Goal: Task Accomplishment & Management: Manage account settings

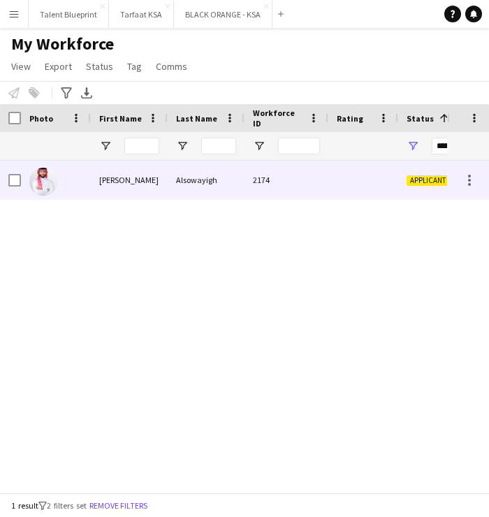
click at [363, 182] on div at bounding box center [363, 180] width 70 height 38
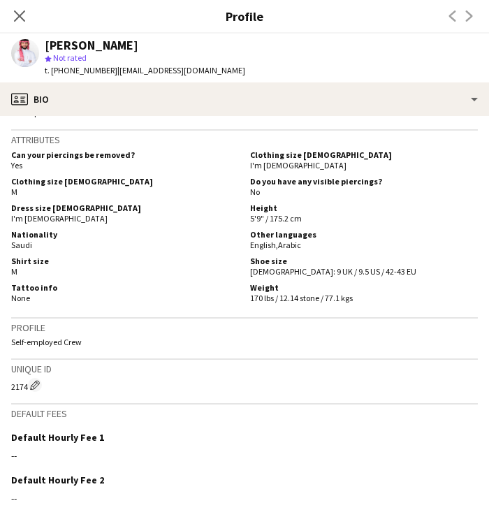
scroll to position [820, 0]
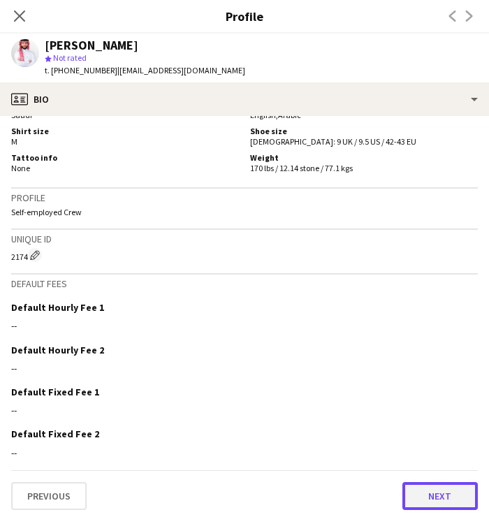
click at [423, 487] on button "Next" at bounding box center [439, 496] width 75 height 28
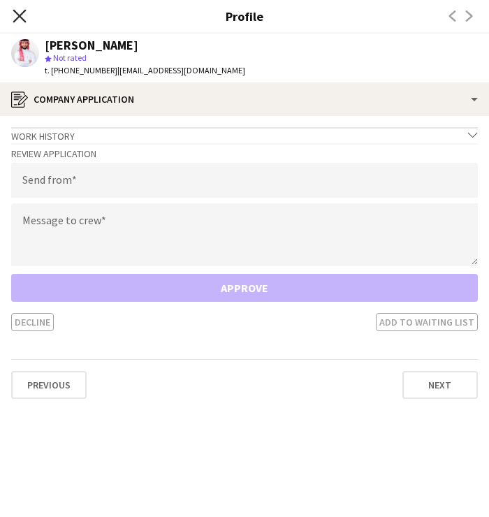
click at [22, 15] on icon "Close pop-in" at bounding box center [19, 15] width 13 height 13
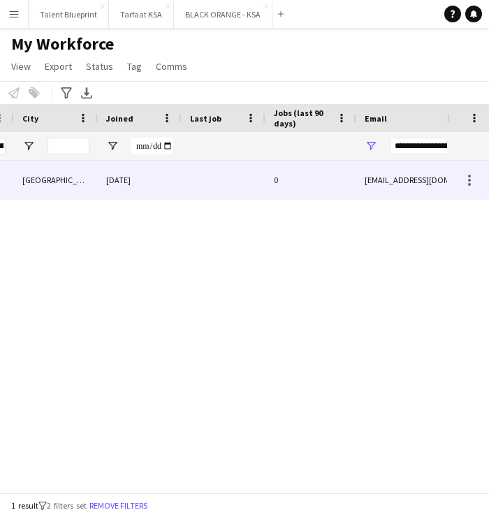
scroll to position [0, 509]
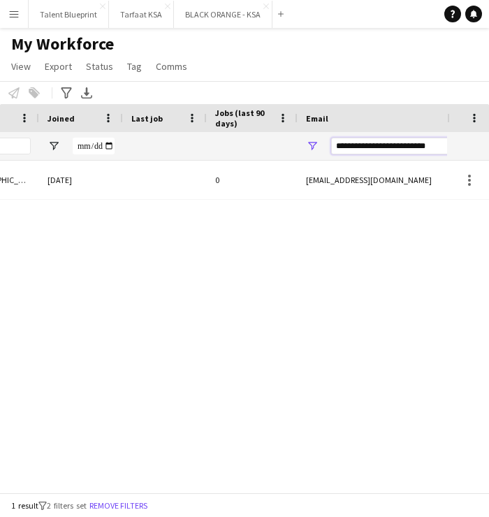
click at [358, 146] on input "**********" at bounding box center [450, 146] width 238 height 17
paste input "Email Filter Input"
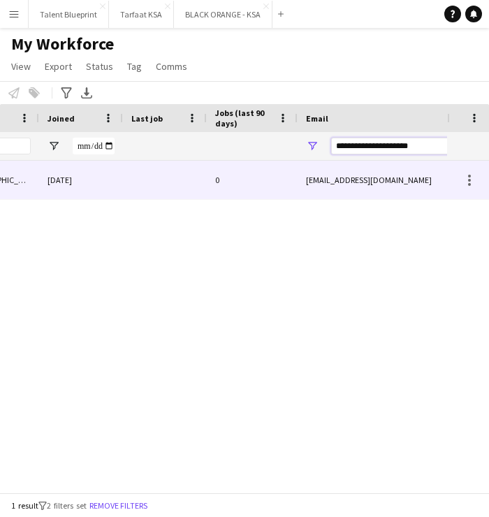
type input "**********"
click at [252, 175] on div "0" at bounding box center [252, 180] width 91 height 38
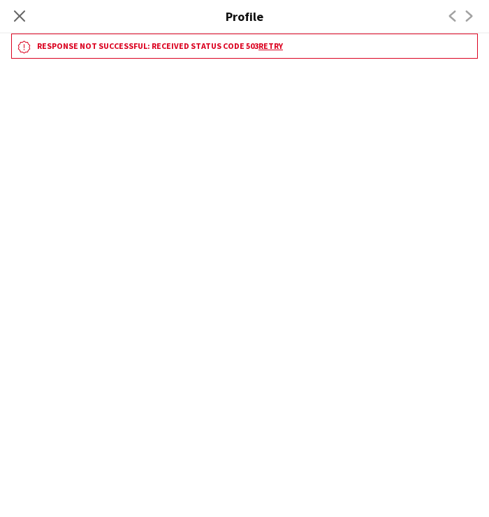
click at [259, 43] on link "Retry" at bounding box center [271, 46] width 24 height 10
click at [20, 17] on icon at bounding box center [19, 15] width 13 height 13
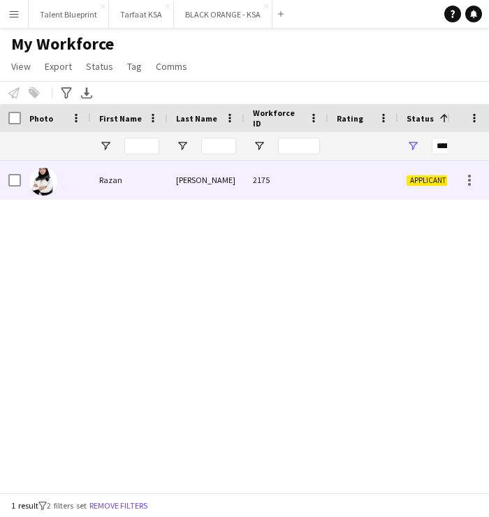
click at [113, 184] on div "Razan" at bounding box center [129, 180] width 77 height 38
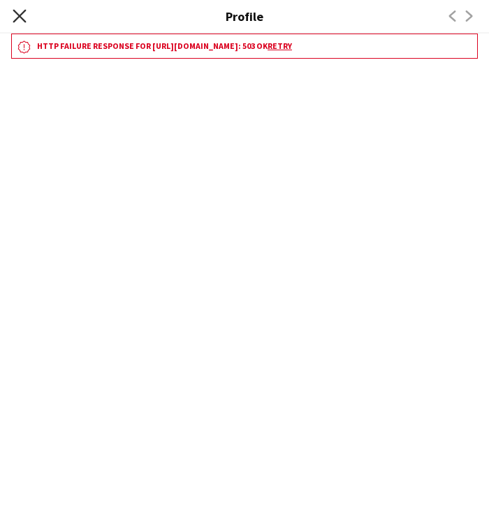
click at [22, 9] on icon "Close pop-in" at bounding box center [19, 15] width 13 height 13
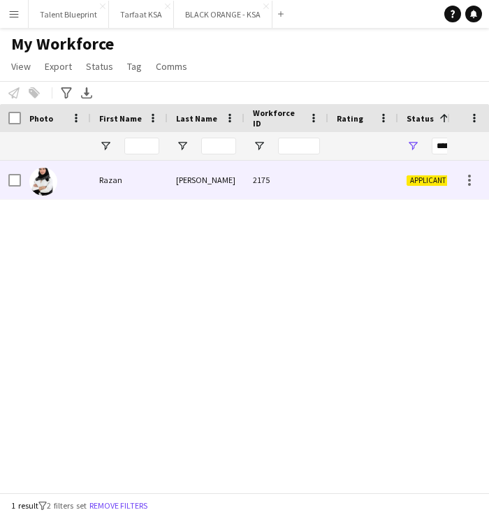
click at [39, 178] on img at bounding box center [43, 182] width 28 height 28
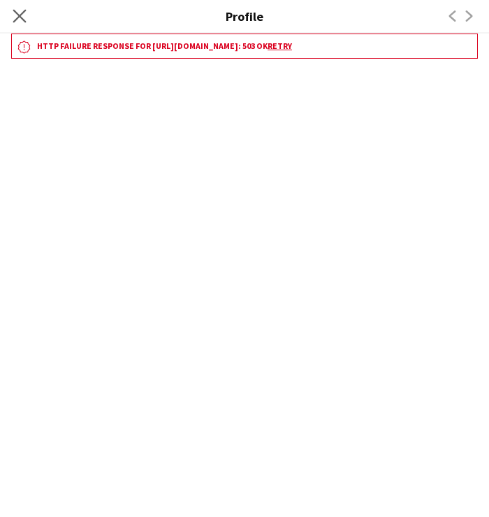
click at [11, 14] on app-icon "Close pop-in" at bounding box center [20, 16] width 20 height 20
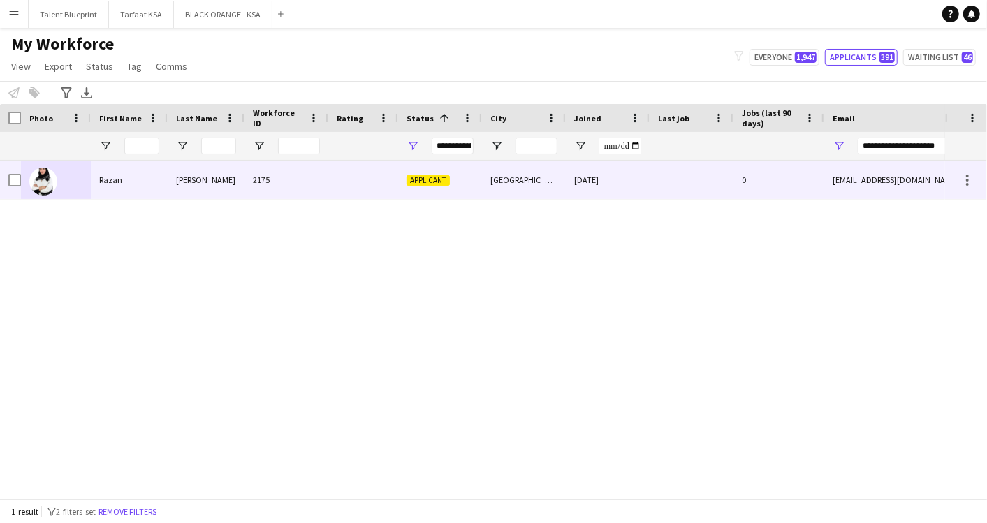
click at [57, 182] on div at bounding box center [56, 180] width 70 height 38
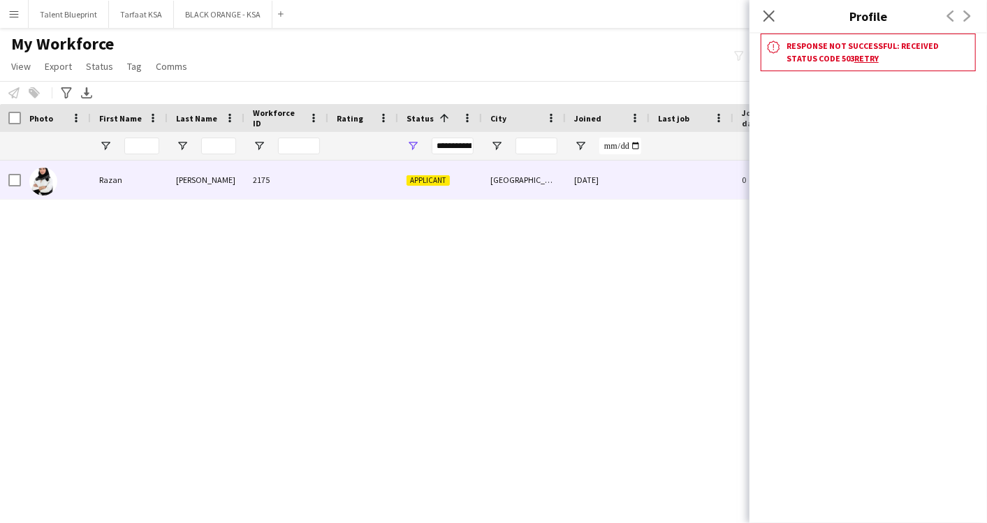
click at [488, 59] on link "Retry" at bounding box center [867, 58] width 24 height 10
click at [488, 14] on icon at bounding box center [768, 15] width 13 height 13
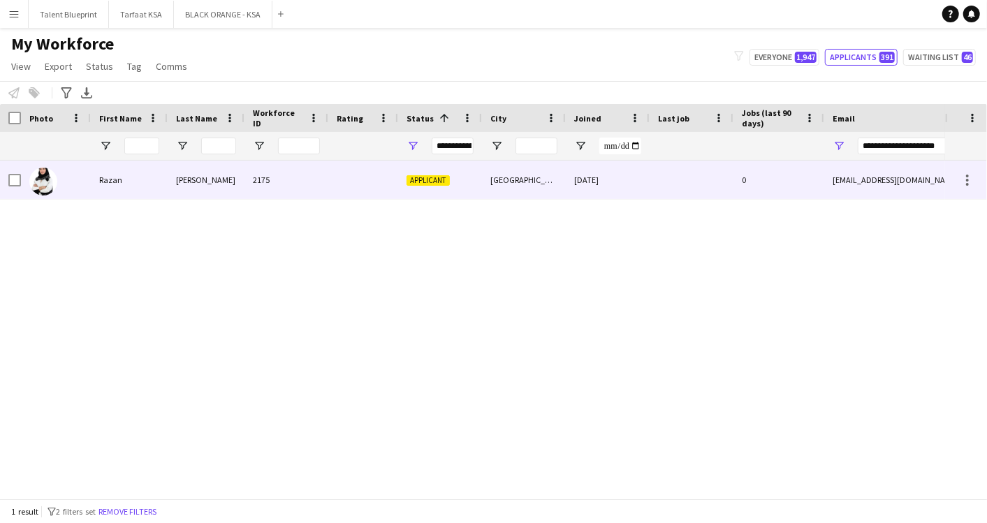
click at [440, 175] on span "Applicant" at bounding box center [428, 180] width 43 height 10
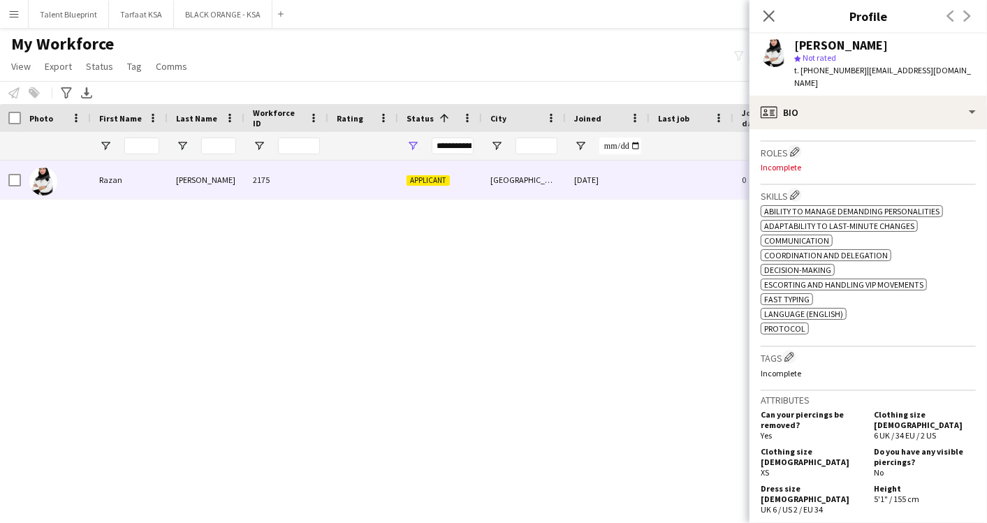
scroll to position [445, 0]
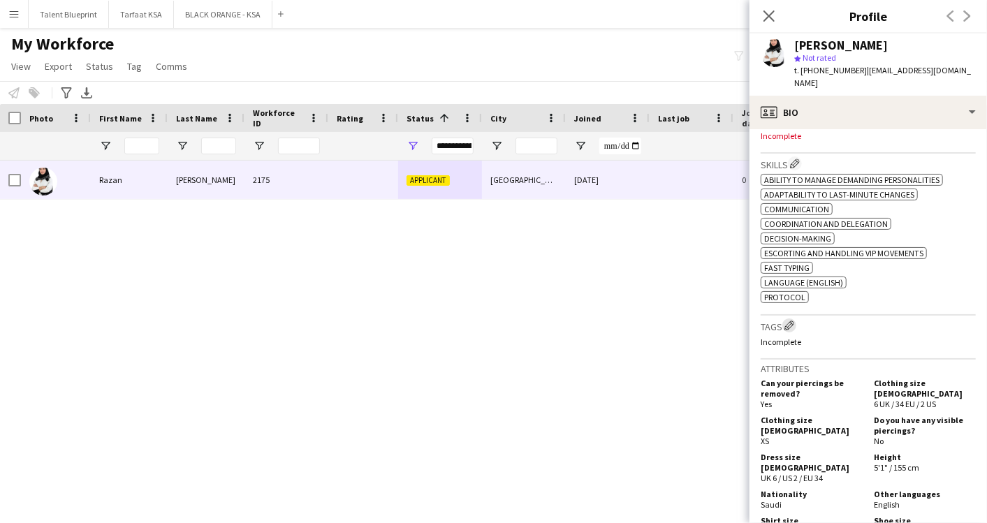
click at [792, 321] on app-icon "Edit crew company tags" at bounding box center [790, 326] width 10 height 10
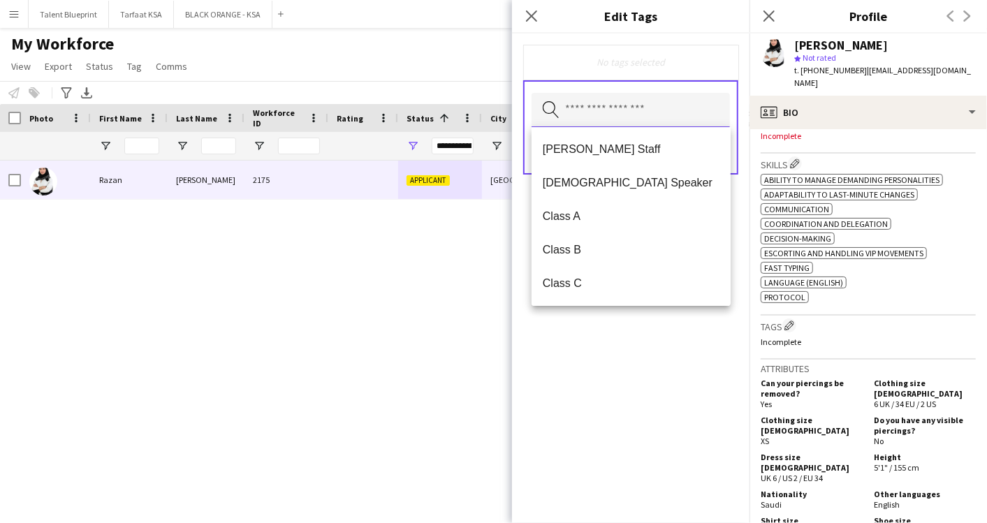
click at [599, 113] on input "text" at bounding box center [631, 110] width 198 height 35
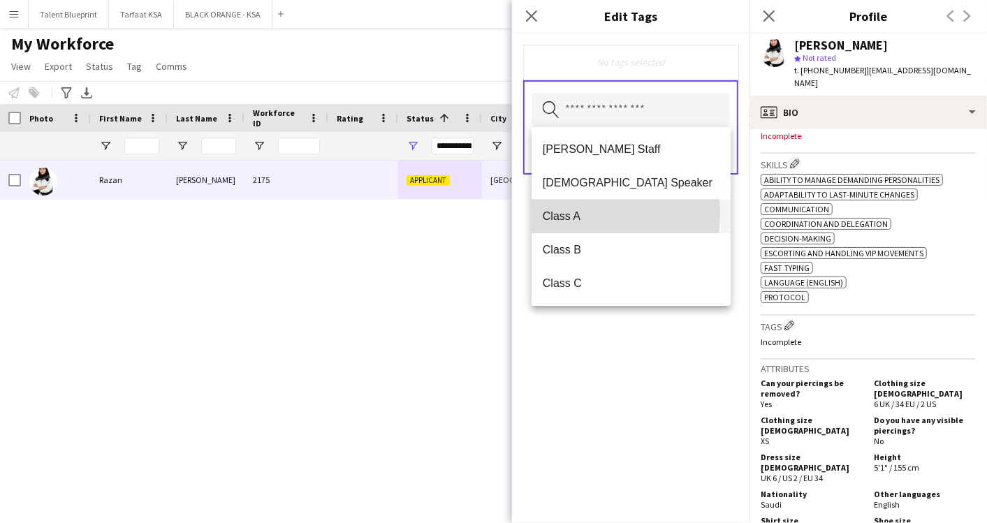
click at [581, 212] on span "Class A" at bounding box center [631, 216] width 177 height 13
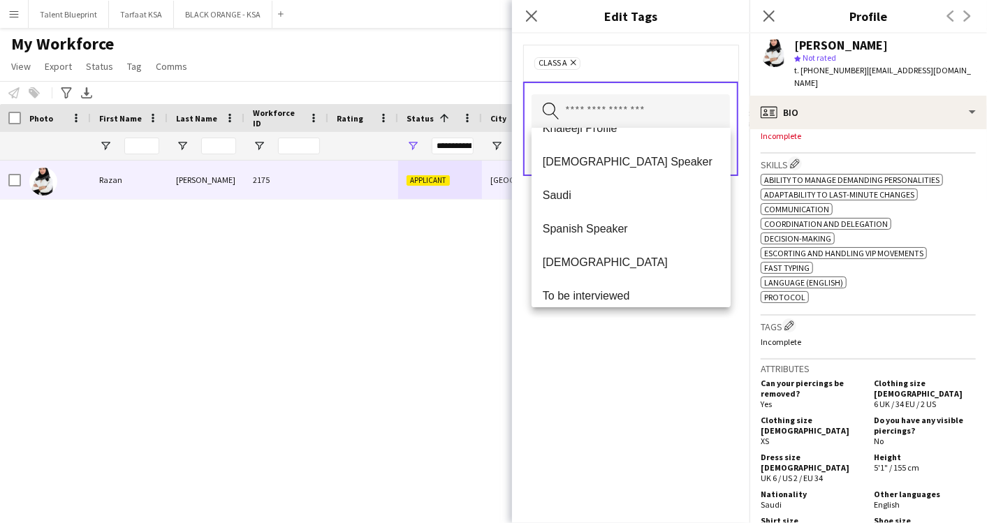
scroll to position [493, 0]
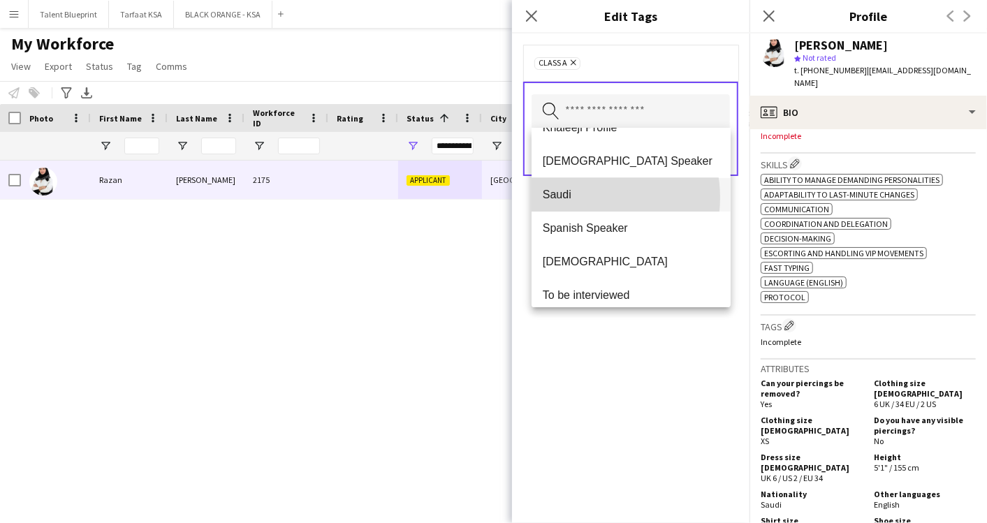
click at [580, 197] on span "Saudi" at bounding box center [631, 194] width 177 height 13
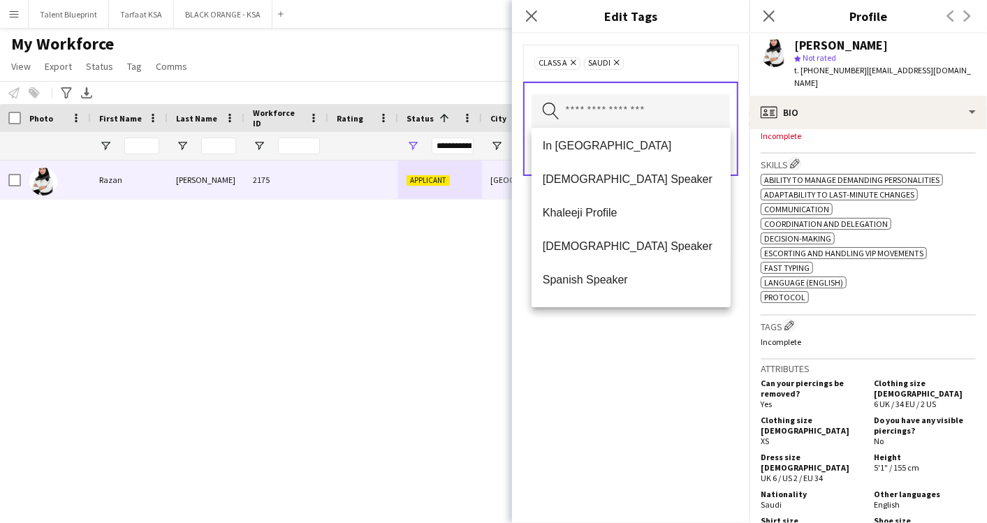
scroll to position [469, 0]
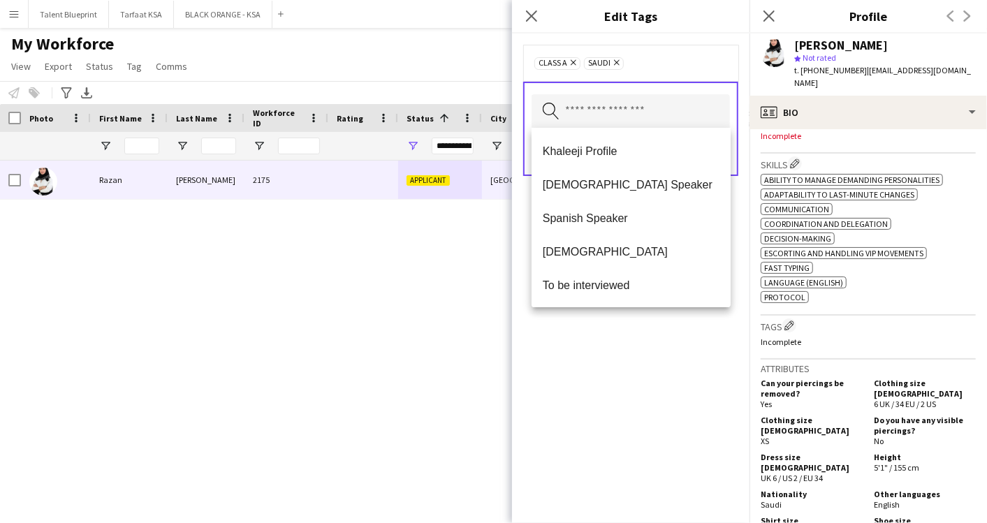
click at [597, 335] on div "Class A Remove Saudi Remove Search by tag name Save" at bounding box center [631, 279] width 238 height 490
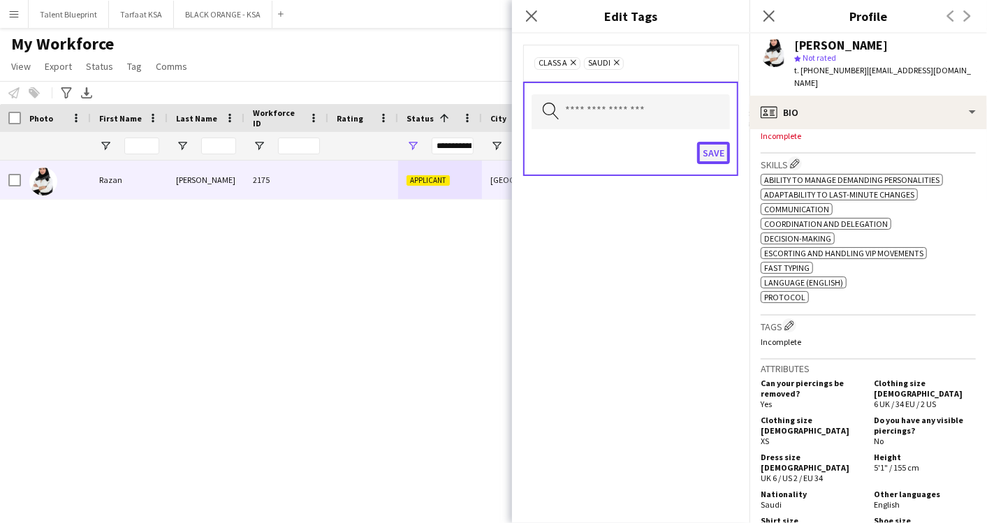
click at [706, 145] on button "Save" at bounding box center [713, 153] width 33 height 22
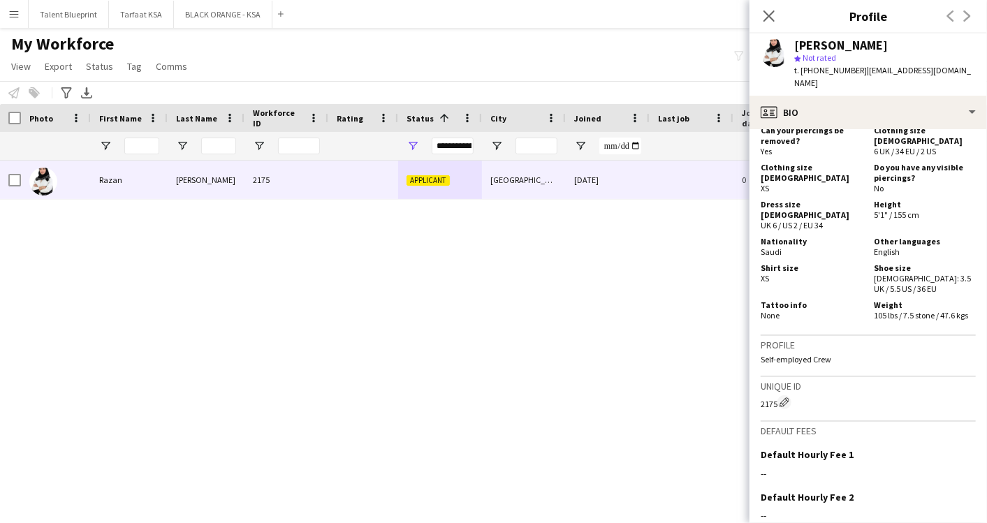
scroll to position [836, 0]
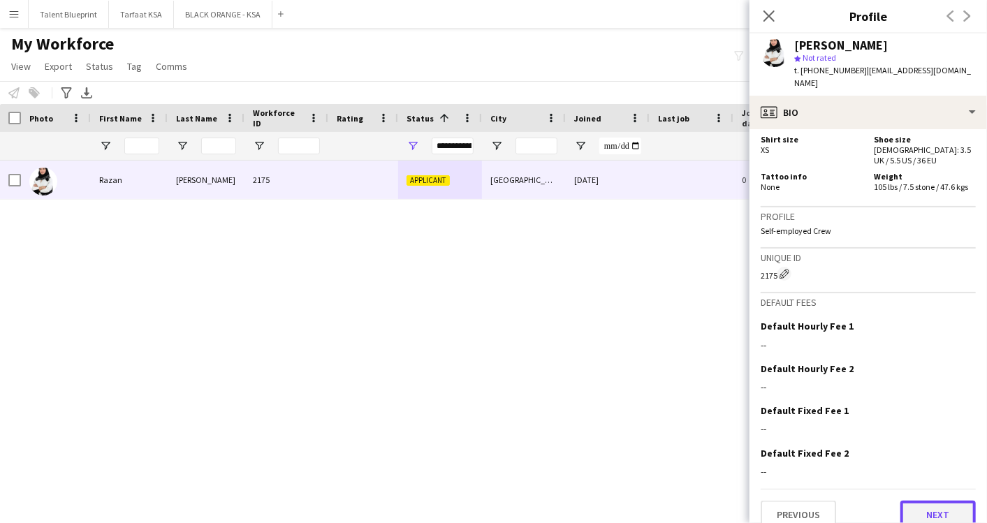
click at [912, 501] on button "Next" at bounding box center [938, 515] width 75 height 28
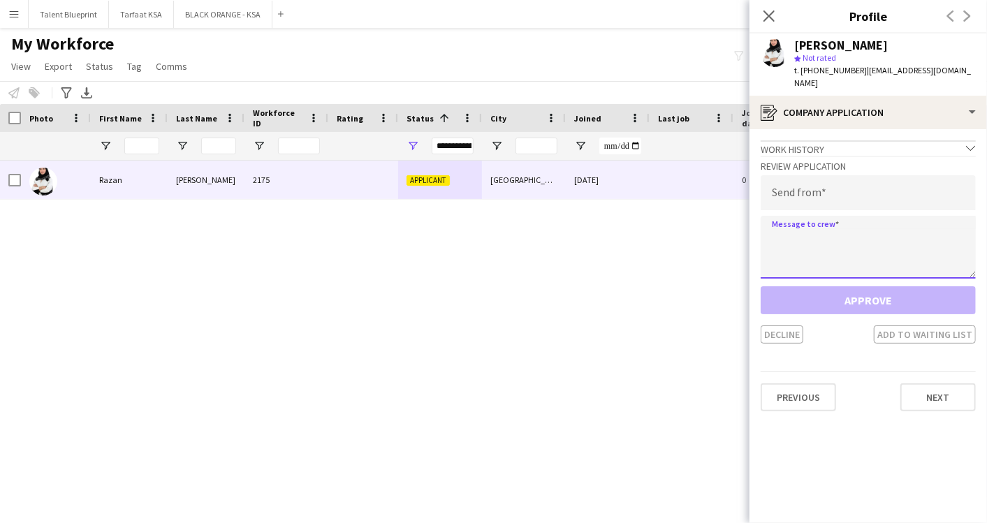
click at [798, 216] on textarea at bounding box center [868, 247] width 215 height 63
paste textarea "**********"
type textarea "**********"
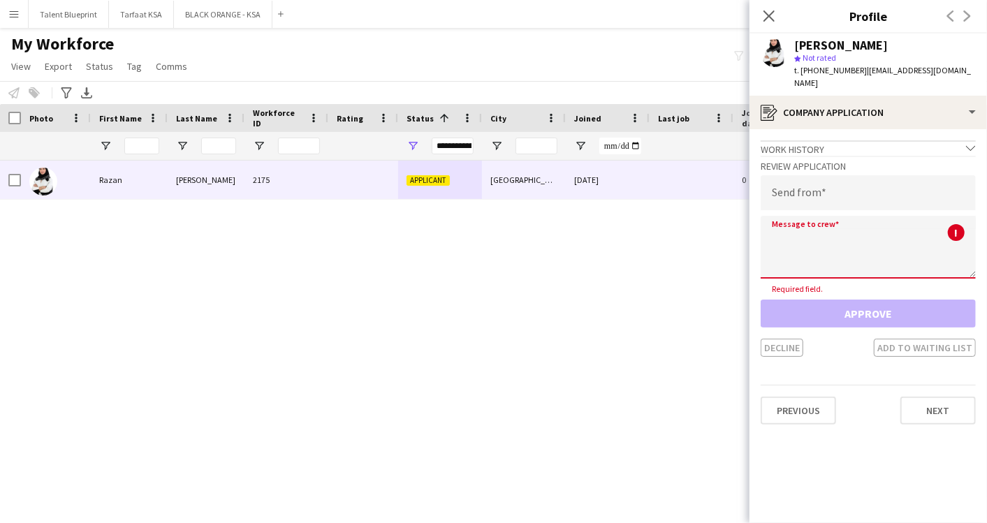
paste textarea "**********"
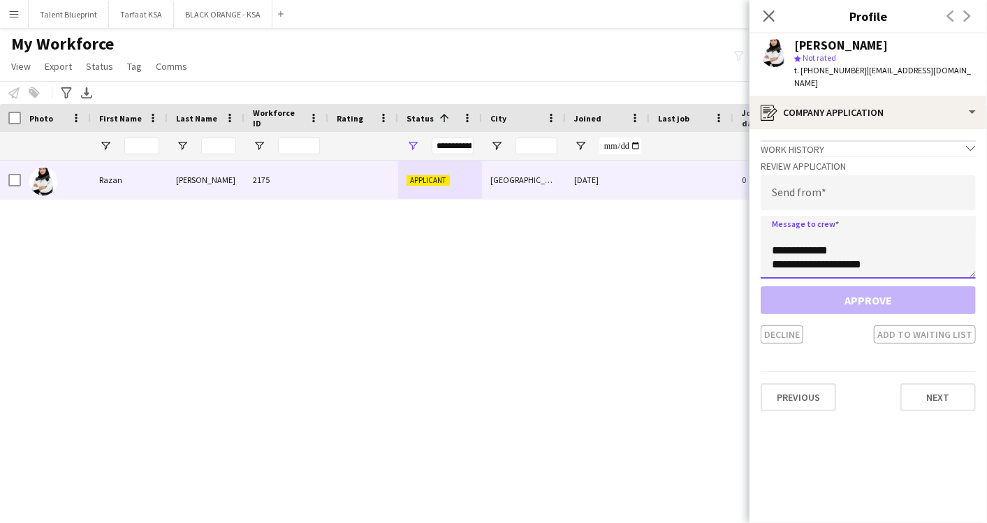
scroll to position [0, 0]
click at [829, 222] on textarea "**********" at bounding box center [868, 247] width 215 height 63
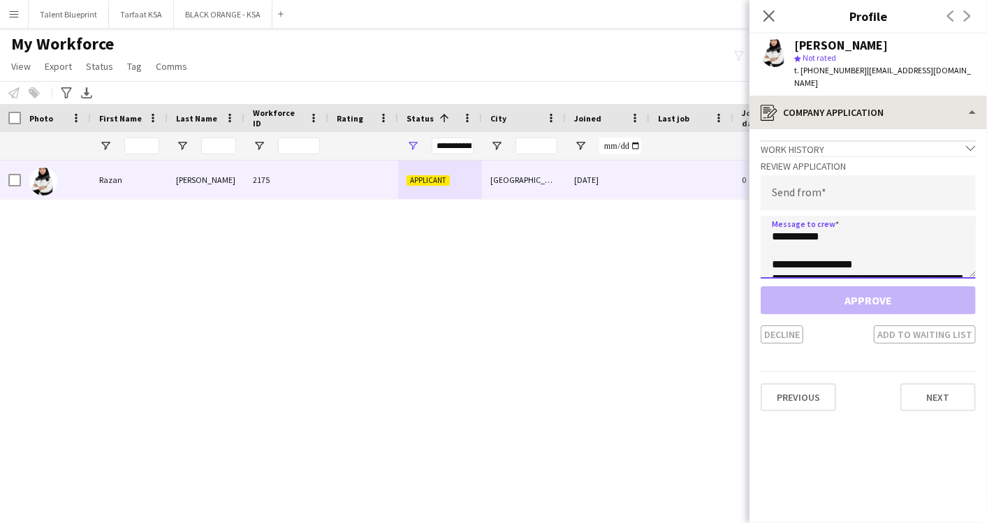
type textarea "**********"
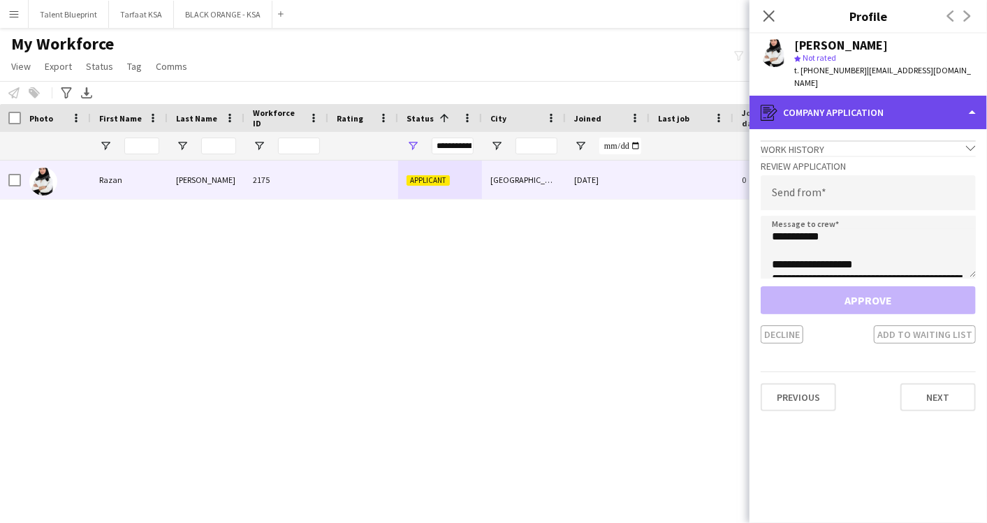
click at [899, 102] on div "register Company application" at bounding box center [869, 113] width 238 height 34
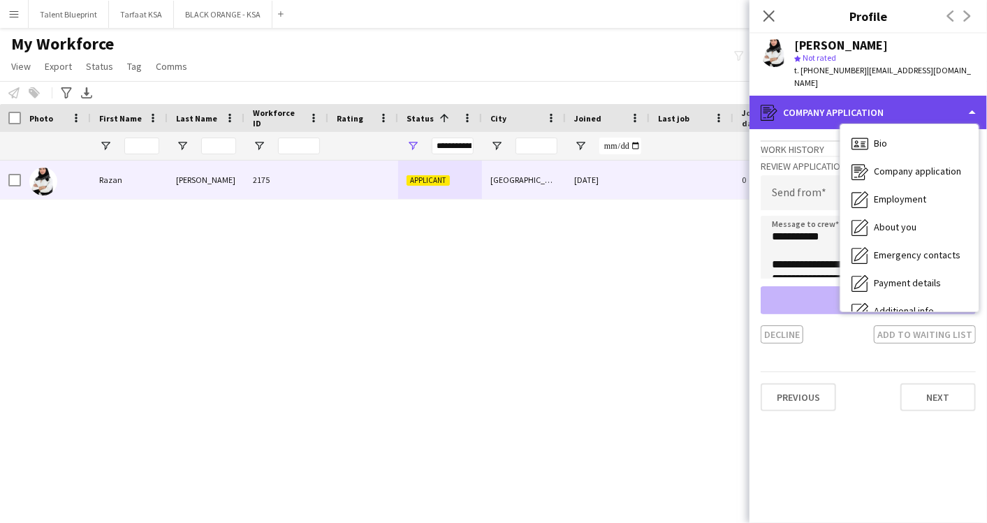
click at [899, 102] on div "register Company application" at bounding box center [869, 113] width 238 height 34
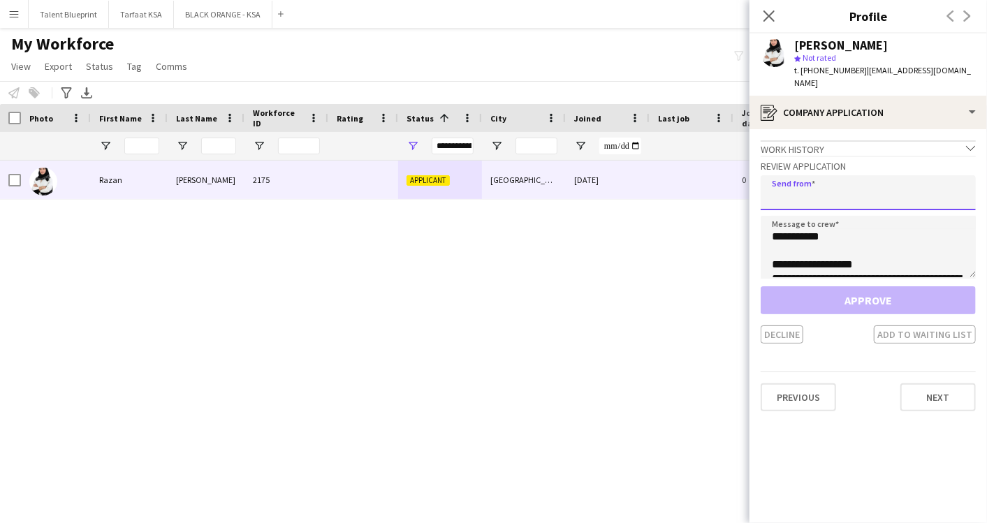
click at [862, 177] on input "email" at bounding box center [868, 192] width 215 height 35
type input "**********"
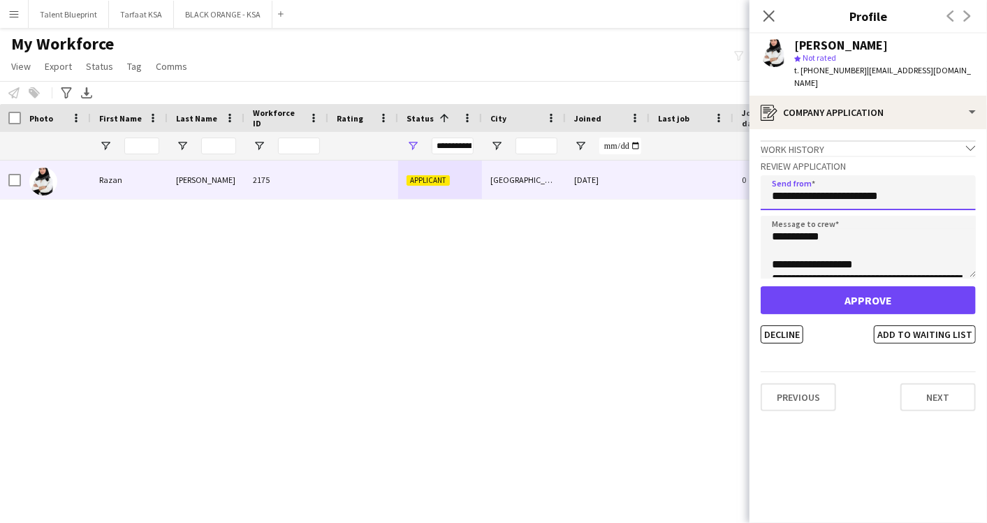
scroll to position [321, 0]
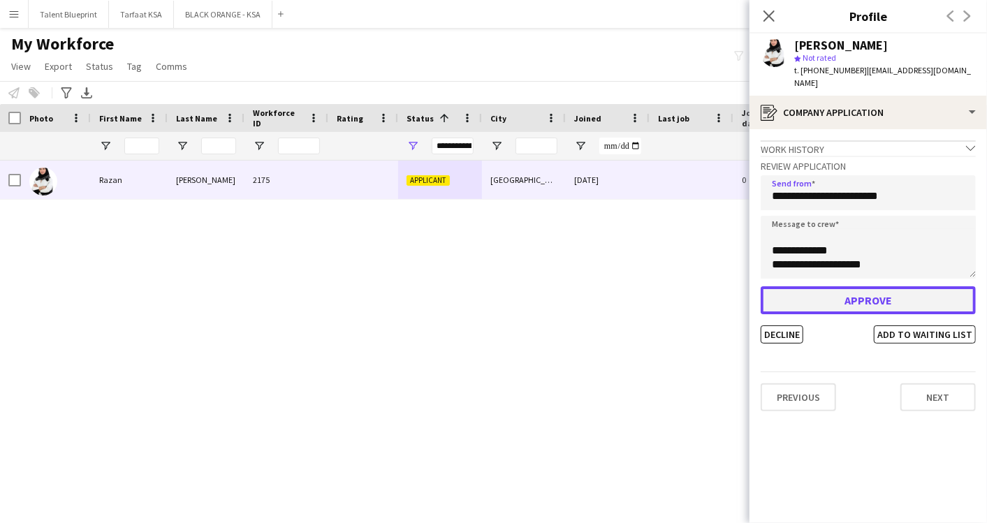
click at [848, 286] on button "Approve" at bounding box center [868, 300] width 215 height 28
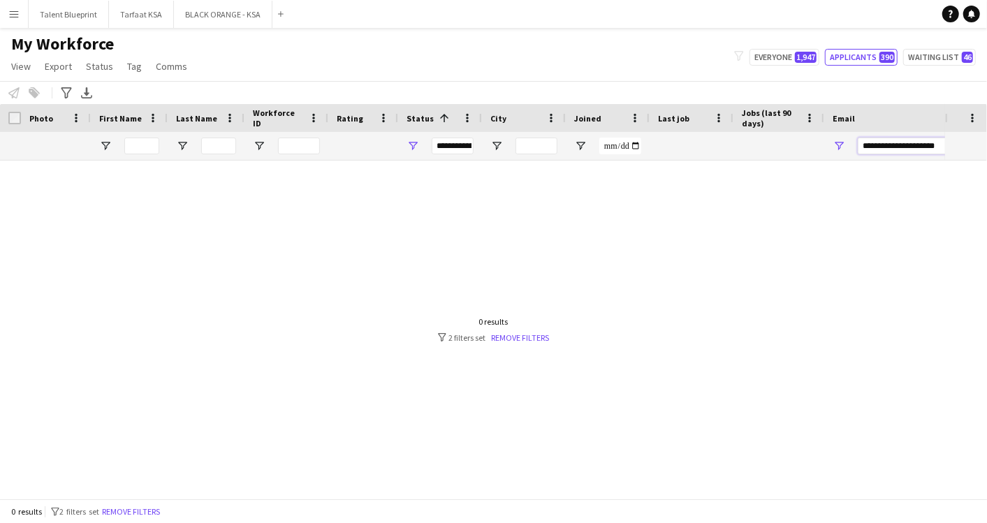
click at [908, 151] on input "**********" at bounding box center [977, 146] width 238 height 17
paste input "*****"
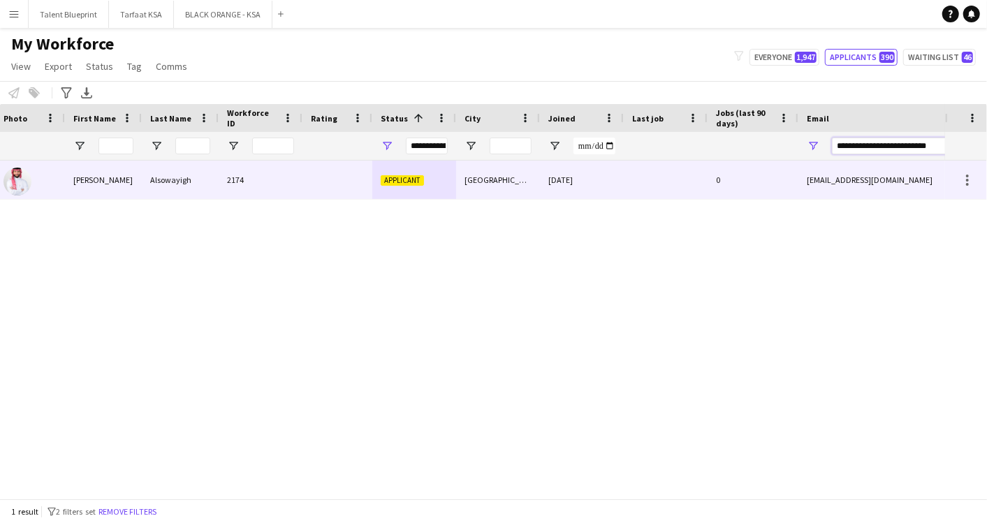
type input "**********"
click at [390, 177] on span "Applicant" at bounding box center [402, 180] width 43 height 10
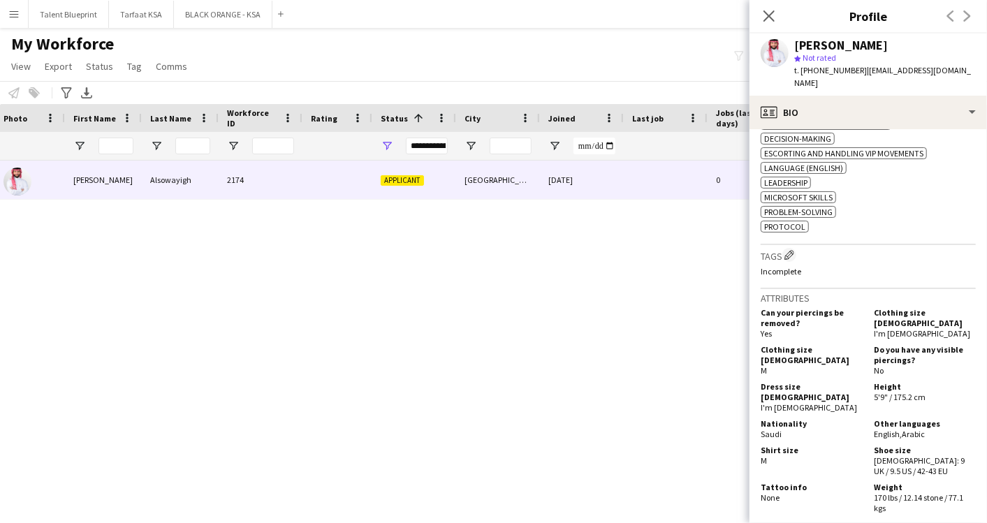
scroll to position [535, 0]
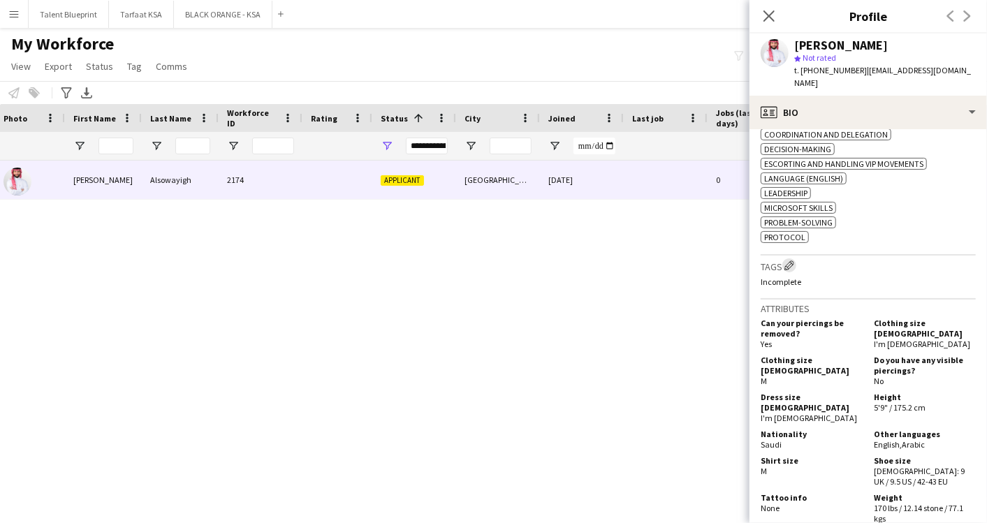
click at [790, 261] on app-icon "Edit crew company tags" at bounding box center [790, 266] width 10 height 10
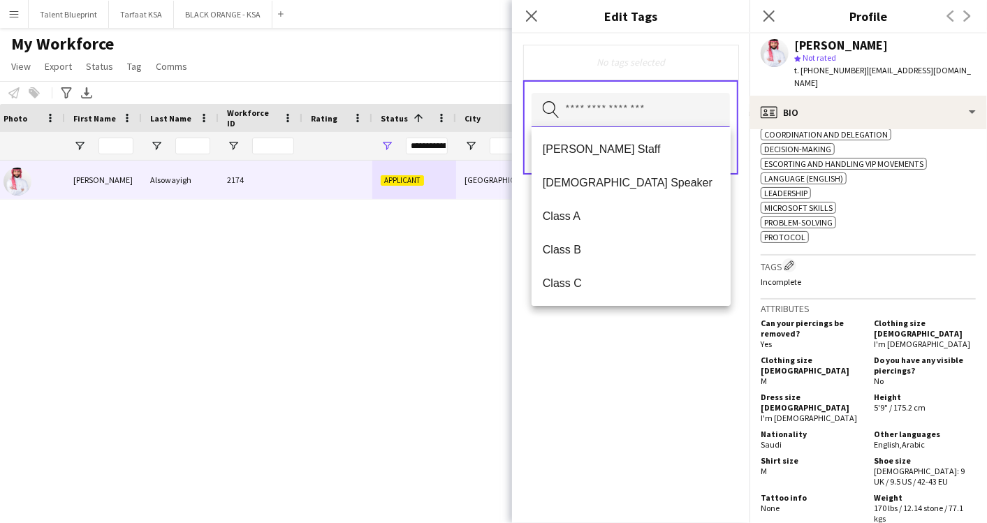
click at [634, 116] on input "text" at bounding box center [631, 110] width 198 height 35
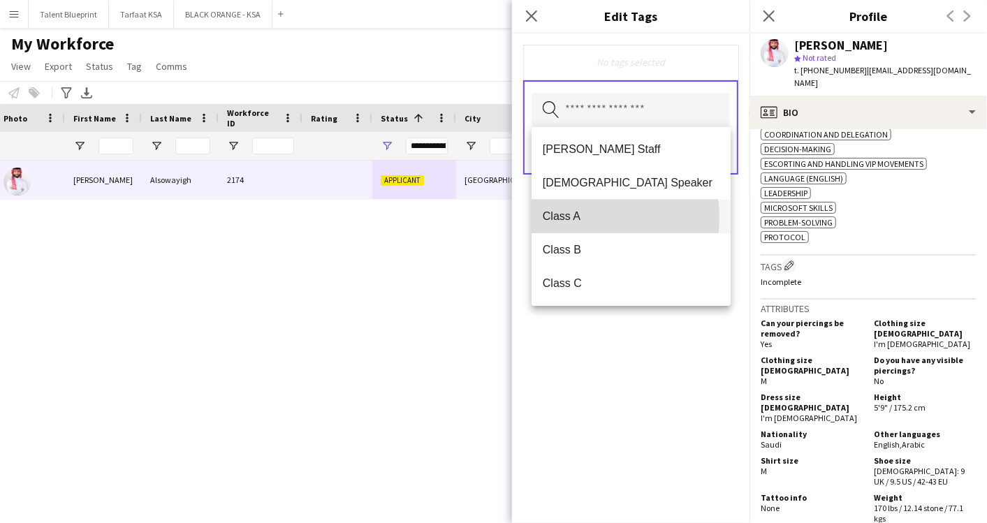
click at [583, 217] on span "Class A" at bounding box center [631, 216] width 177 height 13
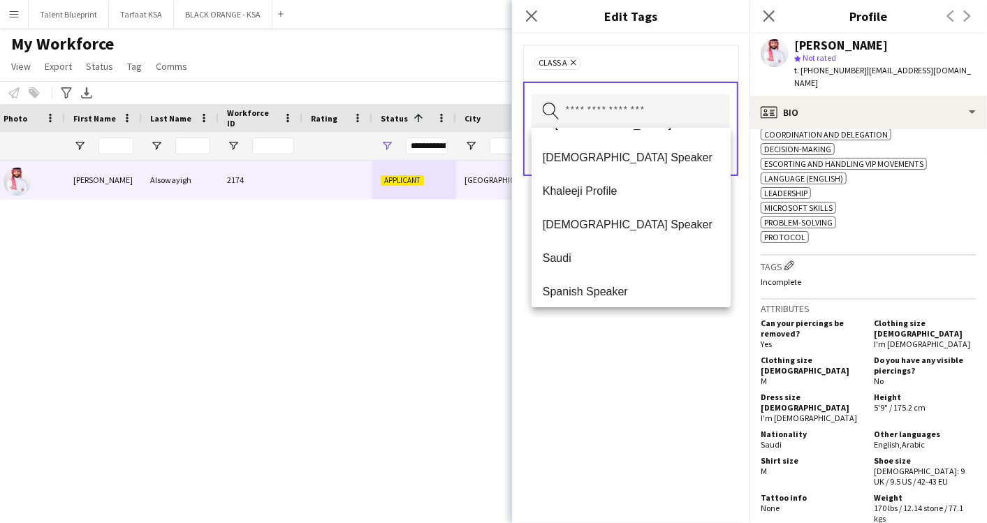
scroll to position [472, 0]
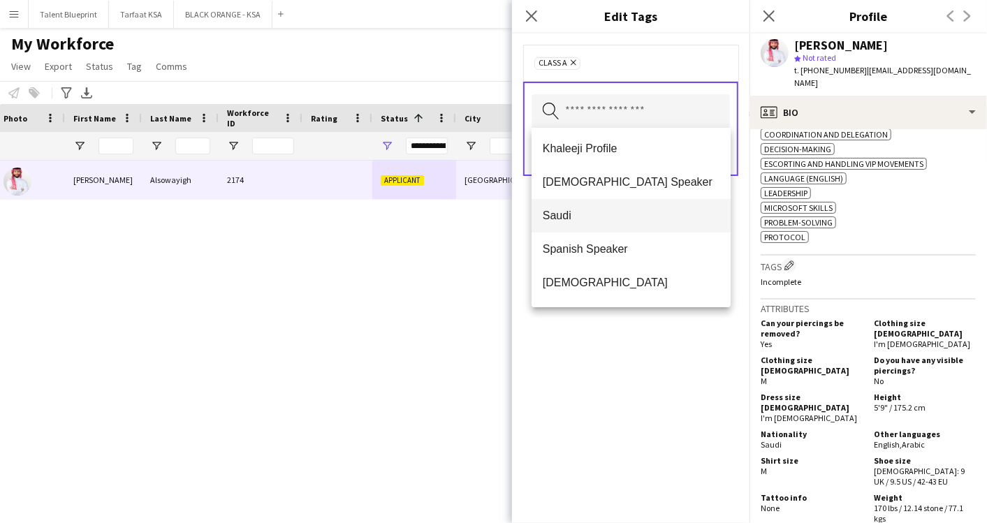
click at [600, 221] on mat-option "Saudi" at bounding box center [631, 216] width 199 height 34
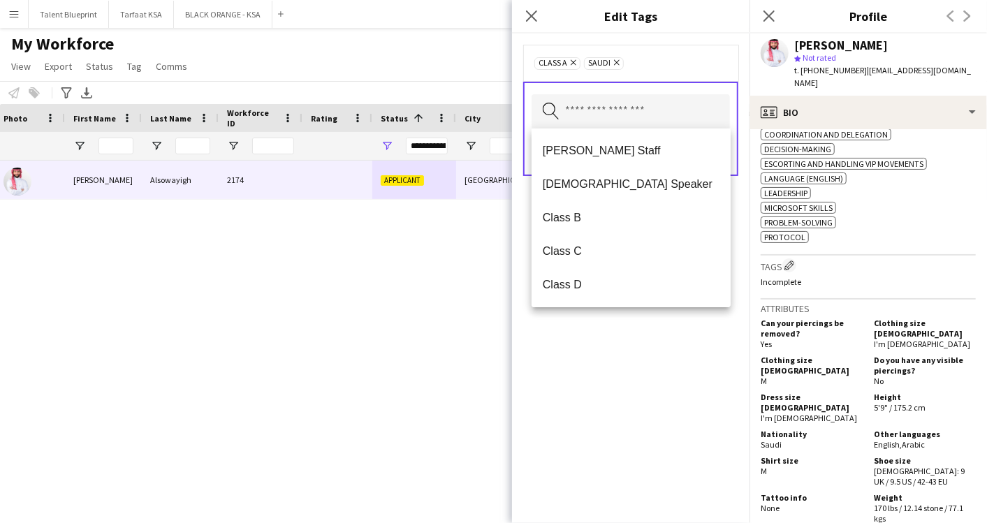
click at [655, 369] on div "Class A Remove Saudi Remove Search by tag name Save" at bounding box center [631, 279] width 238 height 490
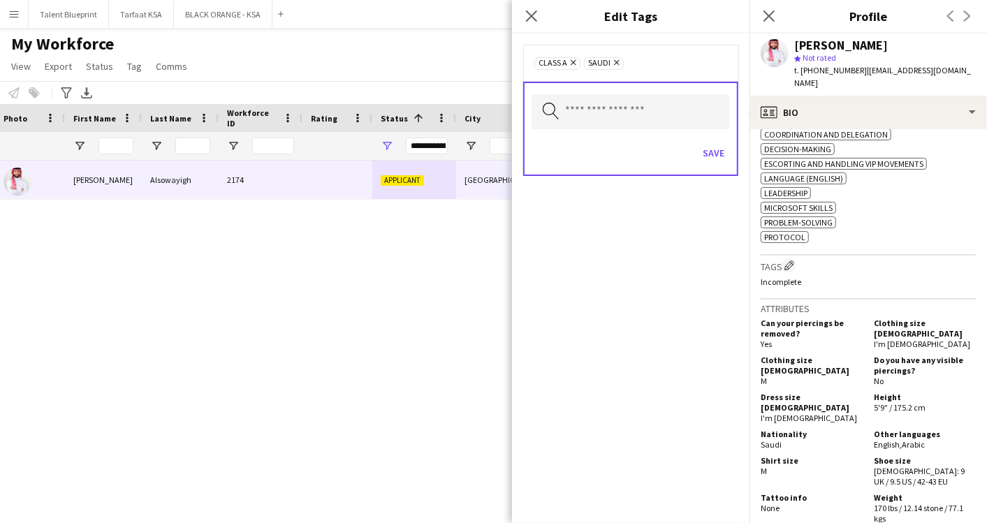
click at [711, 140] on div "Save" at bounding box center [631, 155] width 198 height 40
click at [711, 153] on button "Save" at bounding box center [713, 153] width 33 height 22
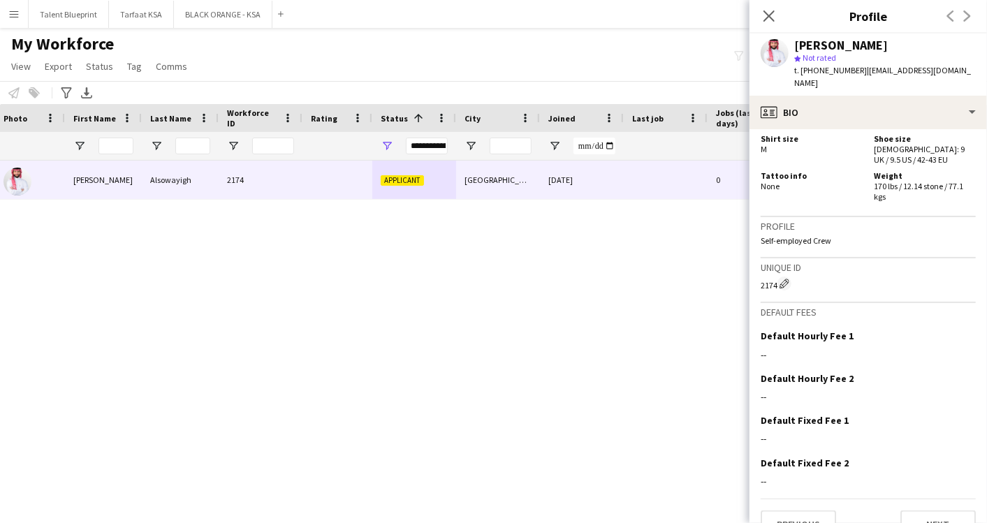
scroll to position [866, 0]
click at [923, 511] on button "Next" at bounding box center [938, 525] width 75 height 28
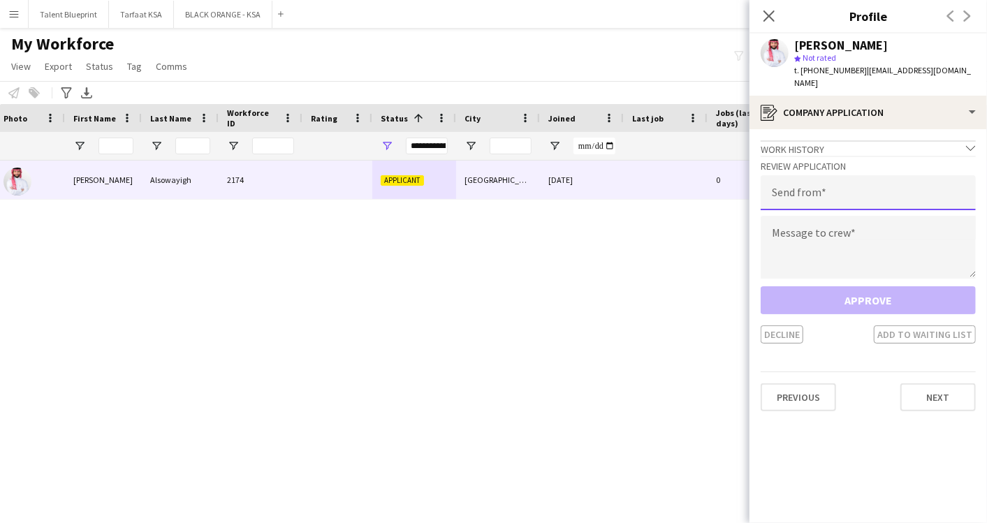
click at [794, 183] on input "email" at bounding box center [868, 192] width 215 height 35
type input "**********"
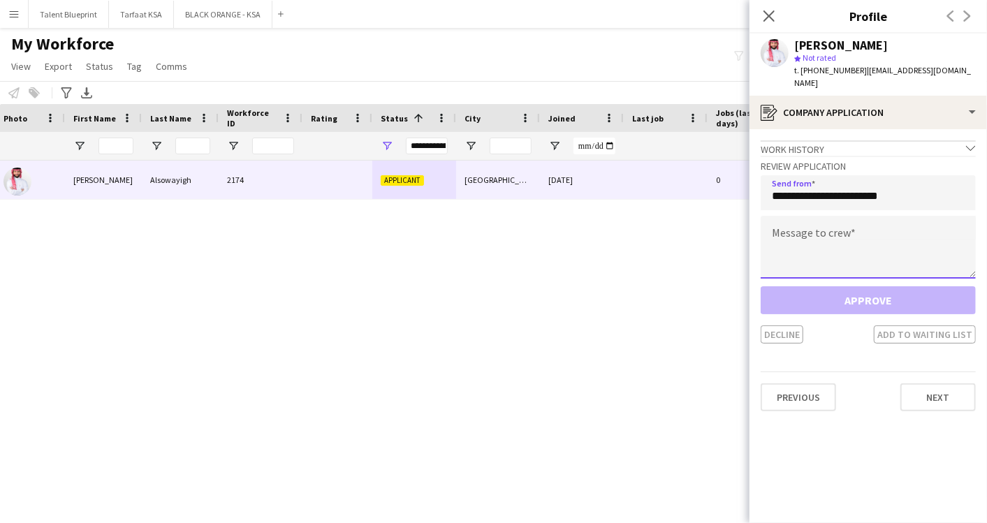
click at [799, 221] on textarea at bounding box center [868, 247] width 215 height 63
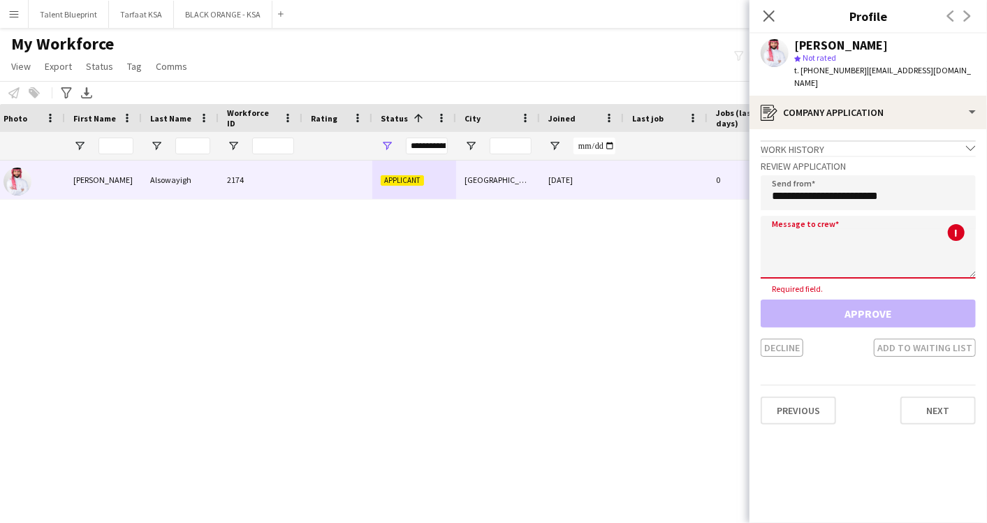
paste textarea "**********"
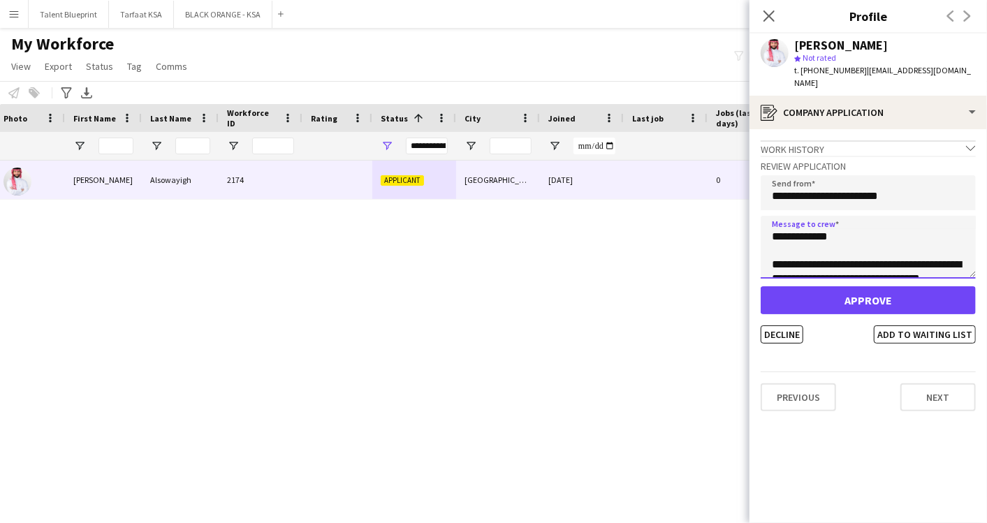
scroll to position [0, 0]
click at [828, 220] on textarea "**********" at bounding box center [868, 247] width 215 height 63
click at [831, 225] on textarea "**********" at bounding box center [868, 247] width 215 height 63
type textarea "**********"
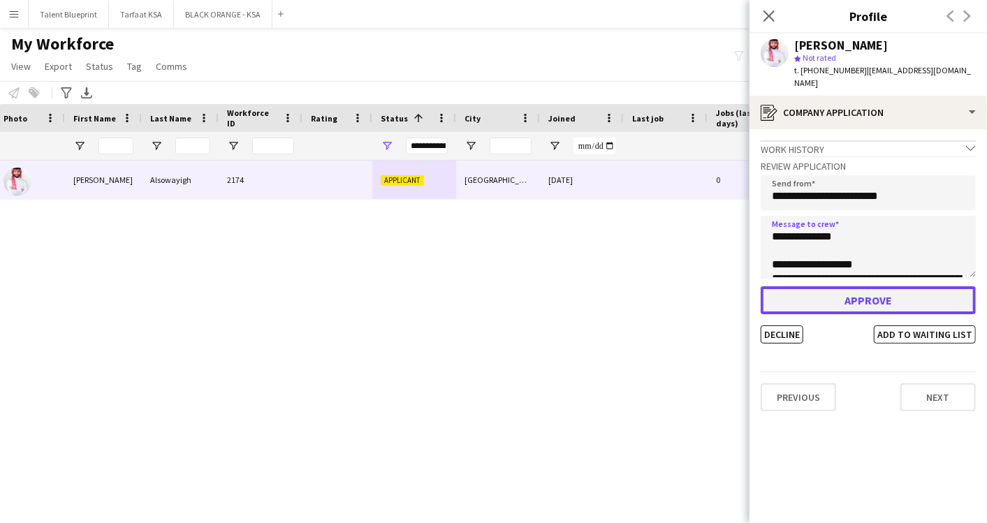
click at [866, 289] on button "Approve" at bounding box center [868, 300] width 215 height 28
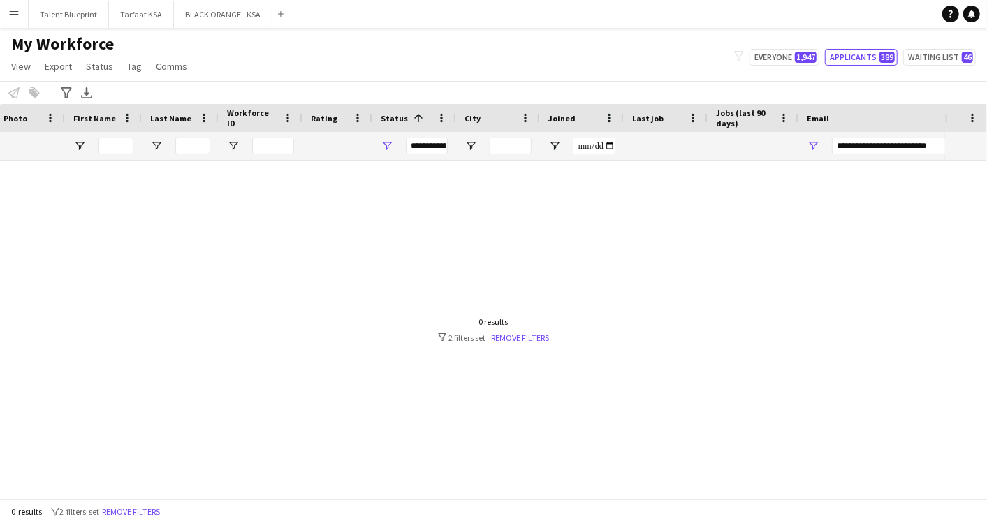
click at [401, 196] on div at bounding box center [472, 324] width 945 height 326
click at [882, 138] on input "**********" at bounding box center [951, 146] width 238 height 17
paste input "Email Filter Input"
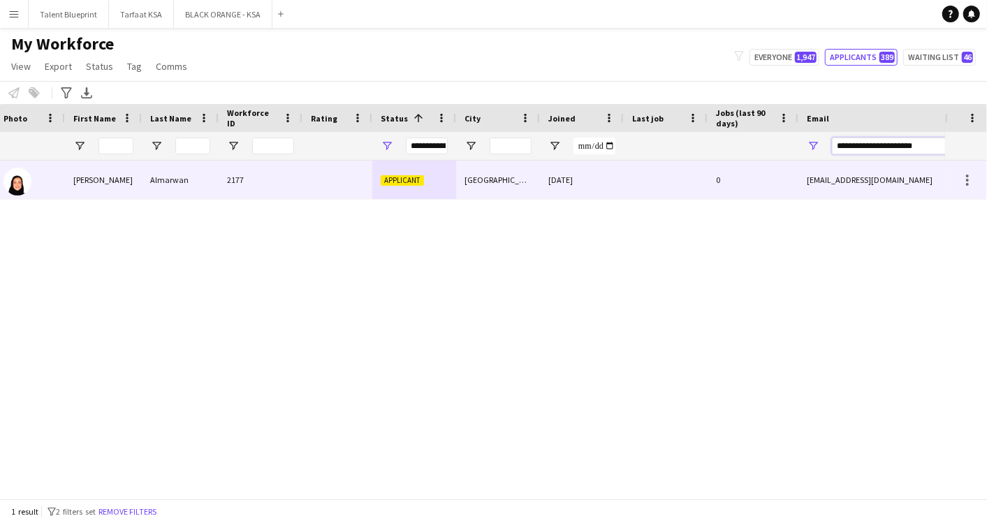
type input "**********"
click at [387, 180] on span "Applicant" at bounding box center [402, 180] width 43 height 10
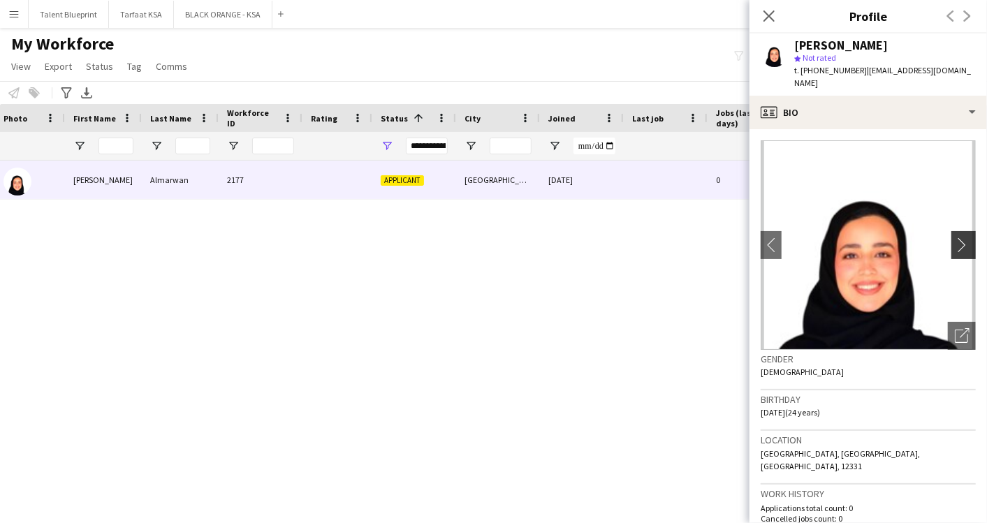
click at [955, 238] on app-icon "chevron-right" at bounding box center [966, 245] width 22 height 15
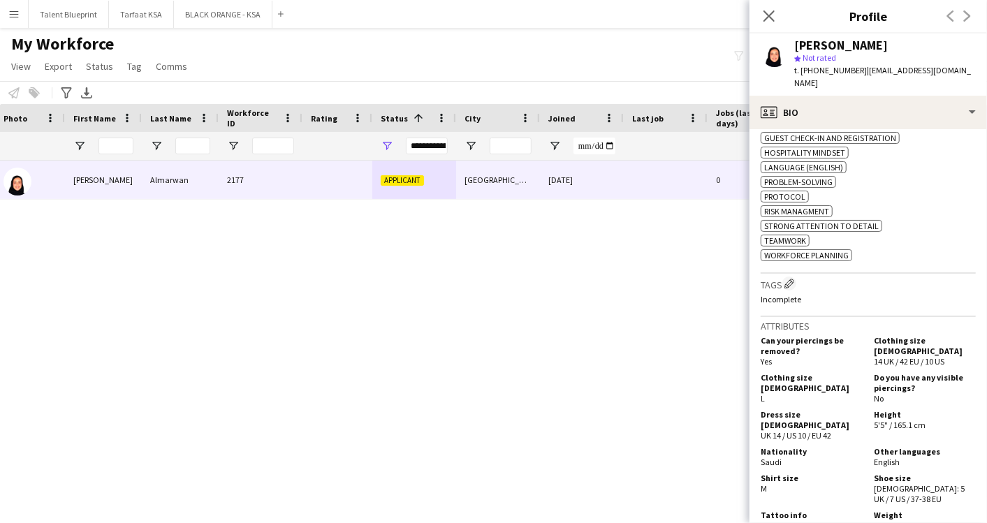
scroll to position [648, 0]
click at [790, 277] on app-icon "Edit crew company tags" at bounding box center [790, 282] width 10 height 10
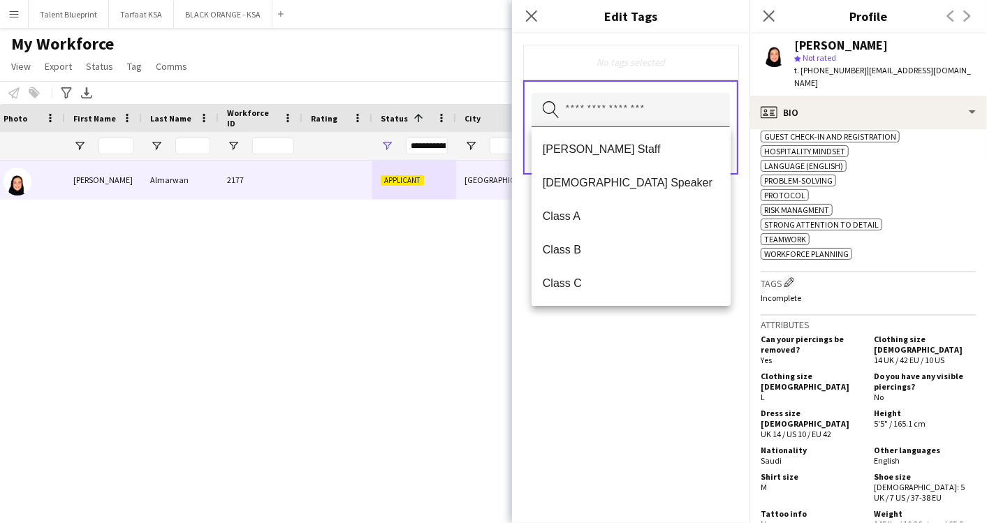
click at [602, 117] on input "text" at bounding box center [631, 110] width 198 height 35
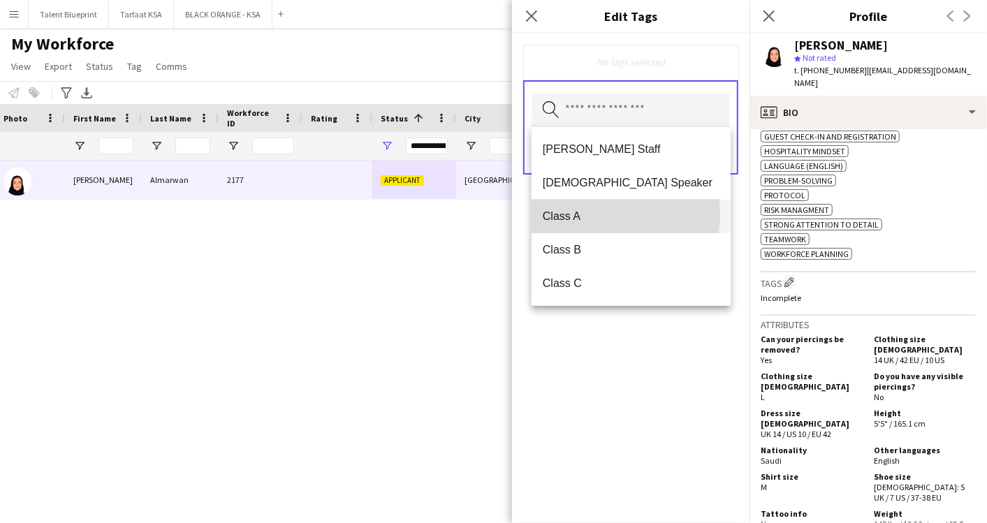
click at [583, 215] on span "Class A" at bounding box center [631, 216] width 177 height 13
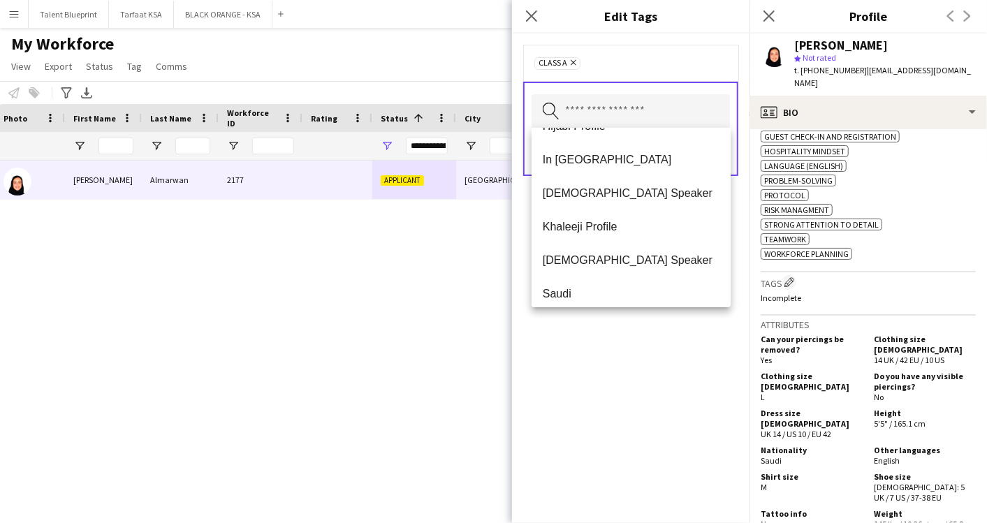
scroll to position [503, 0]
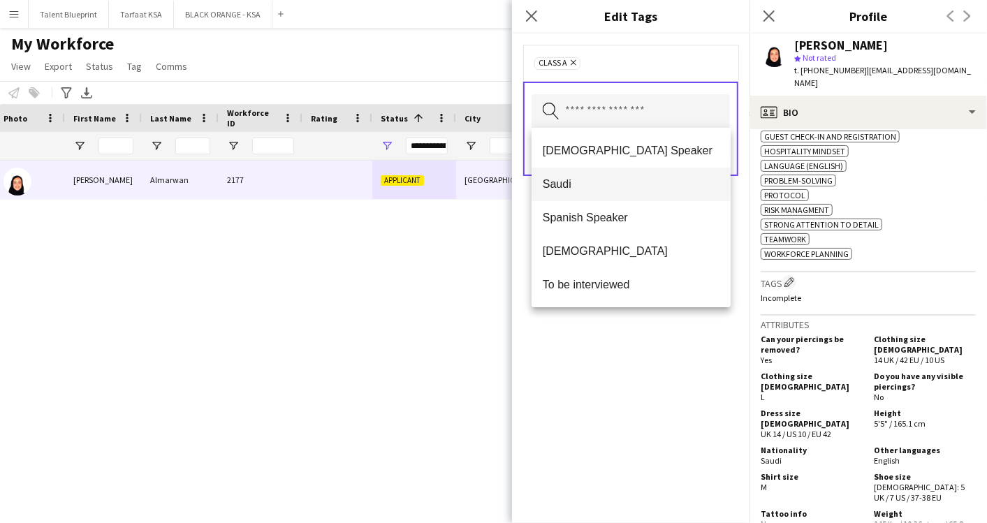
click at [570, 175] on mat-option "Saudi" at bounding box center [631, 185] width 199 height 34
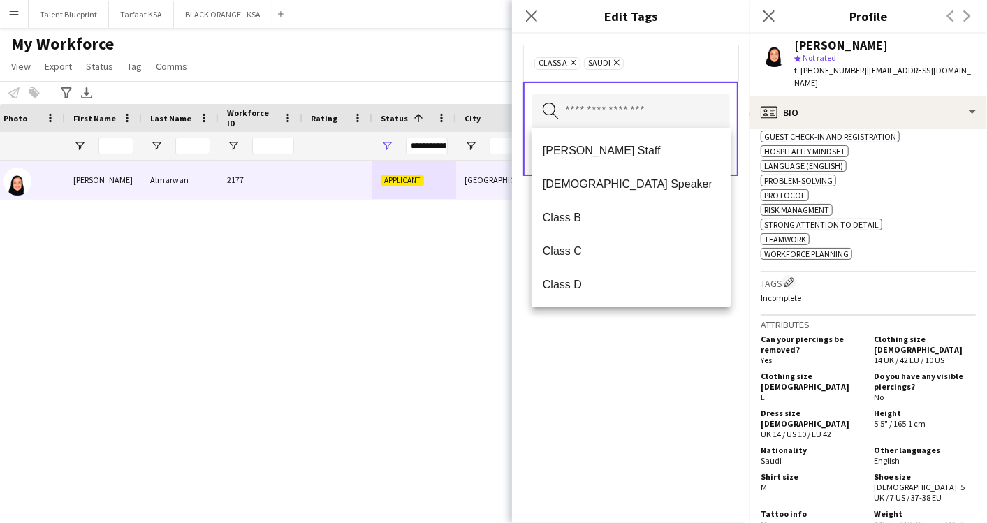
click at [695, 395] on div "Class A Remove Saudi Remove Search by tag name Save" at bounding box center [631, 279] width 238 height 490
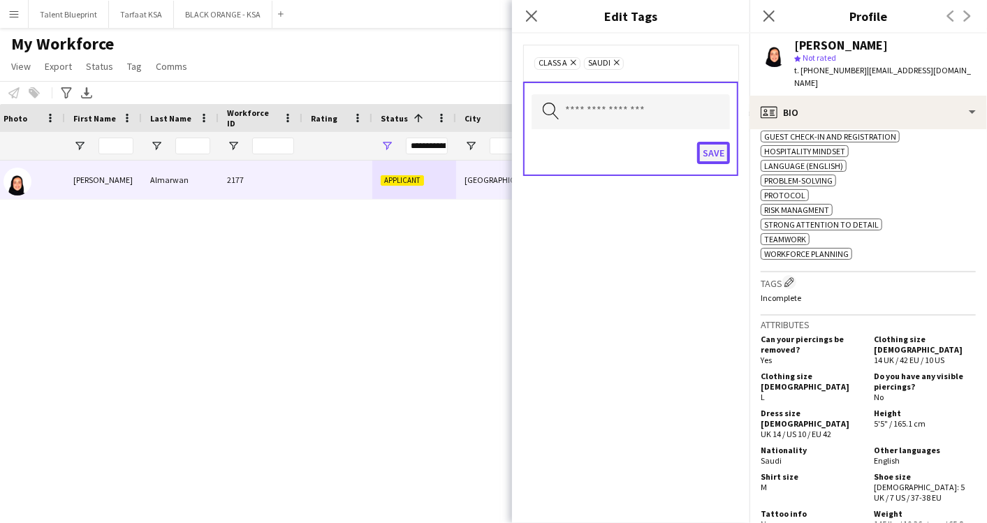
click at [718, 149] on button "Save" at bounding box center [713, 153] width 33 height 22
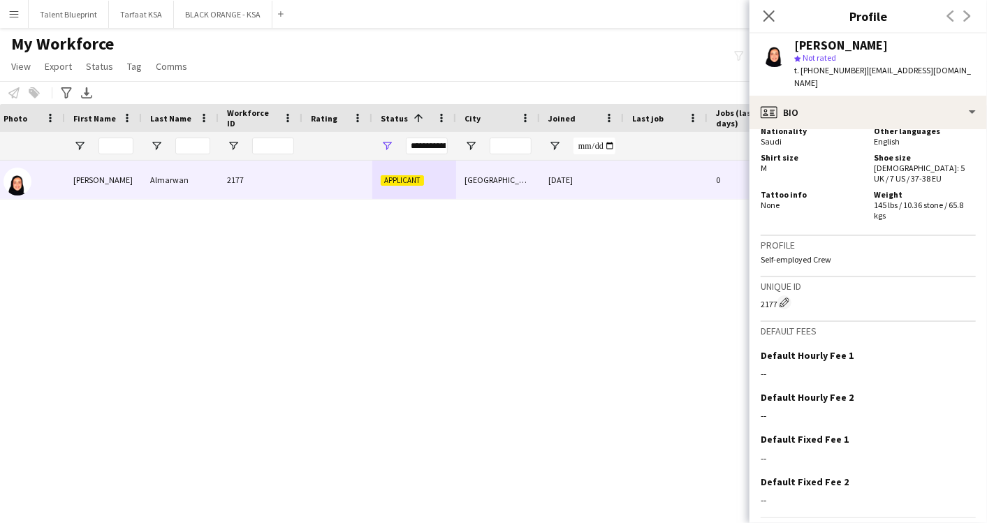
scroll to position [984, 0]
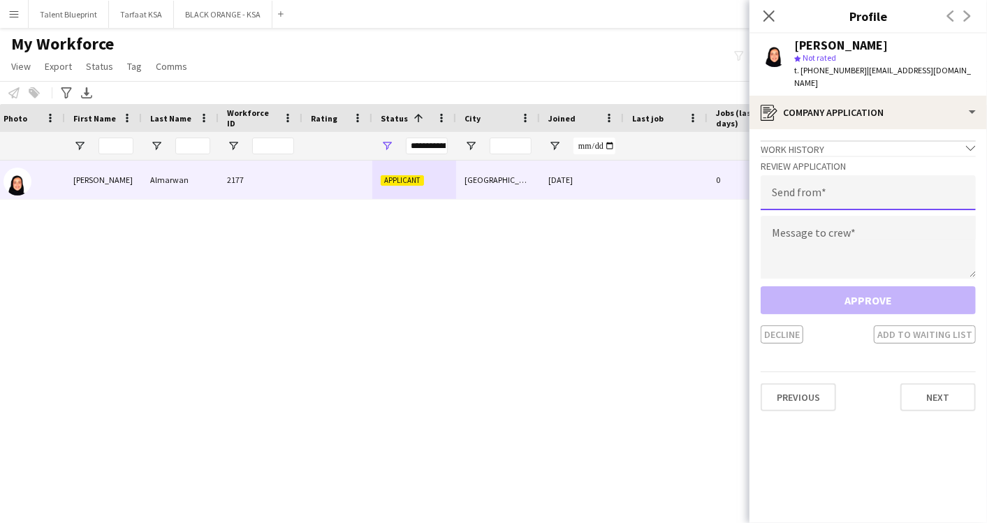
click at [792, 189] on input "email" at bounding box center [868, 192] width 215 height 35
type input "**********"
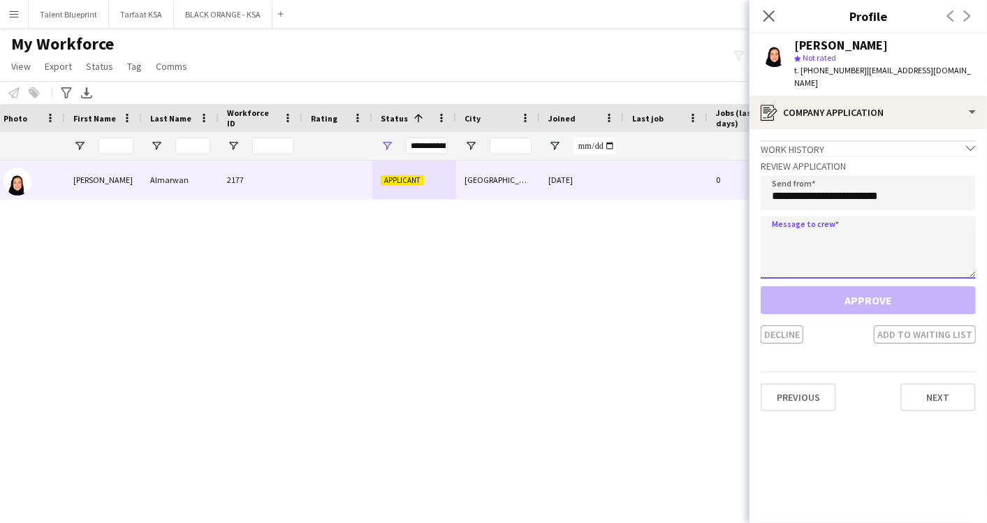
click at [794, 231] on textarea at bounding box center [868, 247] width 215 height 63
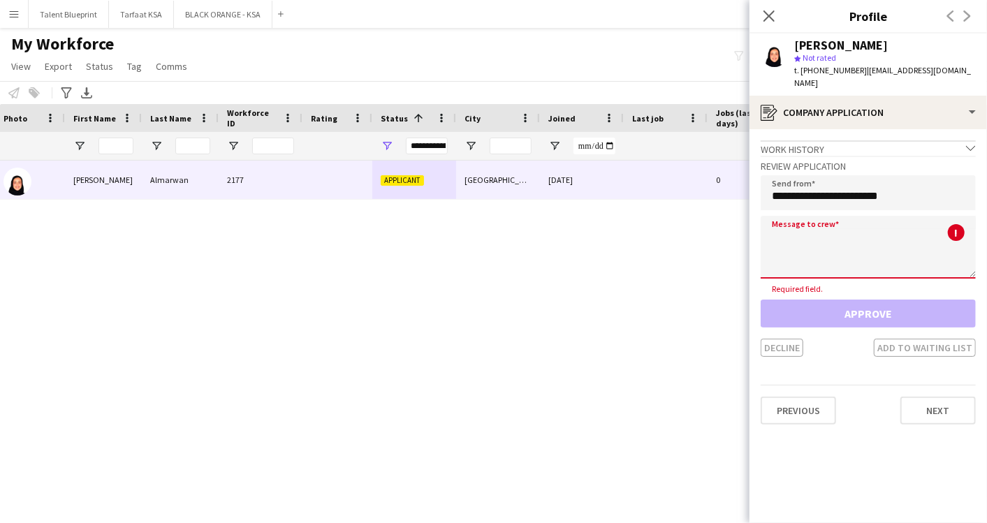
paste textarea "**********"
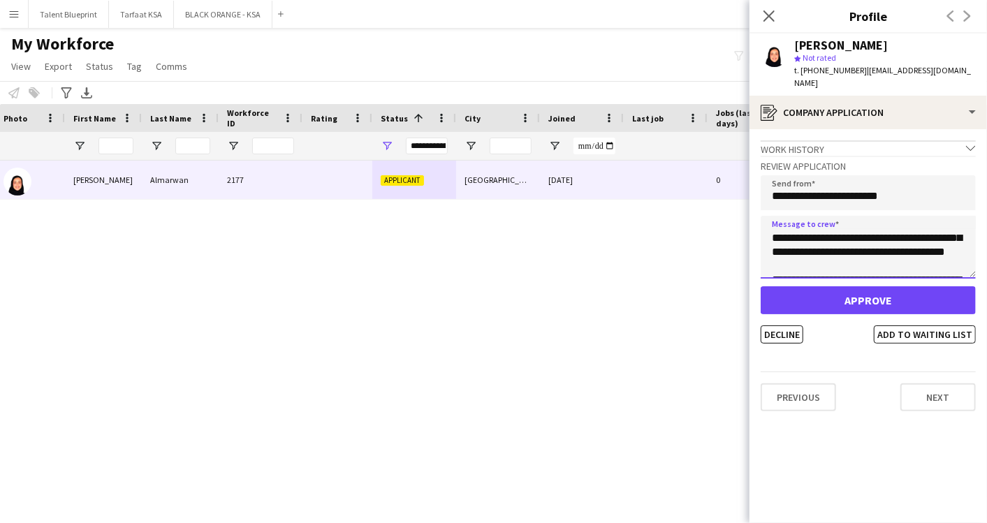
scroll to position [0, 0]
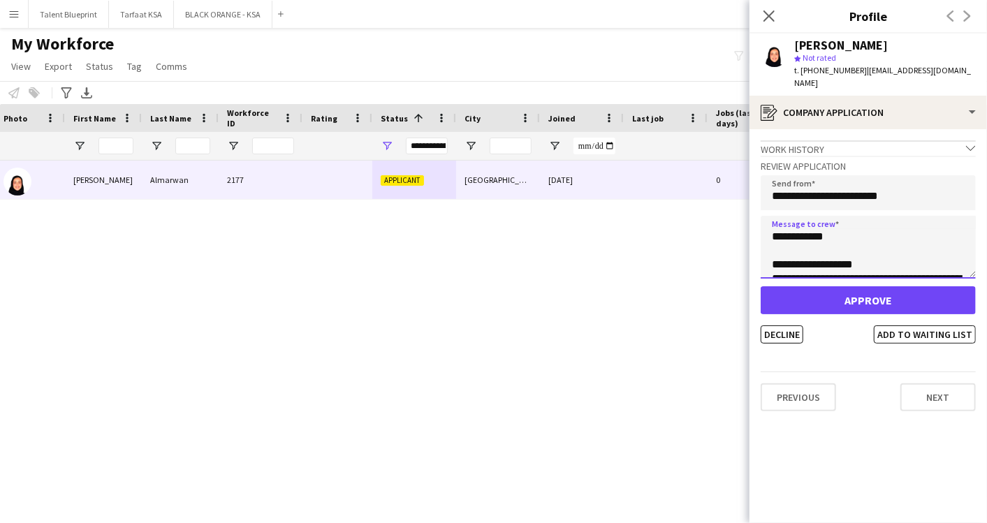
click at [829, 224] on textarea "**********" at bounding box center [868, 247] width 215 height 63
type textarea "**********"
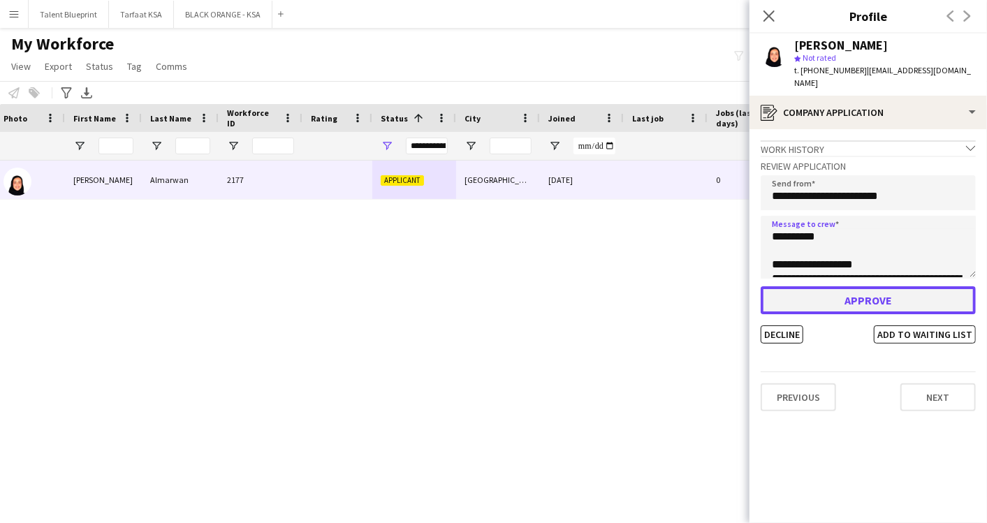
click at [884, 295] on button "Approve" at bounding box center [868, 300] width 215 height 28
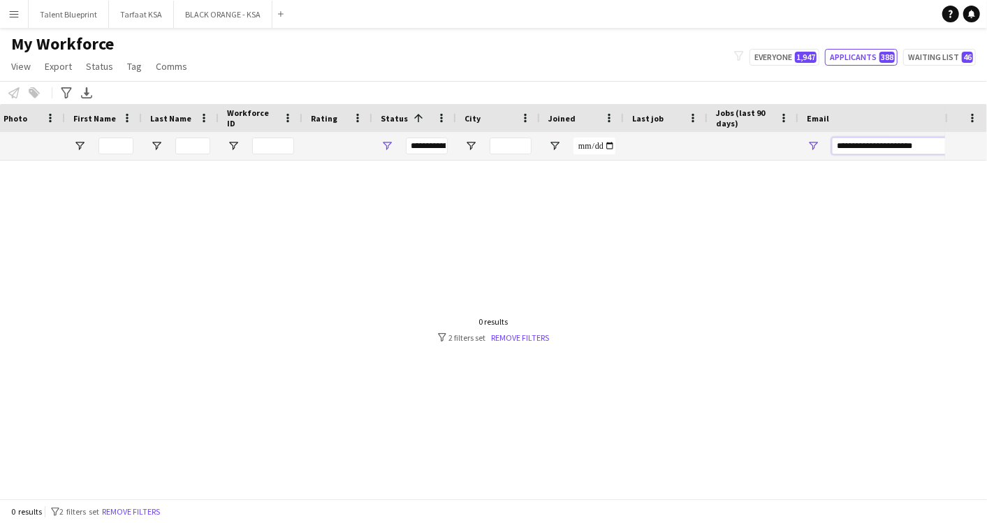
click at [903, 143] on input "**********" at bounding box center [951, 146] width 238 height 17
paste input "Email Filter Input"
type input "**********"
click at [862, 145] on input "**********" at bounding box center [951, 146] width 238 height 17
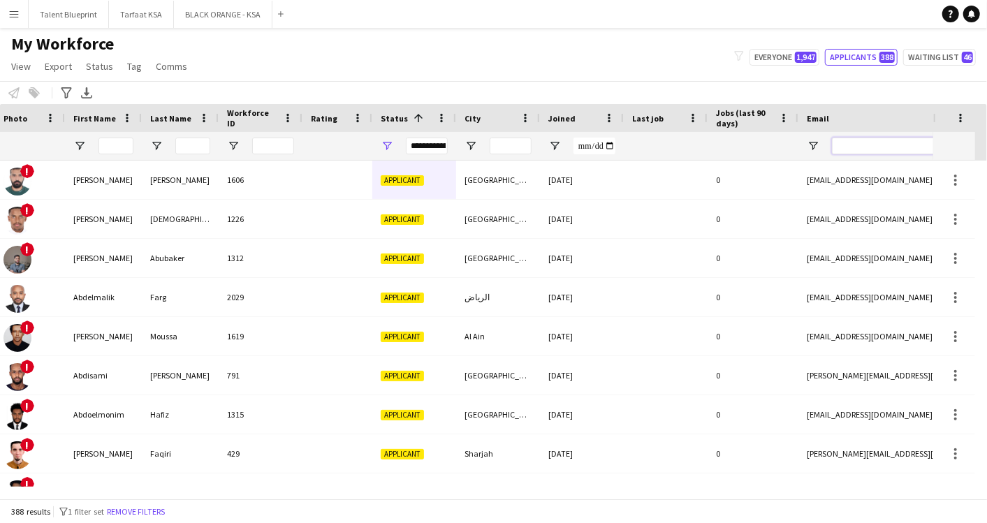
paste input "**********"
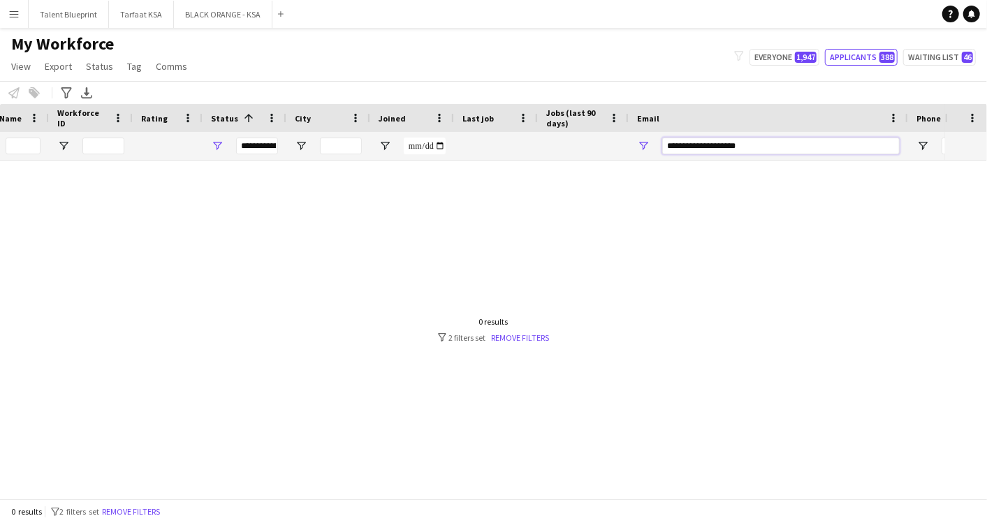
scroll to position [0, 196]
click at [711, 146] on input "**********" at bounding box center [781, 146] width 238 height 17
paste input "Email Filter Input"
type input "**********"
click at [509, 335] on link "Remove filters" at bounding box center [521, 338] width 58 height 10
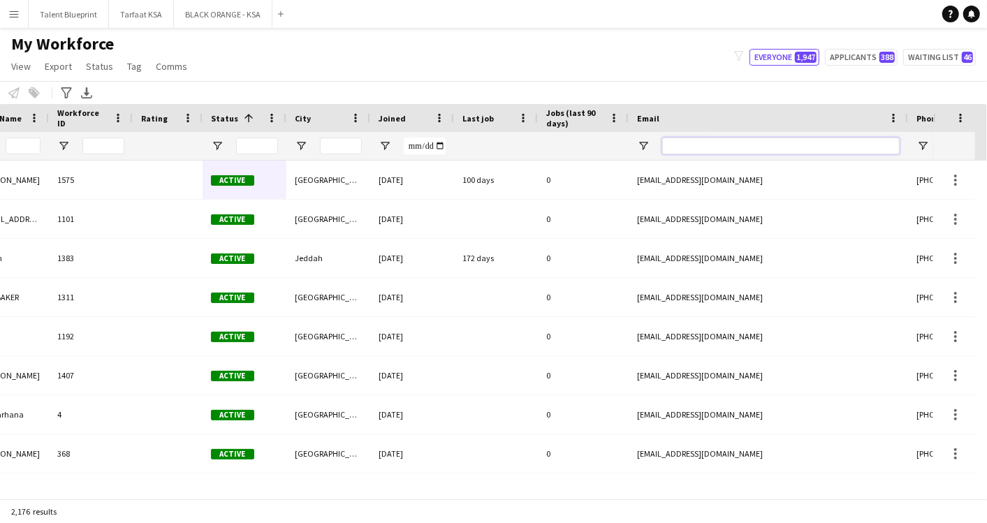
click at [722, 151] on input "Email Filter Input" at bounding box center [781, 146] width 238 height 17
paste input "**********"
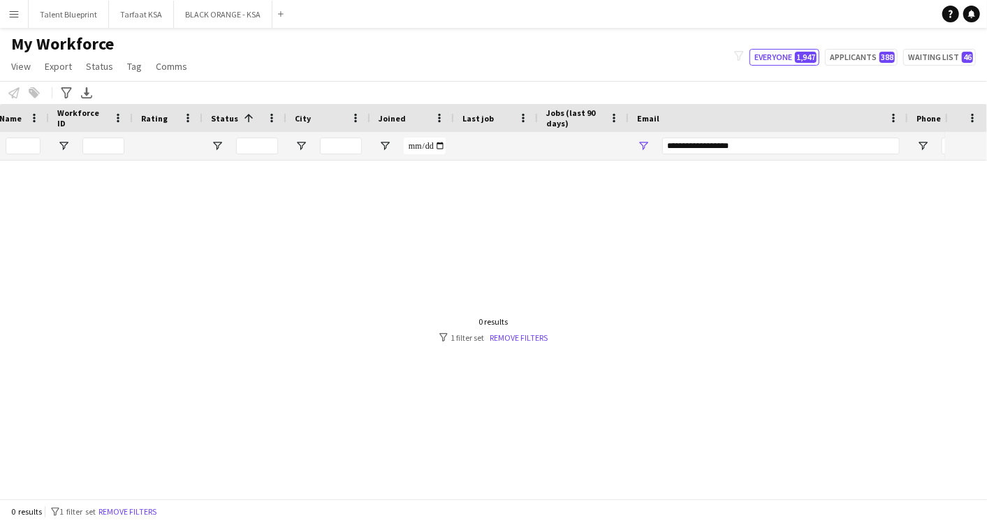
click at [402, 238] on div at bounding box center [472, 324] width 945 height 326
click at [743, 143] on input "**********" at bounding box center [781, 146] width 238 height 17
paste input "***"
click at [408, 204] on div at bounding box center [472, 324] width 945 height 326
click at [777, 141] on input "**********" at bounding box center [781, 146] width 238 height 17
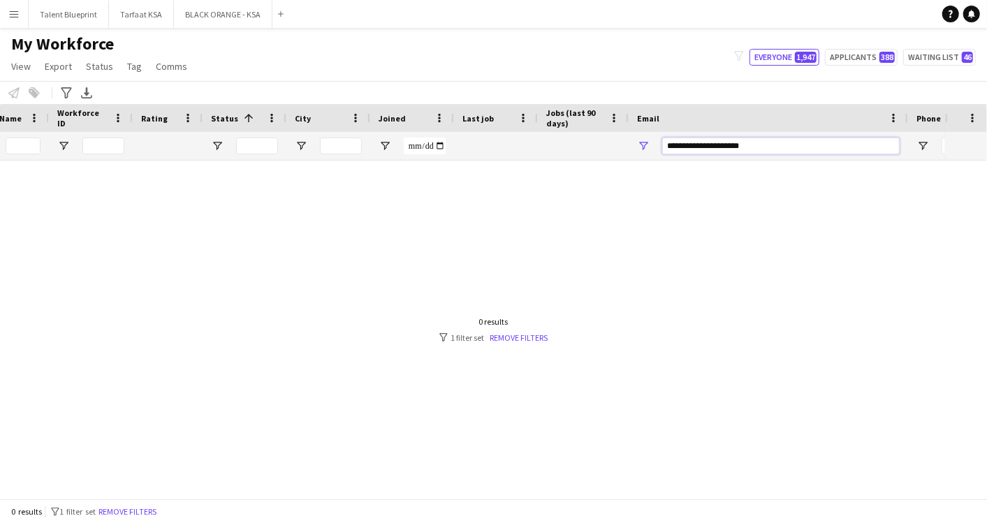
paste input "*****"
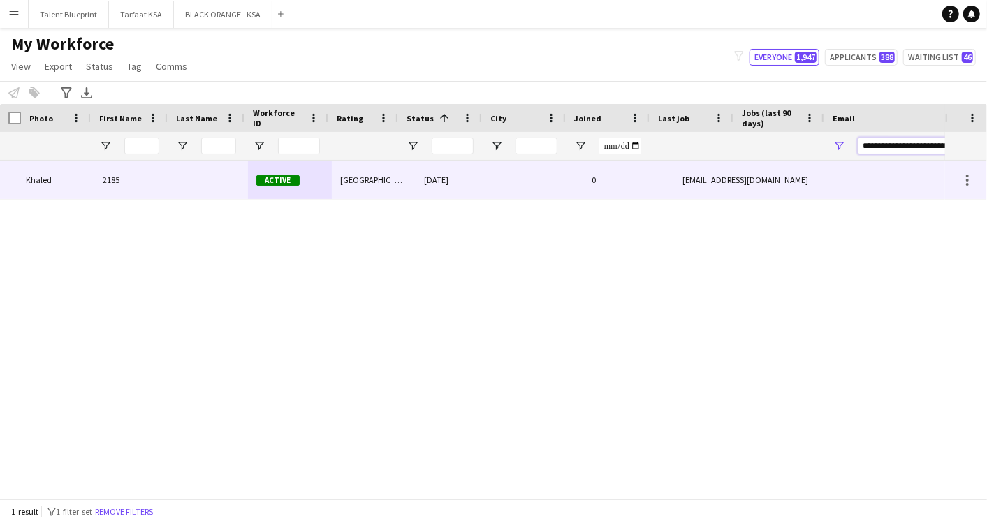
scroll to position [0, 154]
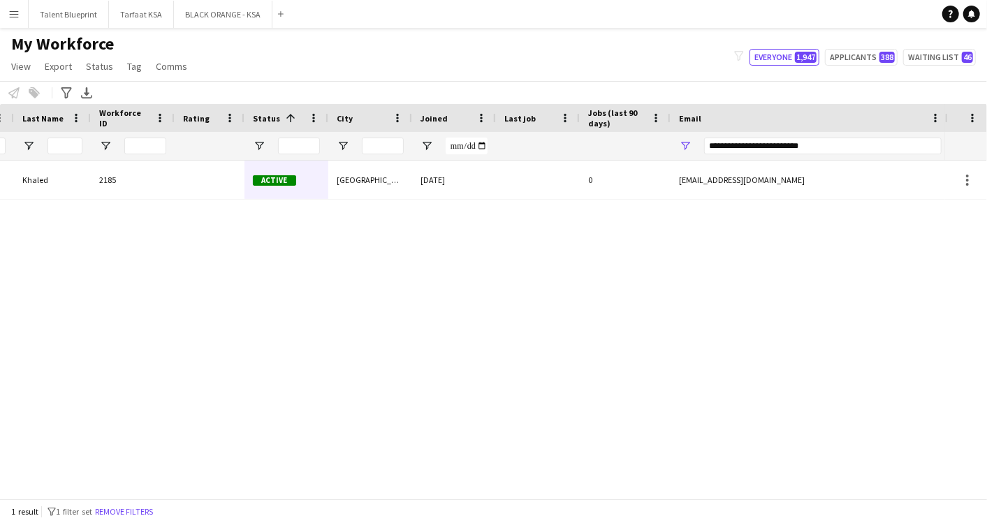
click at [417, 253] on div "Raghad Khaled 2185 Active Riyadh 04-09-2025 0 raghadkalmusabhi@gmail.com +96655…" at bounding box center [472, 324] width 945 height 326
click at [806, 150] on input "**********" at bounding box center [823, 146] width 238 height 17
paste input "Email Filter Input"
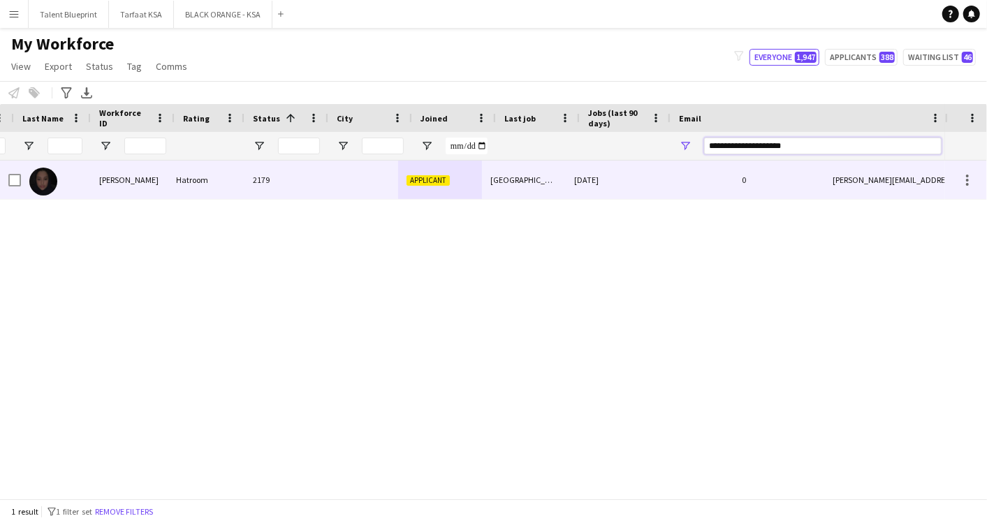
scroll to position [0, 0]
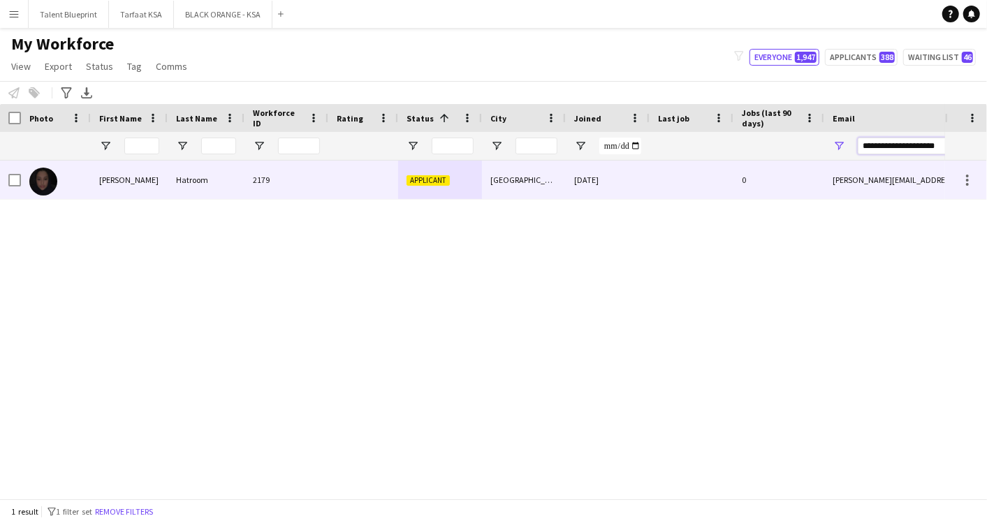
type input "**********"
click at [357, 185] on div at bounding box center [363, 180] width 70 height 38
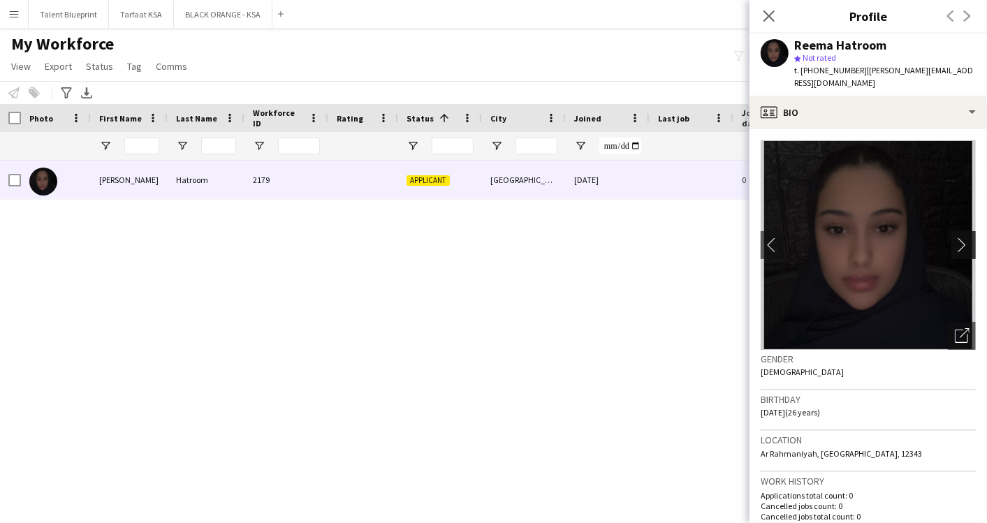
click at [955, 238] on app-icon "chevron-right" at bounding box center [966, 245] width 22 height 15
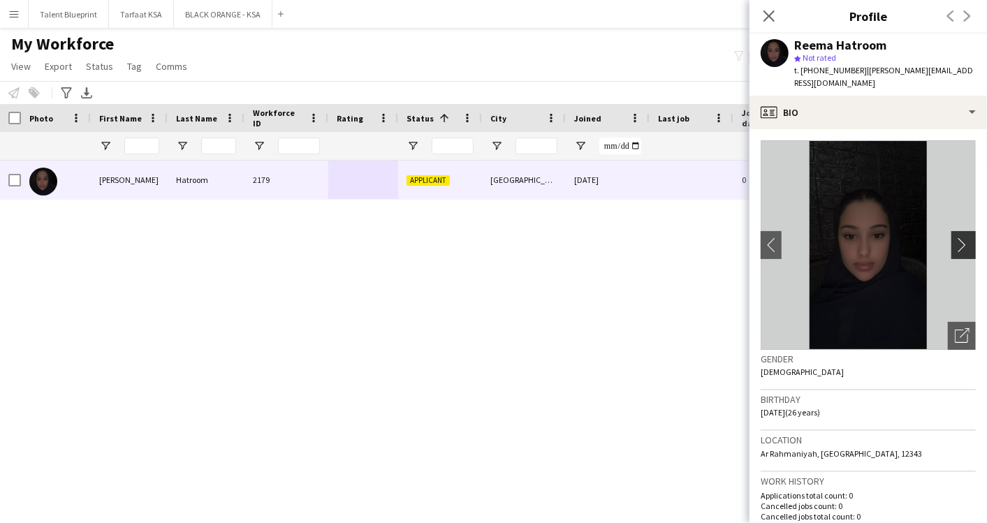
click at [955, 238] on app-icon "chevron-right" at bounding box center [966, 245] width 22 height 15
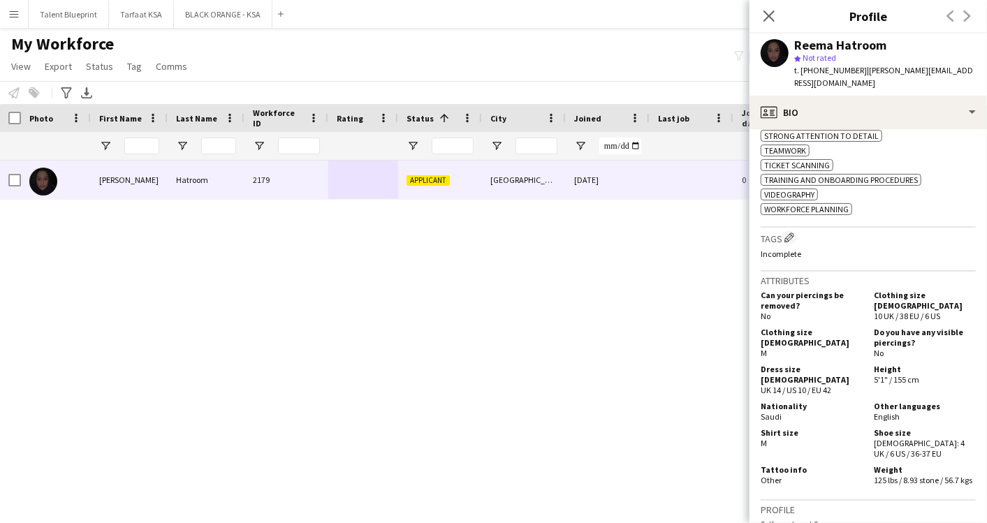
scroll to position [810, 0]
click at [790, 235] on app-icon "Edit crew company tags" at bounding box center [790, 240] width 10 height 10
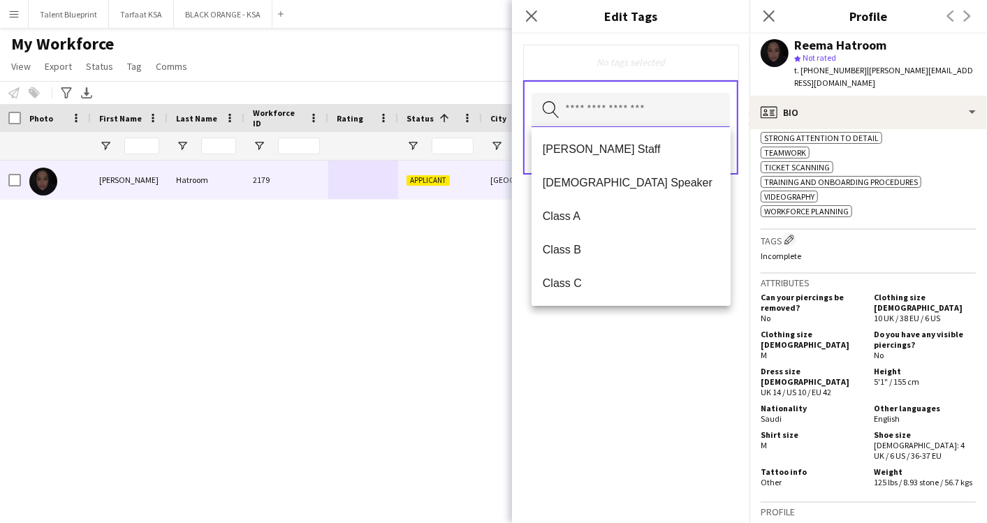
click at [653, 120] on input "text" at bounding box center [631, 110] width 198 height 35
click at [591, 210] on span "Class A" at bounding box center [631, 216] width 177 height 13
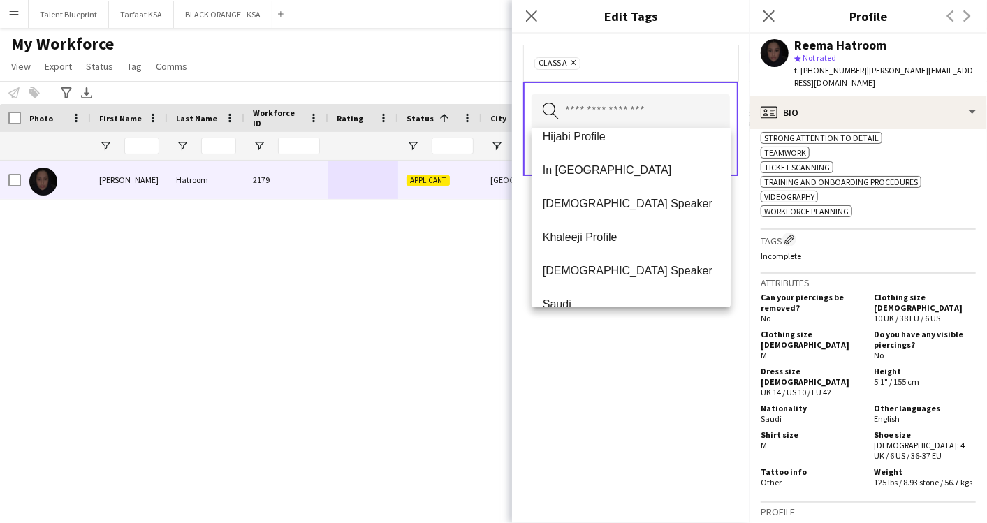
scroll to position [473, 0]
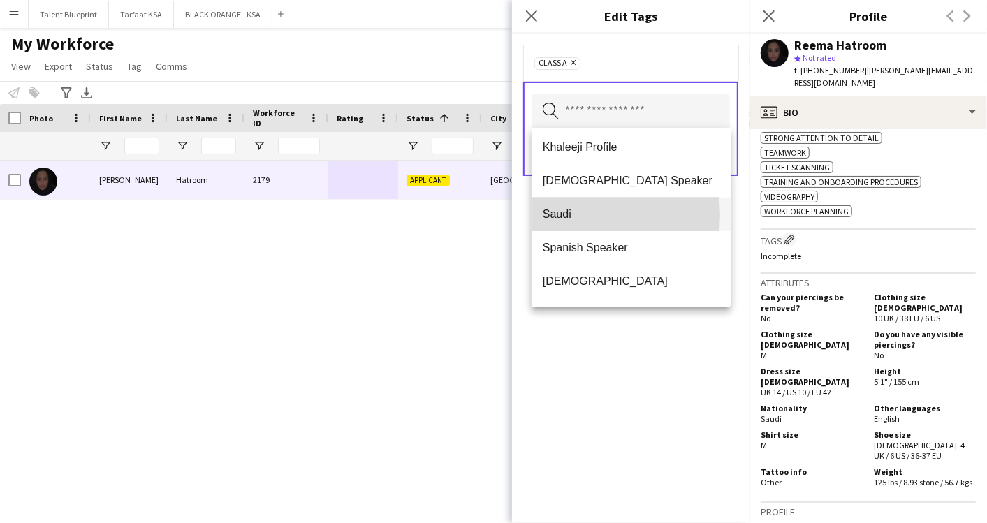
click at [595, 215] on span "Saudi" at bounding box center [631, 214] width 177 height 13
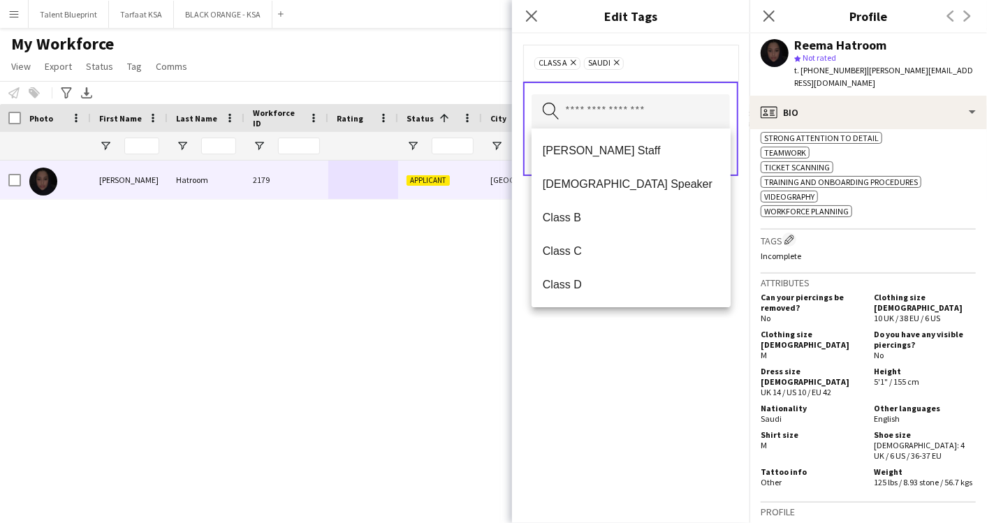
click at [618, 355] on div "Class A Remove Saudi Remove Search by tag name Save" at bounding box center [631, 279] width 238 height 490
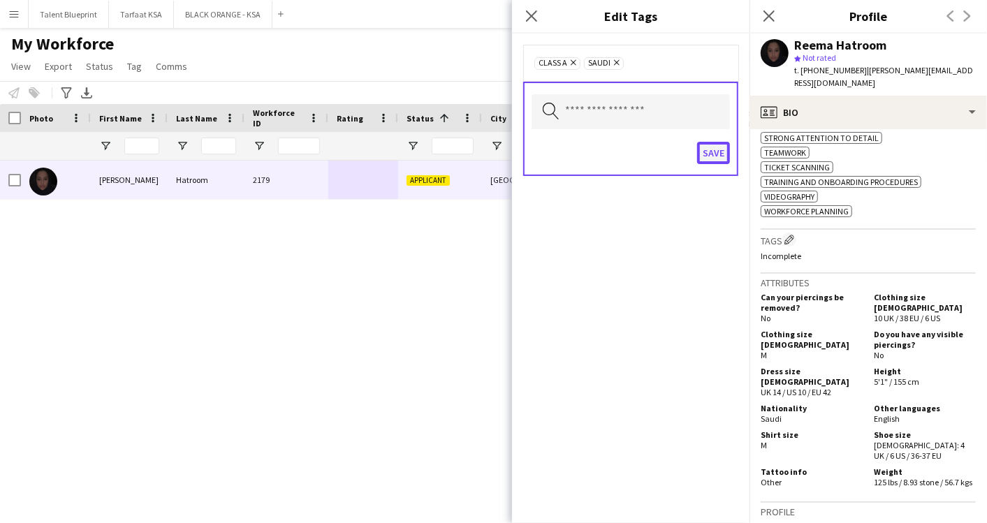
click at [711, 149] on button "Save" at bounding box center [713, 153] width 33 height 22
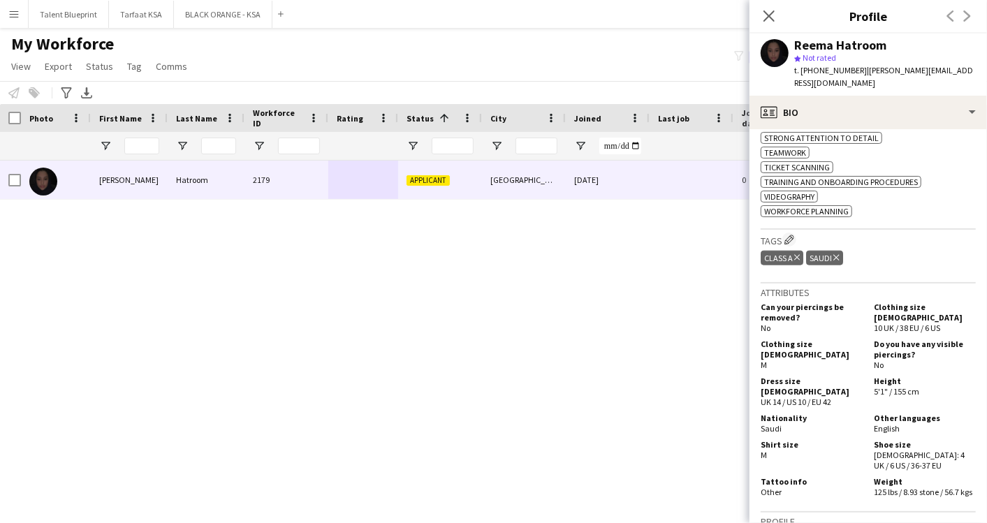
scroll to position [1118, 0]
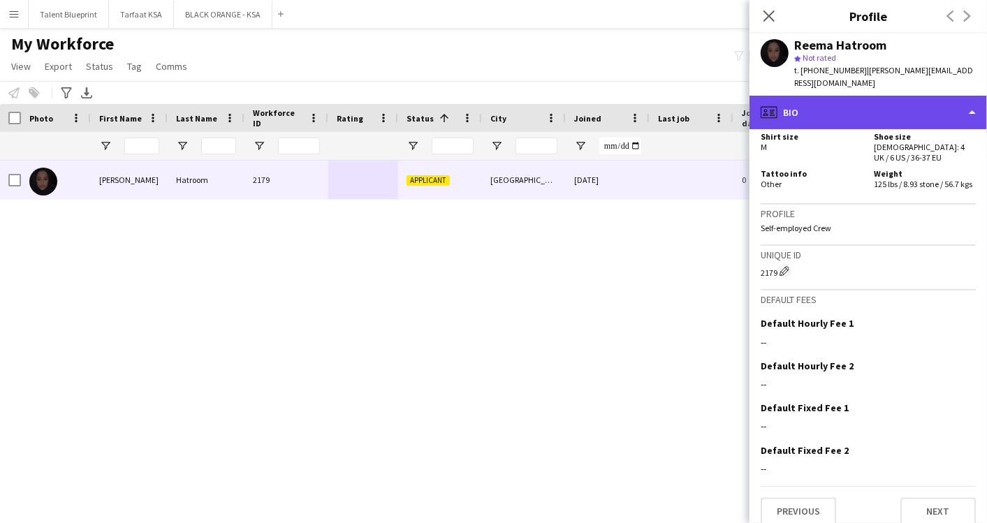
click at [845, 103] on div "profile Bio" at bounding box center [869, 113] width 238 height 34
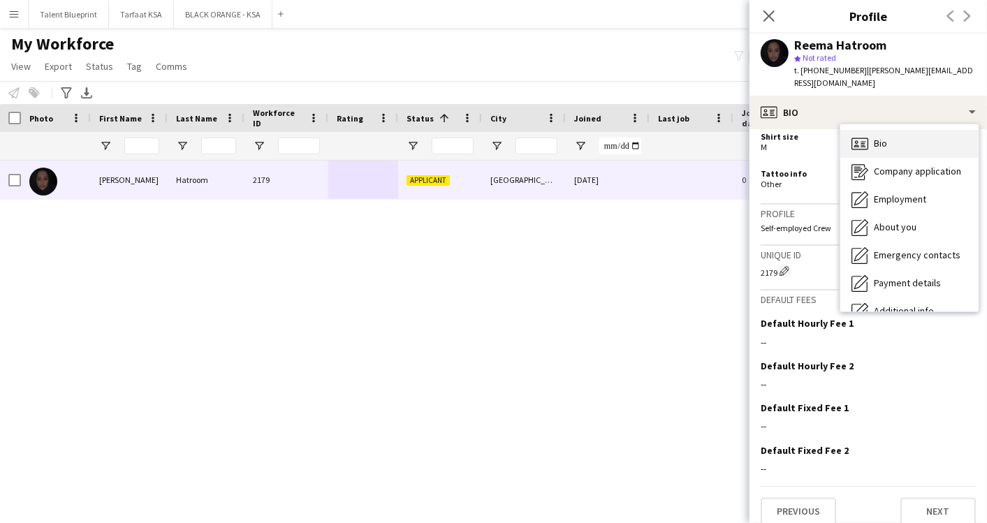
click at [860, 136] on icon "Bio" at bounding box center [860, 144] width 17 height 17
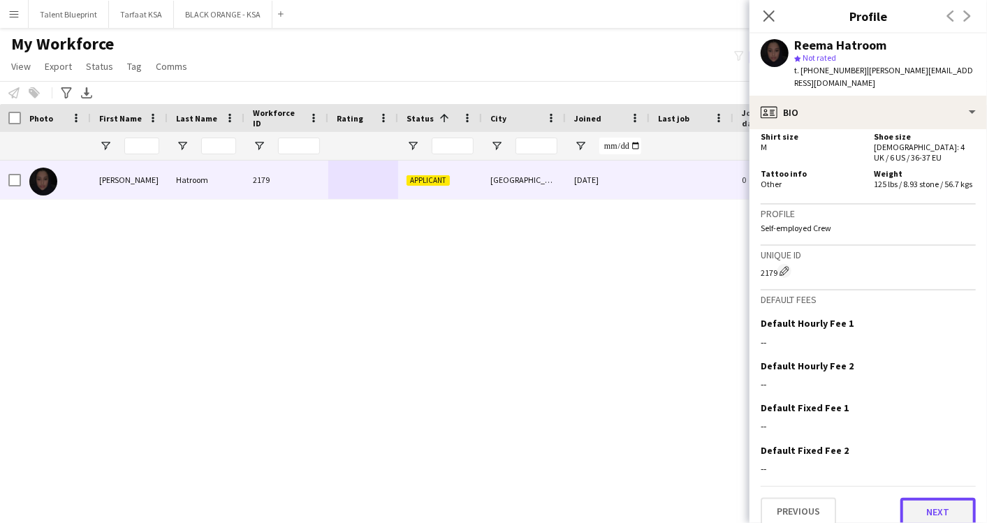
click at [920, 504] on button "Next" at bounding box center [938, 512] width 75 height 28
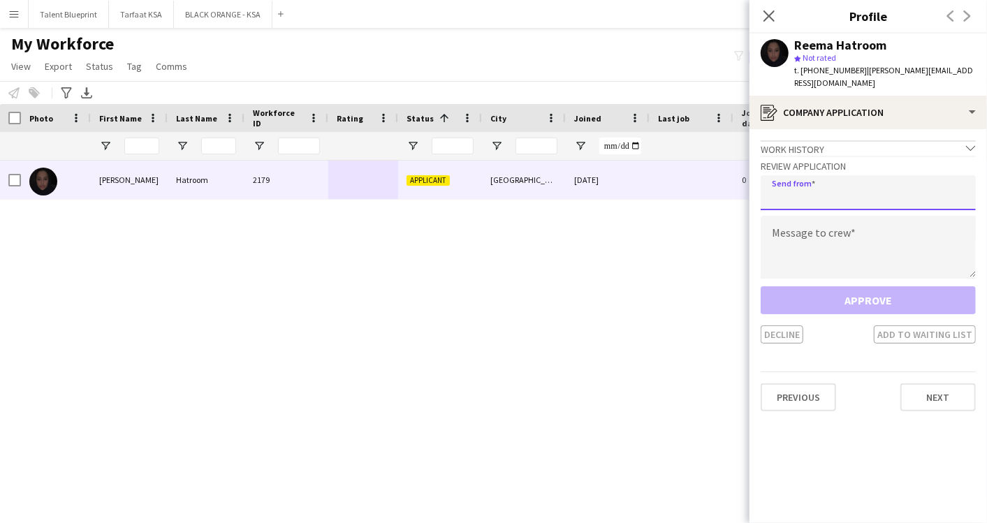
click at [815, 186] on input "email" at bounding box center [868, 192] width 215 height 35
type input "**********"
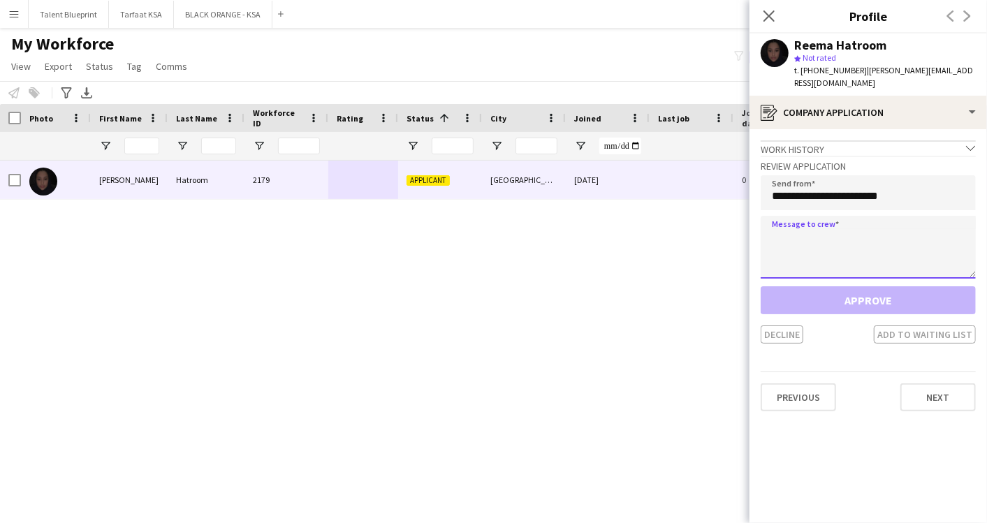
click at [862, 254] on textarea at bounding box center [868, 247] width 215 height 63
paste textarea "**********"
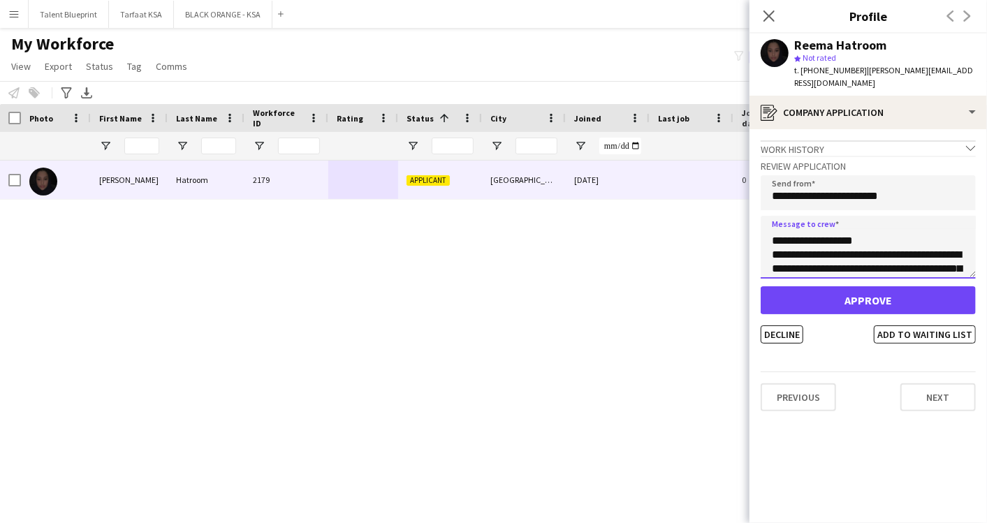
scroll to position [0, 0]
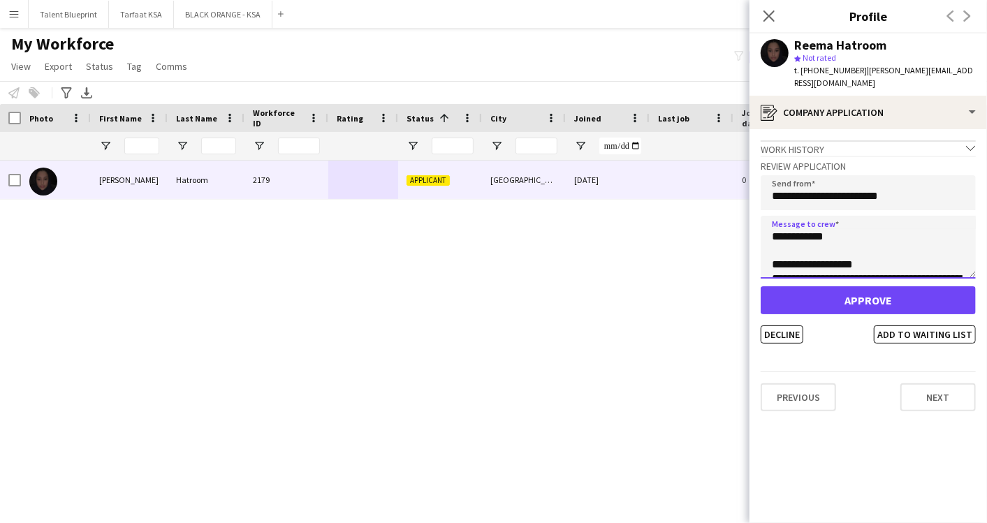
click at [829, 224] on textarea "**********" at bounding box center [868, 247] width 215 height 63
type textarea "**********"
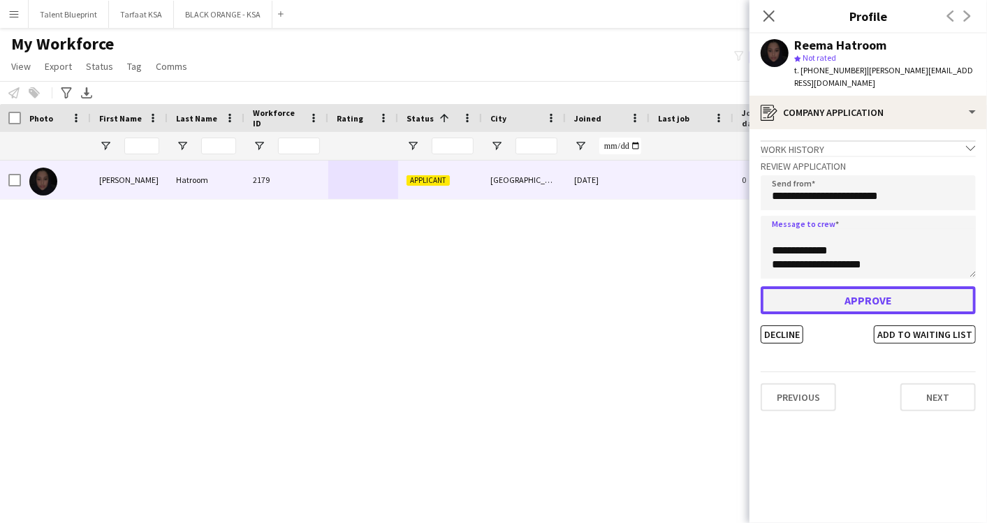
click at [870, 287] on button "Approve" at bounding box center [868, 300] width 215 height 28
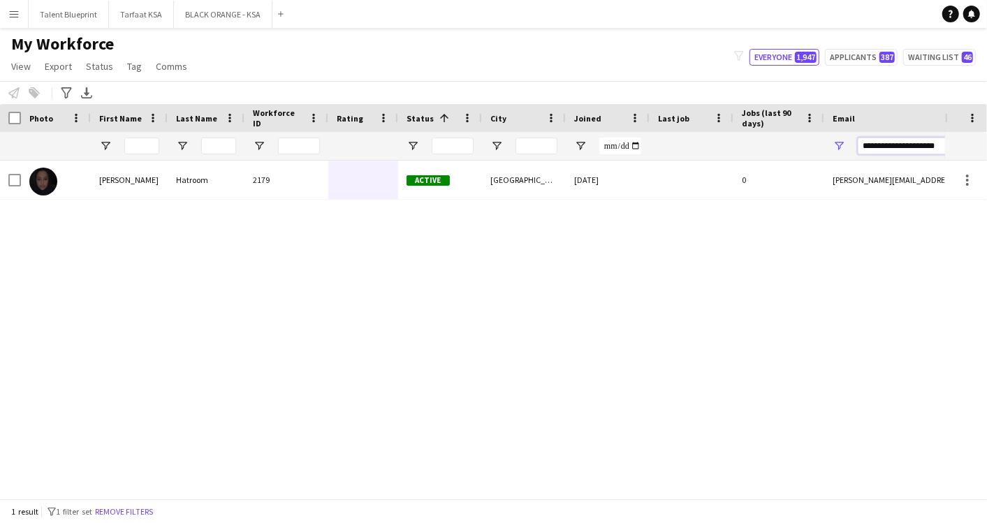
click at [884, 143] on input "**********" at bounding box center [977, 146] width 238 height 17
paste input "Email Filter Input"
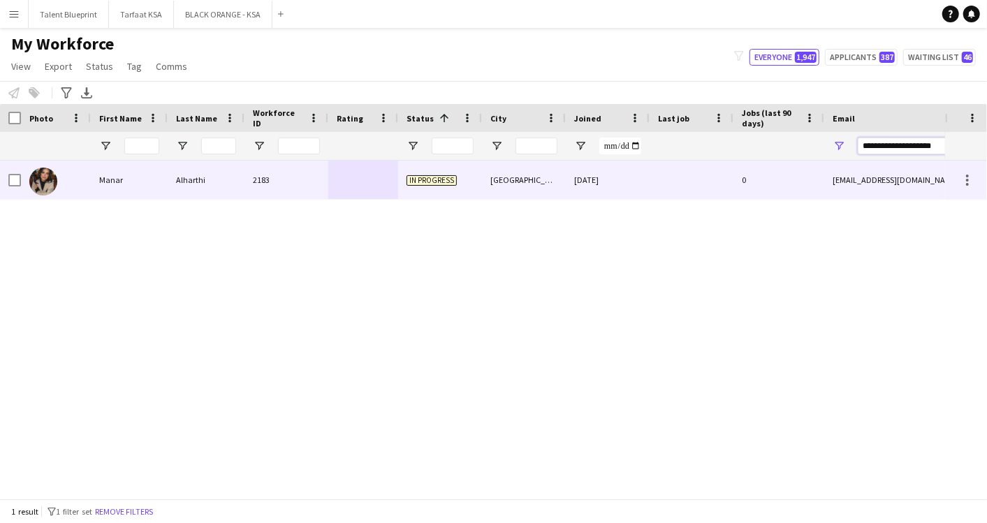
scroll to position [0, 0]
click at [127, 183] on div "Manar" at bounding box center [129, 180] width 77 height 38
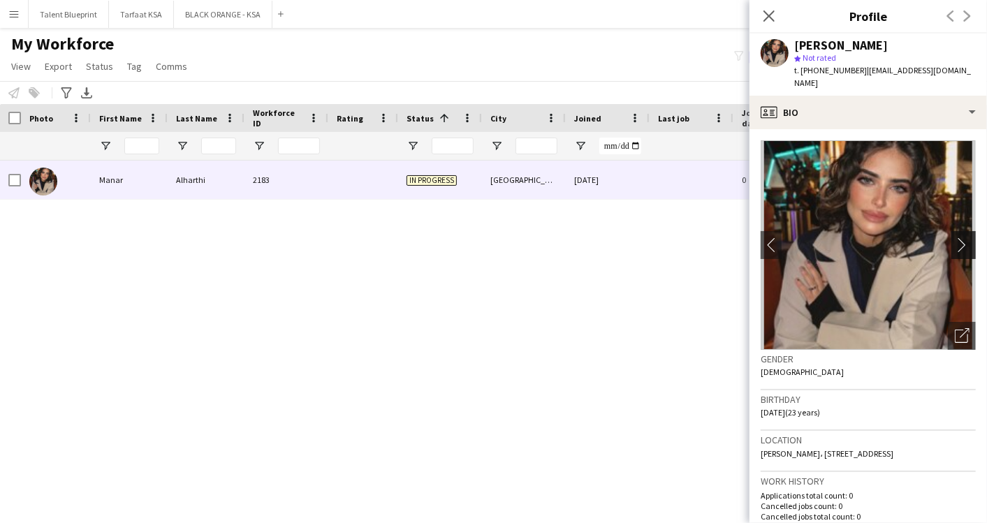
click at [955, 238] on app-icon "chevron-right" at bounding box center [966, 245] width 22 height 15
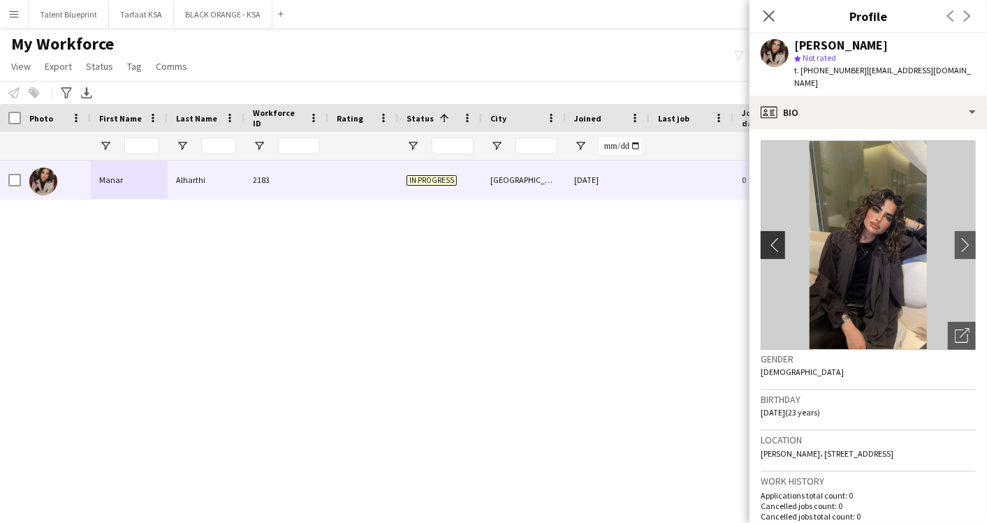
click at [773, 238] on app-icon "chevron-left" at bounding box center [772, 245] width 22 height 15
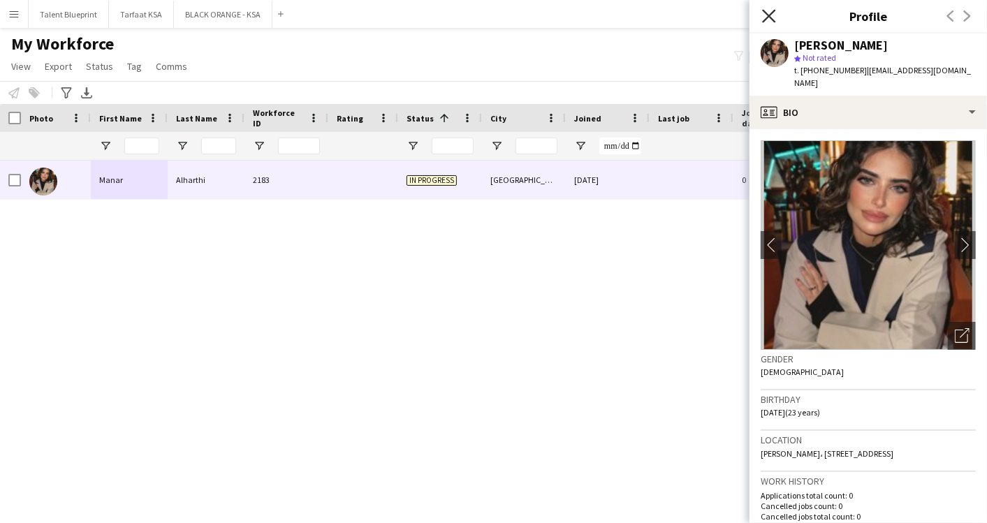
click at [775, 12] on icon "Close pop-in" at bounding box center [768, 15] width 13 height 13
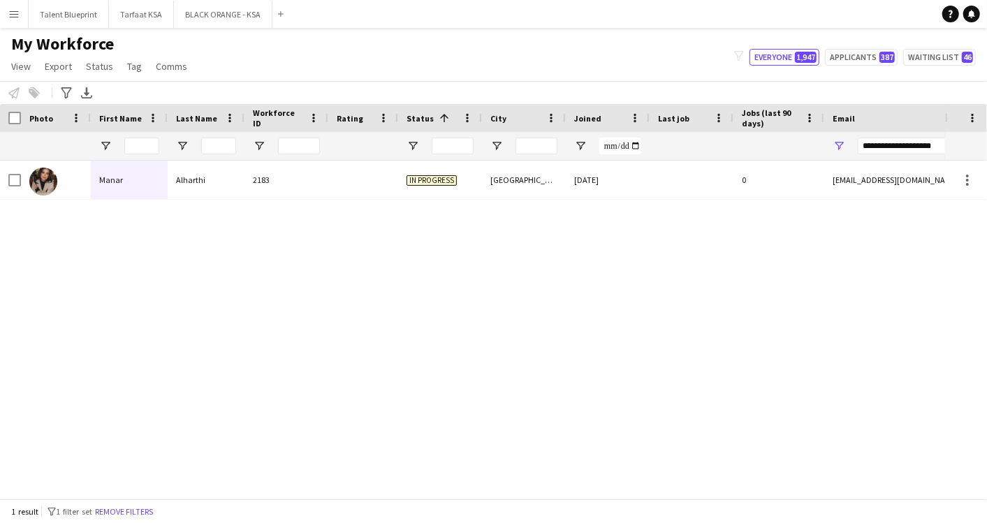
click at [355, 307] on div "[PERSON_NAME] 2183 In progress [GEOGRAPHIC_DATA] [DATE] 0 [EMAIL_ADDRESS][DOMAI…" at bounding box center [472, 324] width 945 height 326
click at [365, 361] on div "[PERSON_NAME] 2183 In progress [GEOGRAPHIC_DATA] [DATE] 0 [EMAIL_ADDRESS][DOMAI…" at bounding box center [472, 324] width 945 height 326
click at [868, 150] on input "**********" at bounding box center [977, 146] width 238 height 17
paste input "Email Filter Input"
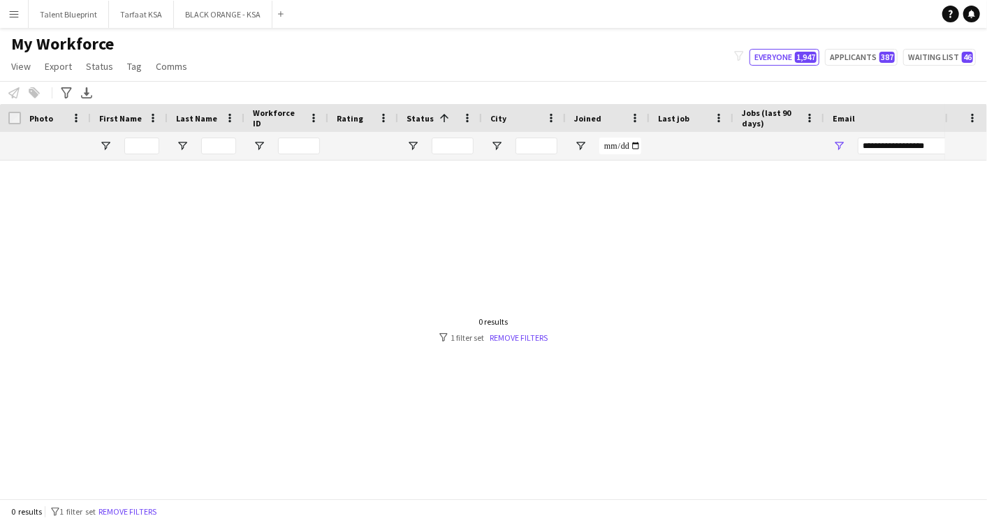
click at [381, 241] on div at bounding box center [472, 324] width 945 height 326
click at [907, 144] on input "**********" at bounding box center [977, 146] width 238 height 17
paste input "*"
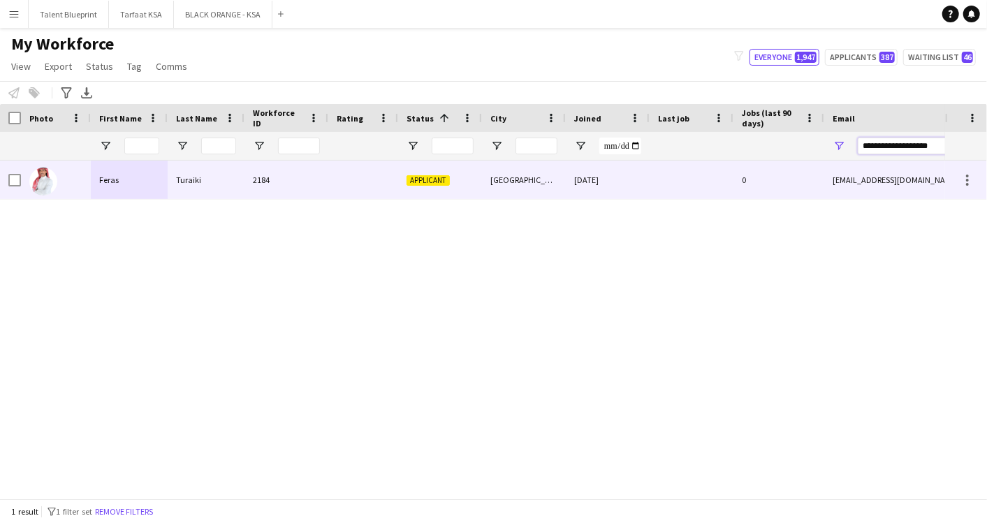
type input "**********"
click at [142, 180] on div "Feras" at bounding box center [129, 180] width 77 height 38
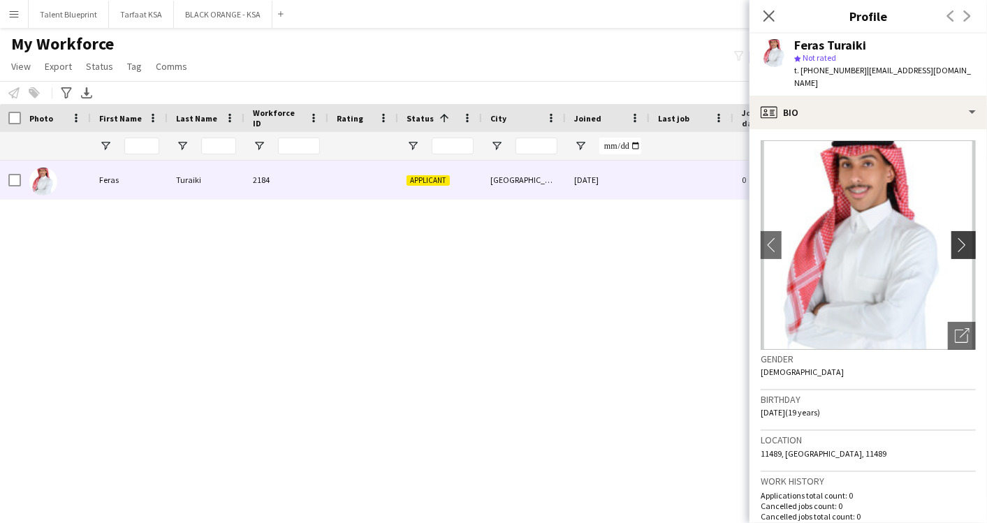
click at [952, 241] on button "chevron-right" at bounding box center [966, 245] width 28 height 28
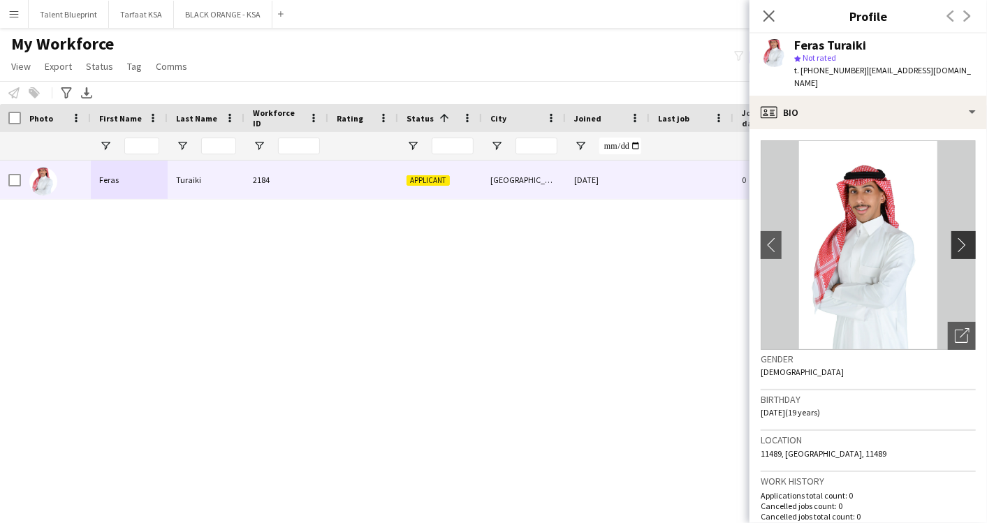
click at [952, 241] on button "chevron-right" at bounding box center [966, 245] width 28 height 28
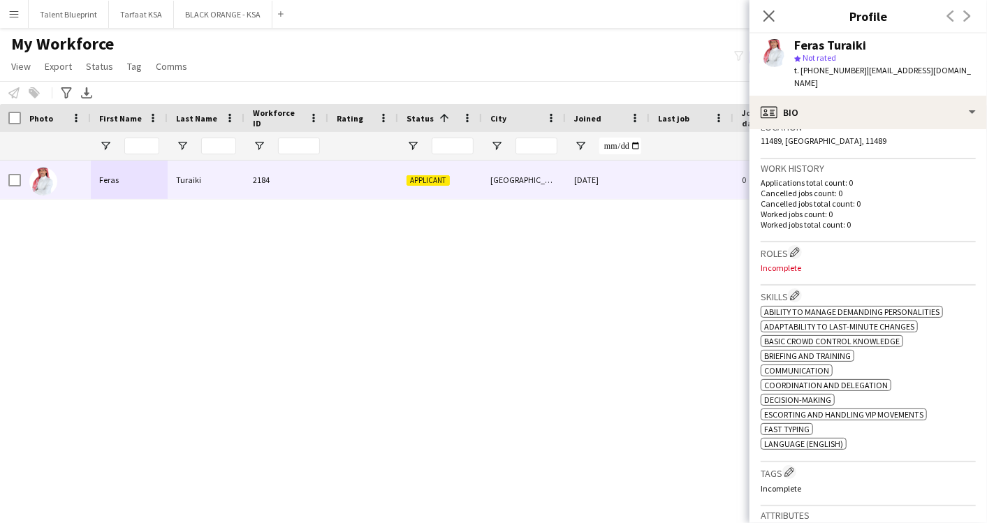
scroll to position [313, 0]
click at [792, 467] on app-icon "Edit crew company tags" at bounding box center [790, 472] width 10 height 10
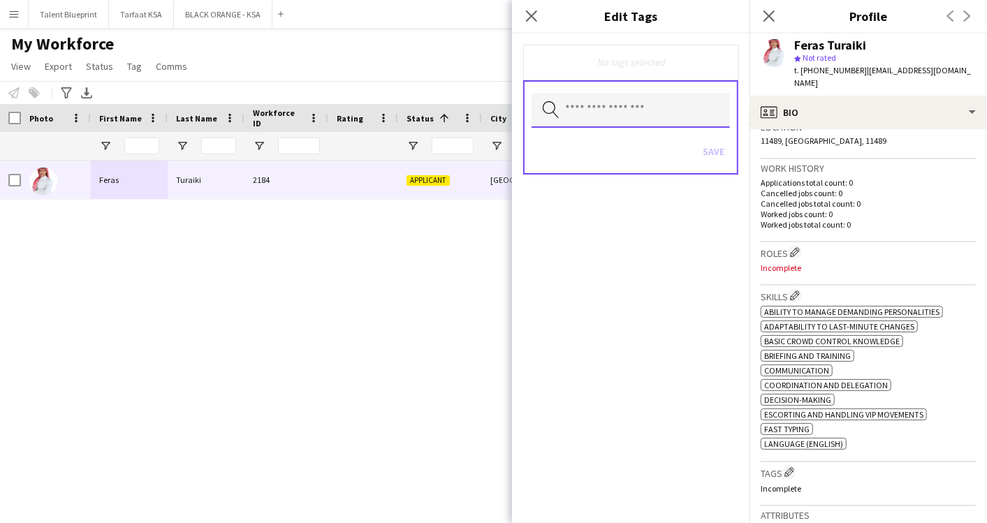
click at [651, 115] on input "text" at bounding box center [631, 110] width 198 height 35
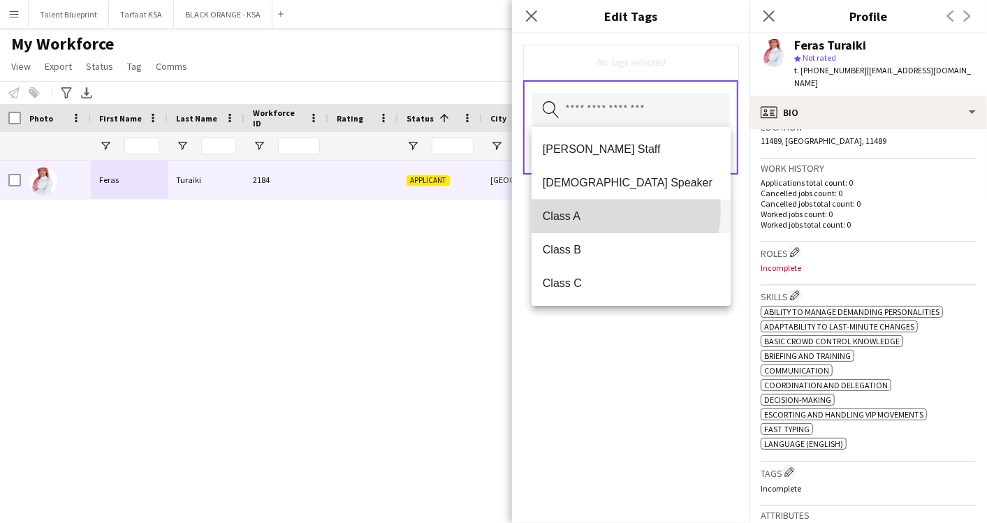
click at [598, 210] on span "Class A" at bounding box center [631, 216] width 177 height 13
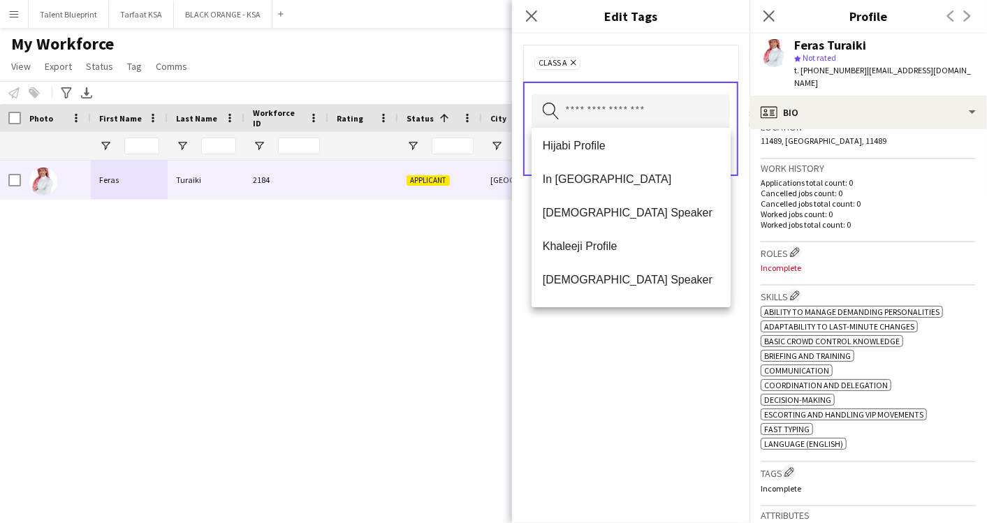
scroll to position [503, 0]
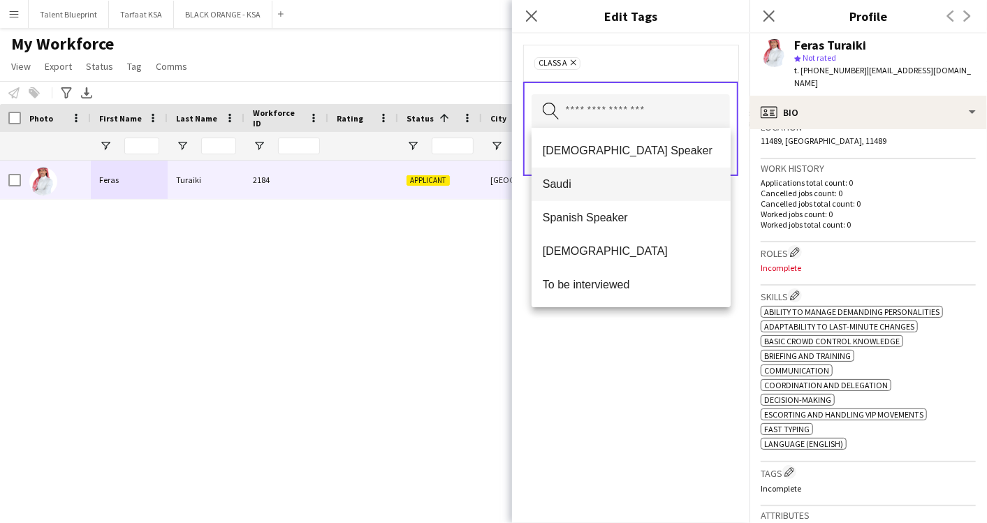
click at [569, 180] on span "Saudi" at bounding box center [631, 183] width 177 height 13
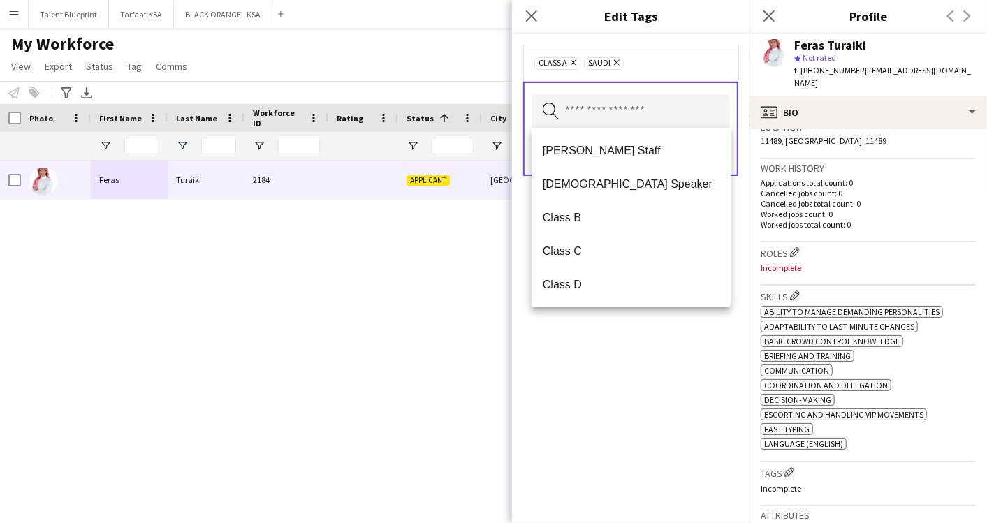
click at [632, 365] on div "Class A Remove Saudi Remove Search by tag name Save" at bounding box center [631, 279] width 238 height 490
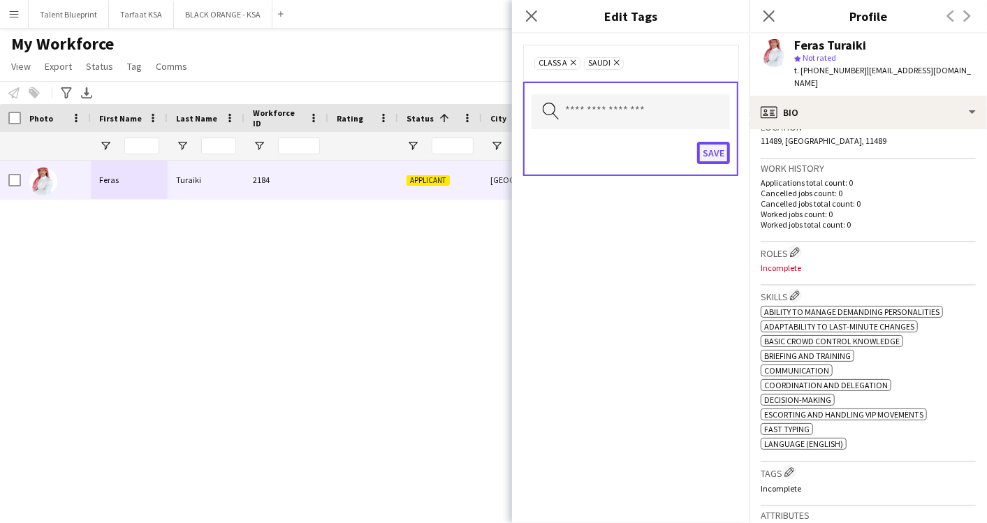
click at [711, 145] on button "Save" at bounding box center [713, 153] width 33 height 22
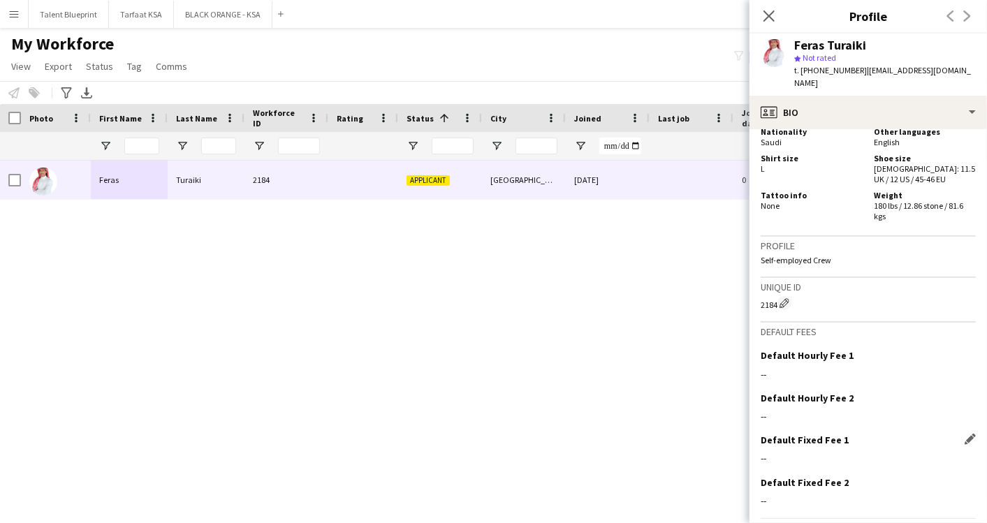
scroll to position [851, 0]
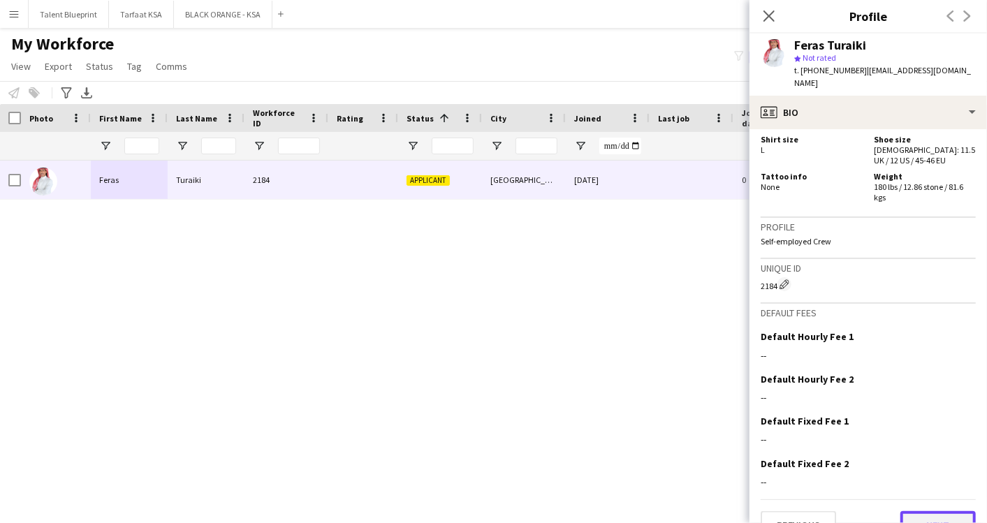
click at [930, 511] on button "Next" at bounding box center [938, 525] width 75 height 28
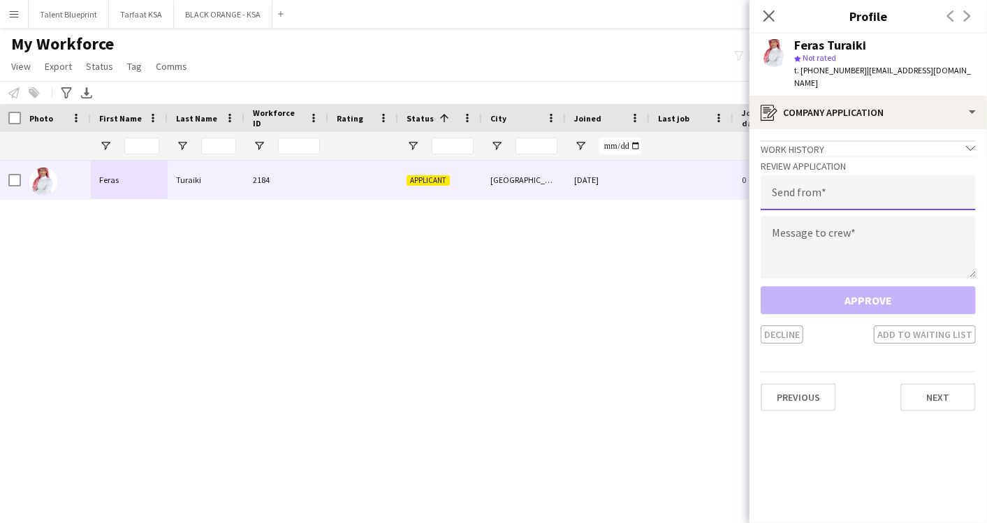
click at [822, 175] on input "email" at bounding box center [868, 192] width 215 height 35
type input "**********"
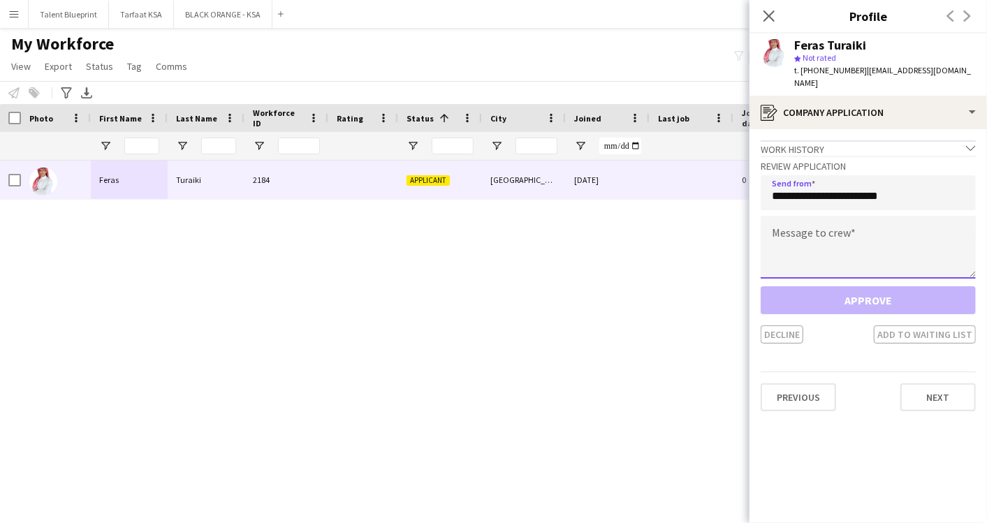
click at [803, 231] on textarea at bounding box center [868, 247] width 215 height 63
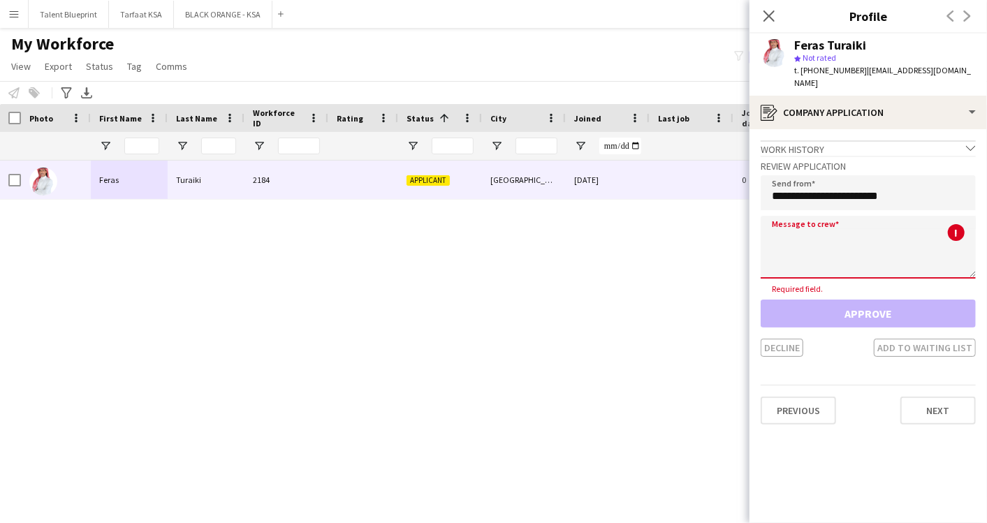
paste textarea "**********"
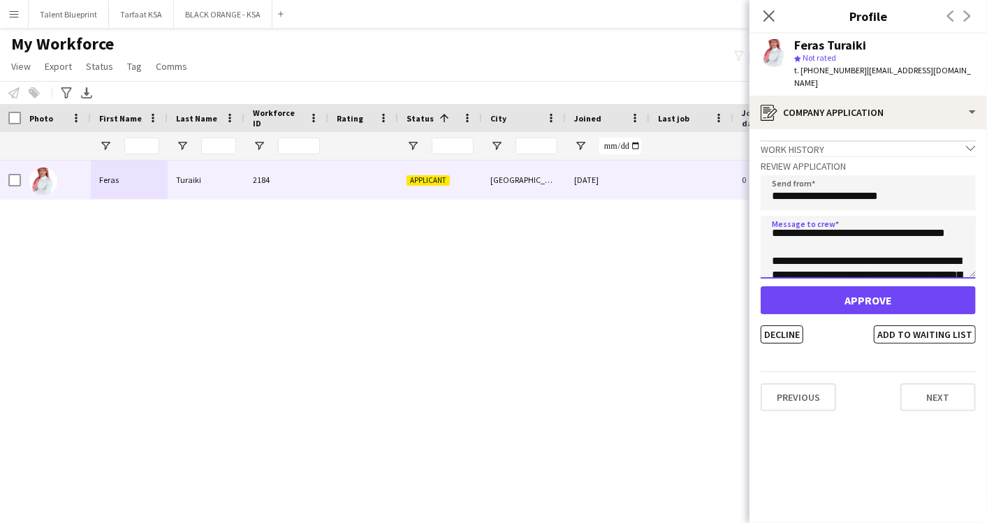
scroll to position [0, 0]
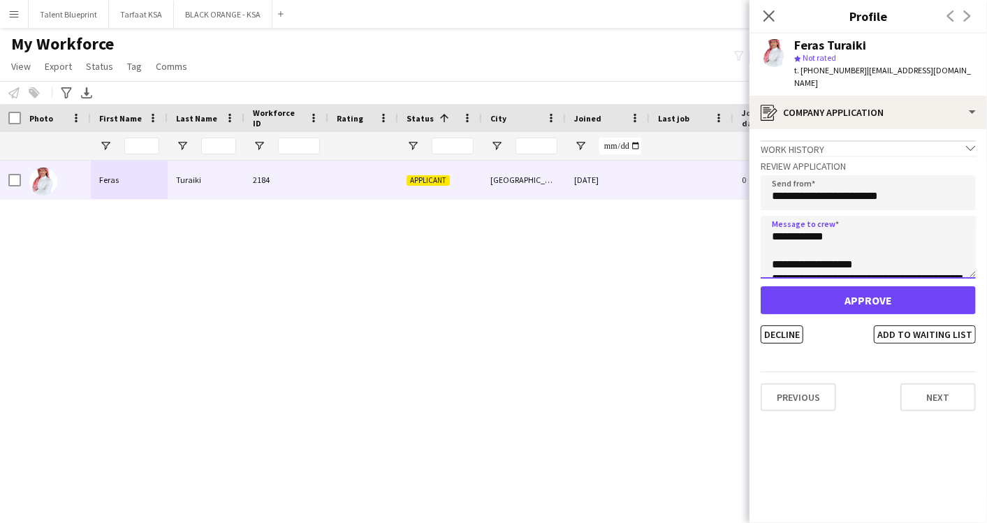
click at [829, 222] on textarea "**********" at bounding box center [868, 247] width 215 height 63
type textarea "**********"
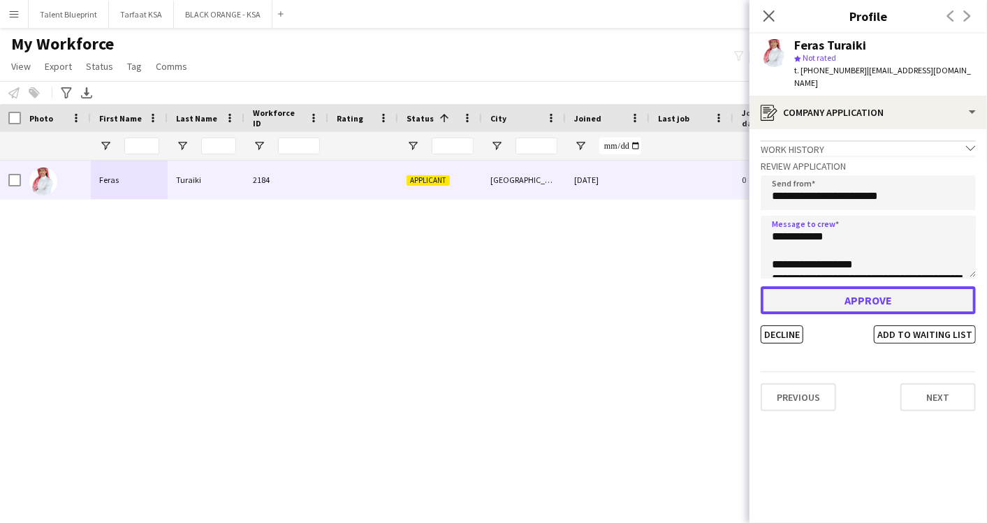
click at [838, 286] on button "Approve" at bounding box center [868, 300] width 215 height 28
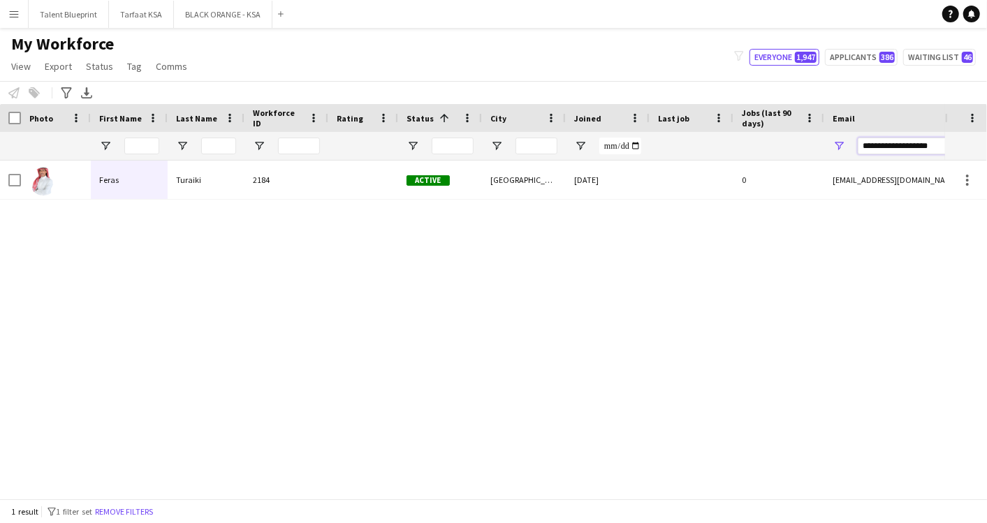
click at [869, 142] on input "**********" at bounding box center [977, 146] width 238 height 17
paste input "Email Filter Input"
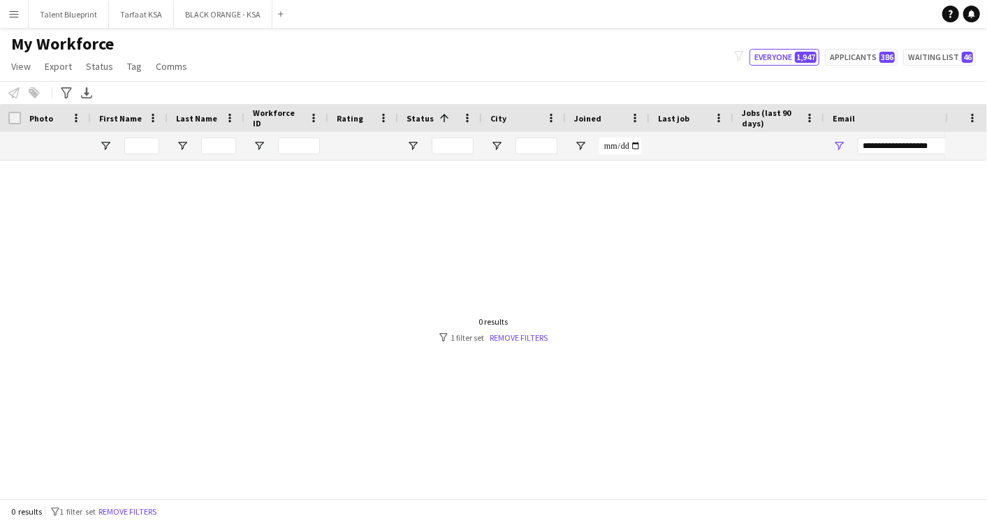
click at [448, 282] on div at bounding box center [472, 324] width 945 height 326
click at [891, 141] on input "**********" at bounding box center [977, 146] width 238 height 17
paste input "*******"
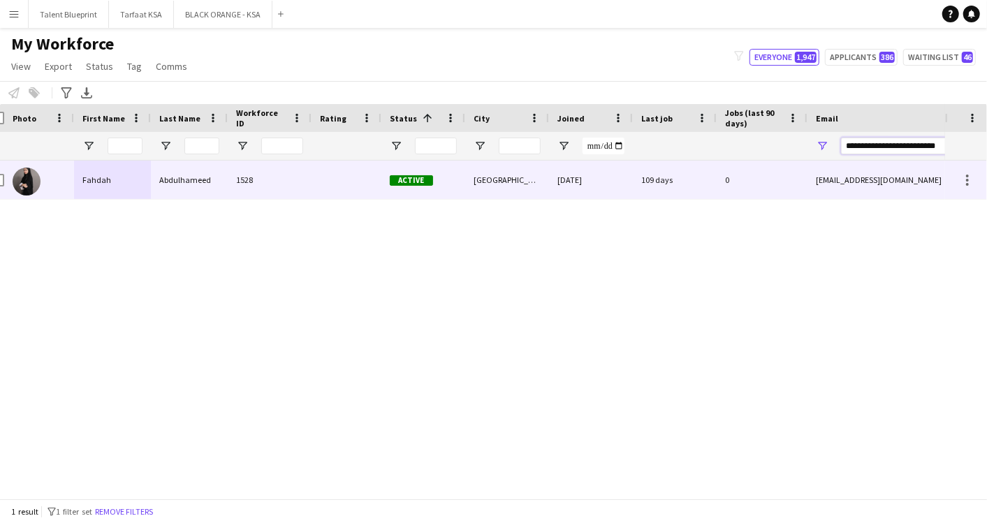
type input "**********"
click at [137, 180] on div "Fahdah" at bounding box center [112, 180] width 77 height 38
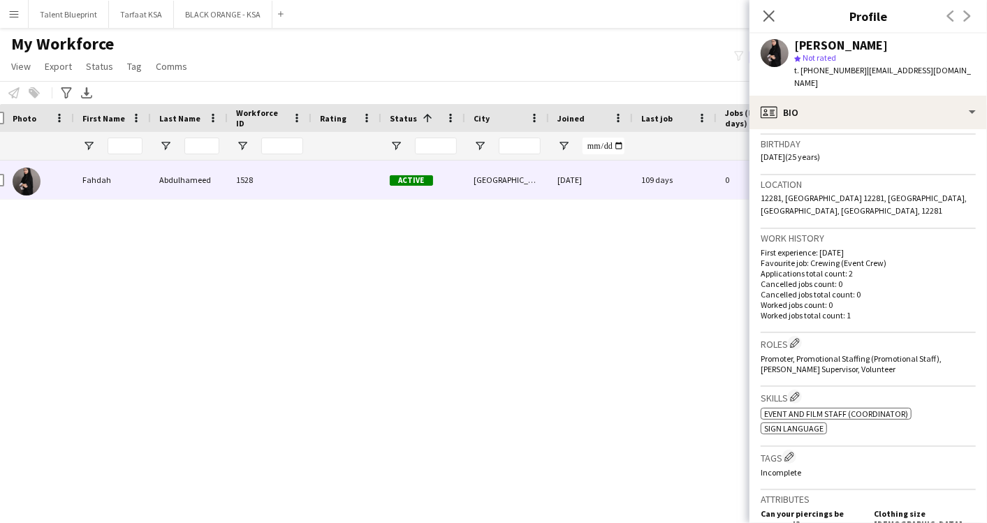
scroll to position [310, 0]
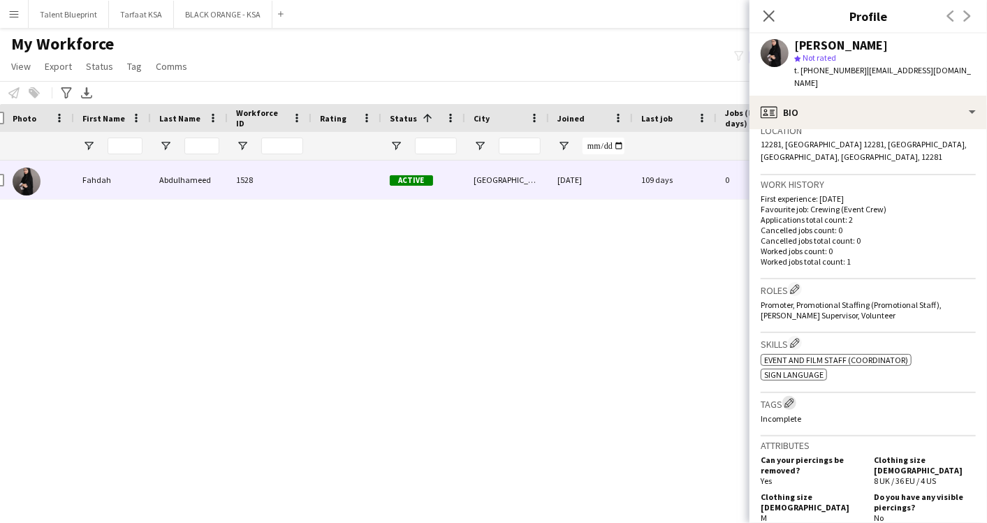
click at [791, 398] on app-icon "Edit crew company tags" at bounding box center [790, 403] width 10 height 10
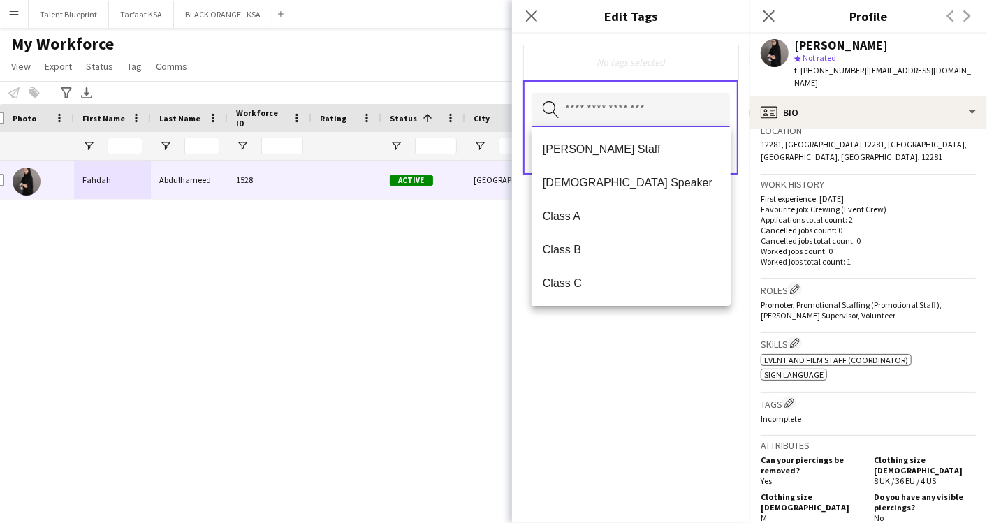
click at [594, 115] on input "text" at bounding box center [631, 110] width 198 height 35
click at [594, 66] on div "No tags selected" at bounding box center [631, 62] width 193 height 13
click at [604, 115] on input "text" at bounding box center [631, 110] width 198 height 35
click at [586, 215] on span "Class A" at bounding box center [631, 216] width 177 height 13
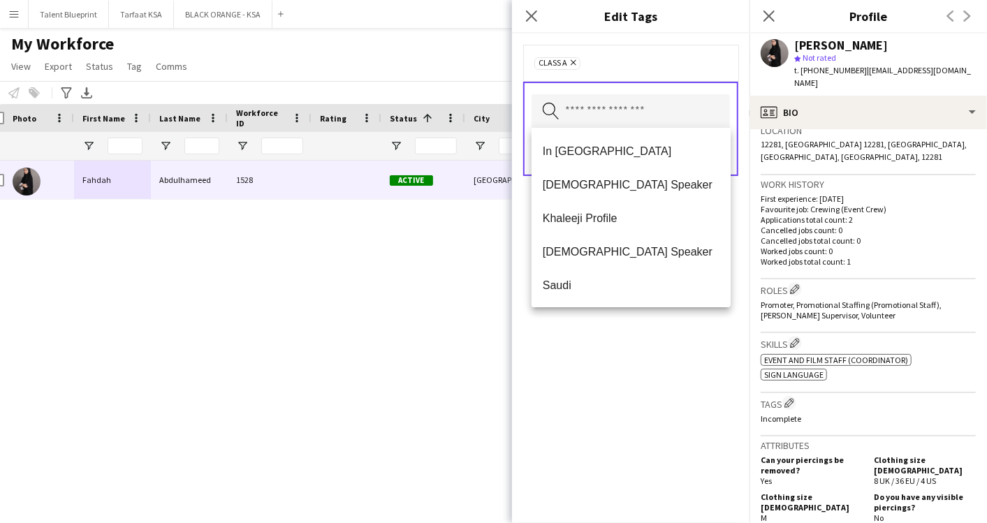
scroll to position [503, 0]
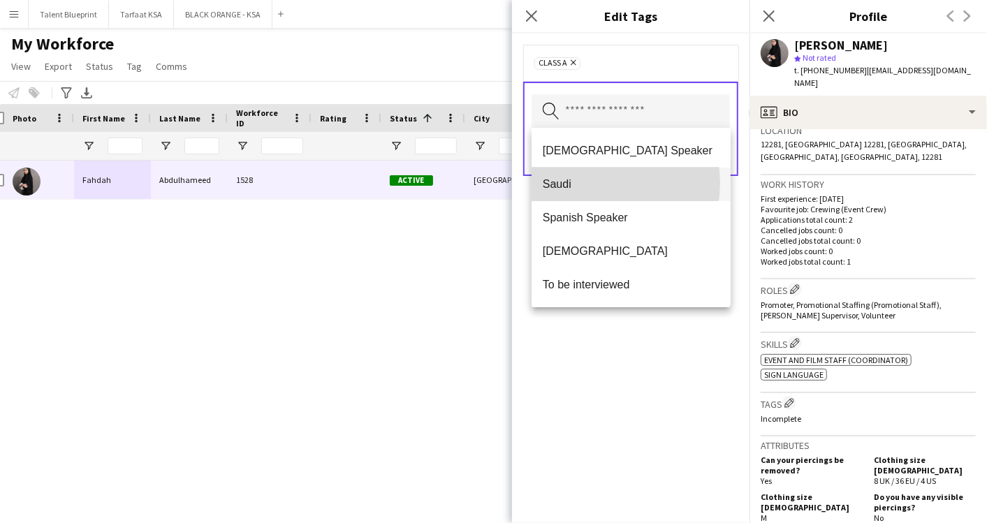
click at [597, 183] on span "Saudi" at bounding box center [631, 183] width 177 height 13
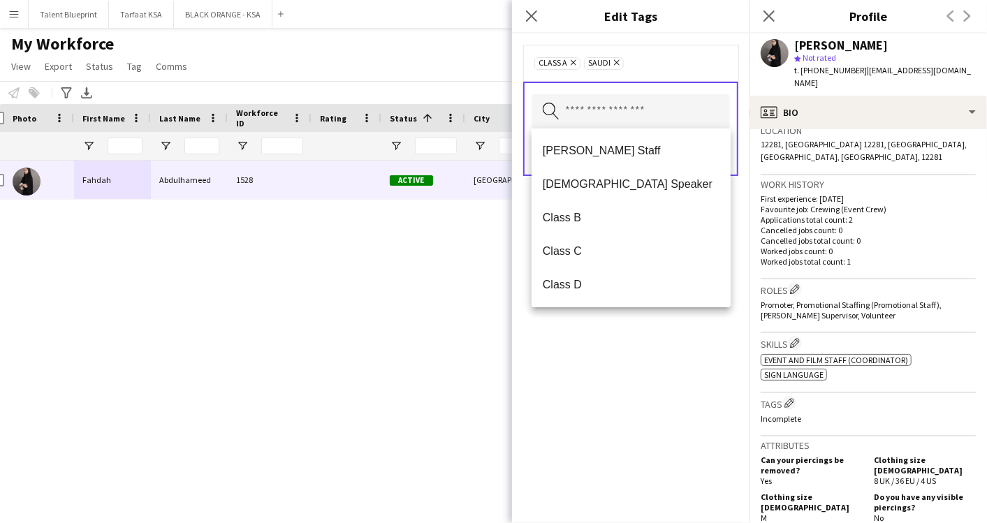
click at [660, 357] on div "Class A Remove Saudi Remove Search by tag name Save" at bounding box center [631, 279] width 238 height 490
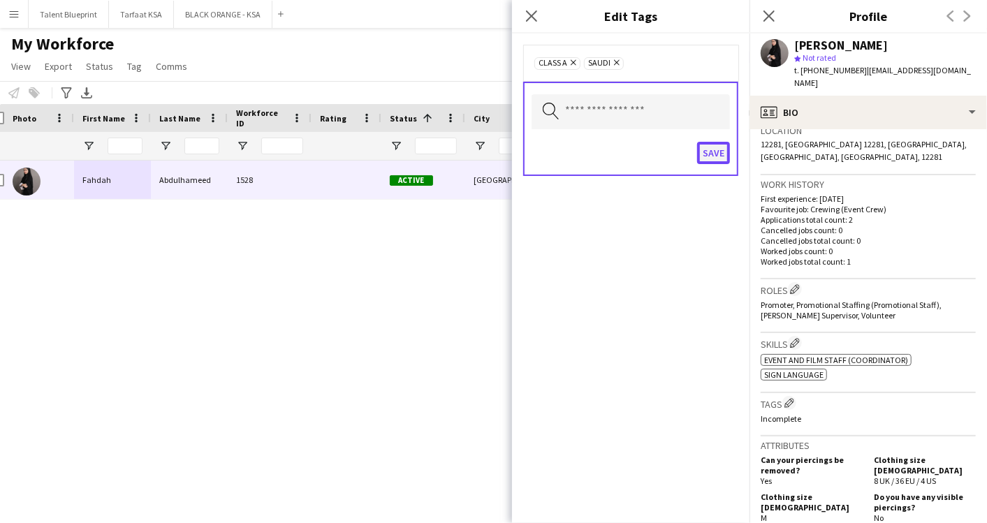
click at [711, 147] on button "Save" at bounding box center [713, 153] width 33 height 22
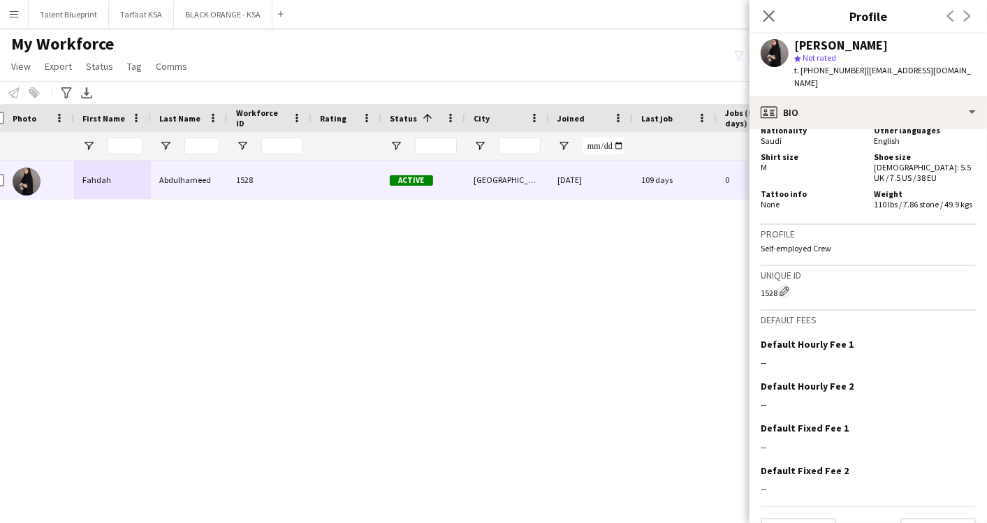
scroll to position [764, 0]
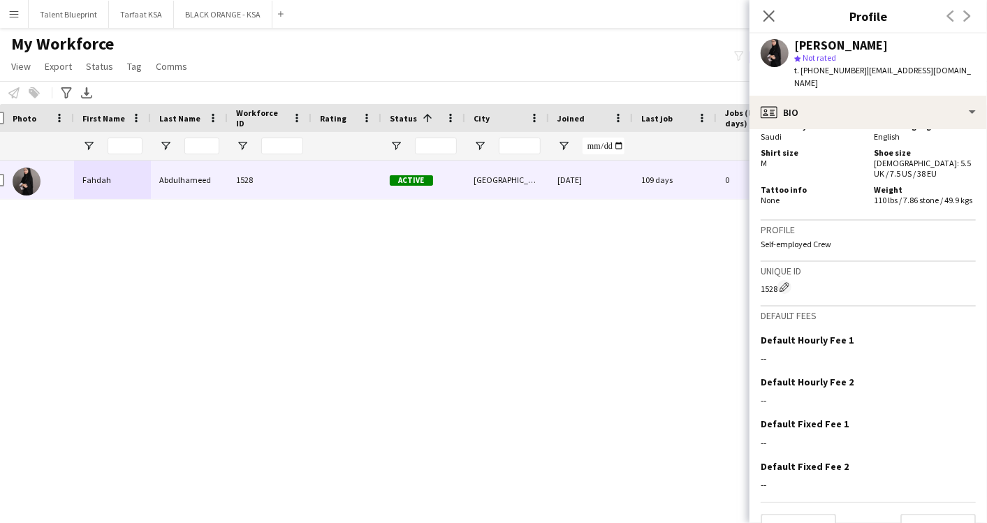
click at [687, 375] on div "Fahdah Abdulhameed 1528 Active Riyadh 18-05-2025 109 days 0 fahdah.altuwijri@gm…" at bounding box center [472, 324] width 945 height 326
click at [766, 14] on icon "Close pop-in" at bounding box center [768, 15] width 13 height 13
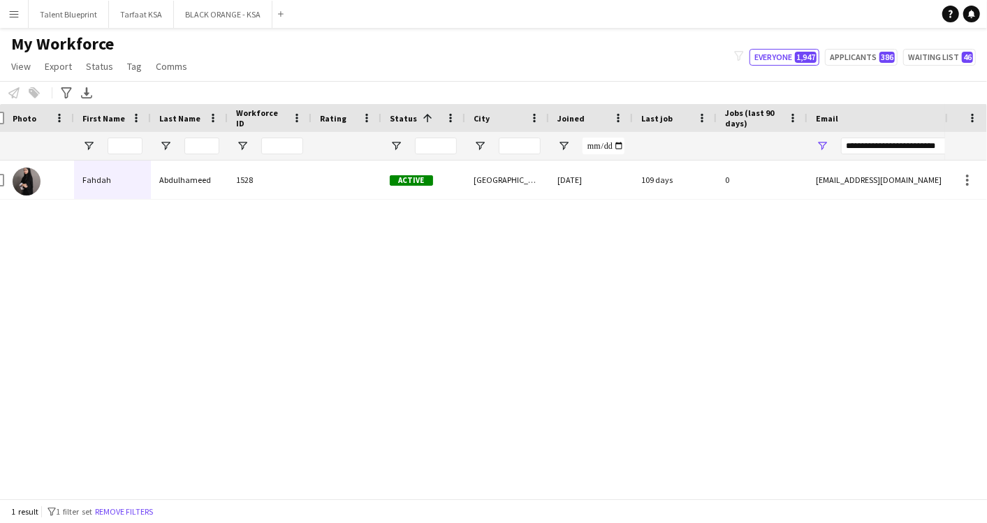
click at [410, 247] on div "Fahdah Abdulhameed 1528 Active Riyadh 18-05-2025 109 days 0 fahdah.altuwijri@gm…" at bounding box center [472, 324] width 945 height 326
click at [876, 140] on input "**********" at bounding box center [960, 146] width 238 height 17
paste input "Email Filter Input"
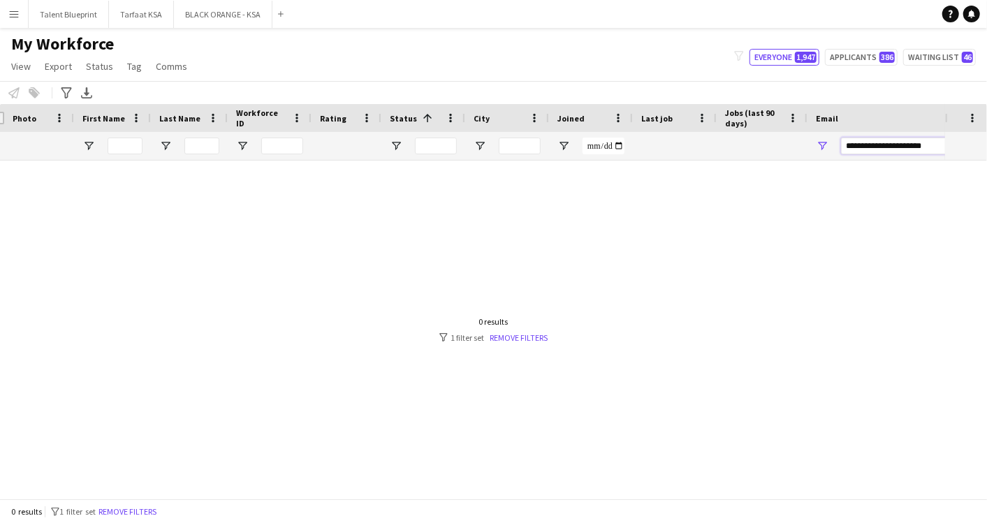
type input "**********"
click at [435, 375] on div at bounding box center [472, 324] width 945 height 326
click at [198, 17] on button "BLACK ORANGE - KSA Close" at bounding box center [223, 14] width 99 height 27
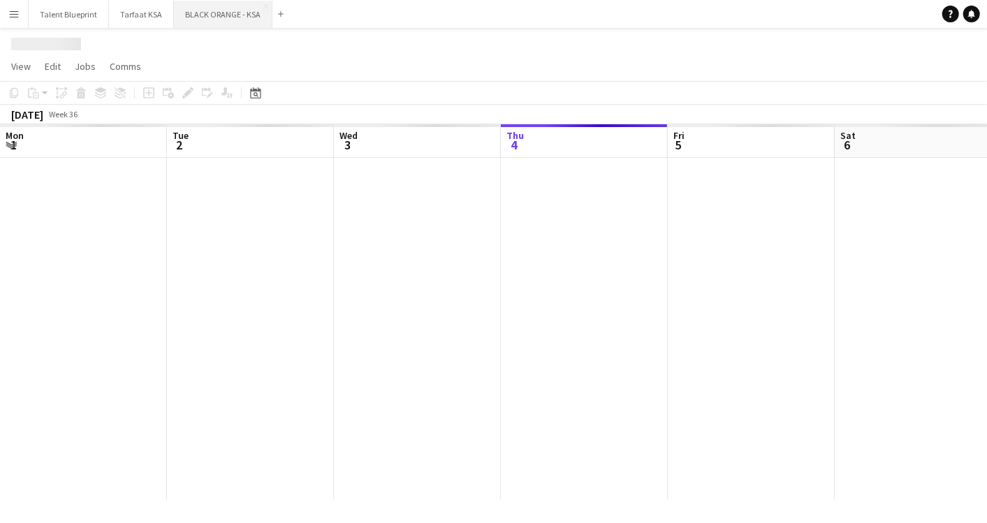
scroll to position [0, 333]
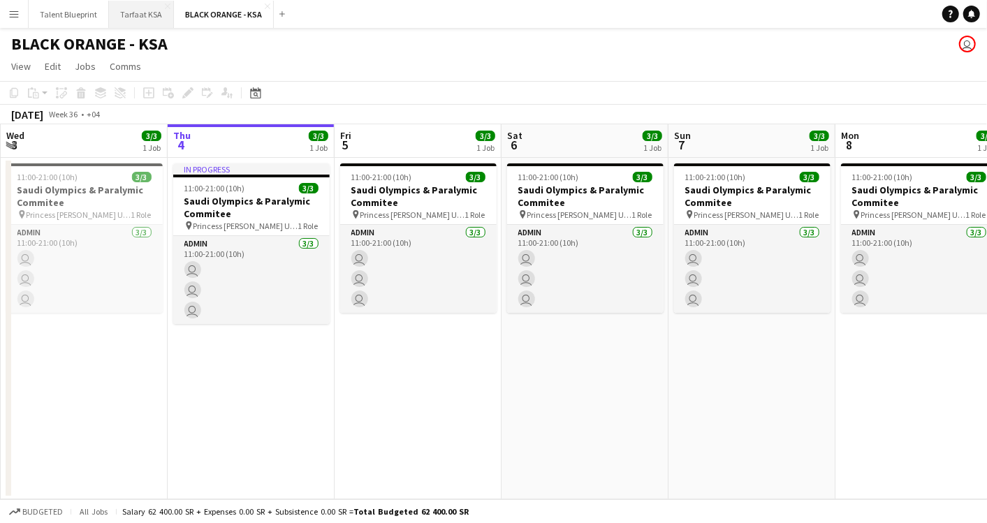
click at [148, 15] on button "Tarfaat KSA Close" at bounding box center [141, 14] width 65 height 27
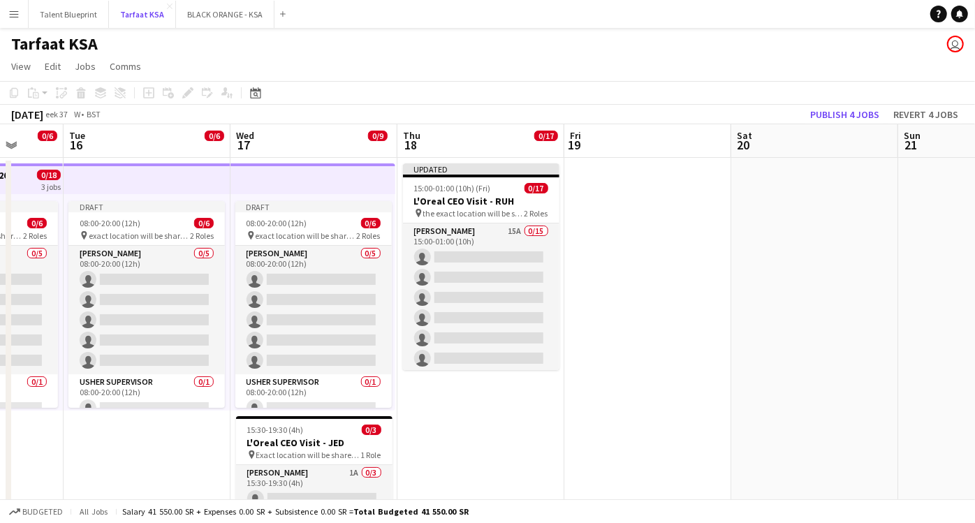
scroll to position [0, 437]
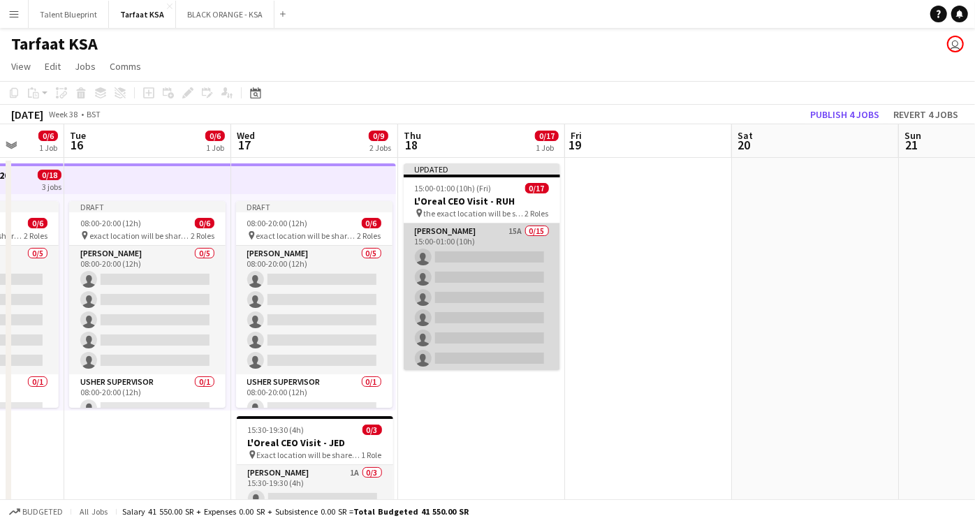
click at [516, 234] on app-card-role "Usher 15A 0/15 15:00-01:00 (10h) single-neutral-actions single-neutral-actions …" at bounding box center [482, 389] width 157 height 331
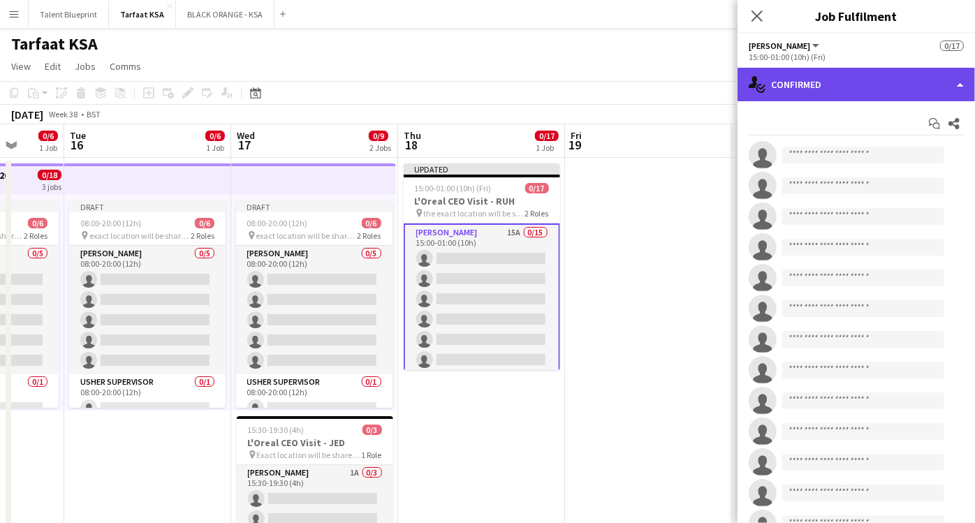
click at [958, 96] on div "single-neutral-actions-check-2 Confirmed" at bounding box center [857, 85] width 238 height 34
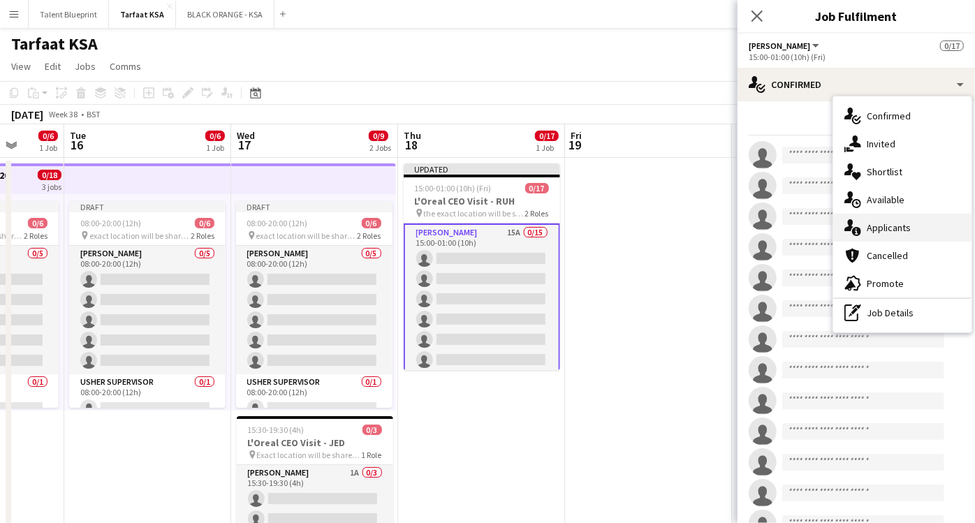
click at [898, 225] on span "Applicants" at bounding box center [889, 227] width 44 height 13
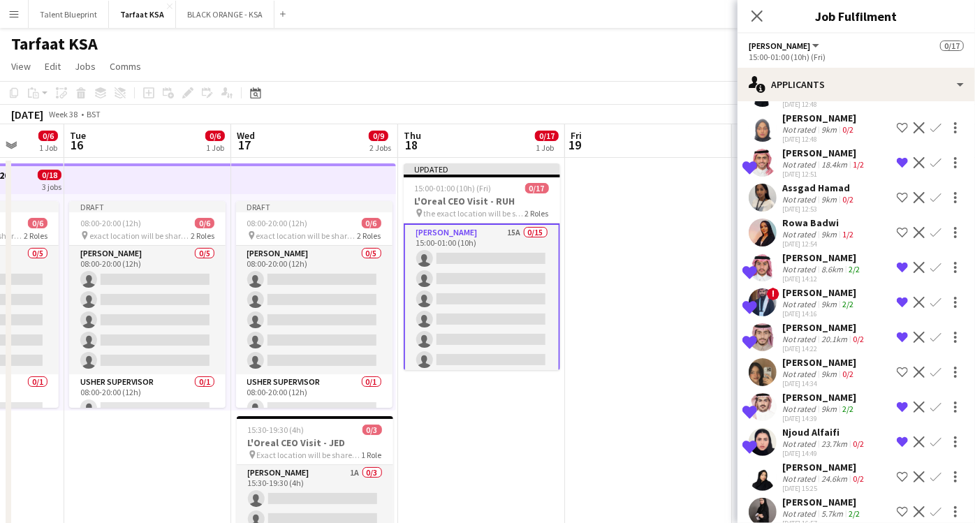
scroll to position [180, 0]
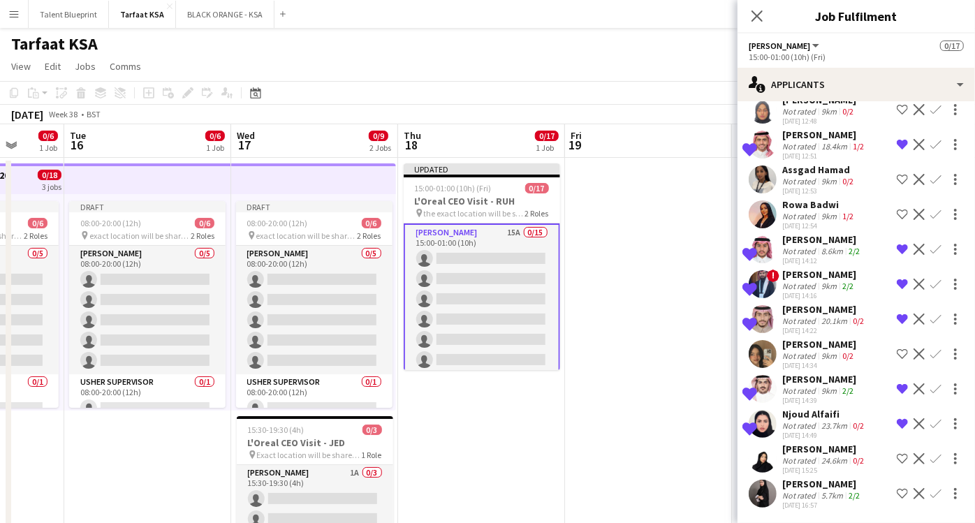
click at [897, 493] on app-icon "Shortlist crew" at bounding box center [902, 493] width 11 height 11
click at [821, 451] on div "[PERSON_NAME]" at bounding box center [825, 449] width 85 height 13
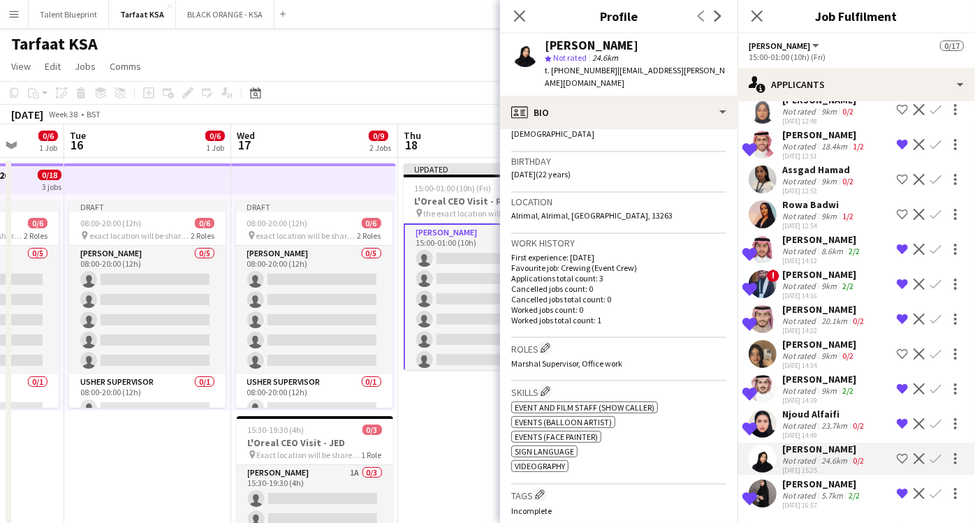
scroll to position [0, 0]
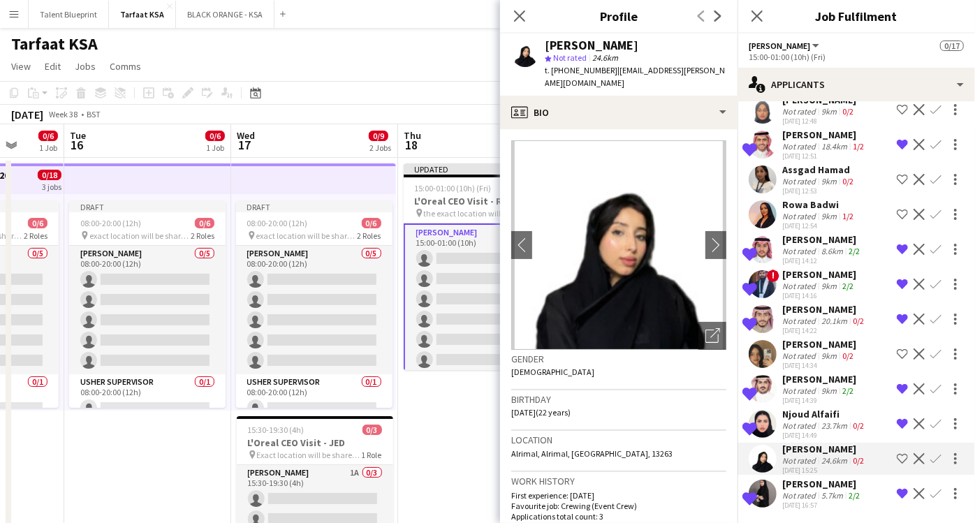
click at [894, 451] on button "Shortlist crew" at bounding box center [902, 459] width 17 height 17
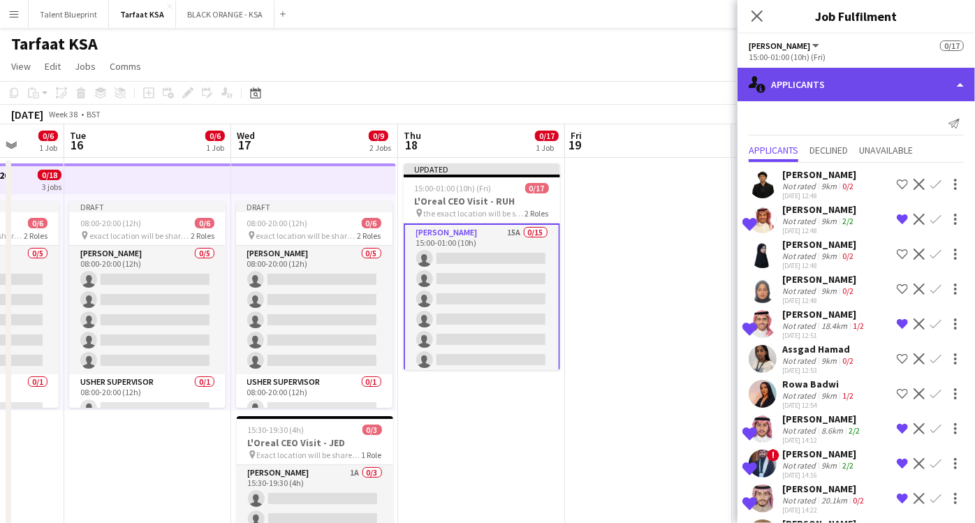
click at [954, 85] on div "single-neutral-actions-information Applicants" at bounding box center [857, 85] width 238 height 34
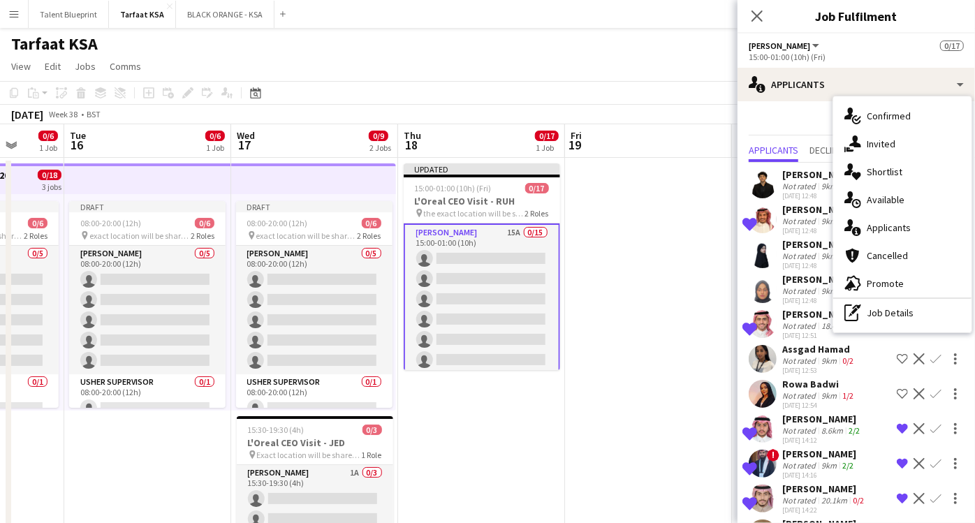
click at [803, 132] on div "Send notification" at bounding box center [856, 123] width 215 height 23
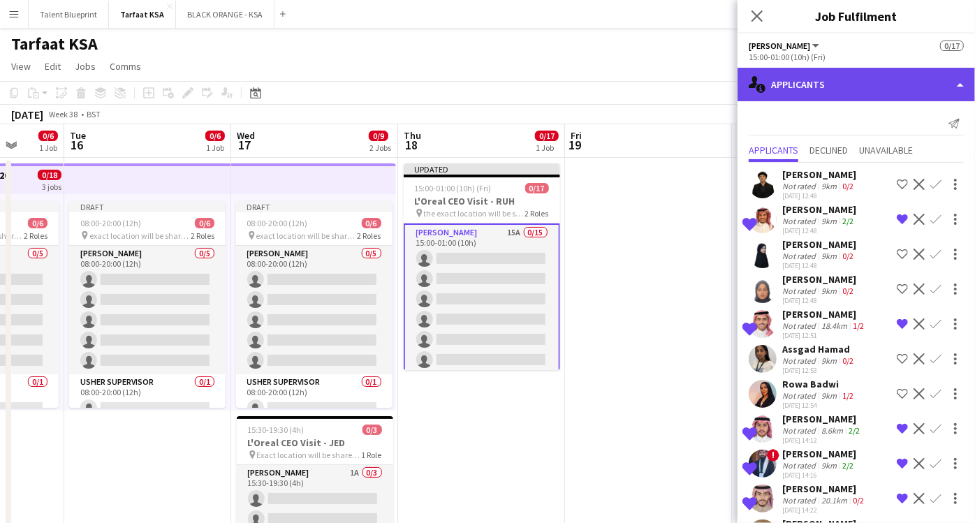
click at [948, 74] on div "single-neutral-actions-information Applicants" at bounding box center [857, 85] width 238 height 34
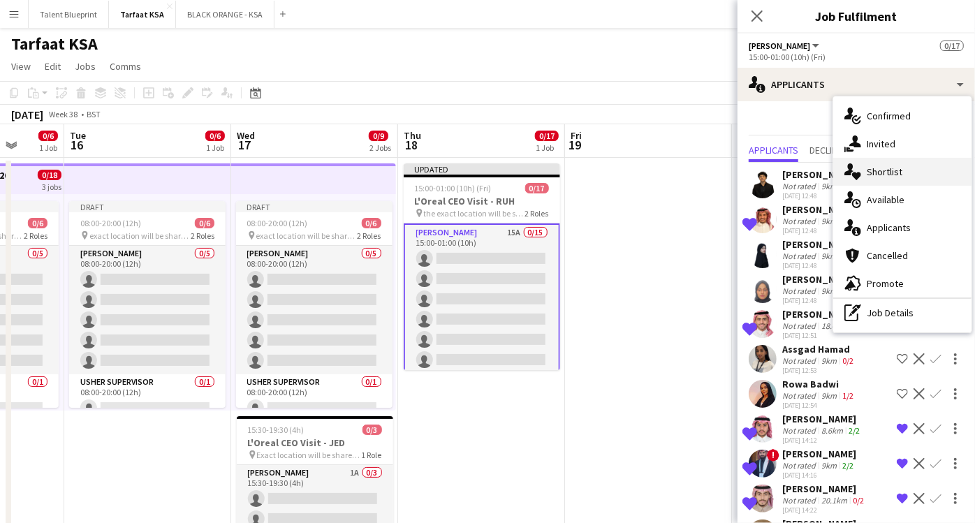
click at [899, 169] on span "Shortlist" at bounding box center [885, 172] width 36 height 13
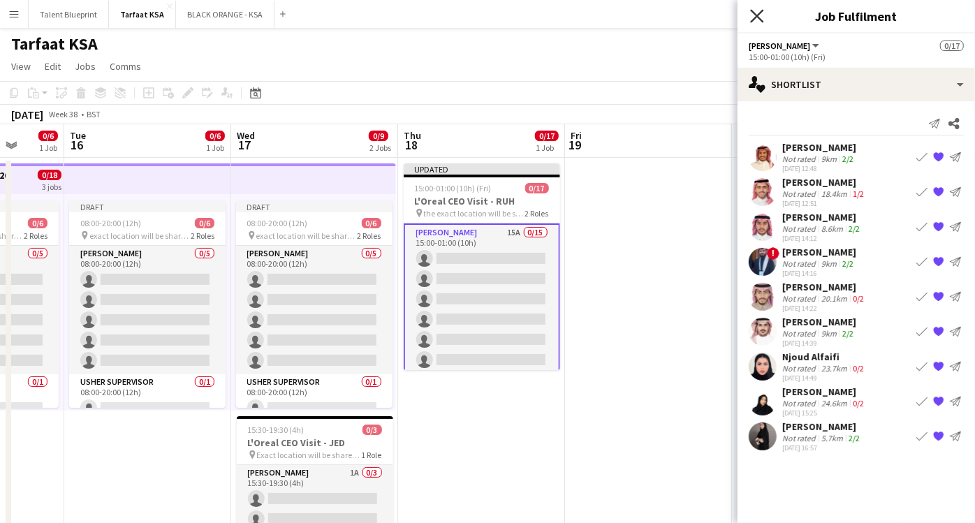
click at [759, 20] on icon "Close pop-in" at bounding box center [756, 15] width 13 height 13
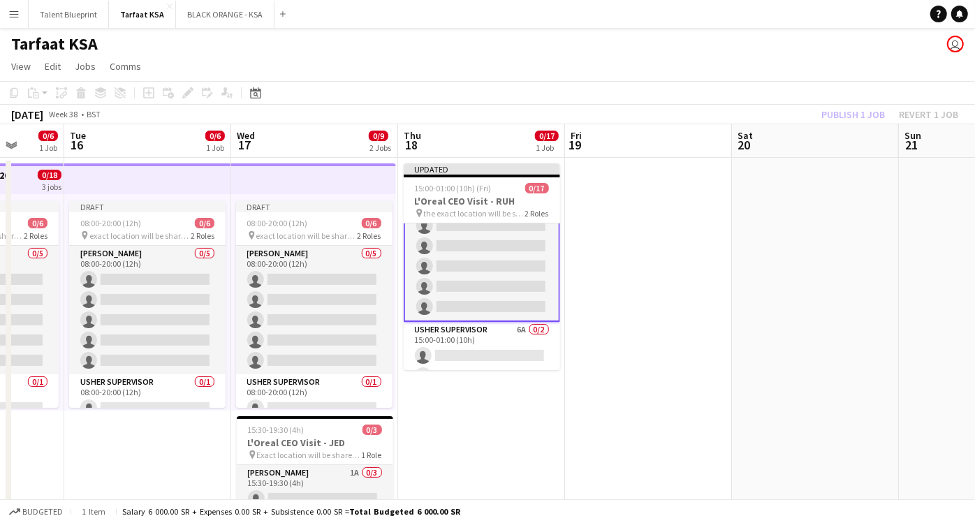
scroll to position [253, 0]
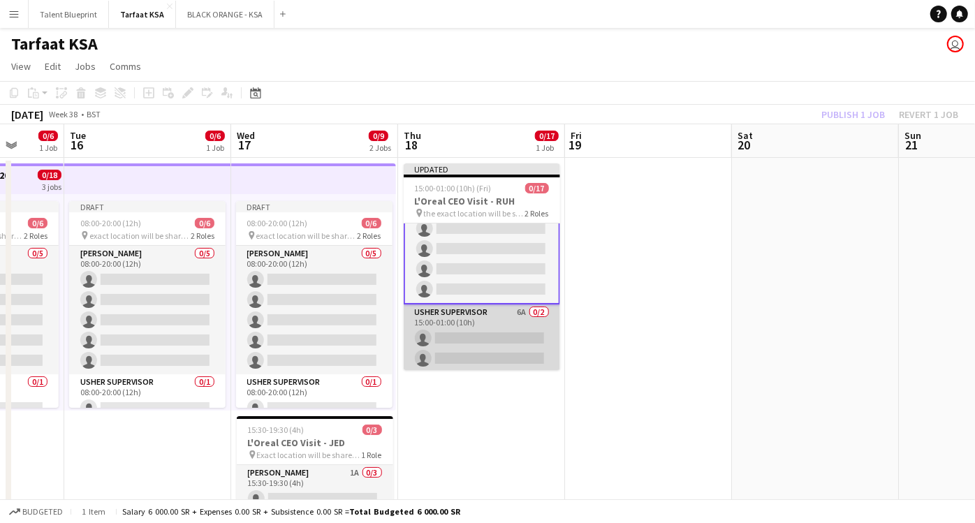
click at [509, 315] on app-card-role "Usher Supervisor 6A 0/2 15:00-01:00 (10h) single-neutral-actions single-neutral…" at bounding box center [482, 339] width 157 height 68
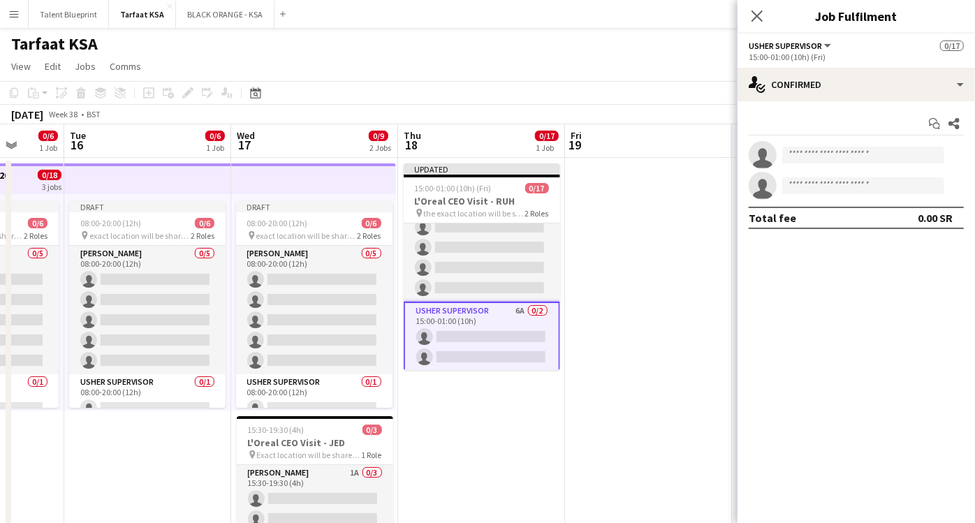
scroll to position [252, 0]
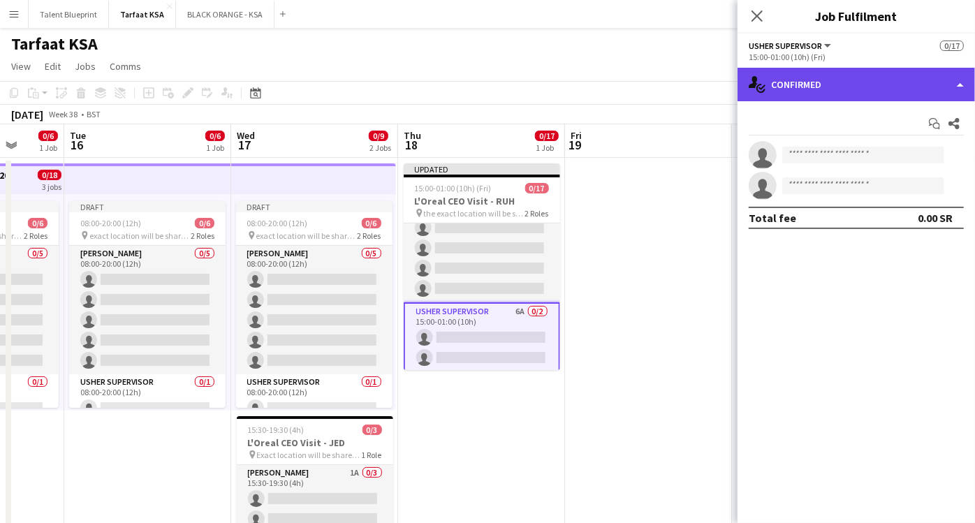
click at [956, 75] on div "single-neutral-actions-check-2 Confirmed" at bounding box center [857, 85] width 238 height 34
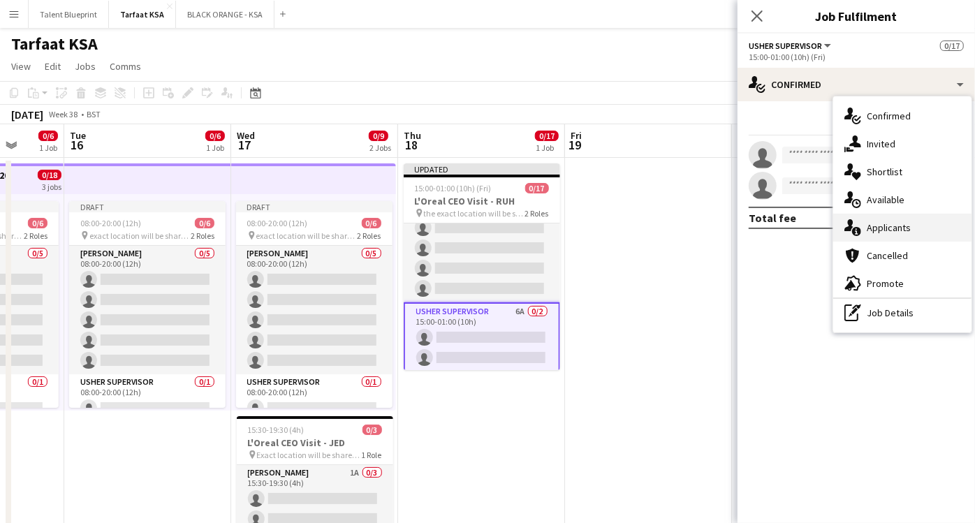
click at [886, 224] on span "Applicants" at bounding box center [889, 227] width 44 height 13
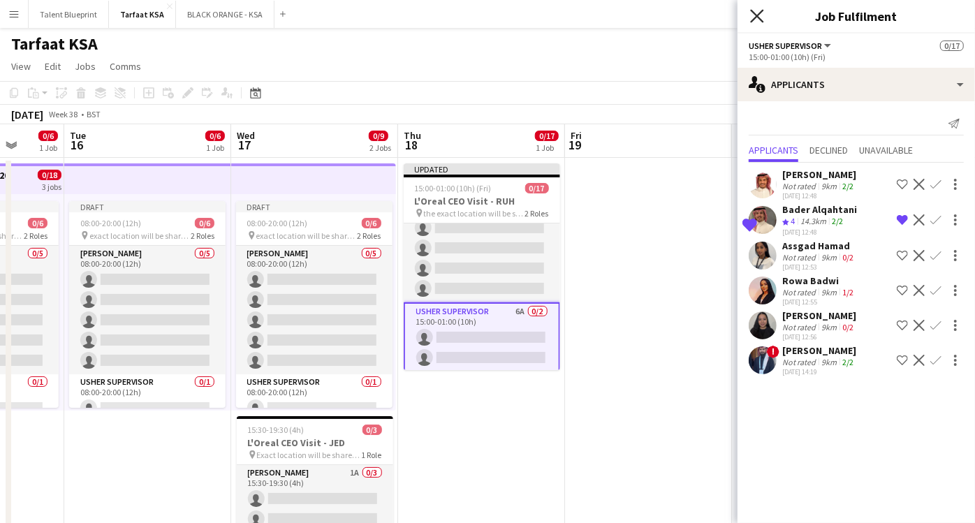
click at [753, 18] on icon "Close pop-in" at bounding box center [756, 15] width 13 height 13
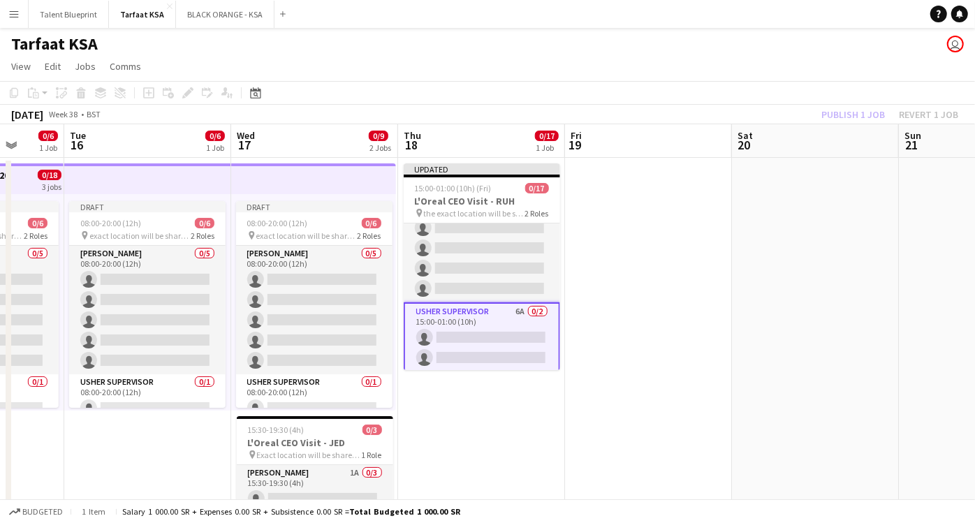
click at [456, 430] on app-date-cell "Updated 15:00-01:00 (10h) (Fri) 0/17 L'Oreal CEO Visit - RUH pin the exact loca…" at bounding box center [481, 376] width 167 height 437
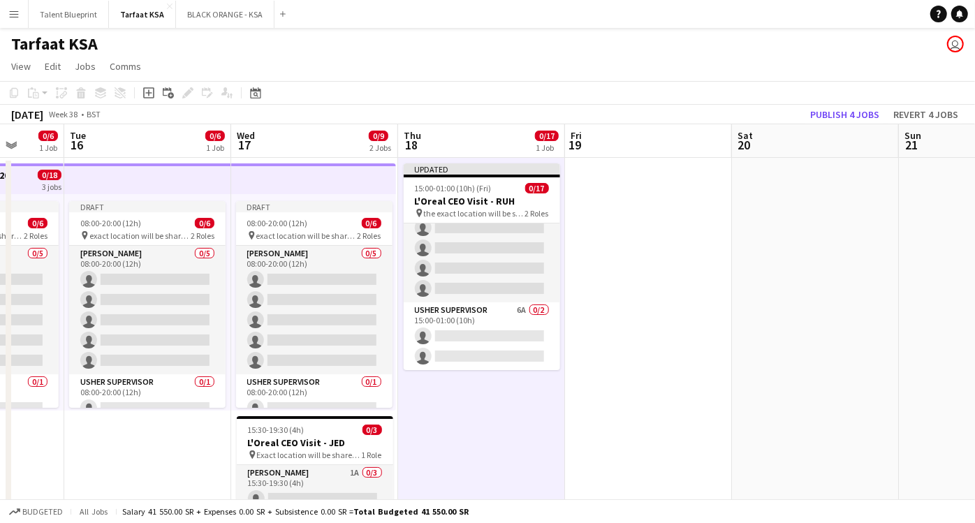
scroll to position [252, 0]
click at [53, 45] on h1 "Tarfaat KSA" at bounding box center [54, 44] width 87 height 21
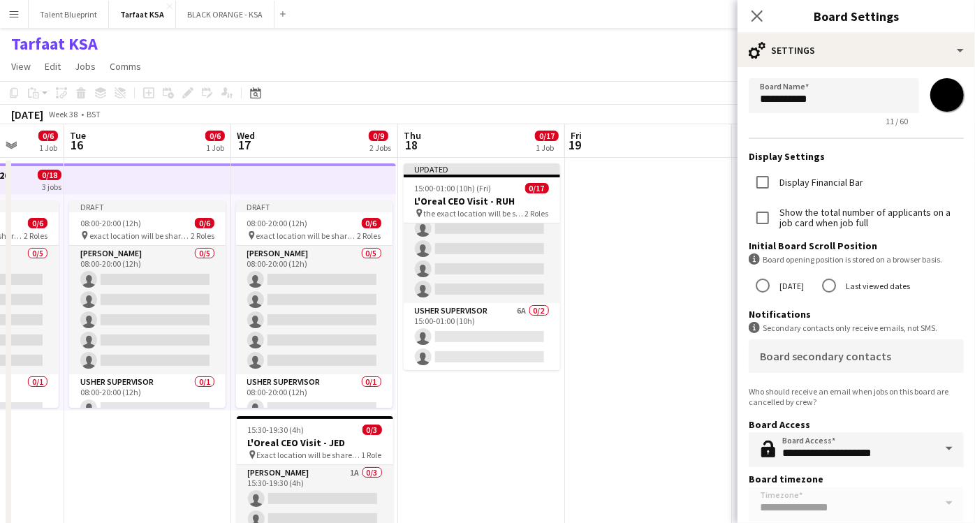
click at [53, 43] on h1 "Tarfaat KSA" at bounding box center [54, 44] width 87 height 21
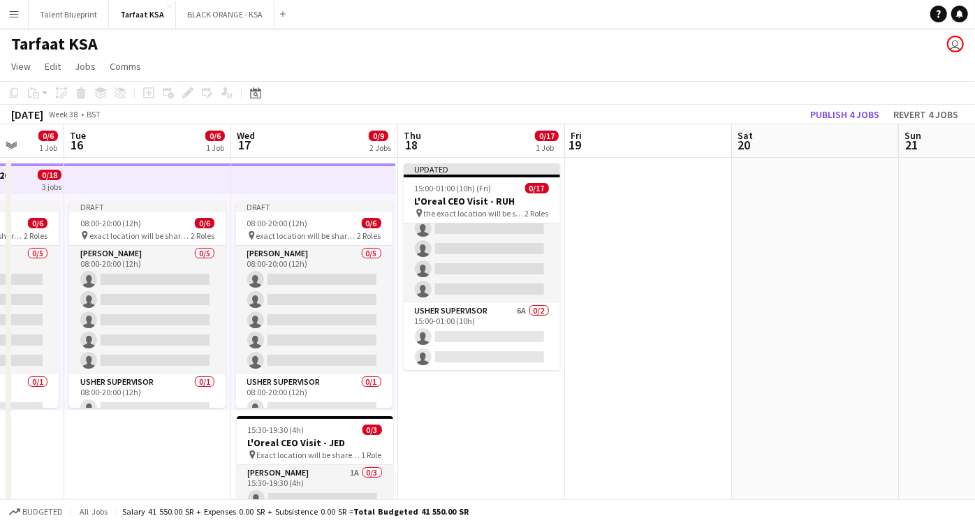
click at [53, 43] on h1 "Tarfaat KSA" at bounding box center [54, 44] width 87 height 21
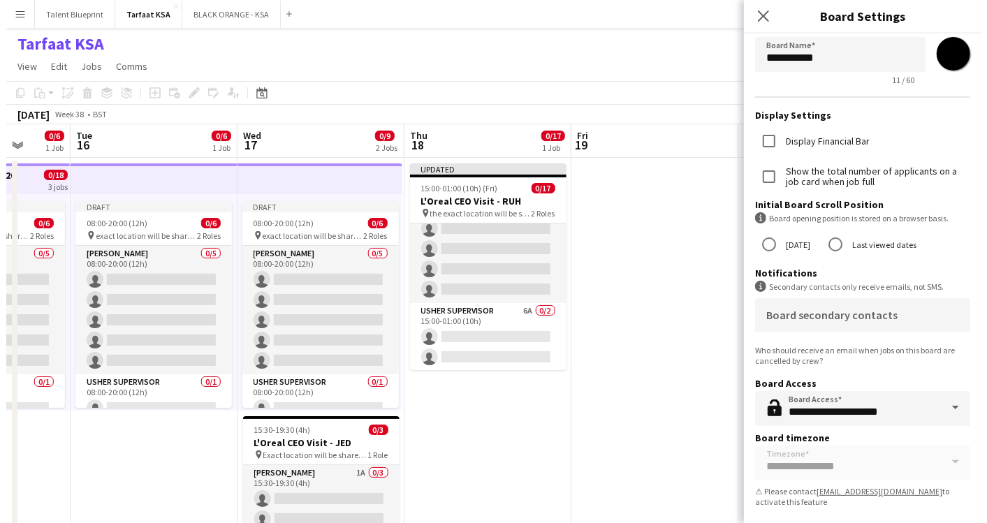
scroll to position [0, 0]
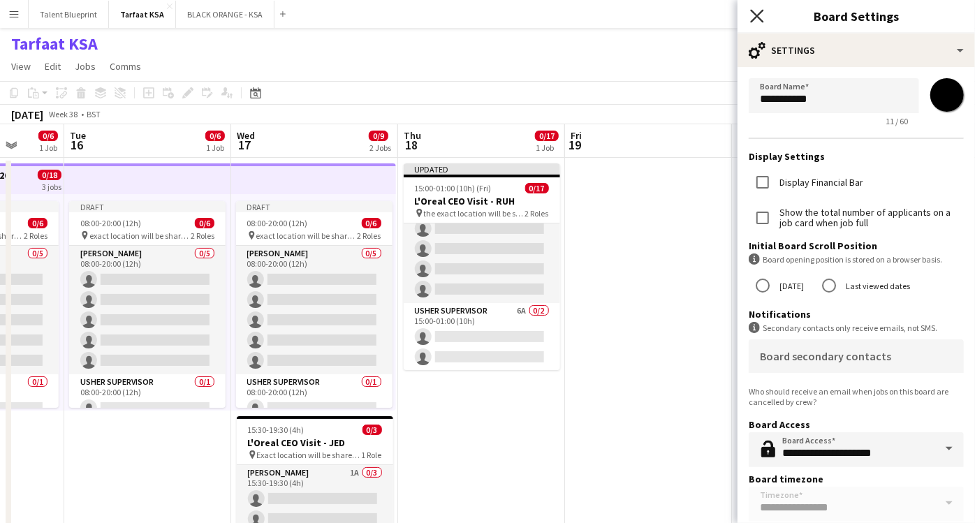
click at [760, 17] on icon "Close pop-in" at bounding box center [756, 15] width 13 height 13
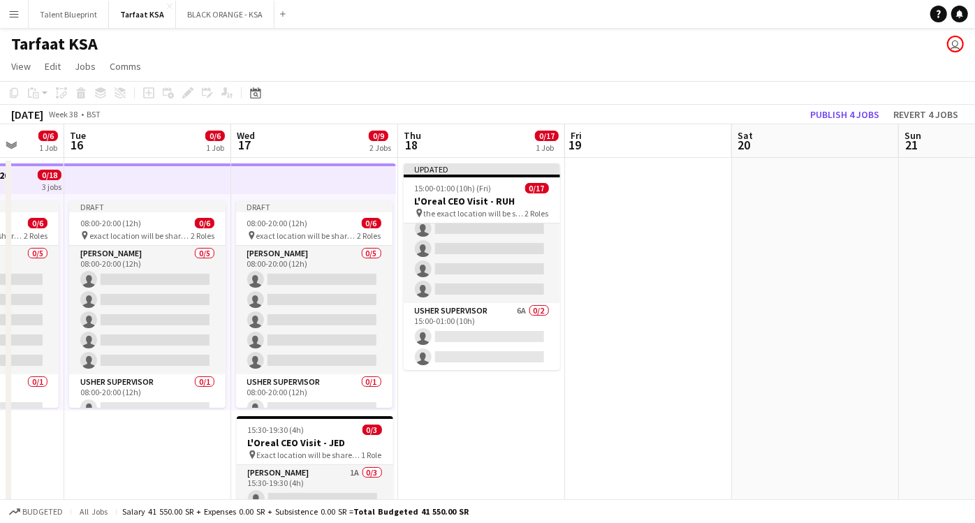
click at [12, 12] on app-icon "Menu" at bounding box center [13, 13] width 11 height 11
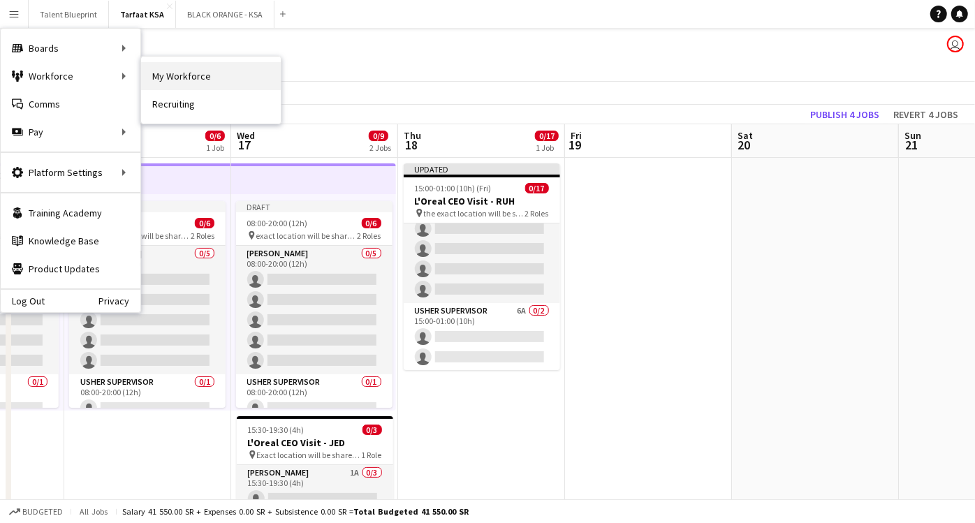
click at [152, 78] on link "My Workforce" at bounding box center [211, 76] width 140 height 28
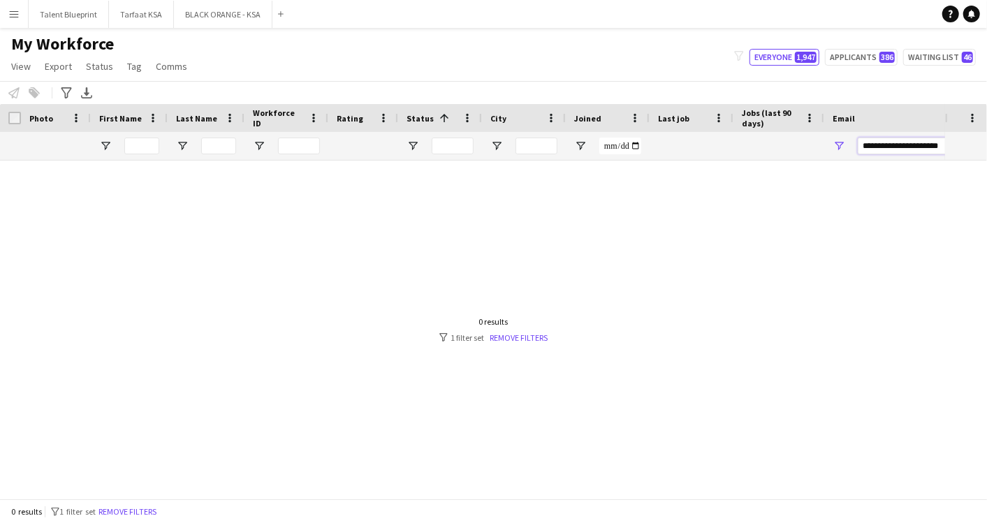
click at [879, 143] on input "**********" at bounding box center [977, 146] width 238 height 17
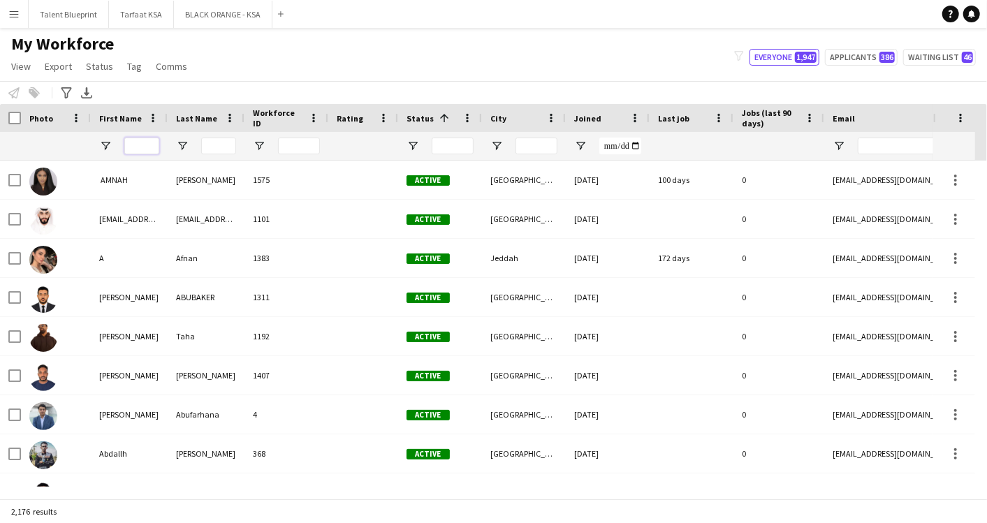
click at [129, 145] on input "First Name Filter Input" at bounding box center [141, 146] width 35 height 17
type input "*"
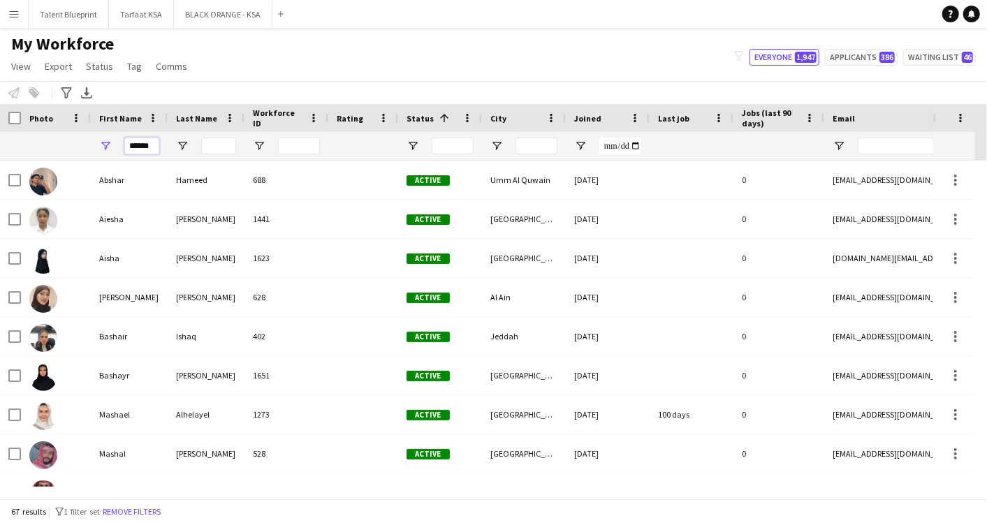
scroll to position [0, 1]
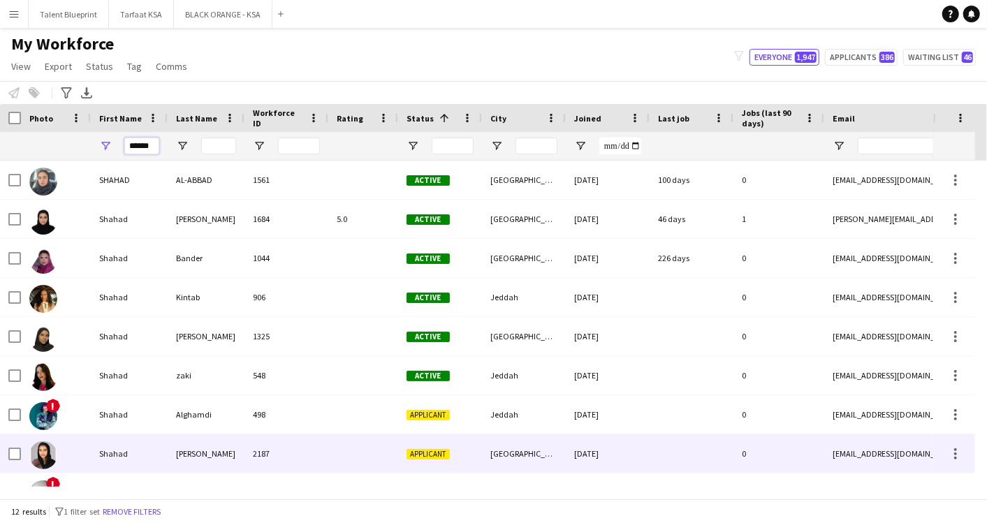
type input "******"
click at [122, 451] on div "Shahad" at bounding box center [129, 454] width 77 height 38
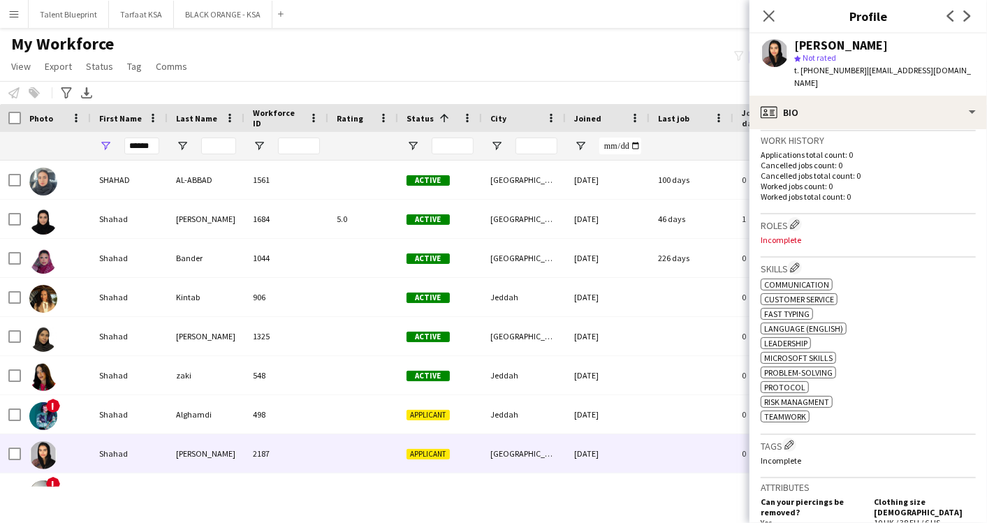
scroll to position [397, 0]
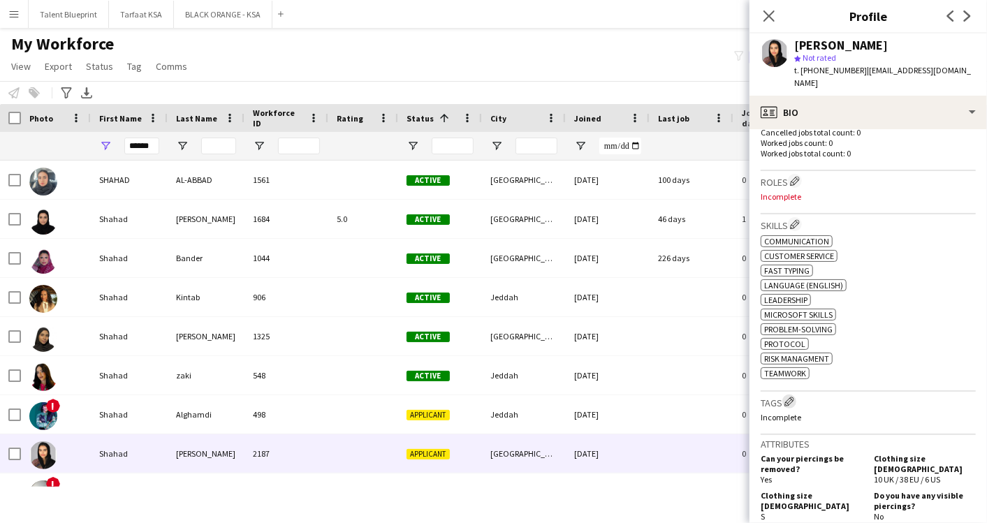
click at [792, 397] on app-icon "Edit crew company tags" at bounding box center [790, 402] width 10 height 10
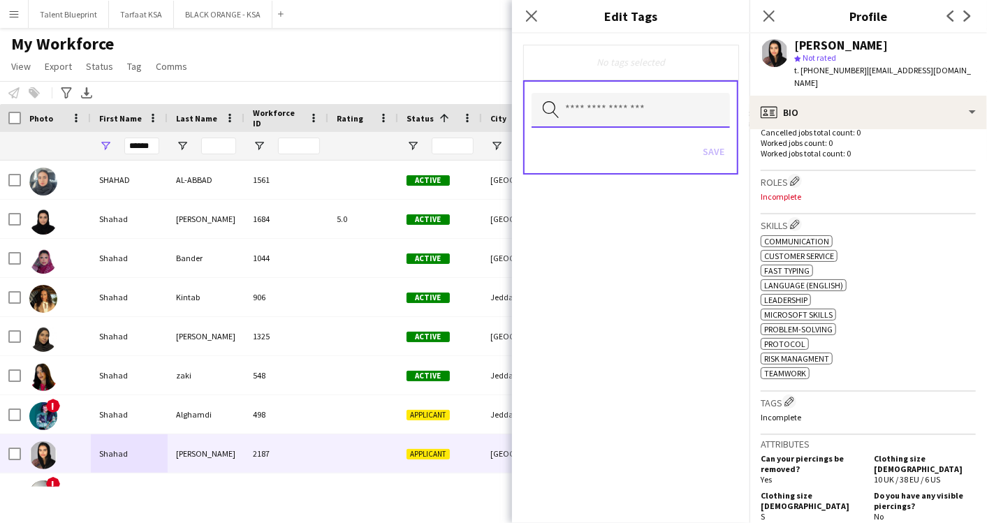
click at [641, 119] on input "text" at bounding box center [631, 110] width 198 height 35
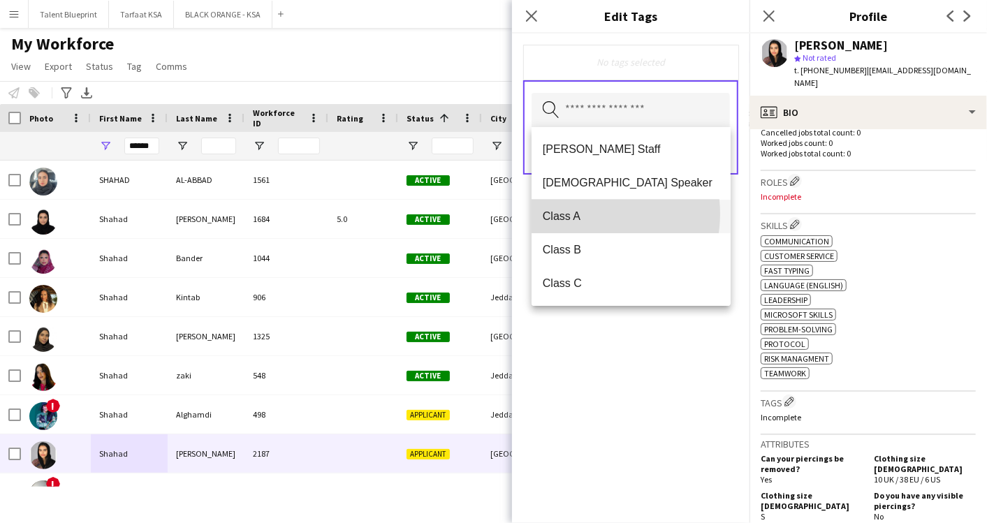
click at [586, 214] on span "Class A" at bounding box center [631, 216] width 177 height 13
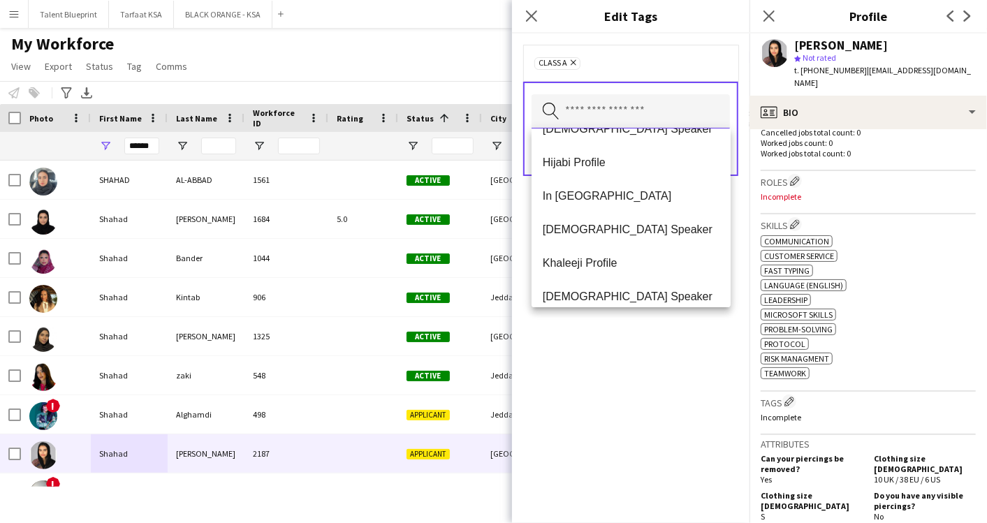
scroll to position [503, 0]
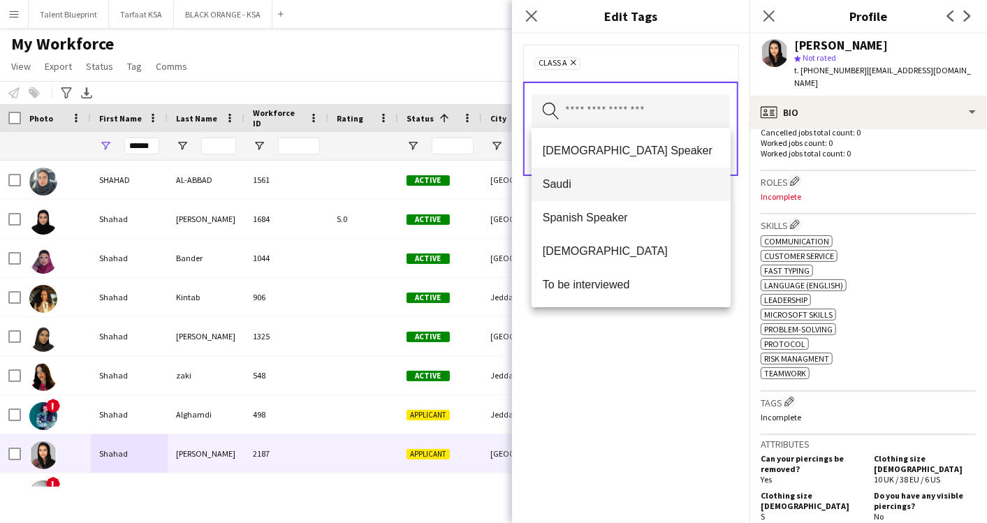
click at [576, 186] on span "Saudi" at bounding box center [631, 183] width 177 height 13
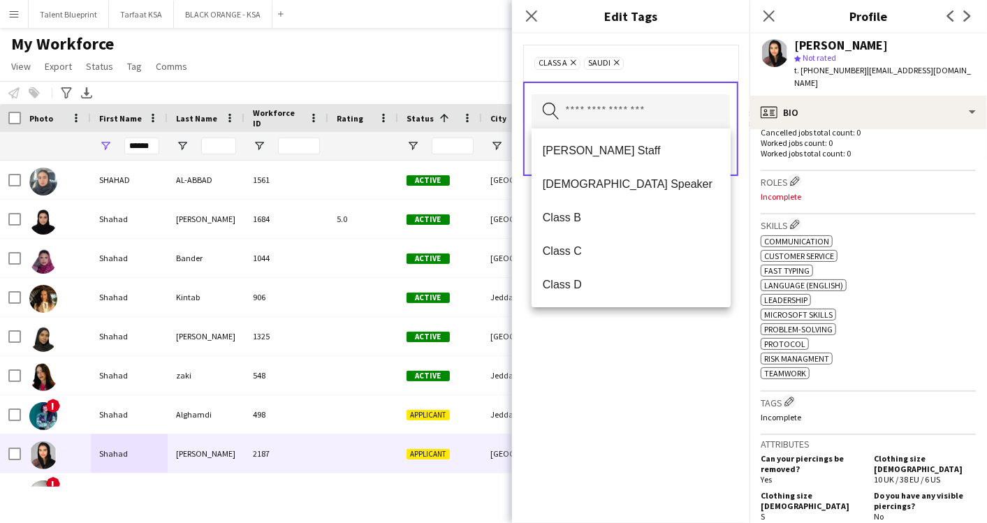
click at [637, 397] on div "Class A Remove Saudi Remove Search by tag name Save" at bounding box center [631, 279] width 238 height 490
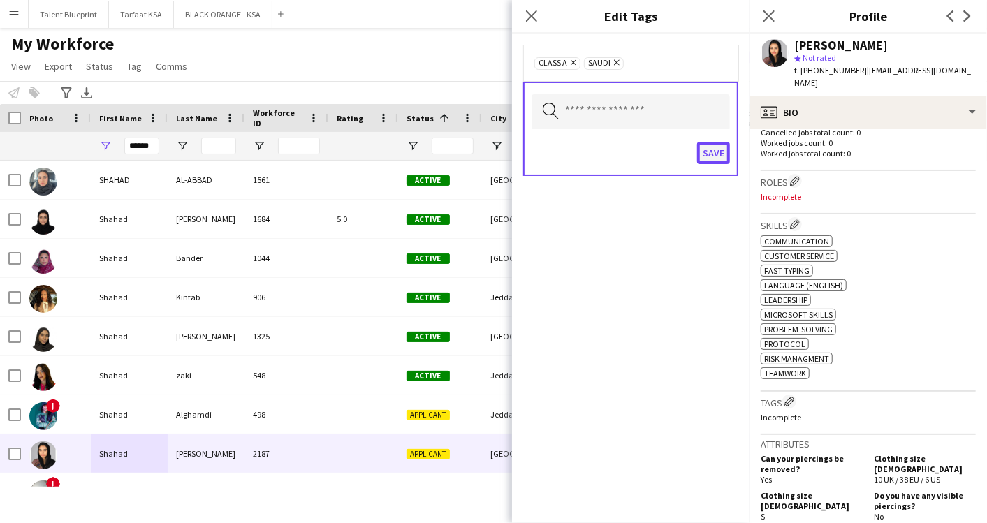
click at [713, 149] on button "Save" at bounding box center [713, 153] width 33 height 22
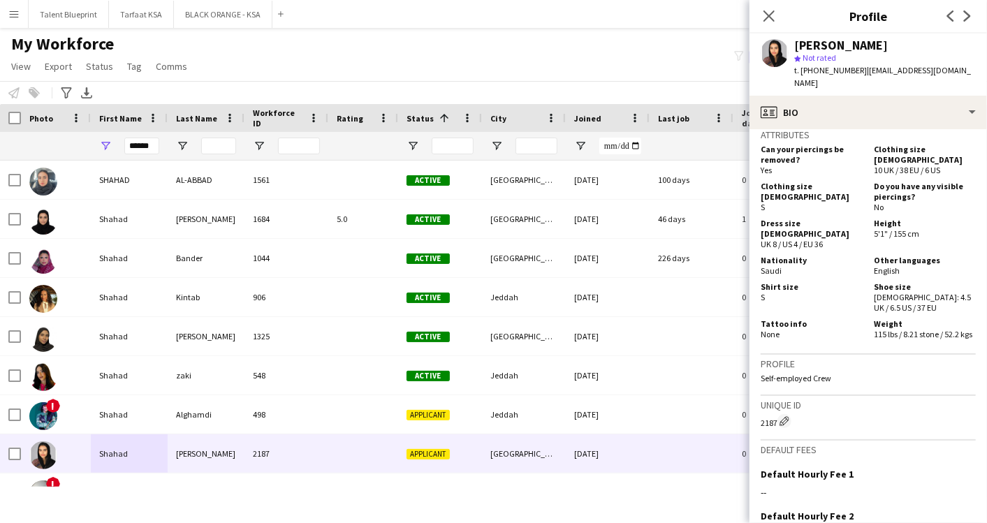
scroll to position [851, 0]
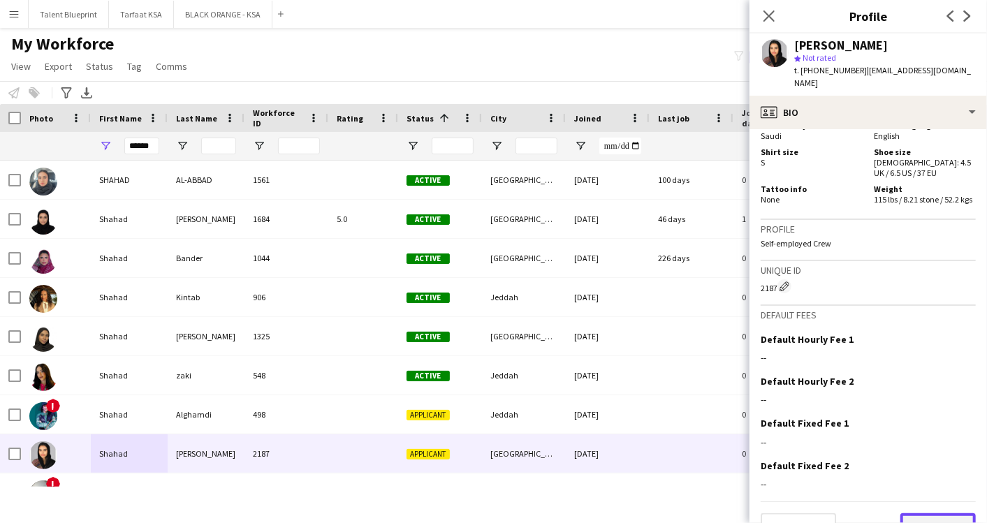
click at [924, 514] on button "Next" at bounding box center [938, 528] width 75 height 28
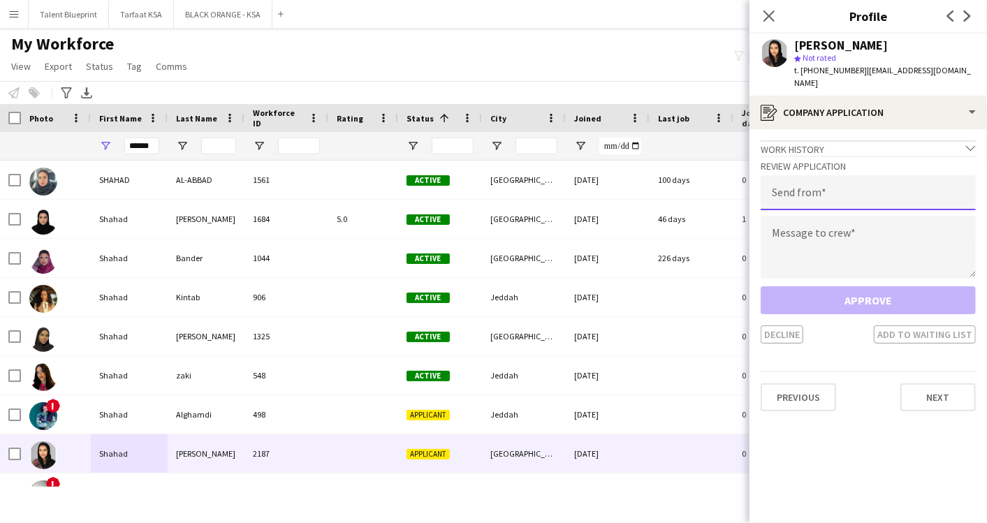
click at [806, 175] on input "email" at bounding box center [868, 192] width 215 height 35
type input "**********"
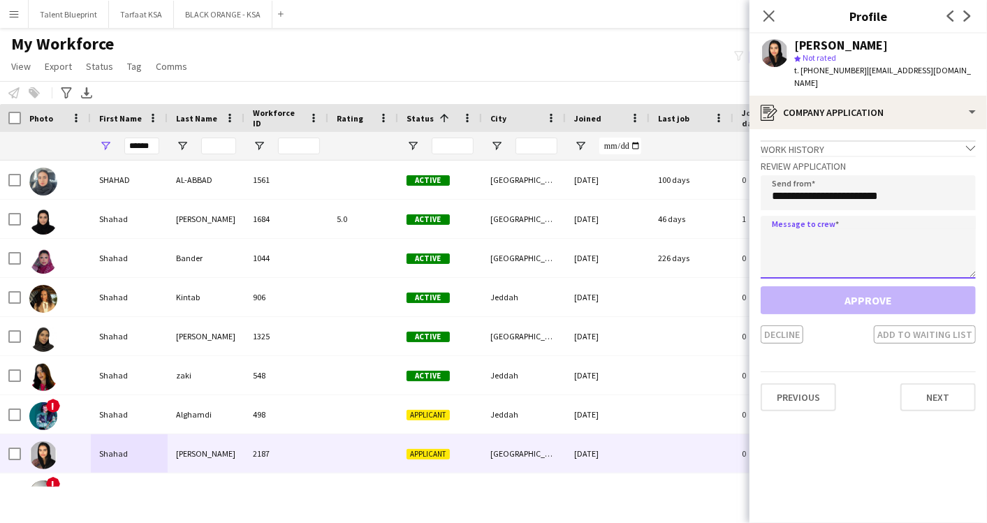
click at [800, 221] on textarea at bounding box center [868, 247] width 215 height 63
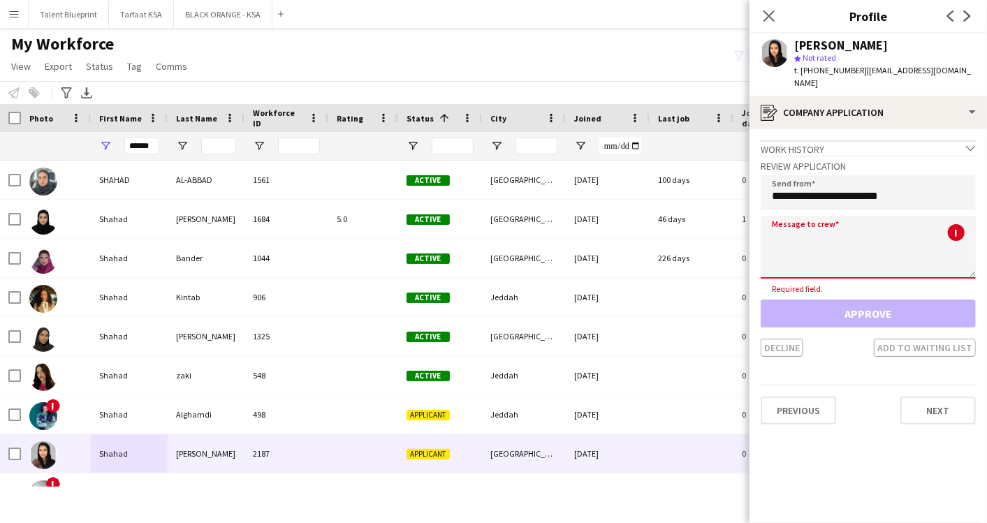
click at [798, 238] on textarea at bounding box center [868, 247] width 215 height 63
paste textarea "**********"
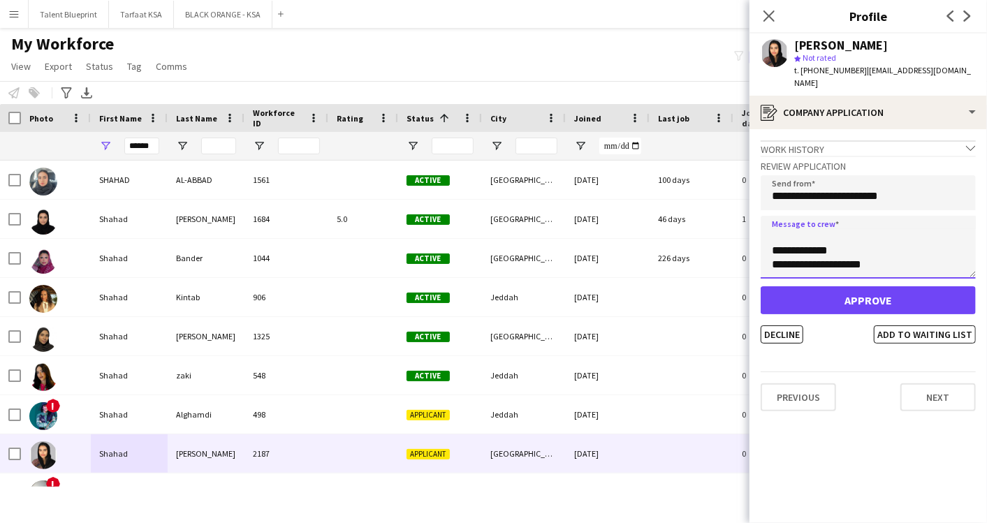
scroll to position [0, 0]
click at [829, 224] on textarea "**********" at bounding box center [868, 247] width 215 height 63
type textarea "**********"
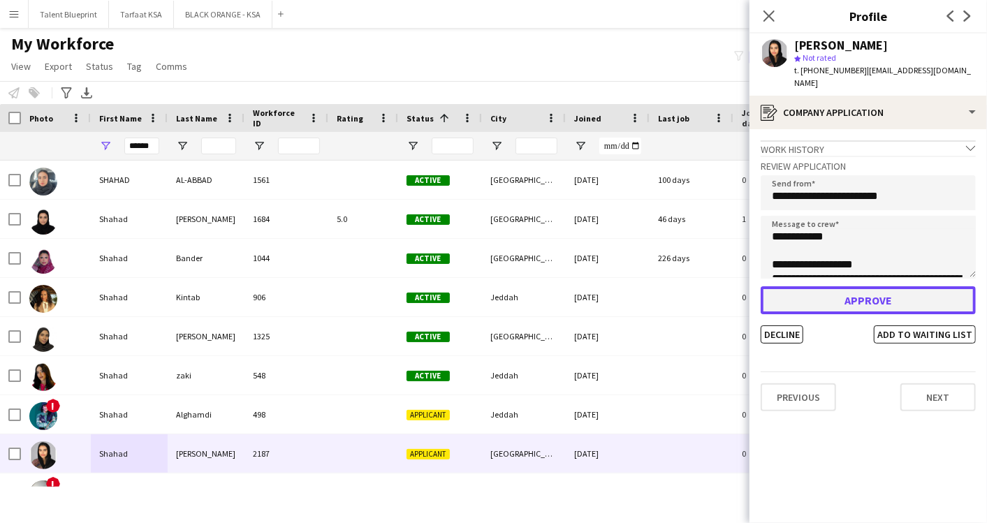
click at [850, 292] on button "Approve" at bounding box center [868, 300] width 215 height 28
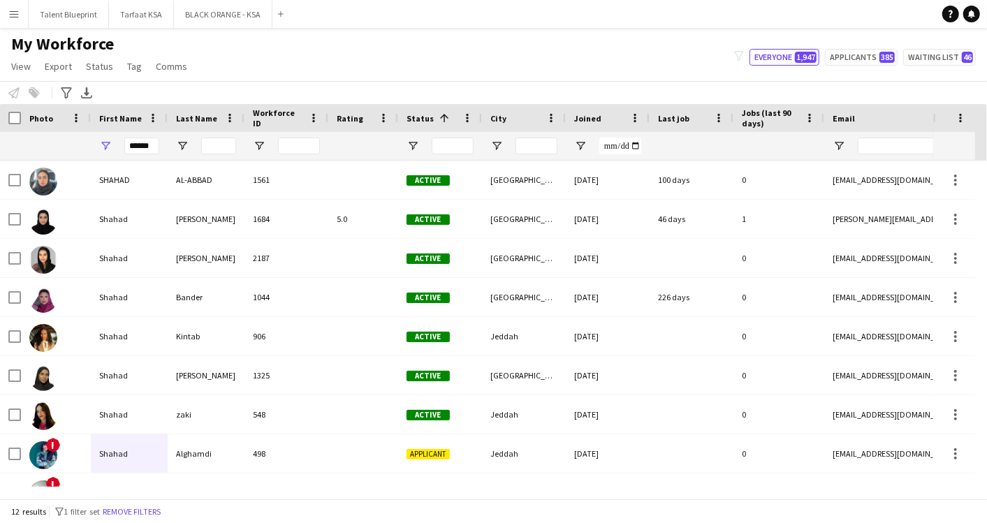
click at [20, 10] on button "Menu" at bounding box center [14, 14] width 28 height 28
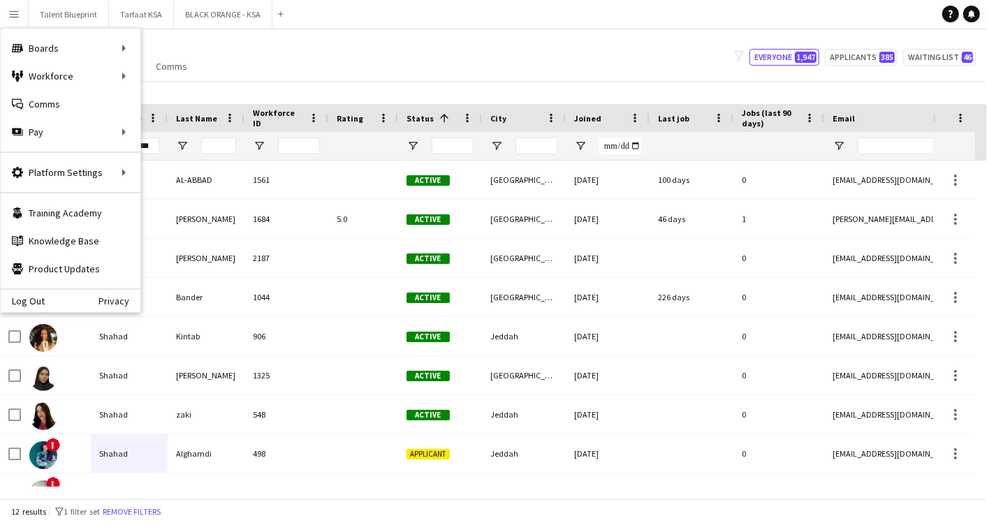
click at [315, 65] on div "My Workforce View Views Default view New view Update view Delete view Edit name…" at bounding box center [493, 58] width 987 height 48
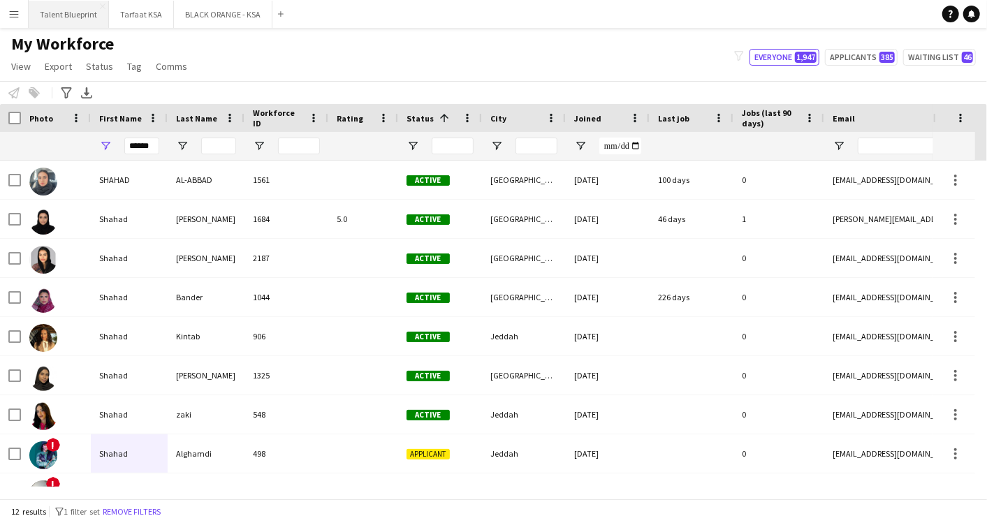
click at [86, 14] on button "Talent Blueprint Close" at bounding box center [69, 14] width 80 height 27
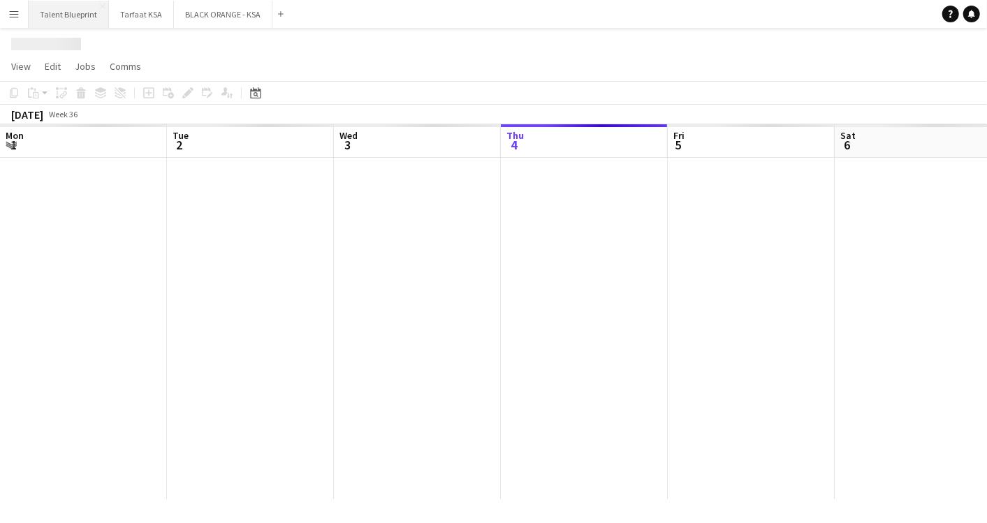
scroll to position [0, 333]
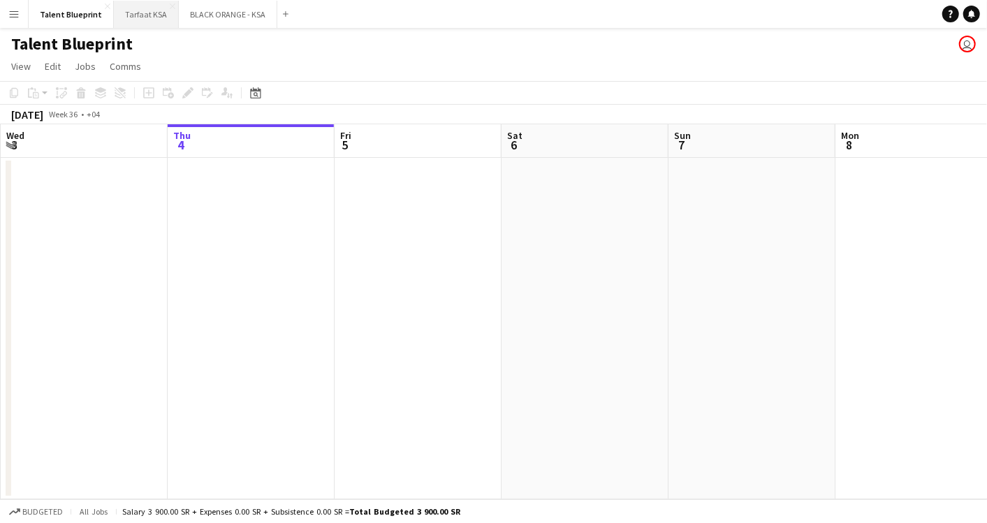
click at [153, 9] on button "Tarfaat KSA Close" at bounding box center [146, 14] width 65 height 27
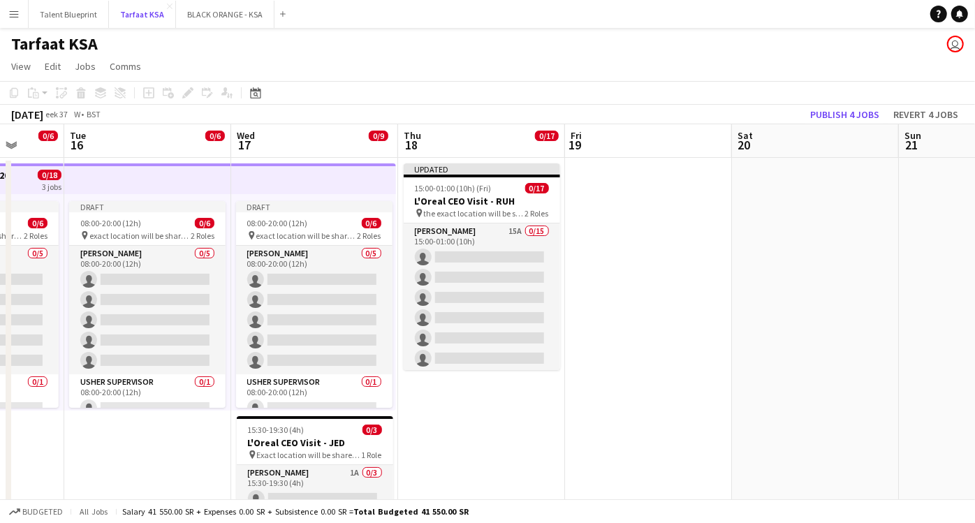
scroll to position [0, 438]
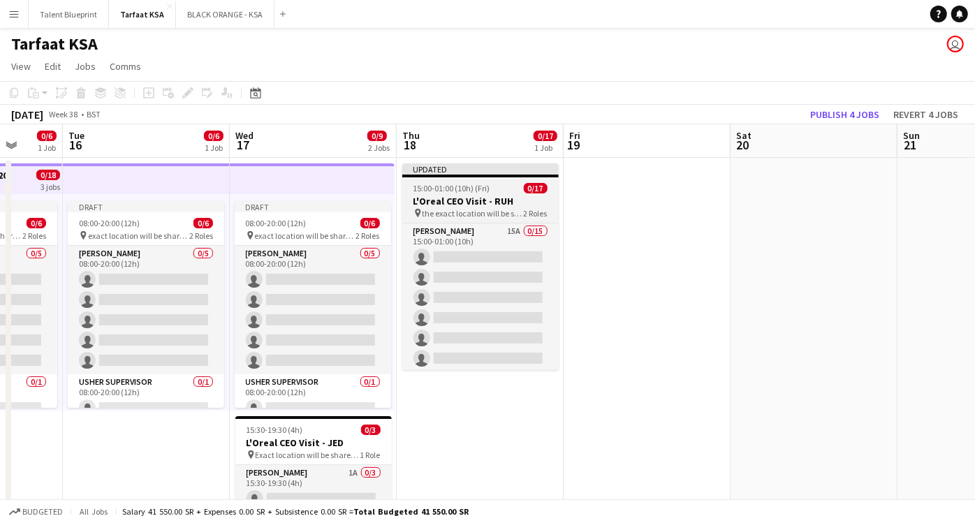
click at [513, 210] on span "the exact location will be shared later" at bounding box center [473, 213] width 101 height 10
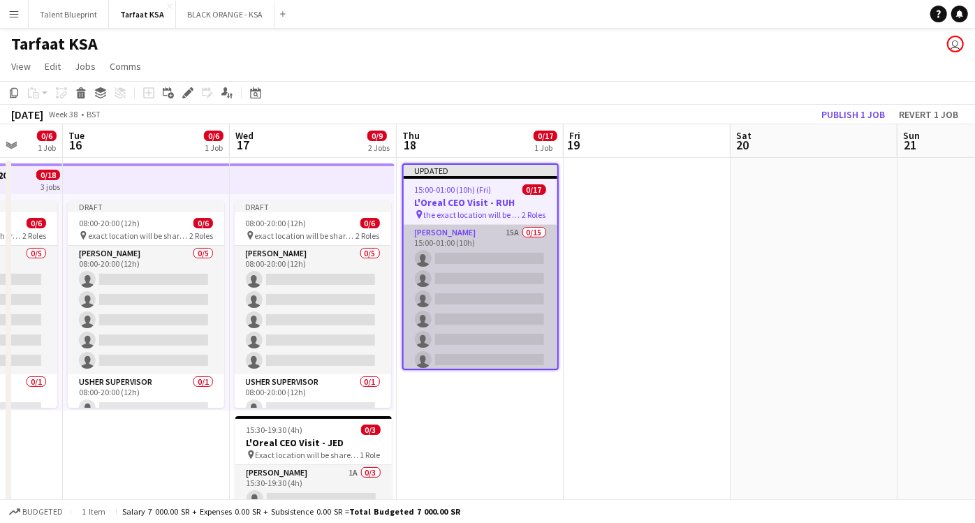
scroll to position [0, 437]
drag, startPoint x: 512, startPoint y: 240, endPoint x: 485, endPoint y: 231, distance: 28.7
click at [485, 231] on app-card-role "Usher 15A 0/15 15:00-01:00 (10h) single-neutral-actions single-neutral-actions …" at bounding box center [482, 390] width 154 height 331
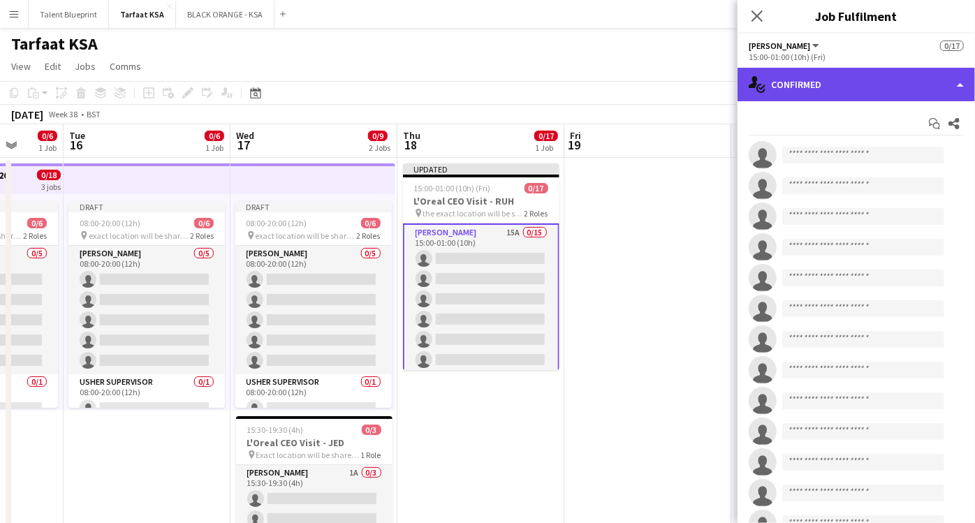
click at [961, 79] on div "single-neutral-actions-check-2 Confirmed" at bounding box center [857, 85] width 238 height 34
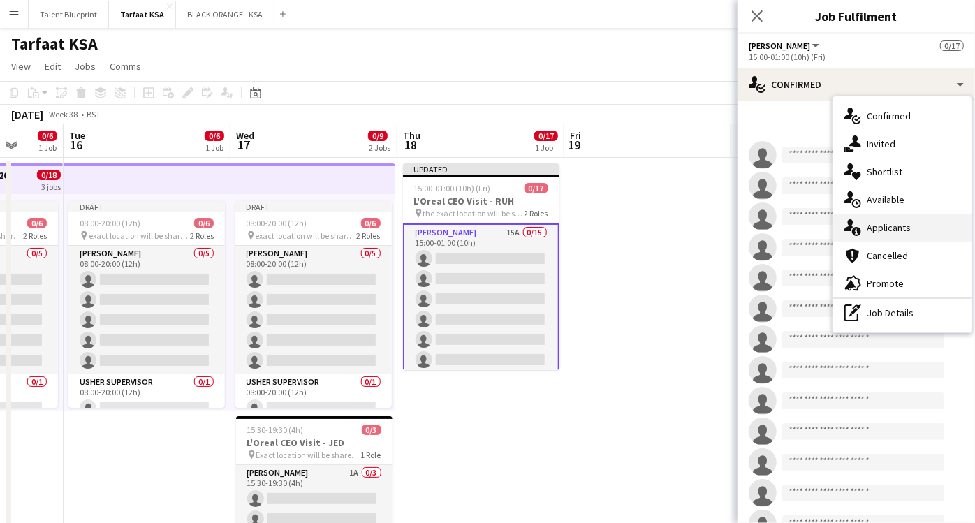
click at [903, 226] on span "Applicants" at bounding box center [889, 227] width 44 height 13
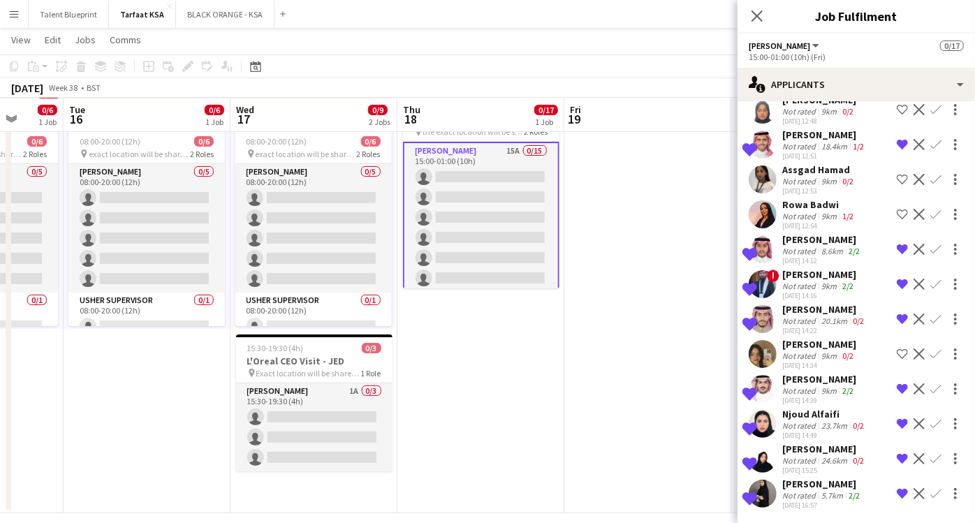
scroll to position [0, 0]
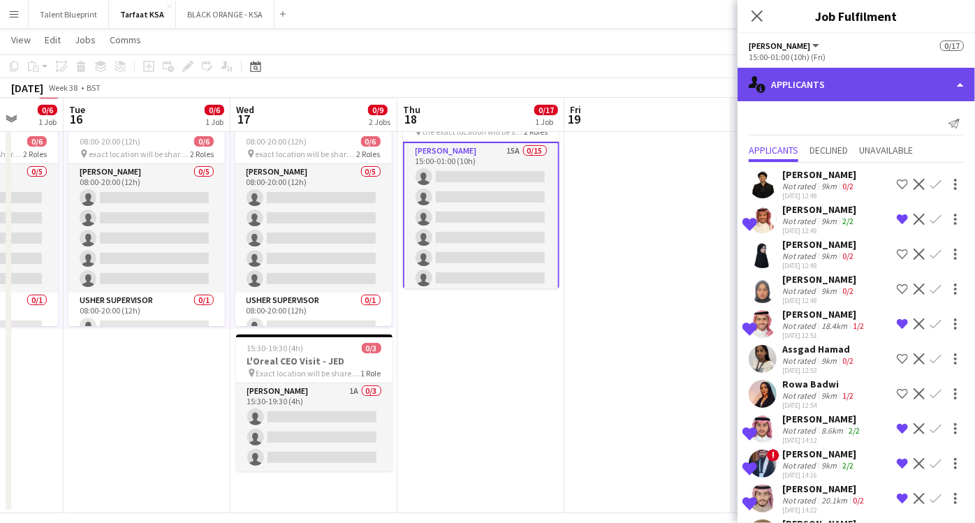
click at [950, 80] on div "single-neutral-actions-information Applicants" at bounding box center [857, 85] width 238 height 34
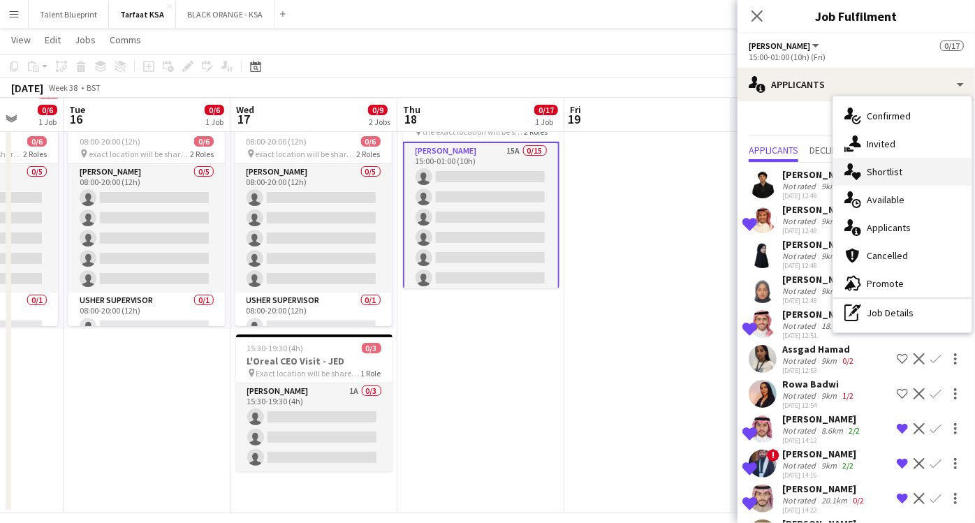
click at [907, 166] on div "single-neutral-actions-heart Shortlist" at bounding box center [903, 172] width 138 height 28
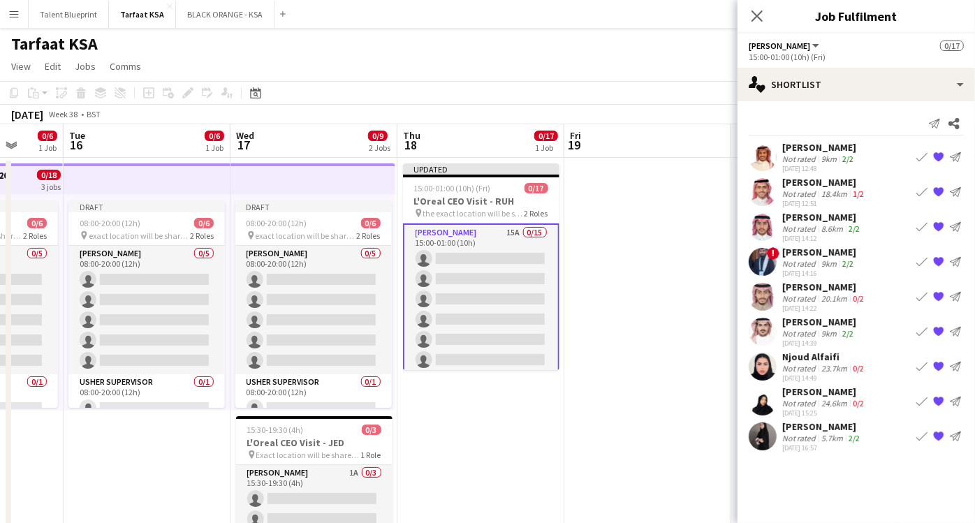
scroll to position [94, 0]
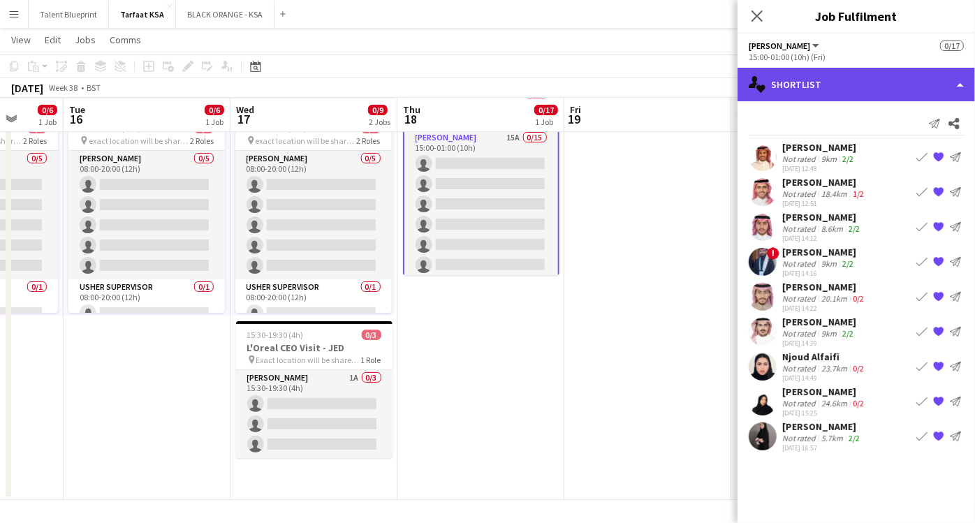
click at [950, 79] on div "single-neutral-actions-heart Shortlist" at bounding box center [857, 85] width 238 height 34
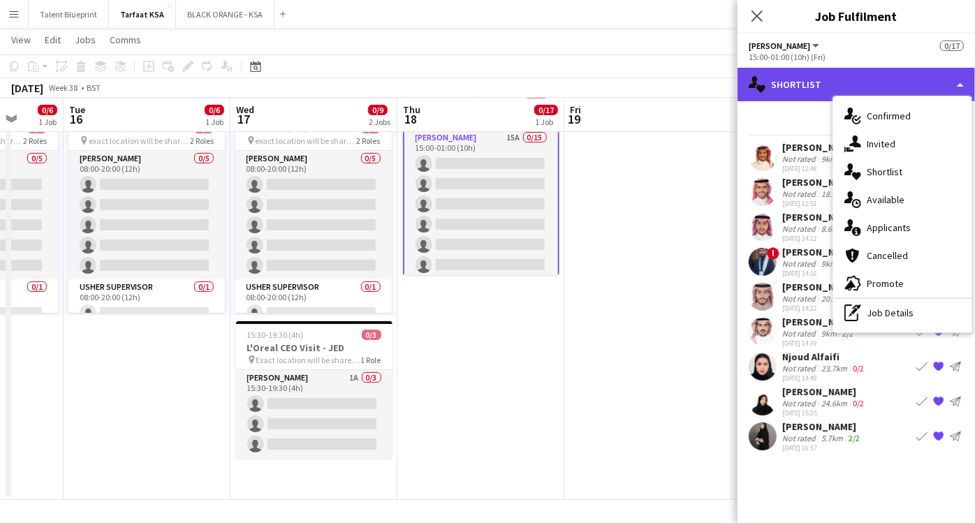
click at [794, 89] on div "single-neutral-actions-heart Shortlist" at bounding box center [857, 85] width 238 height 34
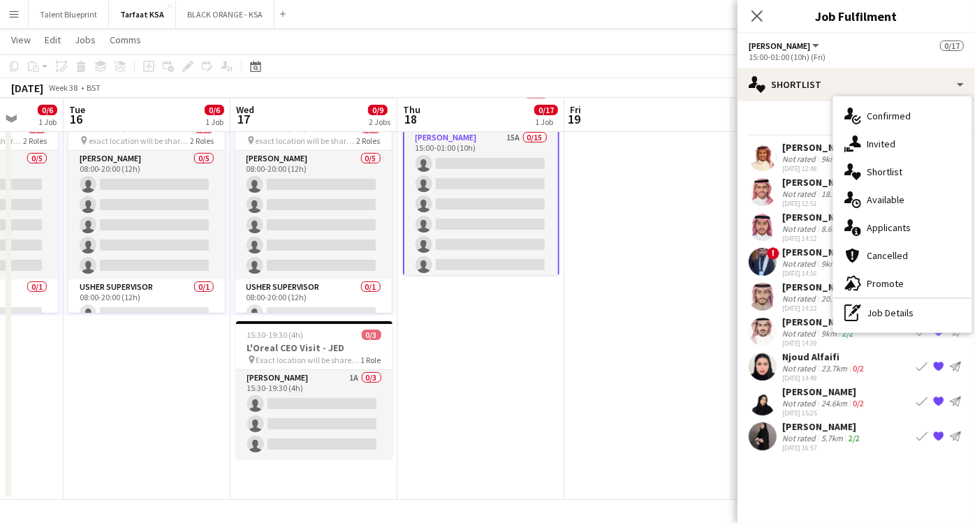
click at [774, 126] on div "Send notification Share" at bounding box center [856, 123] width 215 height 23
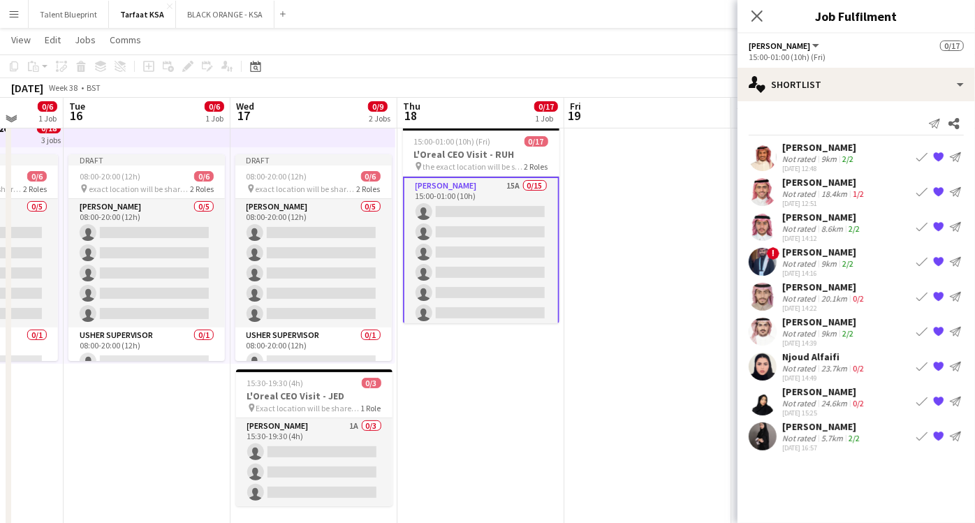
scroll to position [31, 0]
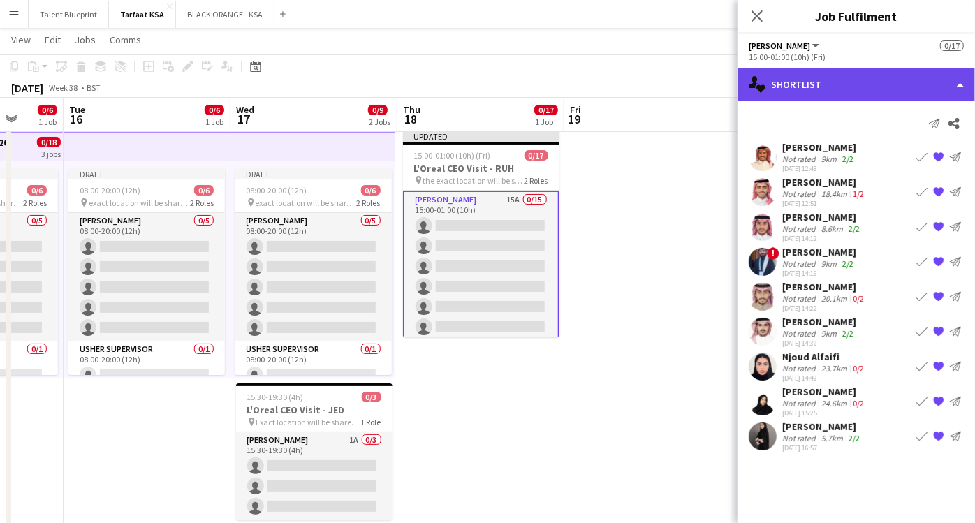
click at [952, 82] on div "single-neutral-actions-heart Shortlist" at bounding box center [857, 85] width 238 height 34
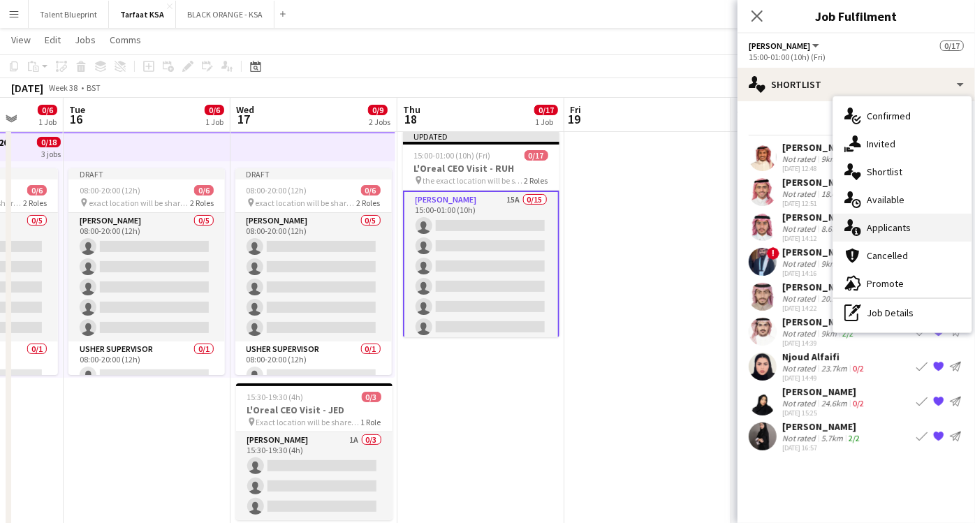
click at [873, 223] on span "Applicants" at bounding box center [889, 227] width 44 height 13
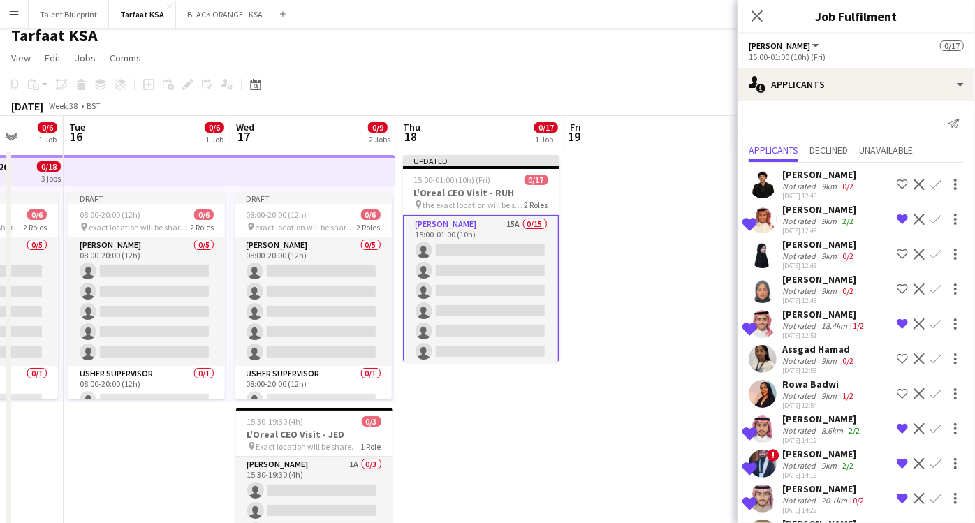
scroll to position [0, 0]
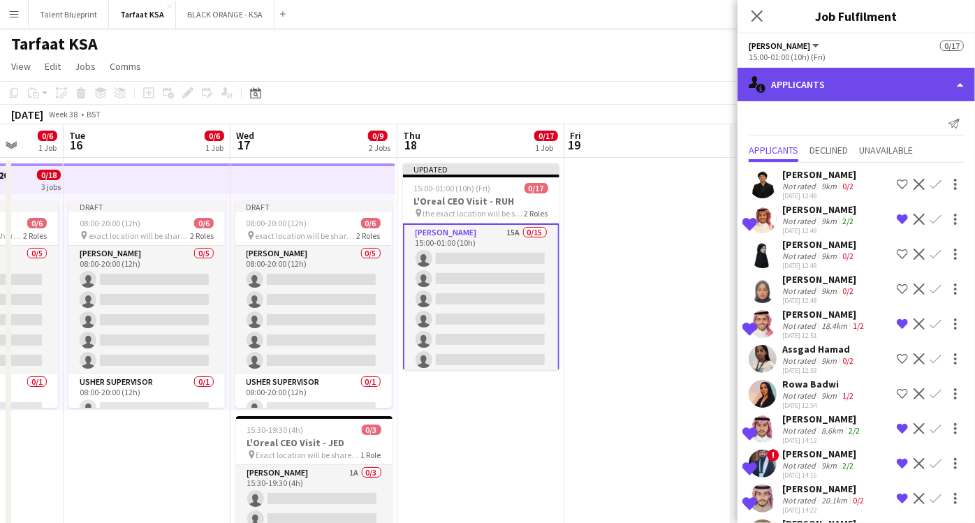
click at [937, 84] on div "single-neutral-actions-information Applicants" at bounding box center [857, 85] width 238 height 34
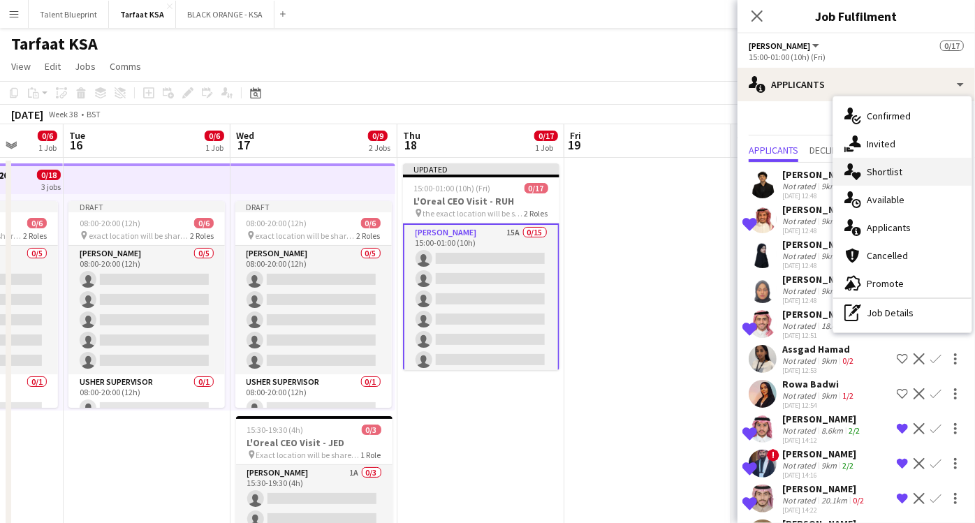
click at [887, 172] on span "Shortlist" at bounding box center [885, 172] width 36 height 13
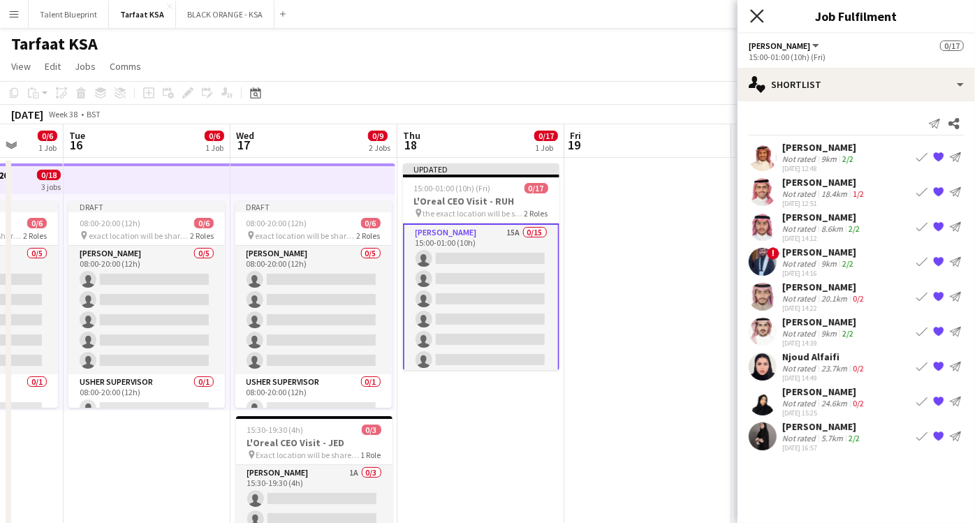
click at [761, 13] on icon at bounding box center [756, 15] width 13 height 13
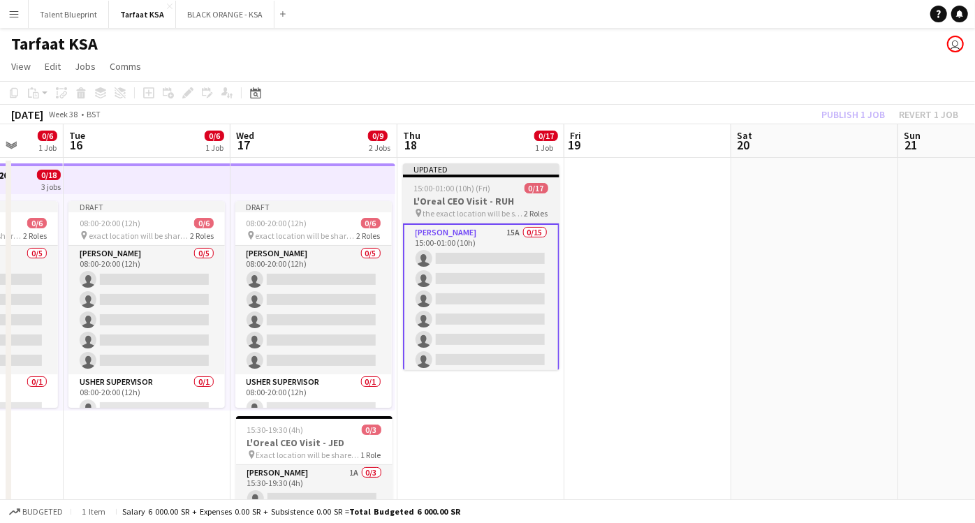
click at [505, 208] on span "the exact location will be shared later" at bounding box center [473, 213] width 101 height 10
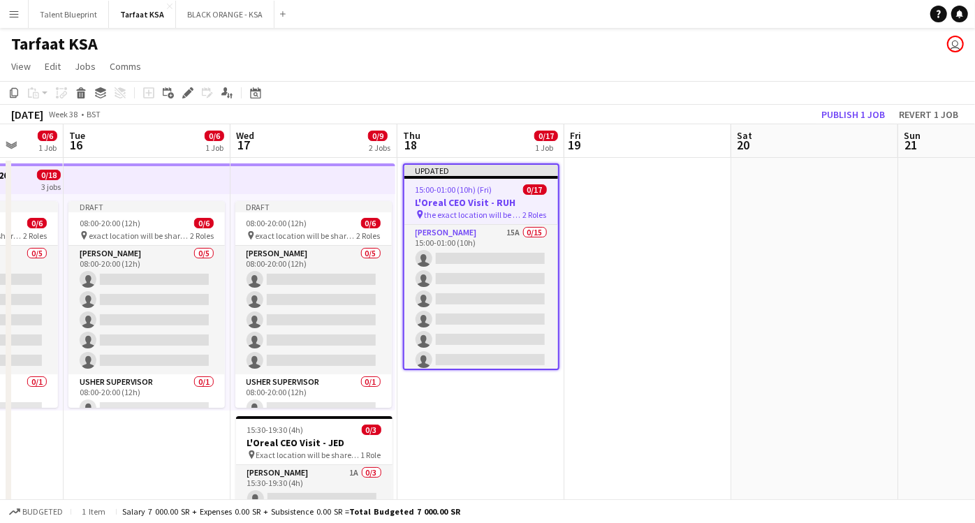
click at [26, 44] on h1 "Tarfaat KSA" at bounding box center [54, 44] width 87 height 21
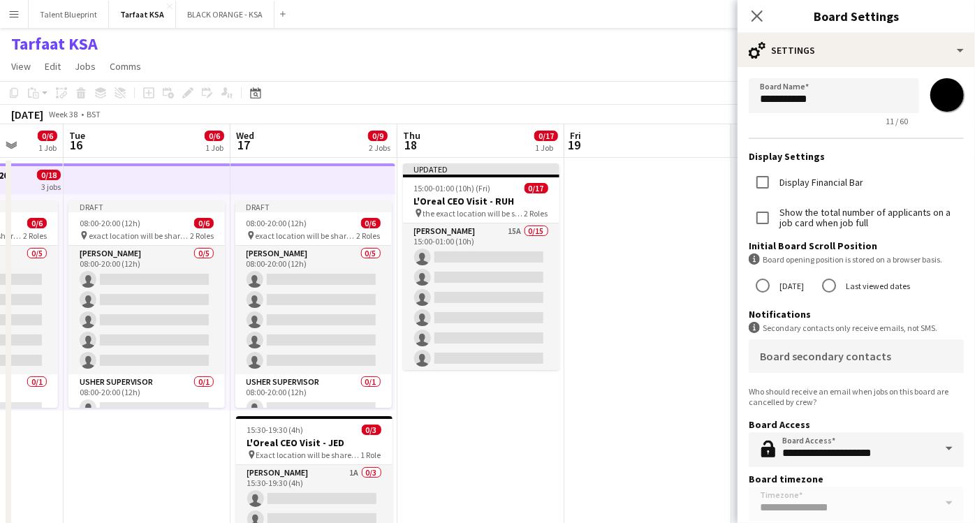
scroll to position [41, 0]
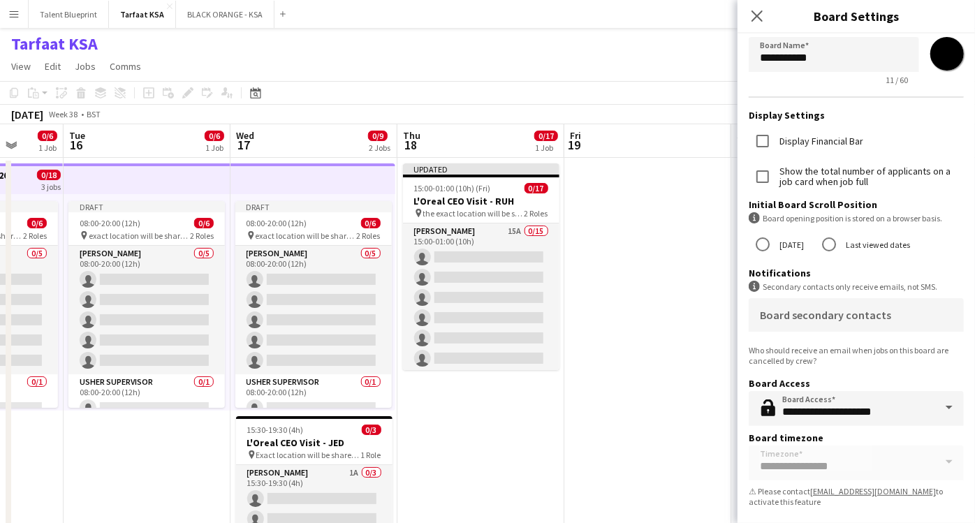
click at [662, 275] on app-date-cell at bounding box center [648, 376] width 167 height 437
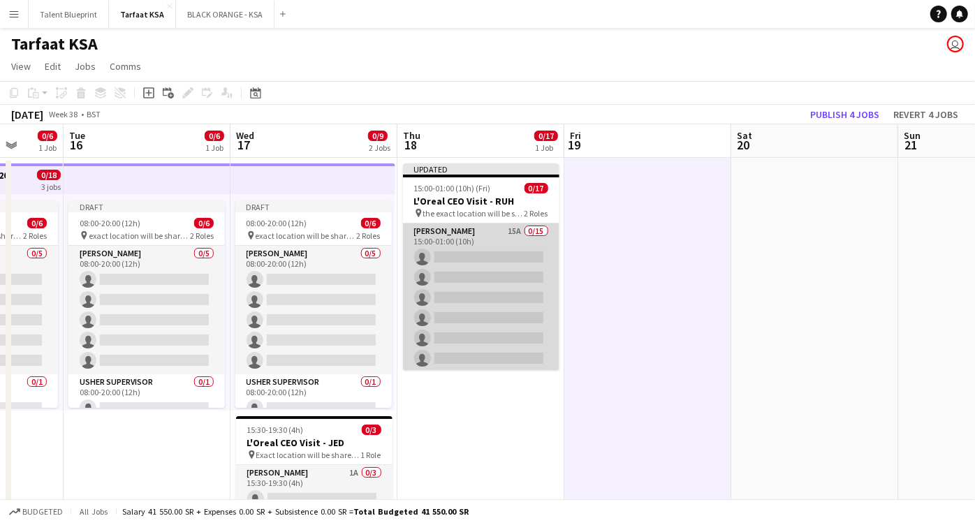
click at [488, 247] on app-card-role "Usher 15A 0/15 15:00-01:00 (10h) single-neutral-actions single-neutral-actions …" at bounding box center [481, 389] width 157 height 331
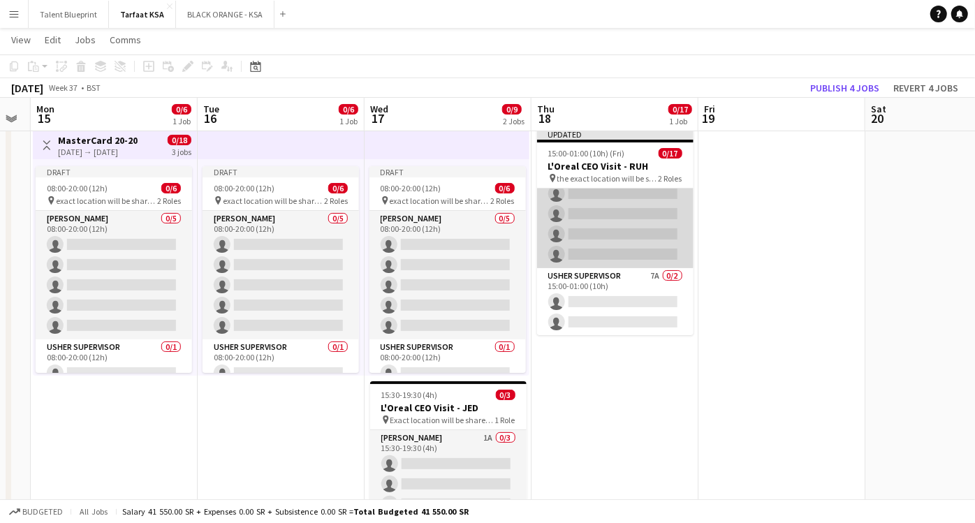
scroll to position [34, 0]
click at [609, 275] on app-card-role "[PERSON_NAME] Supervisor 7A 0/2 15:00-01:00 (10h) single-neutral-actions single…" at bounding box center [615, 302] width 157 height 68
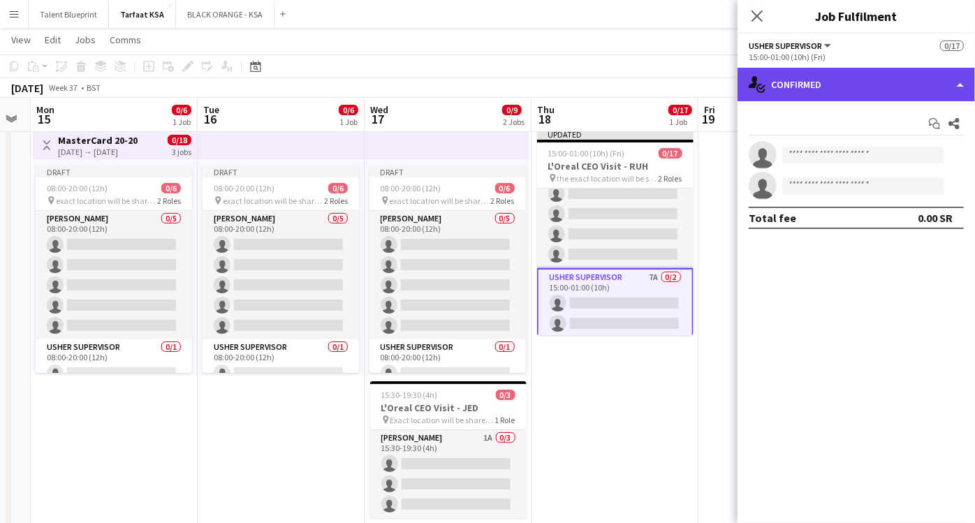
click at [953, 87] on div "single-neutral-actions-check-2 Confirmed" at bounding box center [857, 85] width 238 height 34
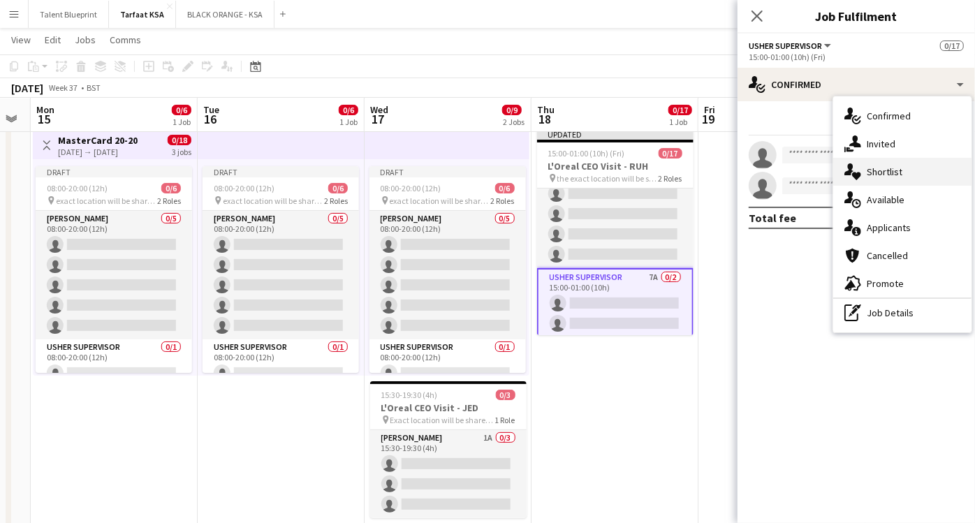
click at [896, 171] on span "Shortlist" at bounding box center [885, 172] width 36 height 13
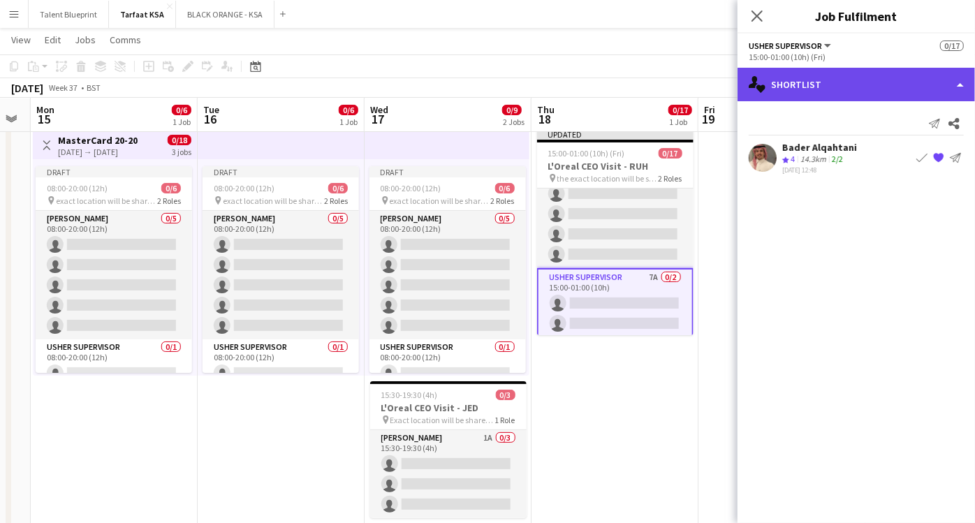
click at [940, 79] on div "single-neutral-actions-heart Shortlist" at bounding box center [857, 85] width 238 height 34
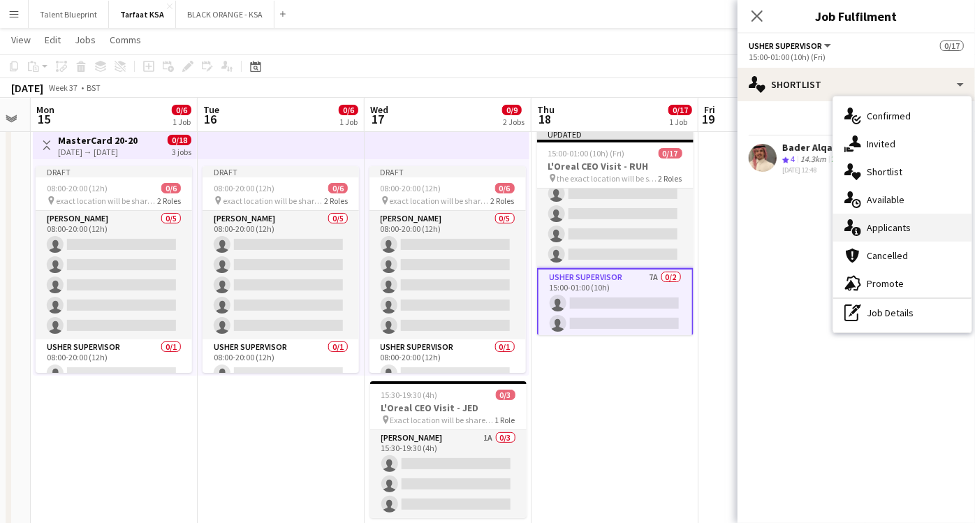
click at [893, 235] on div "single-neutral-actions-information Applicants" at bounding box center [903, 228] width 138 height 28
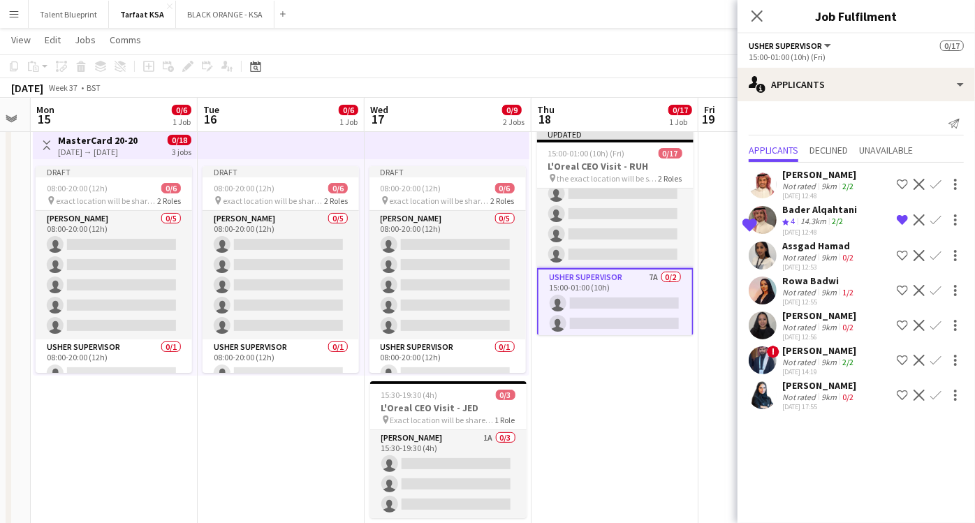
click at [907, 393] on app-icon "Shortlist crew" at bounding box center [902, 395] width 11 height 11
click at [794, 383] on div "Rina Alamoudi" at bounding box center [820, 385] width 74 height 13
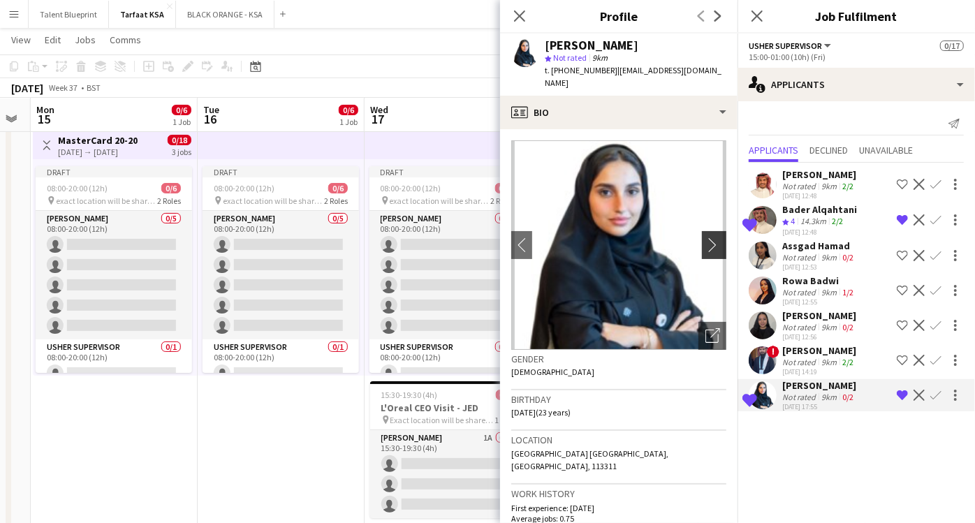
click at [706, 238] on app-icon "chevron-right" at bounding box center [717, 245] width 22 height 15
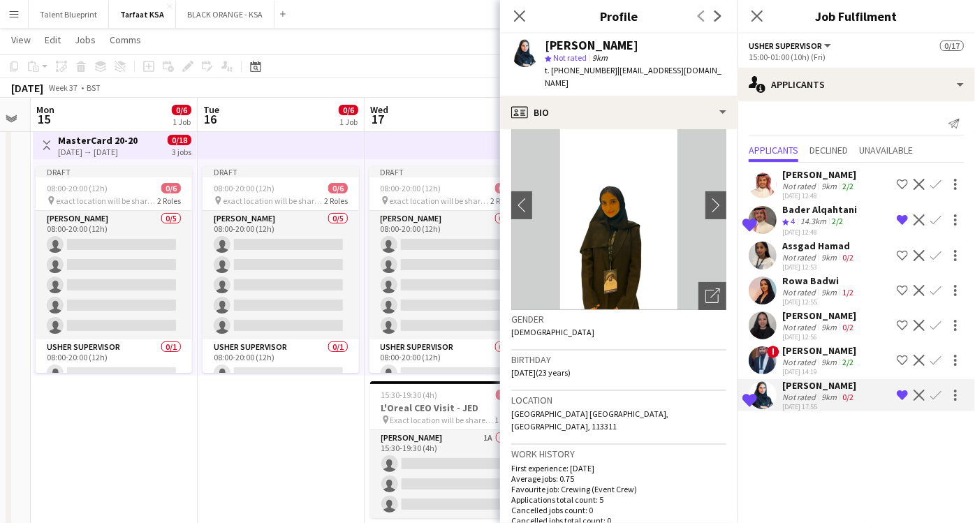
scroll to position [40, 0]
click at [706, 198] on app-icon "chevron-right" at bounding box center [717, 205] width 22 height 15
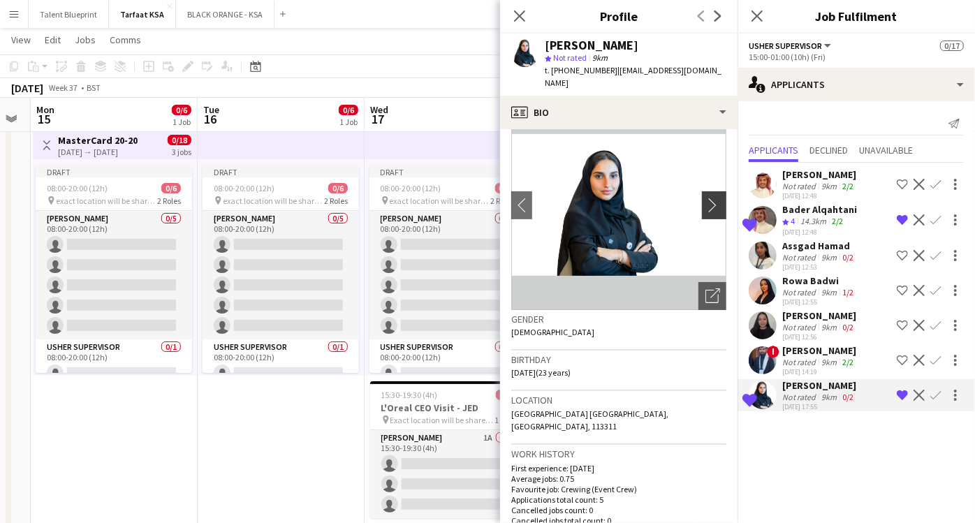
click at [706, 198] on app-icon "chevron-right" at bounding box center [717, 205] width 22 height 15
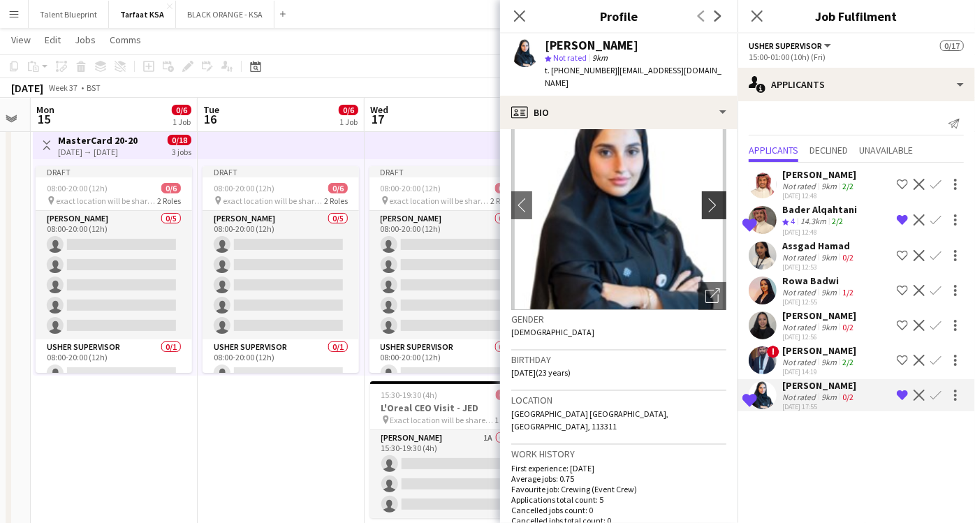
click at [706, 198] on app-icon "chevron-right" at bounding box center [717, 205] width 22 height 15
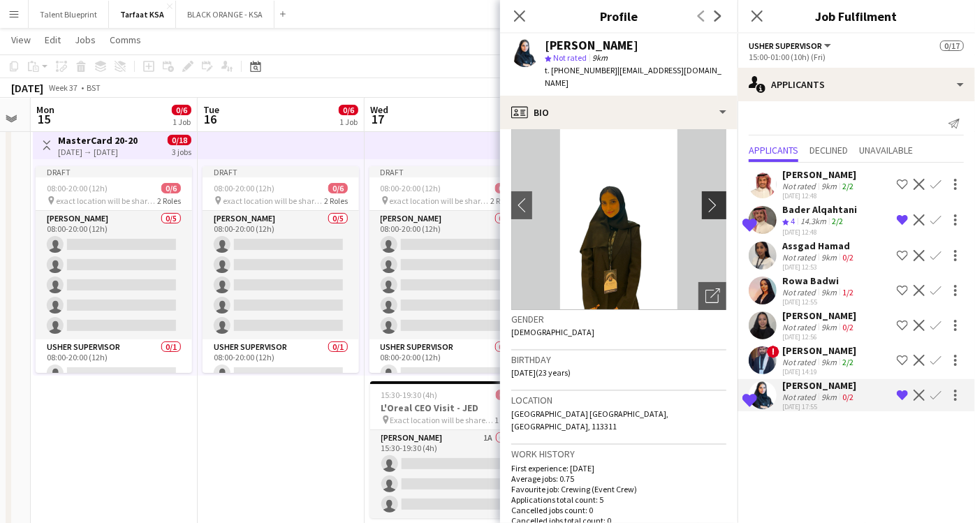
click at [706, 198] on app-icon "chevron-right" at bounding box center [717, 205] width 22 height 15
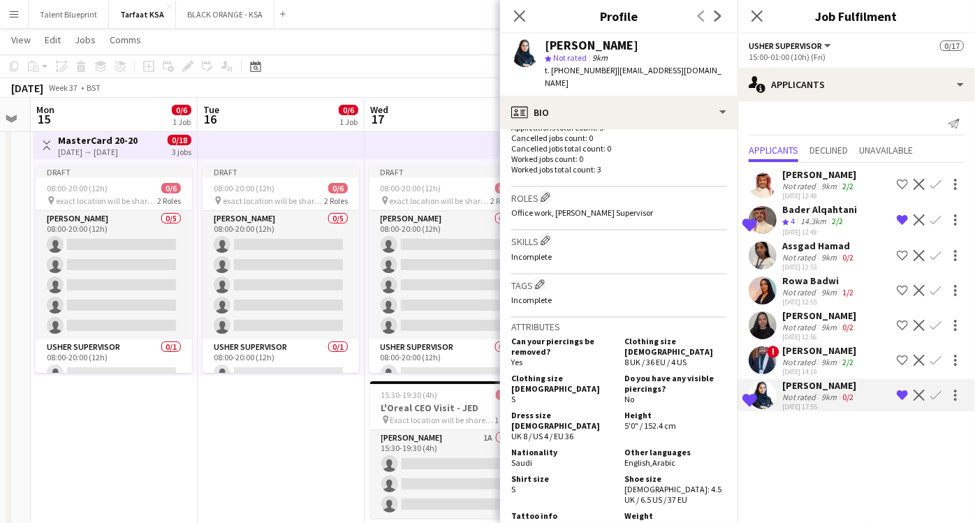
scroll to position [395, 0]
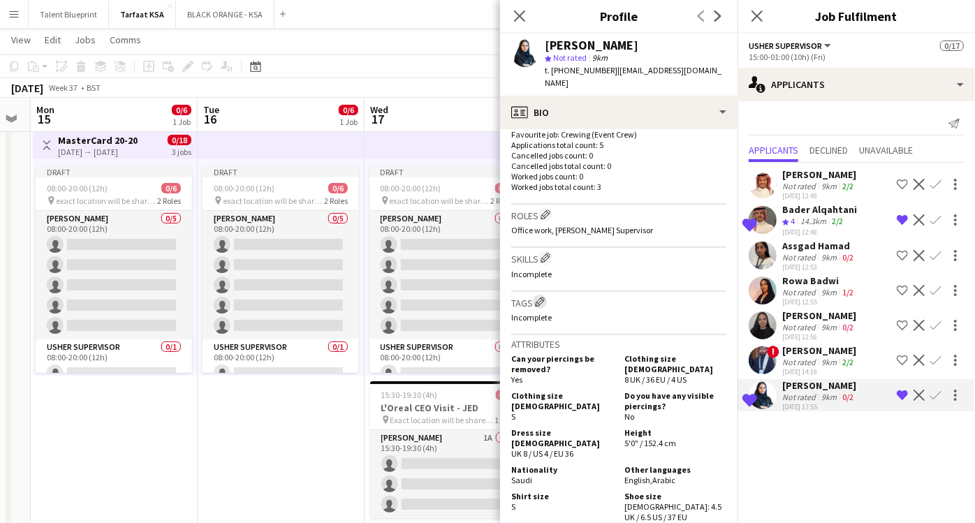
click at [540, 297] on app-icon "Edit crew company tags" at bounding box center [540, 302] width 10 height 10
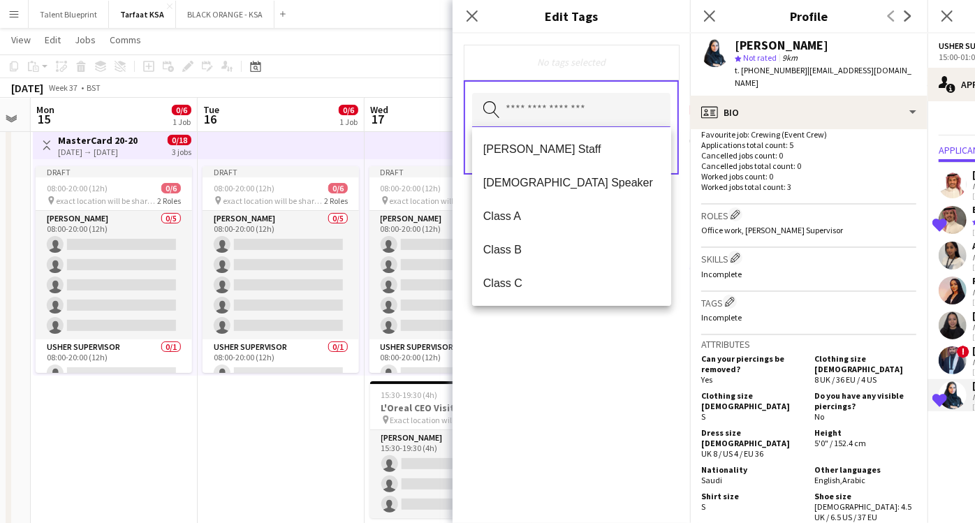
click at [516, 118] on input "text" at bounding box center [571, 110] width 198 height 35
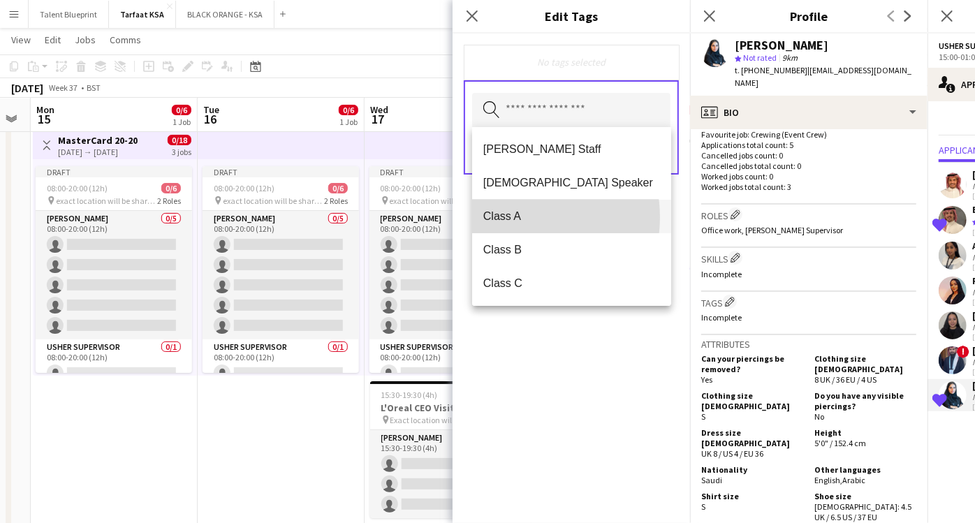
click at [512, 217] on span "Class A" at bounding box center [572, 216] width 177 height 13
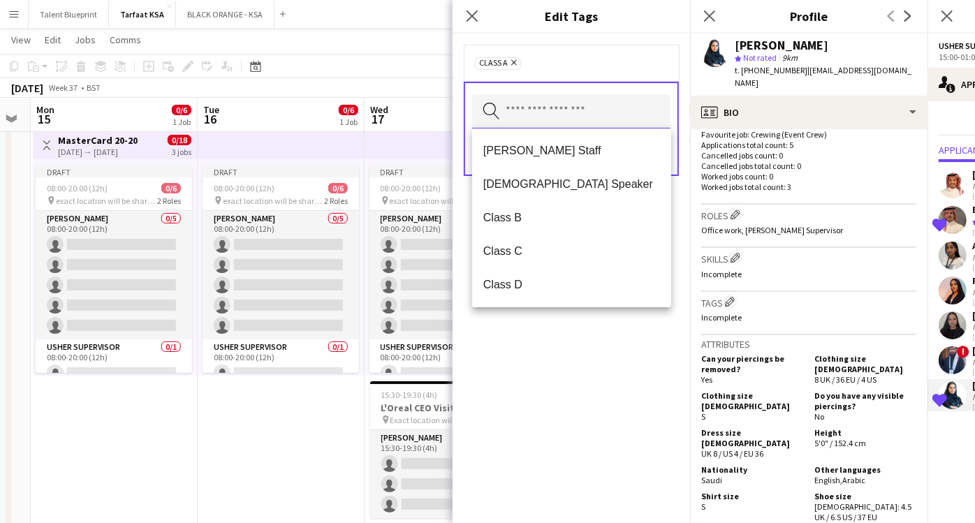
click at [524, 115] on input "text" at bounding box center [571, 111] width 198 height 35
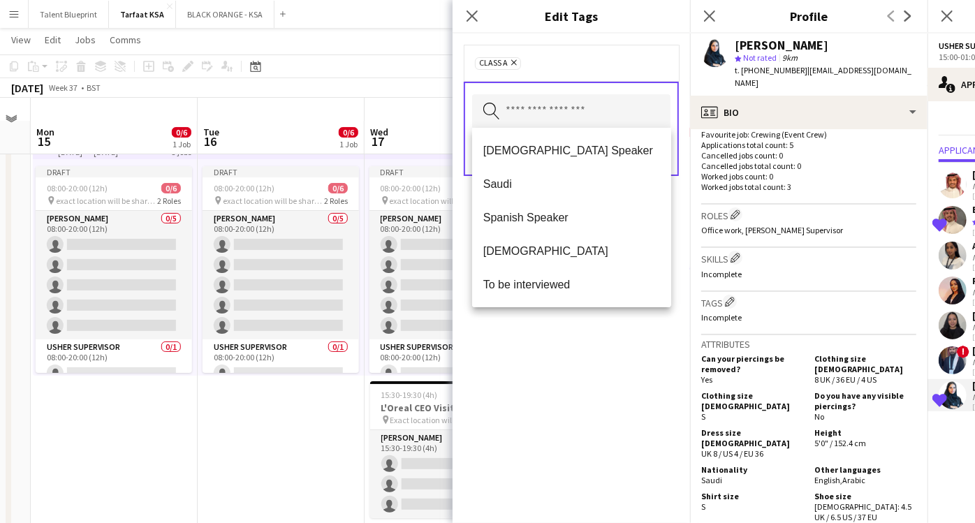
scroll to position [94, 0]
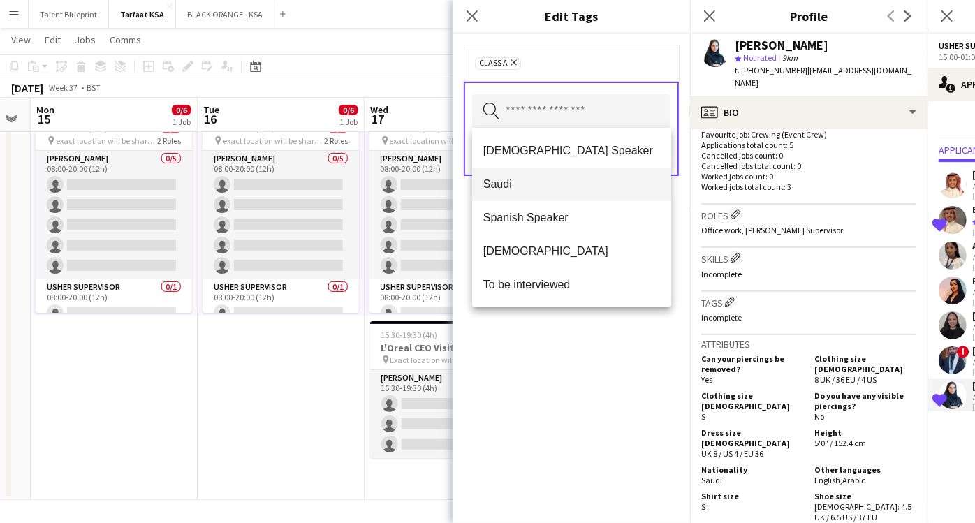
click at [525, 190] on span "Saudi" at bounding box center [572, 183] width 177 height 13
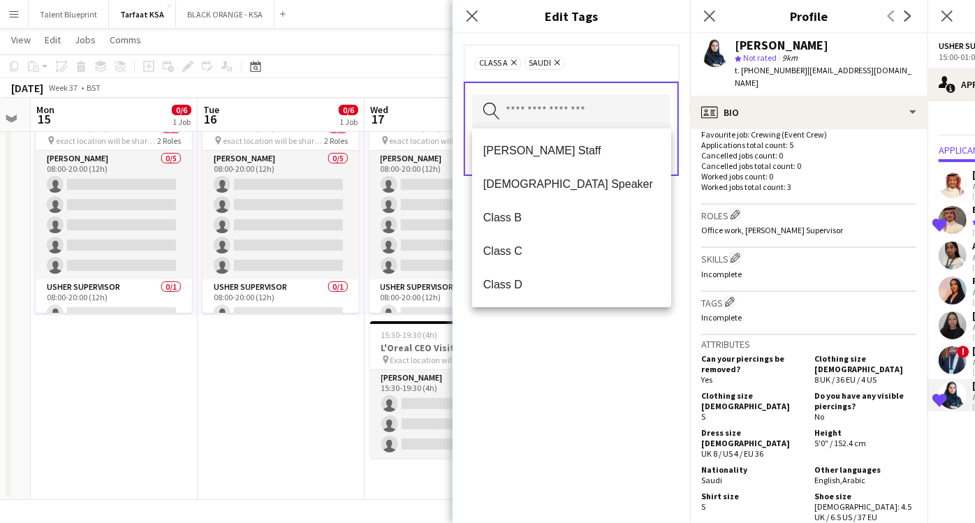
click at [603, 335] on div "Class A Remove Saudi Remove Search by tag name Save" at bounding box center [572, 279] width 238 height 490
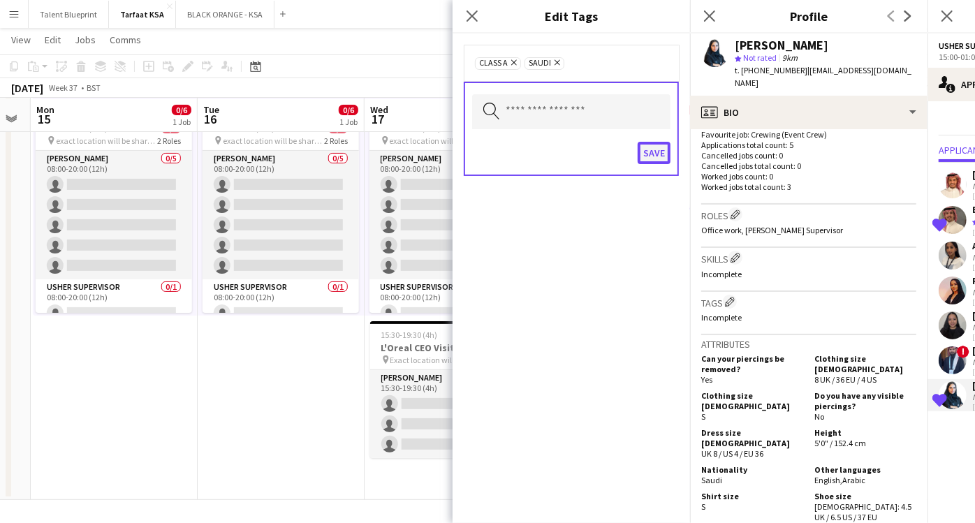
click at [660, 154] on button "Save" at bounding box center [654, 153] width 33 height 22
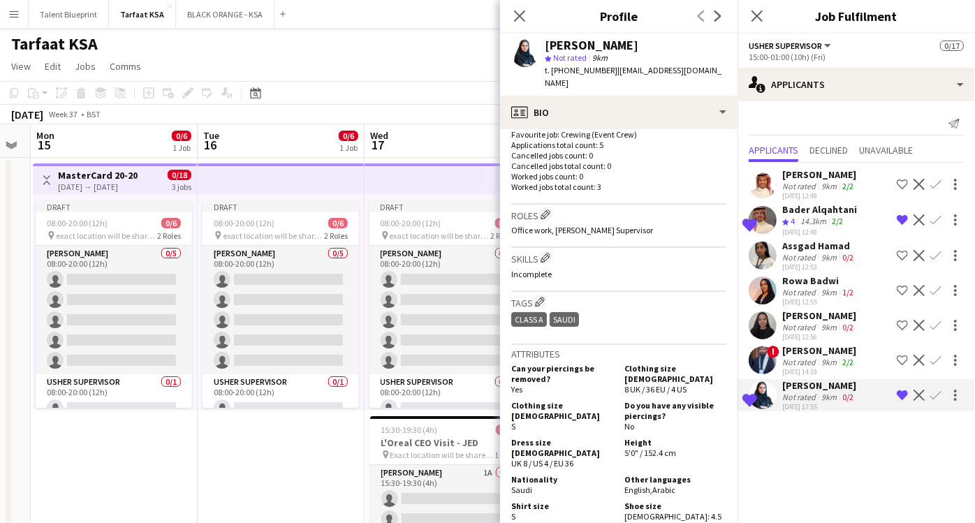
scroll to position [0, 0]
click at [330, 453] on app-date-cell "Draft 08:00-20:00 (12h) 0/6 pin exact location will be shared later 2 Roles Ush…" at bounding box center [281, 376] width 167 height 437
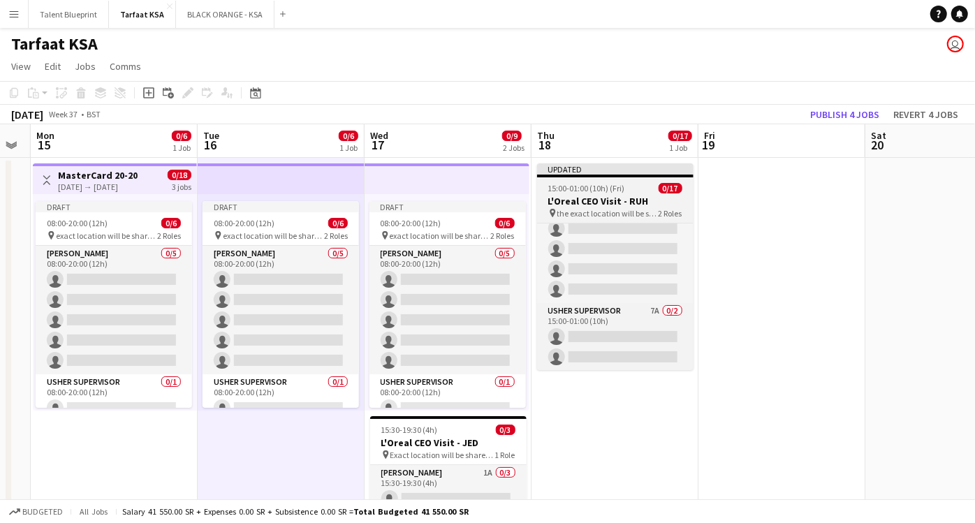
click at [590, 205] on h3 "L'Oreal CEO Visit - RUH" at bounding box center [615, 201] width 157 height 13
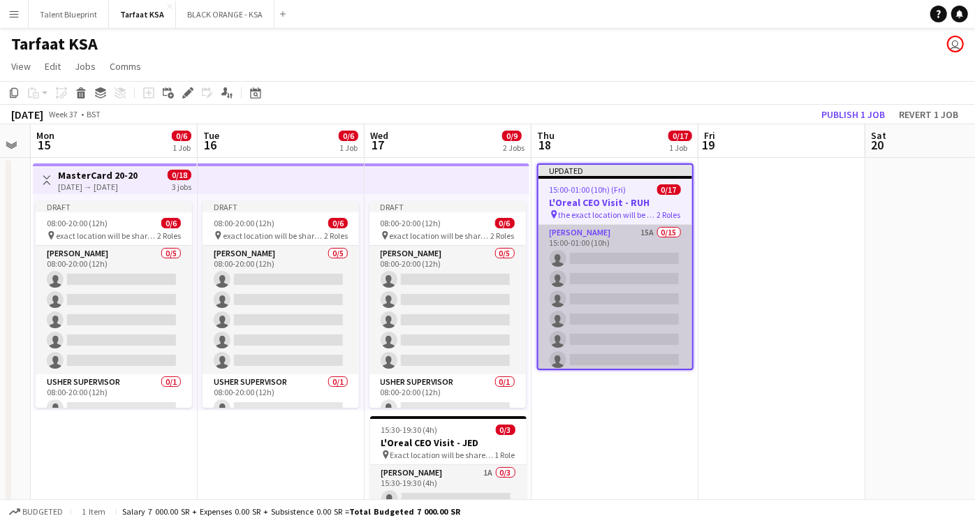
click at [625, 240] on app-card-role "Usher 15A 0/15 15:00-01:00 (10h) single-neutral-actions single-neutral-actions …" at bounding box center [616, 390] width 154 height 331
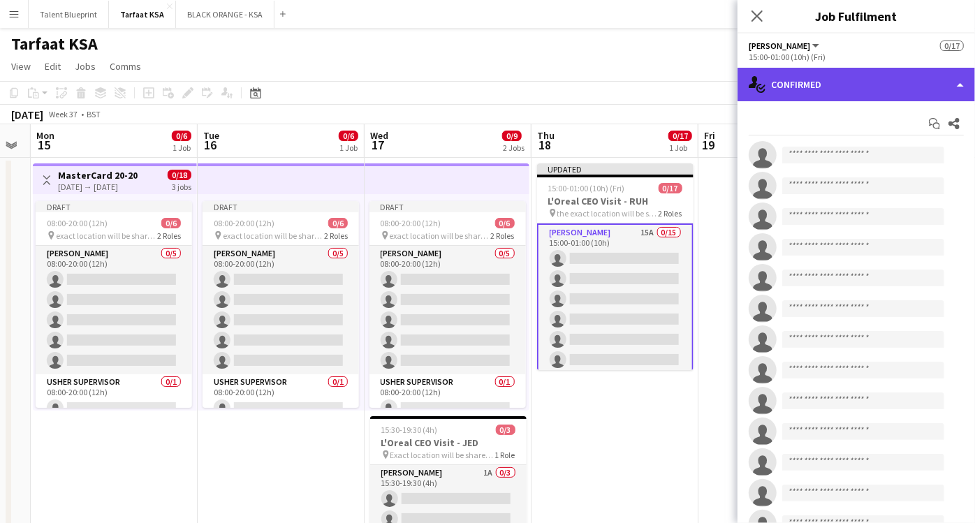
click at [941, 87] on div "single-neutral-actions-check-2 Confirmed" at bounding box center [857, 85] width 238 height 34
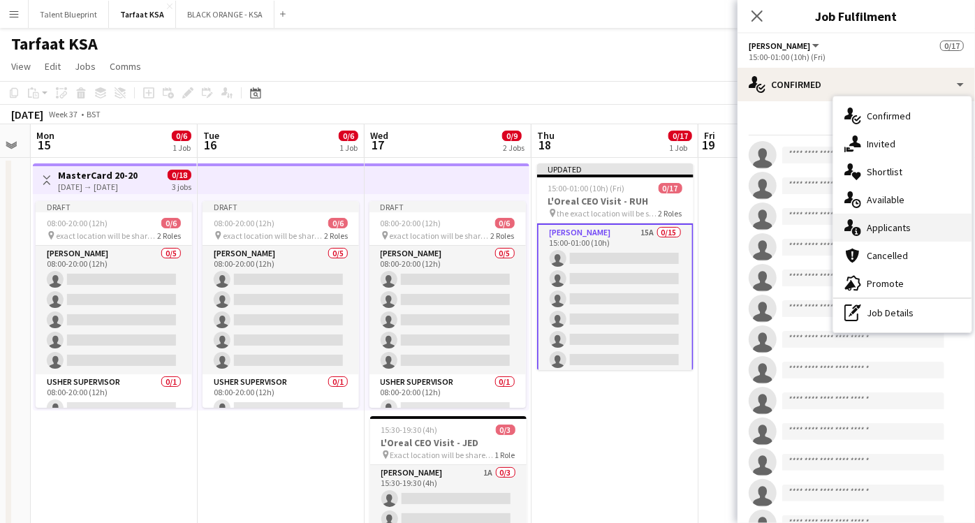
click at [878, 231] on span "Applicants" at bounding box center [889, 227] width 44 height 13
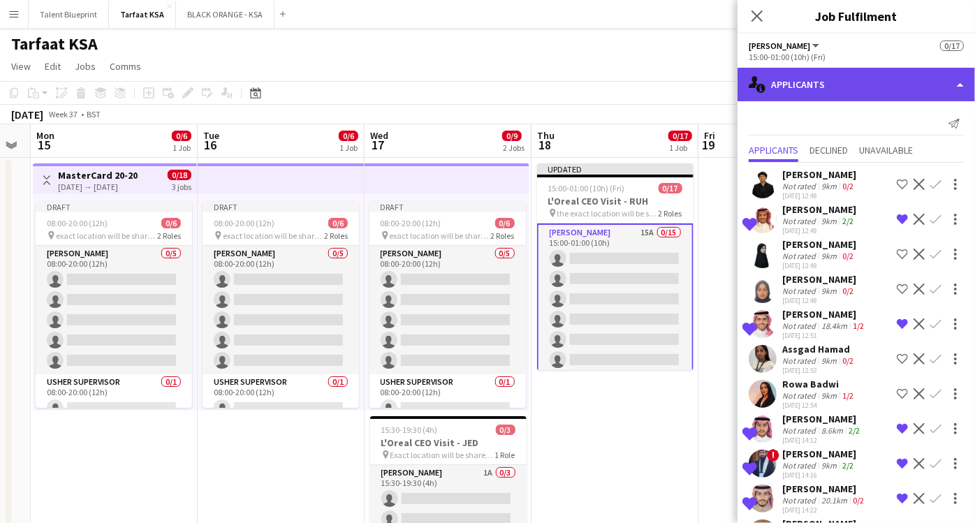
click at [918, 70] on div "single-neutral-actions-information Applicants" at bounding box center [857, 85] width 238 height 34
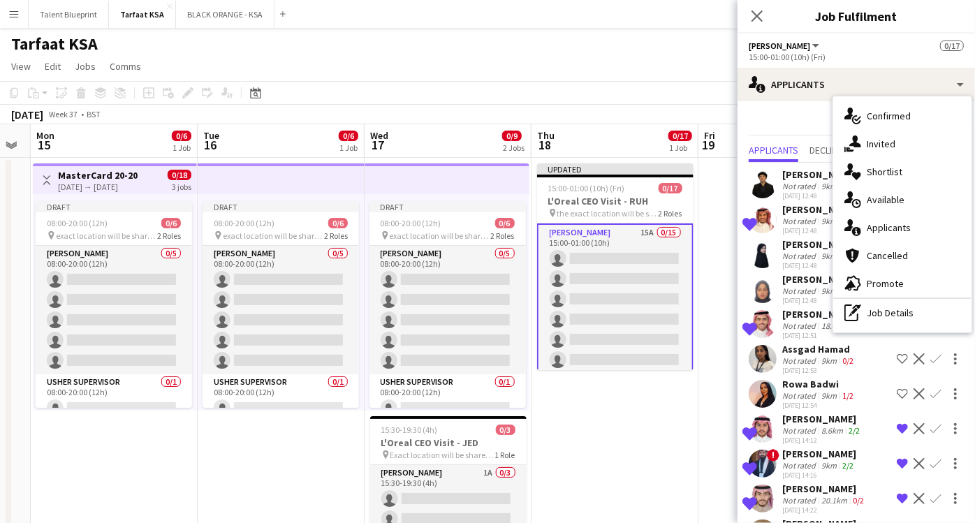
click at [789, 106] on div "Send notification Applicants Declined Unavailable Mohamed Gadkarim Not rated 9k…" at bounding box center [857, 402] width 238 height 602
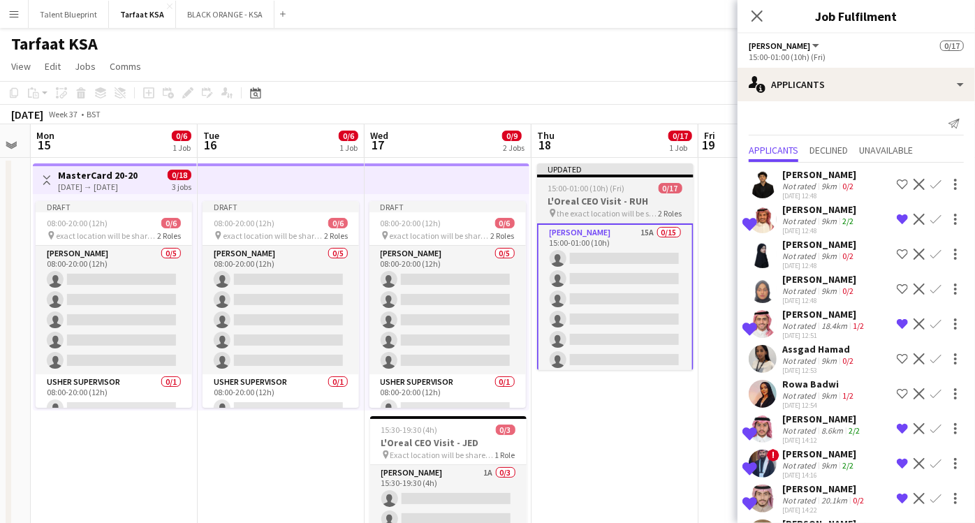
click at [655, 189] on div "15:00-01:00 (10h) (Fri) 0/17" at bounding box center [615, 188] width 157 height 10
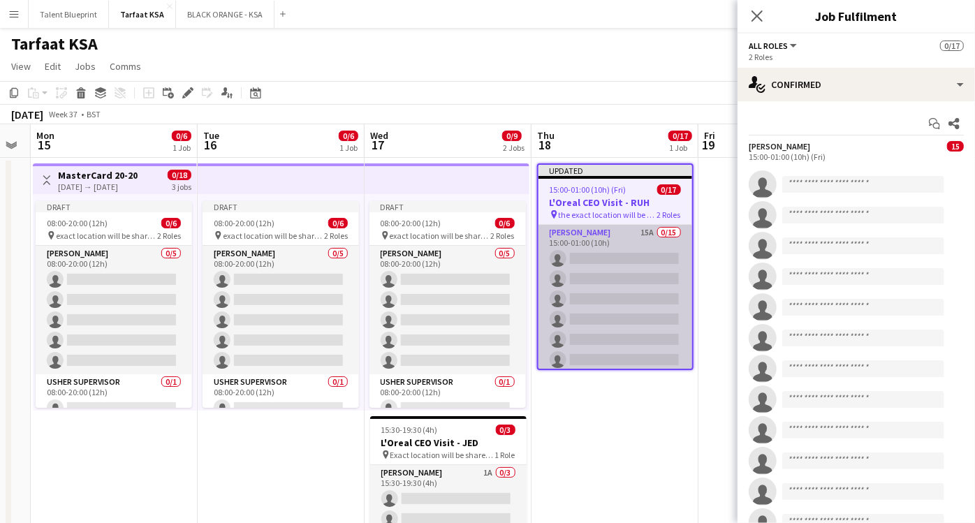
click at [630, 245] on app-card-role "Usher 15A 0/15 15:00-01:00 (10h) single-neutral-actions single-neutral-actions …" at bounding box center [616, 390] width 154 height 331
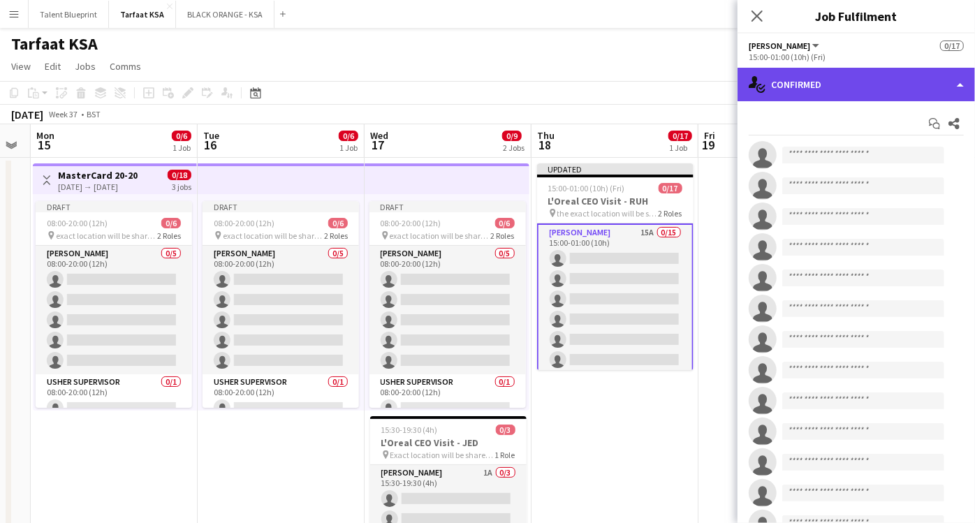
click at [911, 79] on div "single-neutral-actions-check-2 Confirmed" at bounding box center [857, 85] width 238 height 34
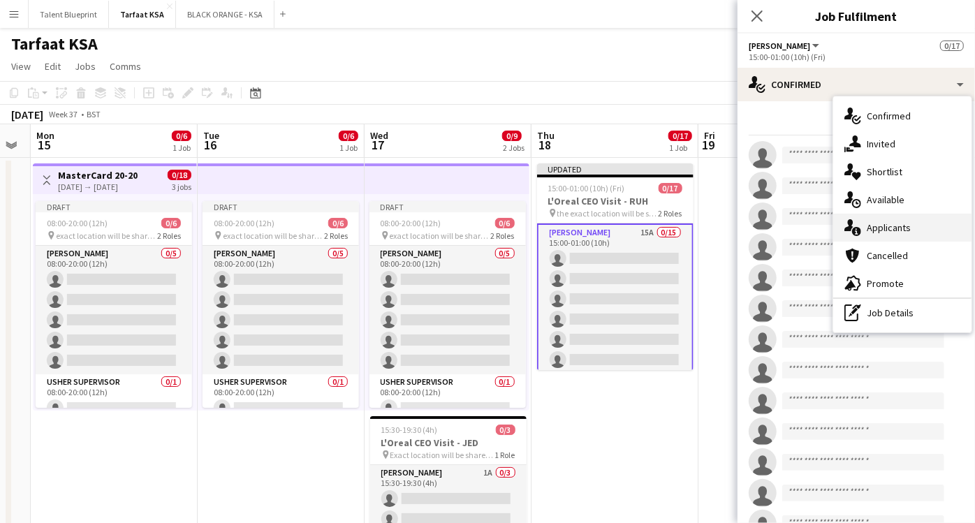
click at [880, 226] on span "Applicants" at bounding box center [889, 227] width 44 height 13
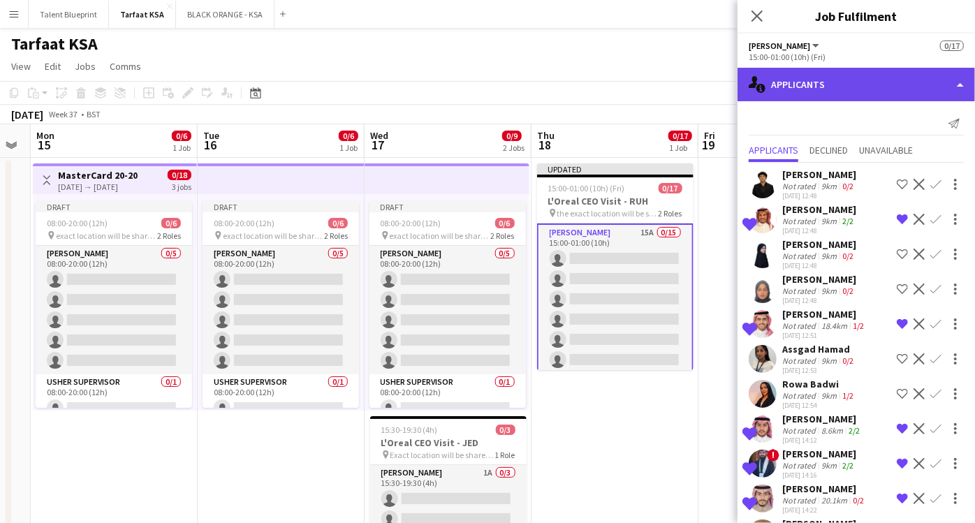
click at [955, 80] on div "single-neutral-actions-information Applicants" at bounding box center [857, 85] width 238 height 34
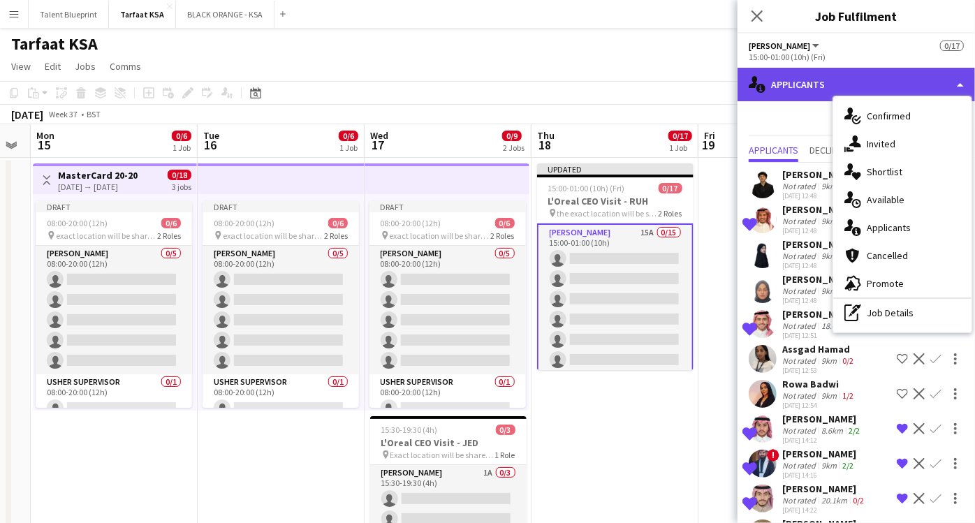
click at [955, 80] on div "single-neutral-actions-information Applicants" at bounding box center [857, 85] width 238 height 34
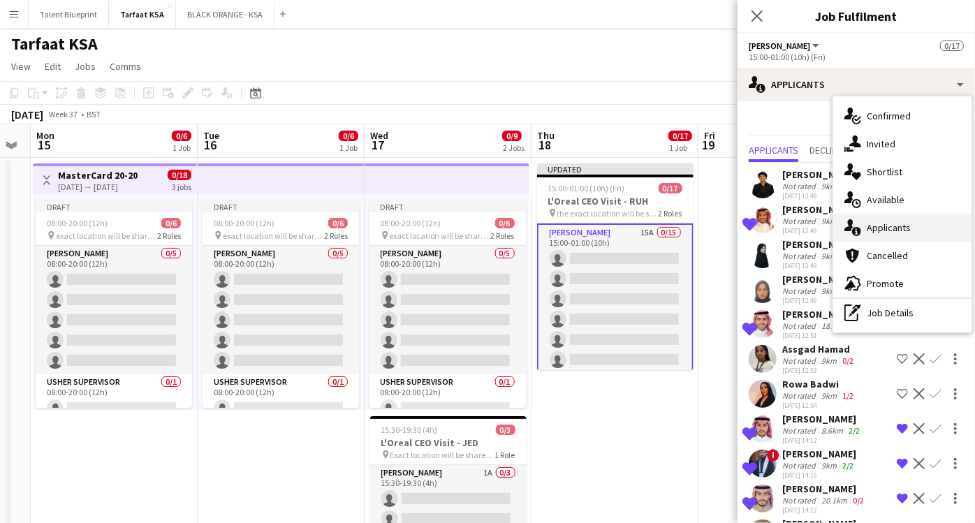
click at [899, 222] on span "Applicants" at bounding box center [889, 227] width 44 height 13
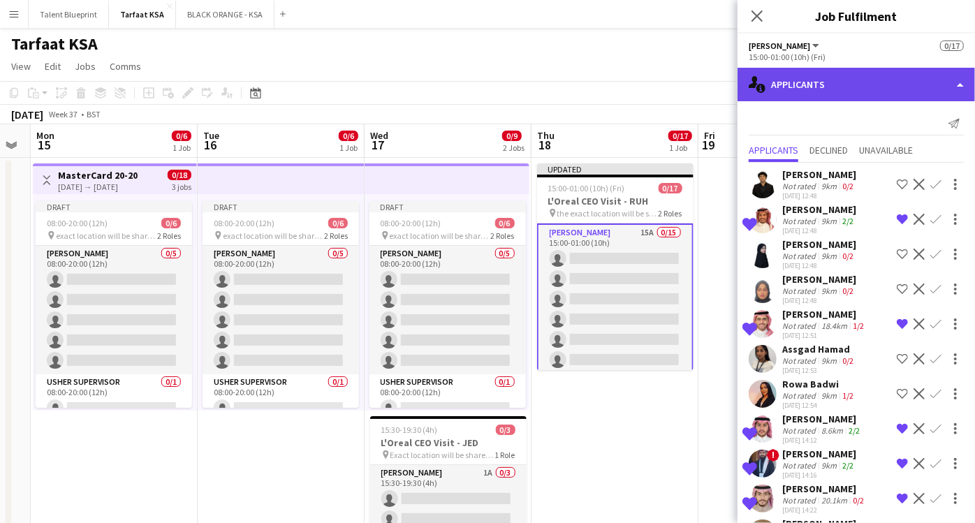
click at [943, 80] on div "single-neutral-actions-information Applicants" at bounding box center [857, 85] width 238 height 34
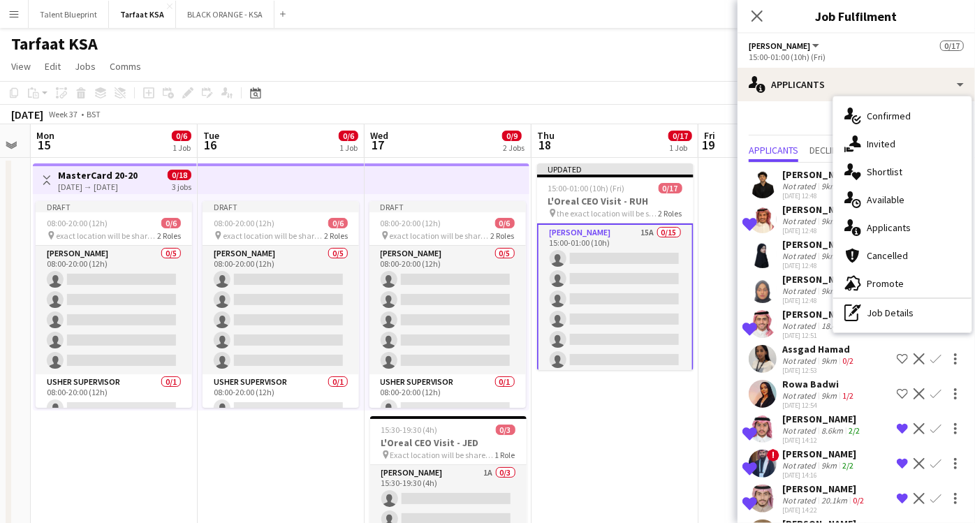
click at [808, 124] on div "Send notification" at bounding box center [856, 123] width 215 height 23
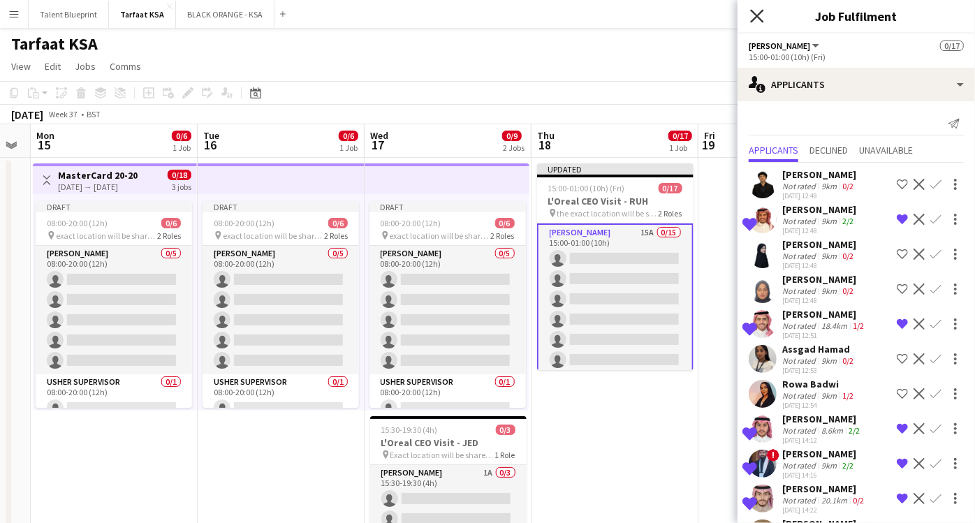
click at [756, 17] on icon at bounding box center [756, 15] width 13 height 13
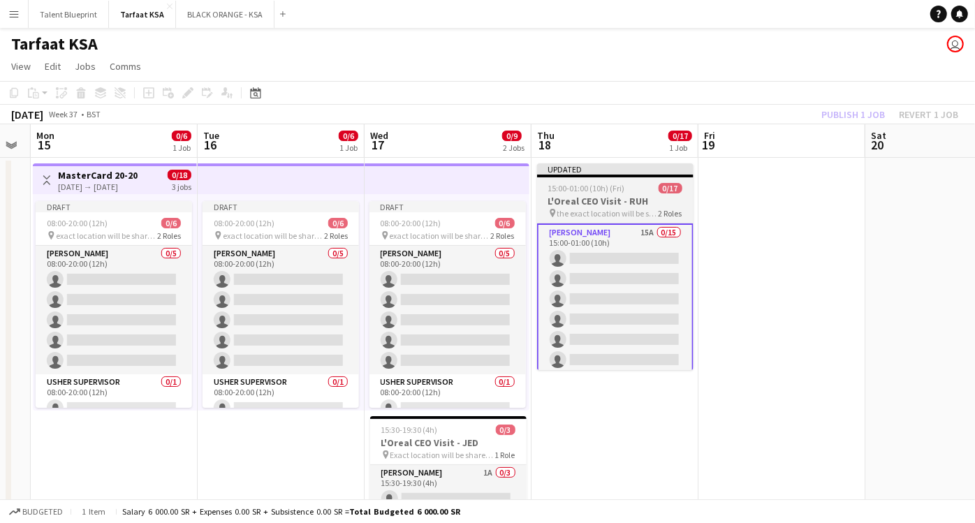
click at [599, 210] on span "the exact location will be shared later" at bounding box center [608, 213] width 101 height 10
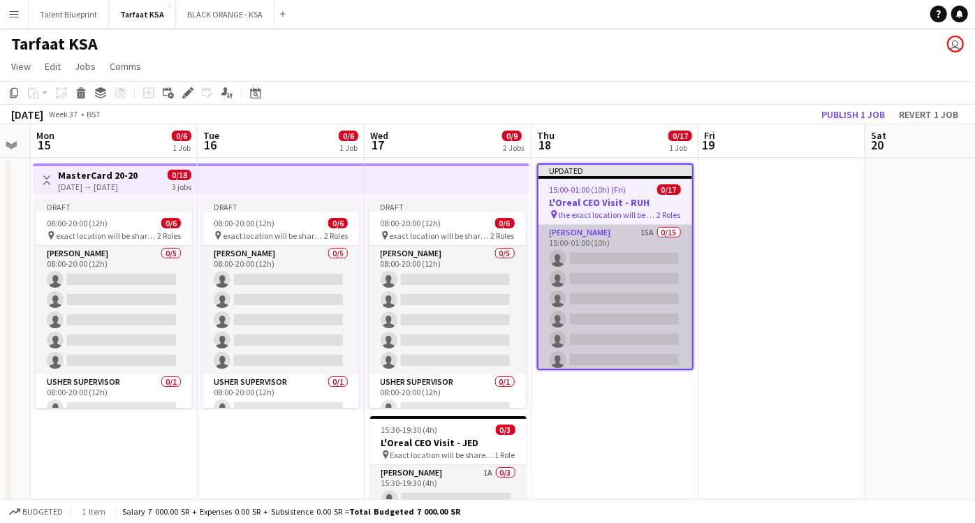
click at [602, 259] on app-card-role "Usher 15A 0/15 15:00-01:00 (10h) single-neutral-actions single-neutral-actions …" at bounding box center [616, 390] width 154 height 331
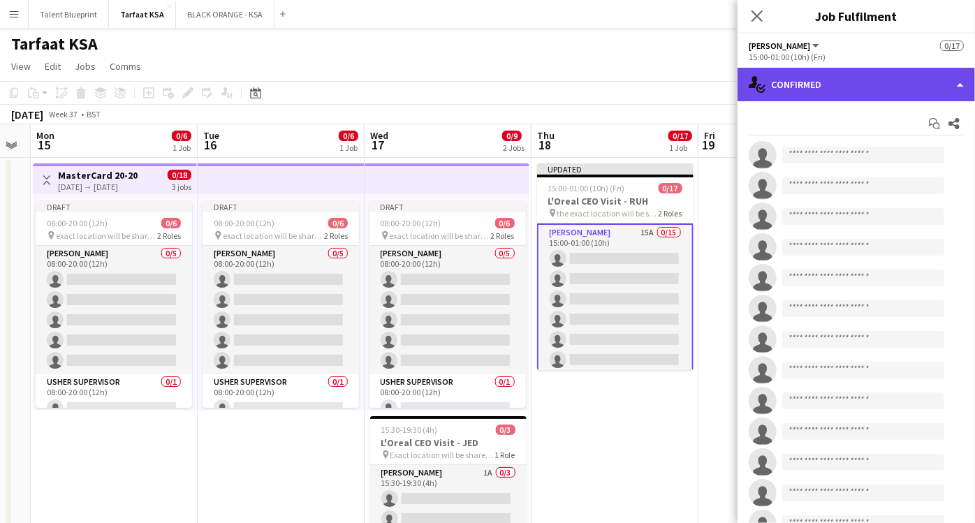
click at [968, 84] on div "single-neutral-actions-check-2 Confirmed" at bounding box center [857, 85] width 238 height 34
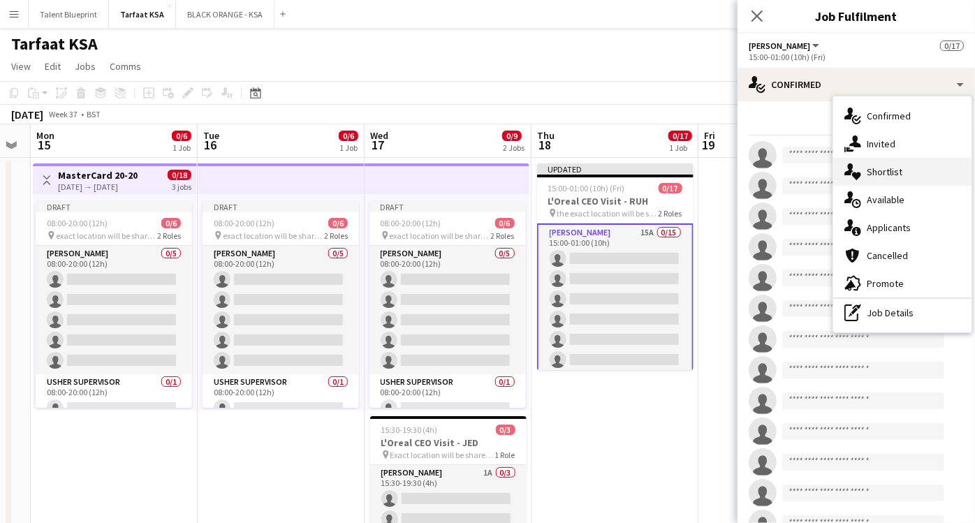
click at [884, 172] on span "Shortlist" at bounding box center [885, 172] width 36 height 13
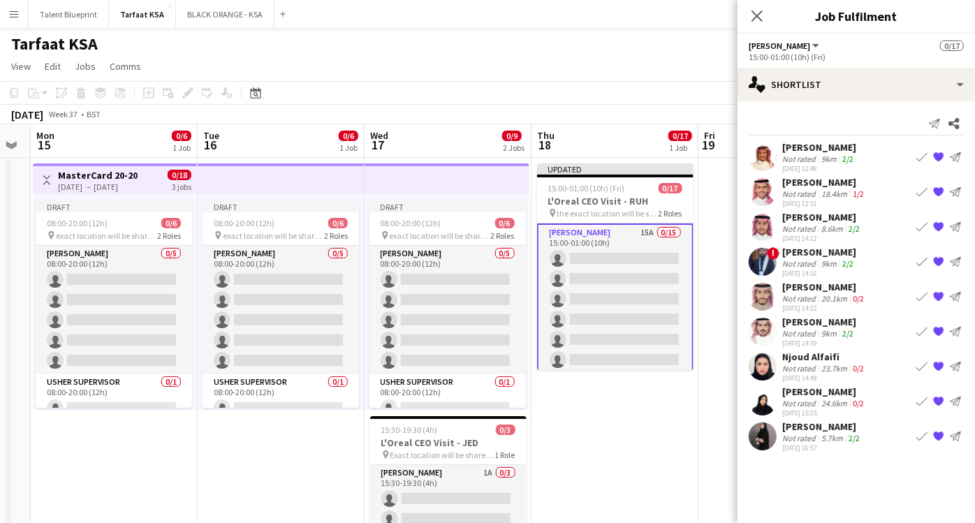
click at [655, 413] on app-date-cell "Updated 15:00-01:00 (10h) (Fri) 0/17 L'Oreal CEO Visit - RUH pin the exact loca…" at bounding box center [615, 376] width 167 height 437
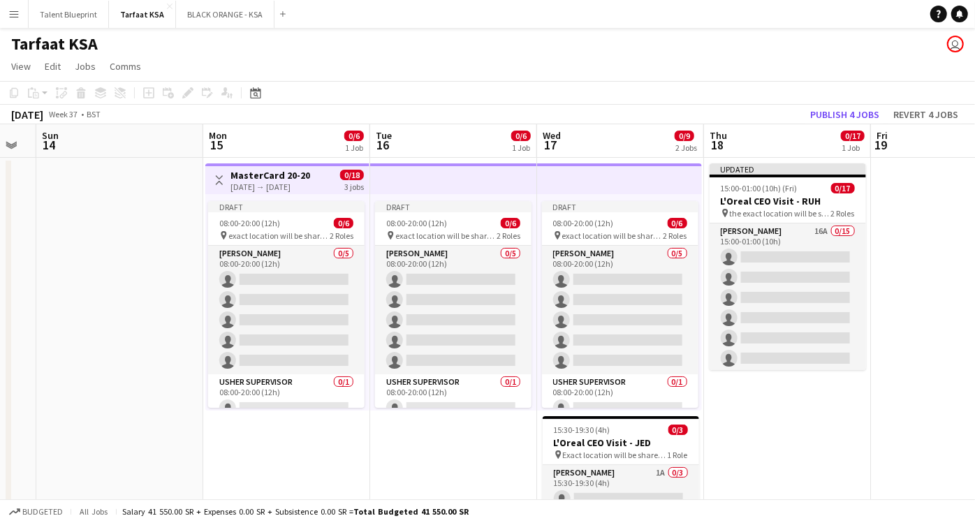
scroll to position [0, 466]
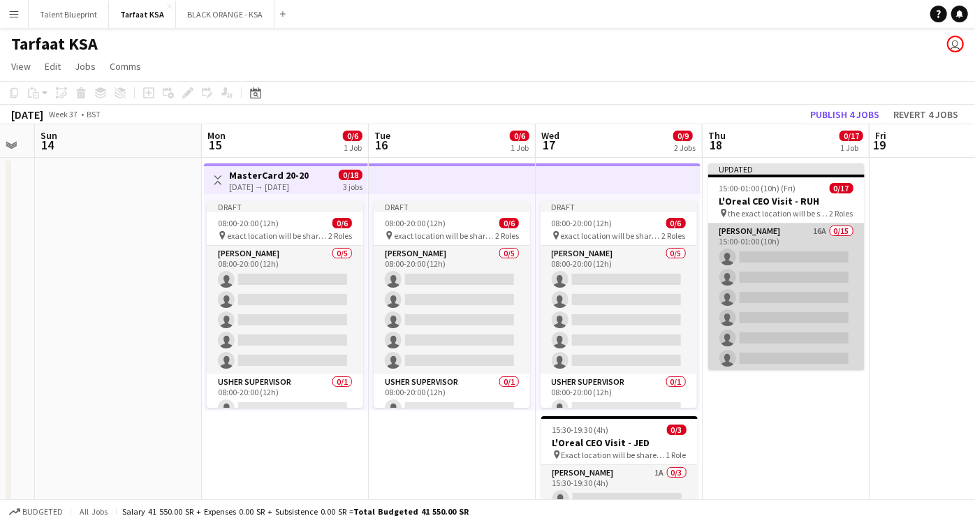
click at [805, 232] on app-card-role "Usher 16A 0/15 15:00-01:00 (10h) single-neutral-actions single-neutral-actions …" at bounding box center [786, 389] width 157 height 331
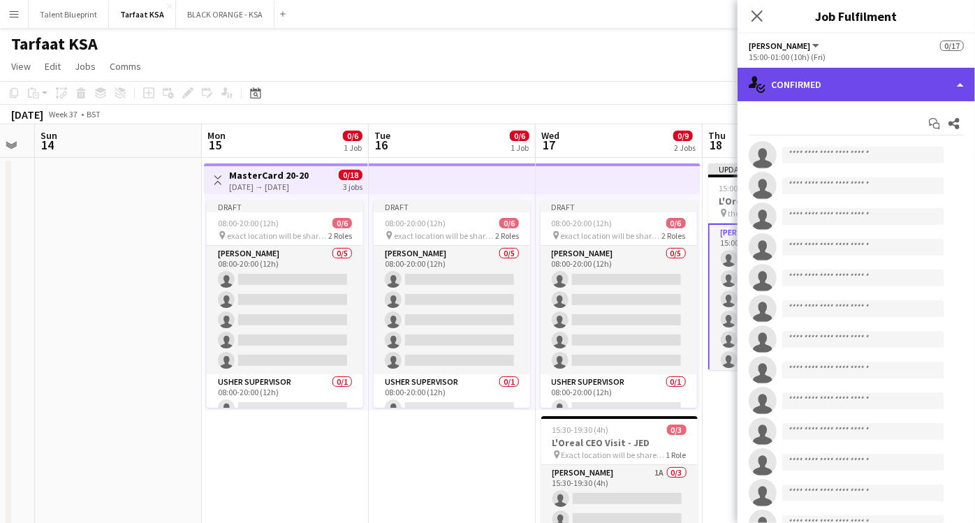
click at [949, 80] on div "single-neutral-actions-check-2 Confirmed" at bounding box center [857, 85] width 238 height 34
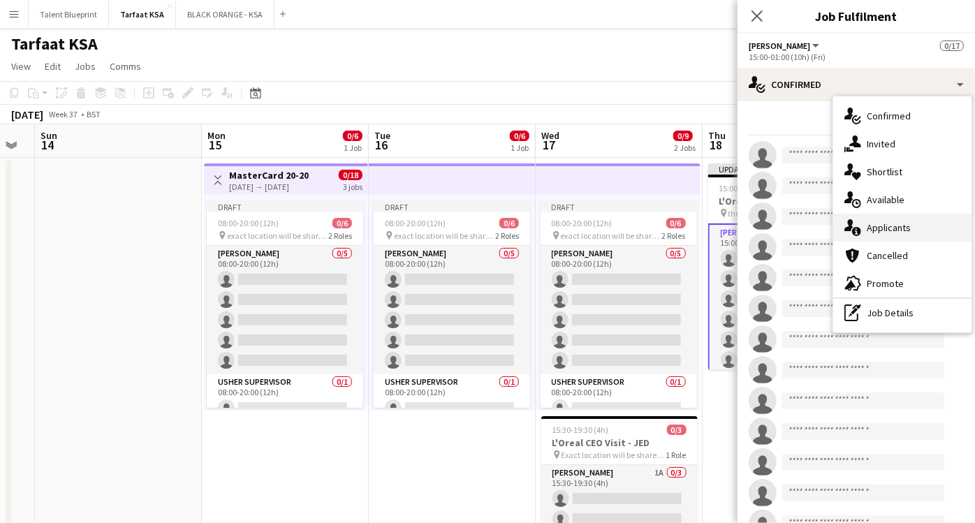
click at [888, 220] on div "single-neutral-actions-information Applicants" at bounding box center [903, 228] width 138 height 28
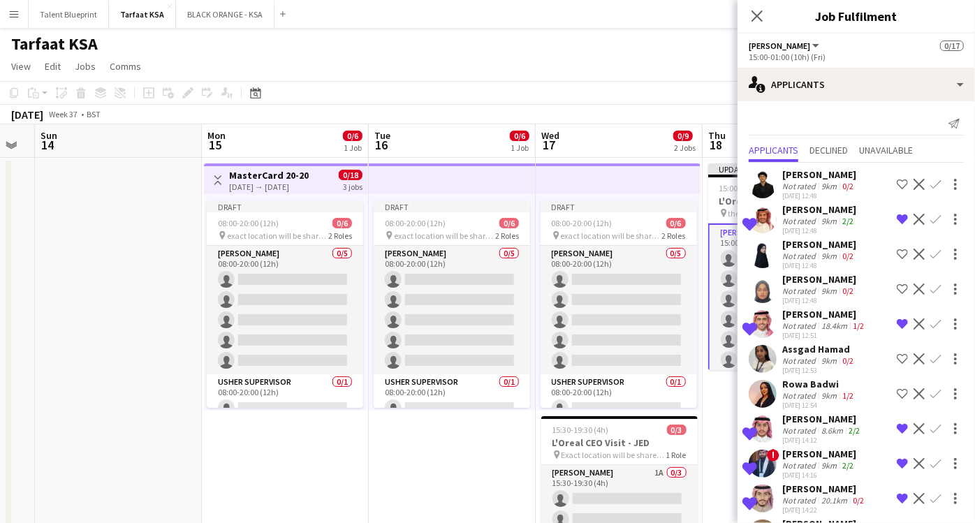
scroll to position [215, 0]
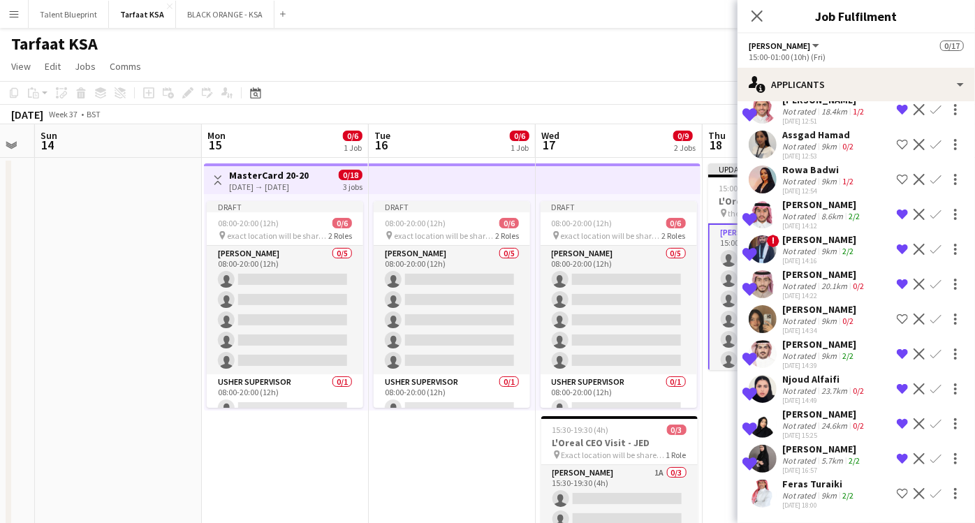
click at [897, 489] on app-icon "Shortlist crew" at bounding box center [902, 493] width 11 height 11
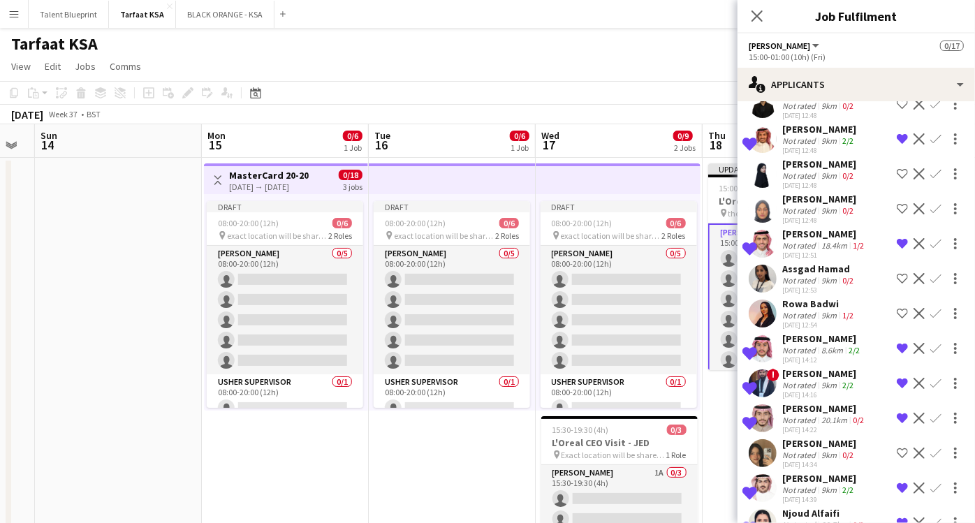
scroll to position [0, 0]
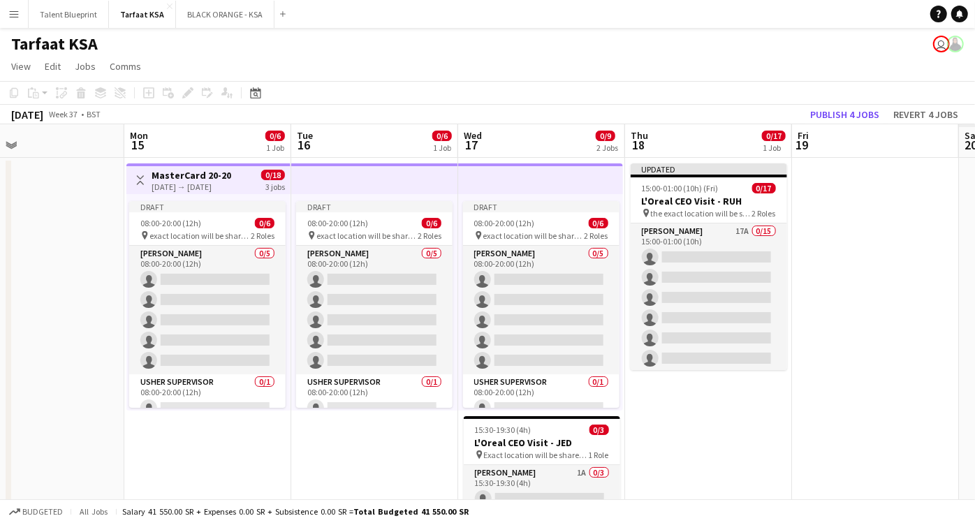
scroll to position [0, 569]
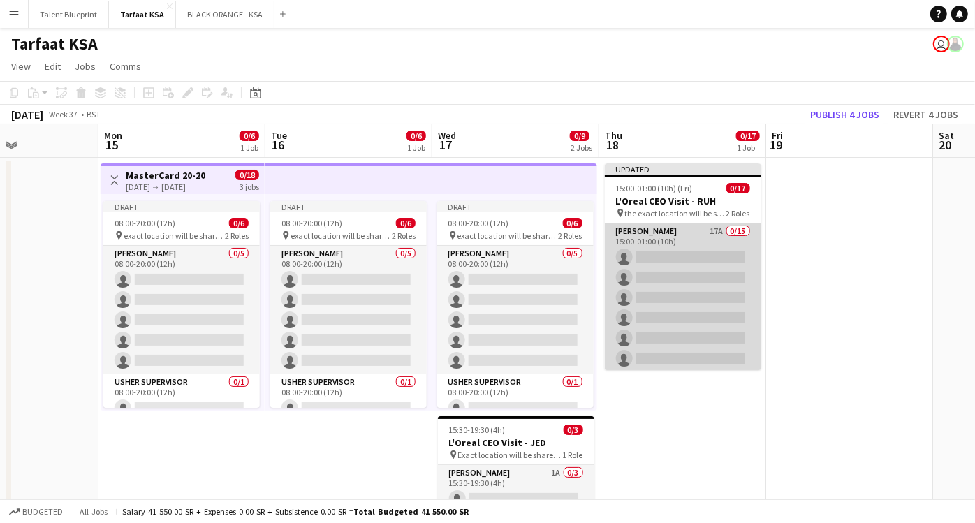
click at [690, 235] on app-card-role "[PERSON_NAME] 17A 0/15 15:00-01:00 (10h) single-neutral-actions single-neutral-…" at bounding box center [683, 389] width 157 height 331
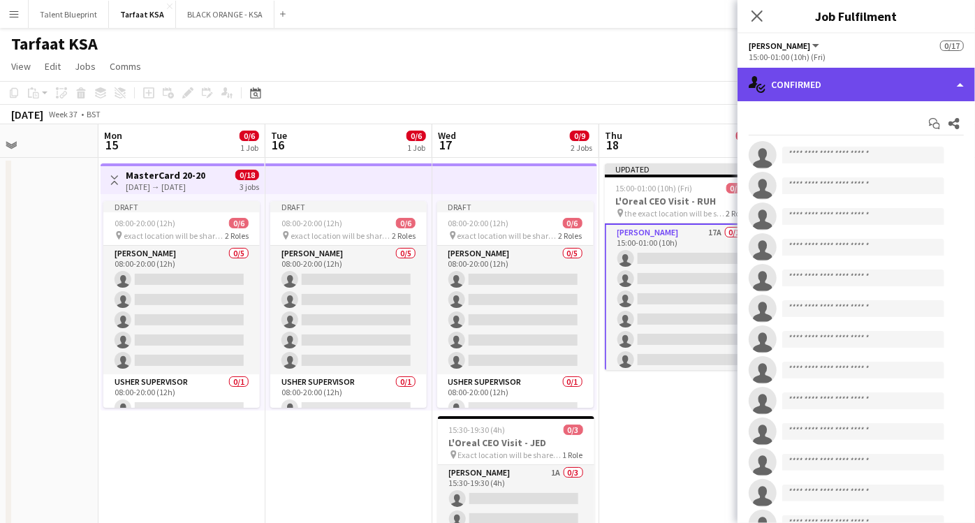
click at [967, 75] on div "single-neutral-actions-check-2 Confirmed" at bounding box center [857, 85] width 238 height 34
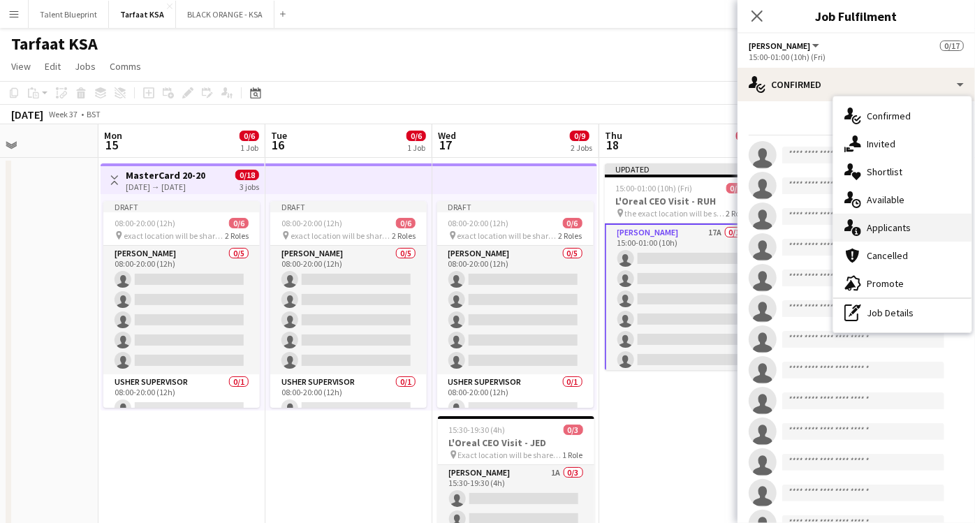
click at [892, 225] on span "Applicants" at bounding box center [889, 227] width 44 height 13
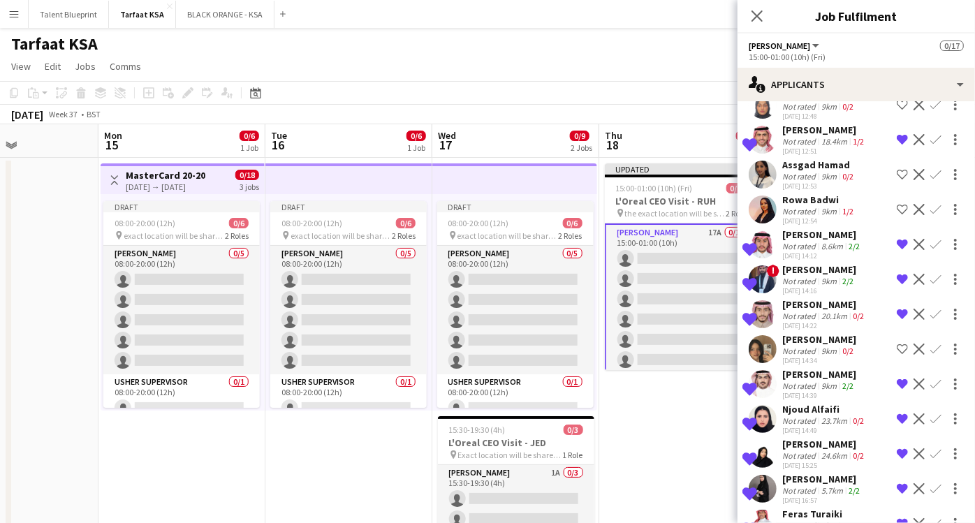
scroll to position [249, 0]
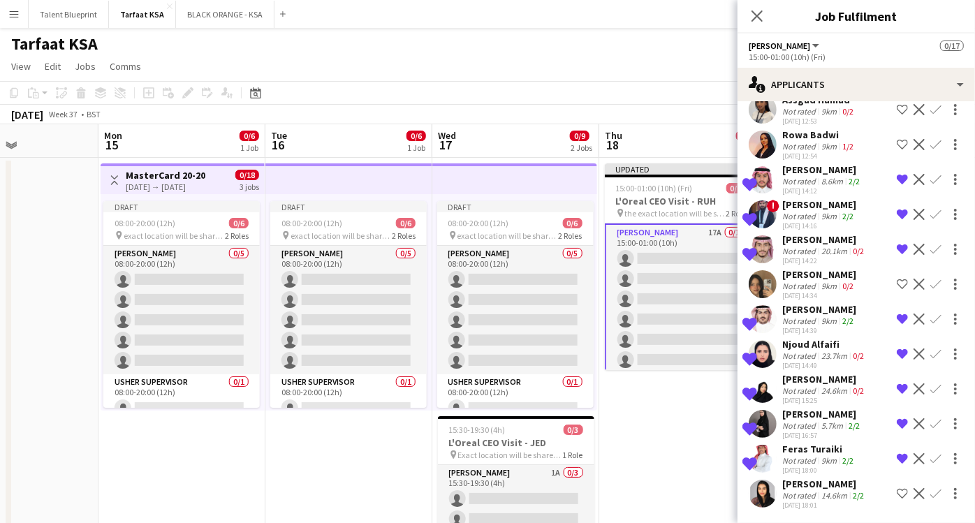
click at [897, 493] on app-icon "Shortlist crew" at bounding box center [902, 493] width 11 height 11
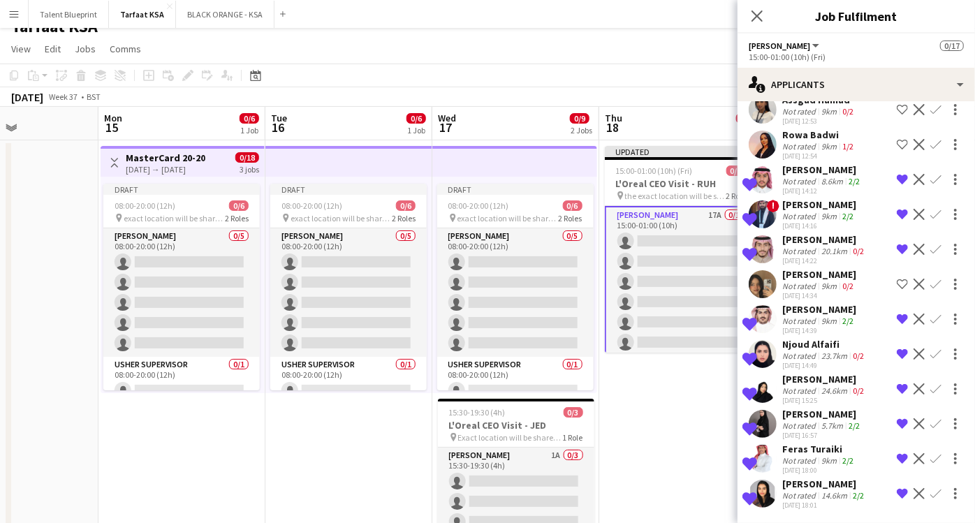
scroll to position [18, 0]
click at [701, 429] on app-date-cell "Updated 15:00-01:00 (10h) (Fri) 0/17 L'Oreal CEO Visit - RUH pin the exact loca…" at bounding box center [682, 358] width 167 height 437
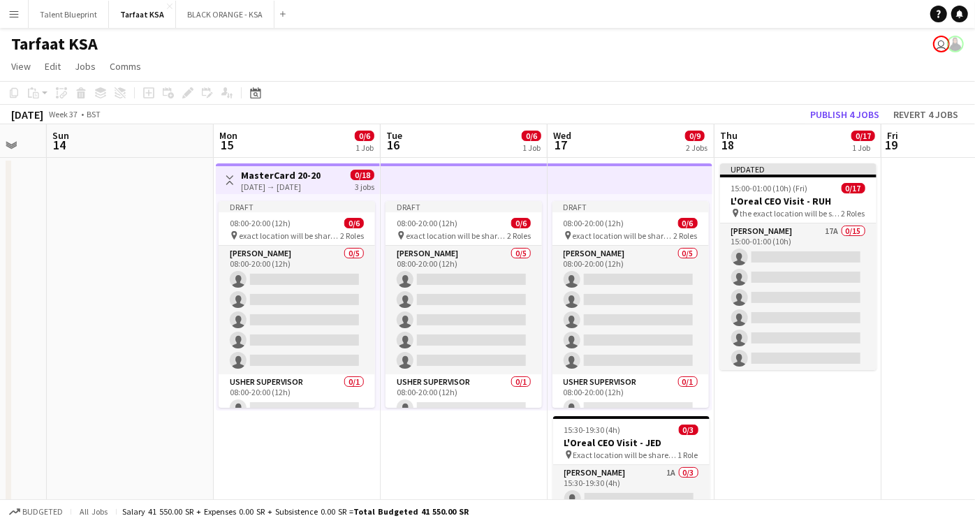
scroll to position [0, 455]
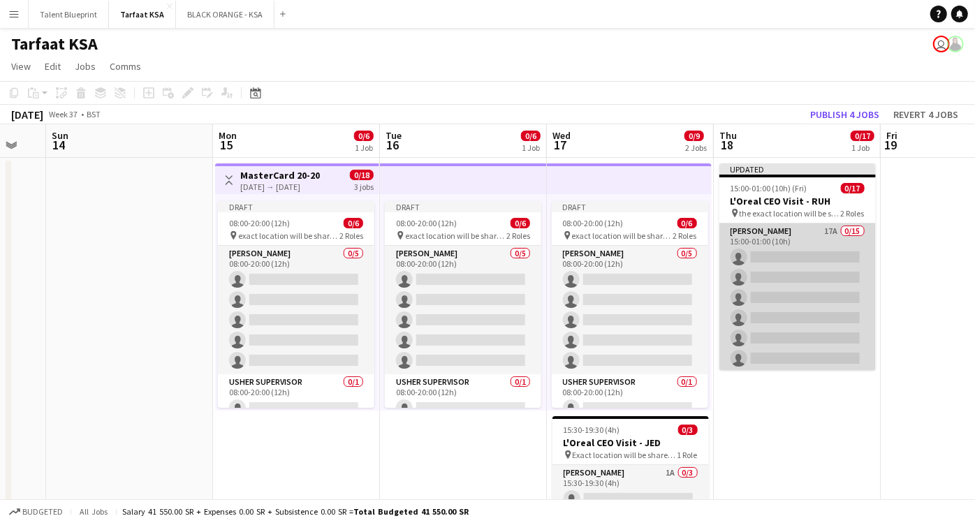
click at [770, 233] on app-card-role "Usher 17A 0/15 15:00-01:00 (10h) single-neutral-actions single-neutral-actions …" at bounding box center [798, 389] width 157 height 331
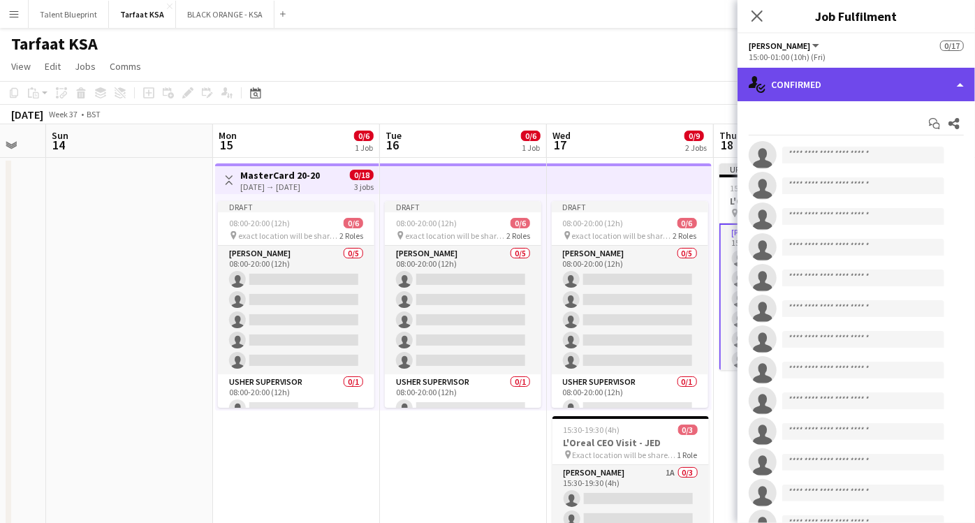
click at [908, 82] on div "single-neutral-actions-check-2 Confirmed" at bounding box center [857, 85] width 238 height 34
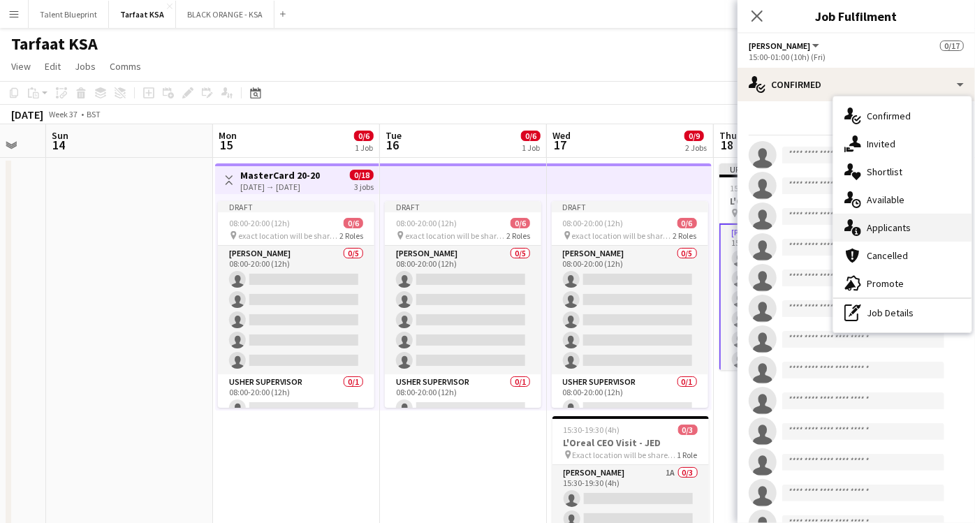
click at [894, 228] on span "Applicants" at bounding box center [889, 227] width 44 height 13
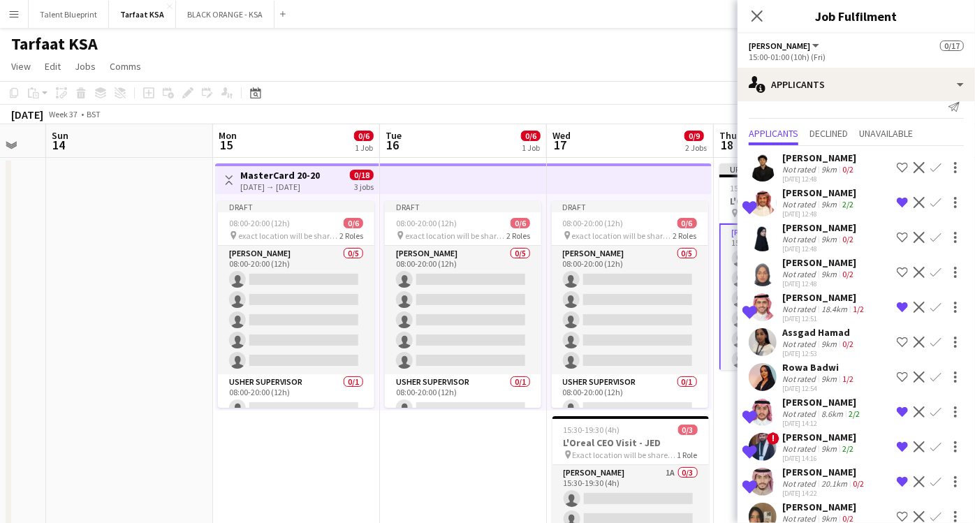
scroll to position [0, 0]
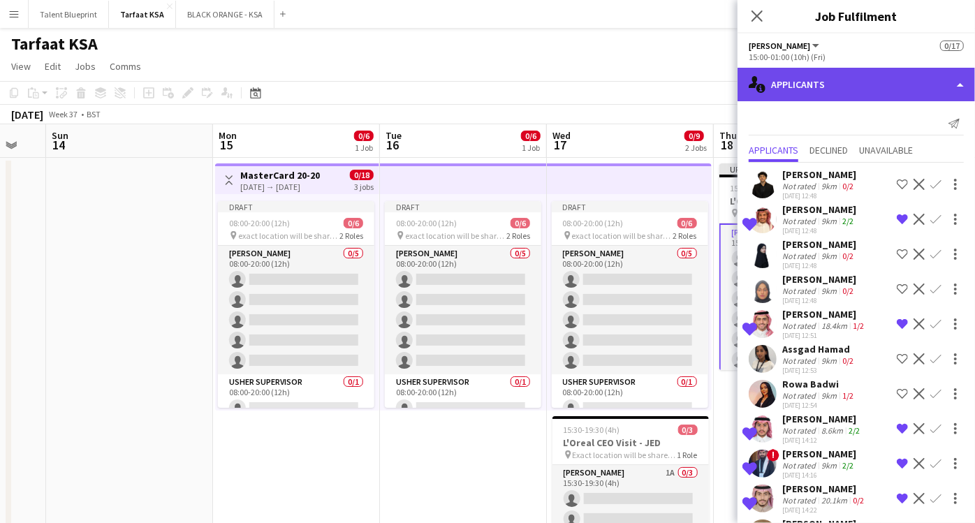
click at [878, 94] on div "single-neutral-actions-information Applicants" at bounding box center [857, 85] width 238 height 34
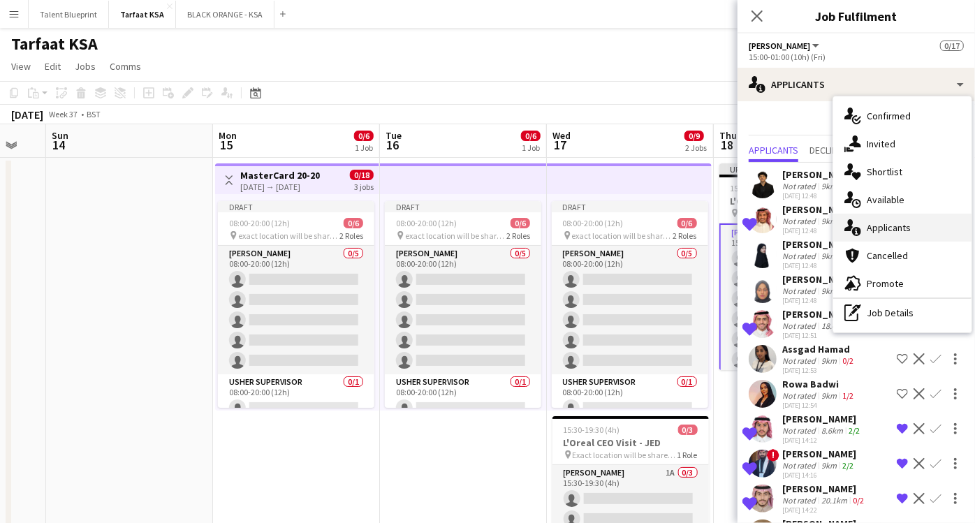
click at [886, 219] on div "single-neutral-actions-information Applicants" at bounding box center [903, 228] width 138 height 28
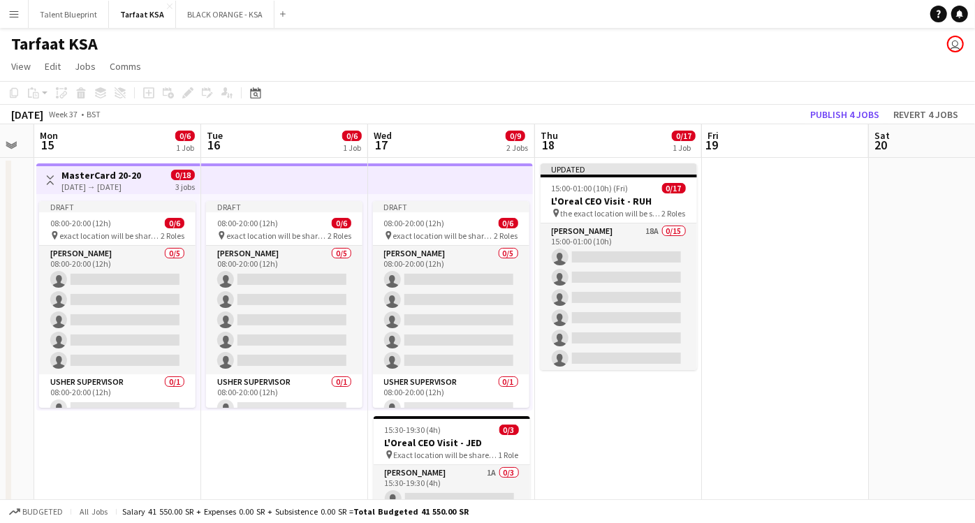
scroll to position [0, 477]
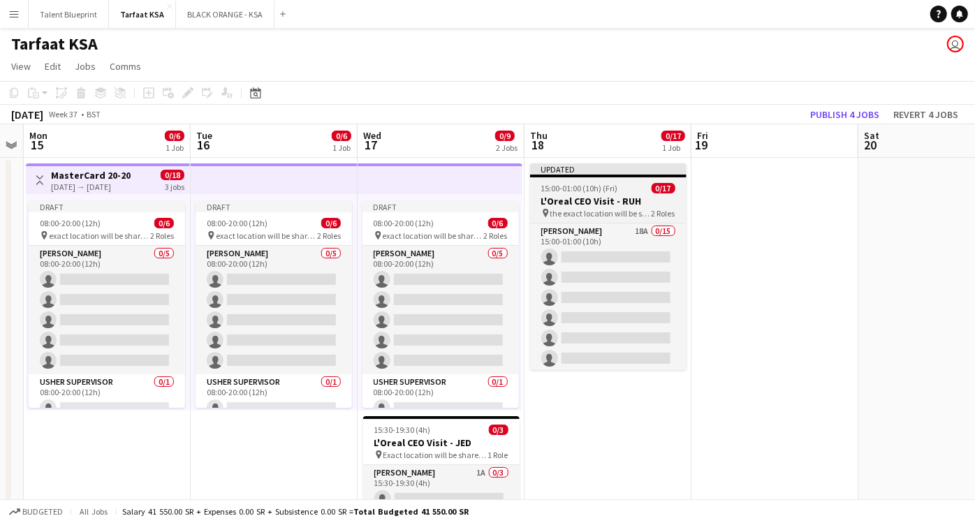
click at [623, 205] on h3 "L'Oreal CEO Visit - RUH" at bounding box center [608, 201] width 157 height 13
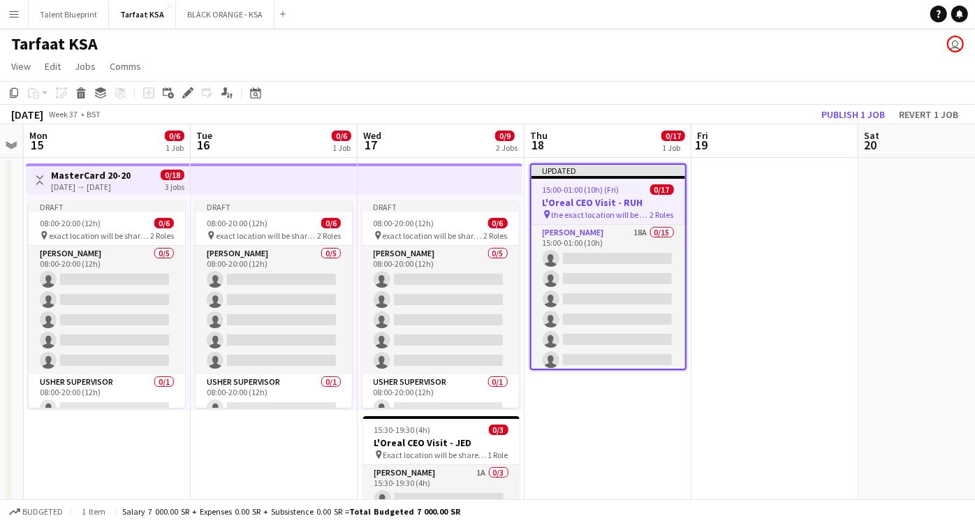
scroll to position [0, 477]
drag, startPoint x: 590, startPoint y: 207, endPoint x: 558, endPoint y: 194, distance: 34.5
click at [558, 194] on span "15:00-01:00 (10h) (Fri)" at bounding box center [582, 189] width 77 height 10
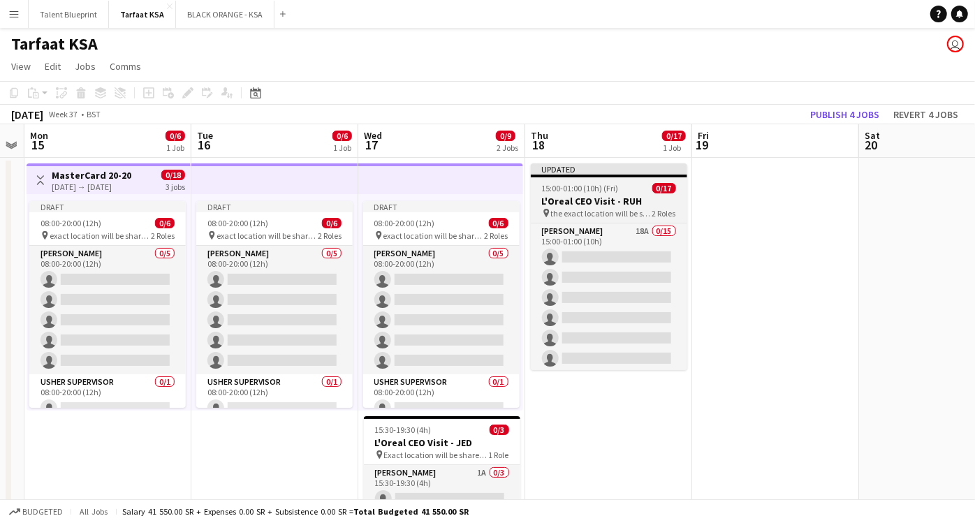
click at [565, 201] on h3 "L'Oreal CEO Visit - RUH" at bounding box center [609, 201] width 157 height 13
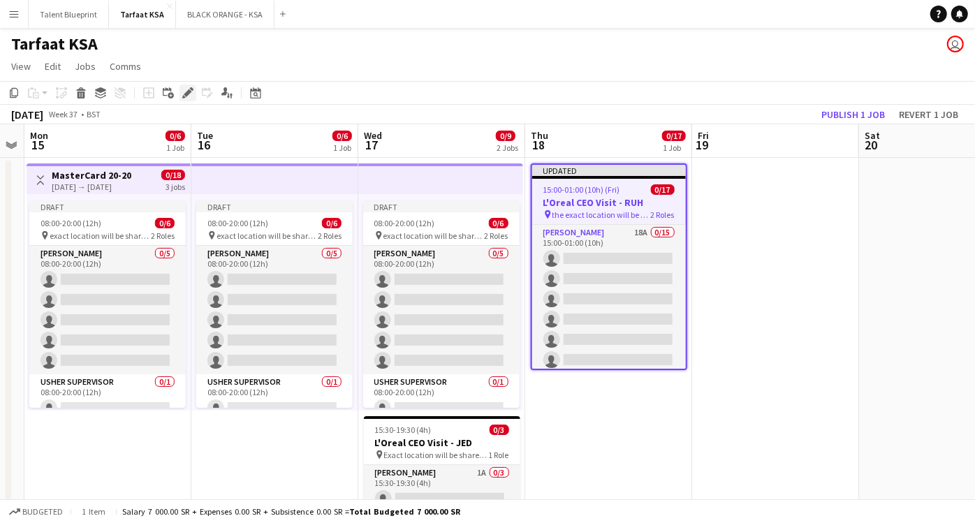
click at [189, 87] on icon "Edit" at bounding box center [187, 92] width 11 height 11
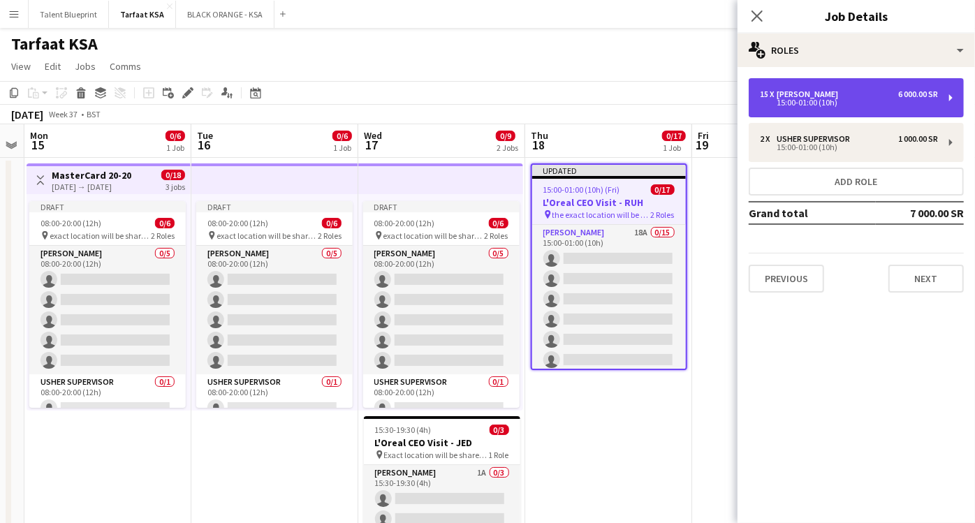
click at [926, 110] on div "15 x [PERSON_NAME] 6 000.00 SR 15:00-01:00 (10h)" at bounding box center [856, 97] width 215 height 39
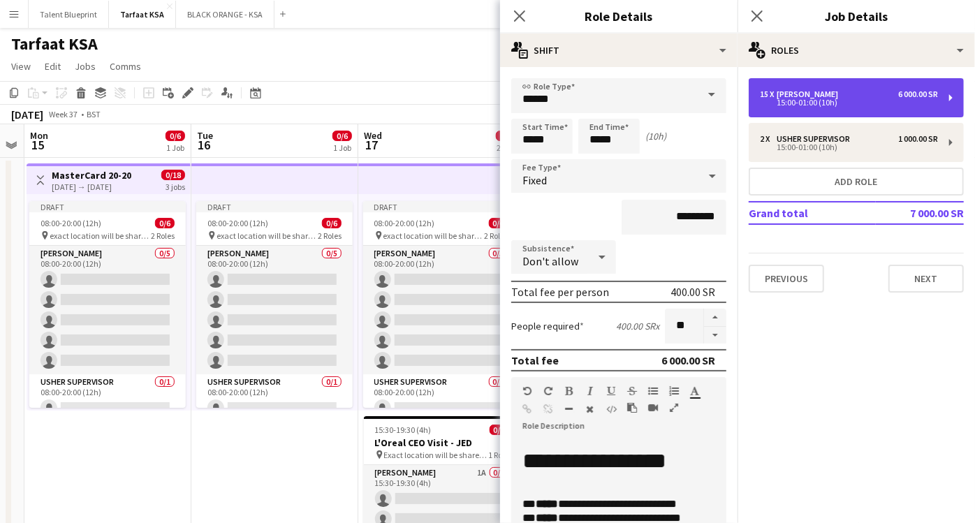
click at [926, 110] on div "15 x [PERSON_NAME] 6 000.00 SR 15:00-01:00 (10h)" at bounding box center [856, 97] width 215 height 39
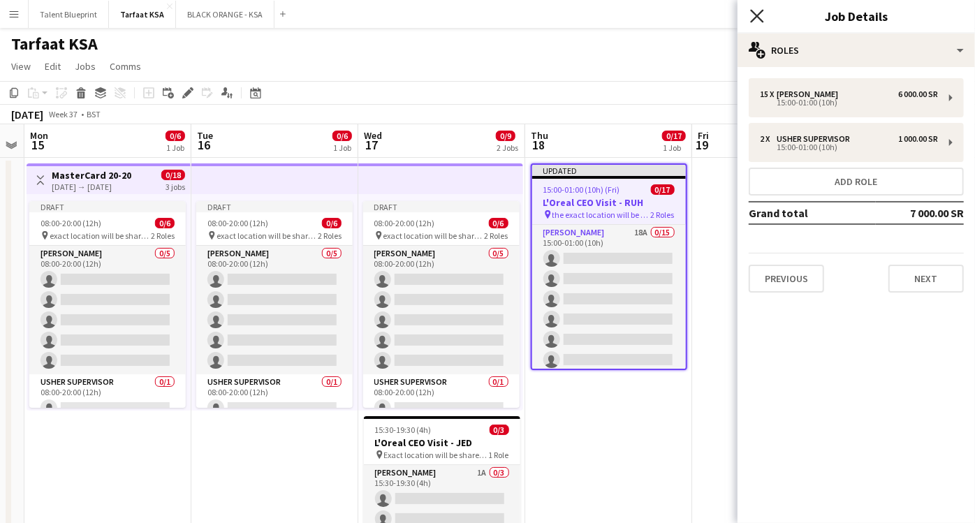
click at [757, 13] on icon "Close pop-in" at bounding box center [756, 15] width 13 height 13
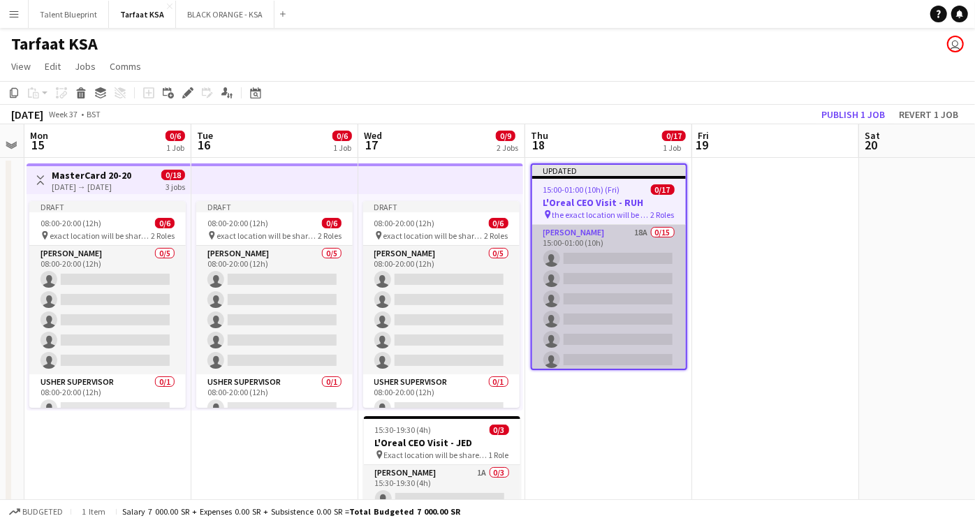
click at [648, 256] on app-card-role "[PERSON_NAME] 18A 0/15 15:00-01:00 (10h) single-neutral-actions single-neutral-…" at bounding box center [609, 390] width 154 height 331
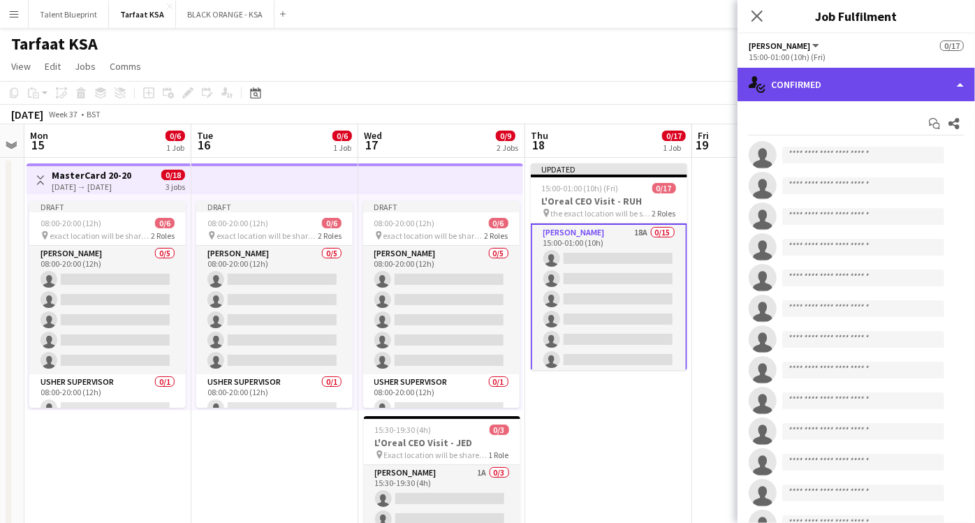
click at [947, 81] on div "single-neutral-actions-check-2 Confirmed" at bounding box center [857, 85] width 238 height 34
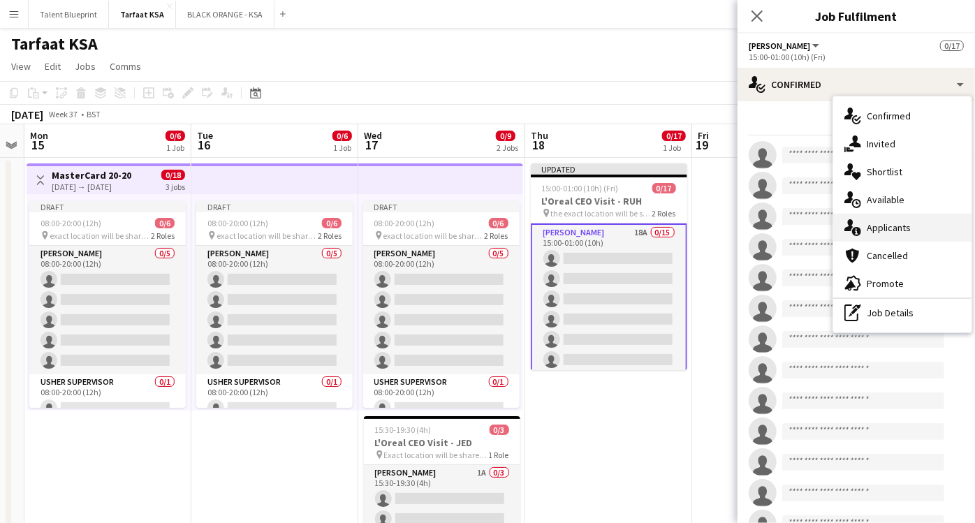
click at [903, 231] on span "Applicants" at bounding box center [889, 227] width 44 height 13
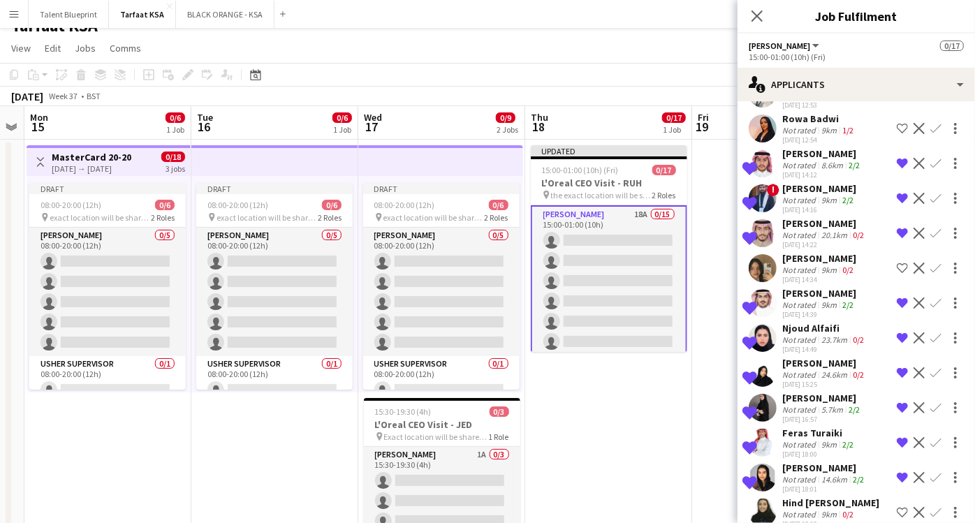
scroll to position [284, 0]
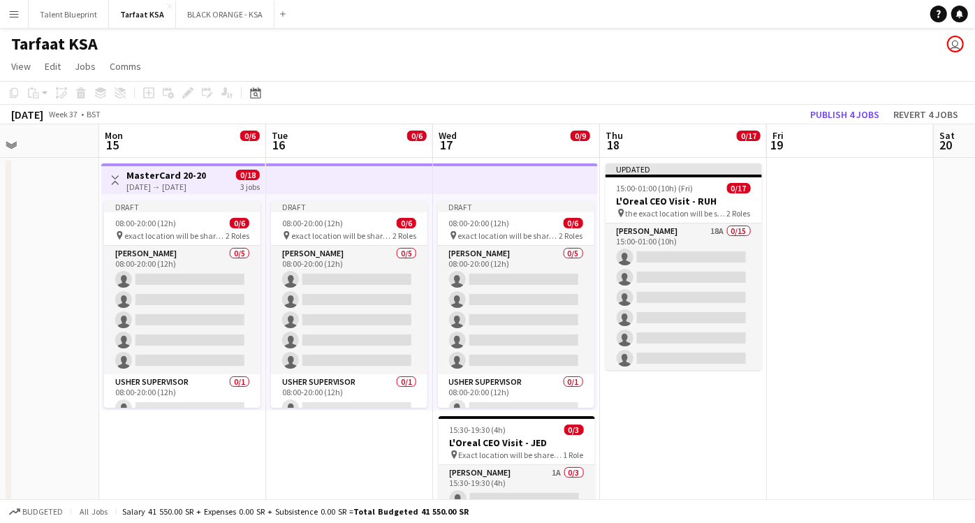
scroll to position [0, 481]
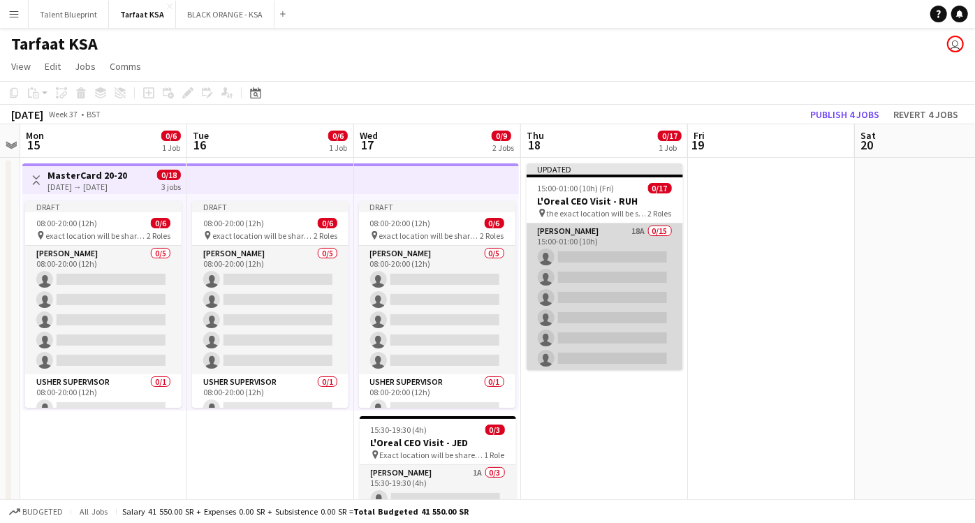
click at [629, 235] on app-card-role "Usher 18A 0/15 15:00-01:00 (10h) single-neutral-actions single-neutral-actions …" at bounding box center [605, 389] width 157 height 331
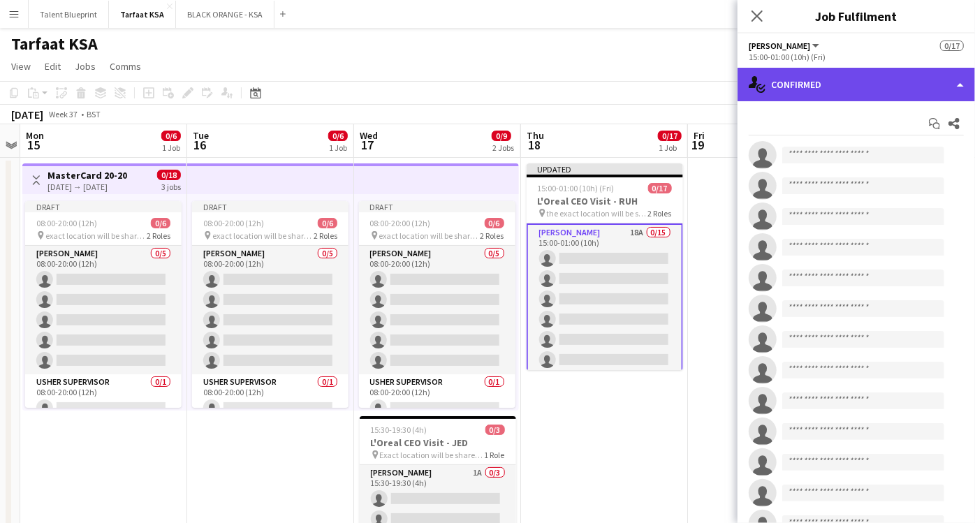
click at [954, 77] on div "single-neutral-actions-check-2 Confirmed" at bounding box center [857, 85] width 238 height 34
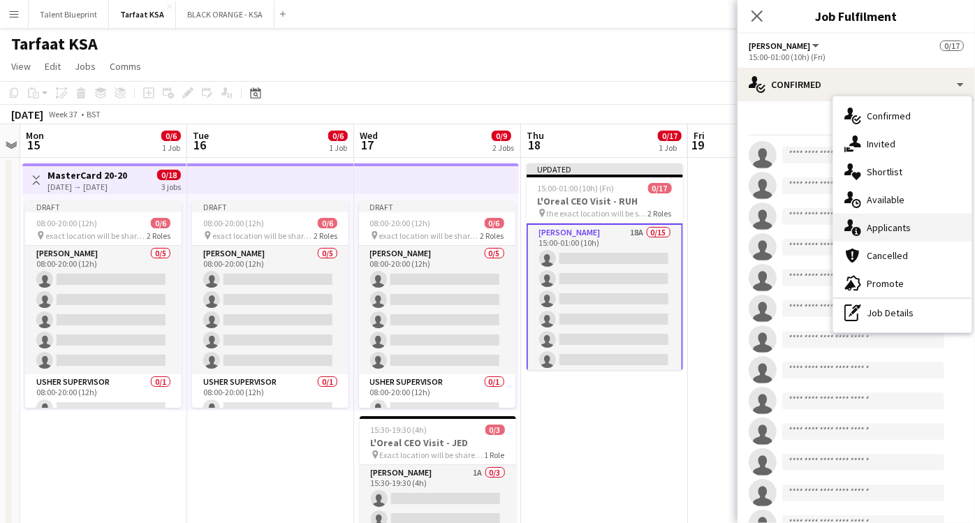
click at [901, 229] on span "Applicants" at bounding box center [889, 227] width 44 height 13
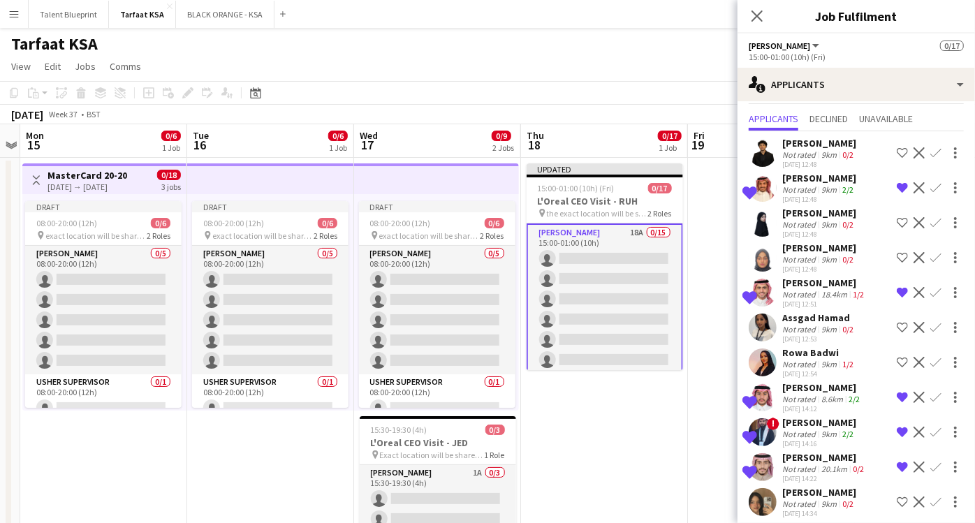
scroll to position [0, 0]
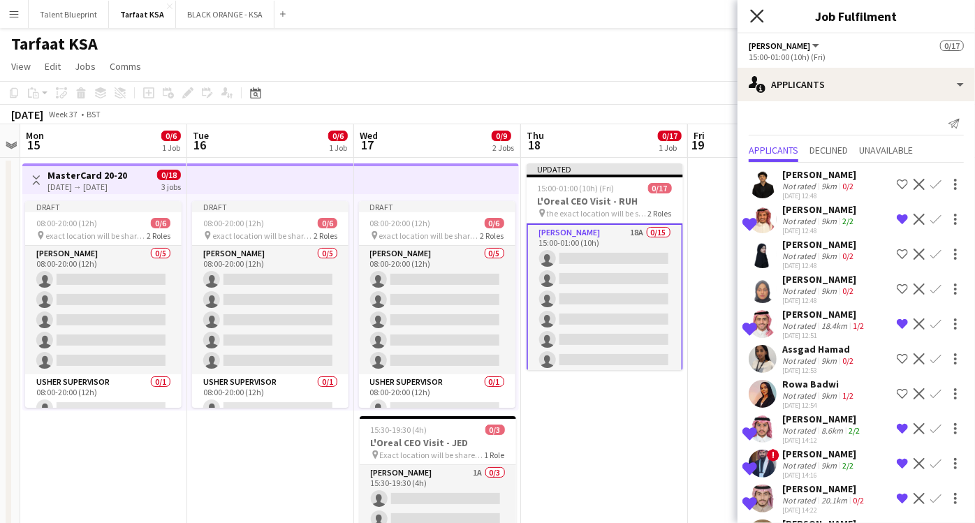
click at [759, 12] on icon "Close pop-in" at bounding box center [756, 15] width 13 height 13
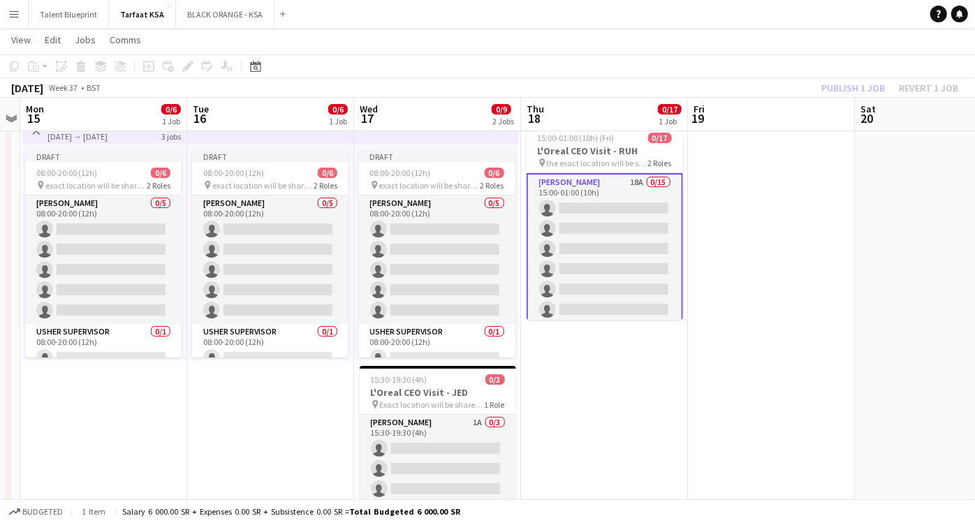
scroll to position [48, 0]
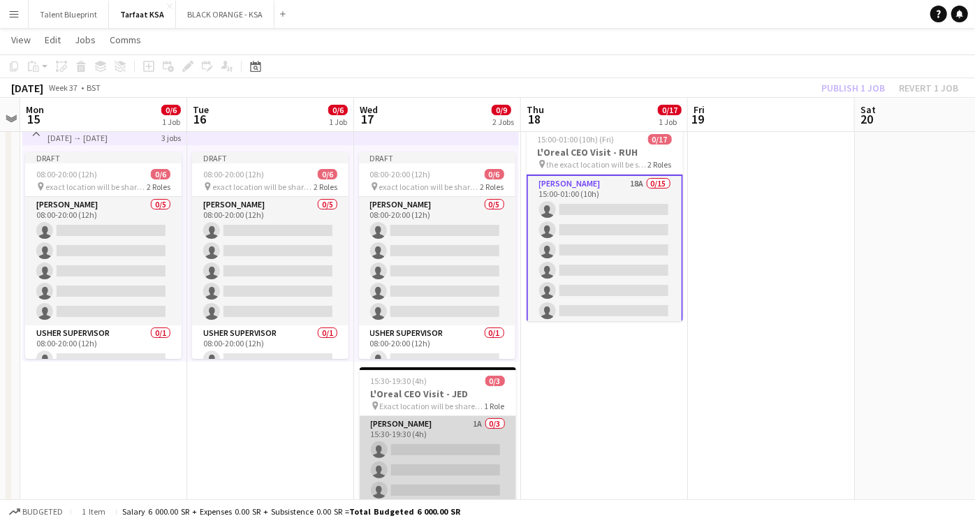
click at [446, 427] on app-card-role "Usher 1A 0/3 15:30-19:30 (4h) single-neutral-actions single-neutral-actions sin…" at bounding box center [438, 460] width 157 height 88
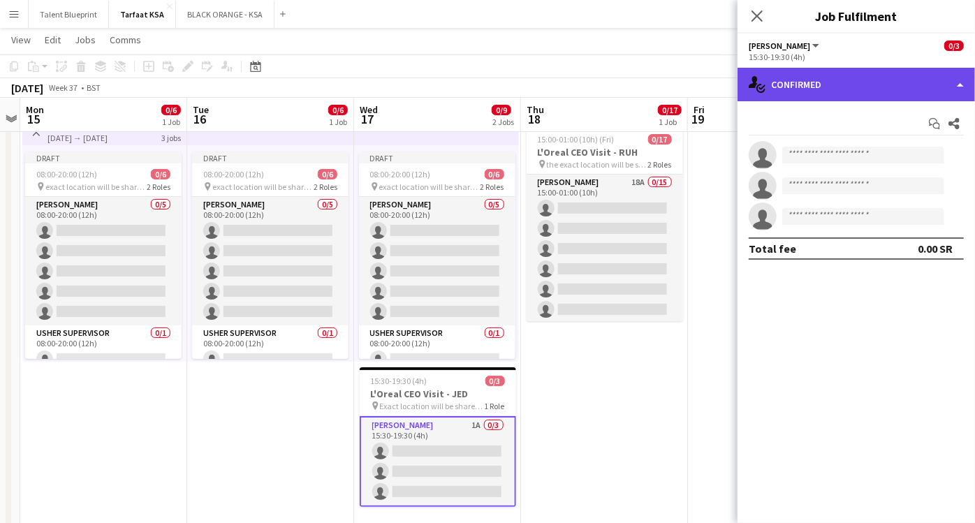
click at [935, 82] on div "single-neutral-actions-check-2 Confirmed" at bounding box center [857, 85] width 238 height 34
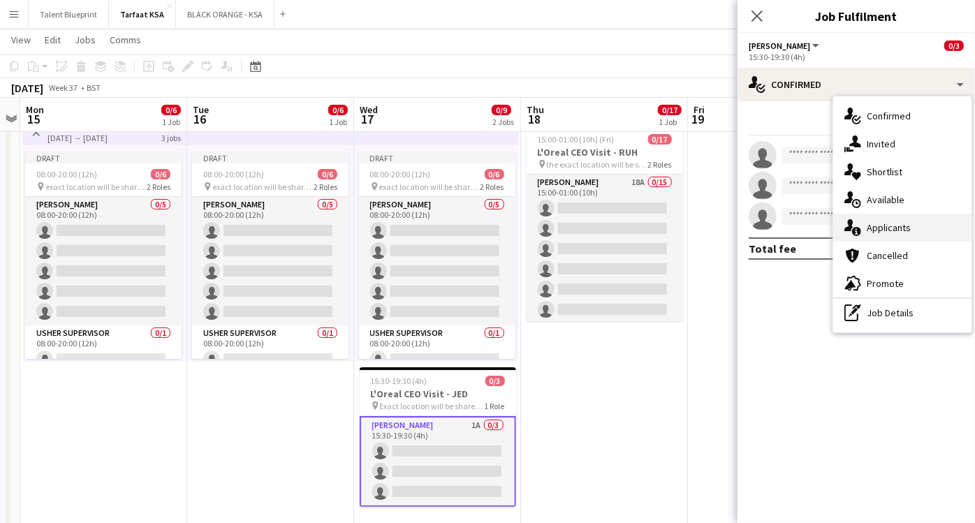
click at [900, 225] on span "Applicants" at bounding box center [889, 227] width 44 height 13
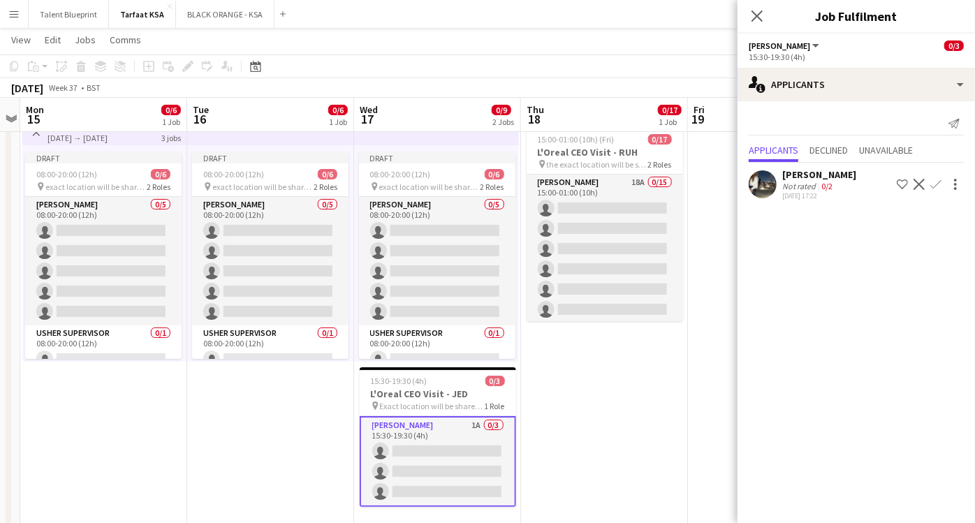
click at [772, 185] on app-user-avatar at bounding box center [763, 184] width 28 height 28
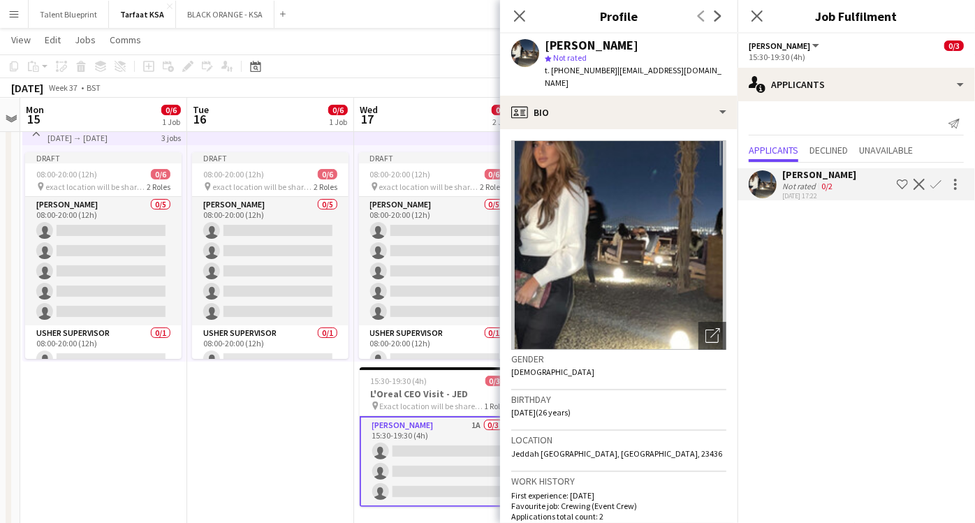
click at [646, 198] on img at bounding box center [618, 245] width 215 height 210
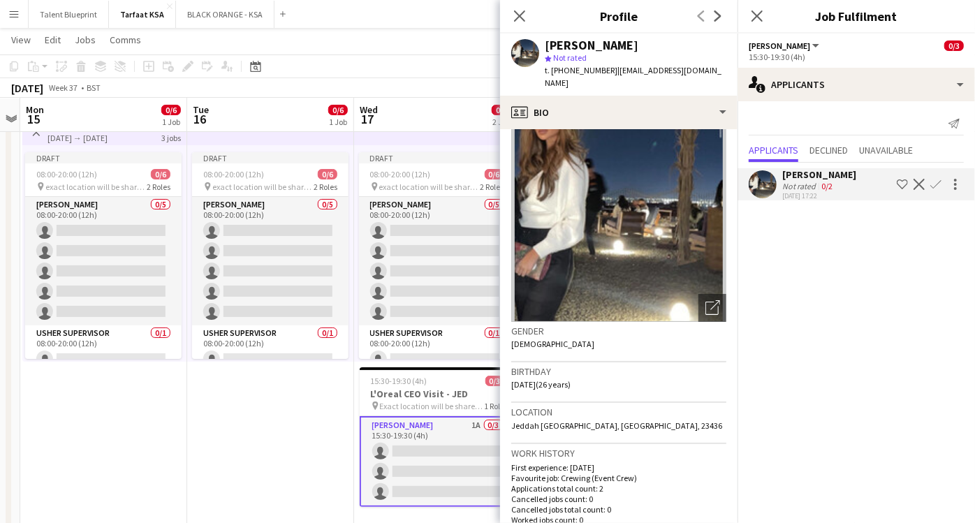
scroll to position [0, 0]
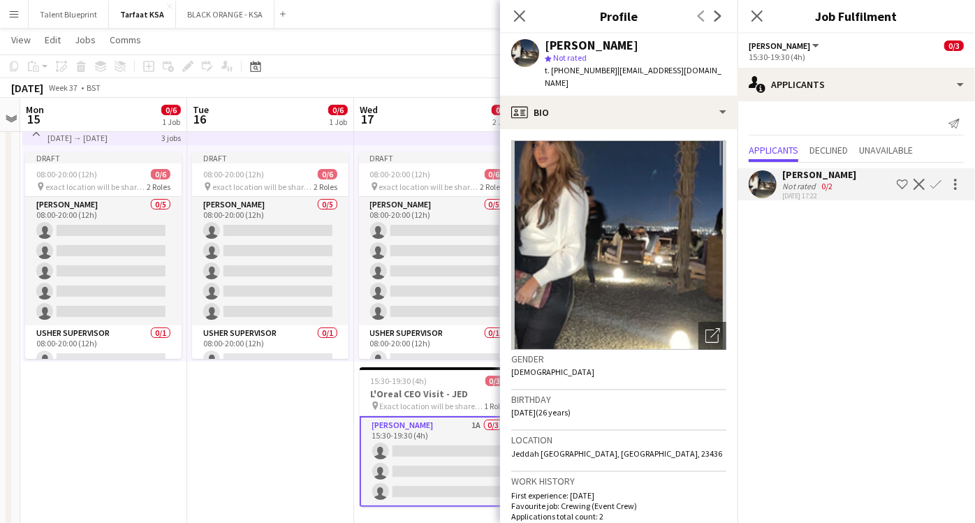
click at [900, 183] on app-icon "Shortlist crew" at bounding box center [902, 184] width 11 height 11
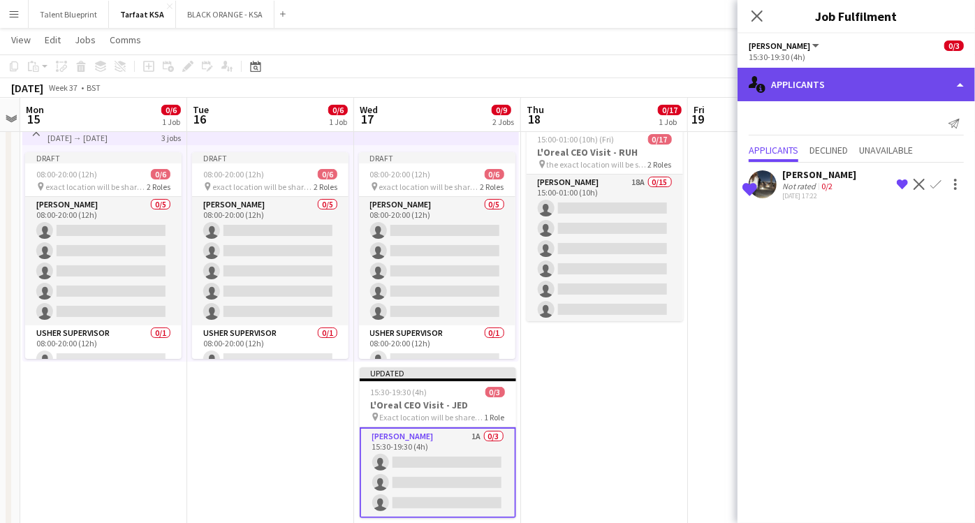
click at [934, 89] on div "single-neutral-actions-information Applicants" at bounding box center [857, 85] width 238 height 34
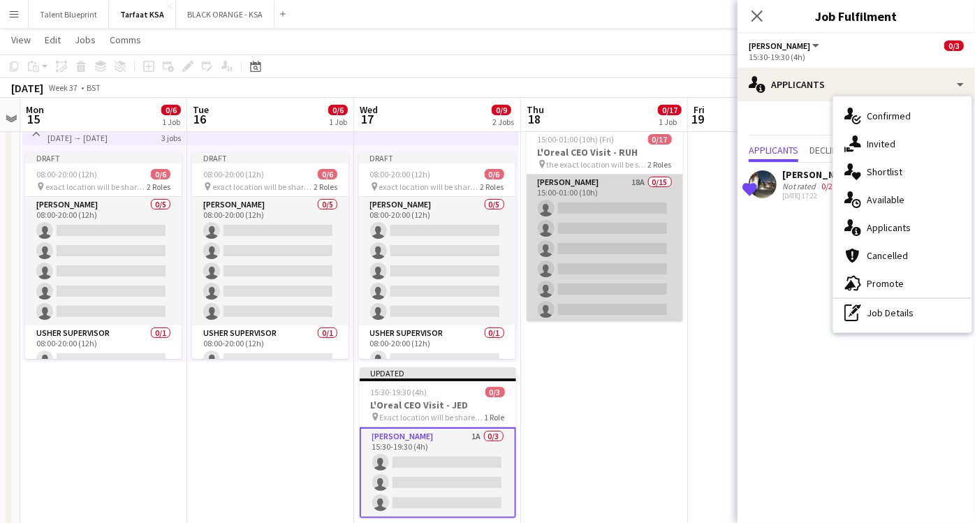
click at [613, 184] on app-card-role "Usher 18A 0/15 15:00-01:00 (10h) single-neutral-actions single-neutral-actions …" at bounding box center [605, 340] width 157 height 331
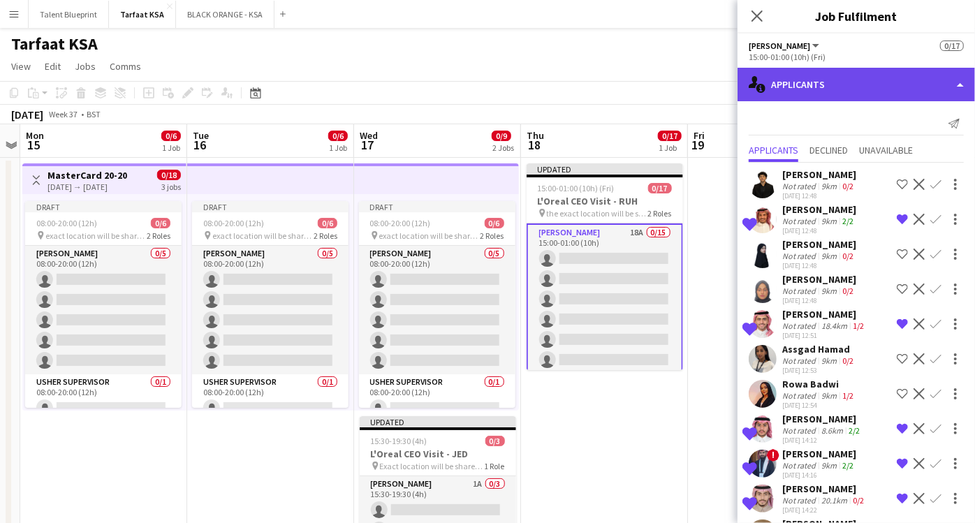
click at [933, 86] on div "single-neutral-actions-information Applicants" at bounding box center [857, 85] width 238 height 34
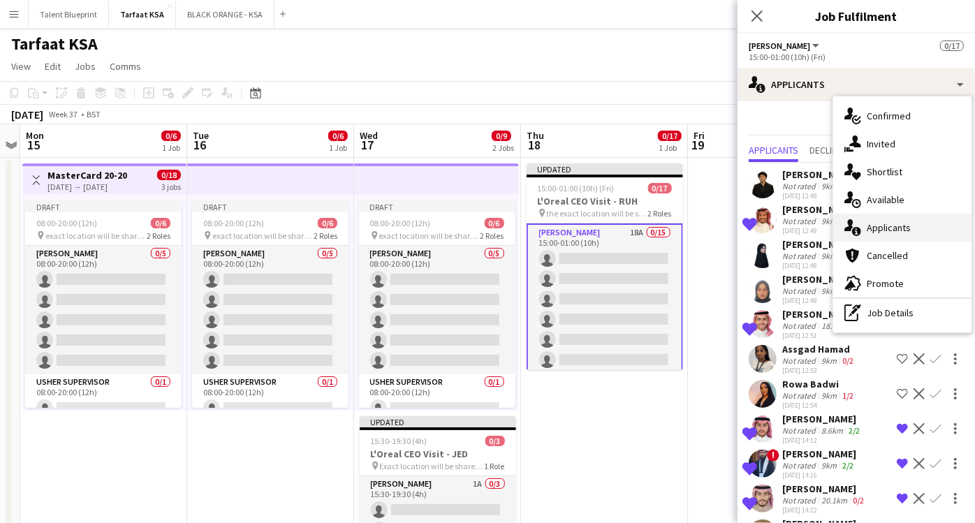
click at [887, 219] on div "single-neutral-actions-information Applicants" at bounding box center [903, 228] width 138 height 28
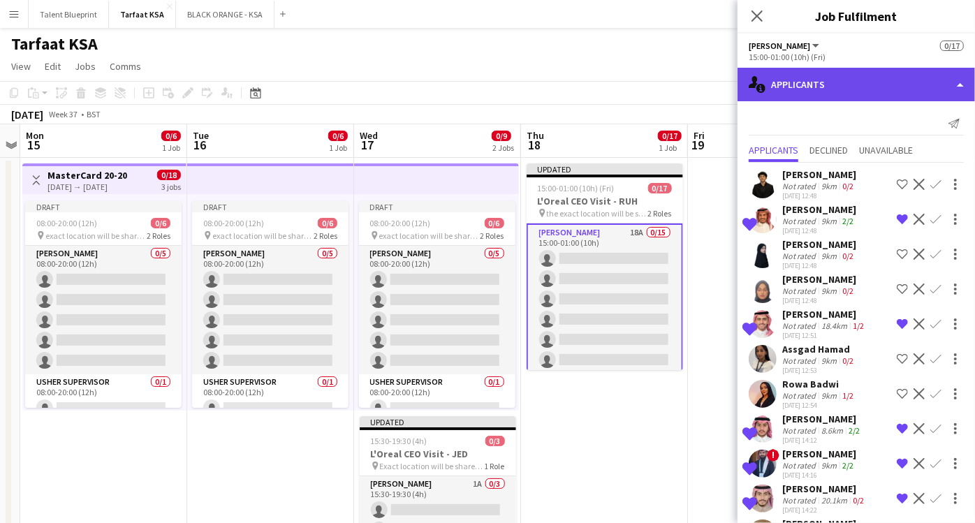
click at [929, 96] on div "single-neutral-actions-information Applicants" at bounding box center [857, 85] width 238 height 34
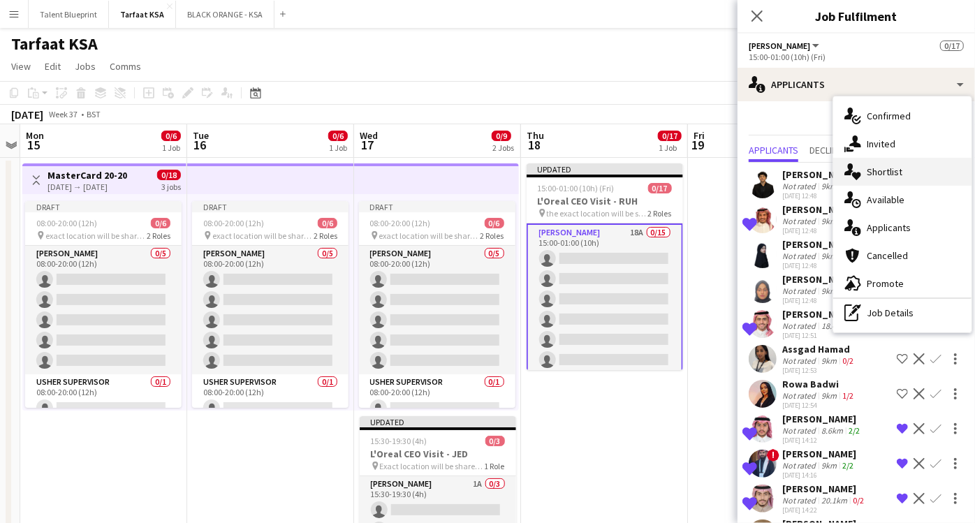
click at [891, 177] on span "Shortlist" at bounding box center [885, 172] width 36 height 13
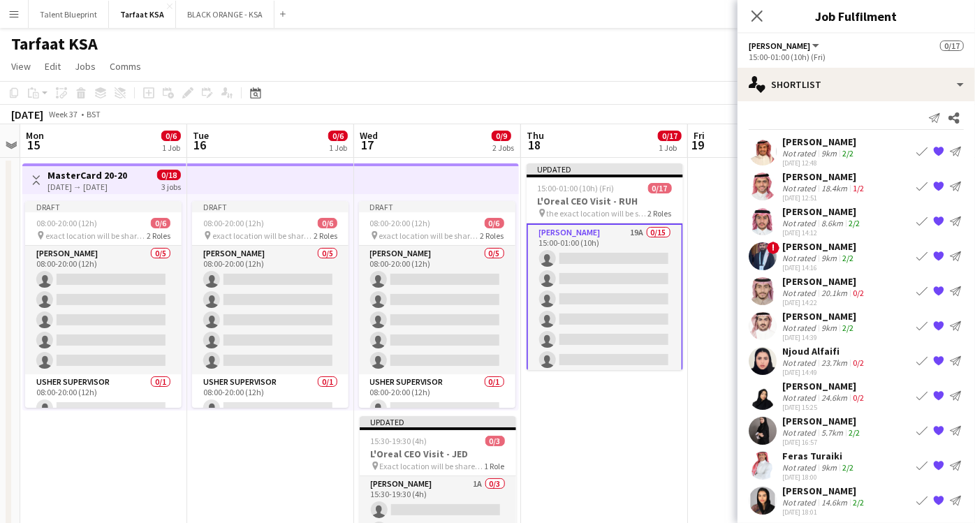
scroll to position [6, 0]
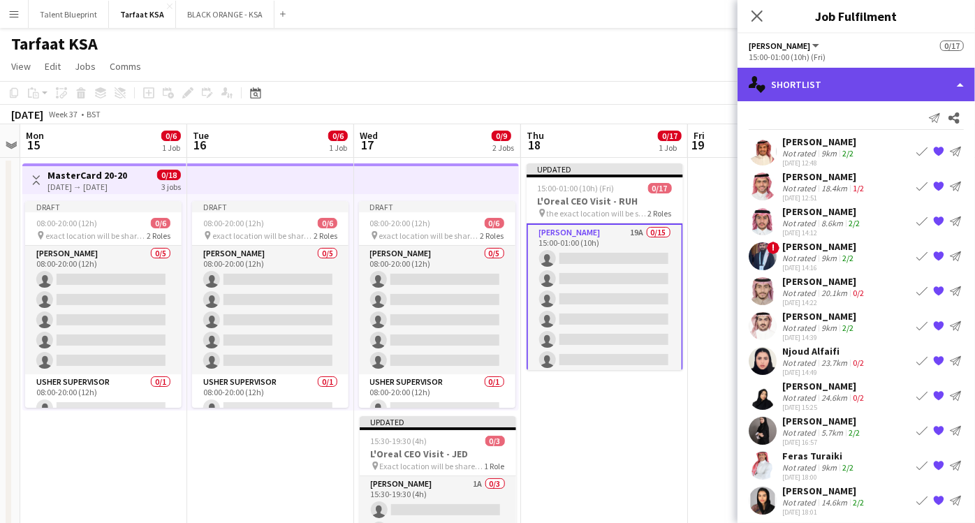
click at [886, 96] on div "single-neutral-actions-heart Shortlist" at bounding box center [857, 85] width 238 height 34
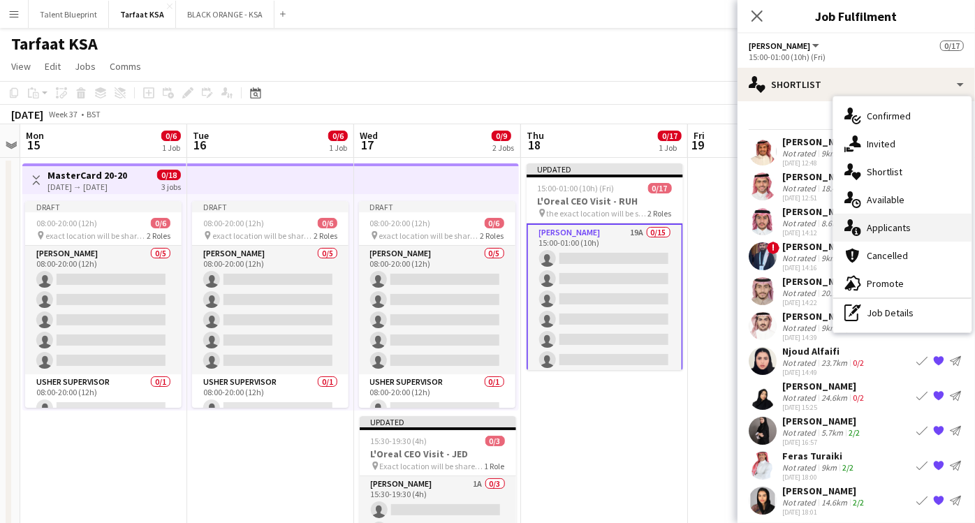
click at [888, 219] on div "single-neutral-actions-information Applicants" at bounding box center [903, 228] width 138 height 28
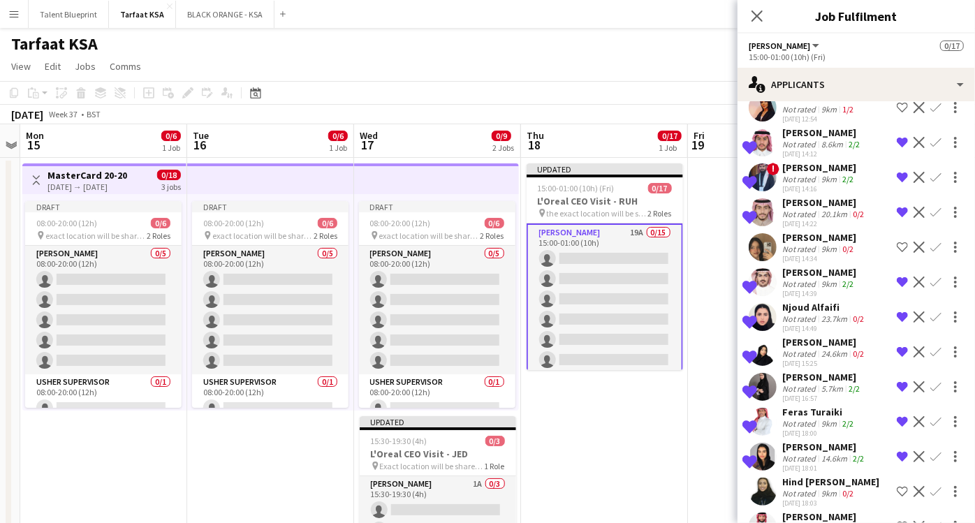
scroll to position [319, 0]
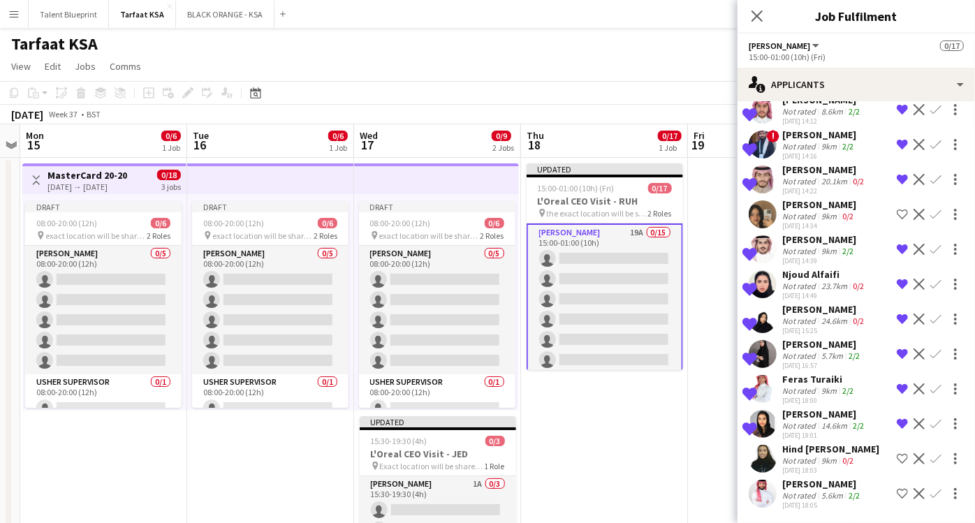
click at [897, 490] on app-icon "Shortlist crew" at bounding box center [902, 493] width 11 height 11
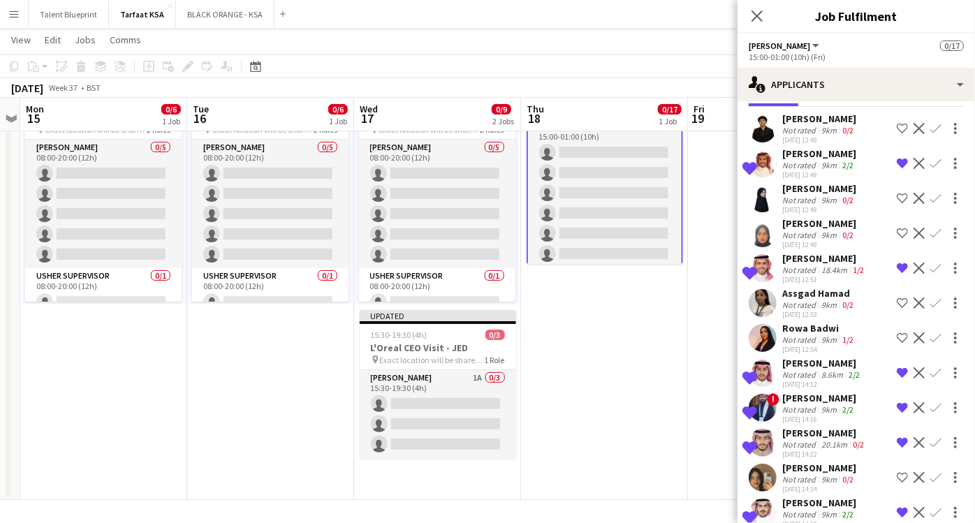
scroll to position [0, 0]
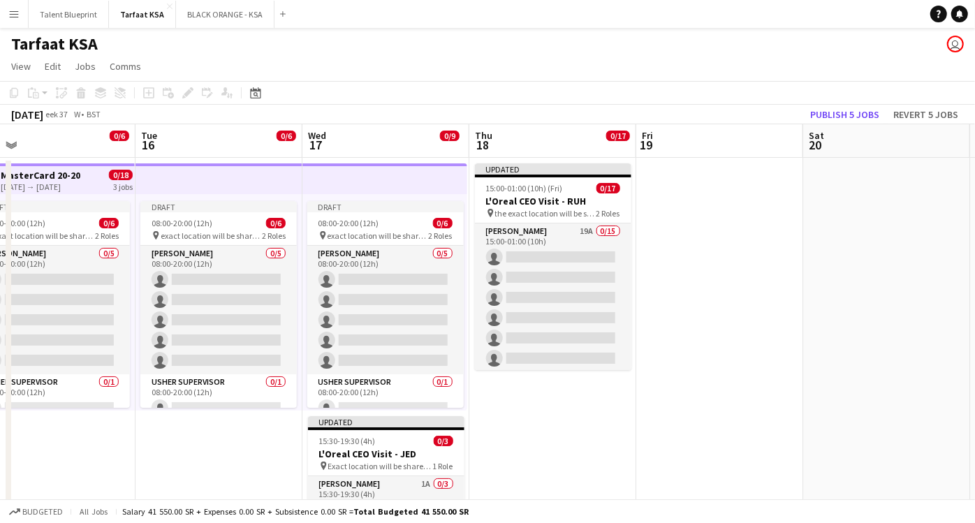
scroll to position [0, 535]
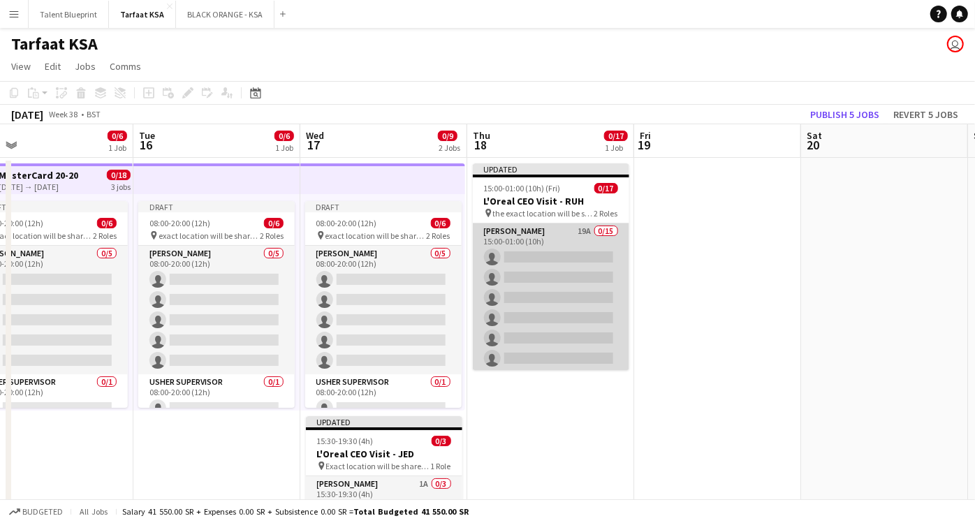
click at [545, 231] on app-card-role "[PERSON_NAME] 19A 0/15 15:00-01:00 (10h) single-neutral-actions single-neutral-…" at bounding box center [551, 389] width 157 height 331
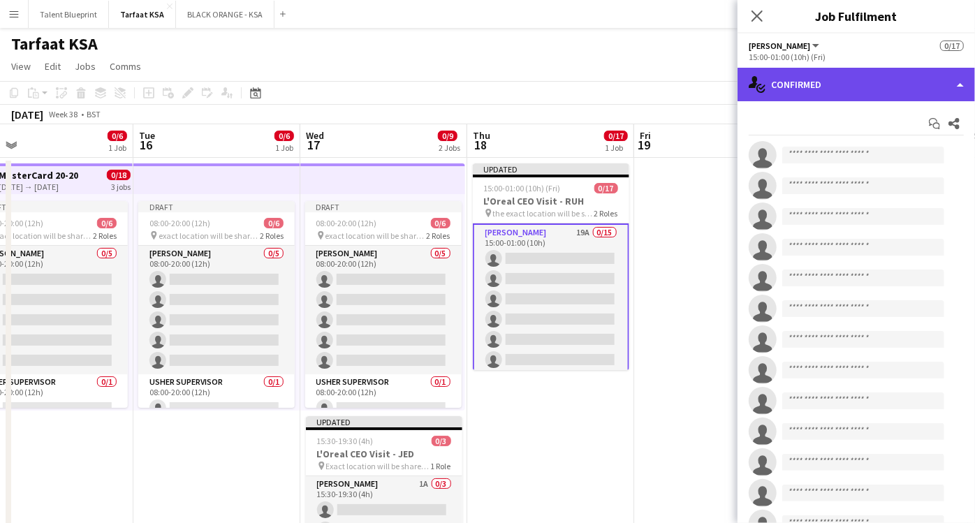
click at [963, 85] on div "single-neutral-actions-check-2 Confirmed" at bounding box center [857, 85] width 238 height 34
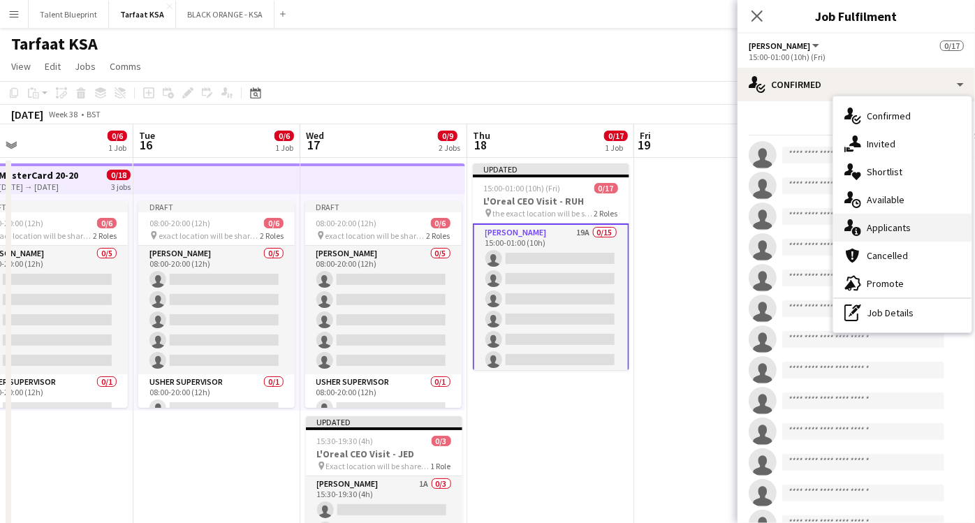
click at [875, 231] on span "Applicants" at bounding box center [889, 227] width 44 height 13
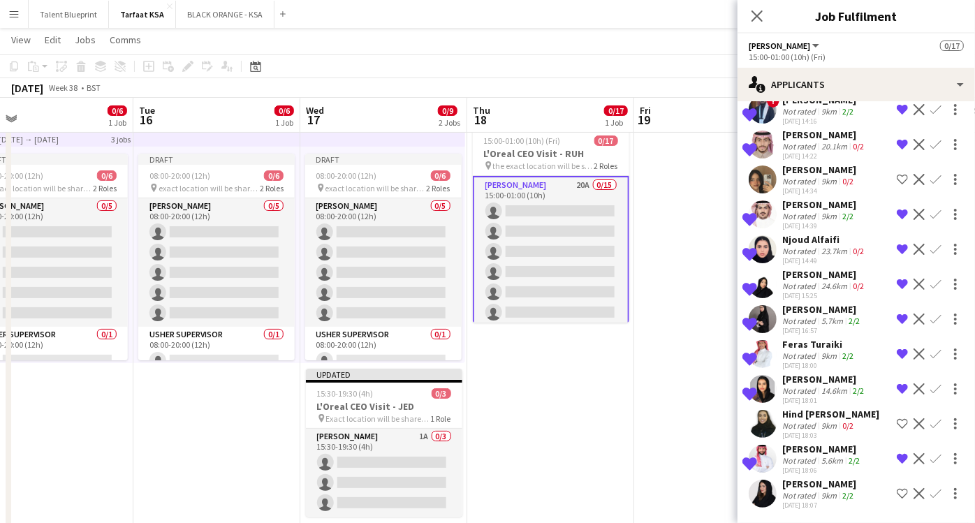
scroll to position [48, 0]
click at [897, 490] on app-icon "Shortlist crew" at bounding box center [902, 493] width 11 height 11
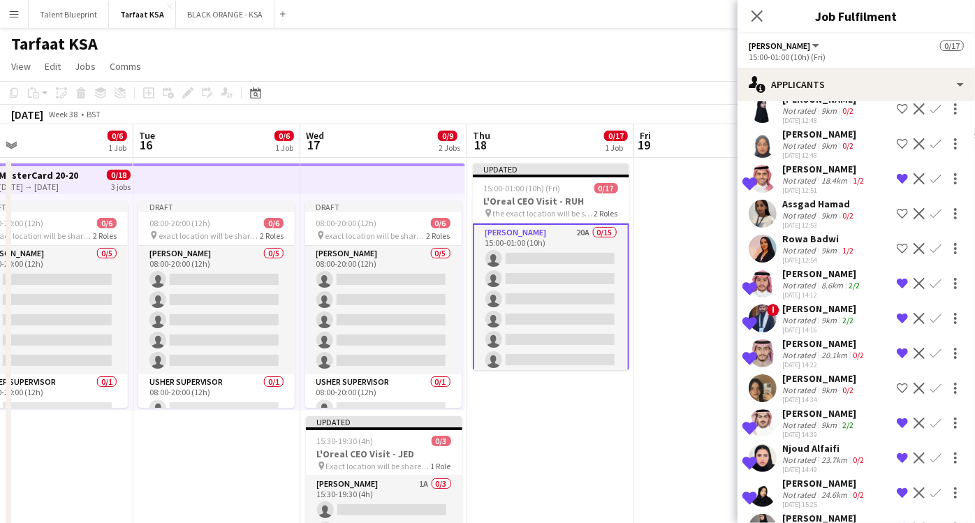
scroll to position [0, 0]
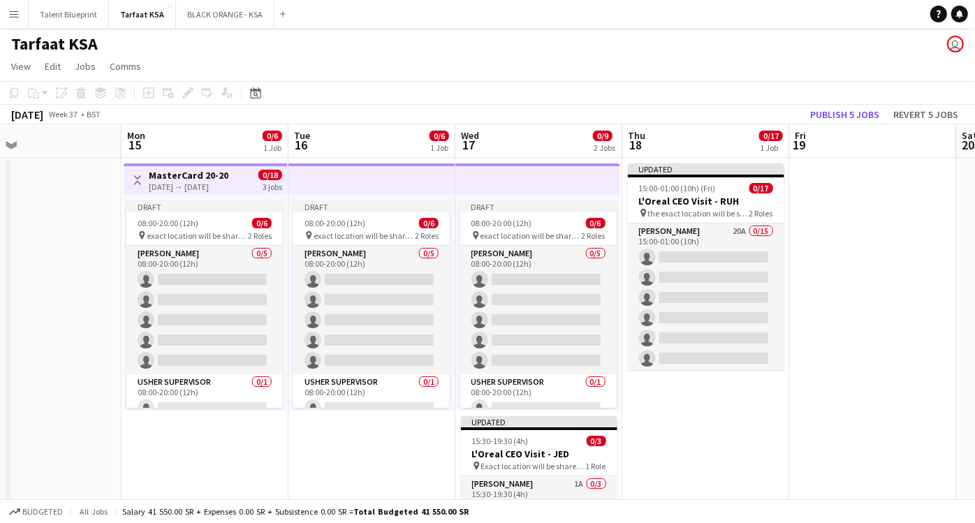
scroll to position [0, 548]
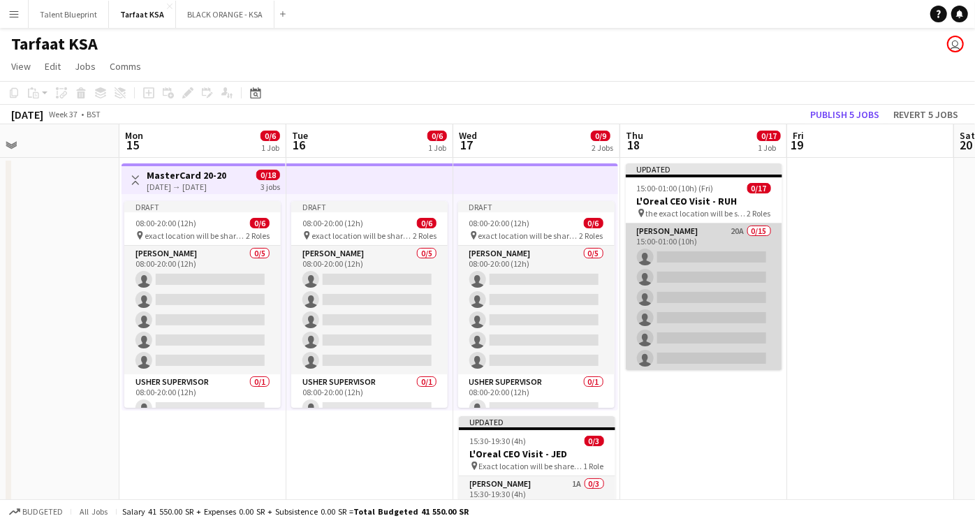
click at [700, 229] on app-card-role "[PERSON_NAME] 20A 0/15 15:00-01:00 (10h) single-neutral-actions single-neutral-…" at bounding box center [704, 389] width 157 height 331
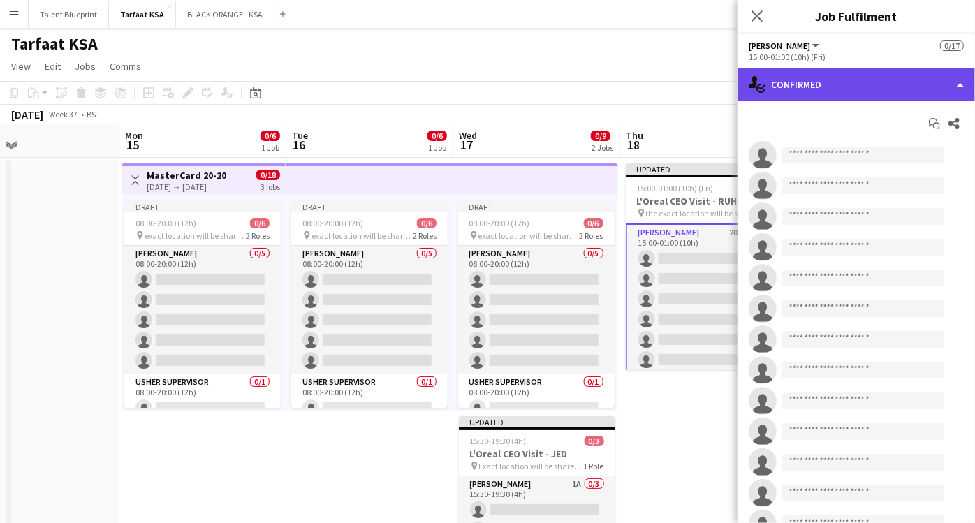
click at [942, 87] on div "single-neutral-actions-check-2 Confirmed" at bounding box center [857, 85] width 238 height 34
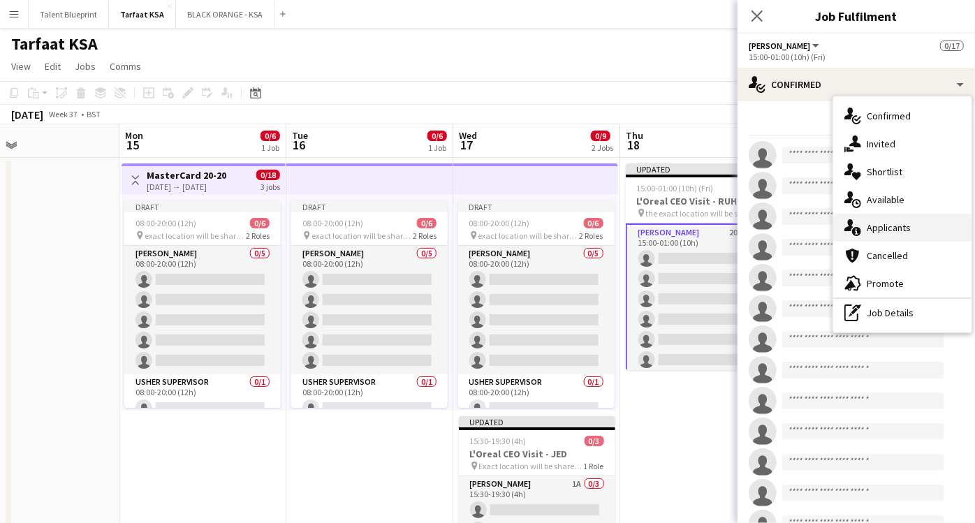
click at [884, 221] on span "Applicants" at bounding box center [889, 227] width 44 height 13
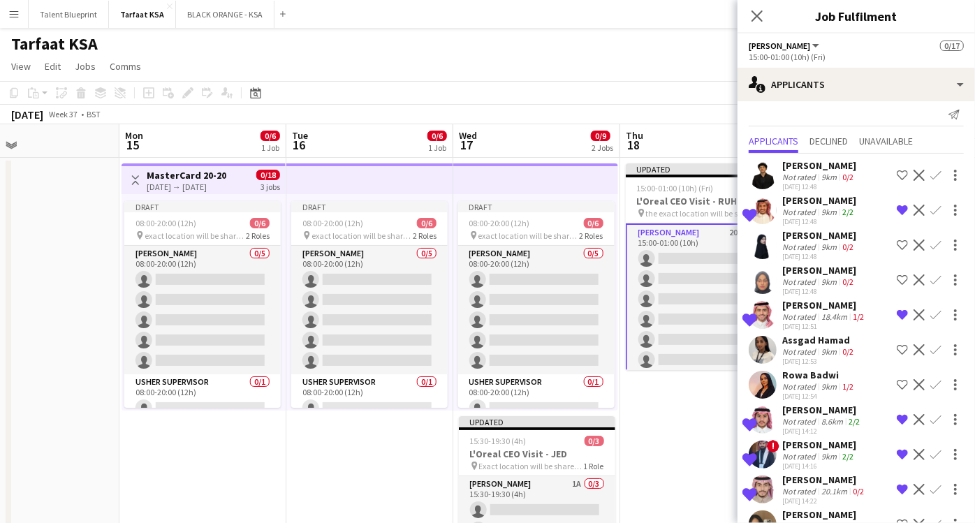
scroll to position [0, 0]
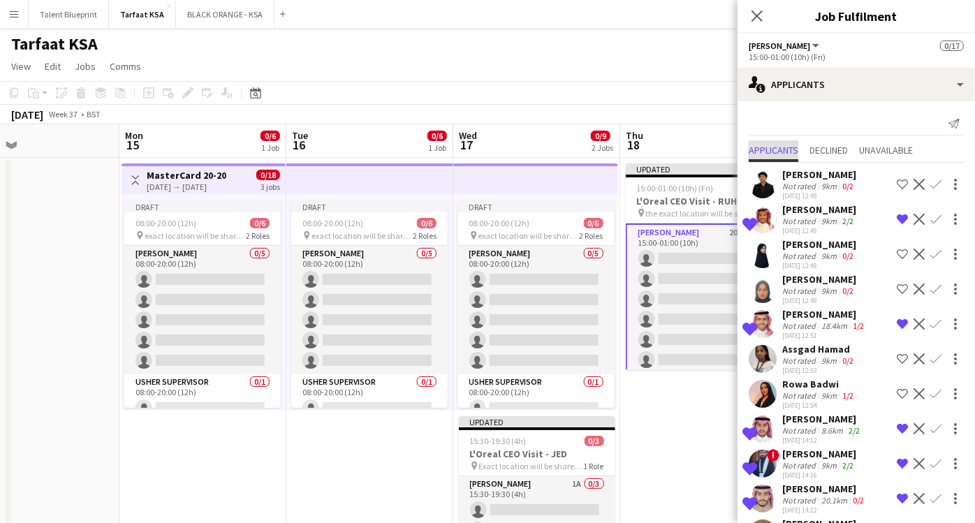
click at [783, 154] on span "Applicants" at bounding box center [774, 150] width 50 height 10
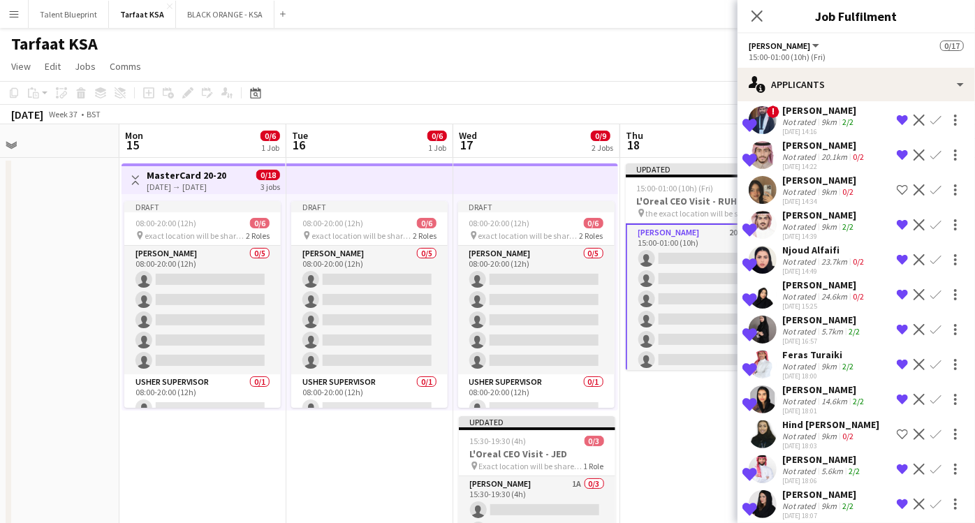
scroll to position [354, 0]
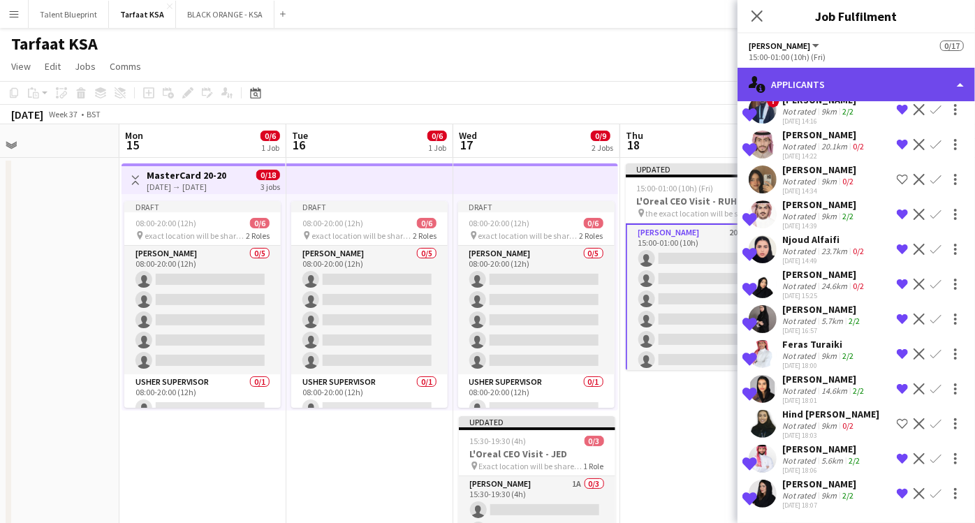
click at [876, 94] on div "single-neutral-actions-information Applicants" at bounding box center [857, 85] width 238 height 34
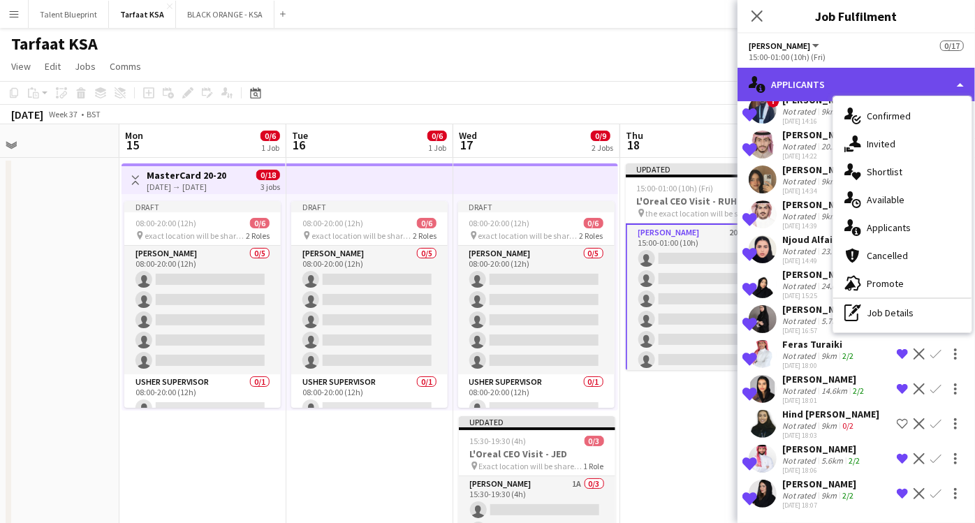
click at [805, 84] on div "single-neutral-actions-information Applicants" at bounding box center [857, 85] width 238 height 34
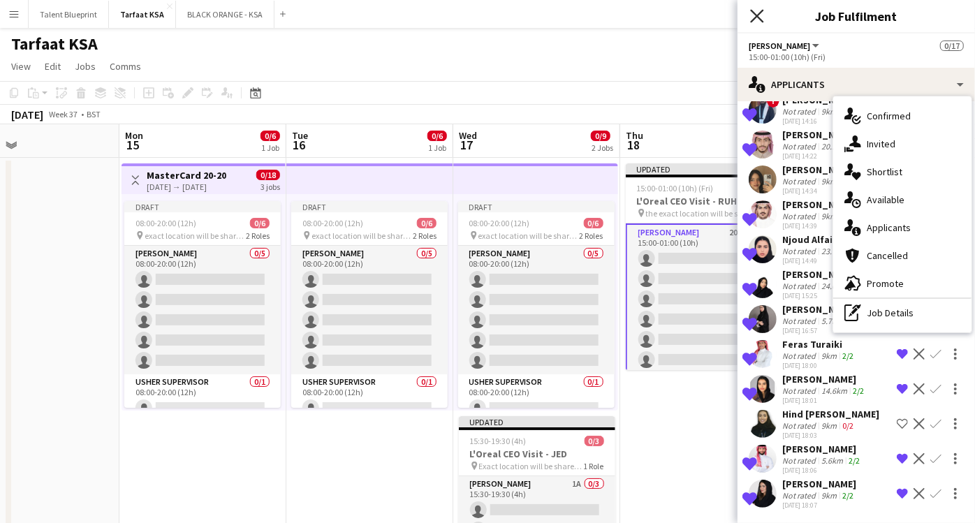
click at [760, 12] on icon at bounding box center [756, 15] width 13 height 13
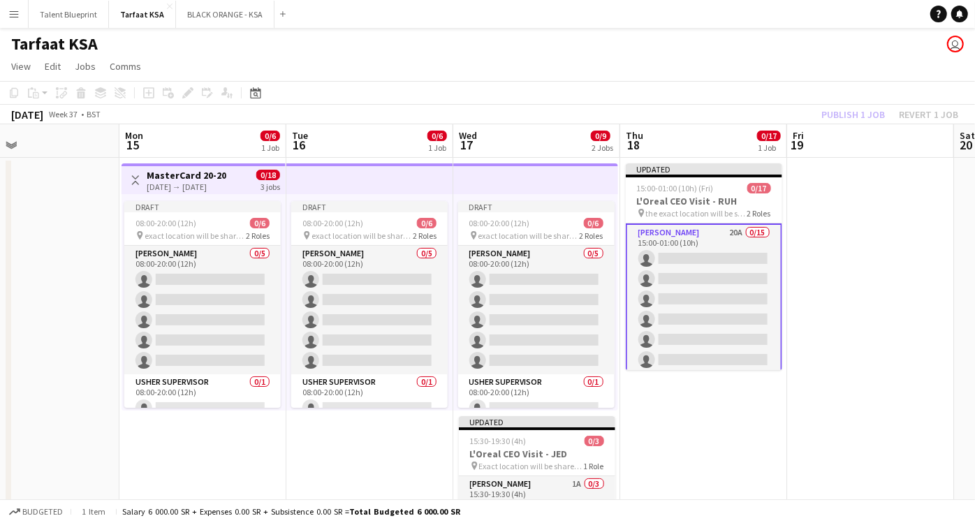
click at [699, 239] on app-card-role "[PERSON_NAME] 20A 0/15 15:00-01:00 (10h) single-neutral-actions single-neutral-…" at bounding box center [704, 391] width 157 height 334
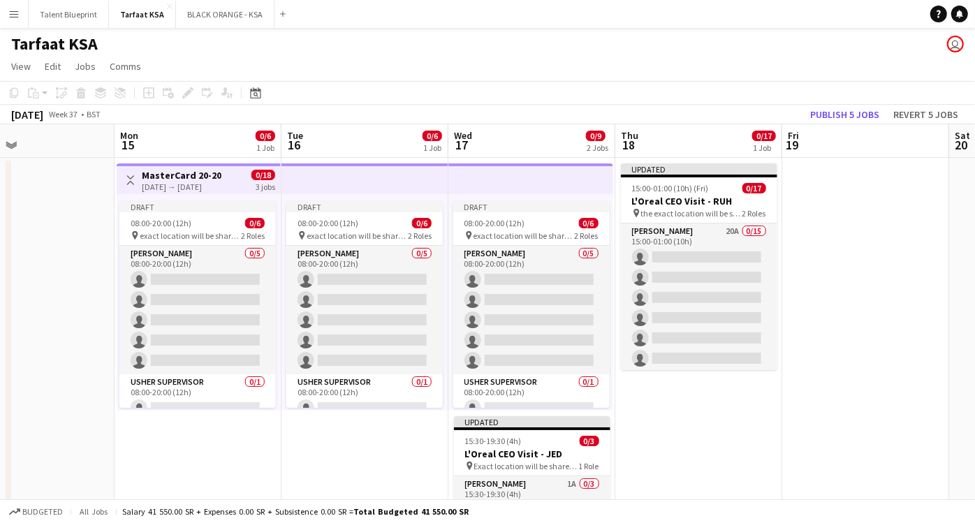
scroll to position [0, 554]
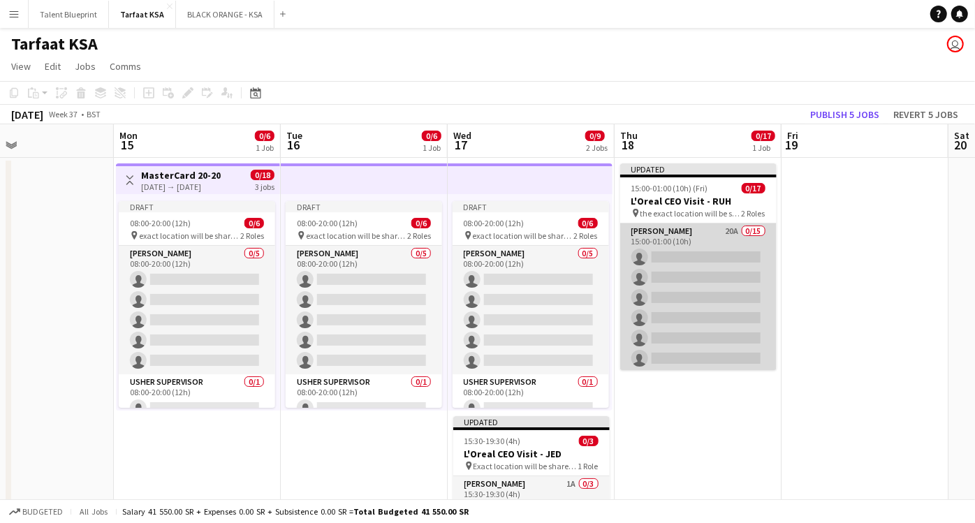
click at [713, 230] on app-card-role "[PERSON_NAME] 20A 0/15 15:00-01:00 (10h) single-neutral-actions single-neutral-…" at bounding box center [698, 389] width 157 height 331
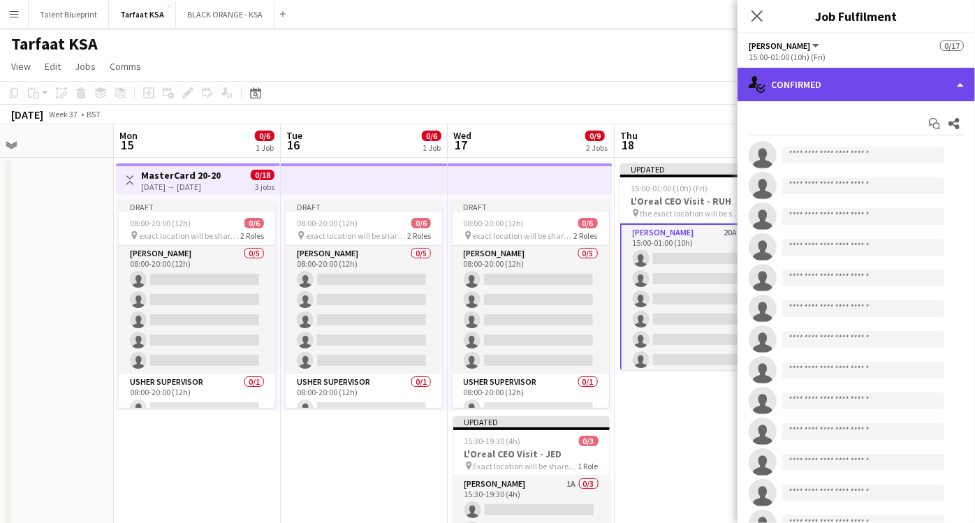
click at [940, 75] on div "single-neutral-actions-check-2 Confirmed" at bounding box center [857, 85] width 238 height 34
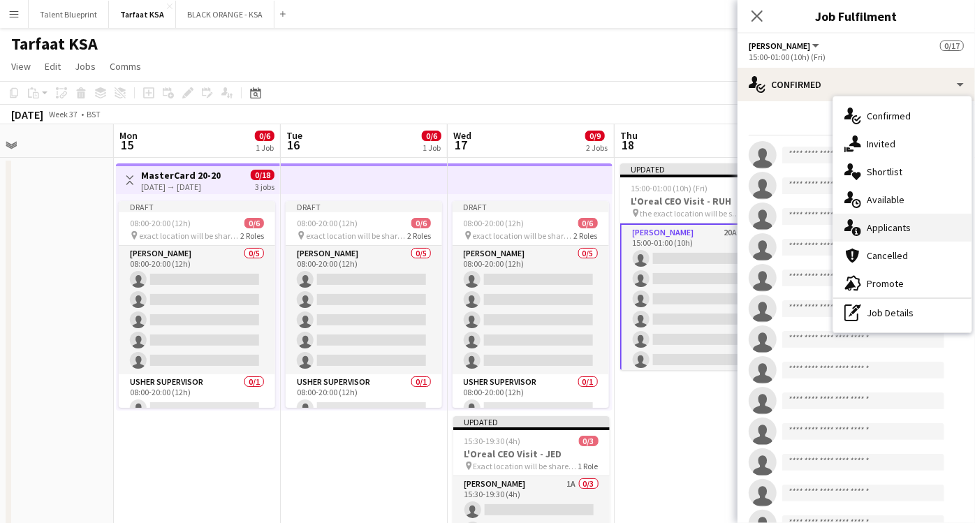
click at [898, 234] on div "single-neutral-actions-information Applicants" at bounding box center [903, 228] width 138 height 28
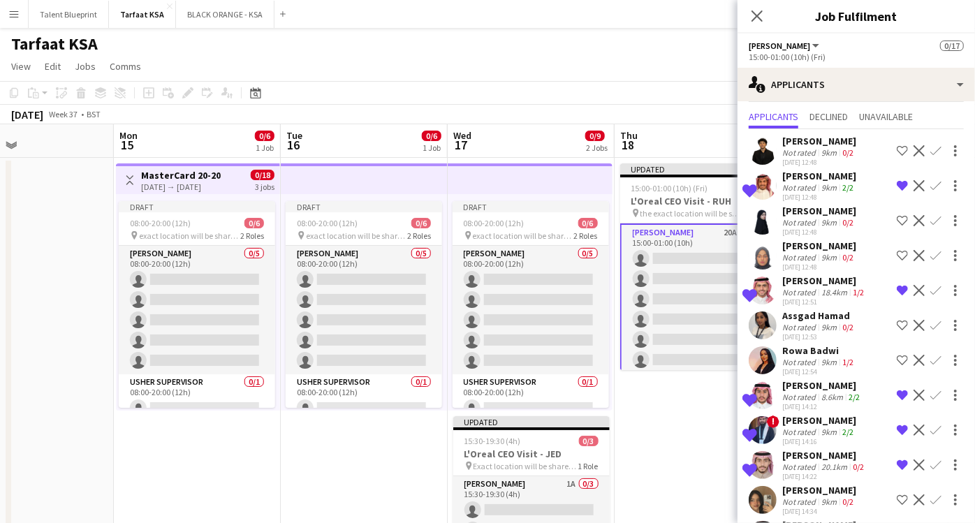
scroll to position [0, 0]
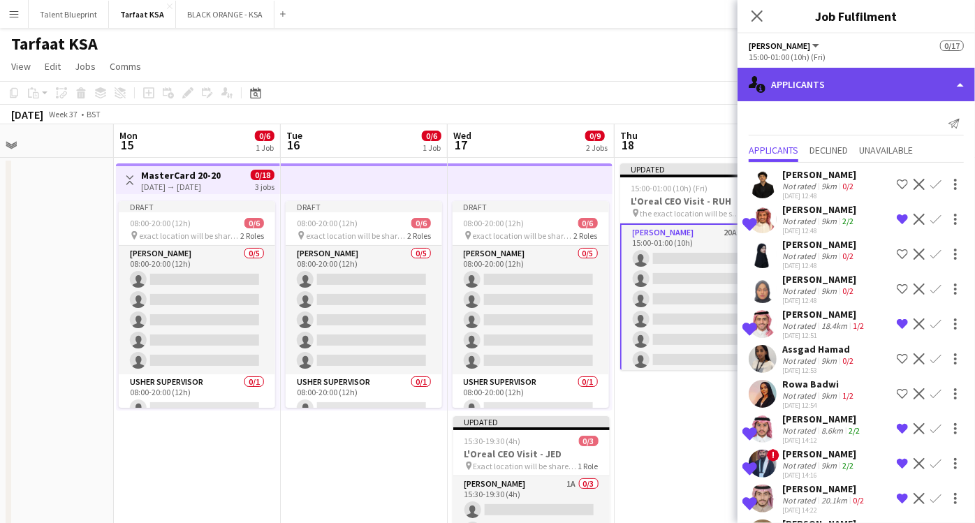
click at [900, 71] on div "single-neutral-actions-information Applicants" at bounding box center [857, 85] width 238 height 34
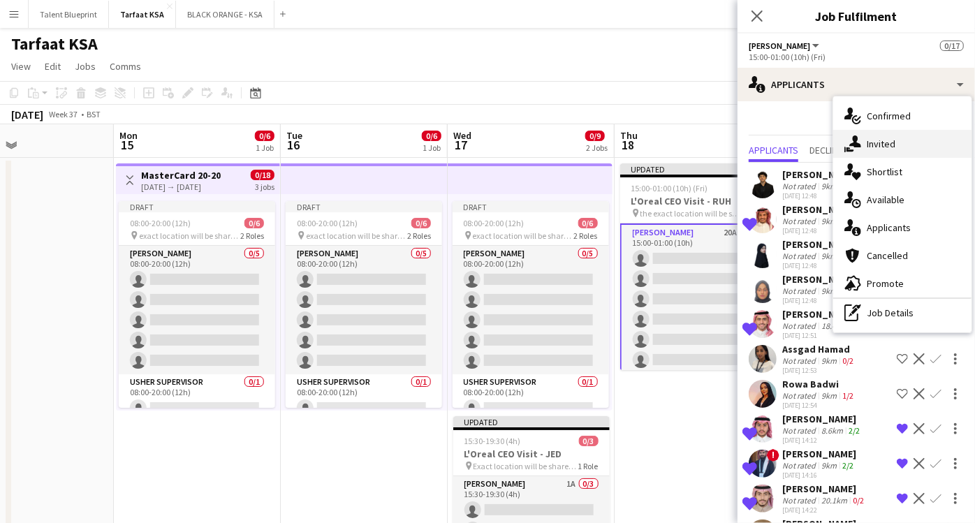
click at [882, 147] on span "Invited" at bounding box center [881, 144] width 29 height 13
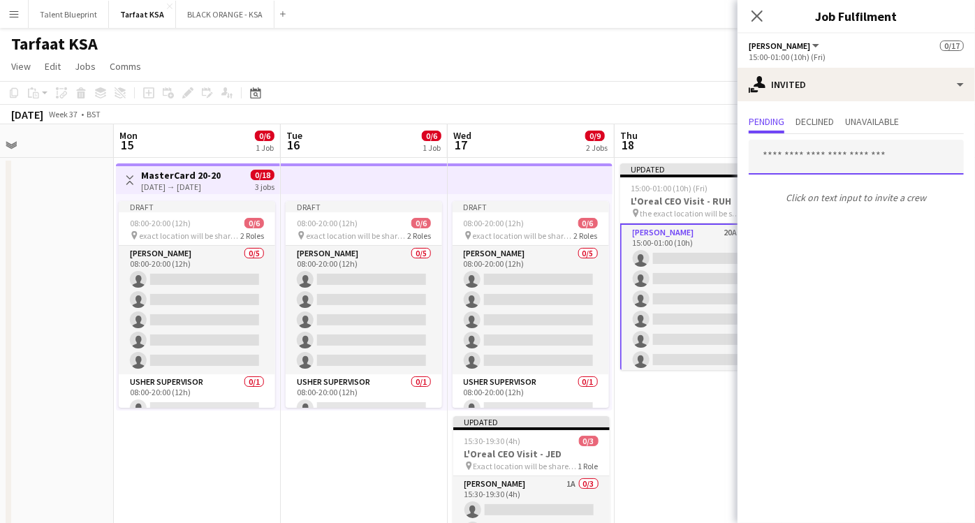
click at [810, 157] on input "text" at bounding box center [856, 157] width 215 height 35
paste input "**********"
type input "**********"
click at [861, 122] on span "Unavailable" at bounding box center [872, 122] width 54 height 10
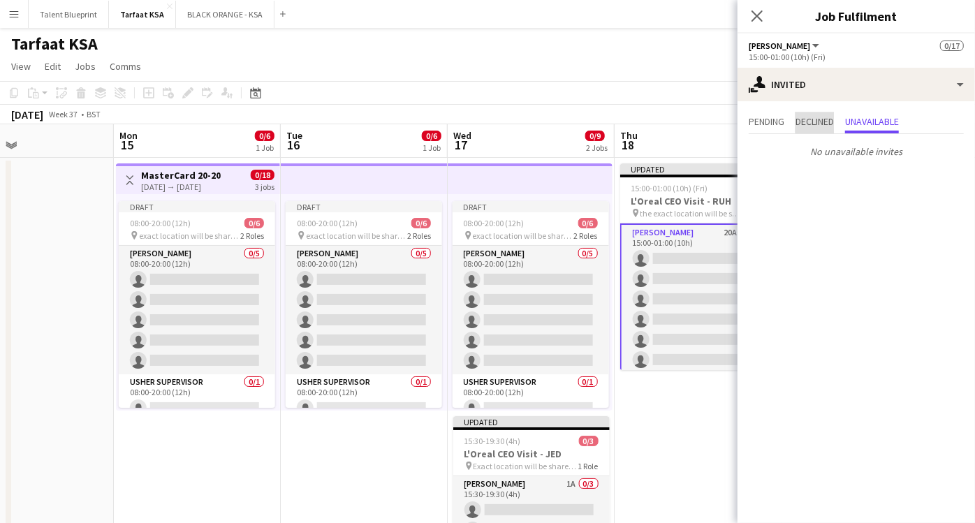
click at [833, 122] on span "Declined" at bounding box center [815, 122] width 38 height 10
click at [777, 122] on span "Pending" at bounding box center [767, 122] width 36 height 10
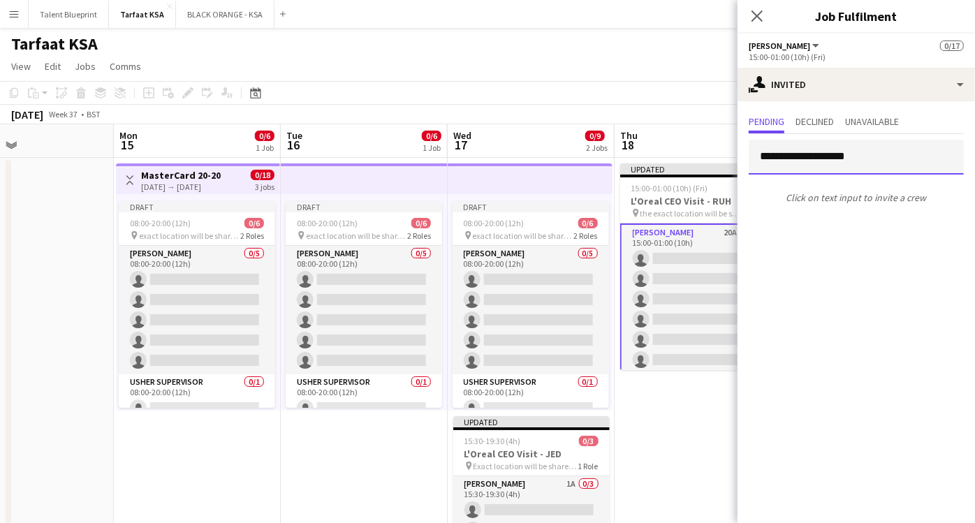
click at [866, 159] on input "**********" at bounding box center [856, 157] width 215 height 35
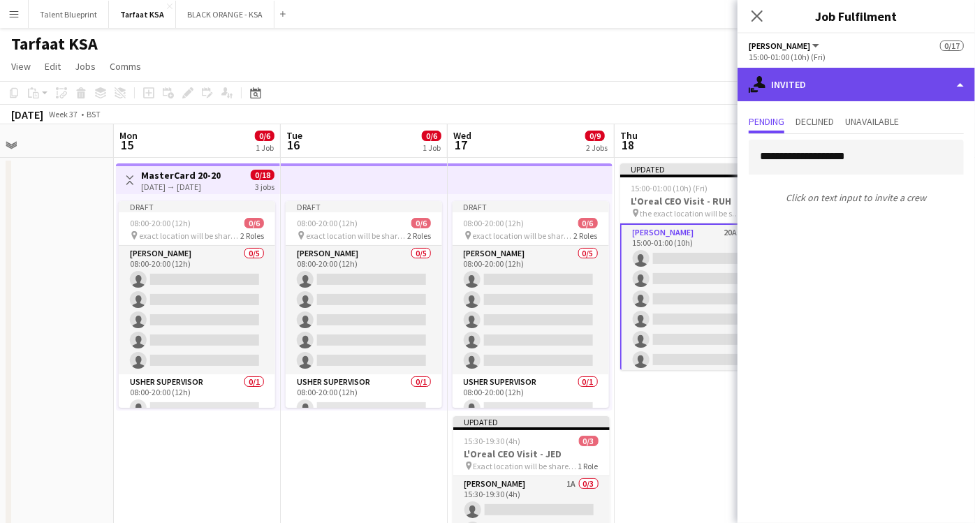
click at [940, 82] on div "single-neutral-actions-share-1 Invited" at bounding box center [857, 85] width 238 height 34
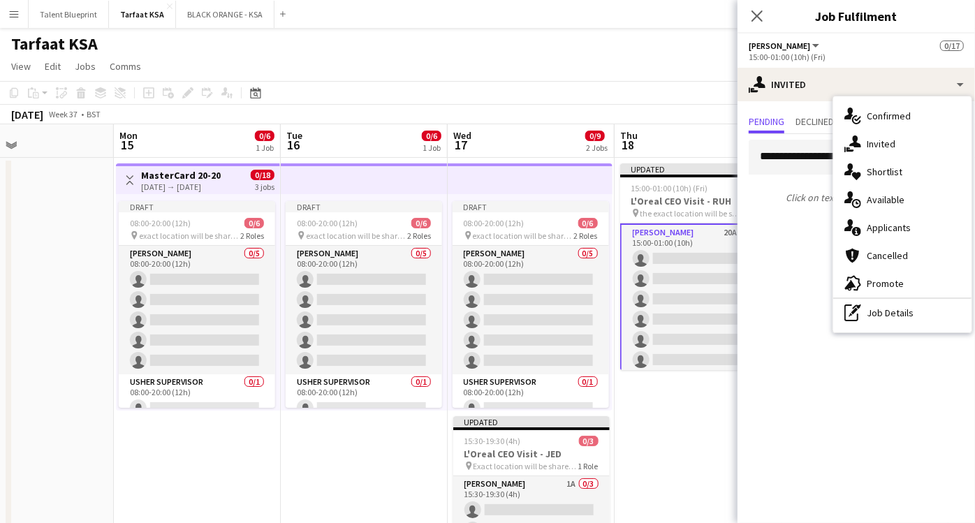
click at [802, 285] on mat-expansion-panel "**********" at bounding box center [857, 312] width 238 height 422
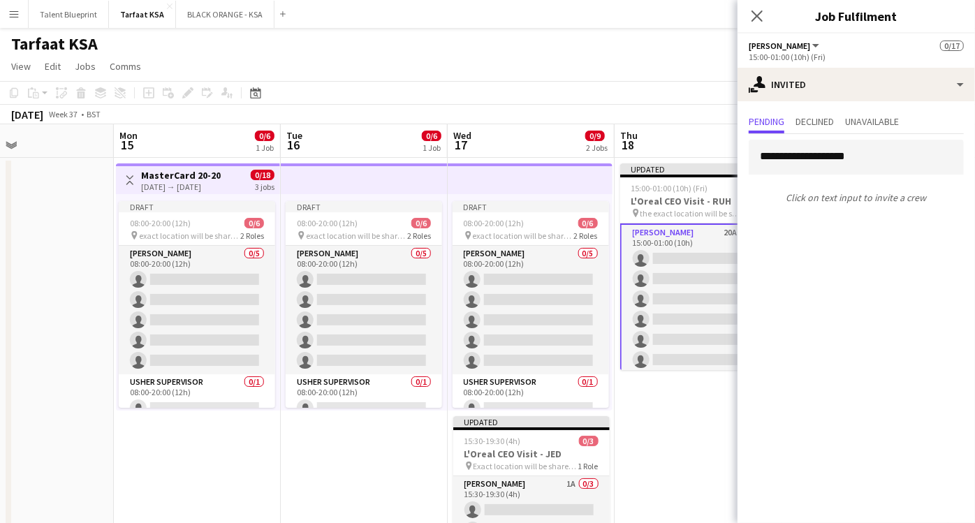
click at [757, 3] on div "Close pop-in" at bounding box center [757, 16] width 39 height 32
click at [755, 17] on icon "Close pop-in" at bounding box center [756, 15] width 13 height 13
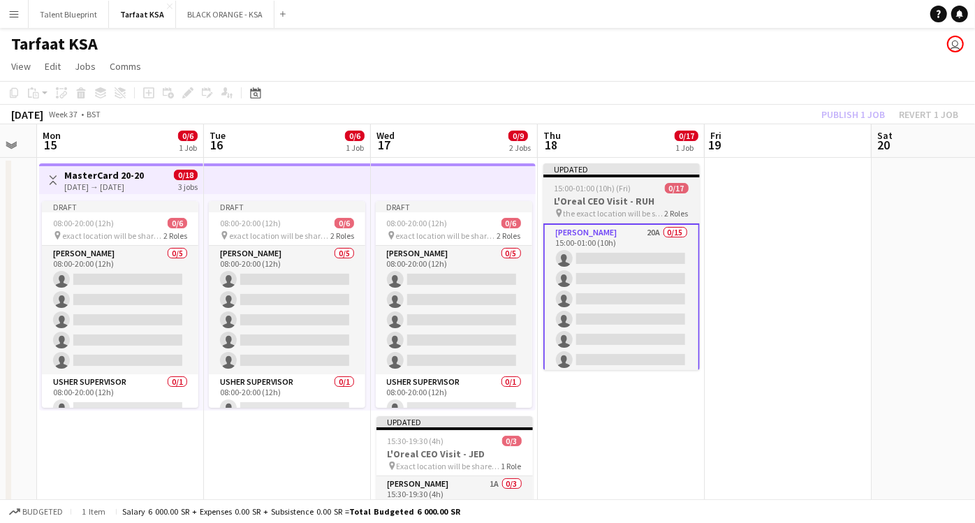
scroll to position [0, 296]
click at [645, 187] on div "15:00-01:00 (10h) (Fri) 0/17" at bounding box center [623, 188] width 157 height 10
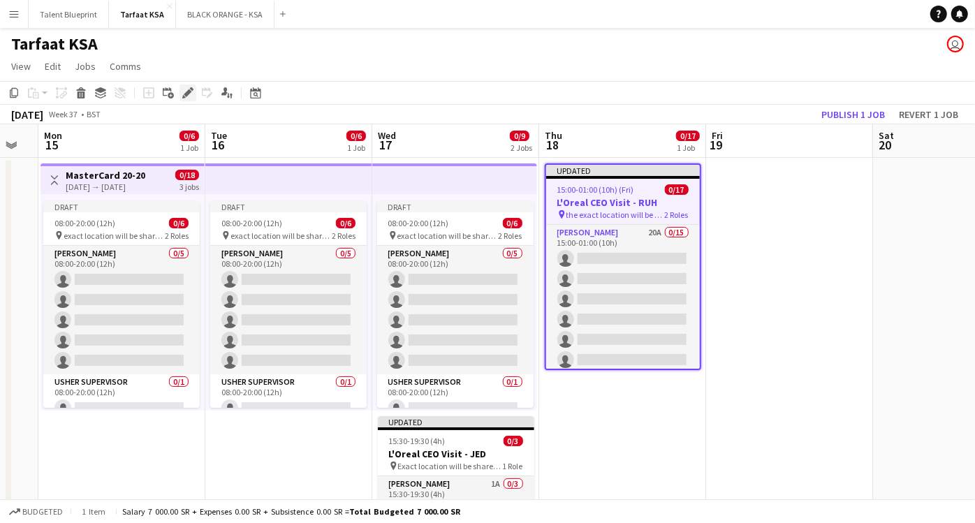
click at [189, 87] on icon "Edit" at bounding box center [187, 92] width 11 height 11
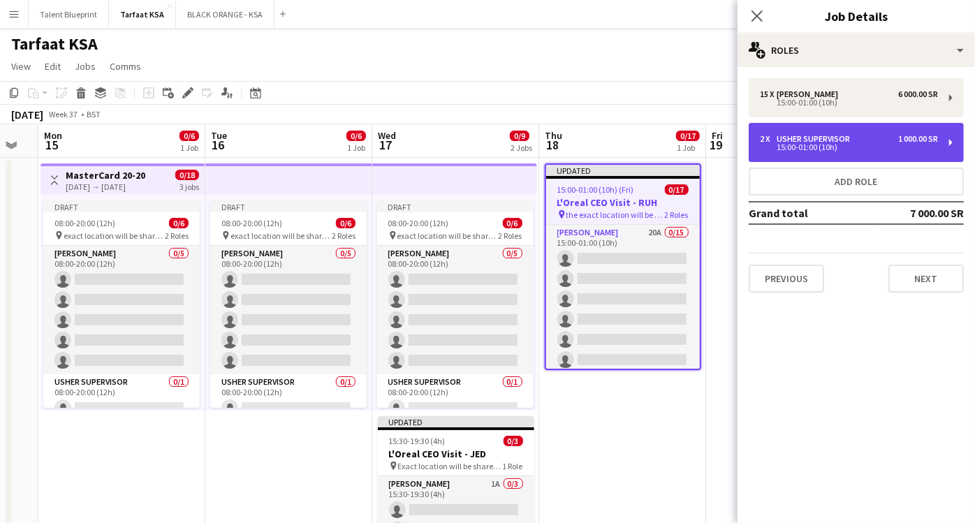
click at [917, 135] on div "1 000.00 SR" at bounding box center [919, 139] width 40 height 10
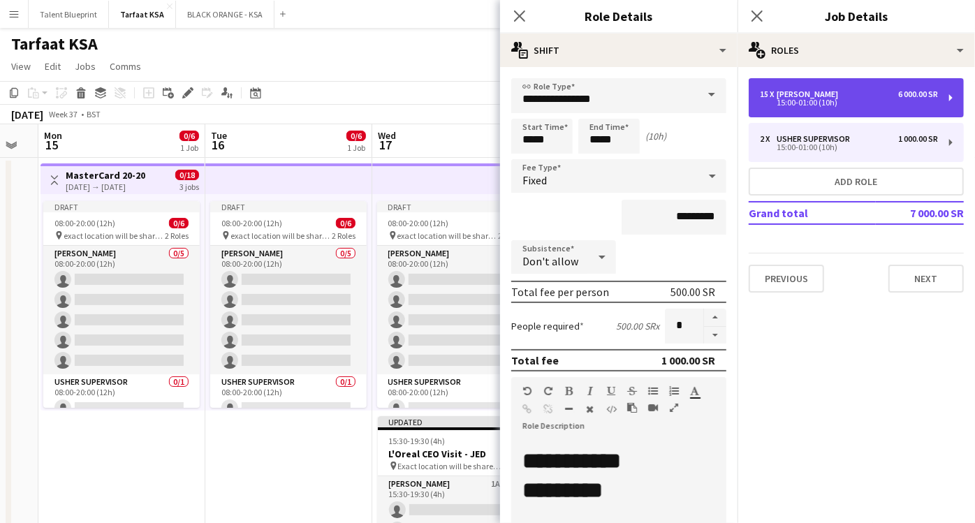
click at [838, 103] on div "15:00-01:00 (10h)" at bounding box center [849, 102] width 178 height 7
type input "*****"
type input "*********"
type input "**"
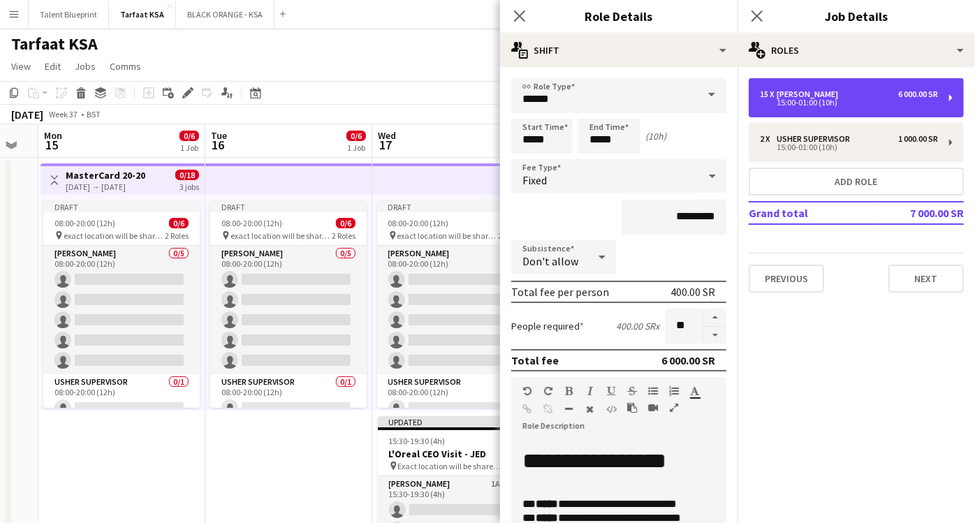
scroll to position [105, 0]
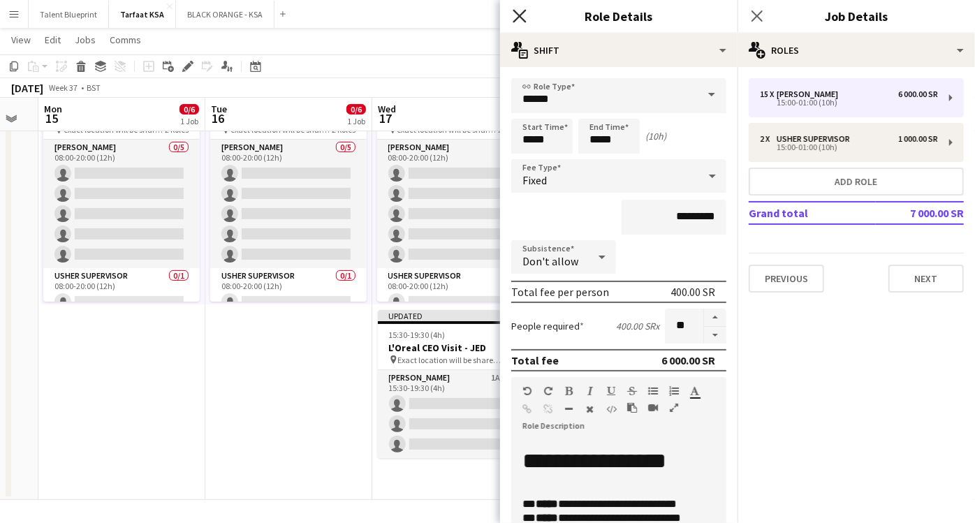
click at [523, 14] on icon "Close pop-in" at bounding box center [519, 15] width 13 height 13
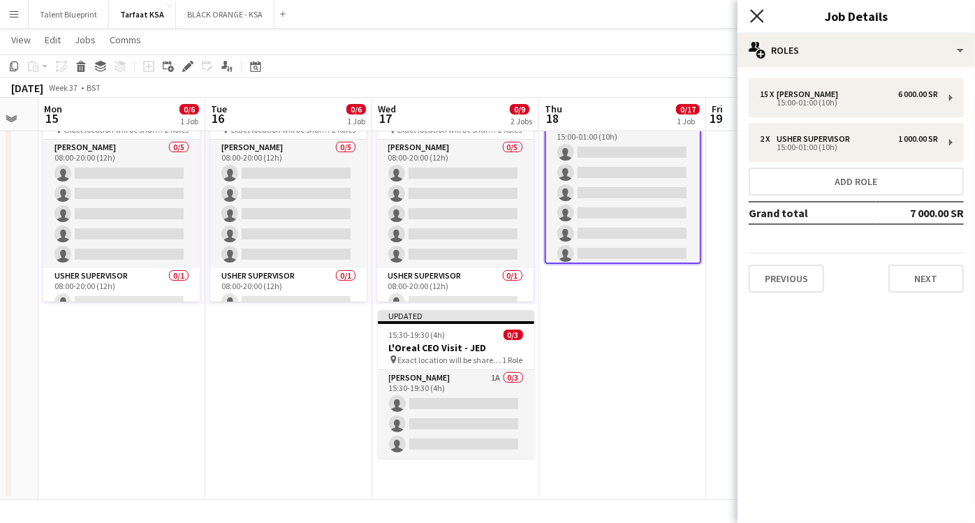
click at [757, 12] on icon "Close pop-in" at bounding box center [756, 15] width 13 height 13
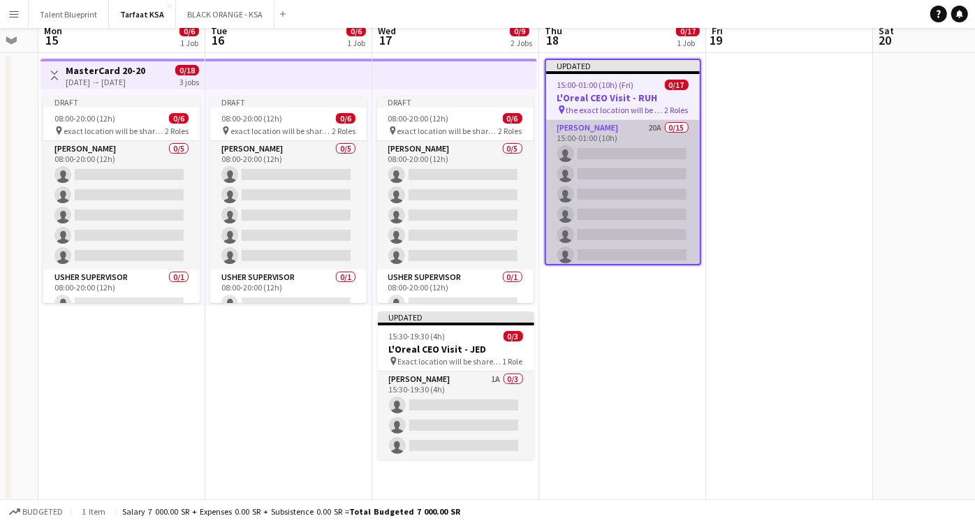
scroll to position [0, 0]
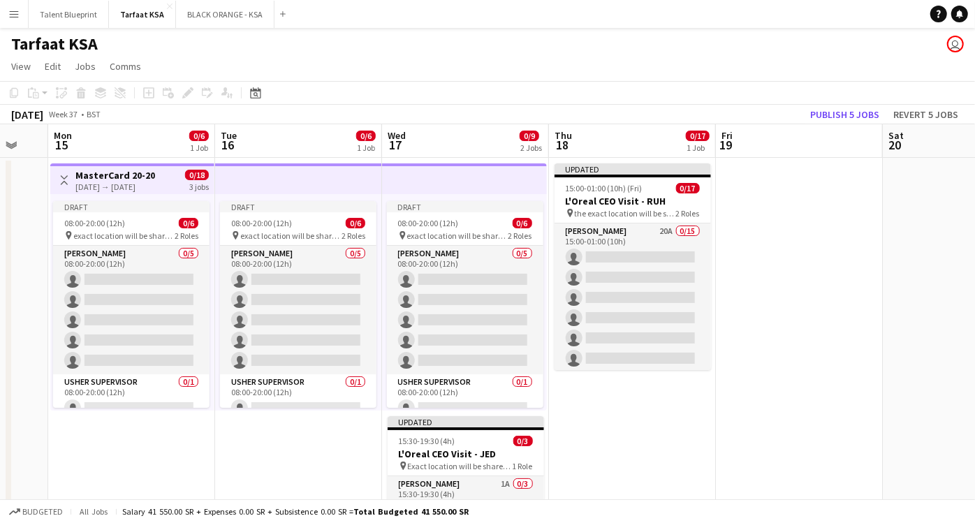
scroll to position [0, 453]
click at [609, 203] on h3 "L'Oreal CEO Visit - RUH" at bounding box center [633, 201] width 157 height 13
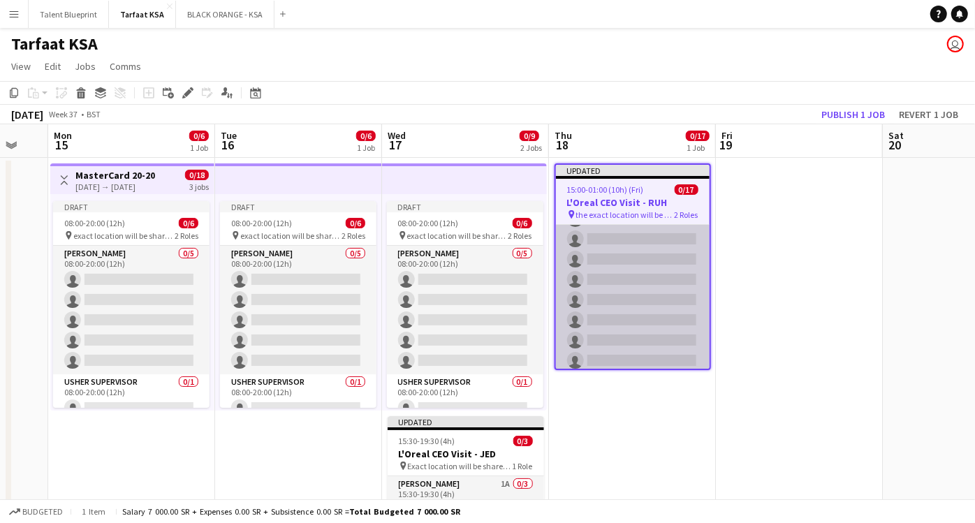
scroll to position [253, 0]
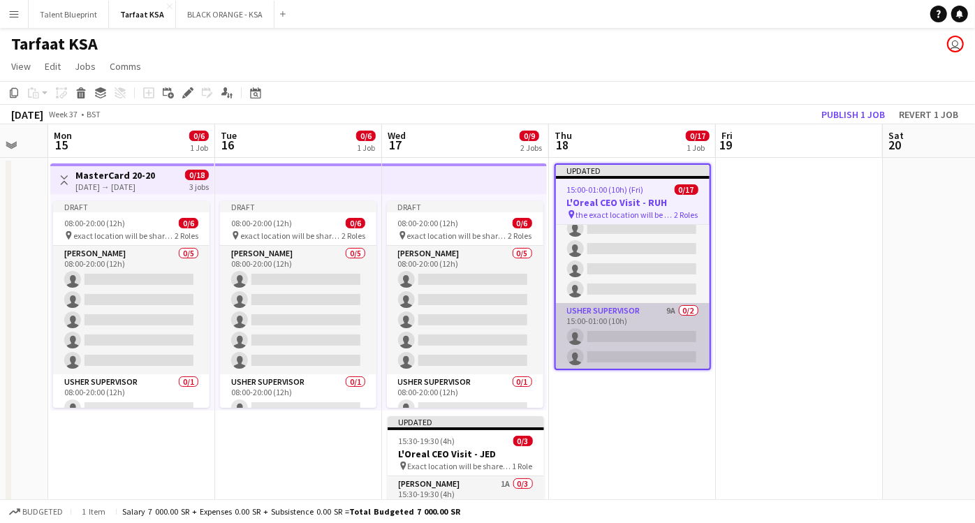
click at [654, 325] on app-card-role "[PERSON_NAME] Supervisor 9A 0/2 15:00-01:00 (10h) single-neutral-actions single…" at bounding box center [633, 337] width 154 height 68
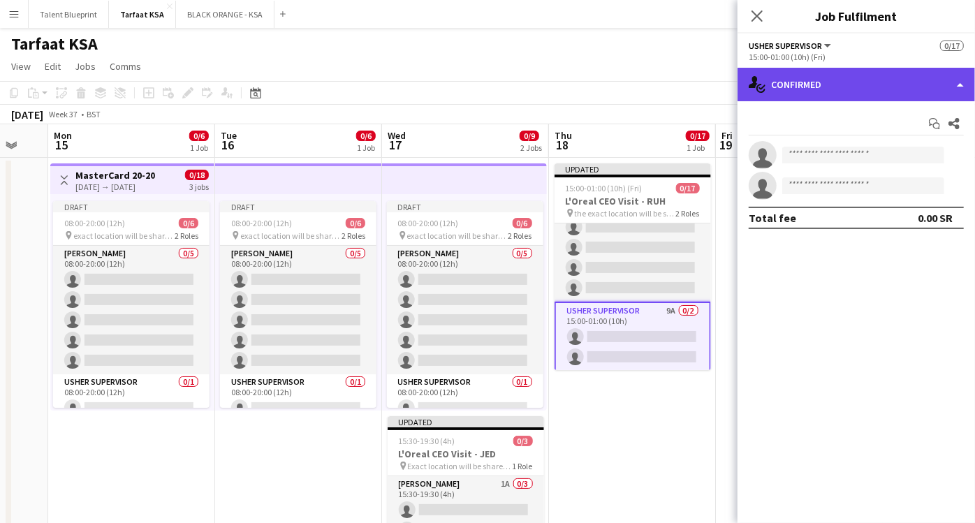
click at [940, 83] on div "single-neutral-actions-check-2 Confirmed" at bounding box center [857, 85] width 238 height 34
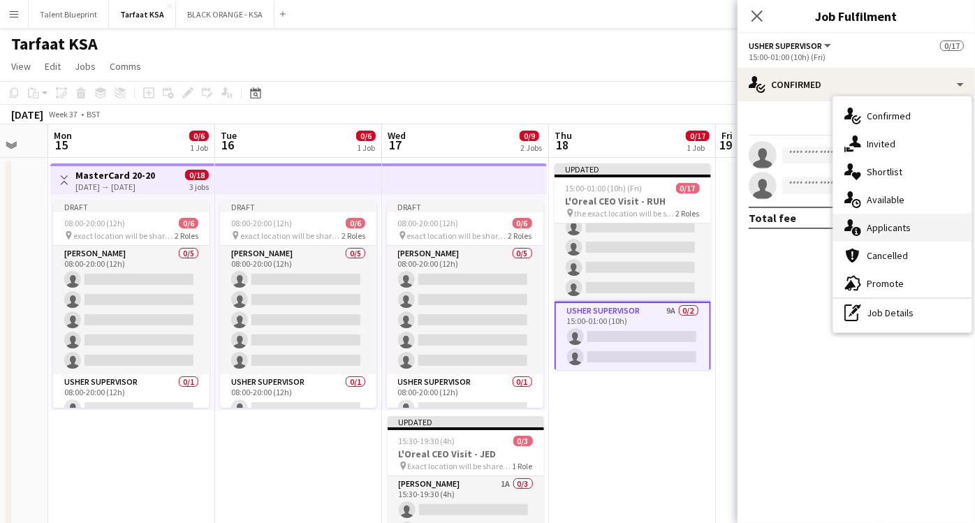
click at [897, 220] on div "single-neutral-actions-information Applicants" at bounding box center [903, 228] width 138 height 28
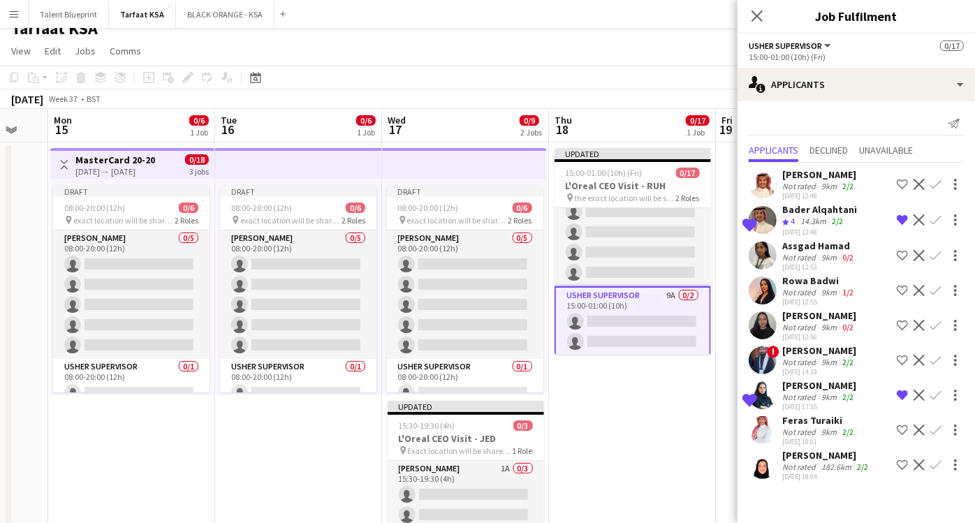
scroll to position [15, 0]
click at [957, 471] on div at bounding box center [955, 465] width 17 height 17
click at [921, 465] on div at bounding box center [487, 261] width 975 height 523
click at [921, 465] on app-icon "Decline" at bounding box center [919, 465] width 11 height 11
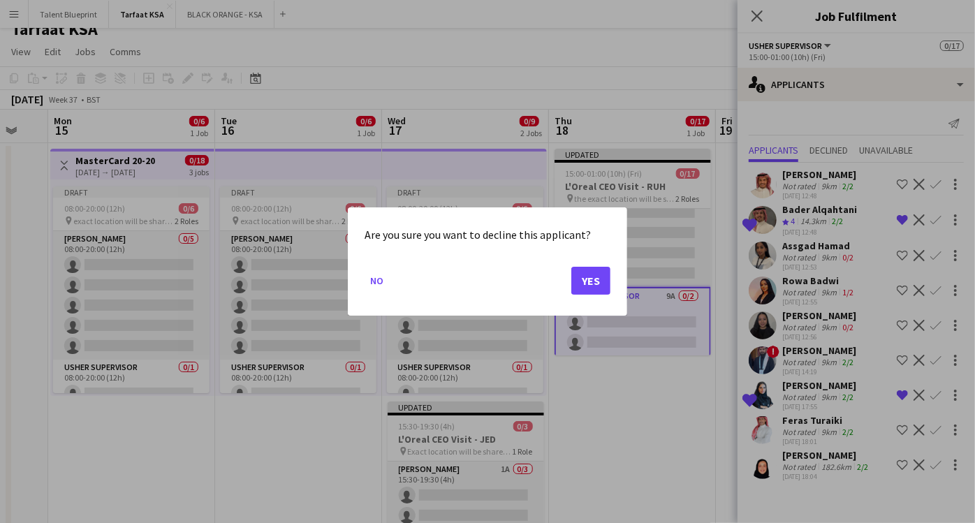
scroll to position [0, 0]
click at [595, 280] on button "Yes" at bounding box center [591, 281] width 39 height 28
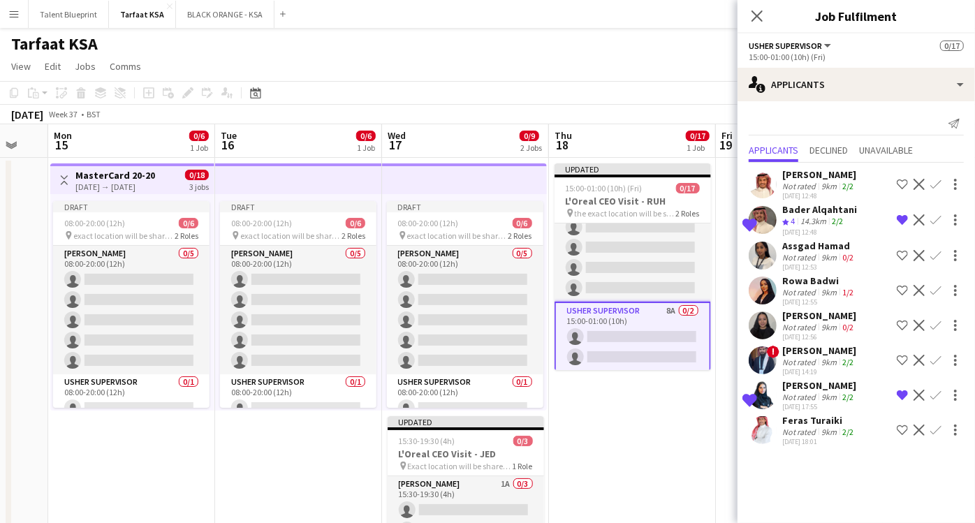
scroll to position [15, 0]
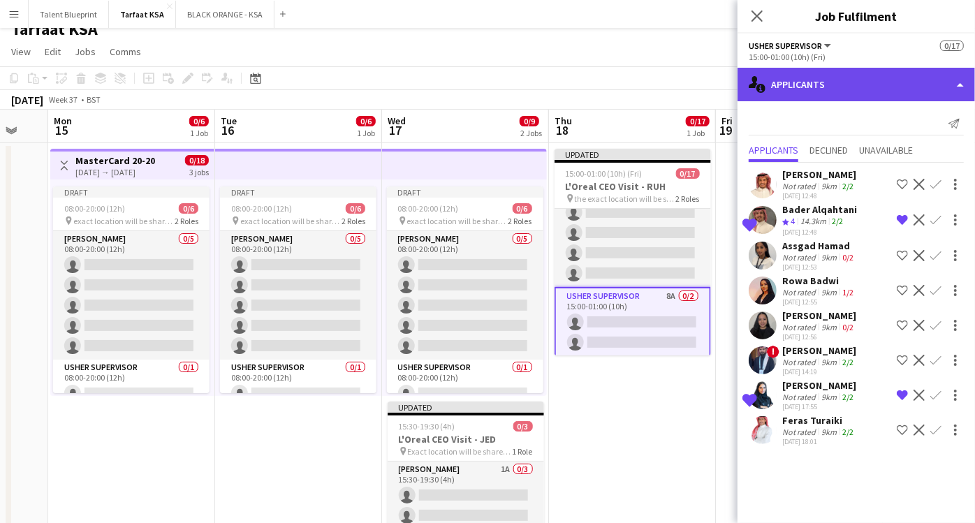
click at [918, 84] on div "single-neutral-actions-information Applicants" at bounding box center [857, 85] width 238 height 34
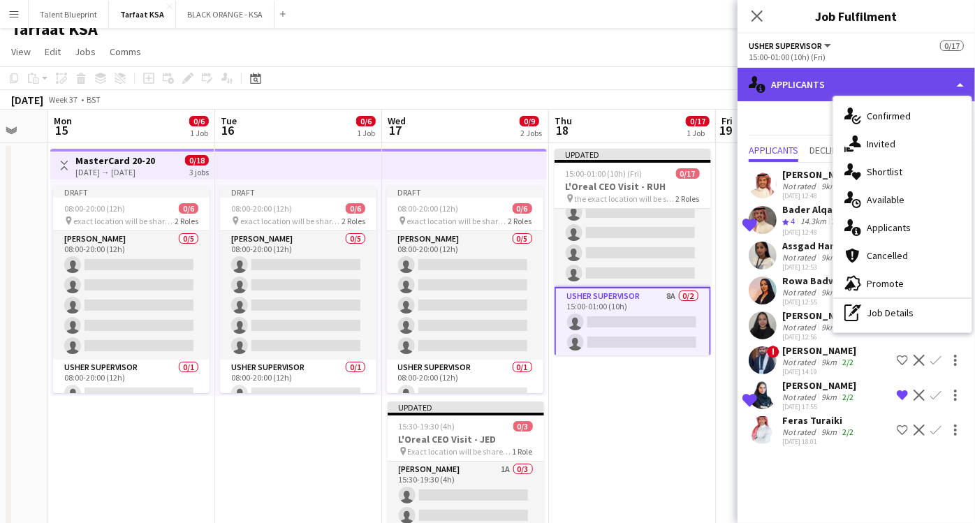
click at [914, 82] on div "single-neutral-actions-information Applicants" at bounding box center [857, 85] width 238 height 34
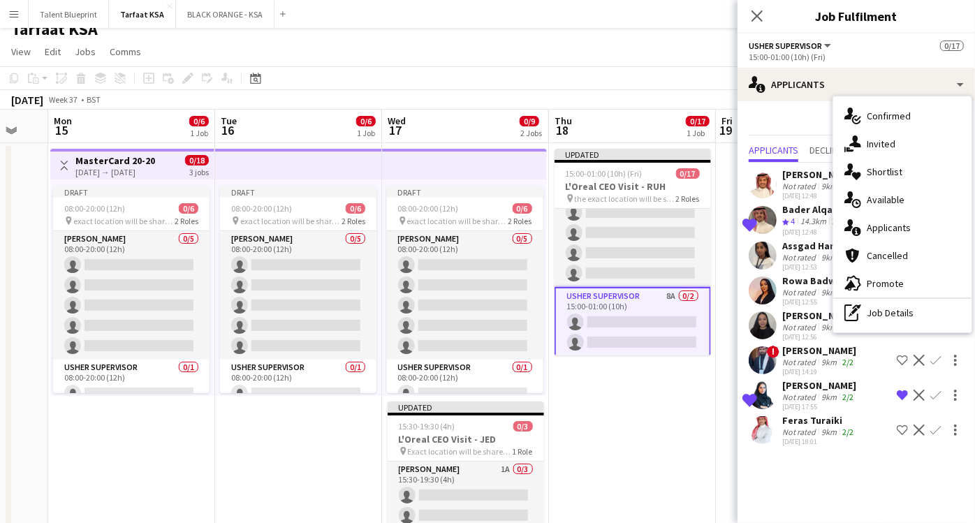
click at [772, 8] on div "Close pop-in" at bounding box center [757, 16] width 39 height 32
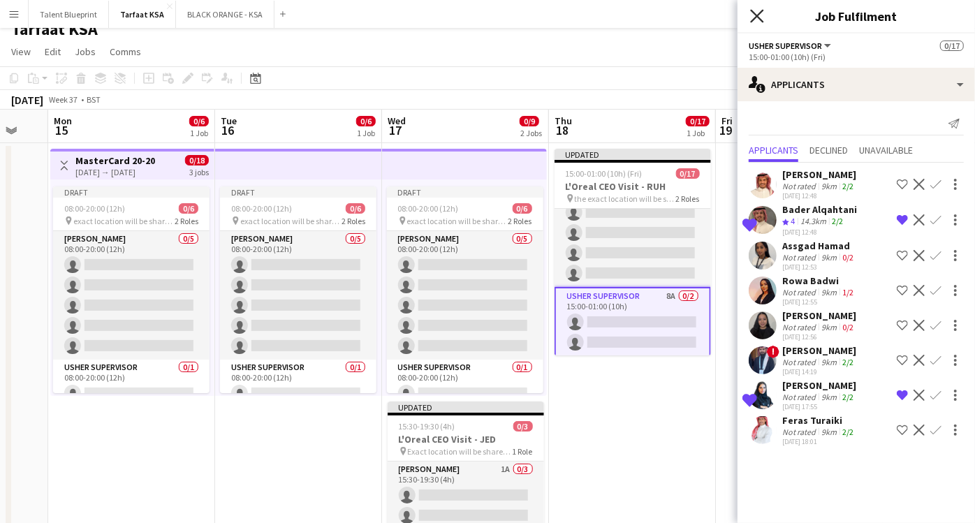
click at [758, 13] on icon "Close pop-in" at bounding box center [756, 15] width 13 height 13
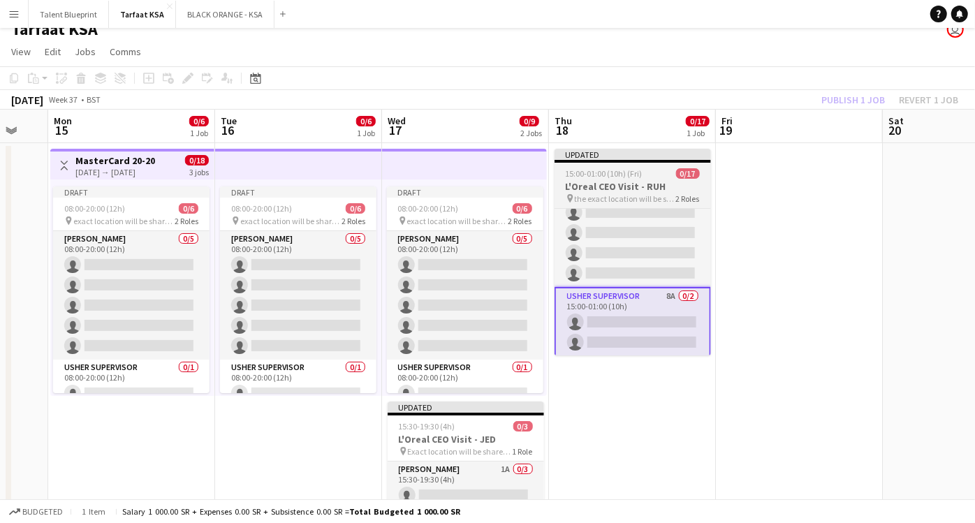
click at [672, 182] on h3 "L'Oreal CEO Visit - RUH" at bounding box center [633, 186] width 157 height 13
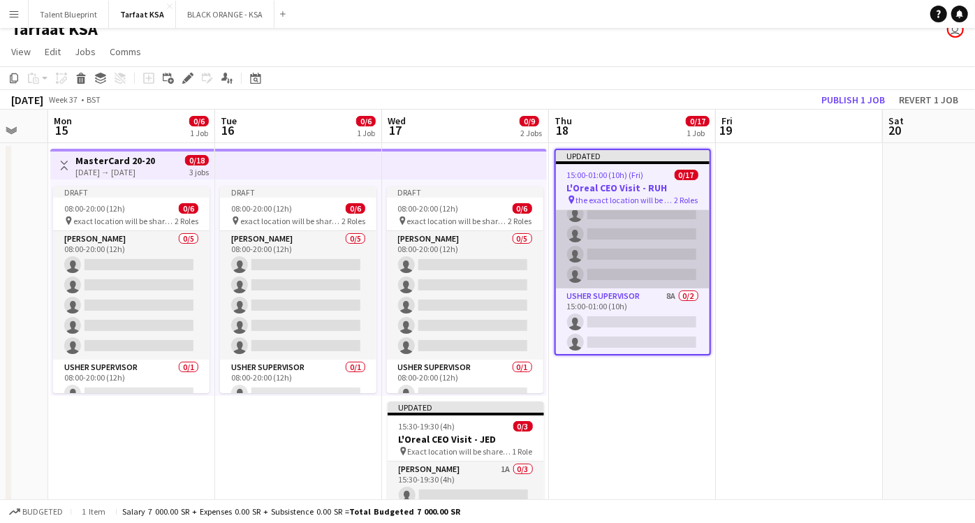
click at [664, 234] on app-card-role "Usher 20A 0/15 15:00-01:00 (10h) single-neutral-actions single-neutral-actions …" at bounding box center [633, 122] width 154 height 331
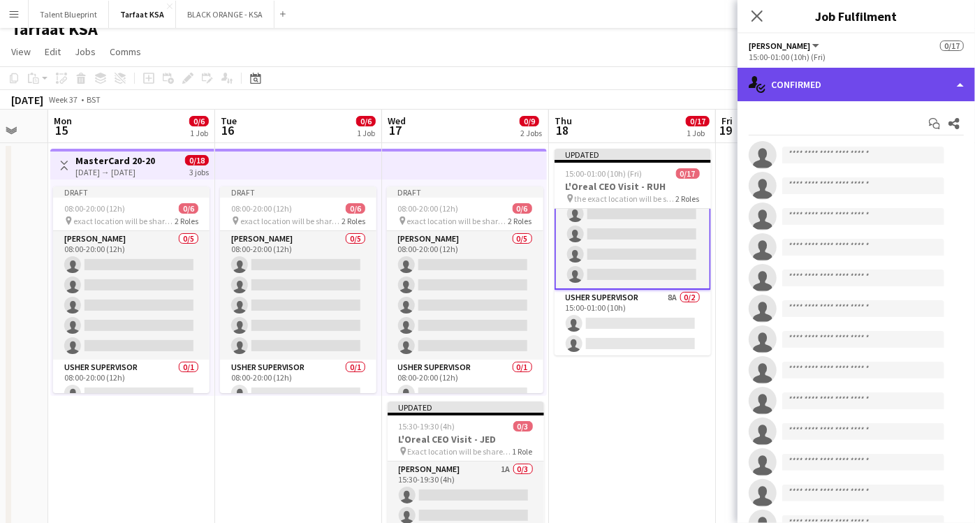
click at [952, 87] on div "single-neutral-actions-check-2 Confirmed" at bounding box center [857, 85] width 238 height 34
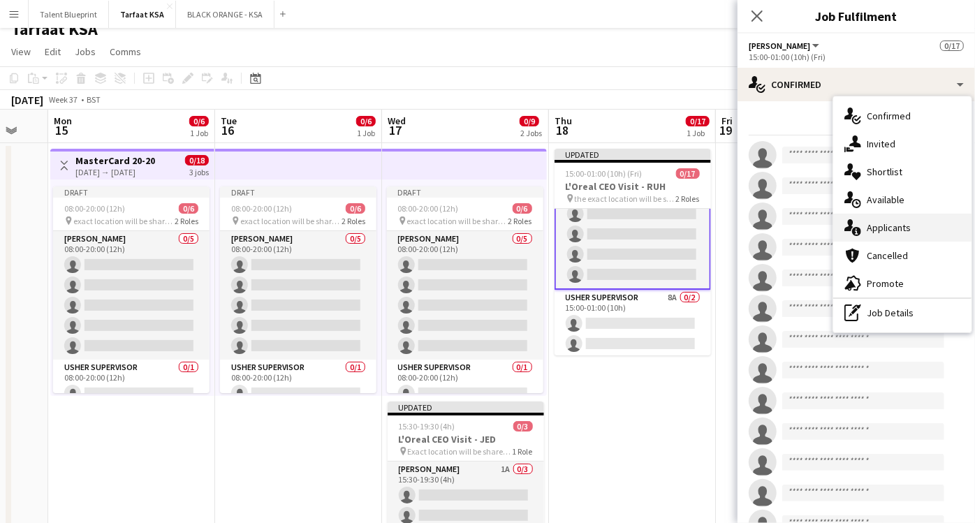
click at [896, 227] on span "Applicants" at bounding box center [889, 227] width 44 height 13
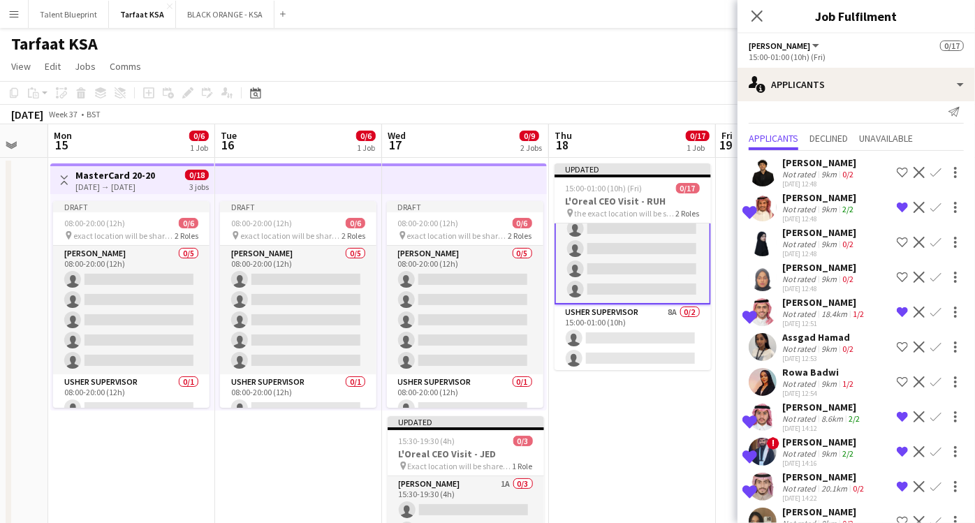
scroll to position [0, 0]
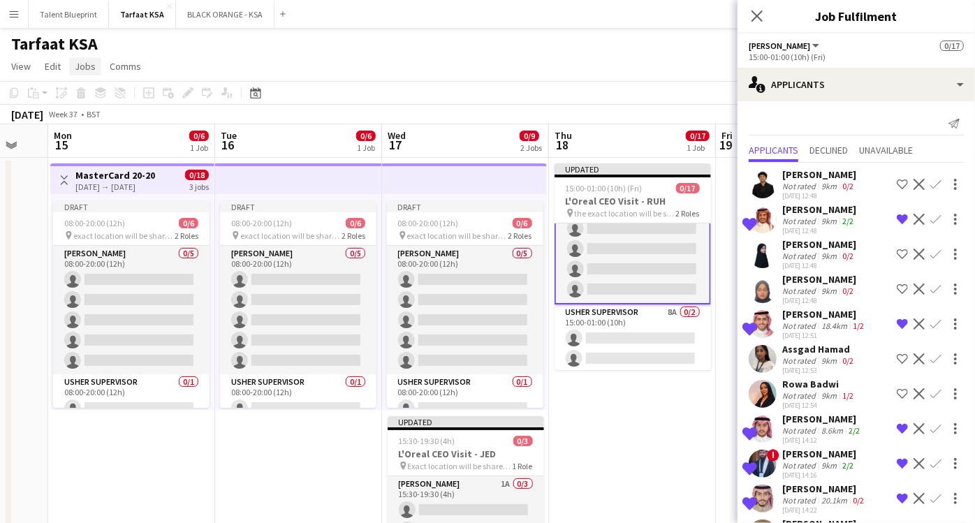
click at [82, 68] on span "Jobs" at bounding box center [85, 66] width 21 height 13
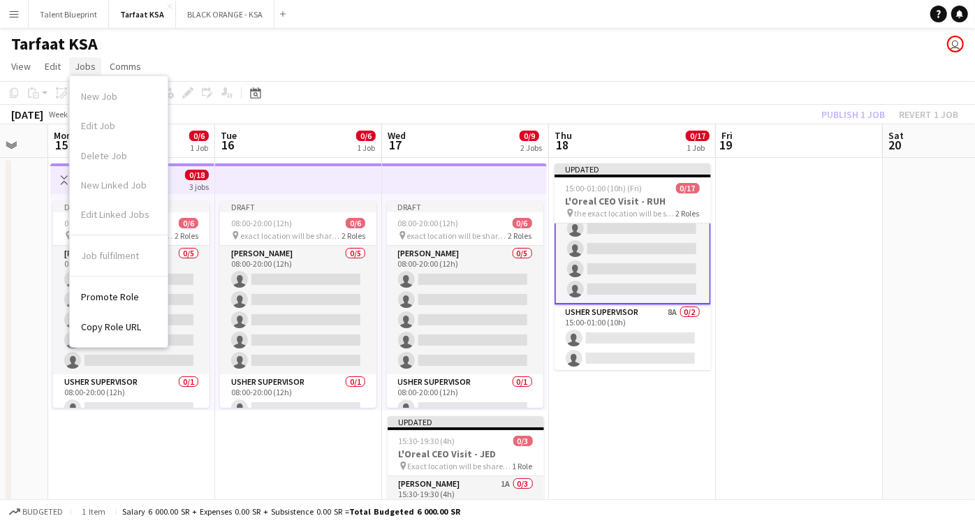
click at [82, 68] on span "Jobs" at bounding box center [85, 66] width 21 height 13
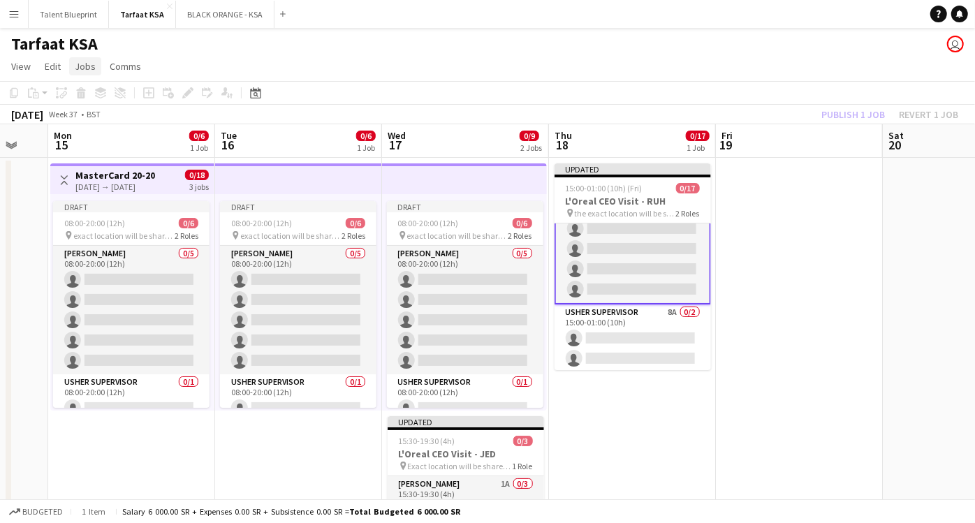
click at [82, 68] on span "Jobs" at bounding box center [85, 66] width 21 height 13
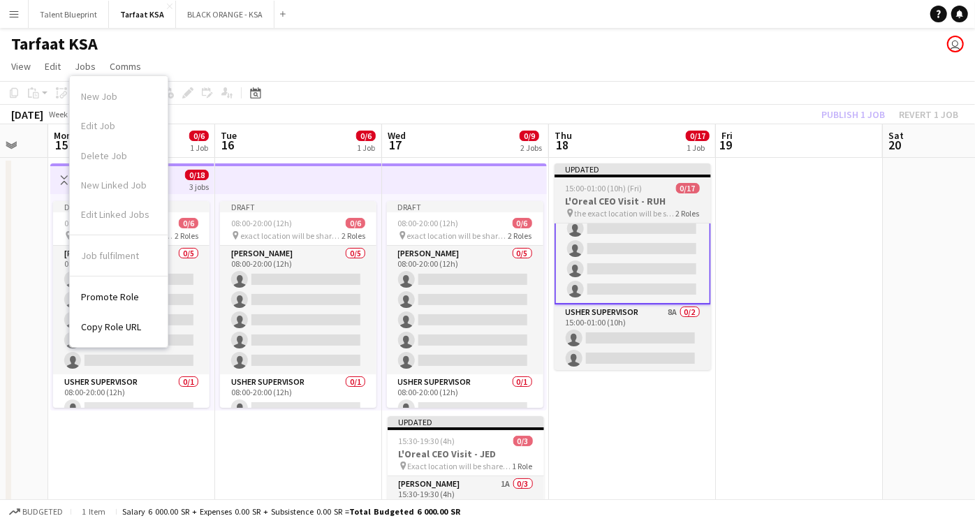
click at [621, 183] on span "15:00-01:00 (10h) (Fri)" at bounding box center [604, 188] width 77 height 10
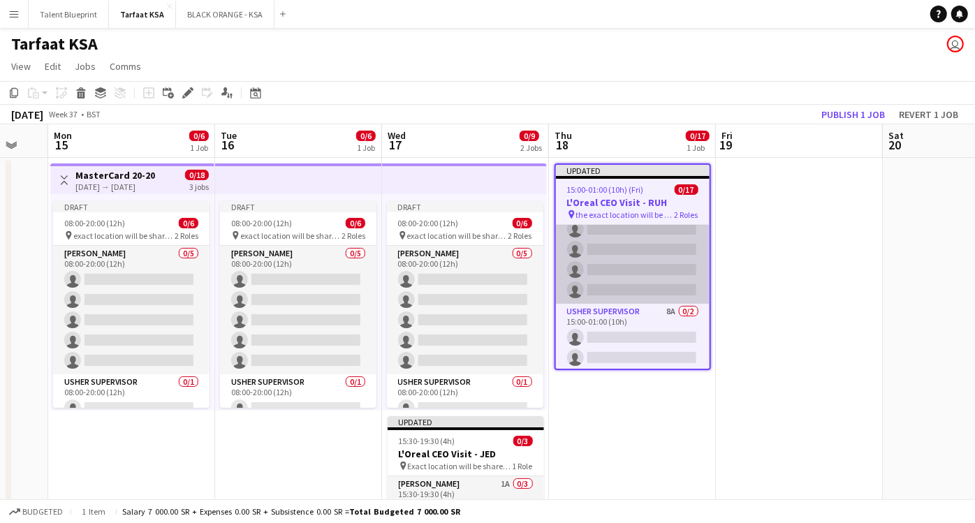
click at [596, 255] on app-card-role "[PERSON_NAME] 21A 0/15 15:00-01:00 (10h) single-neutral-actions single-neutral-…" at bounding box center [633, 138] width 154 height 331
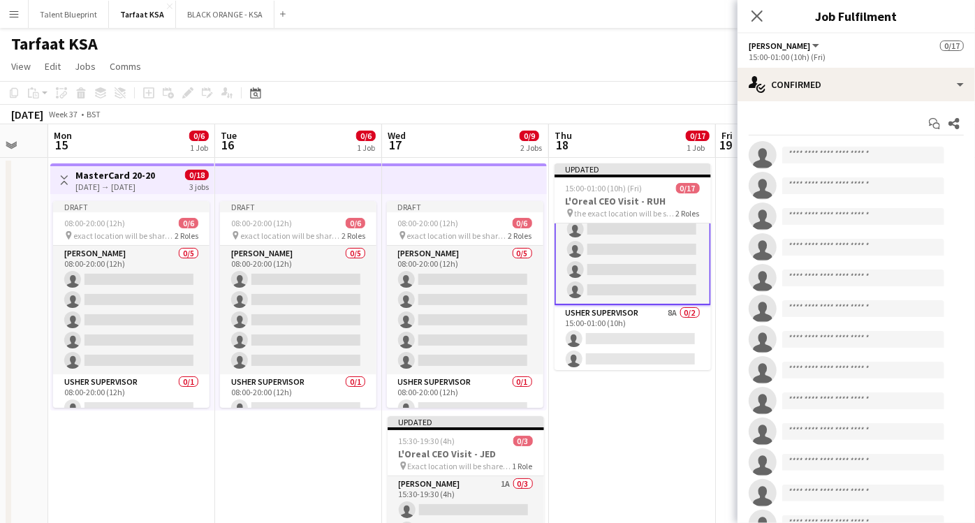
scroll to position [253, 0]
click at [858, 162] on input at bounding box center [864, 155] width 162 height 17
paste input "**********"
type input "**********"
click at [899, 184] on input at bounding box center [864, 185] width 162 height 17
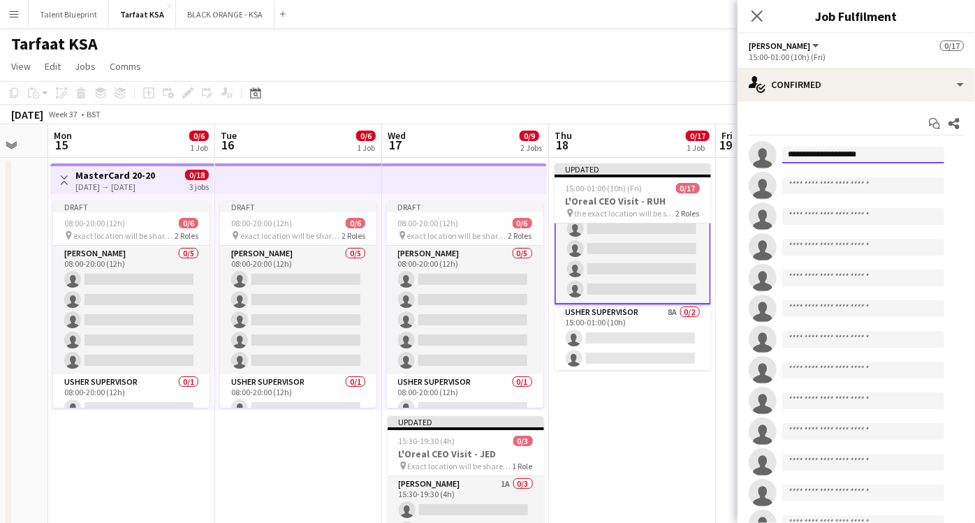
click at [892, 155] on input "**********" at bounding box center [864, 155] width 162 height 17
drag, startPoint x: 887, startPoint y: 160, endPoint x: 752, endPoint y: 168, distance: 135.1
click at [752, 168] on app-invite-slot "**********" at bounding box center [857, 155] width 238 height 28
click at [518, 82] on app-toolbar "Copy Paste Paste Ctrl+V Paste with crew Ctrl+Shift+V Paste linked Job Delete Gr…" at bounding box center [487, 93] width 975 height 24
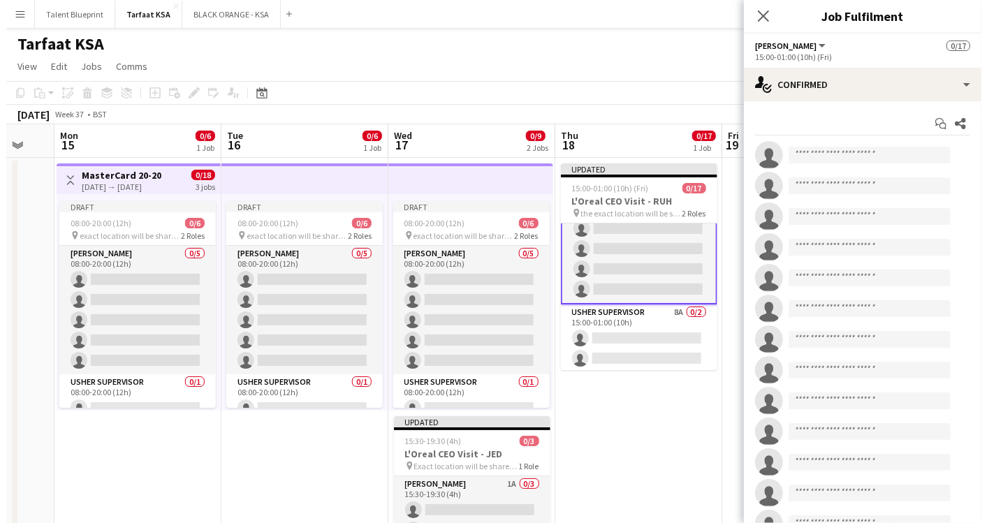
scroll to position [252, 0]
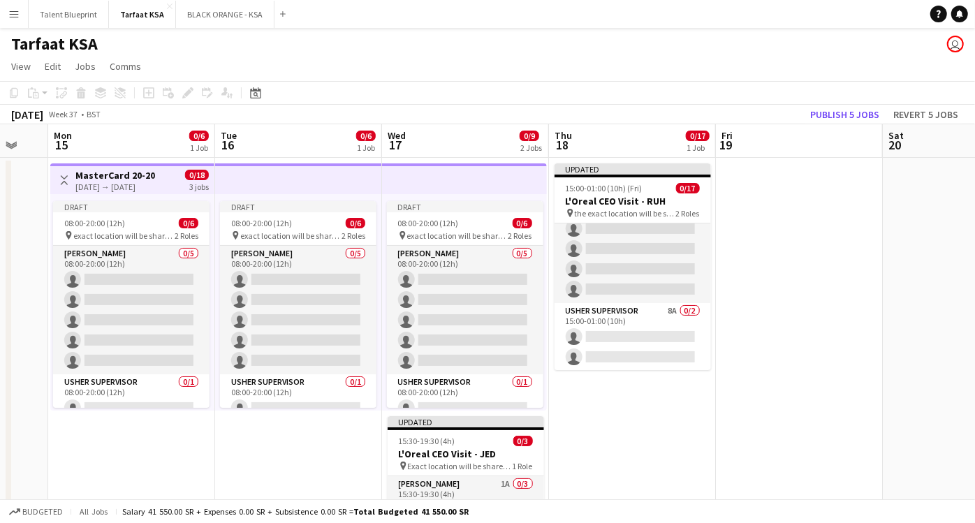
click at [15, 9] on app-icon "Menu" at bounding box center [13, 13] width 11 height 11
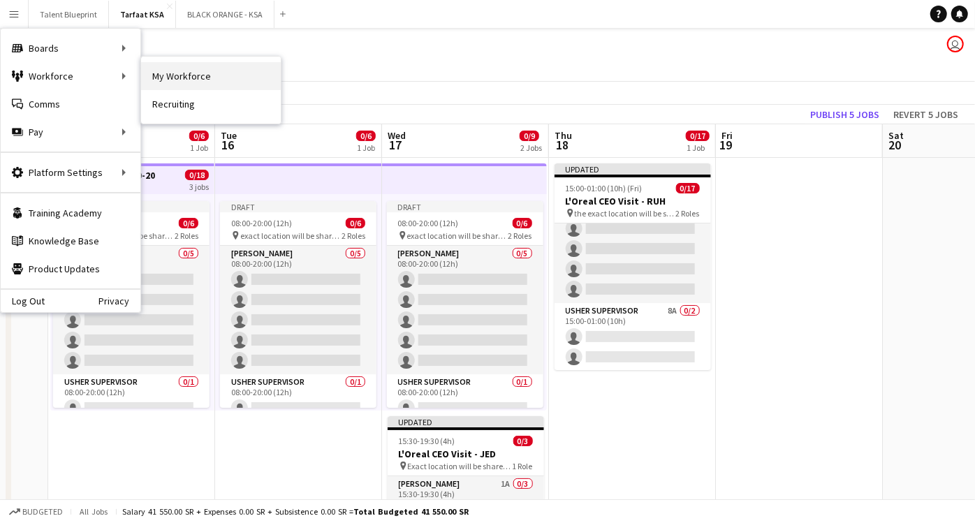
click at [168, 76] on link "My Workforce" at bounding box center [211, 76] width 140 height 28
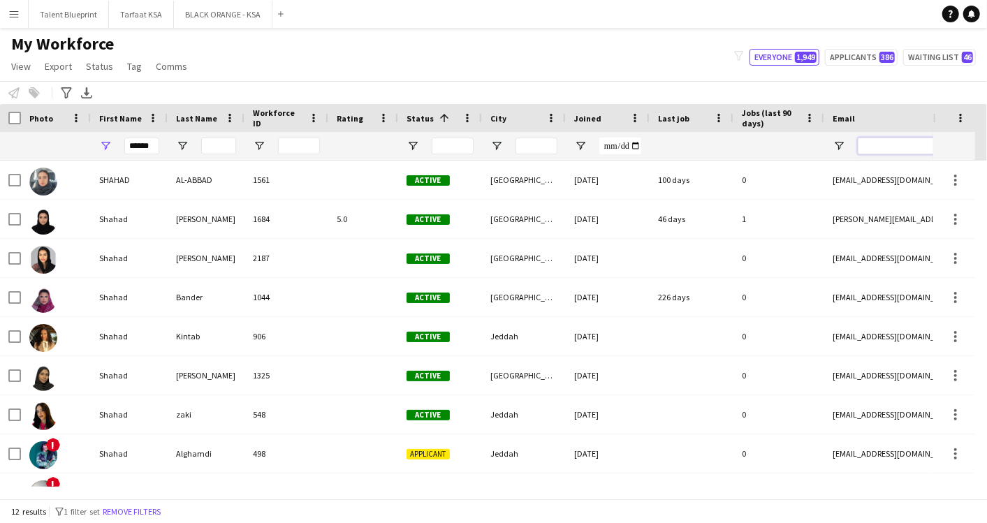
click at [871, 151] on input "Email Filter Input" at bounding box center [977, 146] width 238 height 17
paste input "**********"
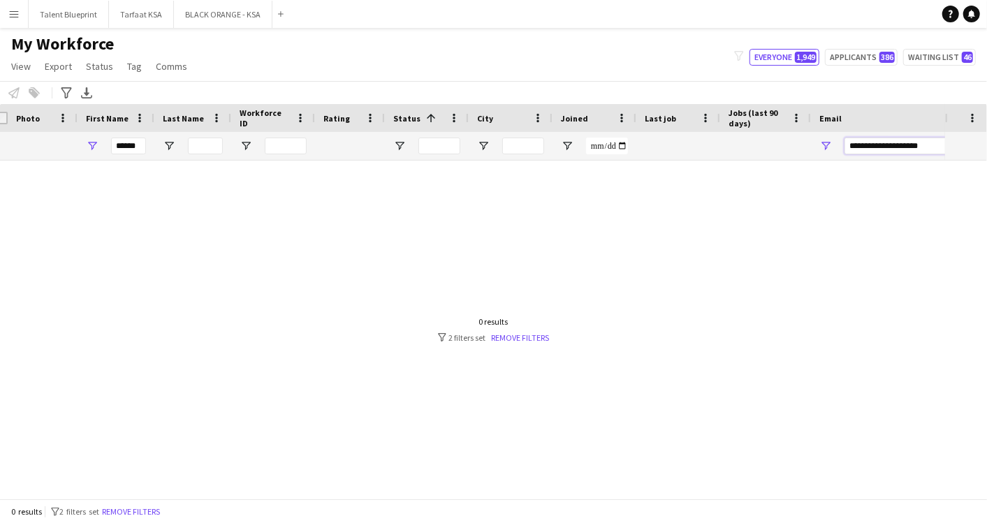
type input "**********"
click at [137, 145] on input "******" at bounding box center [128, 146] width 35 height 17
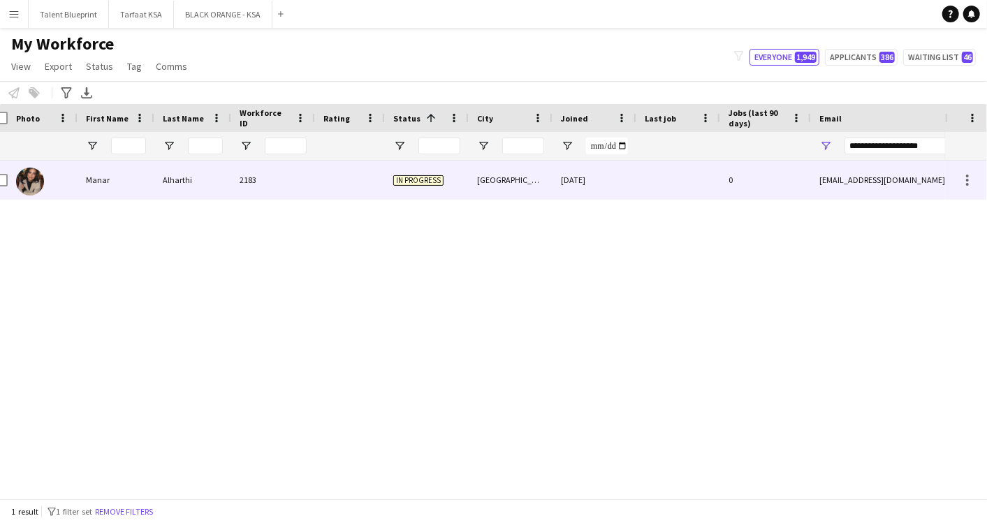
click at [368, 187] on div at bounding box center [350, 180] width 70 height 38
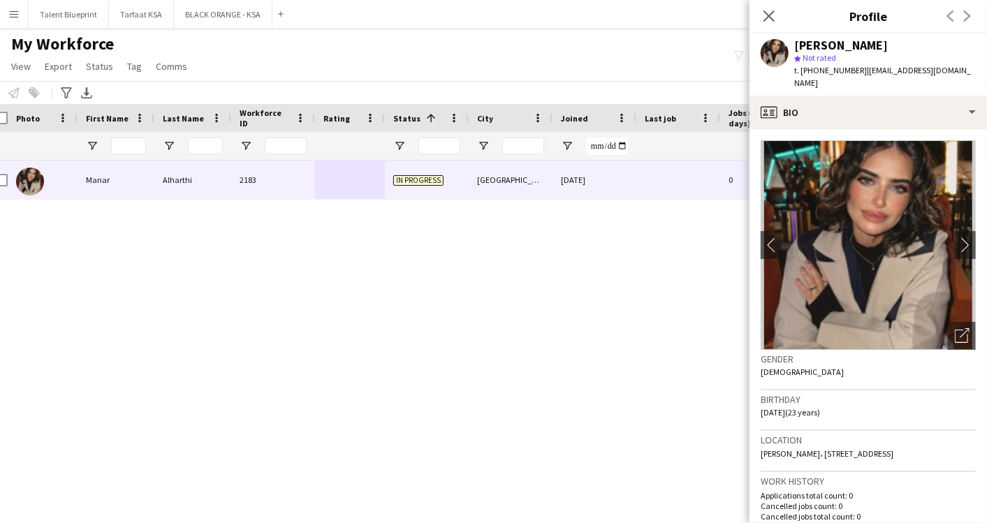
click at [443, 219] on div "Manar Alharthi 2183 In progress Riyadh 04-09-2025 0 emeralld77@gmail.com" at bounding box center [472, 324] width 945 height 326
click at [379, 235] on div "Manar Alharthi 2183 In progress Riyadh 04-09-2025 0 emeralld77@gmail.com" at bounding box center [472, 324] width 945 height 326
click at [772, 17] on icon at bounding box center [768, 15] width 13 height 13
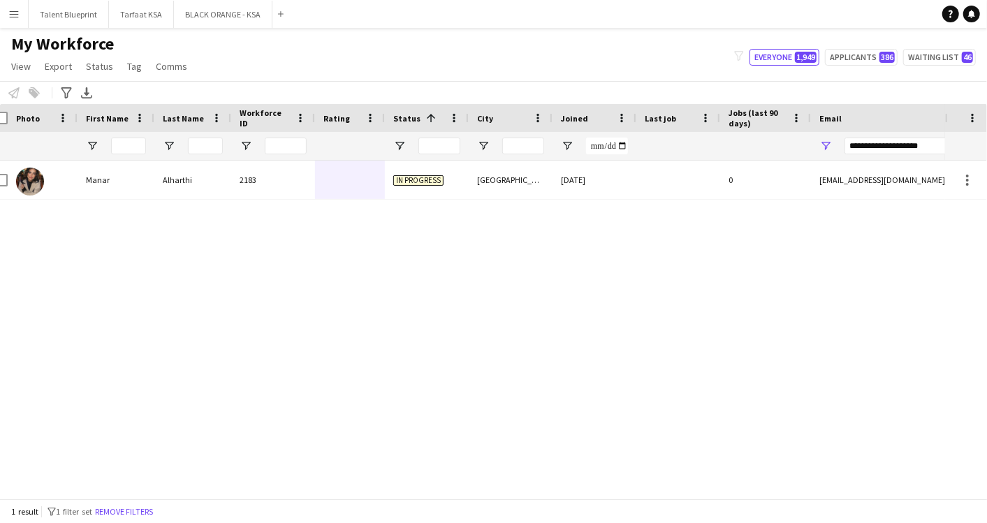
click at [414, 257] on div "Manar Alharthi 2183 In progress Riyadh 04-09-2025 0 emeralld77@gmail.com" at bounding box center [472, 324] width 945 height 326
click at [870, 152] on input "**********" at bounding box center [964, 146] width 238 height 17
paste input "**"
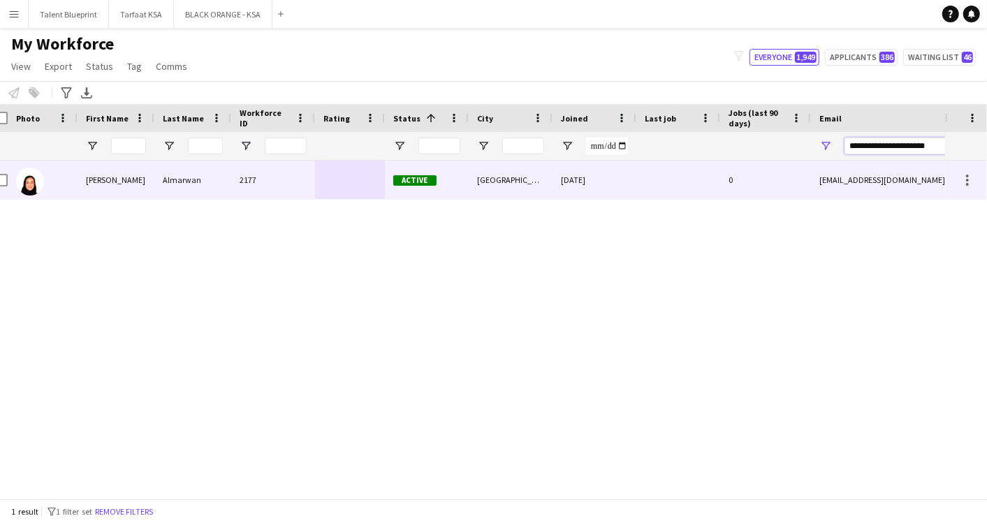
type input "**********"
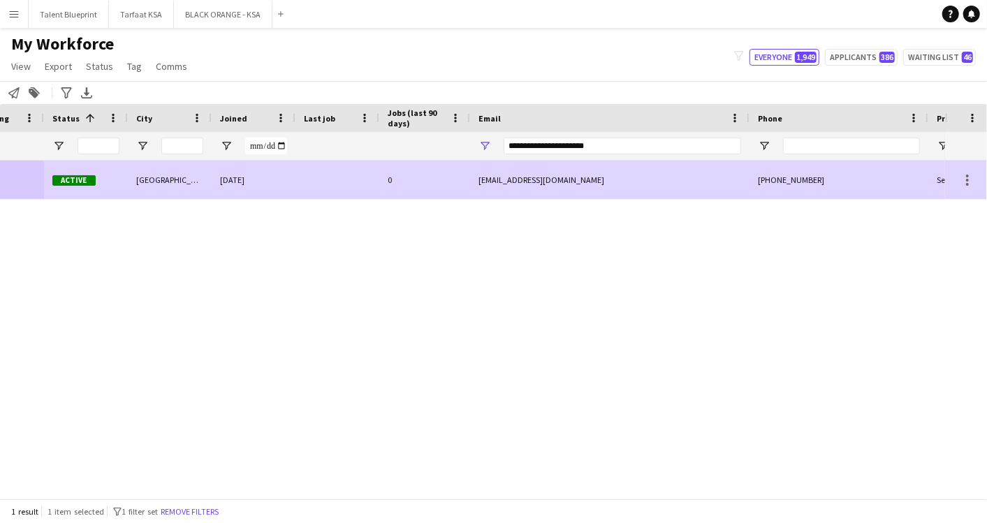
scroll to position [0, 0]
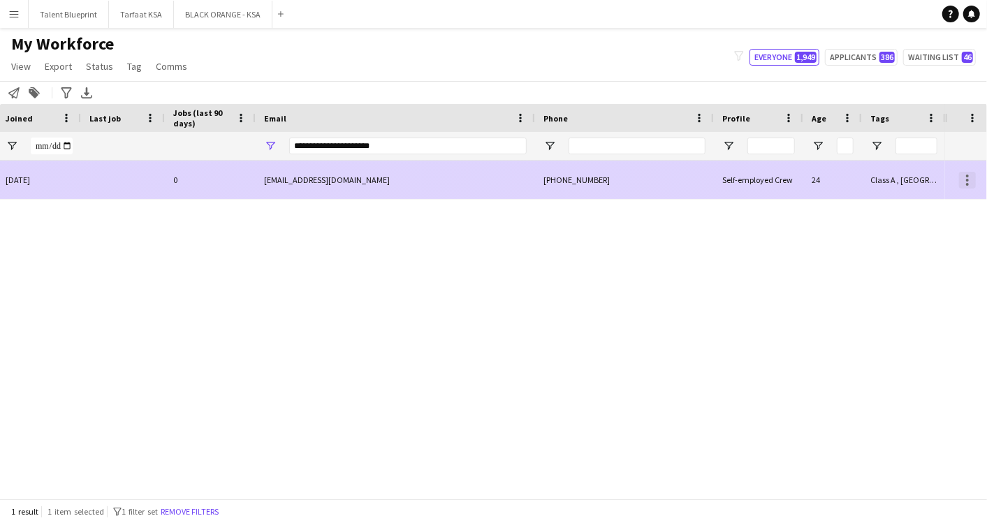
click at [966, 180] on div at bounding box center [967, 180] width 3 height 3
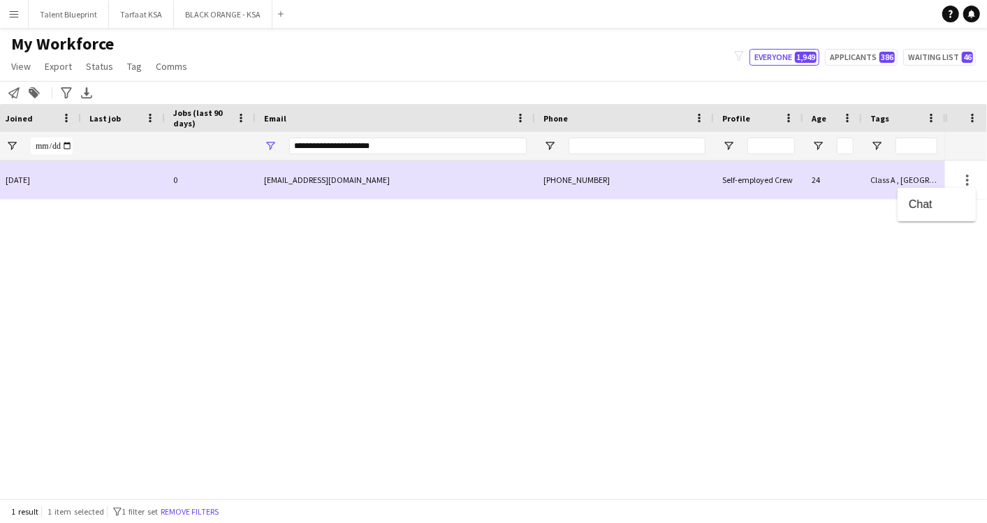
click at [966, 179] on div at bounding box center [493, 261] width 987 height 523
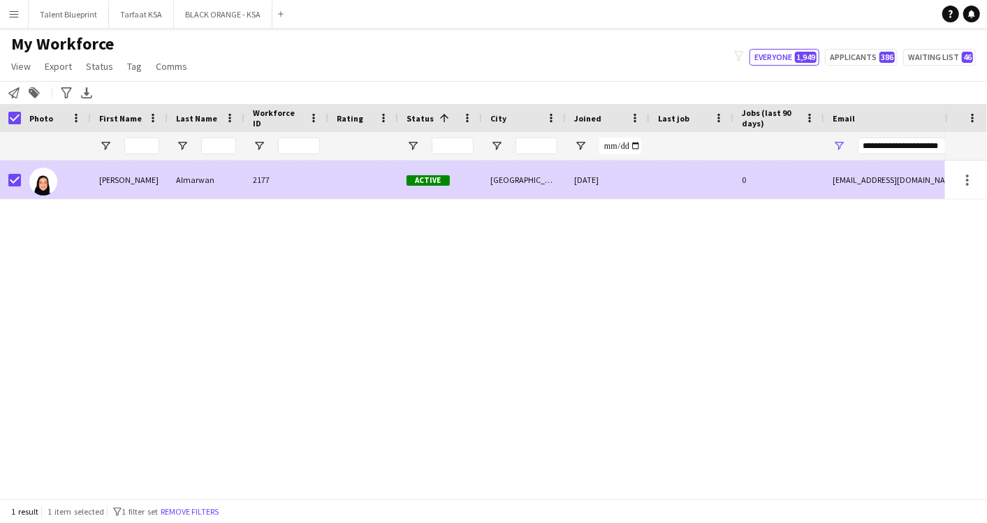
click at [157, 178] on div "Dina" at bounding box center [129, 180] width 77 height 38
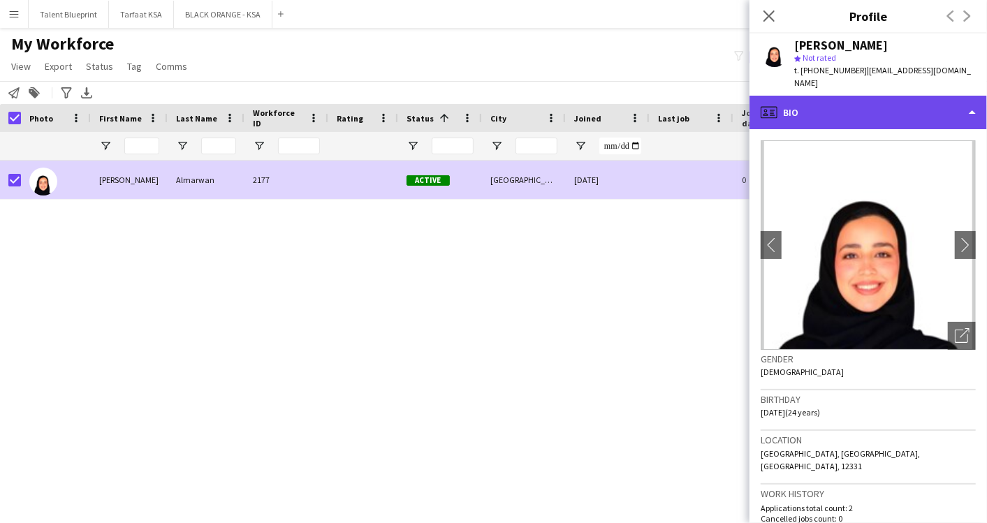
click at [964, 107] on div "profile Bio" at bounding box center [869, 113] width 238 height 34
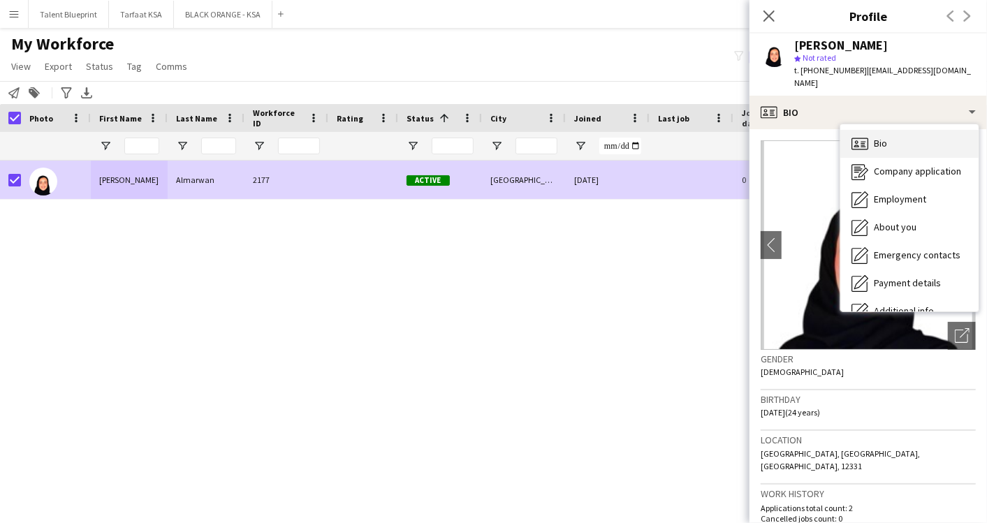
click at [879, 141] on div "Bio Bio" at bounding box center [910, 144] width 138 height 28
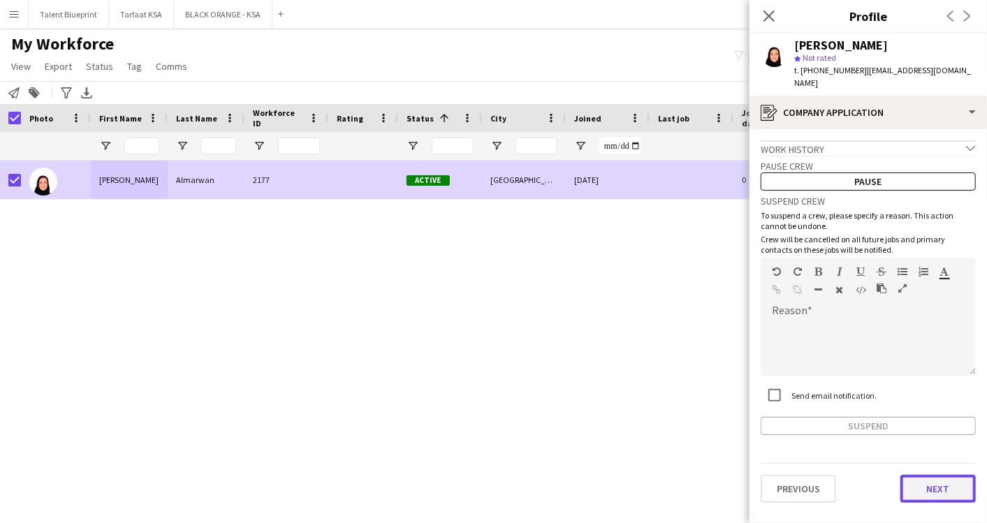
click at [923, 475] on button "Next" at bounding box center [938, 489] width 75 height 28
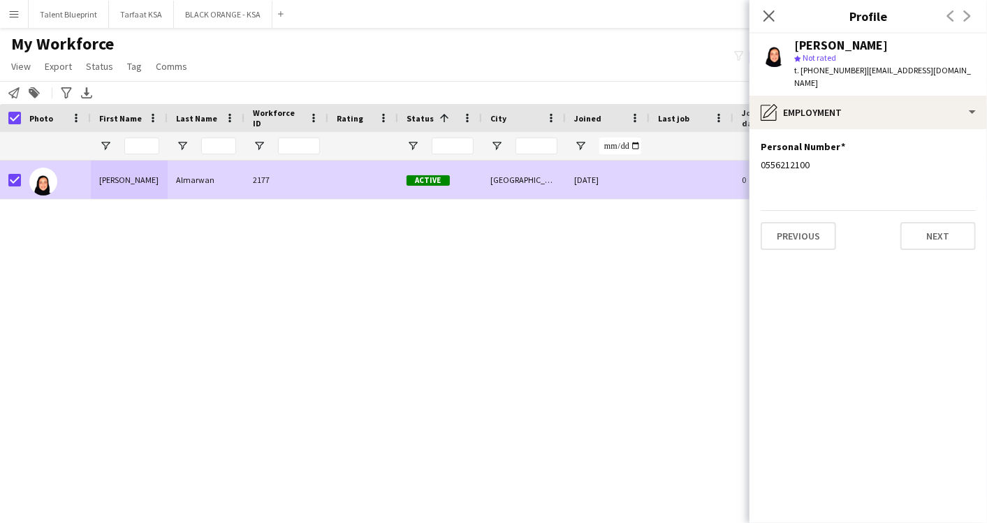
click at [922, 236] on app-section-data-types "Personal Number Edit this field 0556212100 Previous Next" at bounding box center [869, 326] width 238 height 394
click at [926, 225] on button "Next" at bounding box center [938, 236] width 75 height 28
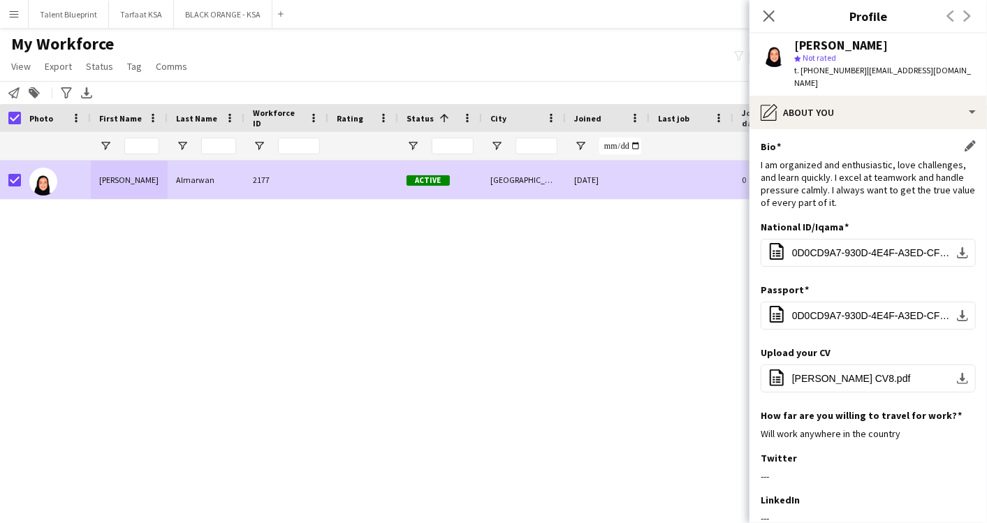
click at [842, 166] on div "I am organized and enthusiastic, love challenges, and learn quickly. I excel at…" at bounding box center [868, 184] width 215 height 51
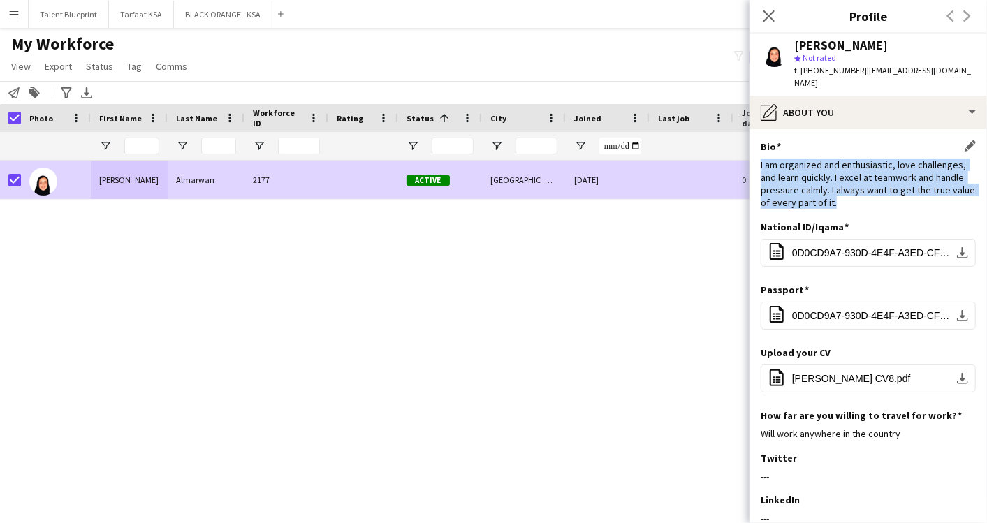
drag, startPoint x: 760, startPoint y: 153, endPoint x: 872, endPoint y: 191, distance: 118.2
click at [872, 191] on app-section-data-types "Bio Edit this field I am organized and enthusiastic, love challenges, and learn…" at bounding box center [869, 326] width 238 height 394
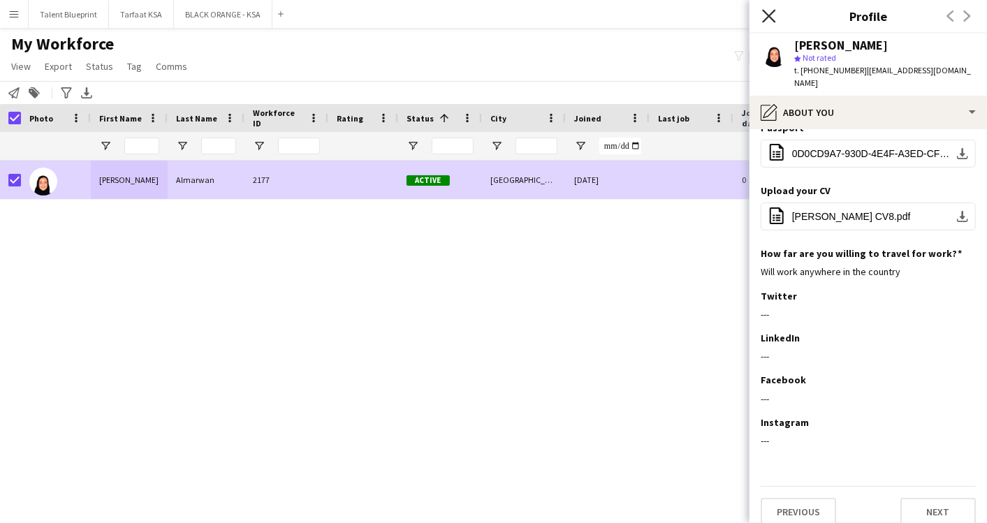
drag, startPoint x: 872, startPoint y: 191, endPoint x: 764, endPoint y: 15, distance: 206.3
click at [764, 15] on icon "Close pop-in" at bounding box center [768, 15] width 13 height 13
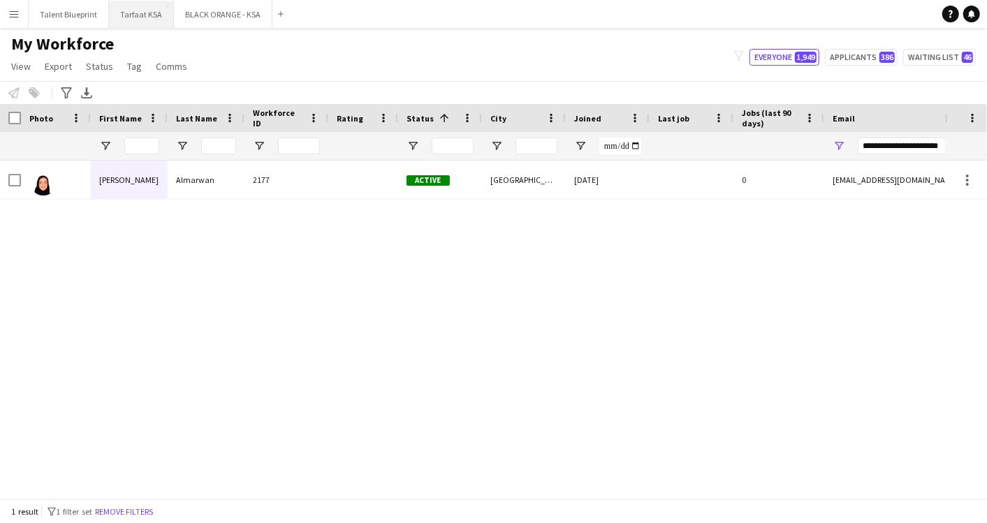
click at [137, 12] on button "Tarfaat KSA Close" at bounding box center [141, 14] width 65 height 27
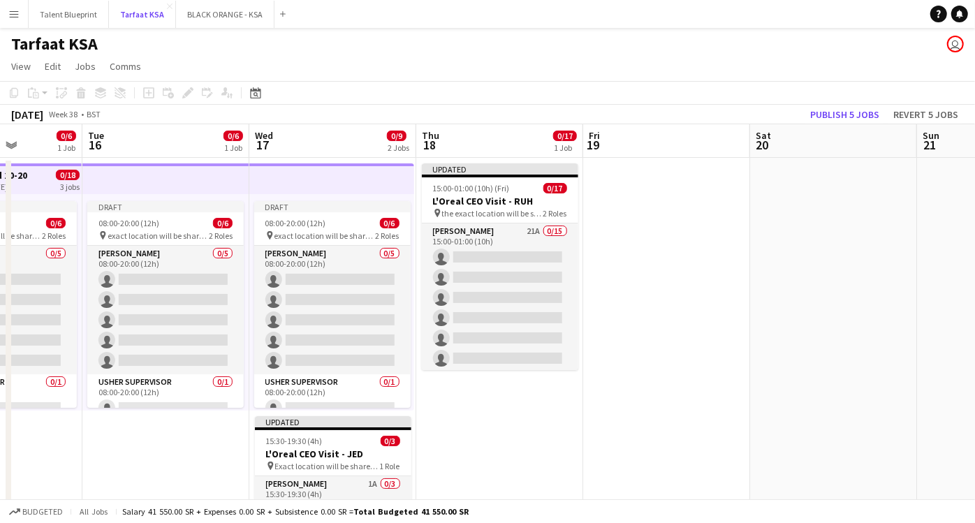
scroll to position [0, 419]
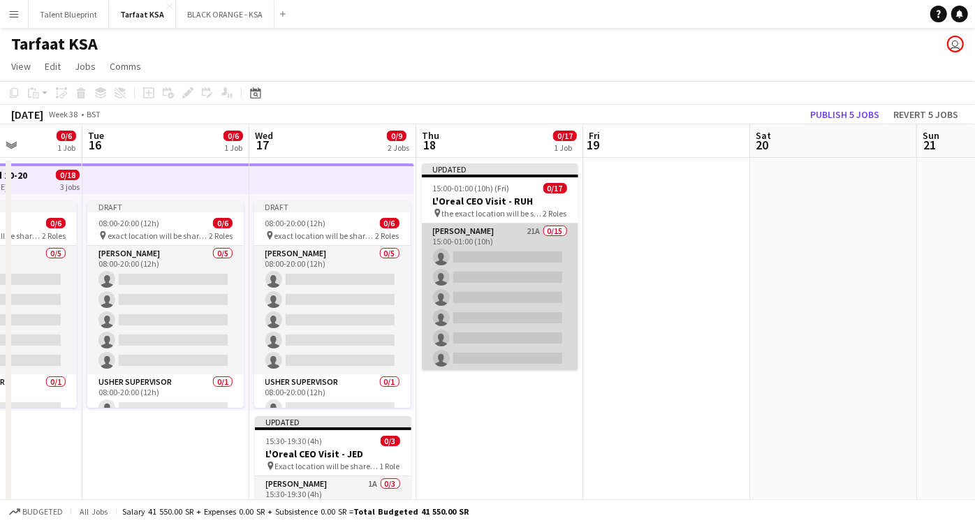
click at [518, 233] on app-card-role "Usher 21A 0/15 15:00-01:00 (10h) single-neutral-actions single-neutral-actions …" at bounding box center [500, 389] width 157 height 331
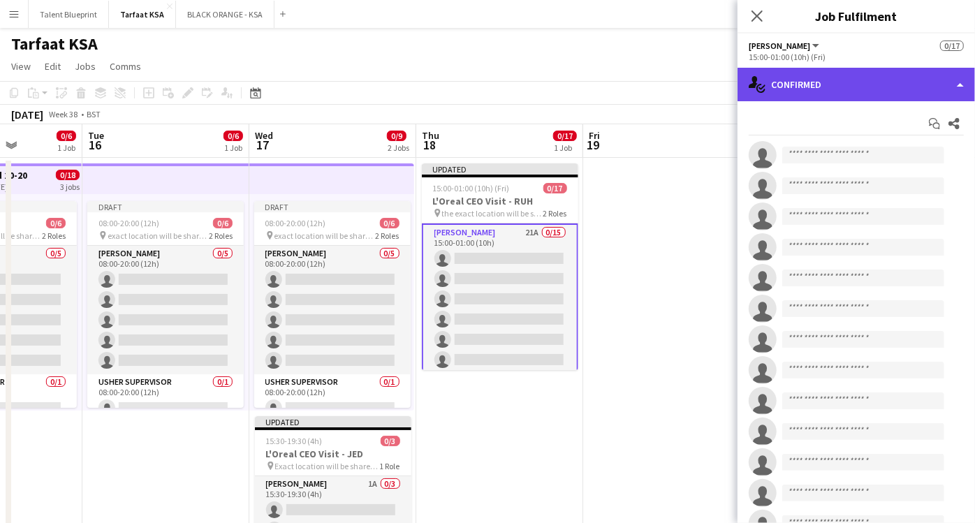
click at [957, 78] on div "single-neutral-actions-check-2 Confirmed" at bounding box center [857, 85] width 238 height 34
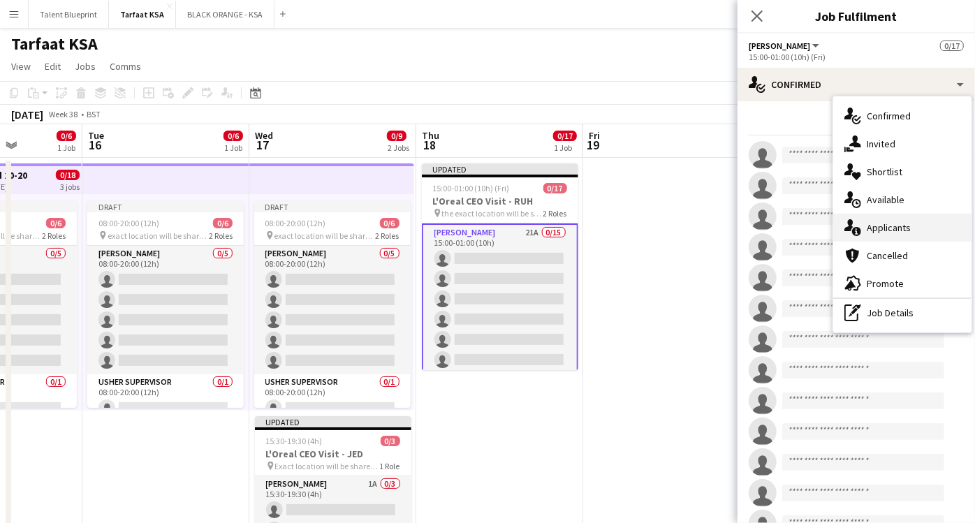
click at [901, 224] on span "Applicants" at bounding box center [889, 227] width 44 height 13
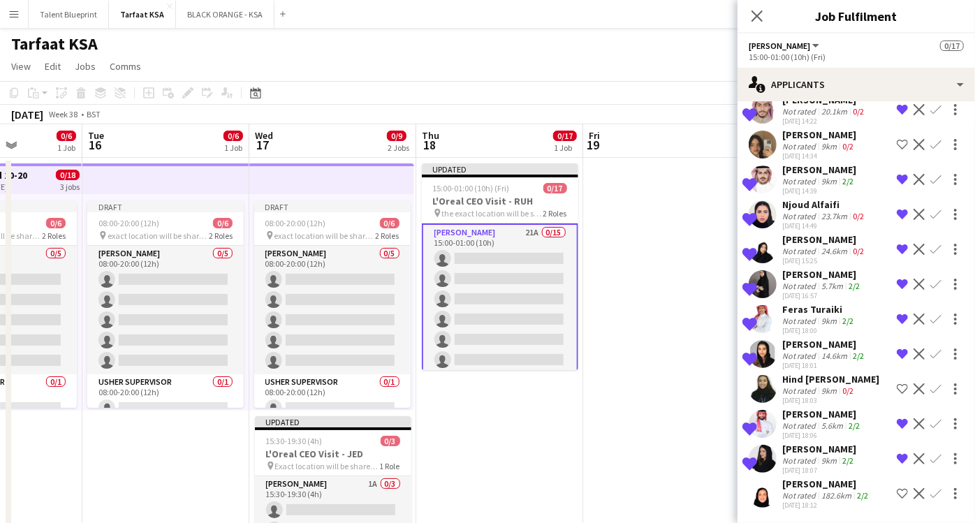
scroll to position [389, 0]
click at [897, 494] on app-icon "Shortlist crew" at bounding box center [902, 493] width 11 height 11
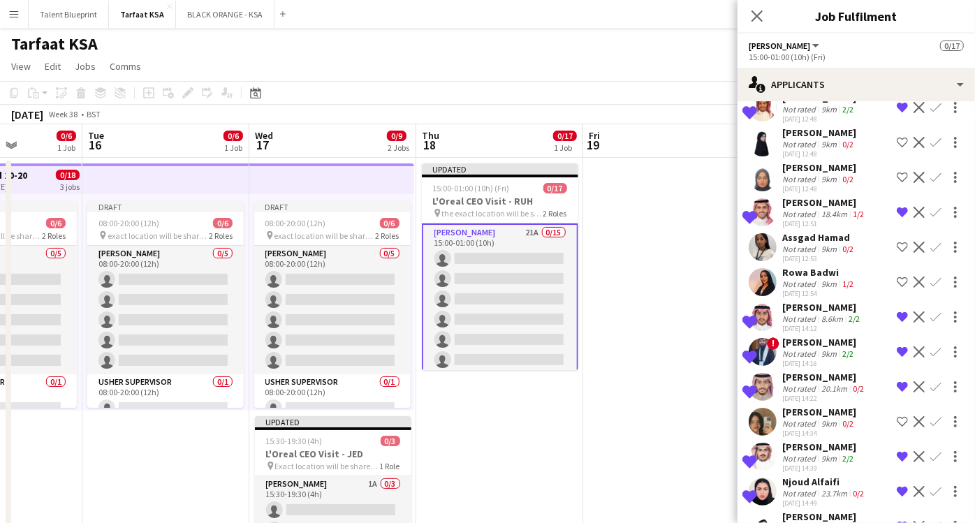
scroll to position [0, 0]
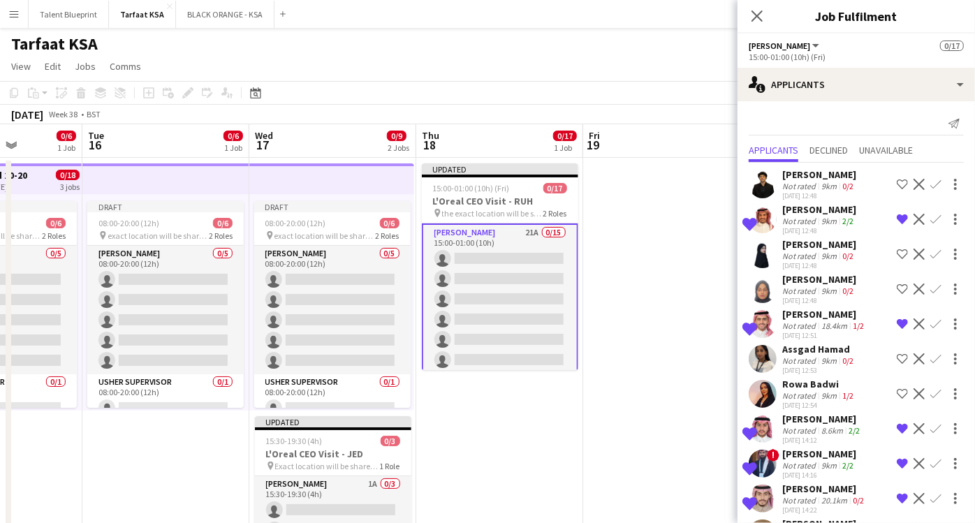
click at [518, 239] on app-card-role "Usher 21A 0/15 15:00-01:00 (10h) single-neutral-actions single-neutral-actions …" at bounding box center [500, 391] width 157 height 334
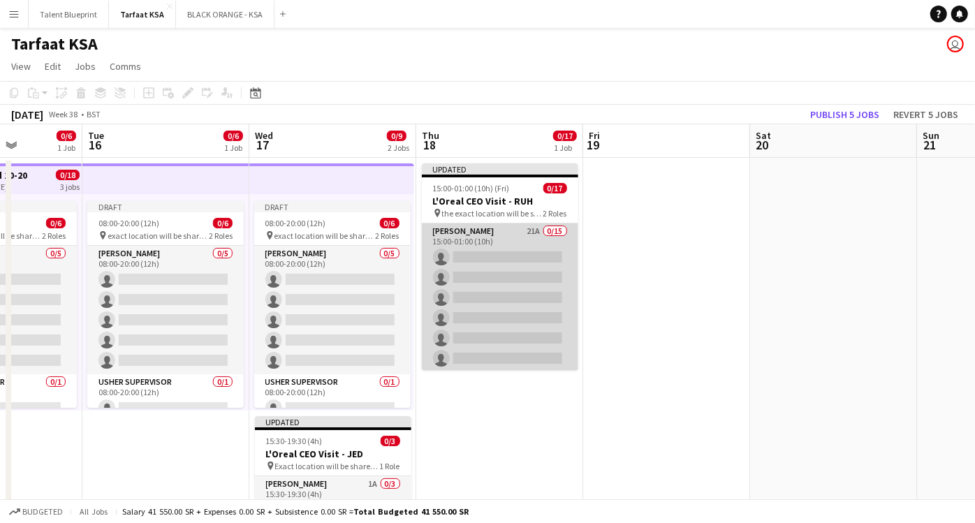
click at [518, 239] on app-card-role "Usher 21A 0/15 15:00-01:00 (10h) single-neutral-actions single-neutral-actions …" at bounding box center [500, 389] width 157 height 331
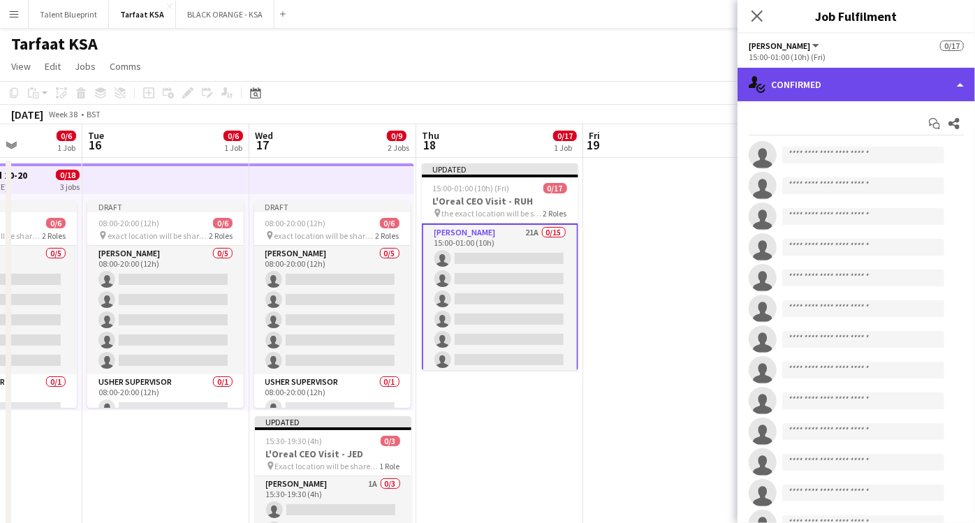
click at [962, 78] on div "single-neutral-actions-check-2 Confirmed" at bounding box center [857, 85] width 238 height 34
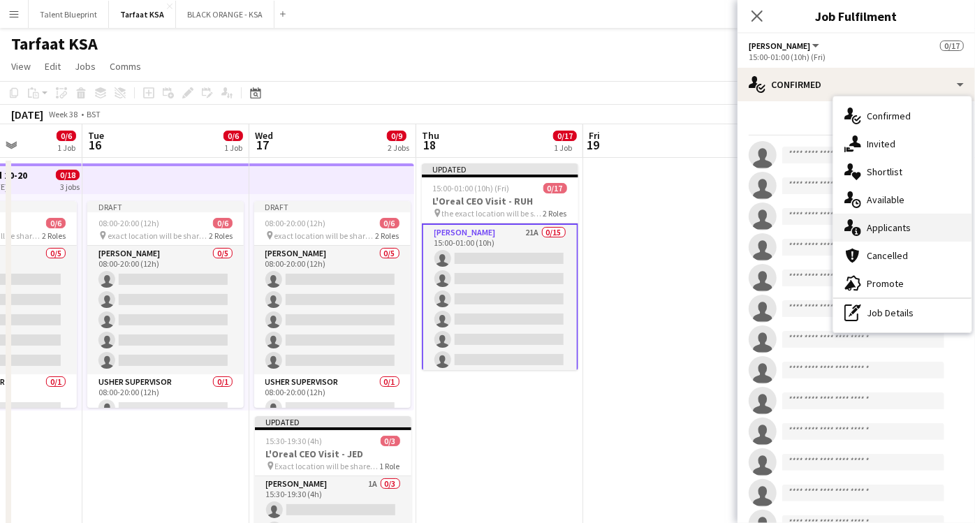
click at [912, 224] on div "single-neutral-actions-information Applicants" at bounding box center [903, 228] width 138 height 28
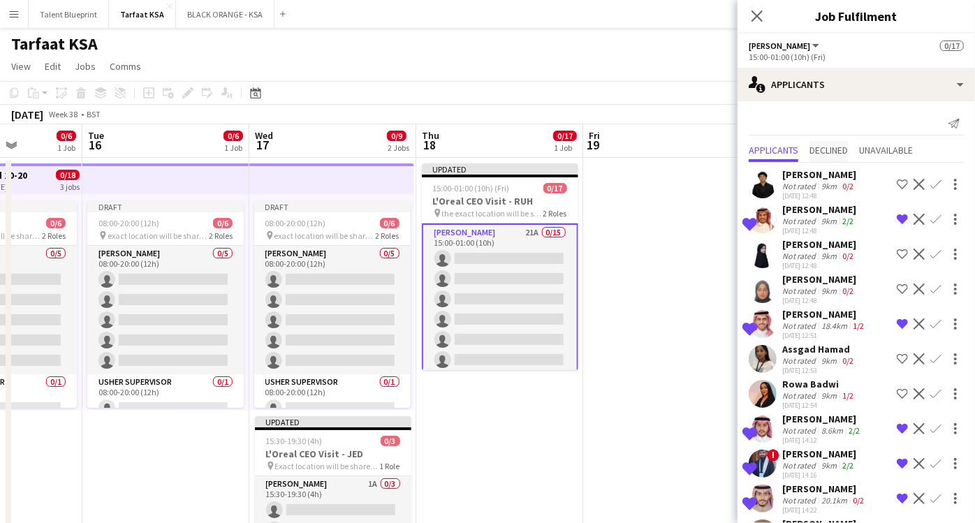
click at [838, 142] on span "Declined" at bounding box center [829, 151] width 38 height 21
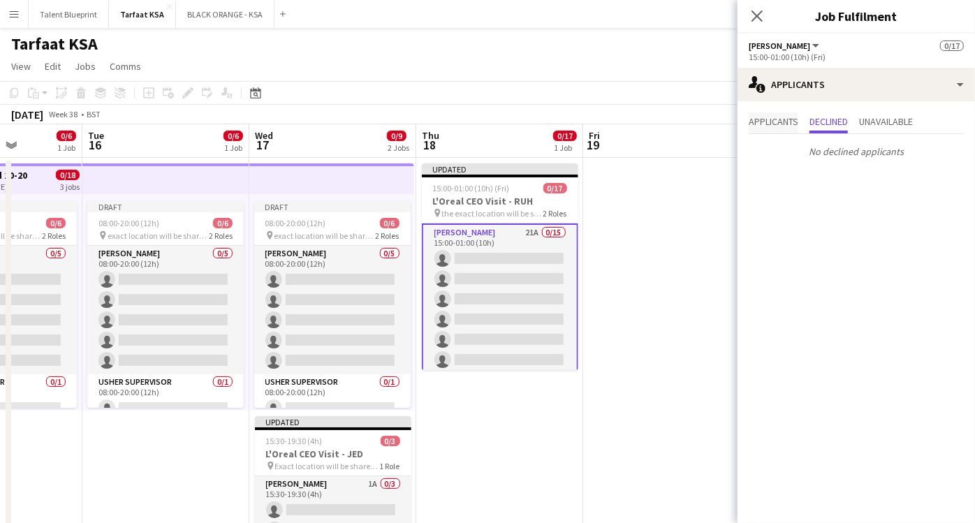
click at [780, 125] on span "Applicants" at bounding box center [774, 122] width 50 height 10
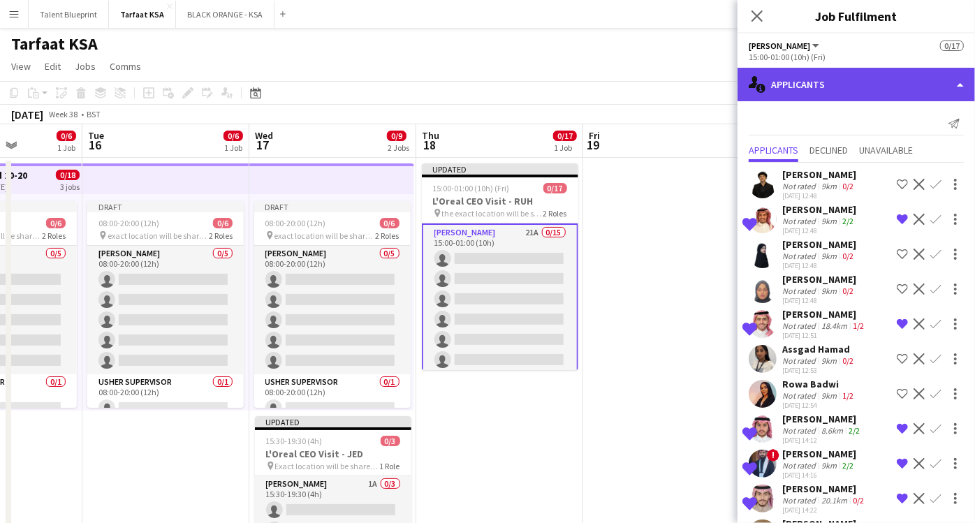
click at [916, 94] on div "single-neutral-actions-information Applicants" at bounding box center [857, 85] width 238 height 34
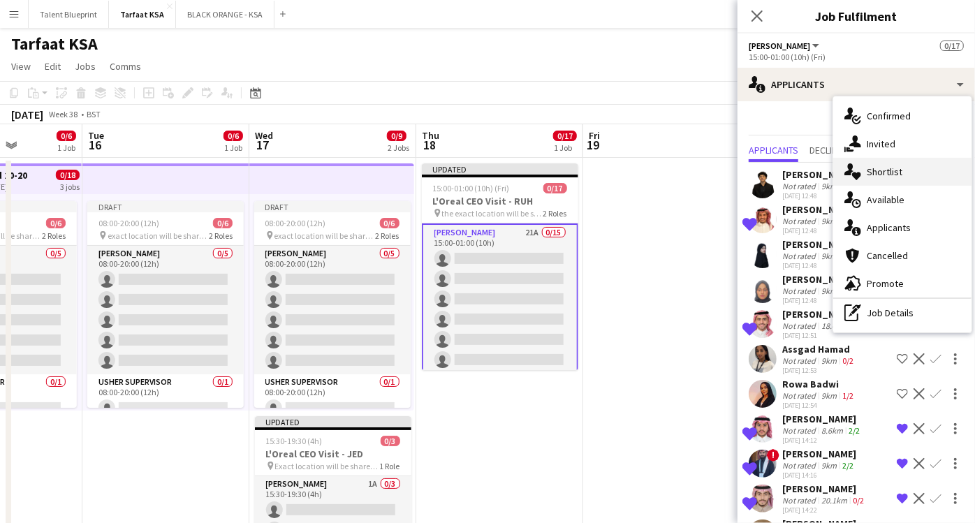
click at [893, 168] on span "Shortlist" at bounding box center [885, 172] width 36 height 13
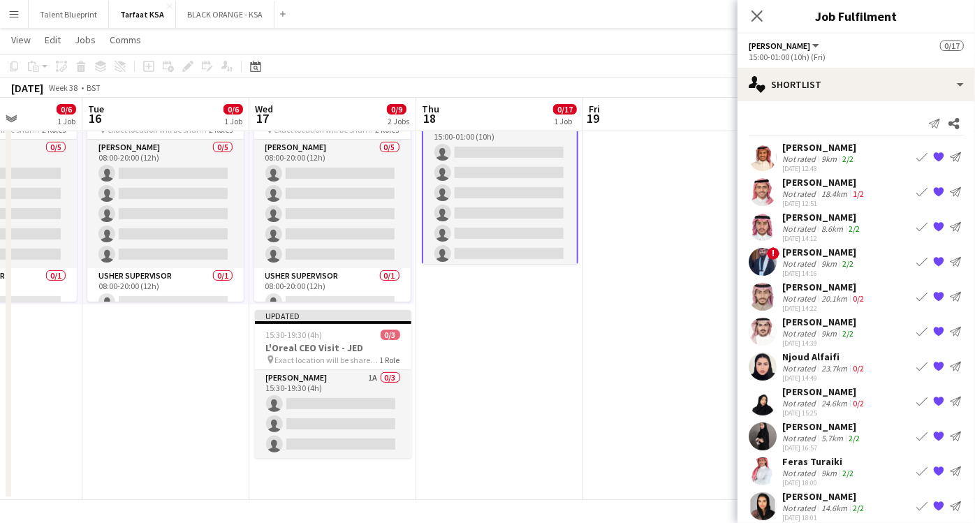
click at [820, 187] on div "[PERSON_NAME]" at bounding box center [825, 182] width 85 height 13
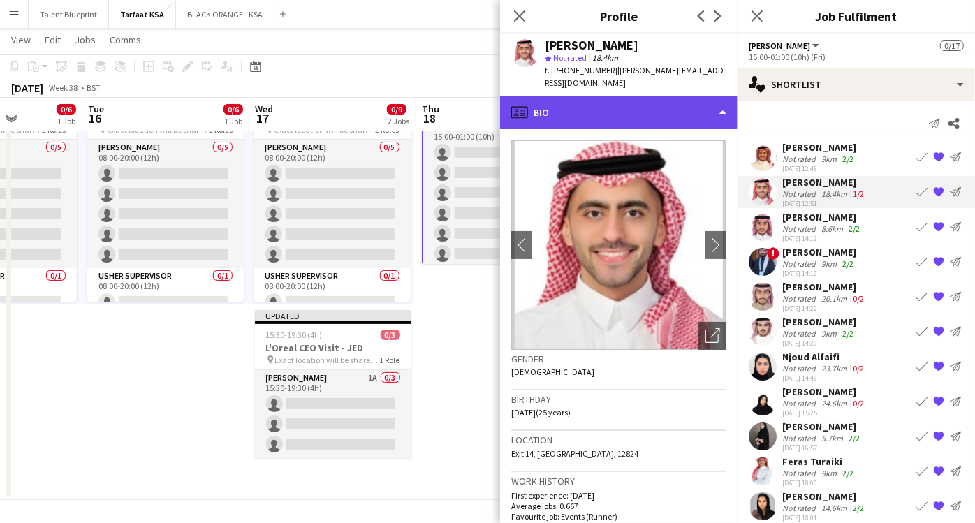
click at [712, 110] on div "profile Bio" at bounding box center [619, 113] width 238 height 34
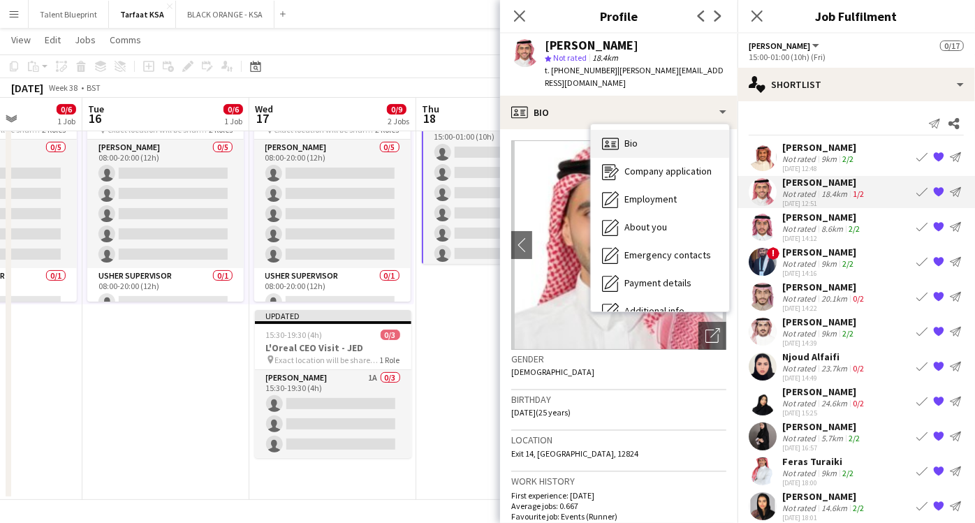
click at [669, 144] on div "Bio Bio" at bounding box center [660, 144] width 138 height 28
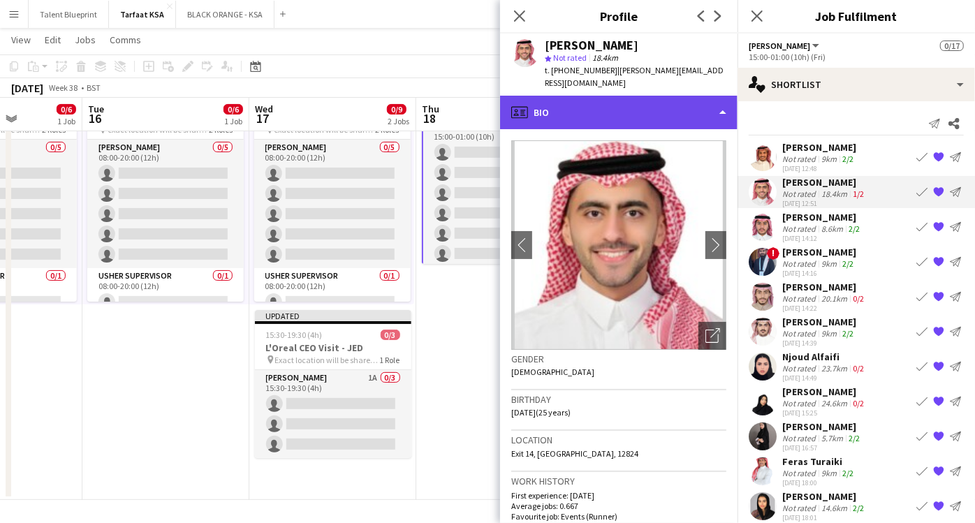
click at [537, 114] on div "profile Bio" at bounding box center [619, 113] width 238 height 34
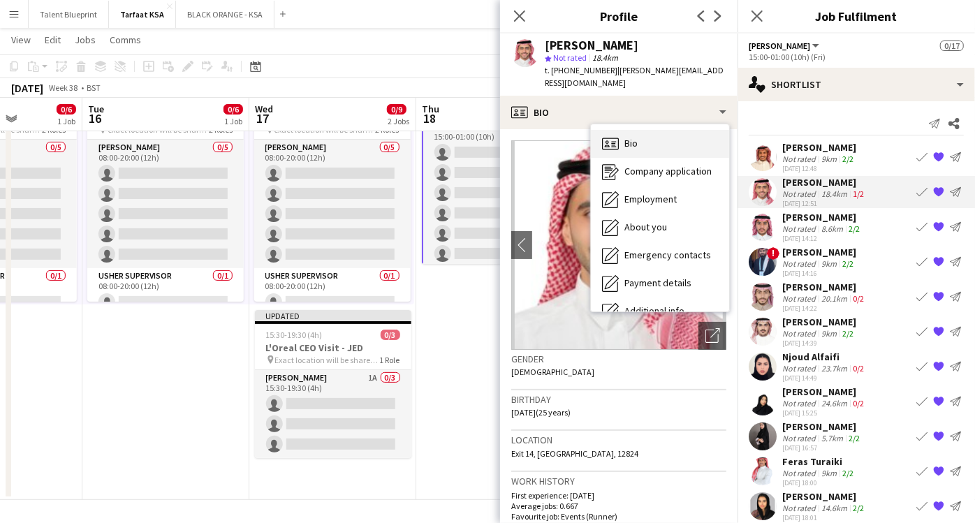
click at [604, 143] on icon "Bio" at bounding box center [610, 144] width 17 height 17
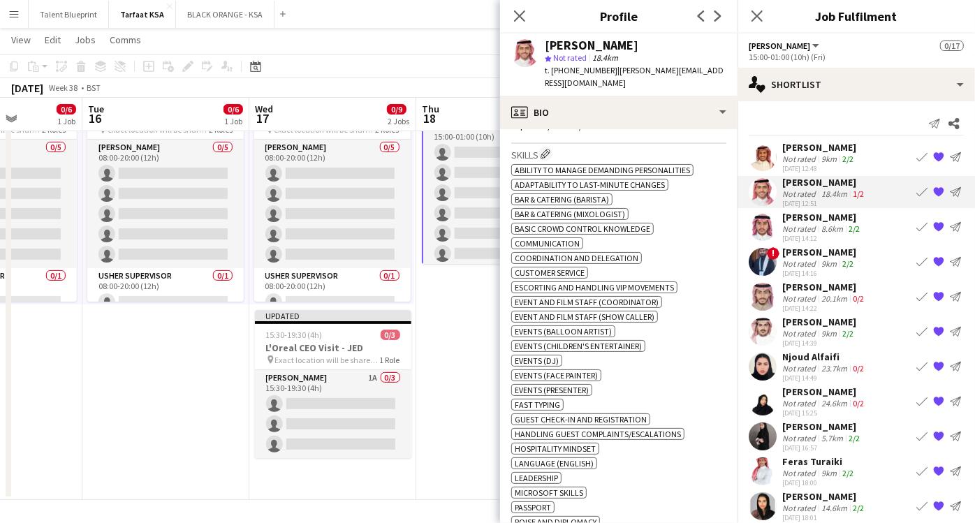
scroll to position [499, 0]
click at [518, 12] on icon "Close pop-in" at bounding box center [519, 15] width 13 height 13
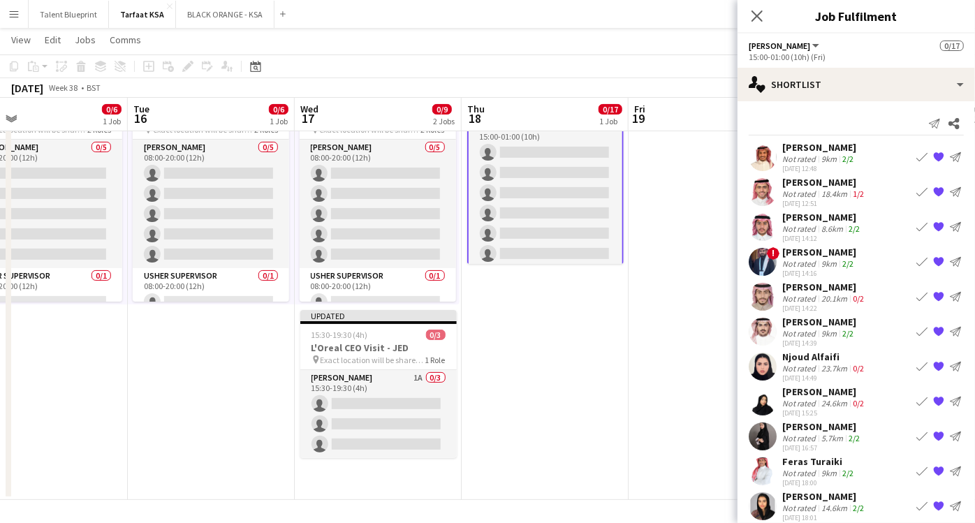
scroll to position [0, 0]
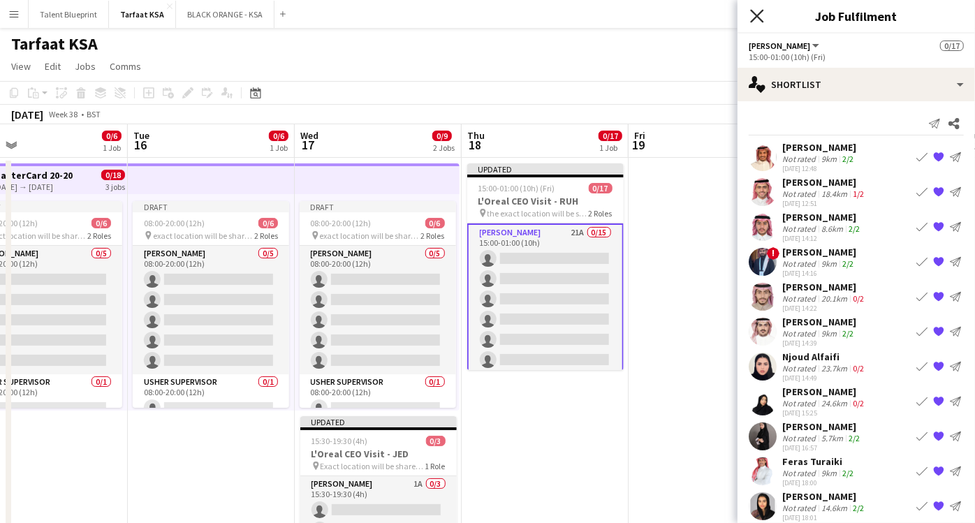
click at [753, 17] on icon "Close pop-in" at bounding box center [756, 15] width 13 height 13
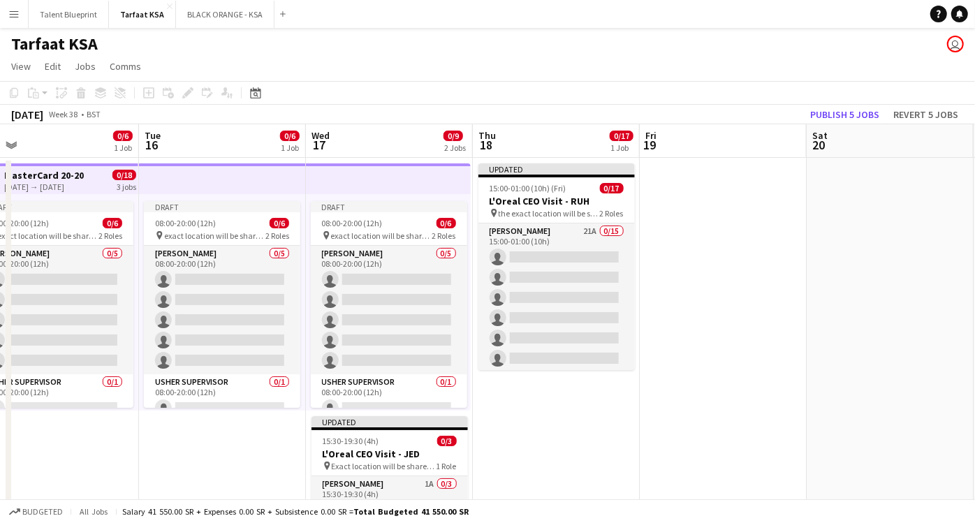
scroll to position [0, 530]
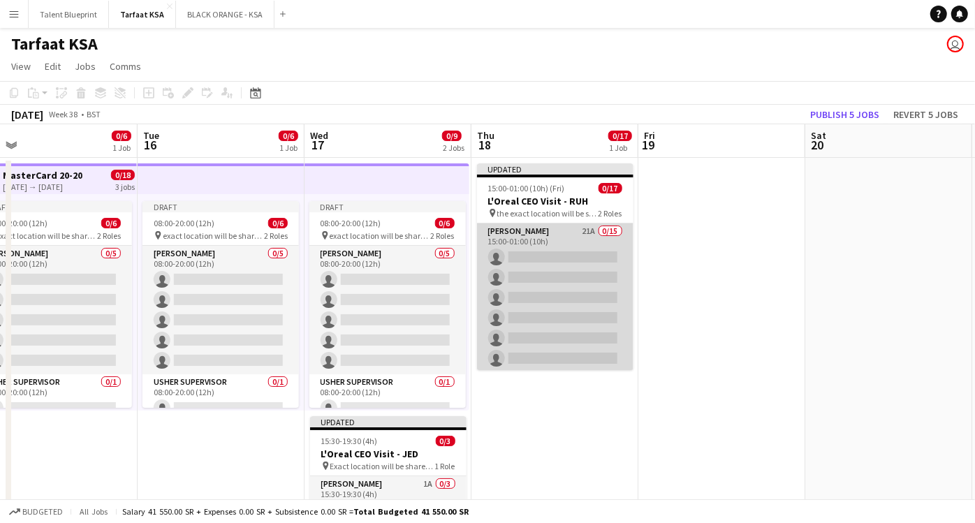
click at [535, 238] on app-card-role "[PERSON_NAME] 21A 0/15 15:00-01:00 (10h) single-neutral-actions single-neutral-…" at bounding box center [555, 389] width 157 height 331
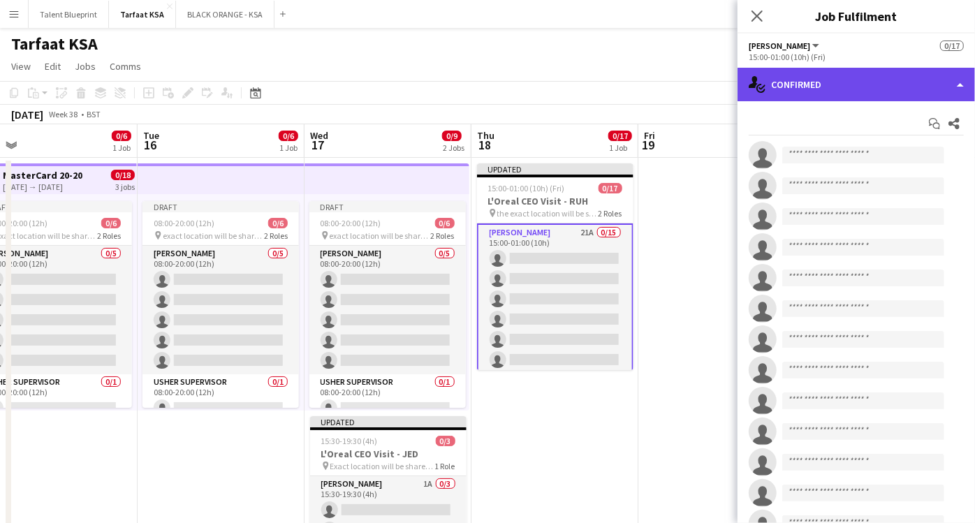
click at [943, 78] on div "single-neutral-actions-check-2 Confirmed" at bounding box center [857, 85] width 238 height 34
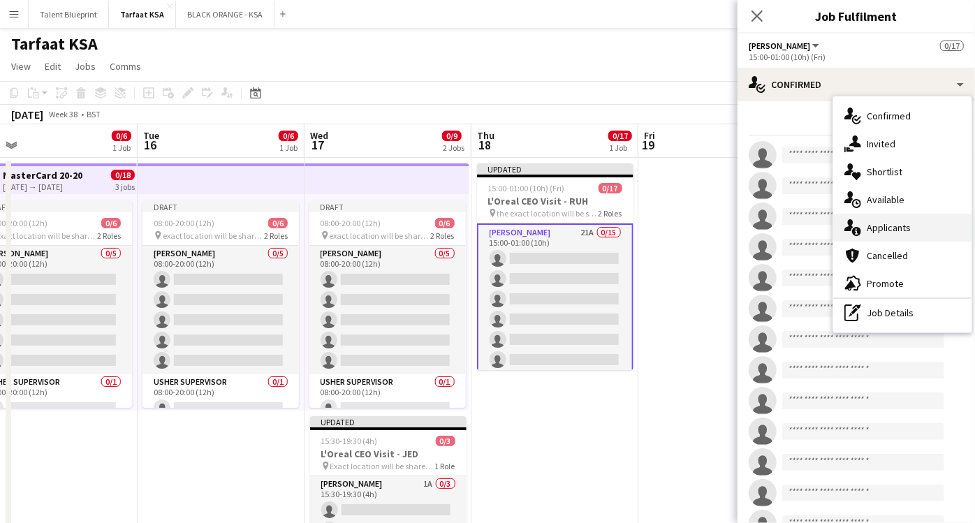
click at [887, 228] on span "Applicants" at bounding box center [889, 227] width 44 height 13
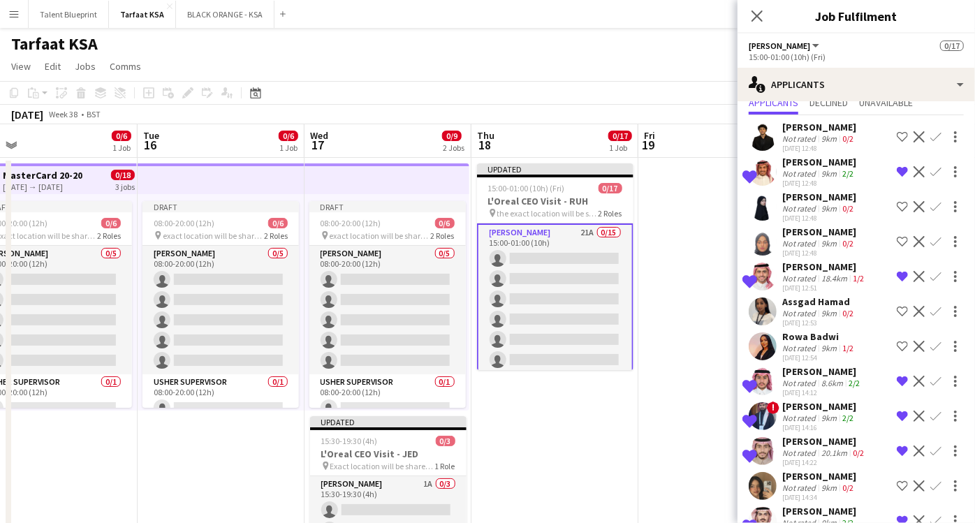
scroll to position [0, 0]
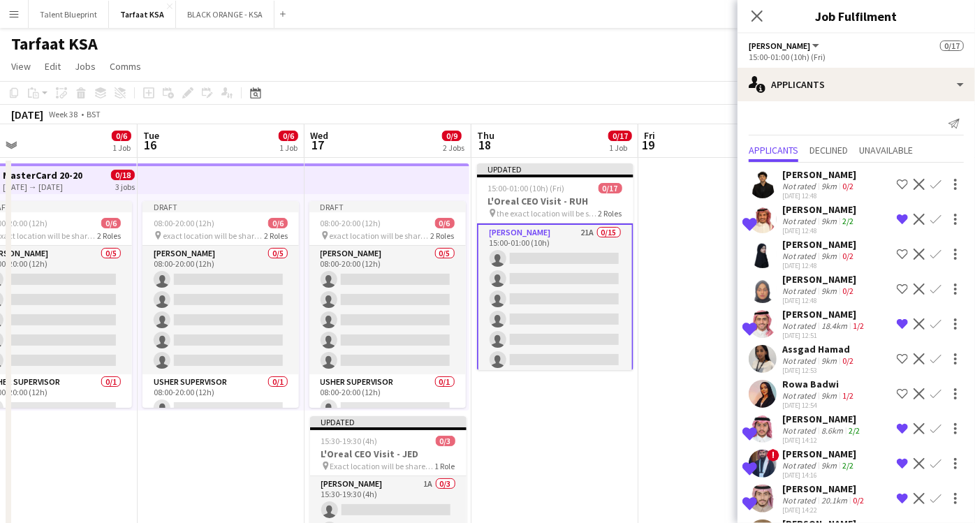
click at [808, 246] on div "[PERSON_NAME]" at bounding box center [820, 244] width 74 height 13
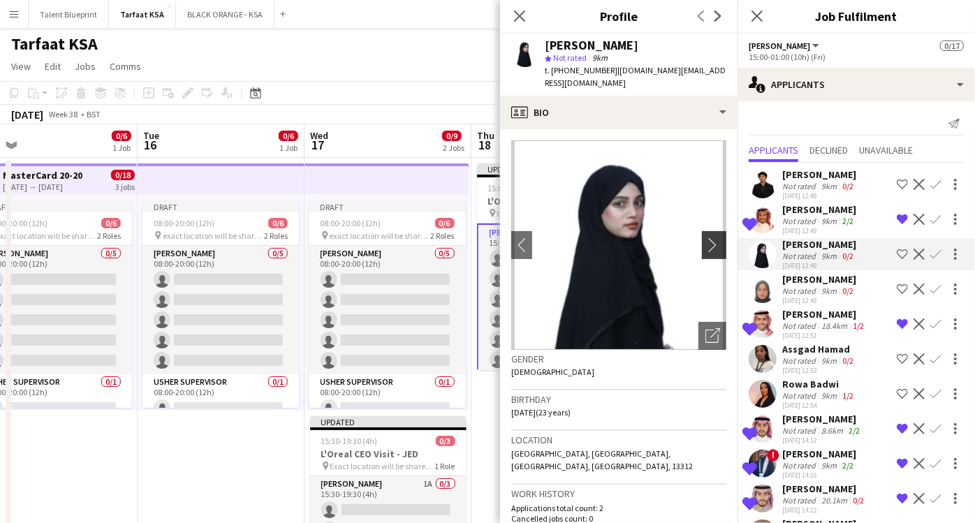
click at [702, 231] on button "chevron-right" at bounding box center [716, 245] width 28 height 28
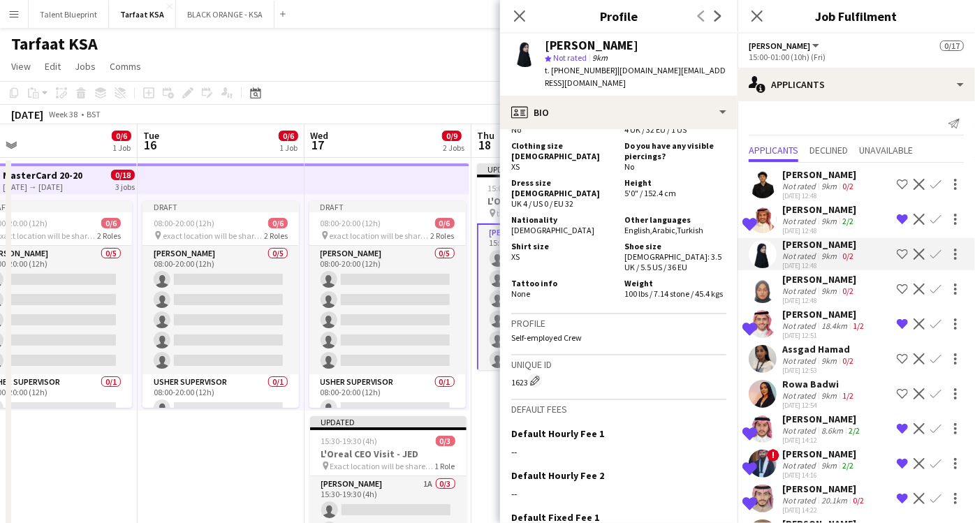
scroll to position [1133, 0]
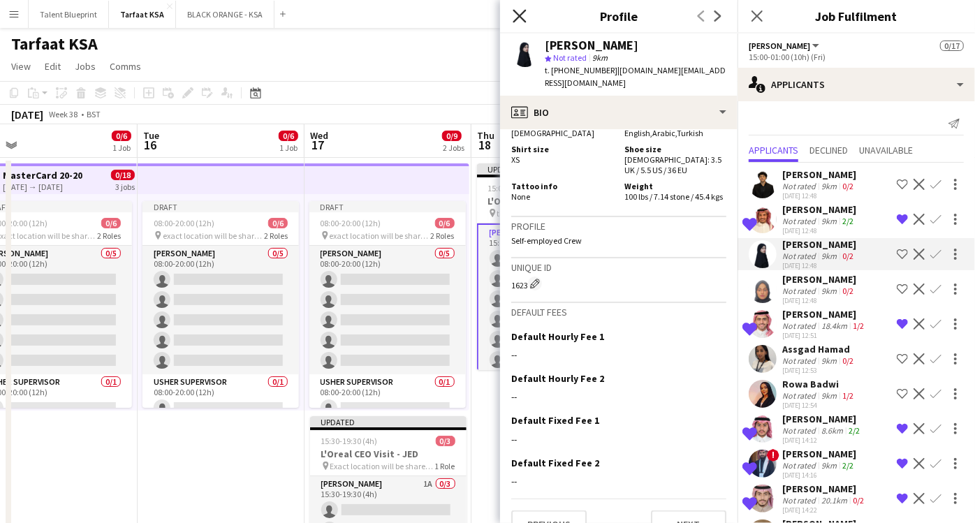
click at [523, 15] on icon "Close pop-in" at bounding box center [519, 15] width 13 height 13
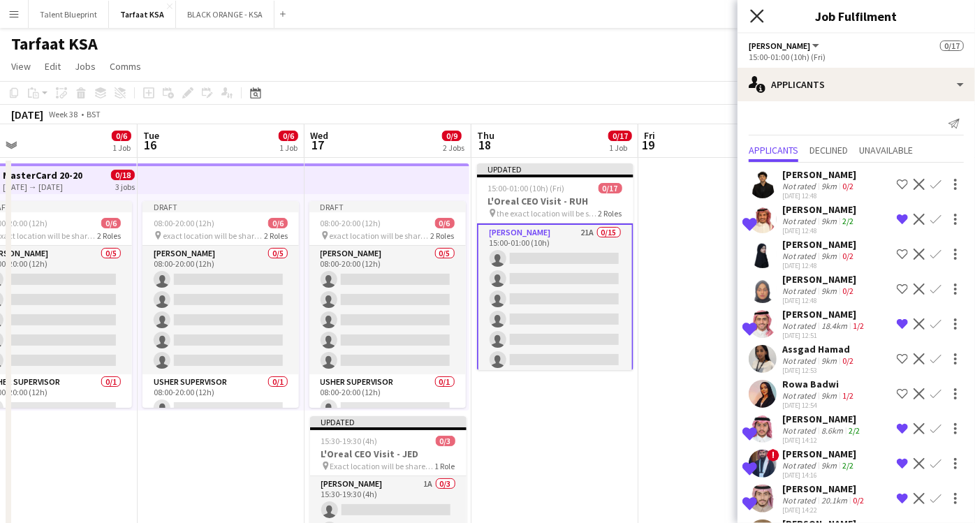
click at [759, 15] on icon at bounding box center [756, 15] width 13 height 13
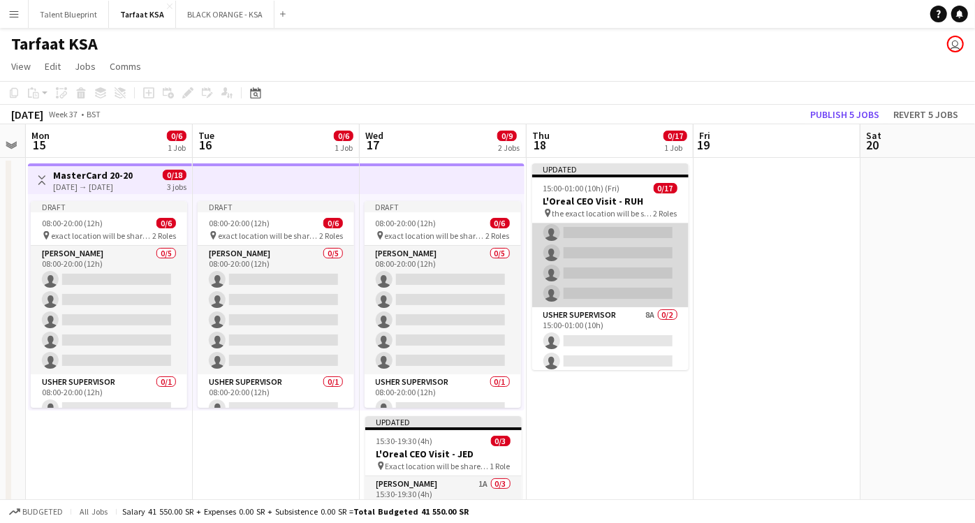
scroll to position [248, 0]
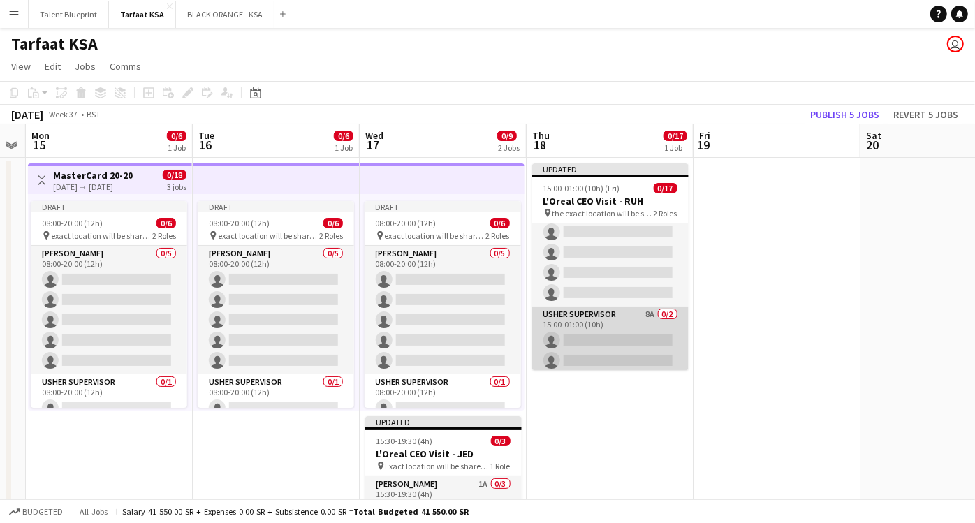
click at [605, 323] on app-card-role "[PERSON_NAME] Supervisor 8A 0/2 15:00-01:00 (10h) single-neutral-actions single…" at bounding box center [610, 341] width 157 height 68
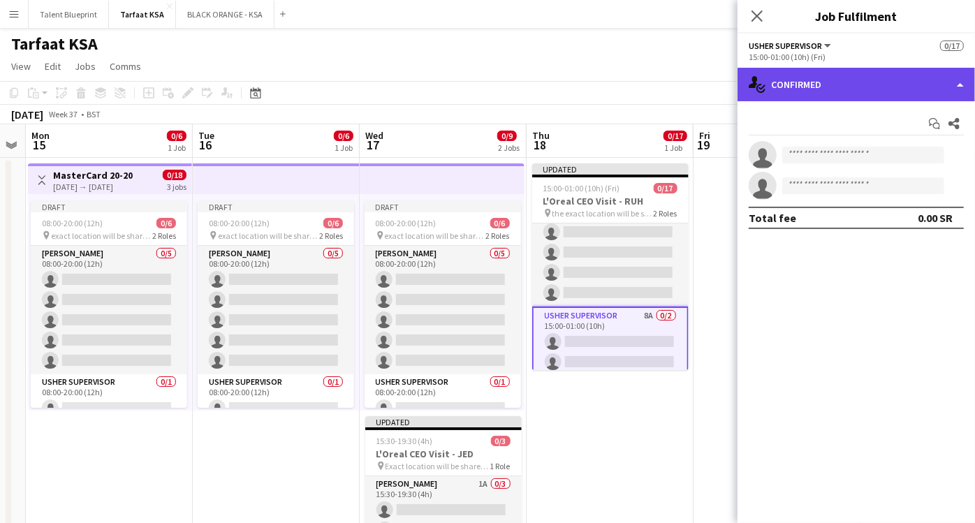
click at [947, 87] on div "single-neutral-actions-check-2 Confirmed" at bounding box center [857, 85] width 238 height 34
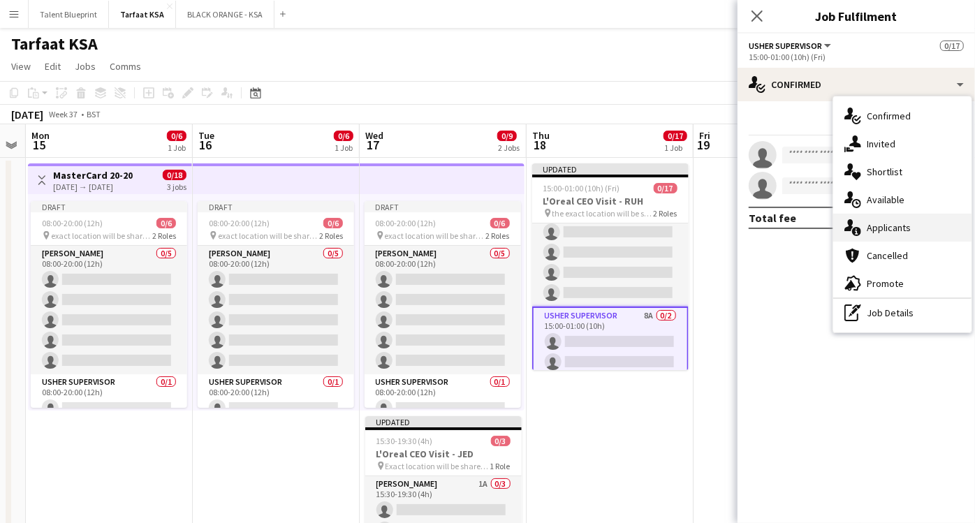
click at [892, 229] on span "Applicants" at bounding box center [889, 227] width 44 height 13
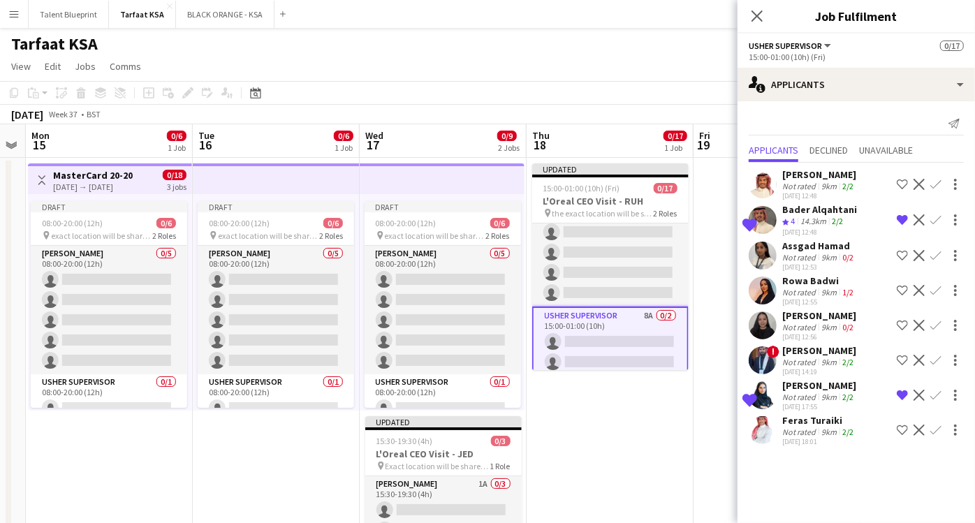
scroll to position [8, 0]
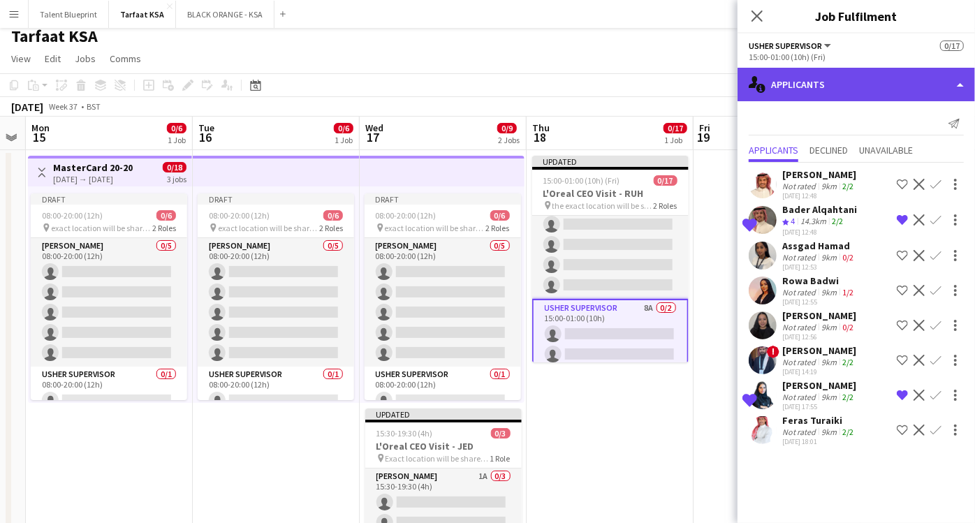
click at [938, 85] on div "single-neutral-actions-information Applicants" at bounding box center [857, 85] width 238 height 34
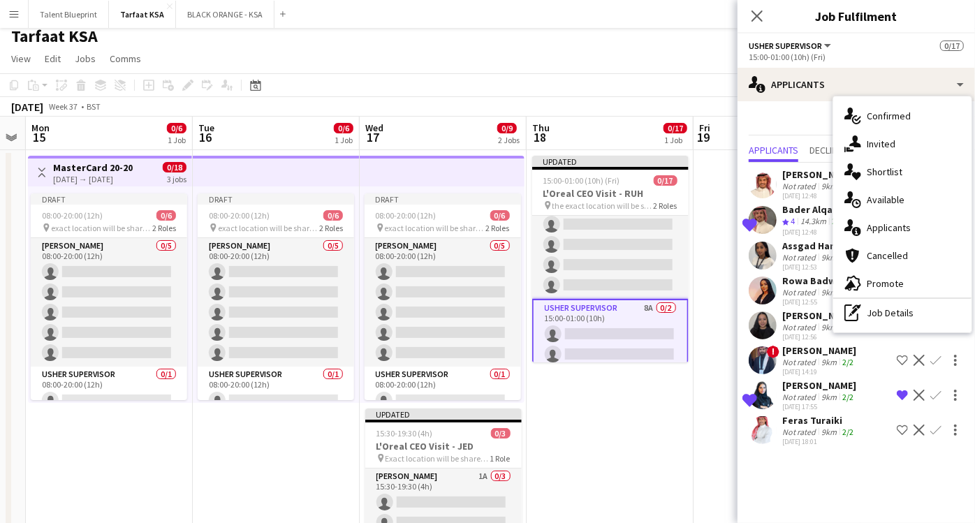
click at [783, 117] on div "Send notification" at bounding box center [856, 123] width 215 height 23
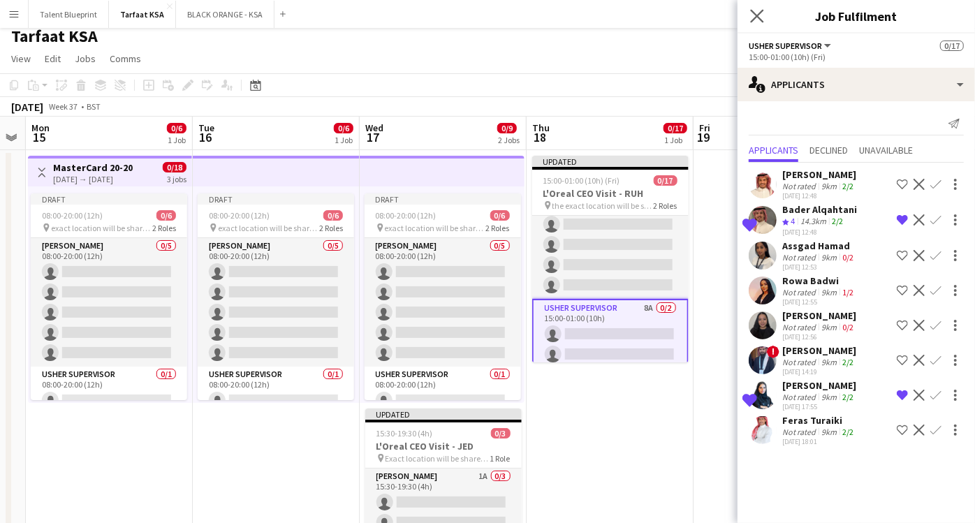
click at [756, 22] on app-icon "Close pop-in" at bounding box center [758, 16] width 20 height 20
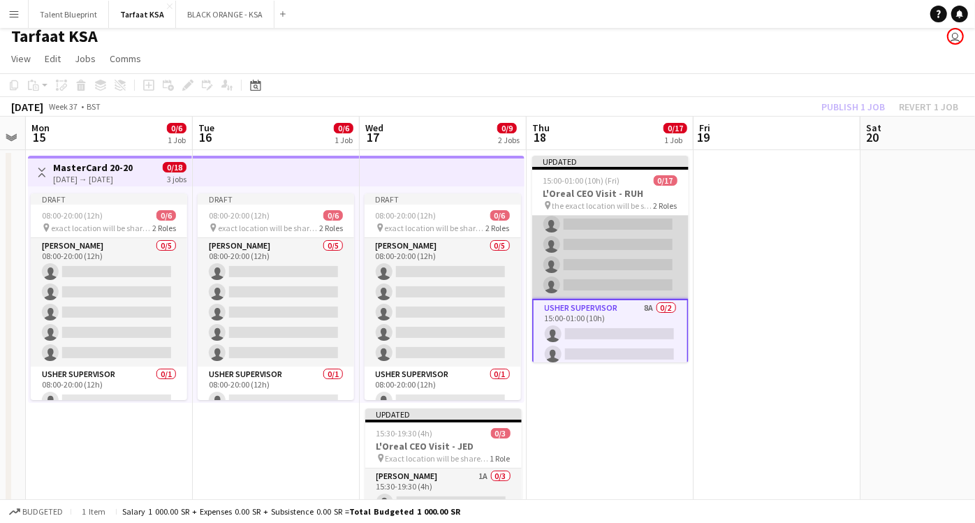
click at [613, 261] on app-card-role "[PERSON_NAME] 21A 0/15 15:00-01:00 (10h) single-neutral-actions single-neutral-…" at bounding box center [610, 133] width 157 height 331
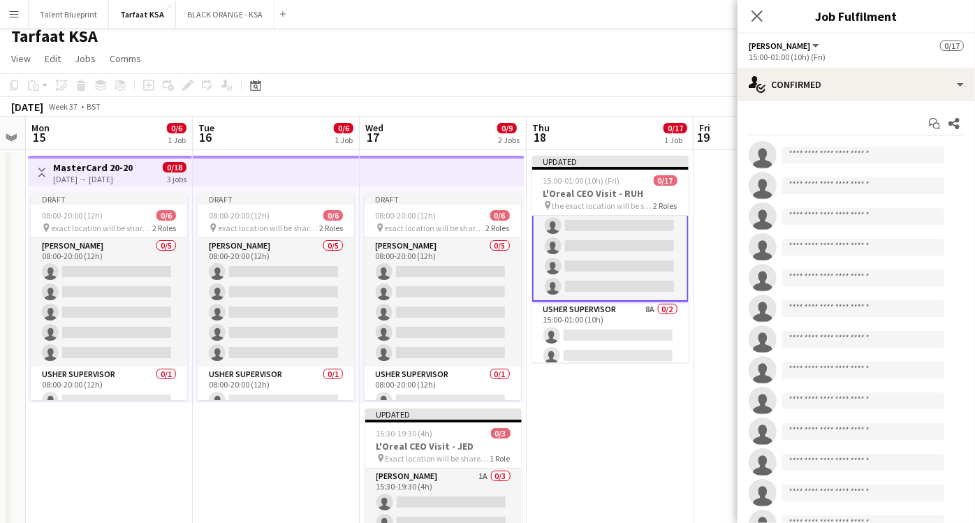
scroll to position [249, 0]
click at [885, 147] on input at bounding box center [864, 155] width 162 height 17
click at [755, 20] on icon "Close pop-in" at bounding box center [756, 15] width 13 height 13
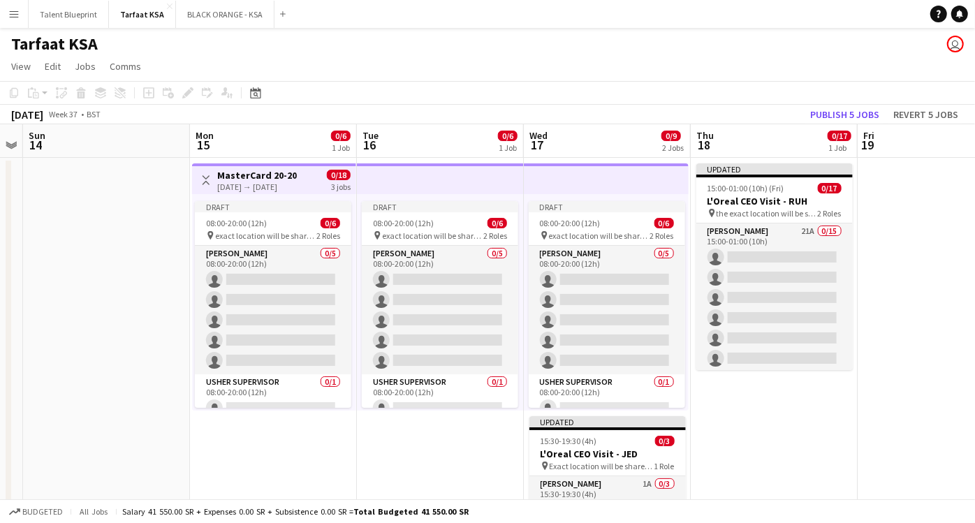
scroll to position [0, 479]
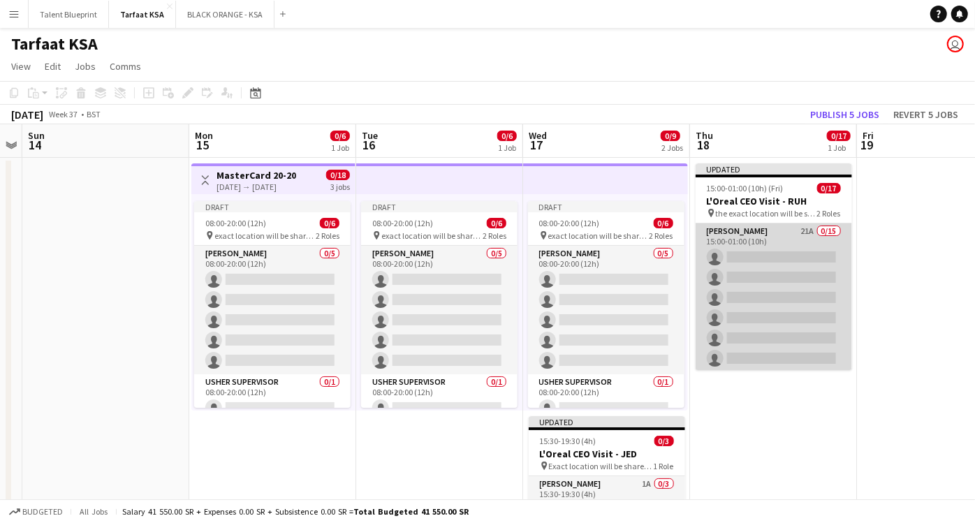
click at [770, 240] on app-card-role "[PERSON_NAME] 21A 0/15 15:00-01:00 (10h) single-neutral-actions single-neutral-…" at bounding box center [774, 389] width 157 height 331
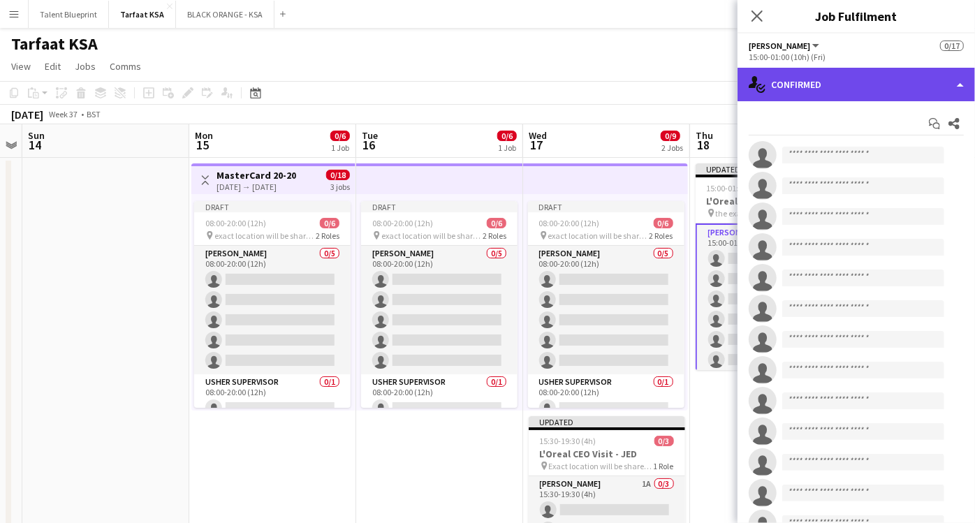
click at [960, 77] on div "single-neutral-actions-check-2 Confirmed" at bounding box center [857, 85] width 238 height 34
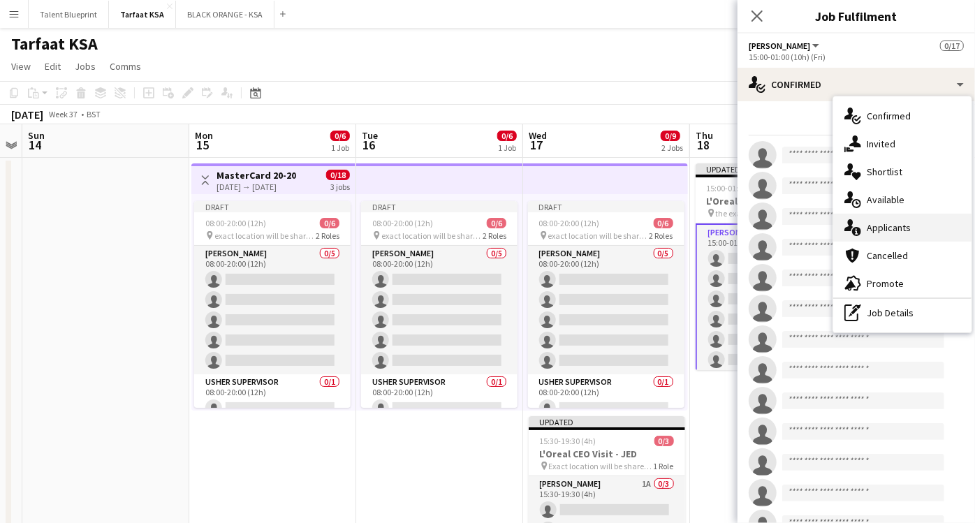
click at [894, 221] on span "Applicants" at bounding box center [889, 227] width 44 height 13
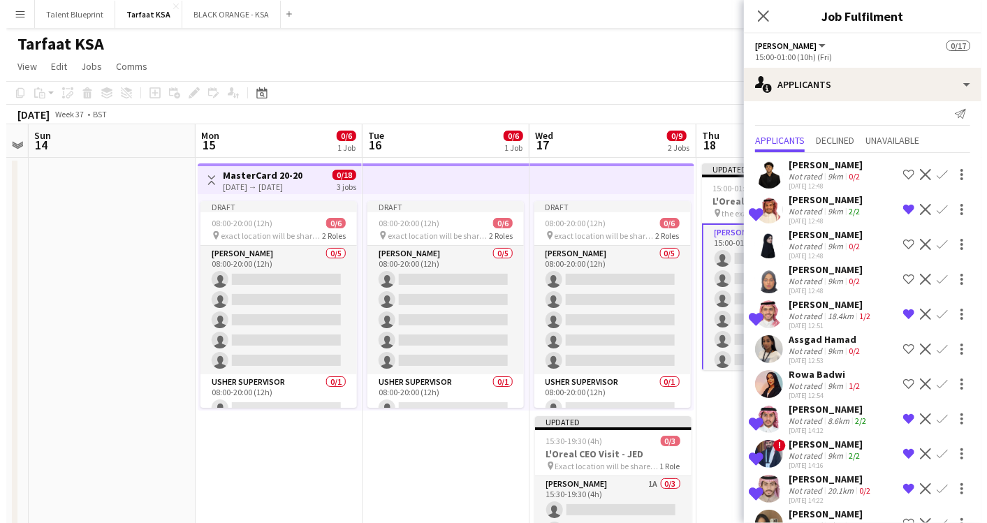
scroll to position [0, 0]
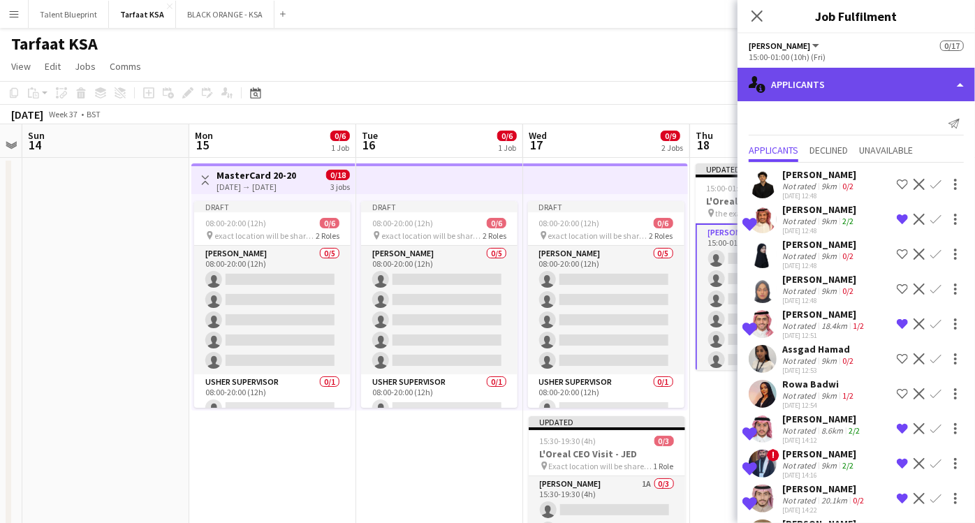
click at [920, 78] on div "single-neutral-actions-information Applicants" at bounding box center [857, 85] width 238 height 34
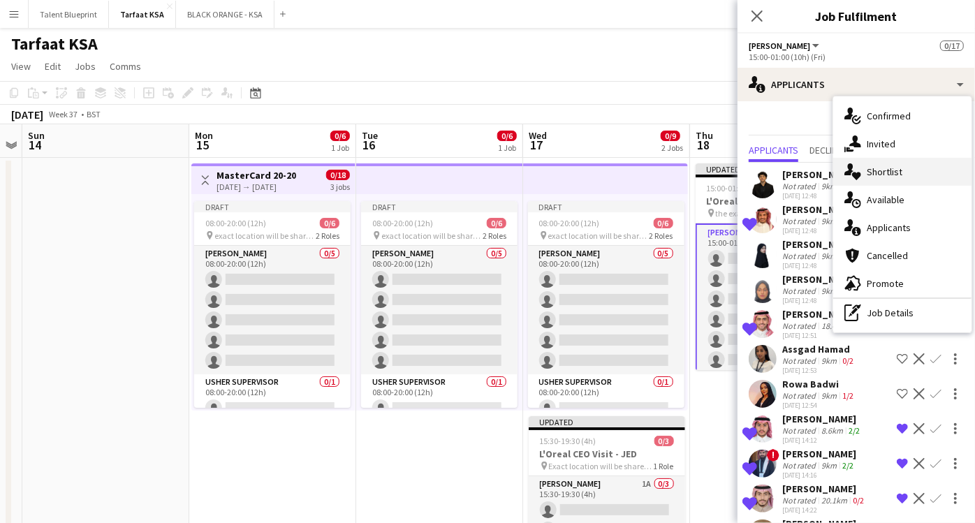
click at [882, 163] on div "single-neutral-actions-heart Shortlist" at bounding box center [903, 172] width 138 height 28
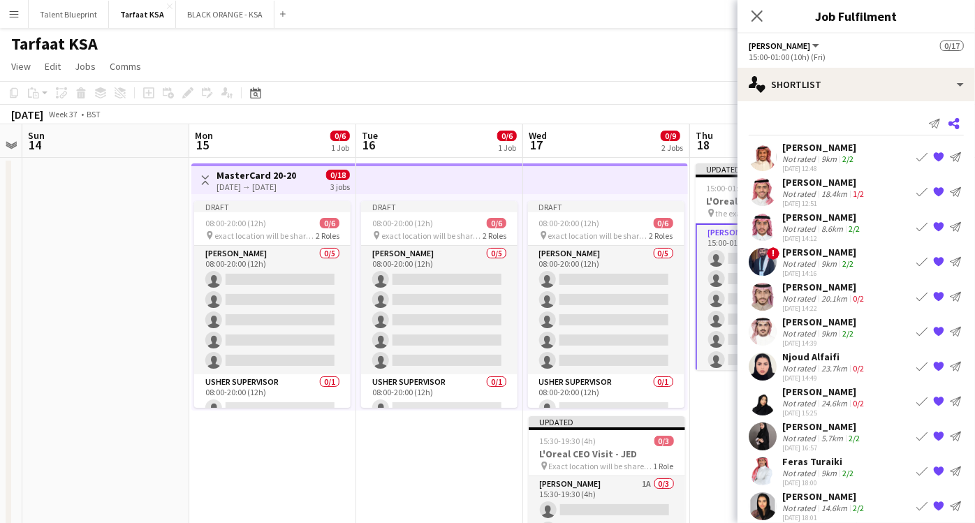
click at [949, 124] on icon "Share" at bounding box center [954, 123] width 11 height 11
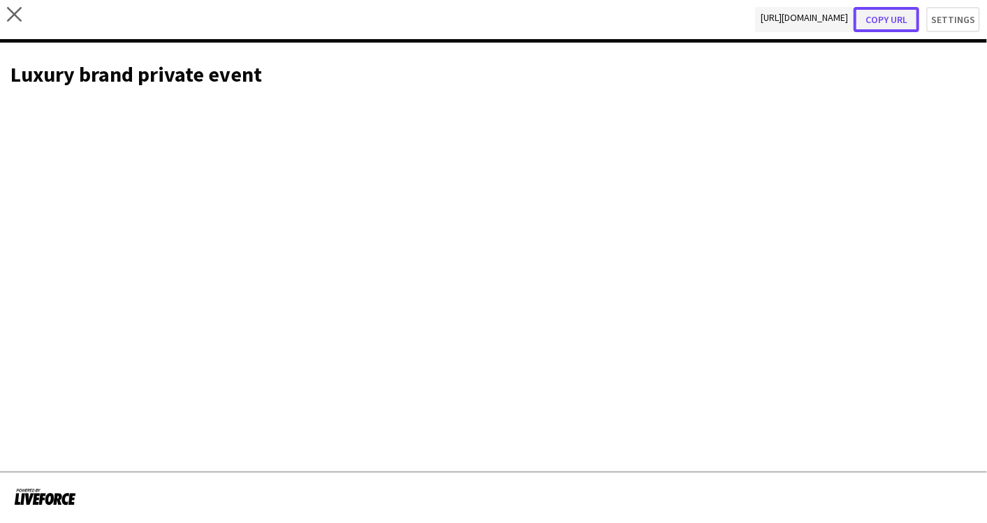
click at [894, 20] on button "Copy url" at bounding box center [887, 19] width 66 height 25
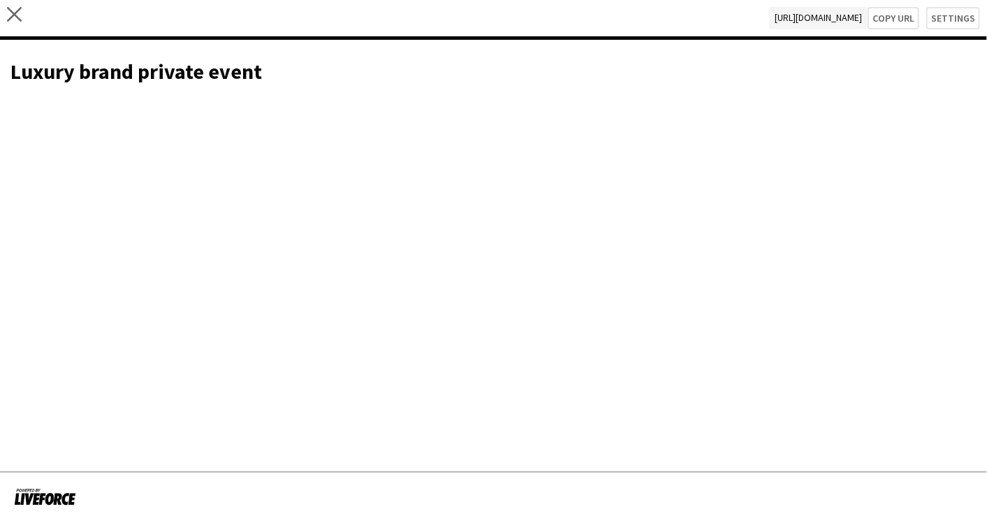
click at [453, 155] on app-share-pages "close [URL][DOMAIN_NAME] Copy url Settings Luxury brand private event" at bounding box center [493, 261] width 987 height 523
click at [340, 353] on app-share-pages "close [URL][DOMAIN_NAME] Copy url Settings Luxury brand private event" at bounding box center [493, 261] width 987 height 523
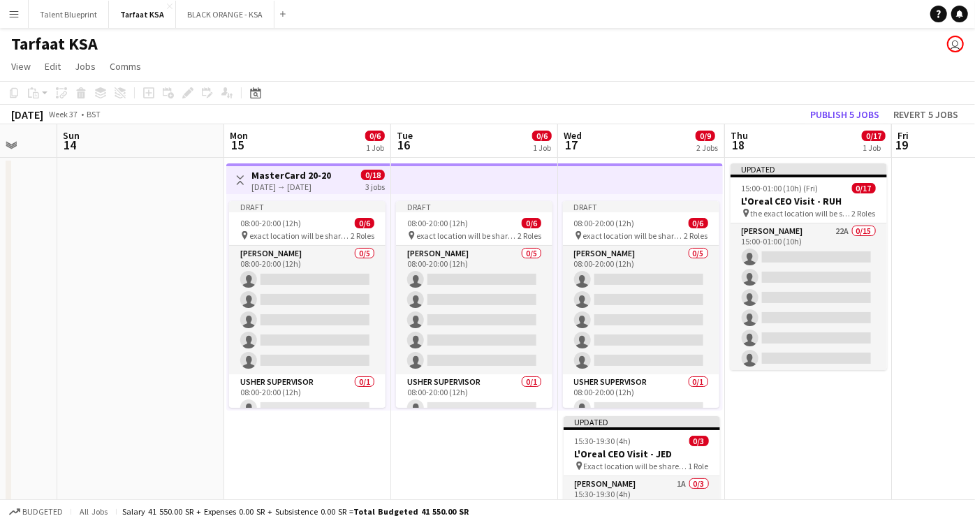
scroll to position [0, 450]
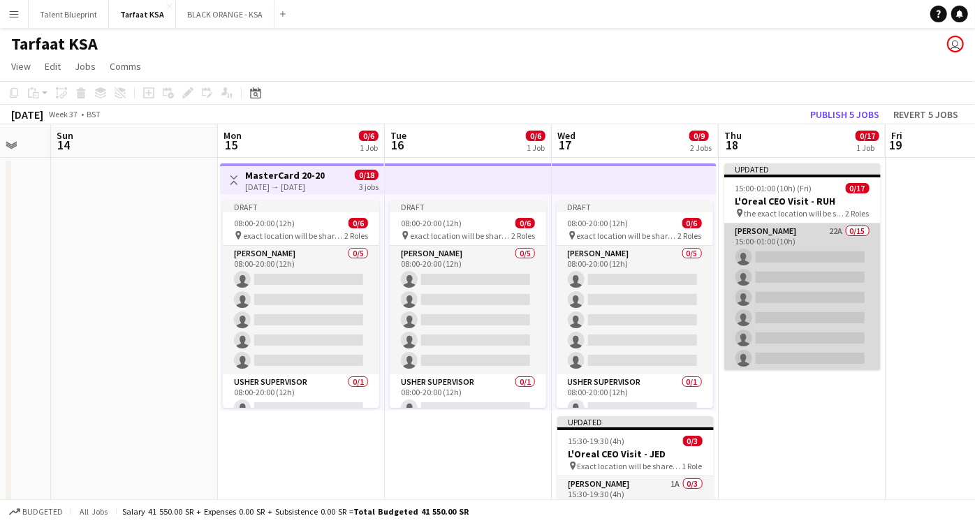
click at [769, 229] on app-card-role "[PERSON_NAME] 22A 0/15 15:00-01:00 (10h) single-neutral-actions single-neutral-…" at bounding box center [803, 389] width 157 height 331
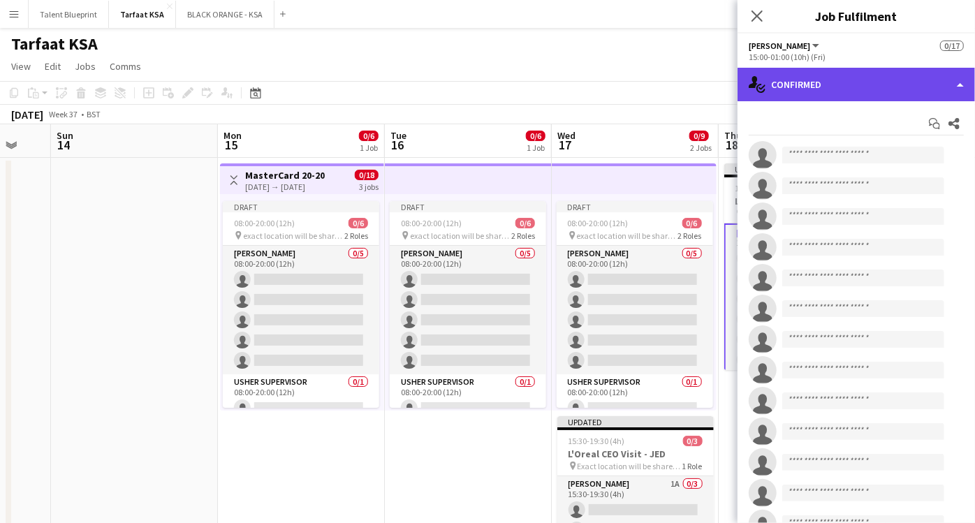
click at [957, 94] on div "single-neutral-actions-check-2 Confirmed" at bounding box center [857, 85] width 238 height 34
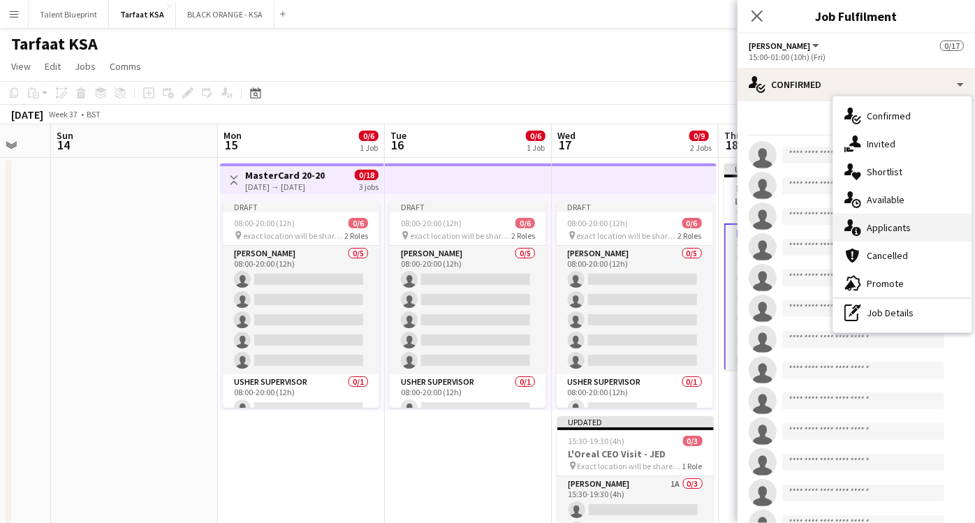
click at [898, 215] on div "single-neutral-actions-information Applicants" at bounding box center [903, 228] width 138 height 28
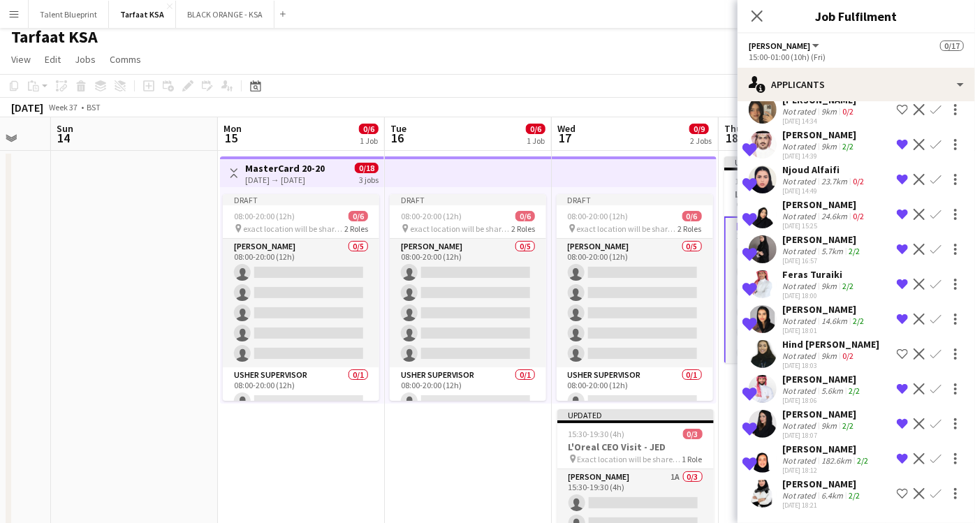
scroll to position [8, 0]
click at [897, 493] on app-icon "Shortlist crew" at bounding box center [902, 493] width 11 height 11
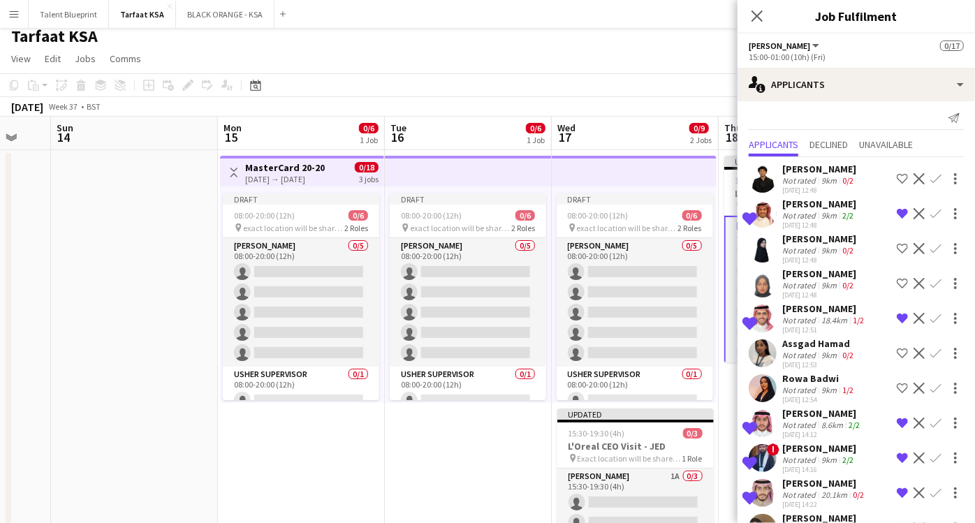
scroll to position [0, 0]
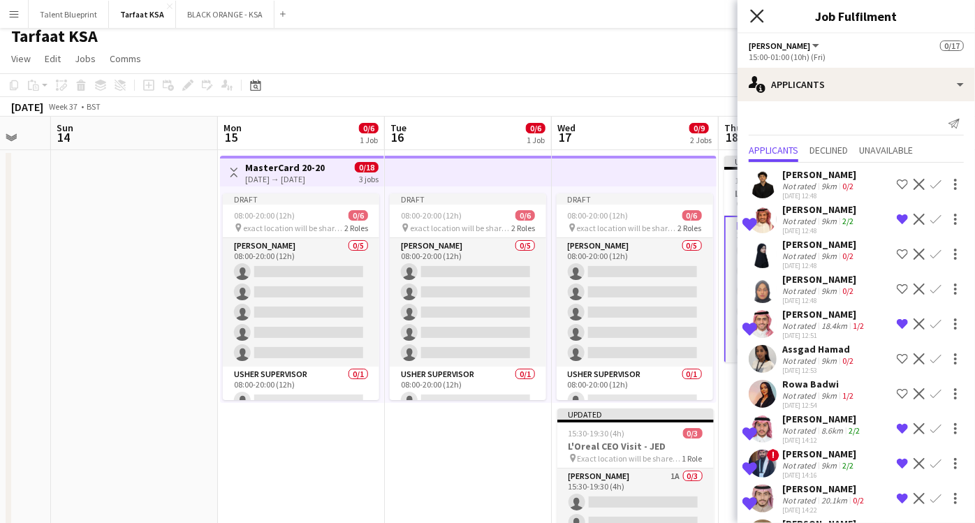
click at [755, 13] on icon at bounding box center [756, 15] width 13 height 13
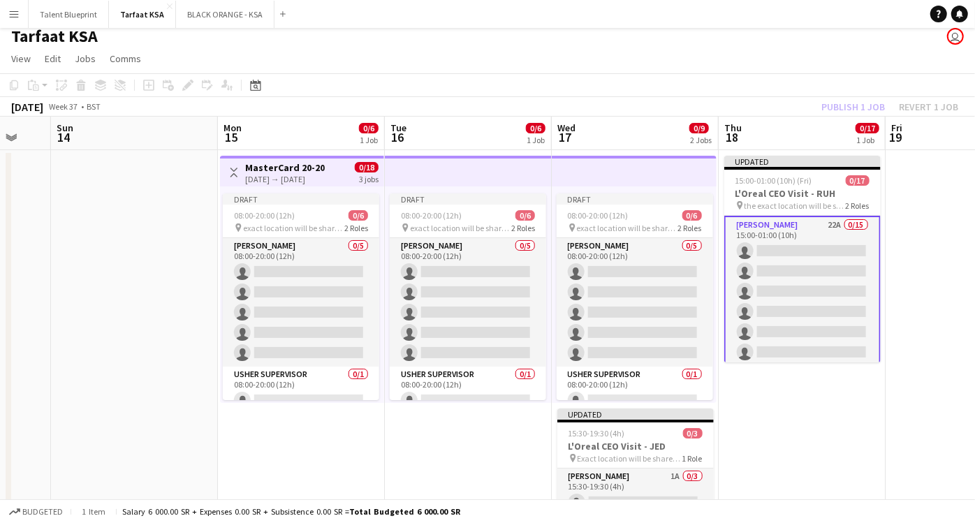
click at [17, 14] on app-icon "Menu" at bounding box center [13, 13] width 11 height 11
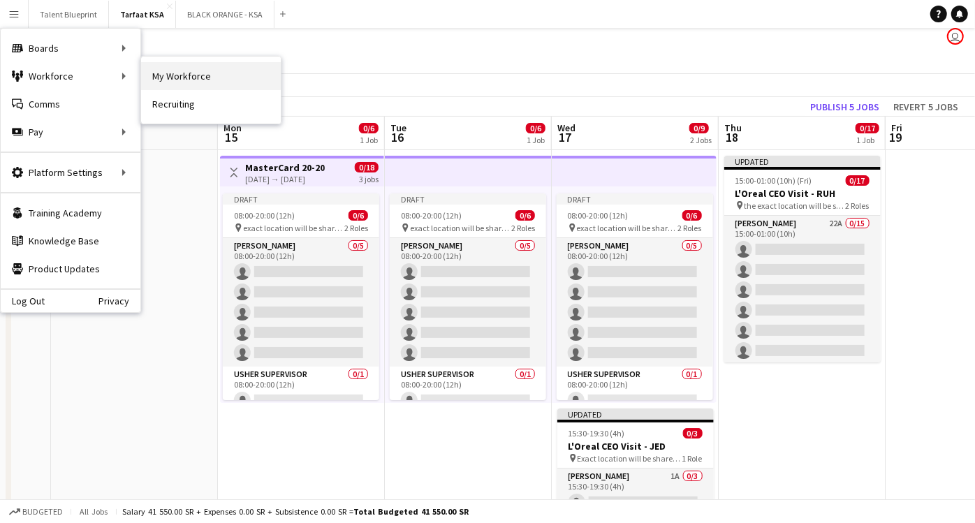
click at [189, 75] on link "My Workforce" at bounding box center [211, 76] width 140 height 28
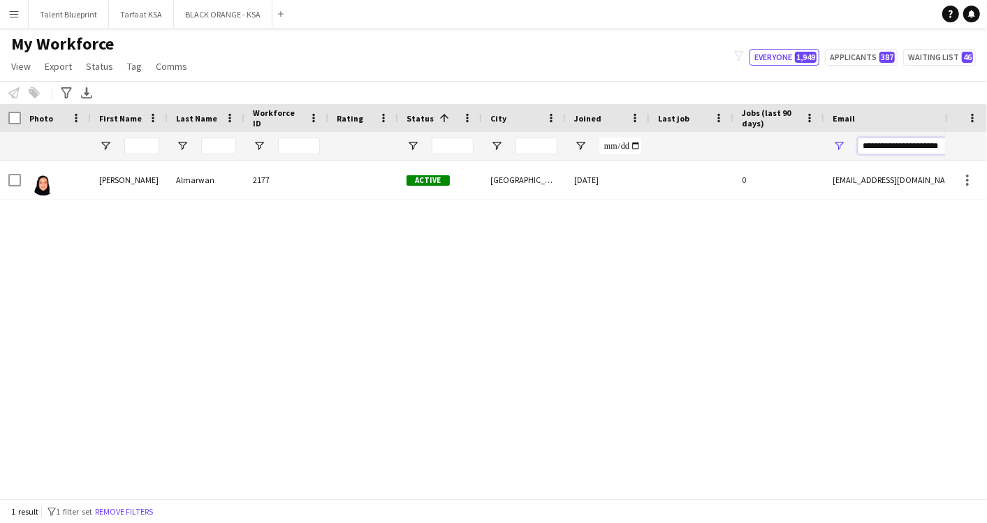
click at [880, 143] on input "**********" at bounding box center [977, 146] width 238 height 17
paste input "Email Filter Input"
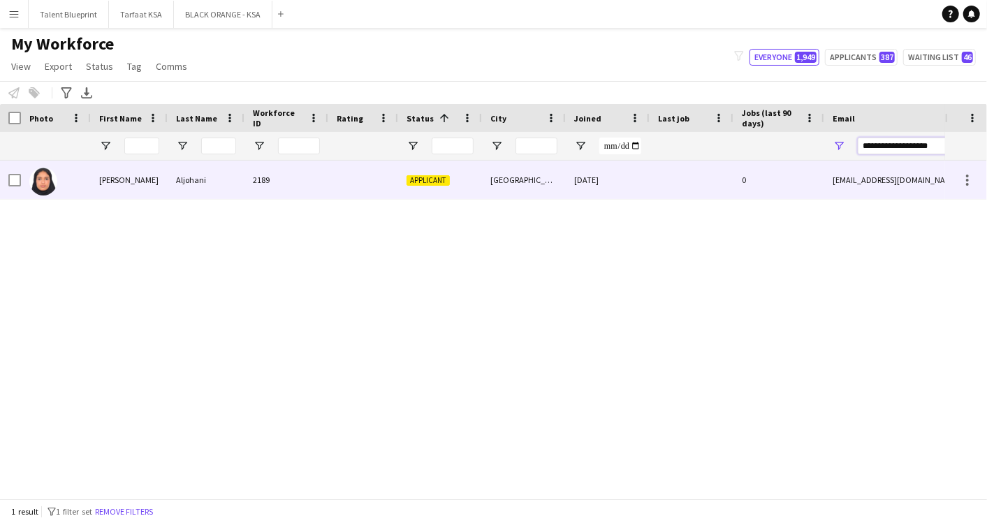
type input "**********"
click at [404, 180] on div "Applicant" at bounding box center [440, 180] width 84 height 38
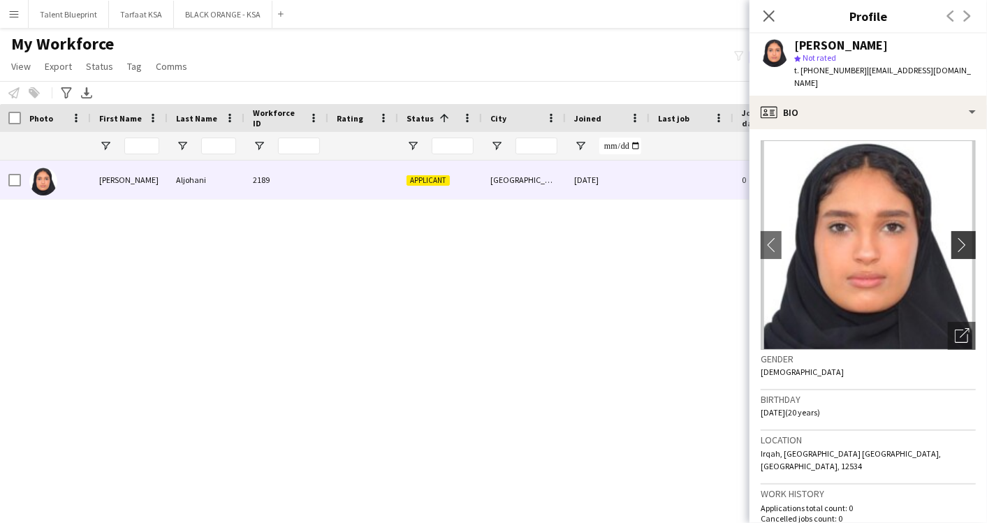
click at [955, 238] on app-icon "chevron-right" at bounding box center [966, 245] width 22 height 15
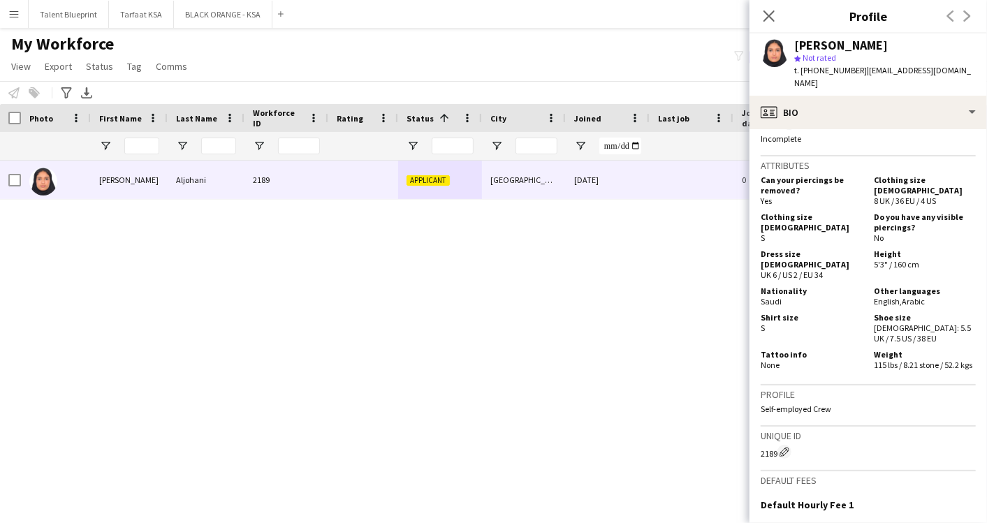
scroll to position [1093, 0]
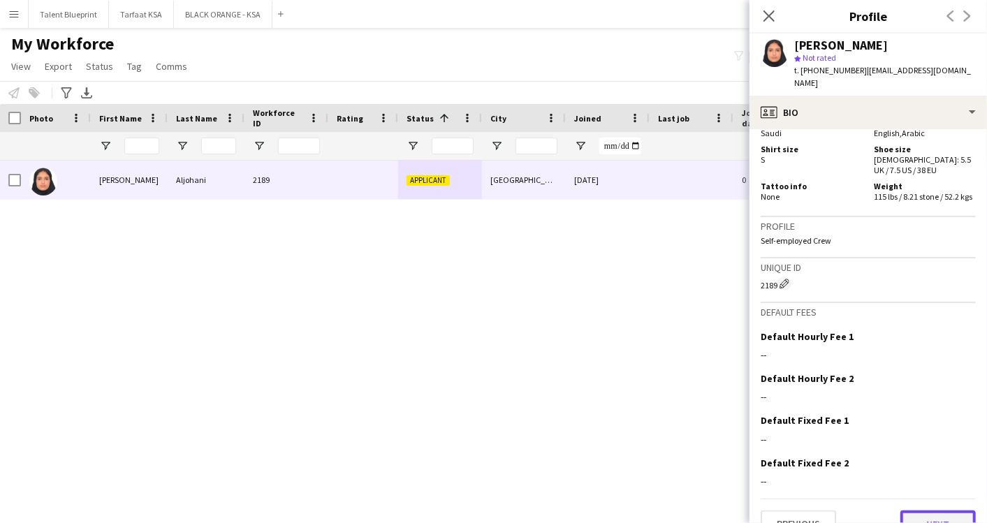
click at [928, 511] on button "Next" at bounding box center [938, 525] width 75 height 28
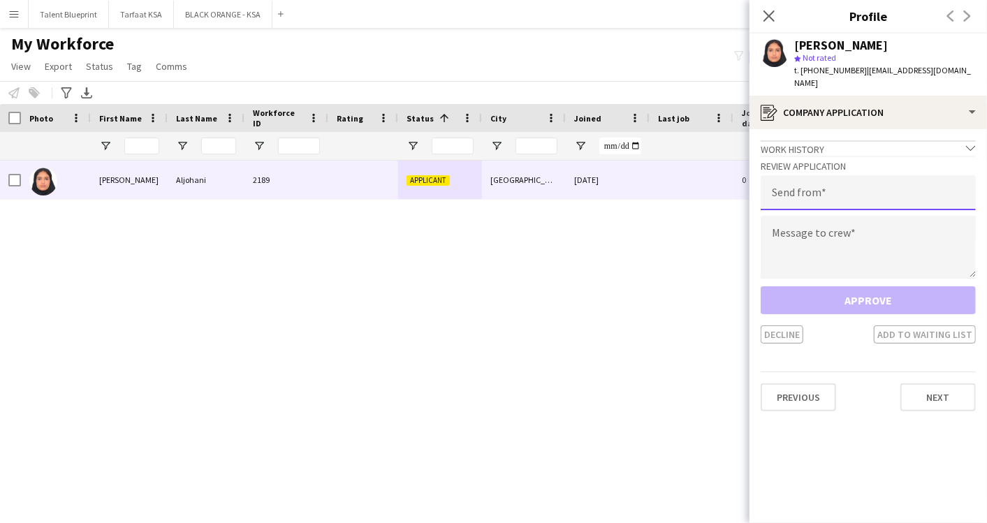
click at [792, 182] on input "email" at bounding box center [868, 192] width 215 height 35
type input "**********"
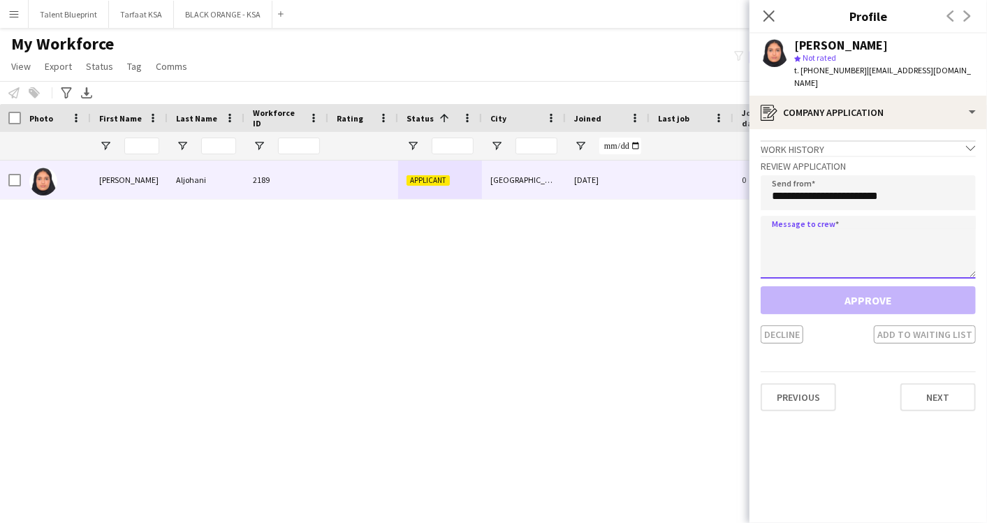
click at [794, 216] on textarea at bounding box center [868, 247] width 215 height 63
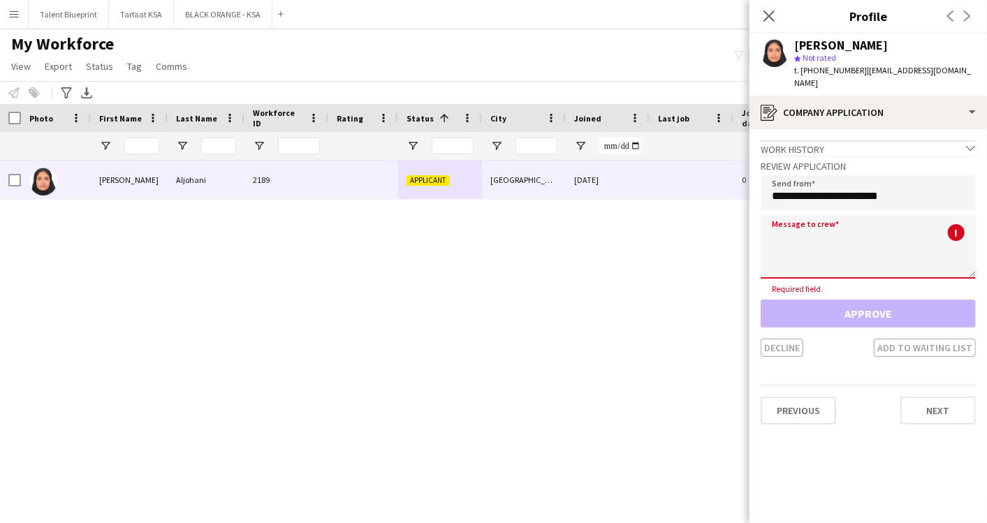
paste textarea "**********"
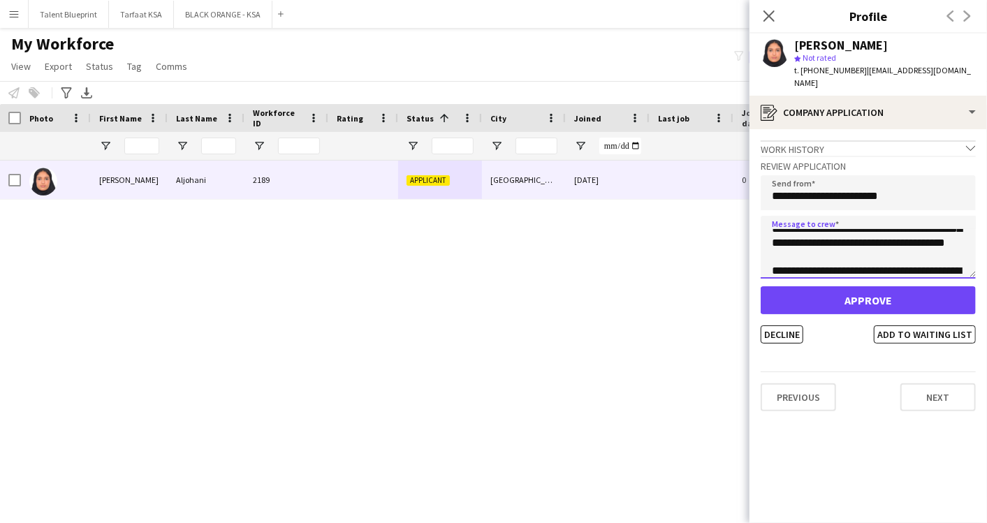
scroll to position [0, 0]
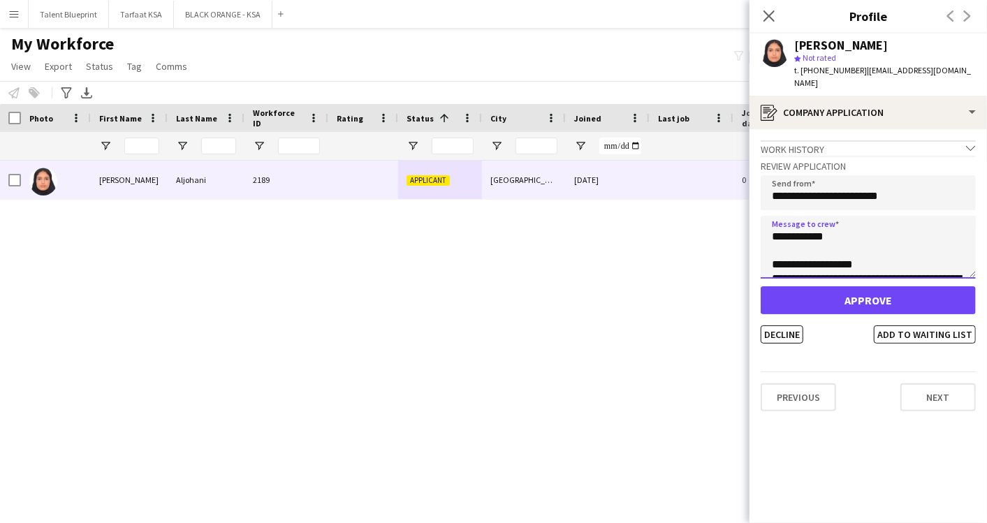
click at [832, 224] on textarea "**********" at bounding box center [868, 247] width 215 height 63
click at [830, 228] on textarea "**********" at bounding box center [868, 247] width 215 height 63
type textarea "**********"
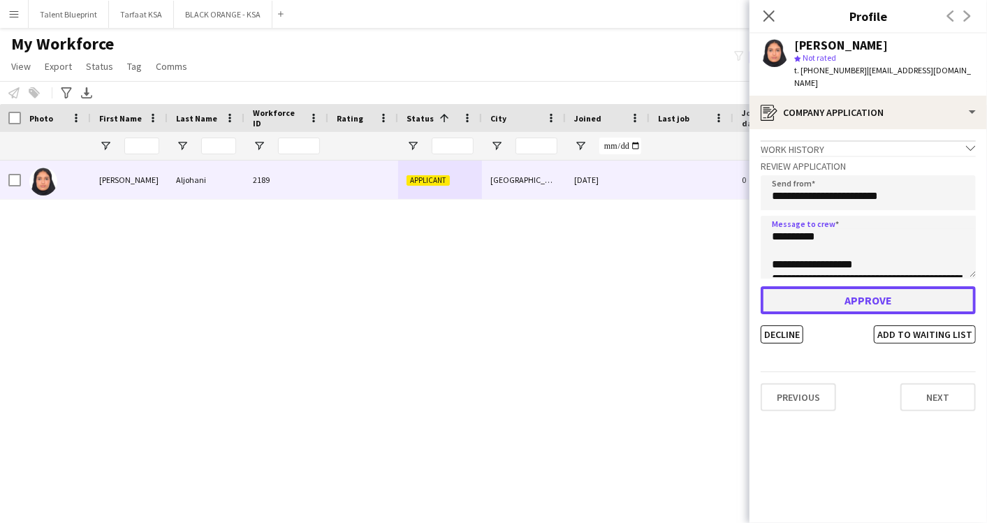
click at [872, 287] on button "Approve" at bounding box center [868, 300] width 215 height 28
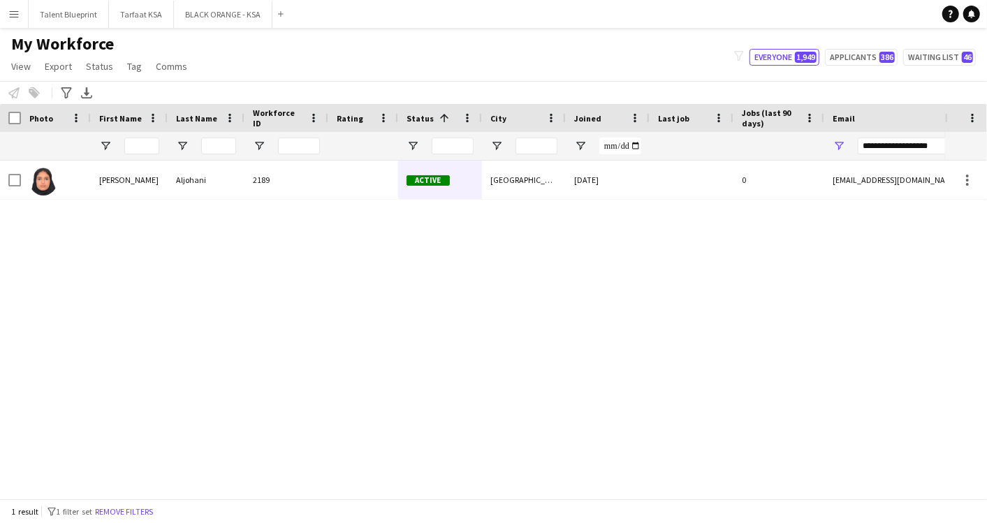
click at [13, 8] on app-icon "Menu" at bounding box center [13, 13] width 11 height 11
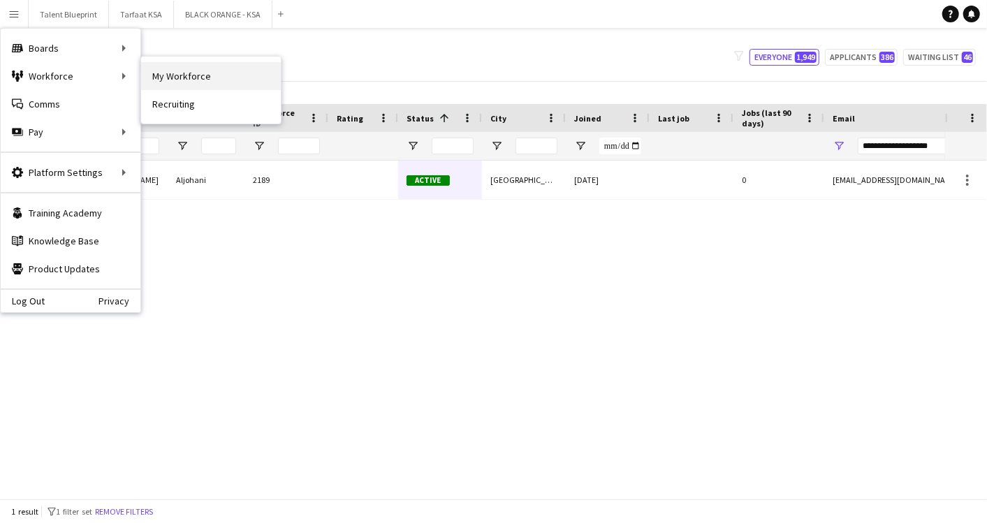
click at [191, 82] on link "My Workforce" at bounding box center [211, 76] width 140 height 28
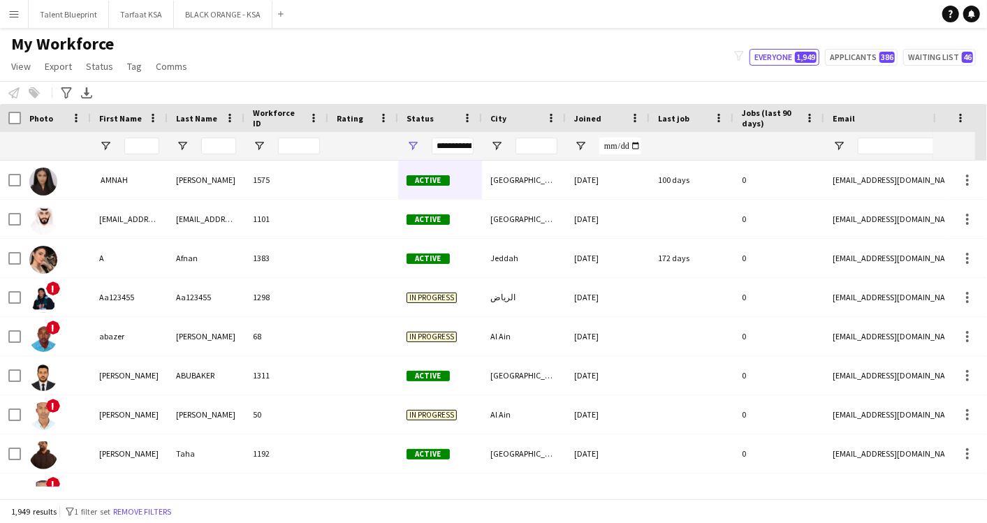
type input "**********"
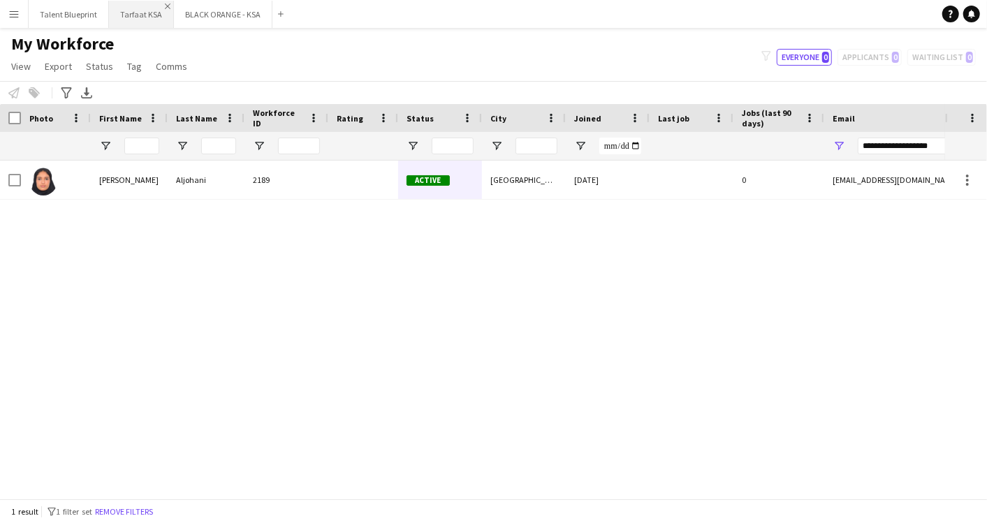
click at [165, 8] on app-icon "Close" at bounding box center [168, 6] width 6 height 6
click at [69, 15] on button "Talent Blueprint Close" at bounding box center [69, 14] width 80 height 27
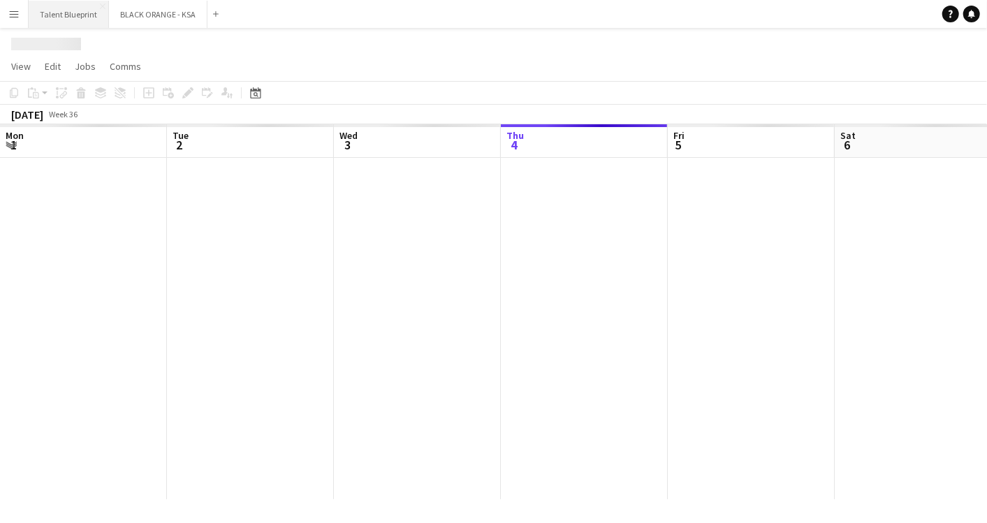
scroll to position [0, 333]
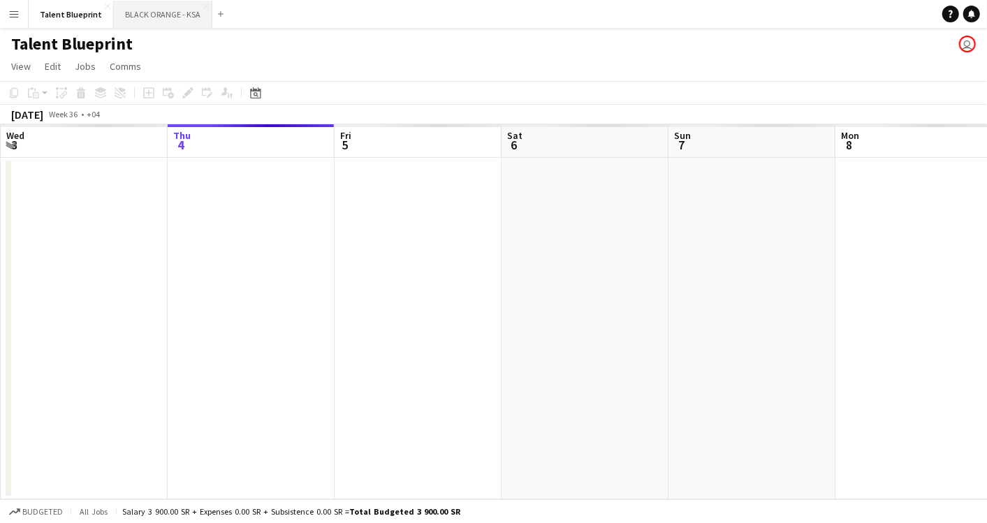
click at [150, 16] on button "BLACK ORANGE - KSA Close" at bounding box center [163, 14] width 99 height 27
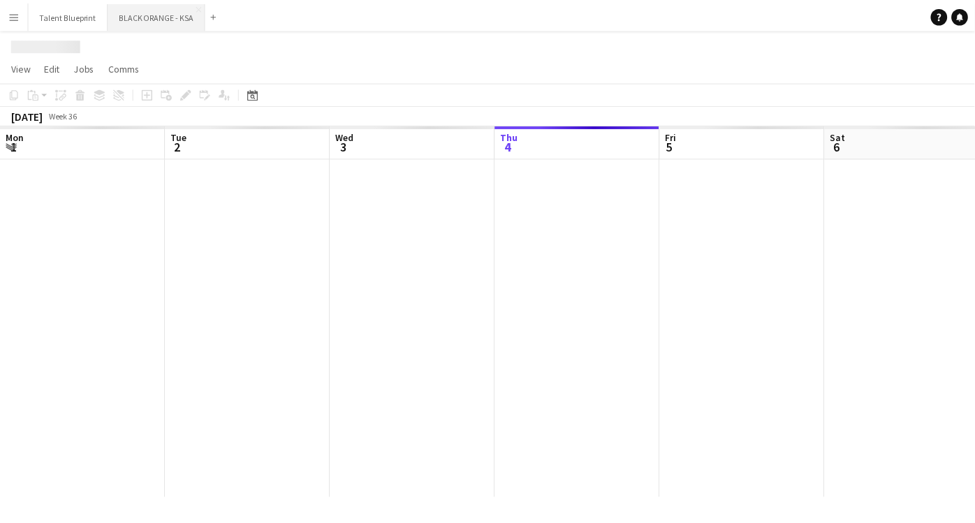
scroll to position [0, 333]
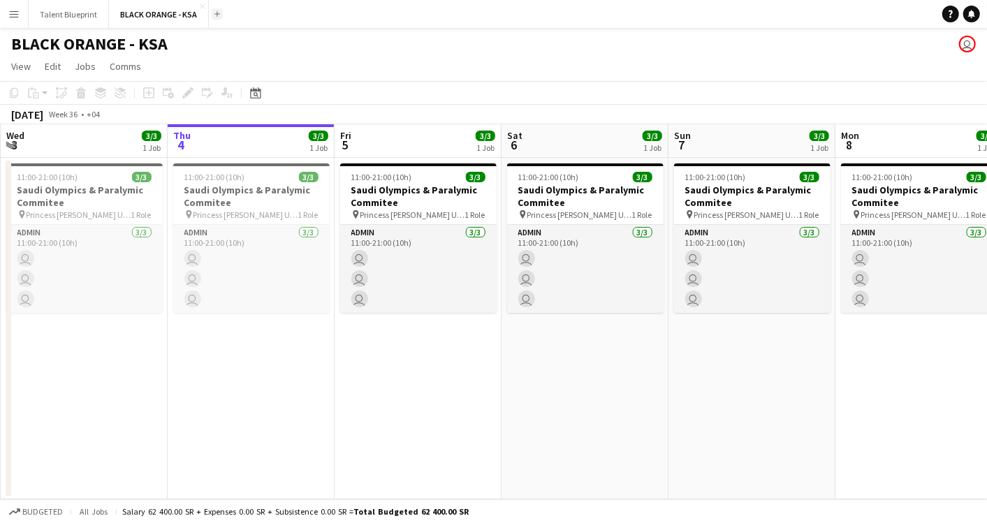
click at [215, 8] on button "Add" at bounding box center [217, 13] width 11 height 11
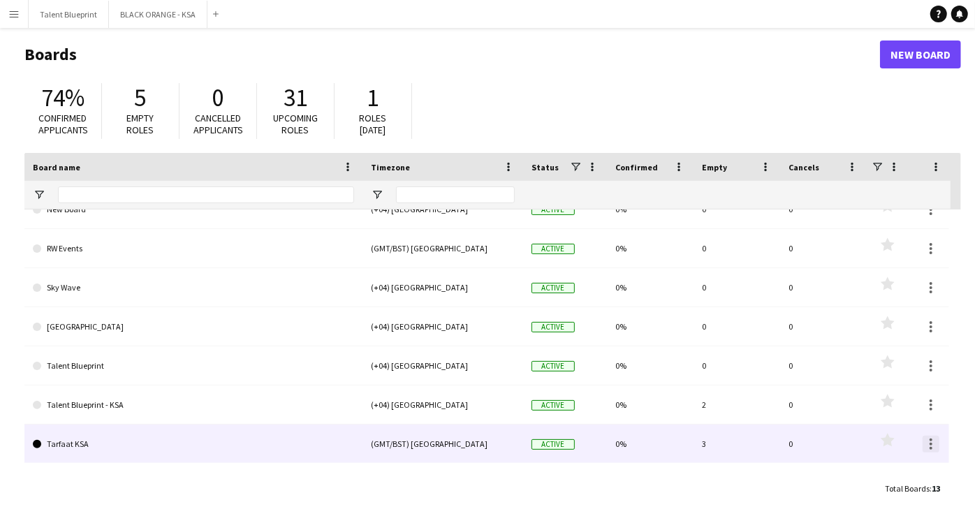
click at [926, 444] on div at bounding box center [931, 444] width 17 height 17
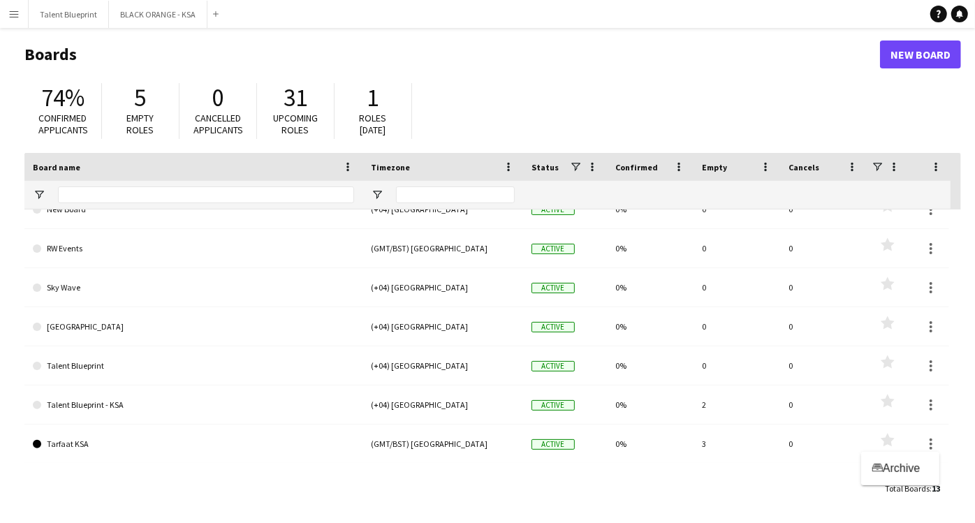
click at [229, 435] on div at bounding box center [487, 261] width 975 height 523
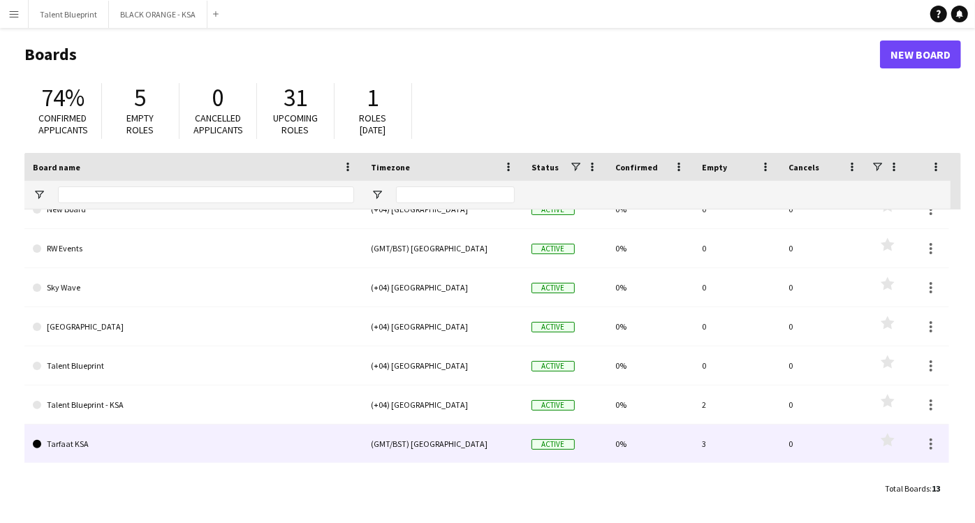
click at [98, 439] on link "Tarfaat KSA" at bounding box center [193, 444] width 321 height 39
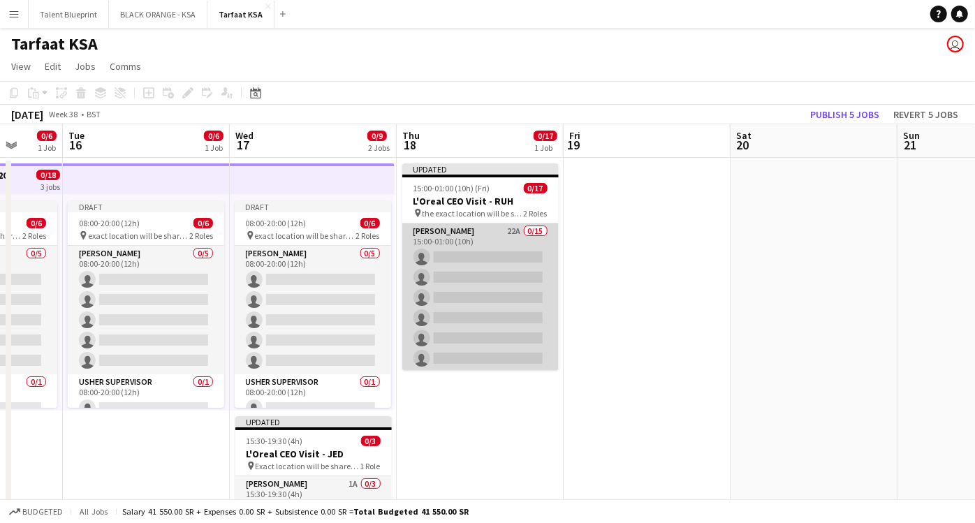
click at [480, 235] on app-card-role "Usher 22A 0/15 15:00-01:00 (10h) single-neutral-actions single-neutral-actions …" at bounding box center [480, 389] width 157 height 331
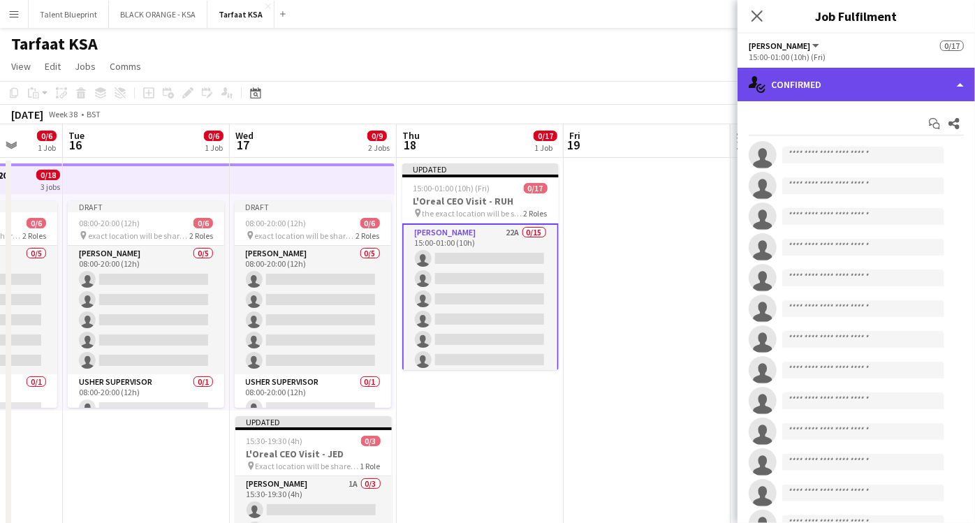
click at [961, 82] on div "single-neutral-actions-check-2 Confirmed" at bounding box center [857, 85] width 238 height 34
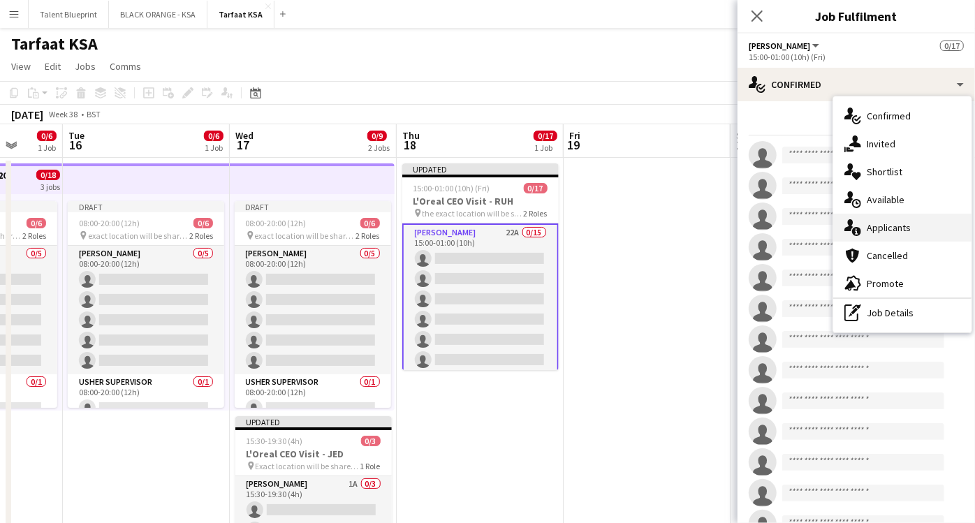
click at [896, 224] on span "Applicants" at bounding box center [889, 227] width 44 height 13
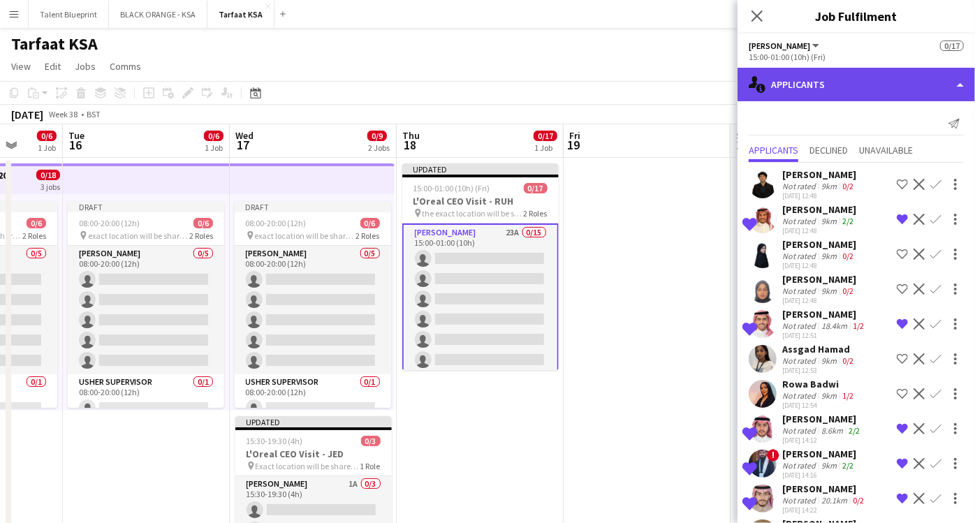
click at [913, 95] on div "single-neutral-actions-information Applicants" at bounding box center [857, 85] width 238 height 34
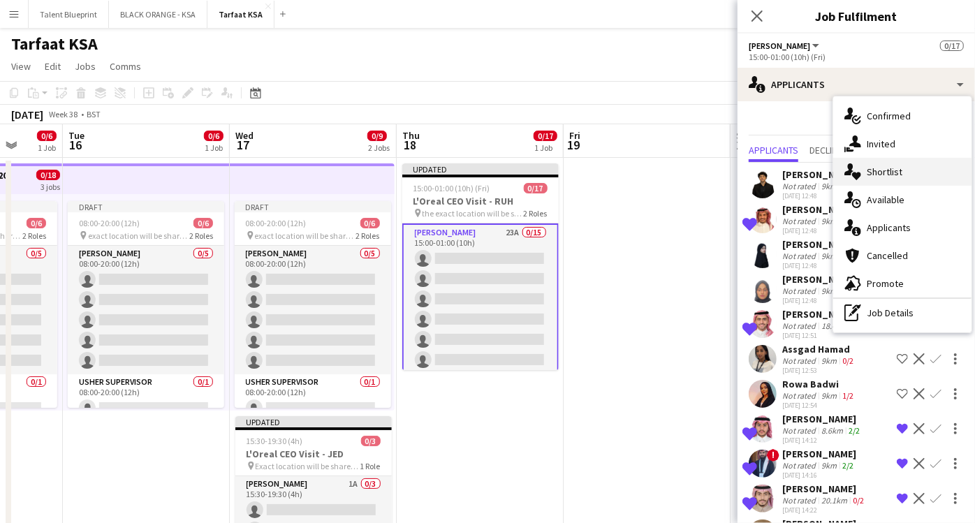
click at [881, 171] on span "Shortlist" at bounding box center [885, 172] width 36 height 13
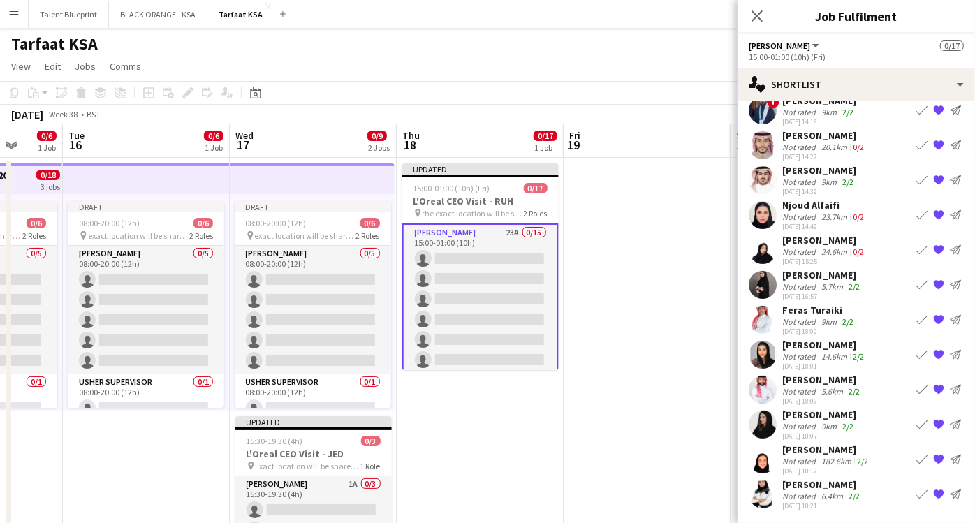
scroll to position [152, 0]
click at [486, 231] on app-card-role "Usher 23A 0/15 15:00-01:00 (10h) single-neutral-actions single-neutral-actions …" at bounding box center [480, 391] width 157 height 334
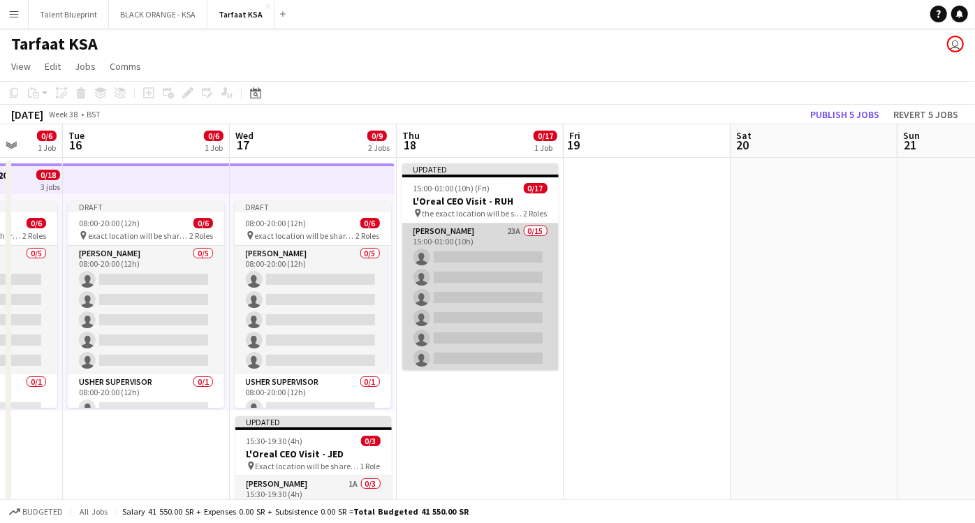
click at [486, 231] on app-card-role "Usher 23A 0/15 15:00-01:00 (10h) single-neutral-actions single-neutral-actions …" at bounding box center [480, 389] width 157 height 331
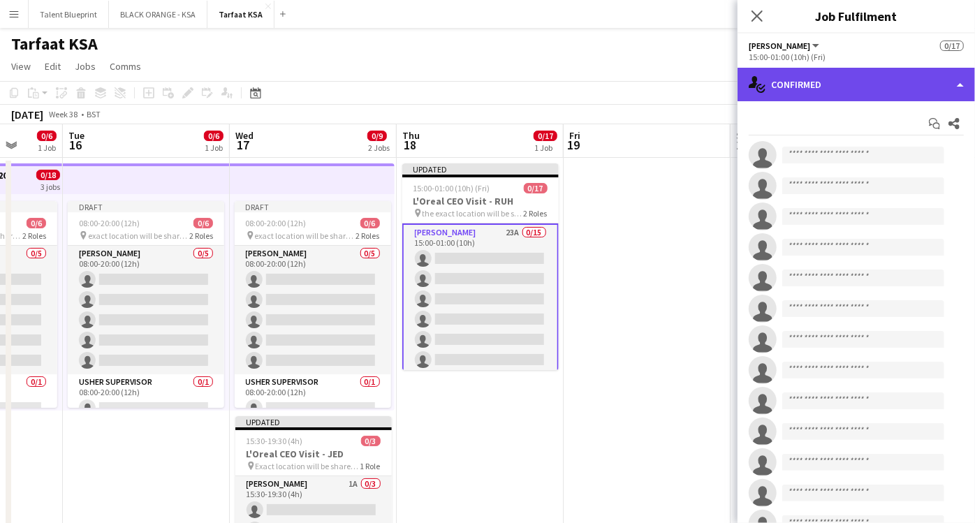
click at [971, 88] on div "single-neutral-actions-check-2 Confirmed" at bounding box center [857, 85] width 238 height 34
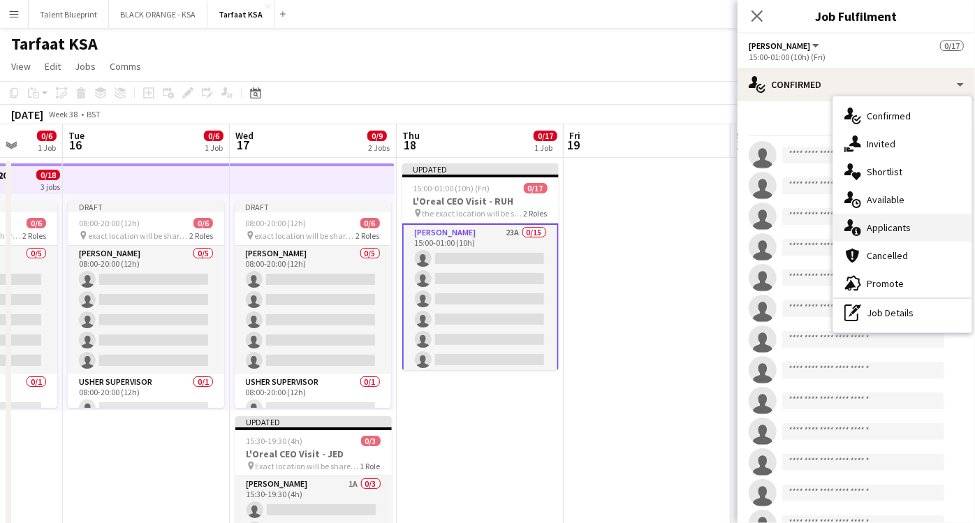
click at [880, 226] on span "Applicants" at bounding box center [889, 227] width 44 height 13
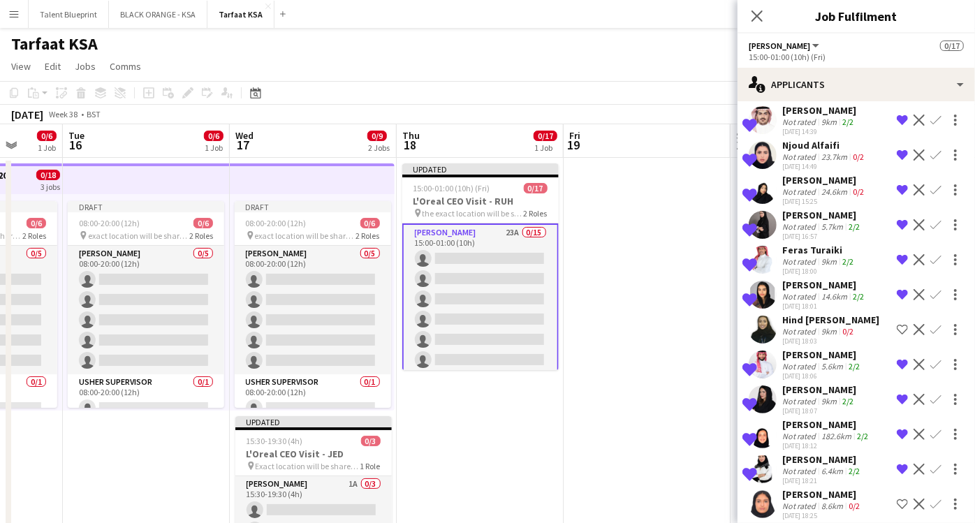
scroll to position [459, 0]
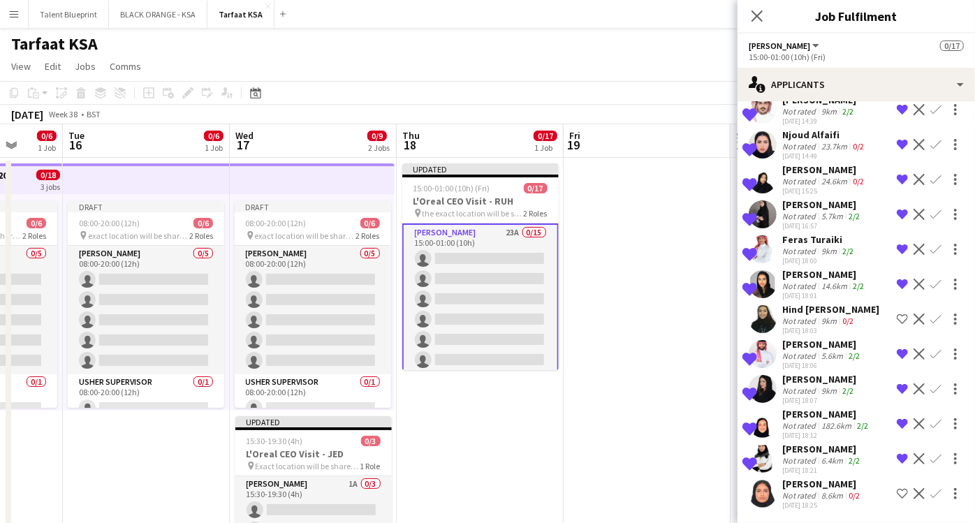
click at [897, 495] on app-icon "Shortlist crew" at bounding box center [902, 493] width 11 height 11
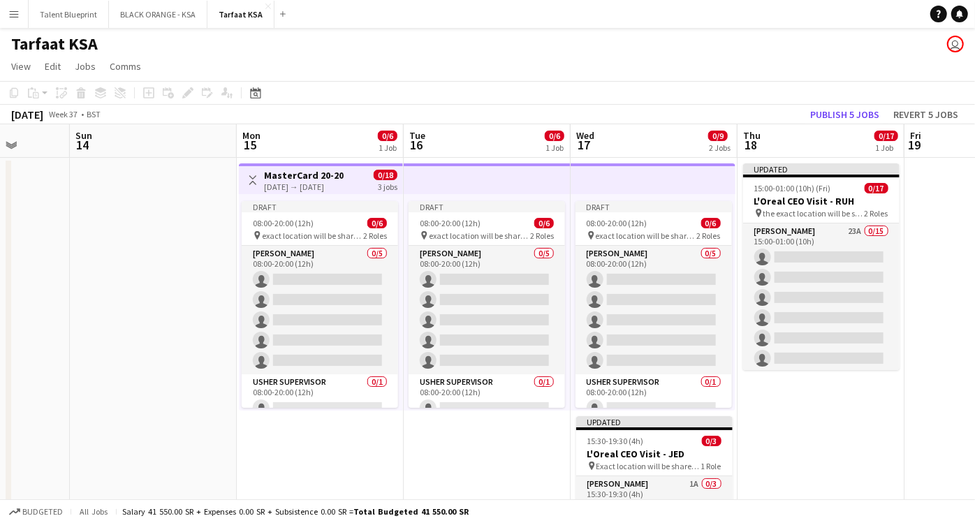
scroll to position [0, 435]
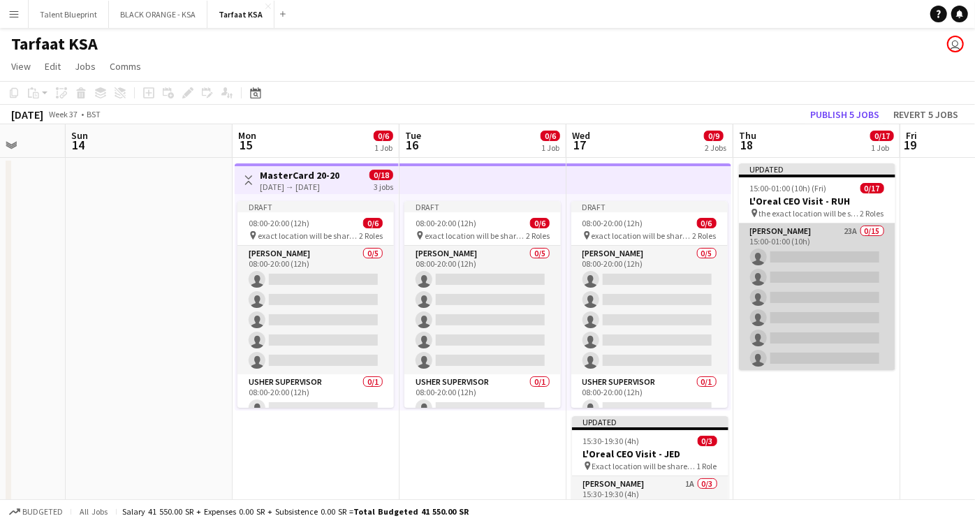
click at [811, 236] on app-card-role "[PERSON_NAME] 23A 0/15 15:00-01:00 (10h) single-neutral-actions single-neutral-…" at bounding box center [817, 389] width 157 height 331
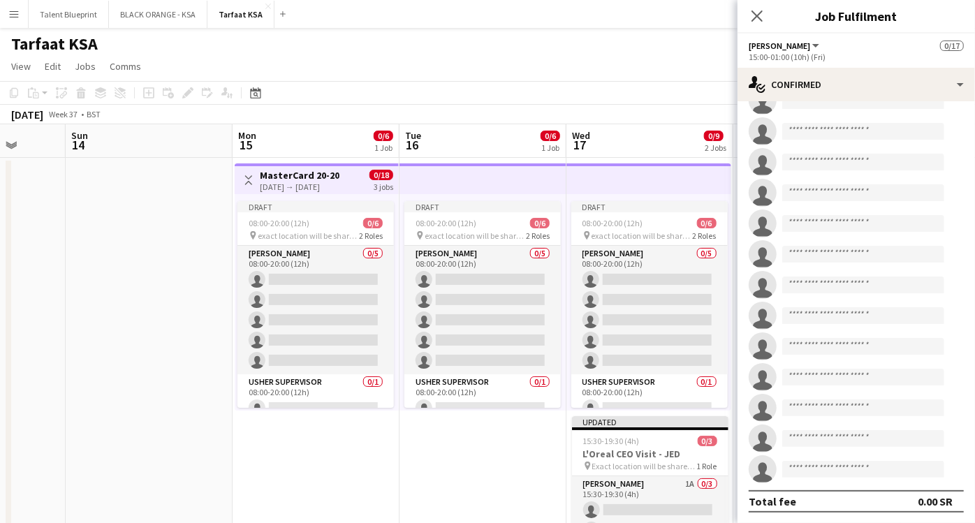
scroll to position [115, 0]
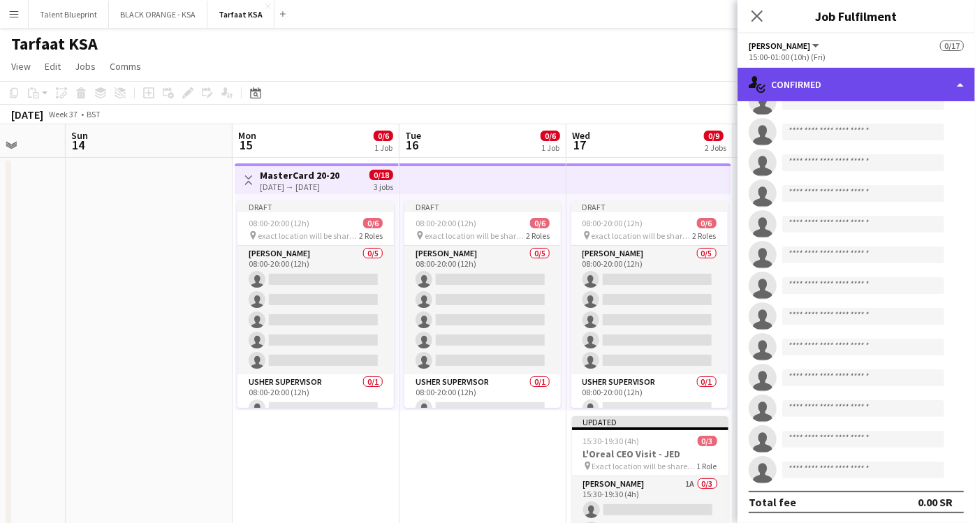
click at [949, 90] on div "single-neutral-actions-check-2 Confirmed" at bounding box center [857, 85] width 238 height 34
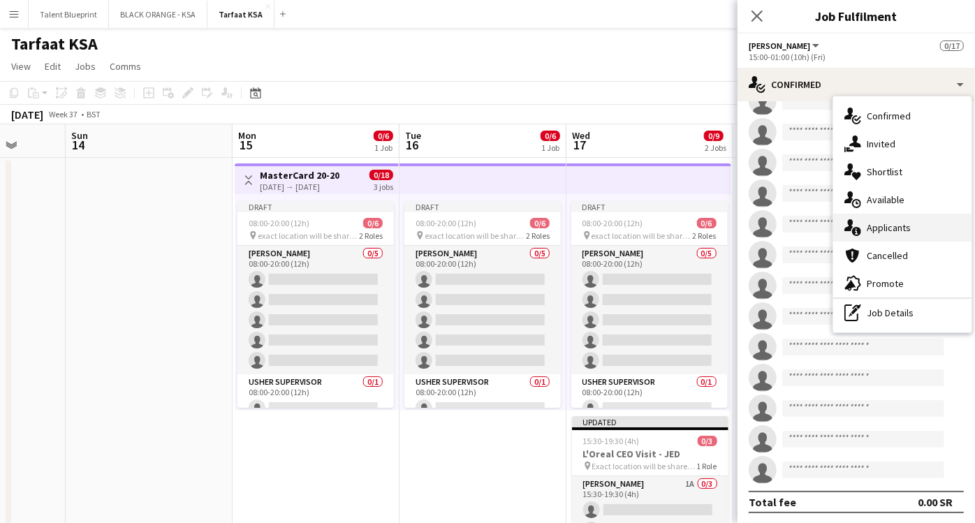
click at [896, 232] on span "Applicants" at bounding box center [889, 227] width 44 height 13
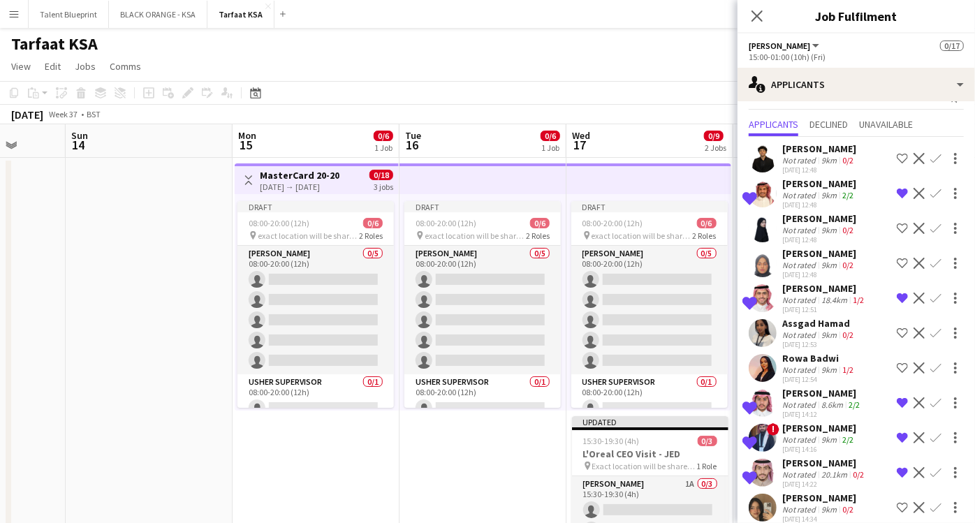
scroll to position [0, 0]
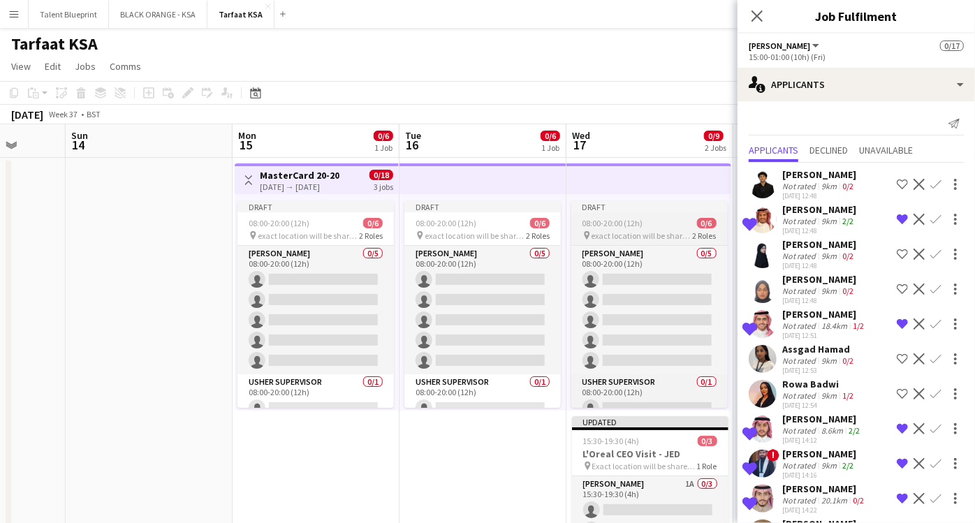
click at [668, 221] on div "08:00-20:00 (12h) 0/6" at bounding box center [650, 223] width 157 height 10
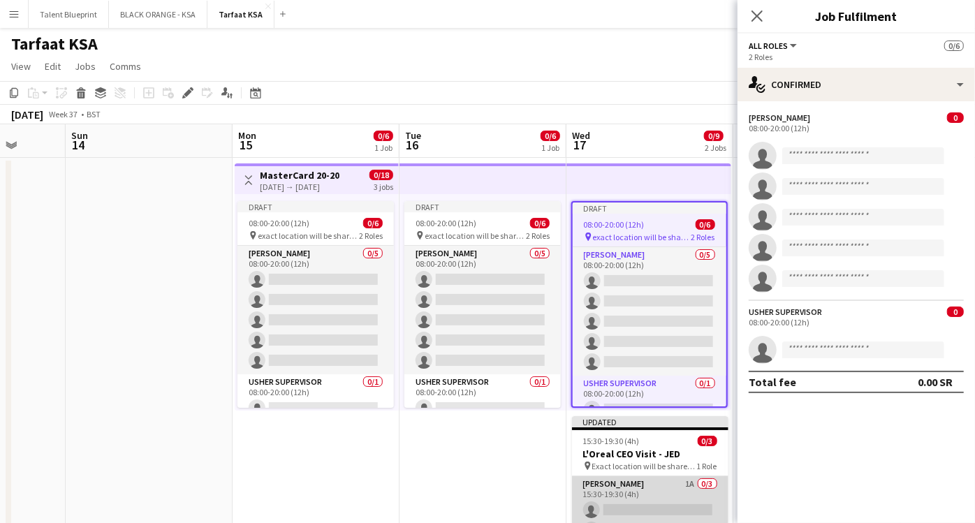
click at [658, 481] on app-card-role "Usher 1A 0/3 15:30-19:30 (4h) single-neutral-actions single-neutral-actions sin…" at bounding box center [650, 521] width 157 height 88
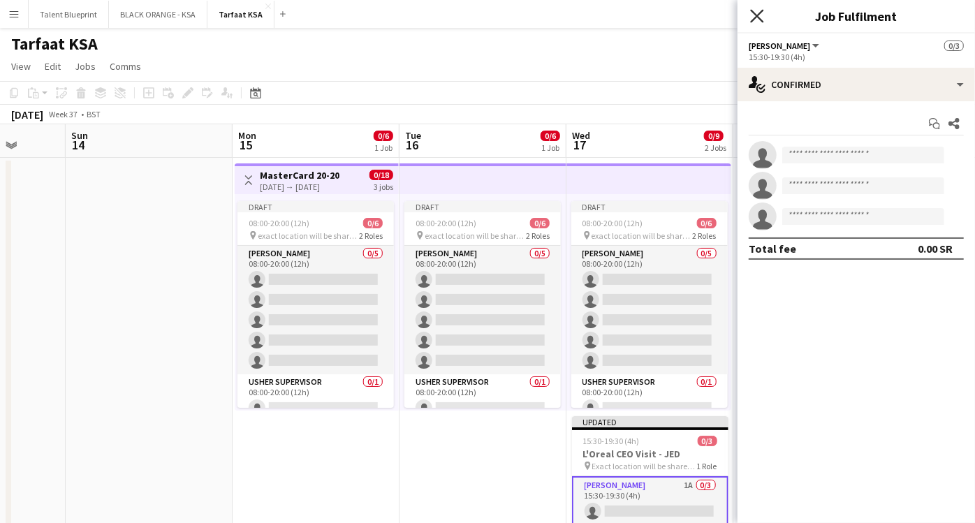
click at [756, 11] on icon "Close pop-in" at bounding box center [756, 15] width 13 height 13
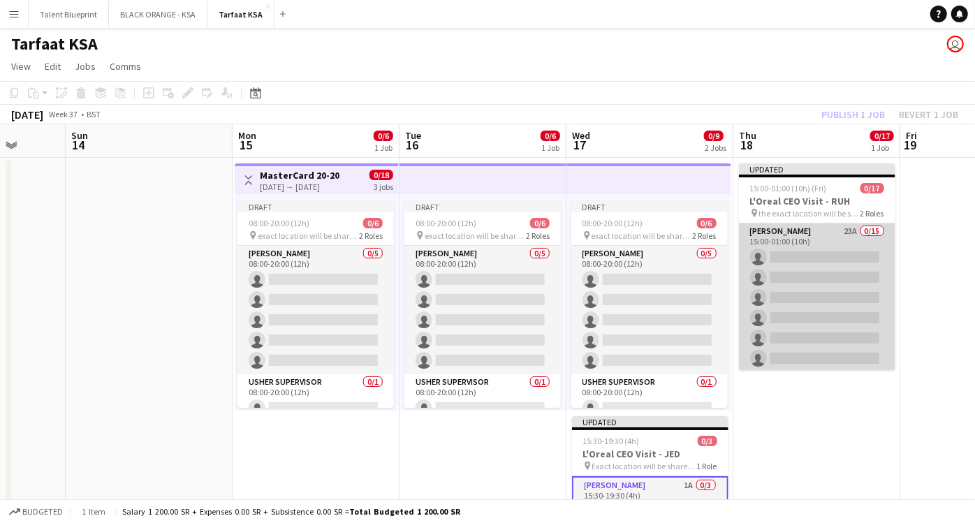
click at [806, 233] on app-card-role "Usher 23A 0/15 15:00-01:00 (10h) single-neutral-actions single-neutral-actions …" at bounding box center [817, 389] width 157 height 331
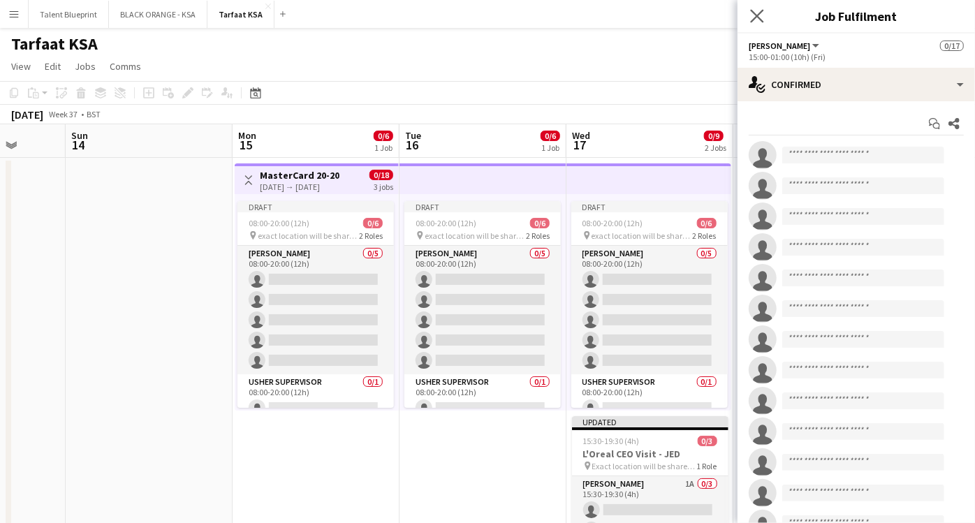
click at [766, 17] on app-icon "Close pop-in" at bounding box center [758, 16] width 20 height 20
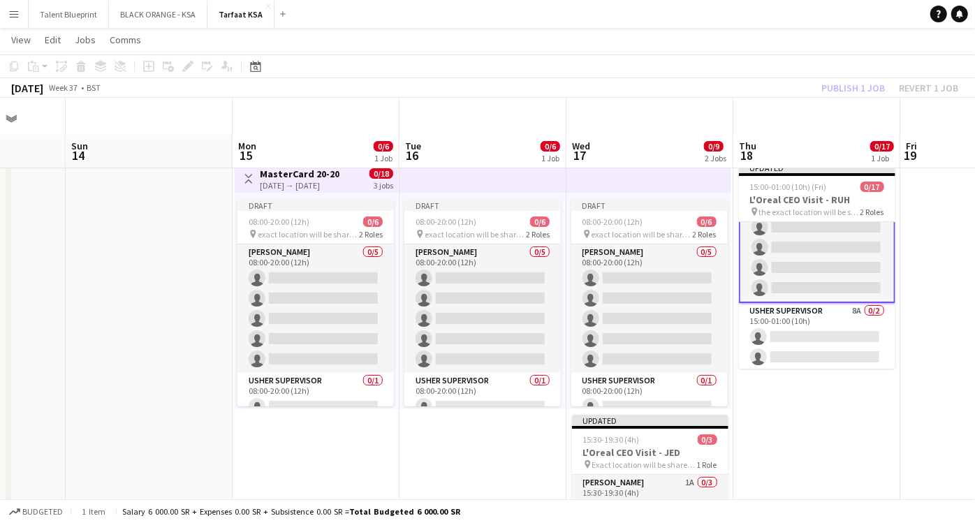
scroll to position [57, 0]
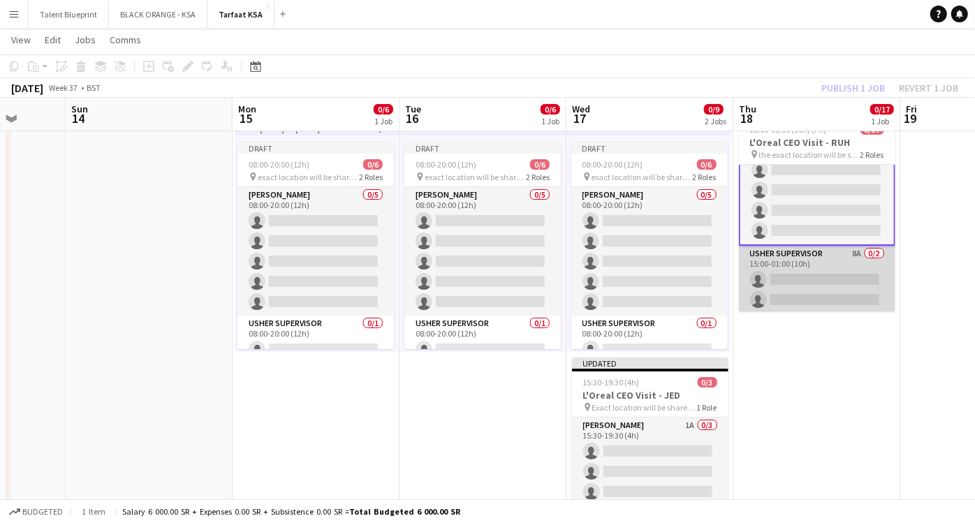
click at [804, 250] on app-card-role "Usher Supervisor 8A 0/2 15:00-01:00 (10h) single-neutral-actions single-neutral…" at bounding box center [817, 280] width 157 height 68
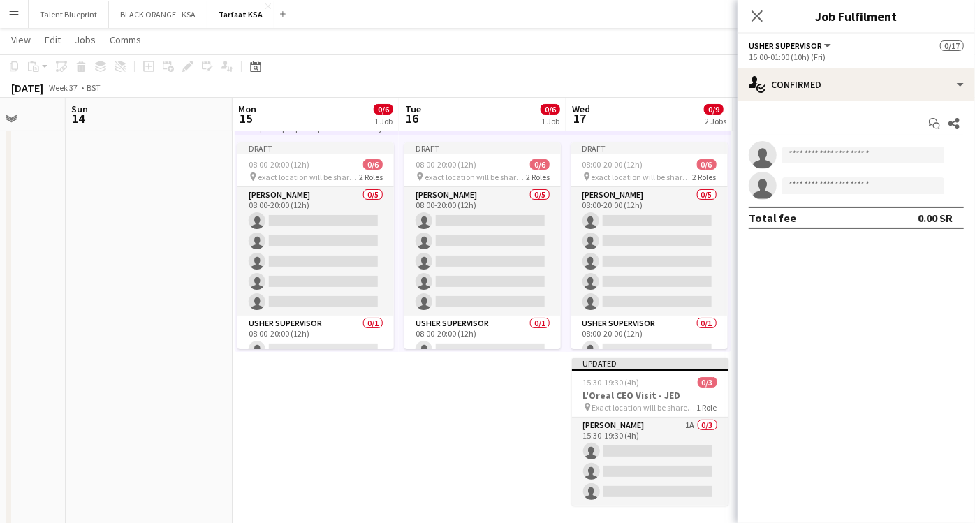
scroll to position [252, 0]
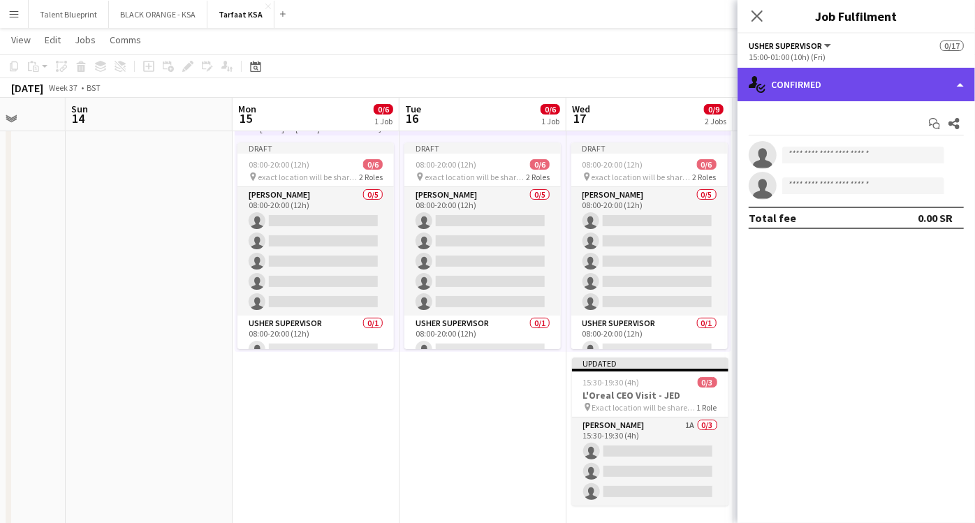
click at [956, 73] on div "single-neutral-actions-check-2 Confirmed" at bounding box center [857, 85] width 238 height 34
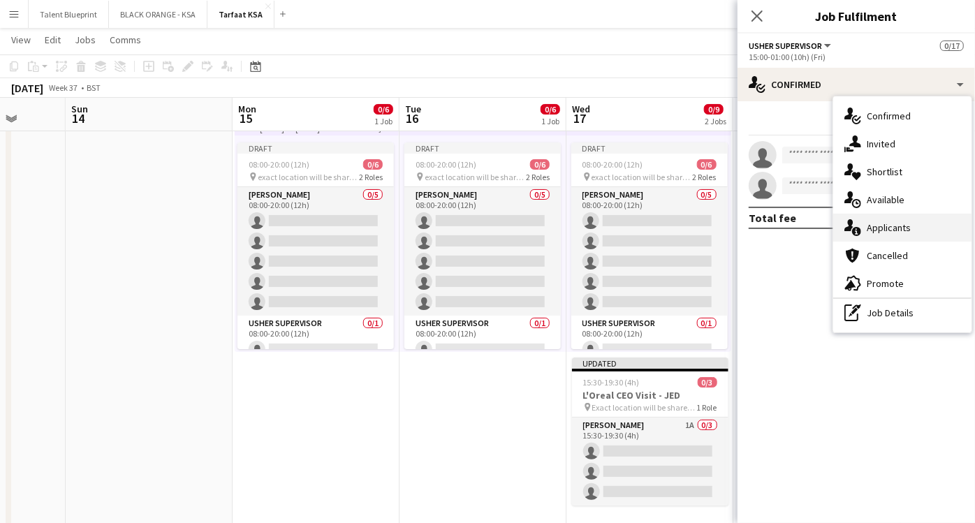
click at [879, 227] on span "Applicants" at bounding box center [889, 227] width 44 height 13
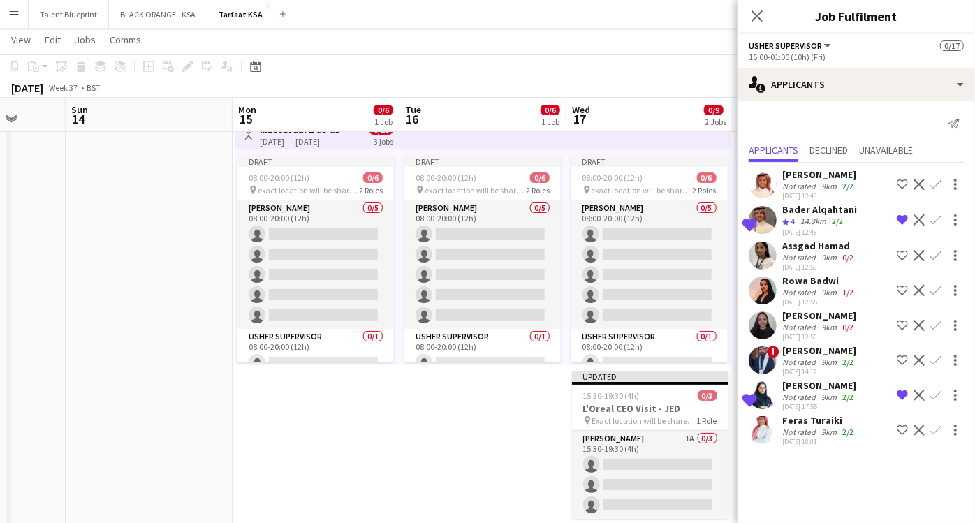
scroll to position [43, 0]
click at [759, 15] on icon at bounding box center [756, 15] width 13 height 13
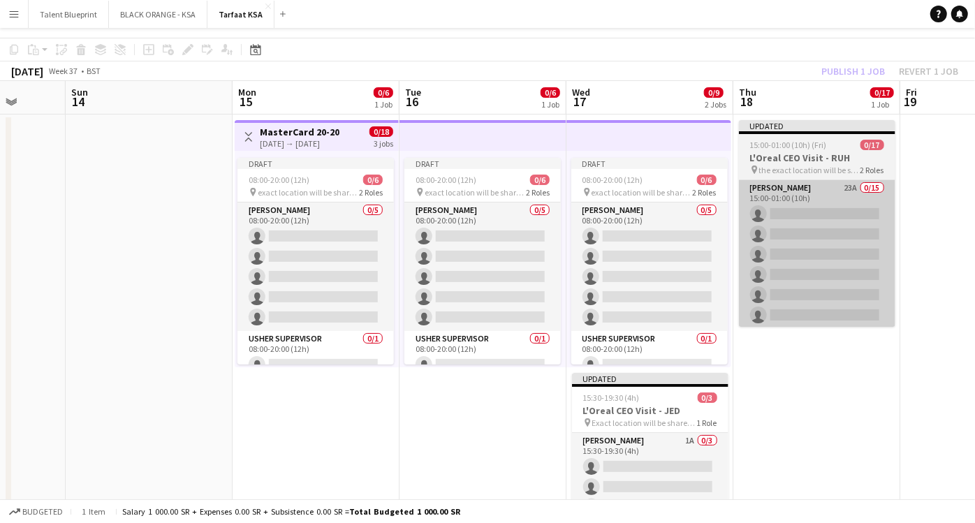
scroll to position [0, 0]
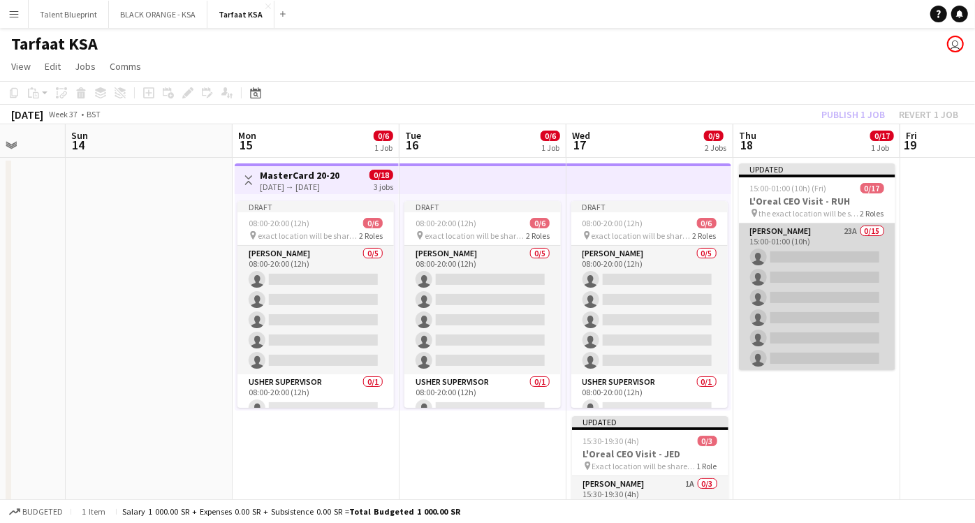
click at [819, 233] on app-card-role "Usher 23A 0/15 15:00-01:00 (10h) single-neutral-actions single-neutral-actions …" at bounding box center [817, 389] width 157 height 331
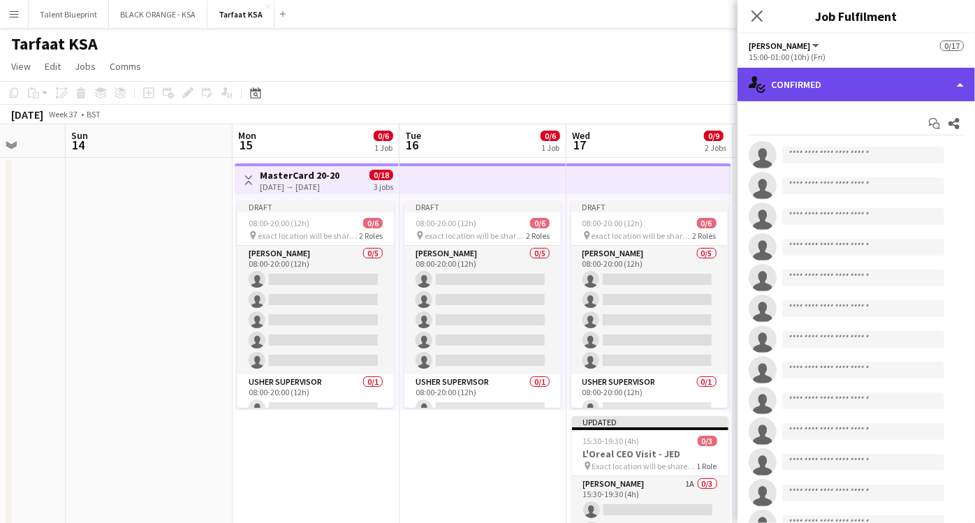
click at [928, 78] on div "single-neutral-actions-check-2 Confirmed" at bounding box center [857, 85] width 238 height 34
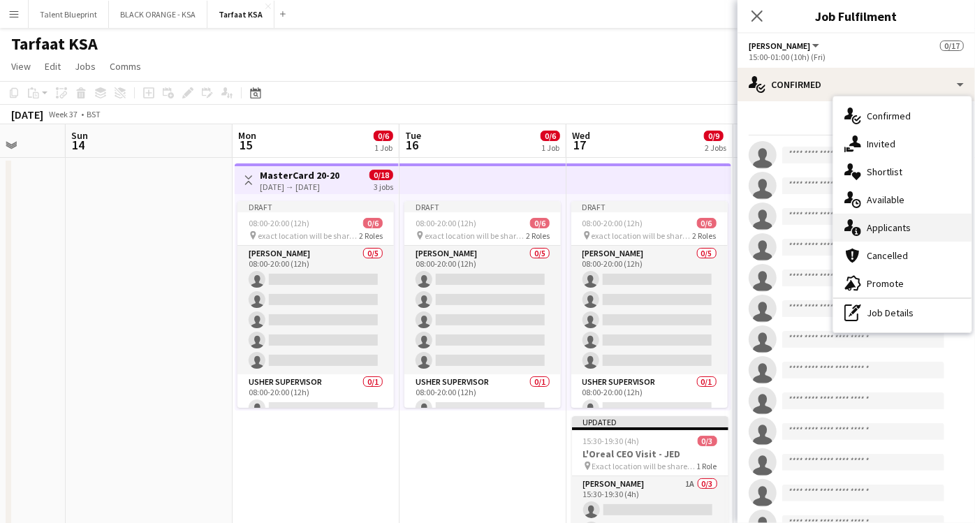
click at [896, 221] on span "Applicants" at bounding box center [889, 227] width 44 height 13
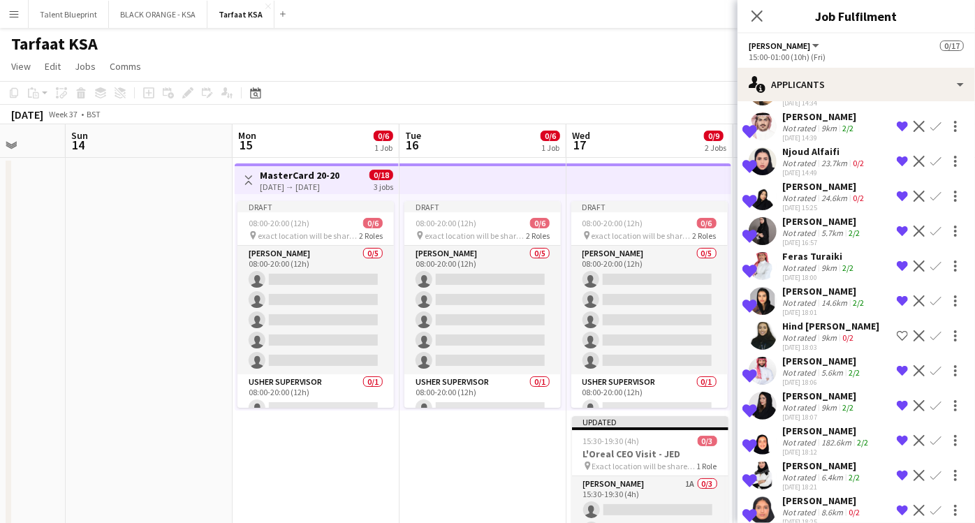
scroll to position [459, 0]
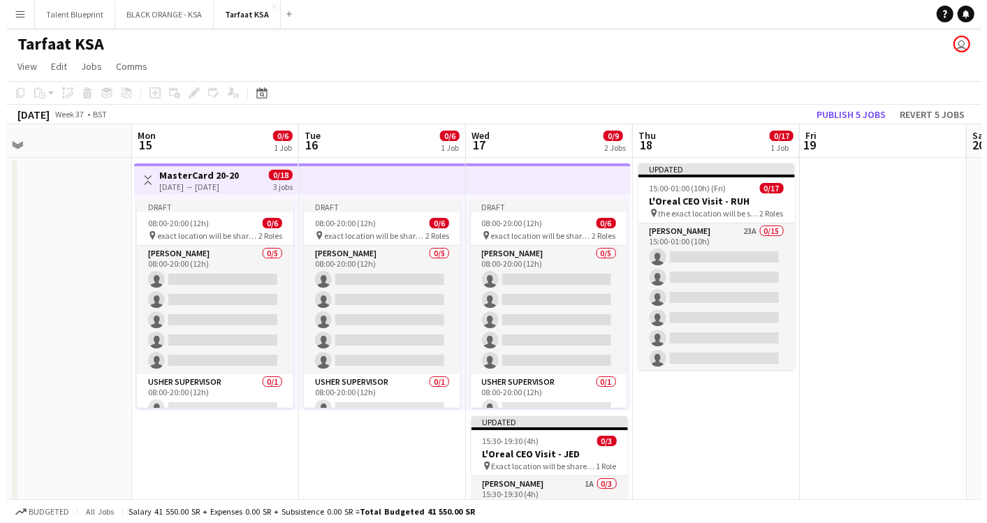
scroll to position [0, 544]
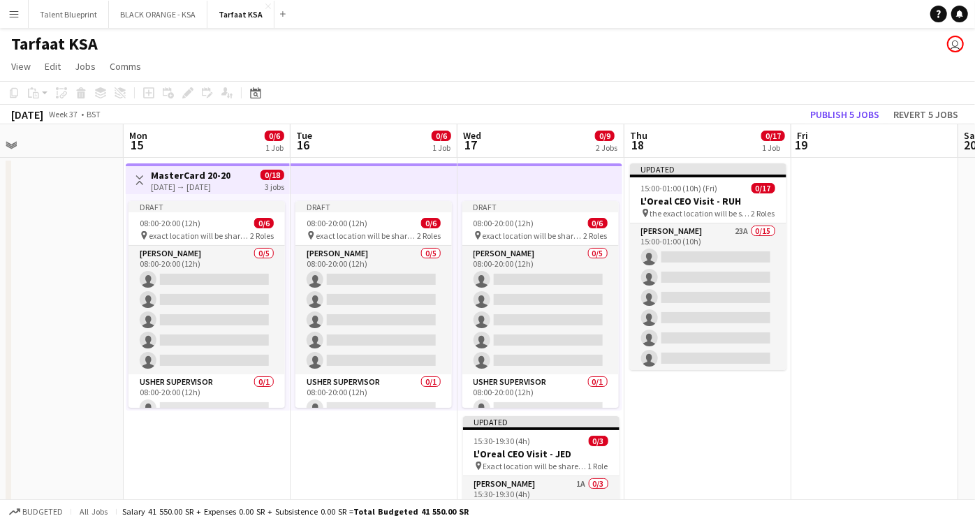
click at [15, 26] on button "Menu" at bounding box center [14, 14] width 28 height 28
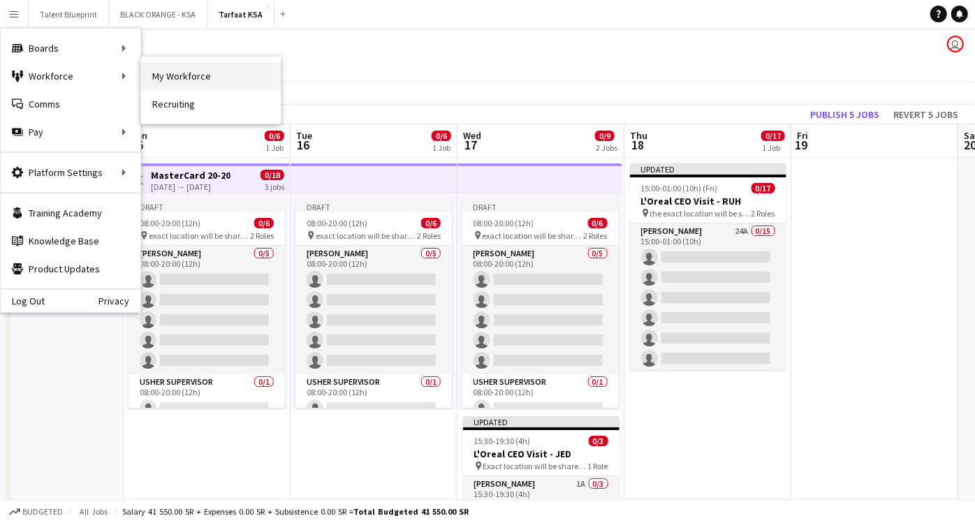
click at [164, 71] on link "My Workforce" at bounding box center [211, 76] width 140 height 28
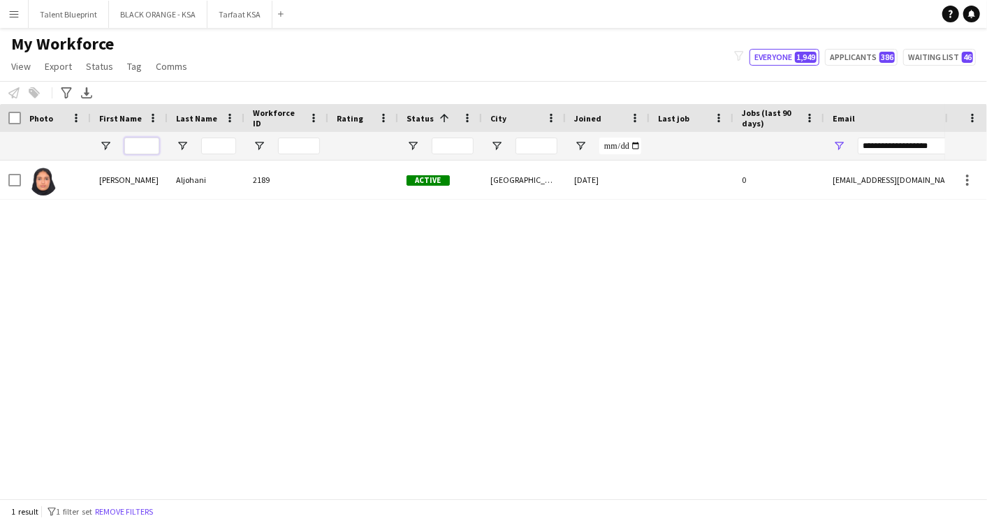
click at [155, 145] on input "First Name Filter Input" at bounding box center [141, 146] width 35 height 17
click at [901, 143] on input "**********" at bounding box center [977, 146] width 238 height 17
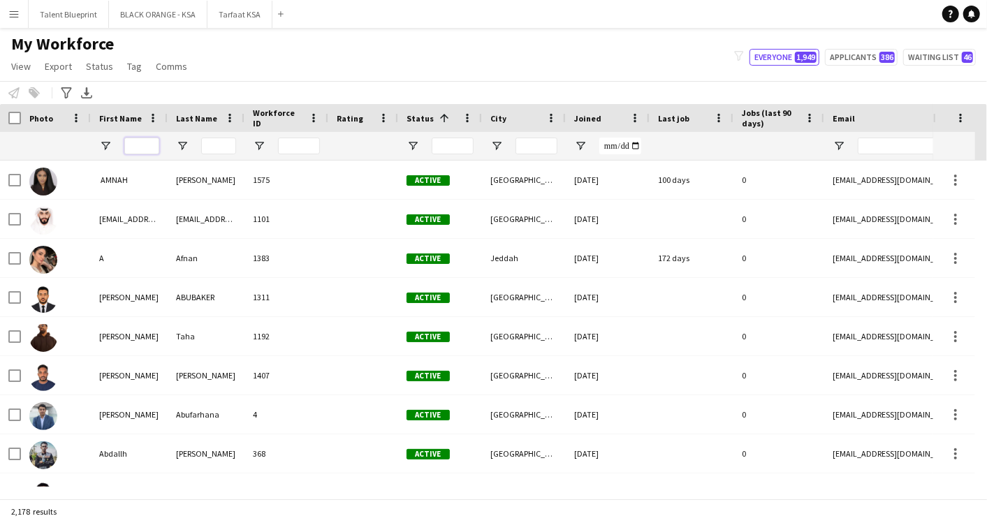
click at [132, 146] on input "First Name Filter Input" at bounding box center [141, 146] width 35 height 17
click at [150, 150] on input "First Name Filter Input" at bounding box center [141, 146] width 35 height 17
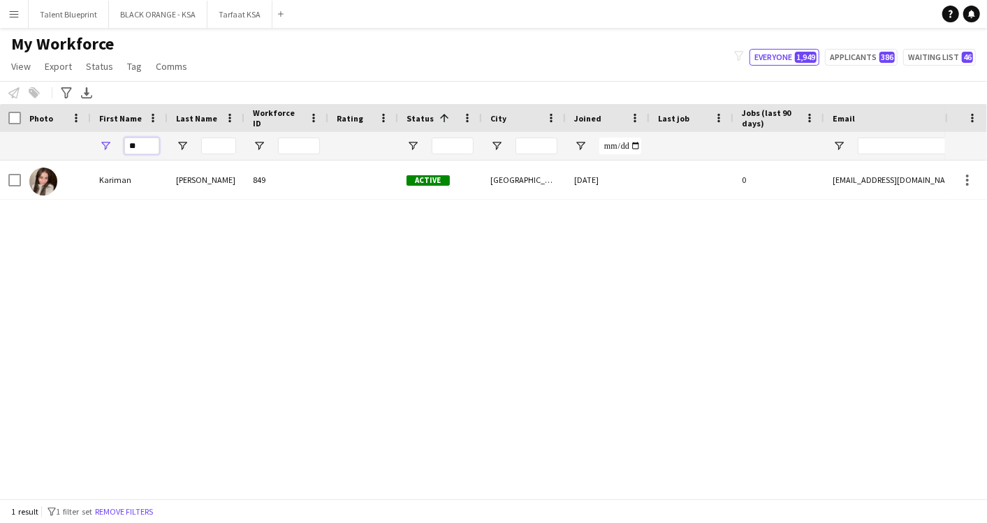
type input "*"
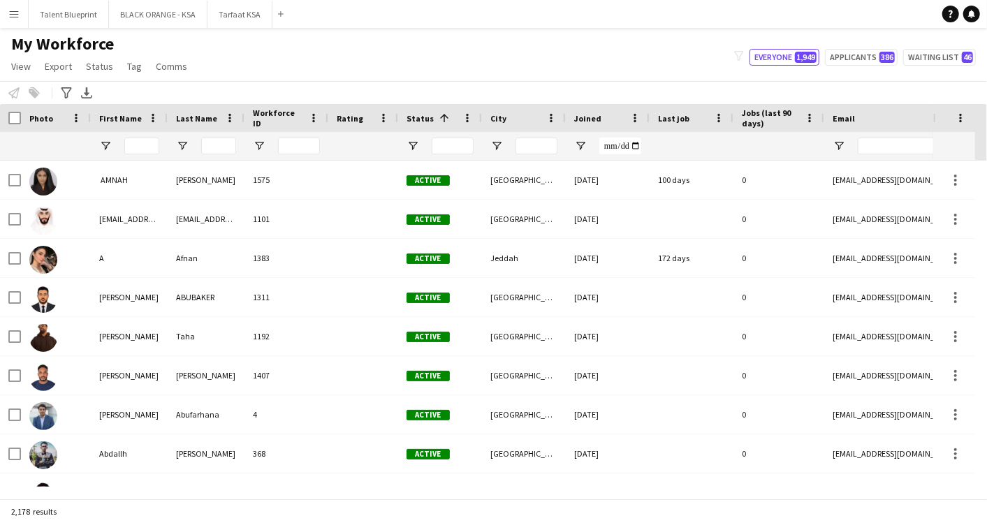
click at [22, 17] on button "Menu" at bounding box center [14, 14] width 28 height 28
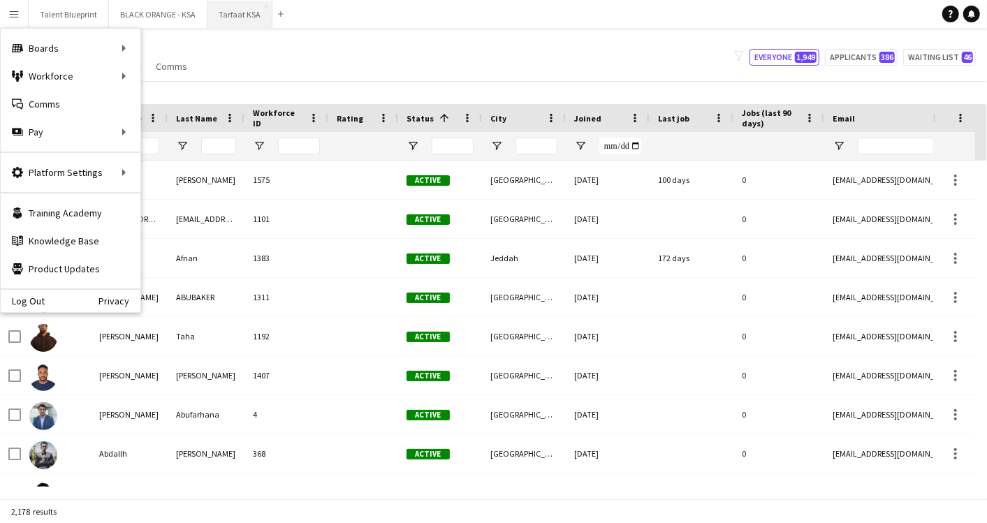
click at [228, 14] on button "Tarfaat KSA Close" at bounding box center [240, 14] width 65 height 27
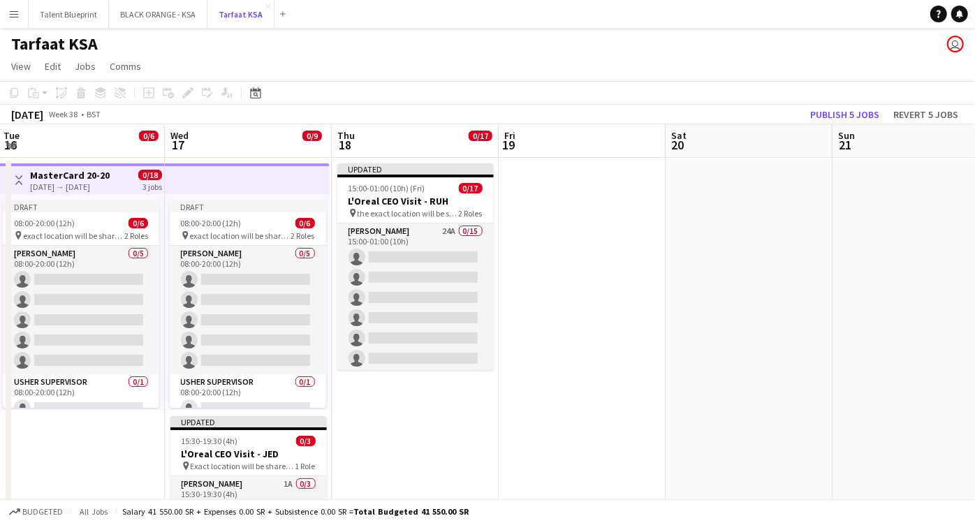
scroll to position [0, 504]
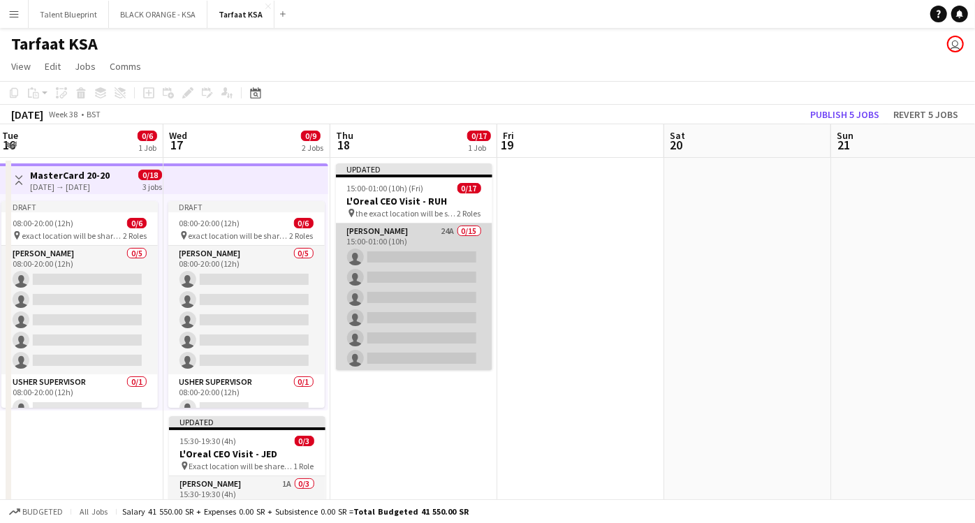
click at [431, 238] on app-card-role "[PERSON_NAME] 24A 0/15 15:00-01:00 (10h) single-neutral-actions single-neutral-…" at bounding box center [414, 389] width 157 height 331
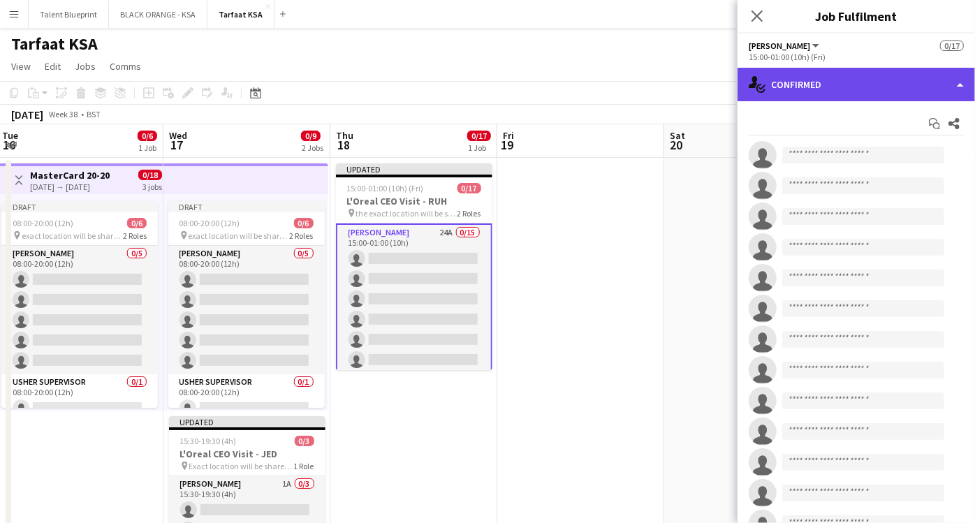
click at [936, 87] on div "single-neutral-actions-check-2 Confirmed" at bounding box center [857, 85] width 238 height 34
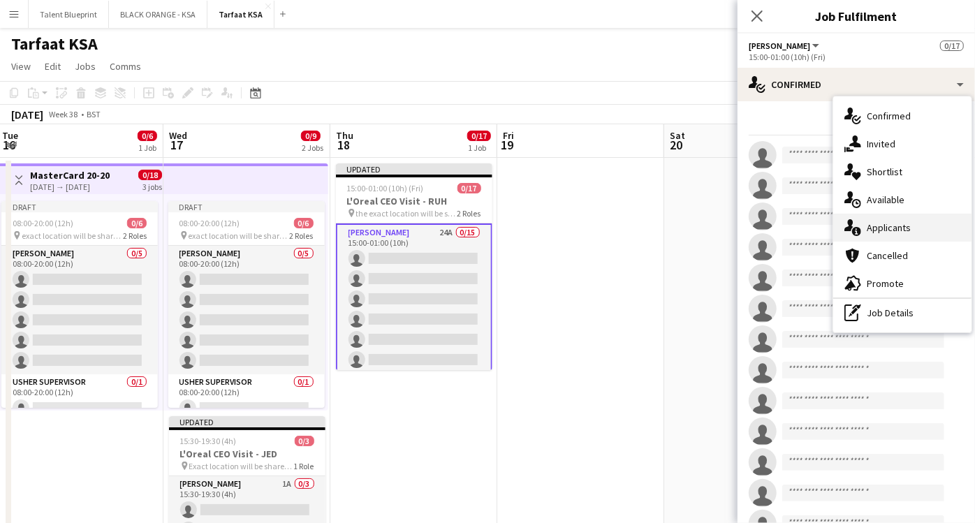
click at [895, 231] on span "Applicants" at bounding box center [889, 227] width 44 height 13
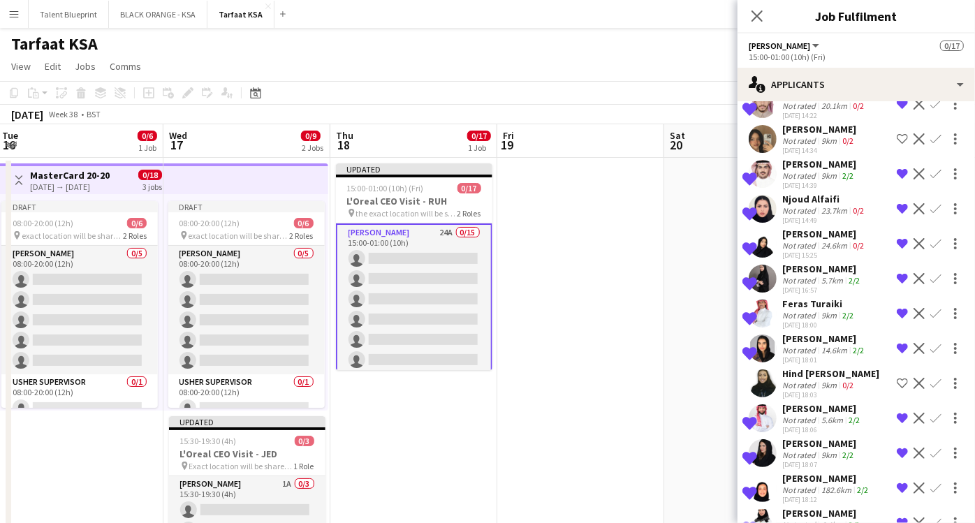
scroll to position [494, 0]
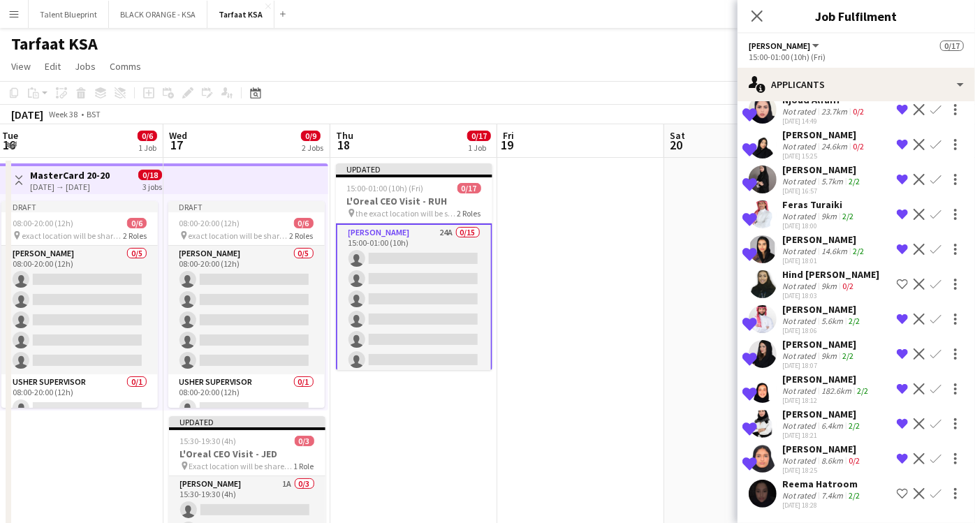
click at [897, 493] on app-icon "Shortlist crew" at bounding box center [902, 493] width 11 height 11
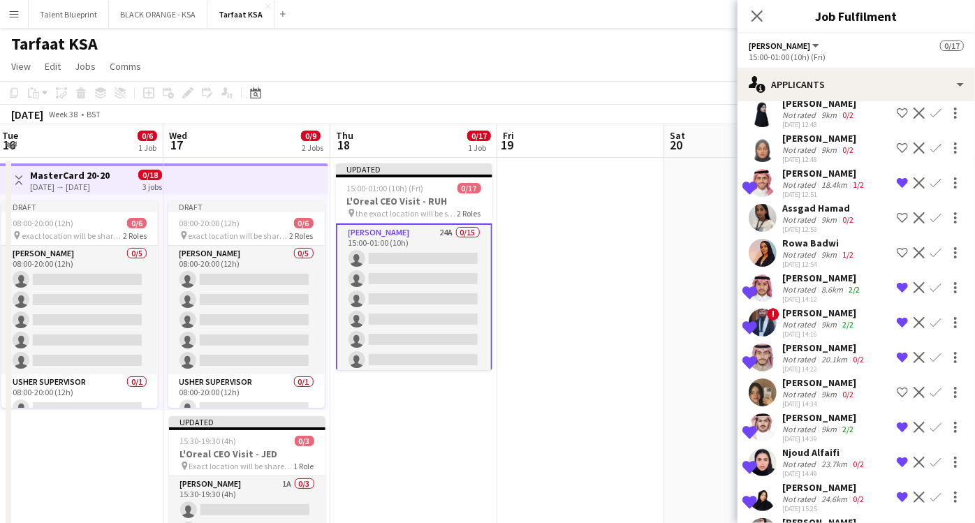
scroll to position [0, 0]
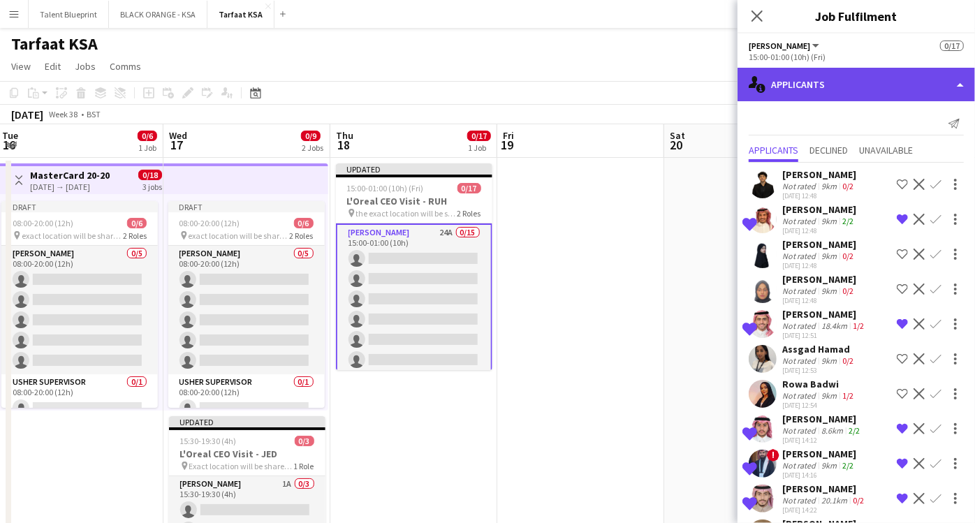
click at [950, 89] on div "single-neutral-actions-information Applicants" at bounding box center [857, 85] width 238 height 34
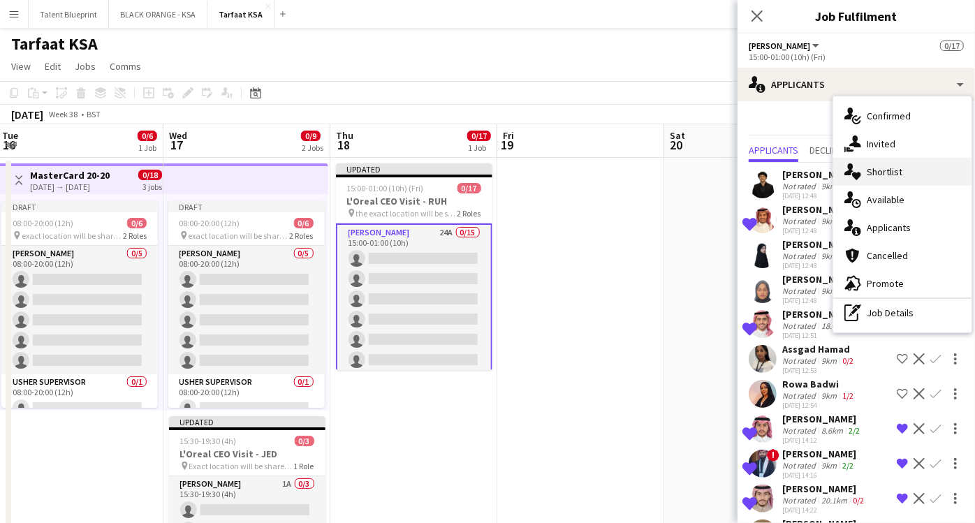
click at [891, 177] on span "Shortlist" at bounding box center [885, 172] width 36 height 13
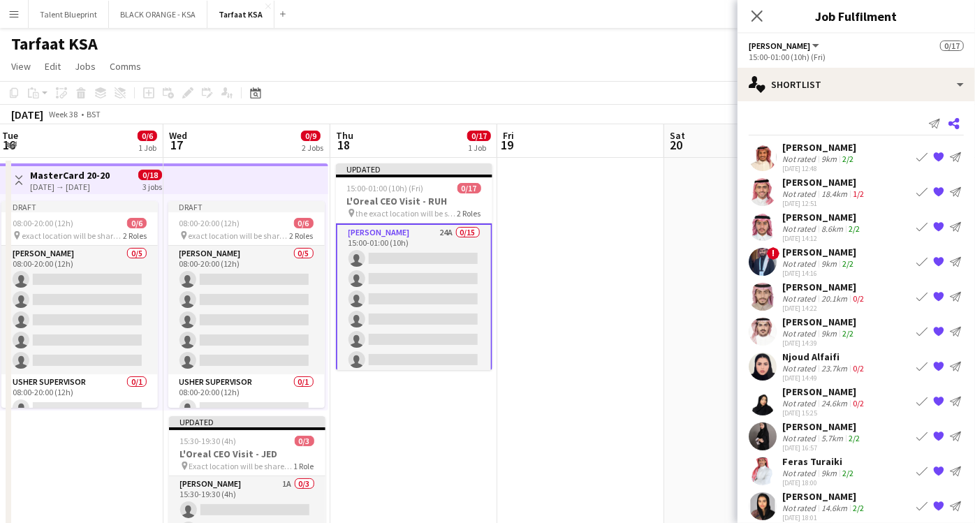
click at [949, 119] on icon "Share" at bounding box center [954, 123] width 11 height 11
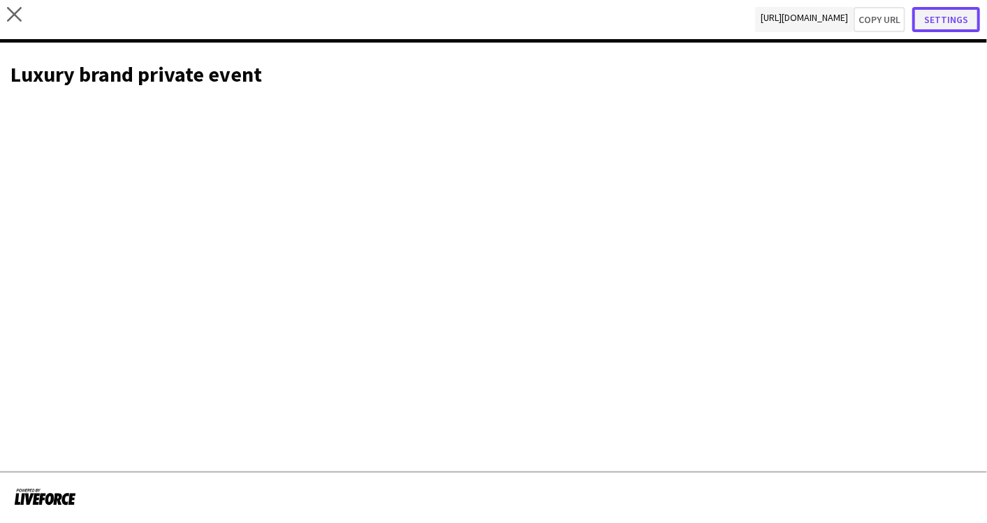
click at [950, 15] on button "Settings" at bounding box center [947, 19] width 68 height 25
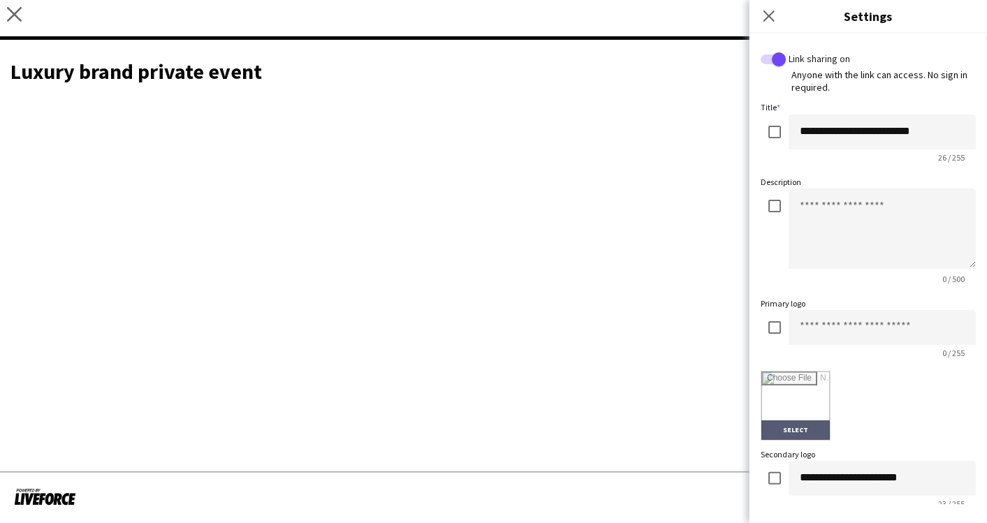
click at [801, 433] on input "file" at bounding box center [796, 406] width 68 height 68
type input "**********"
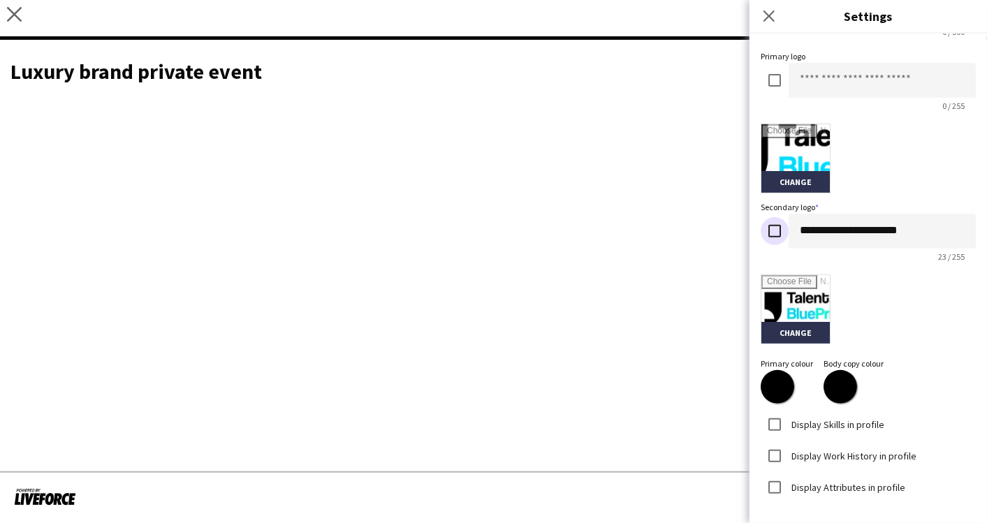
scroll to position [293, 0]
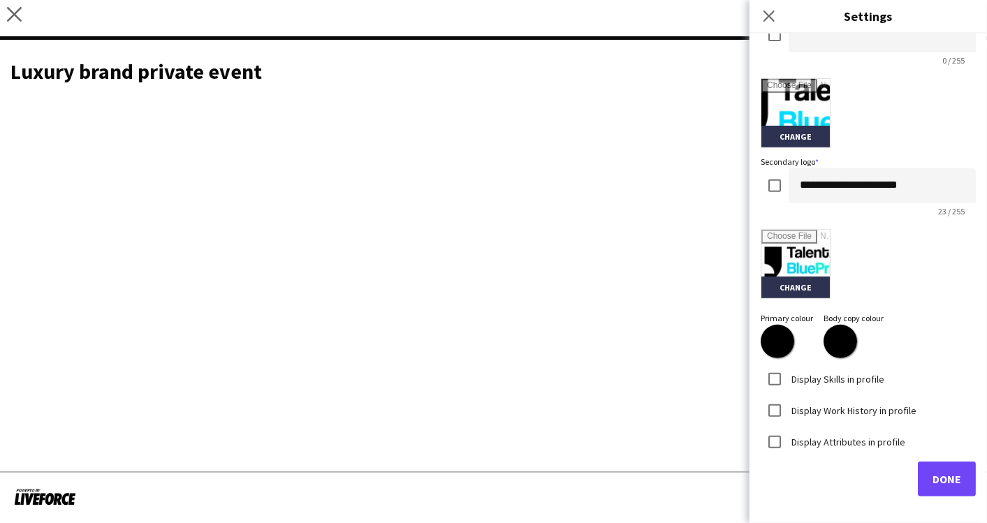
click at [847, 344] on input "*******" at bounding box center [840, 342] width 50 height 50
click at [940, 479] on span "Done" at bounding box center [947, 479] width 29 height 14
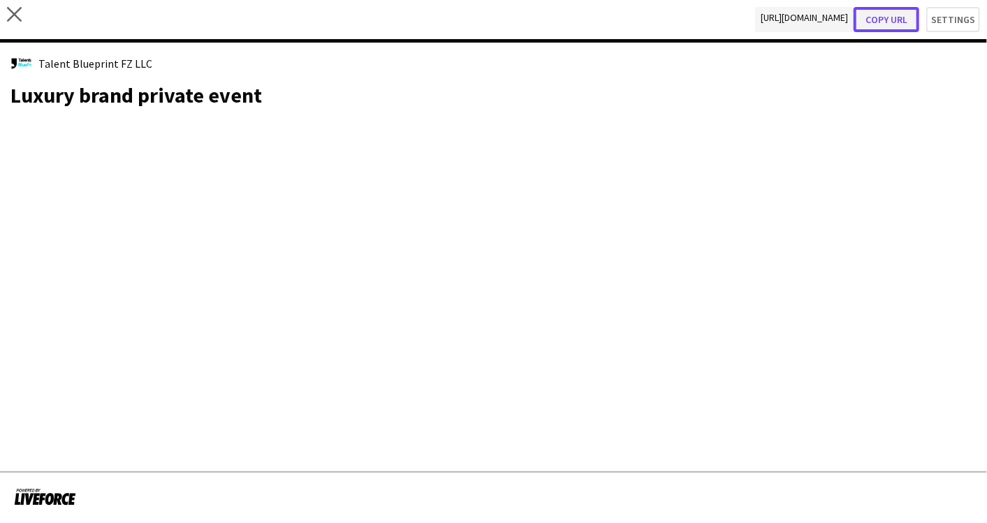
click at [886, 15] on button "Copy url" at bounding box center [887, 19] width 66 height 25
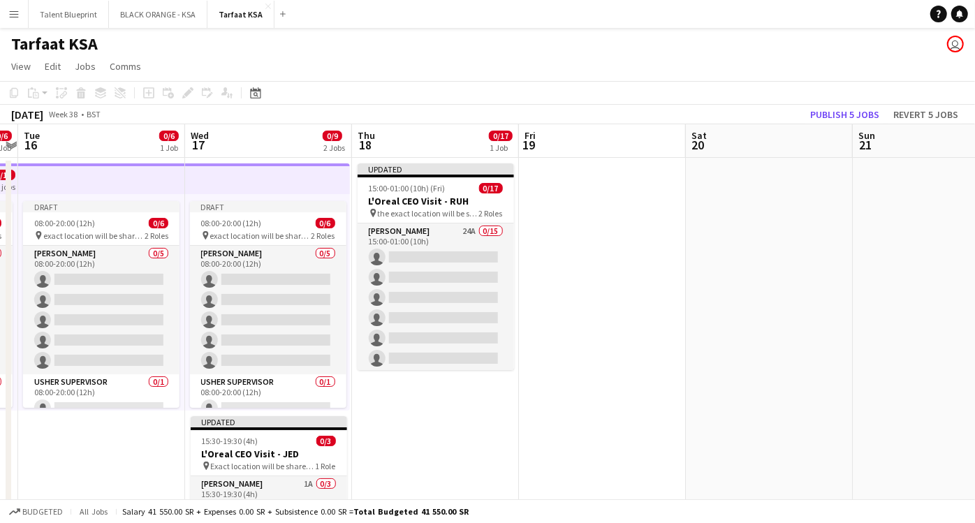
scroll to position [0, 481]
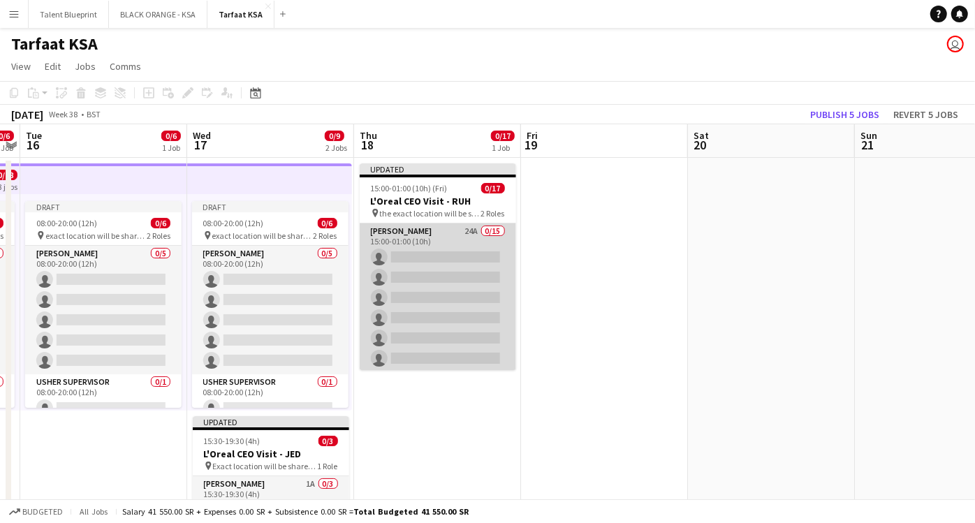
click at [418, 235] on app-card-role "[PERSON_NAME] 24A 0/15 15:00-01:00 (10h) single-neutral-actions single-neutral-…" at bounding box center [438, 389] width 157 height 331
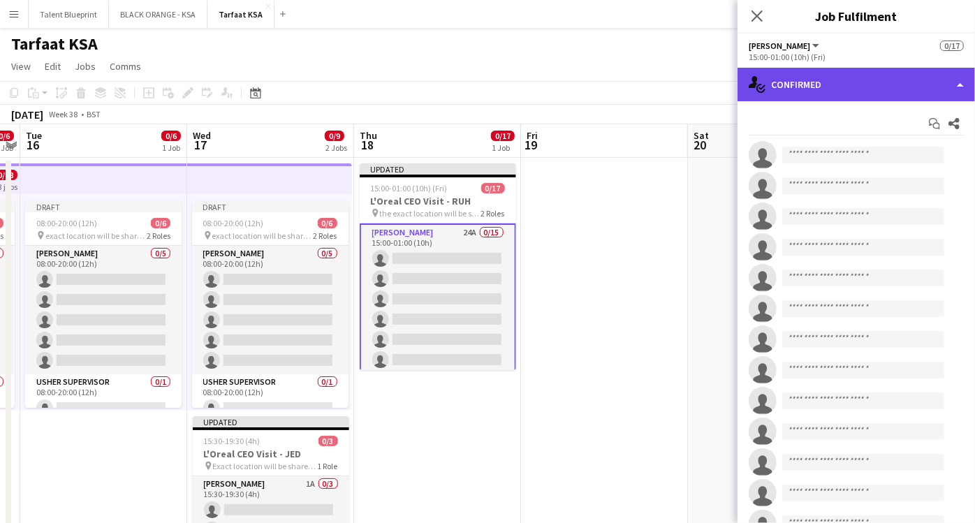
click at [962, 78] on div "single-neutral-actions-check-2 Confirmed" at bounding box center [857, 85] width 238 height 34
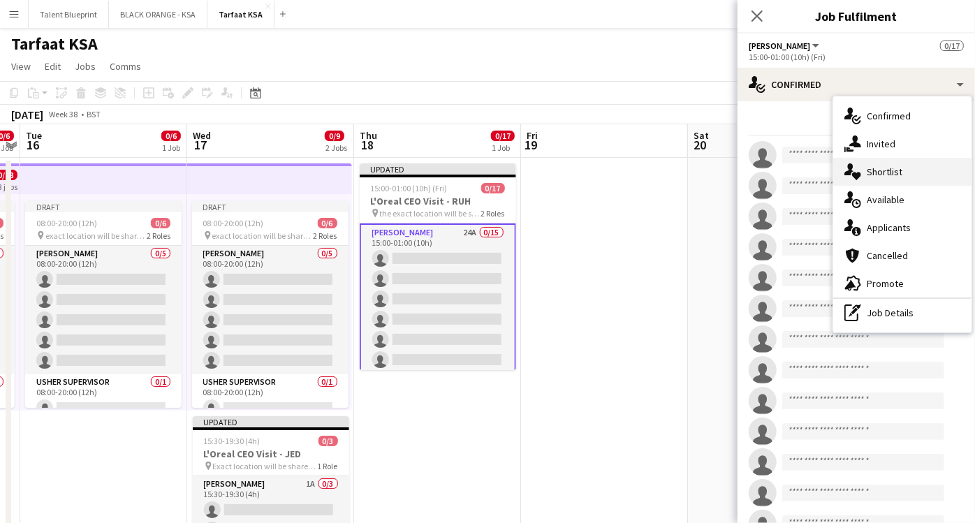
click at [889, 176] on span "Shortlist" at bounding box center [885, 172] width 36 height 13
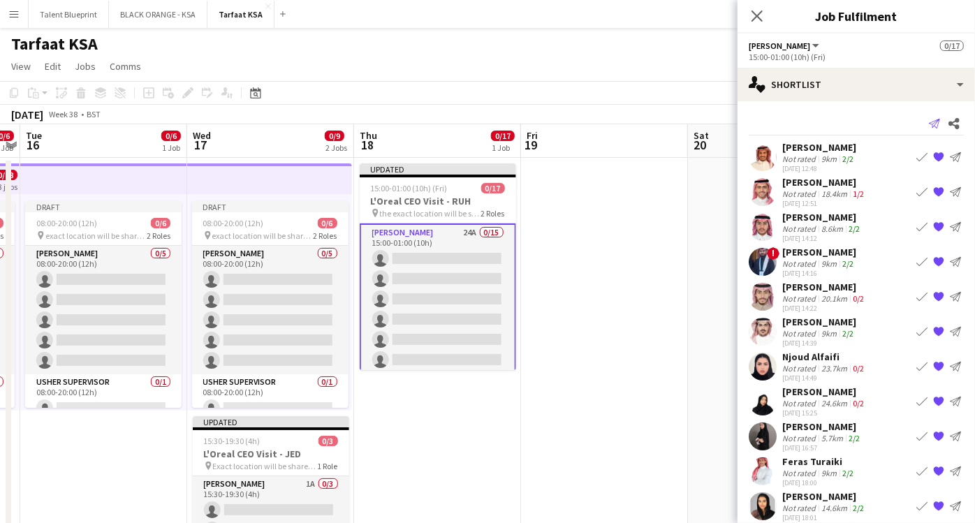
click at [929, 125] on icon "Send notification" at bounding box center [934, 123] width 11 height 11
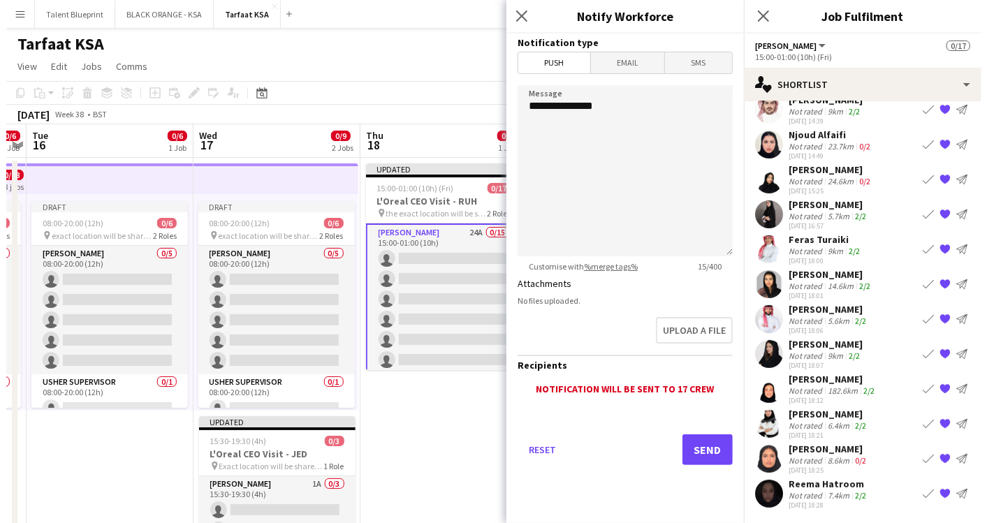
scroll to position [0, 0]
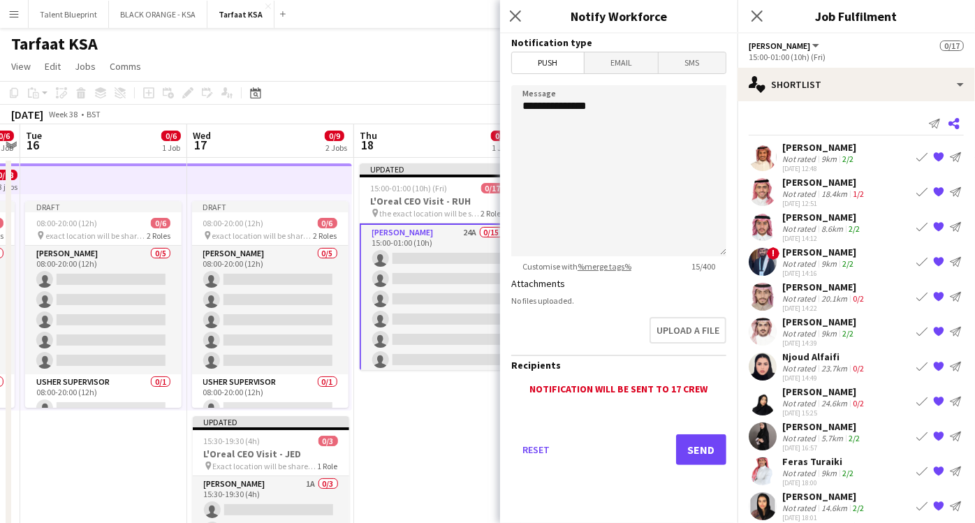
click at [949, 125] on icon at bounding box center [954, 123] width 11 height 11
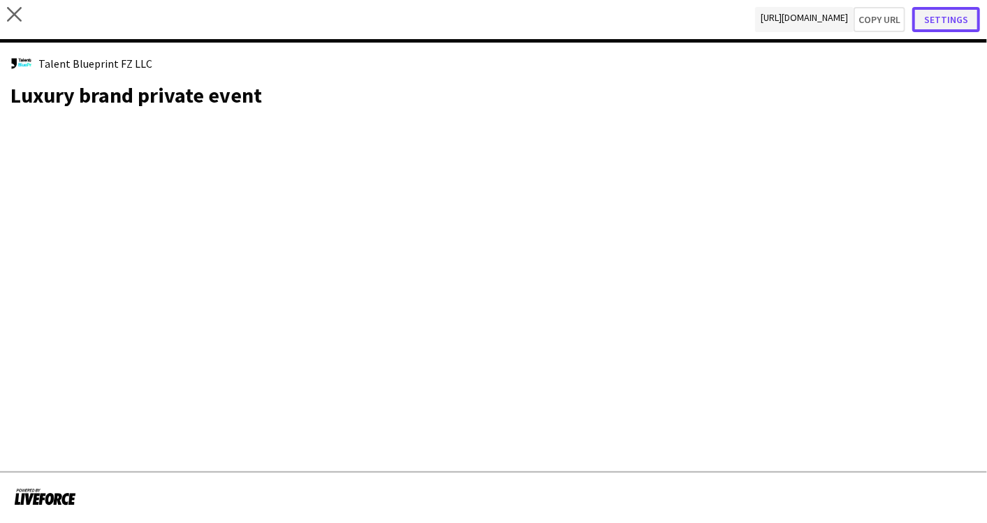
click at [951, 14] on button "Settings" at bounding box center [947, 19] width 68 height 25
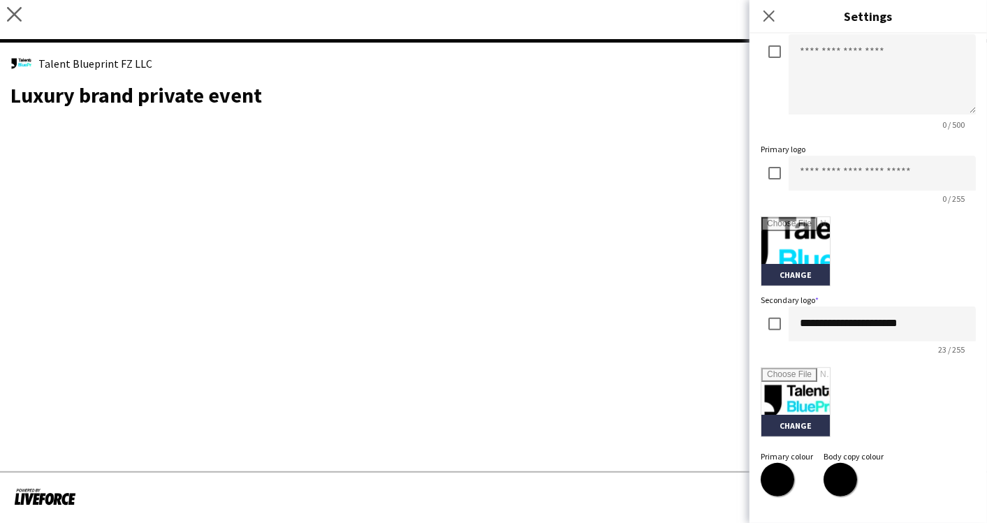
scroll to position [147, 0]
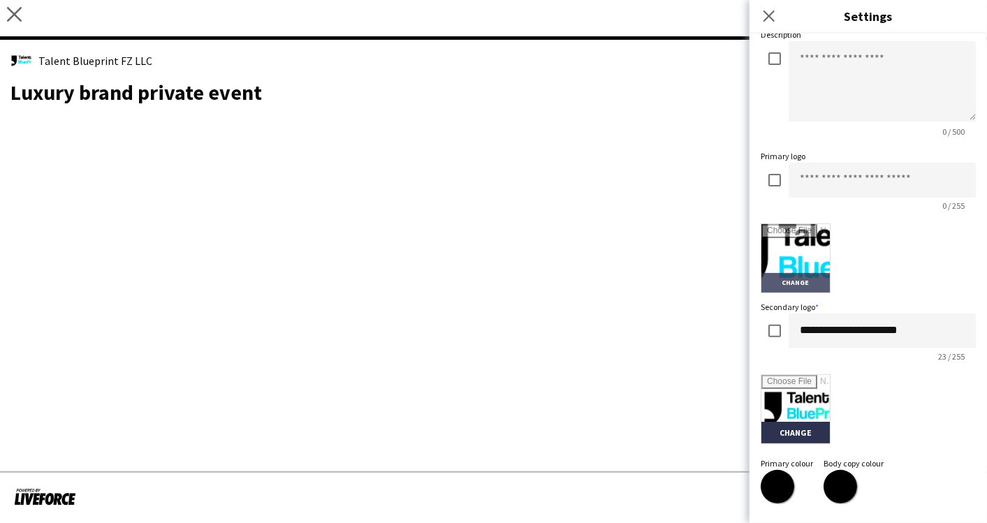
click at [802, 280] on input "file" at bounding box center [796, 258] width 68 height 68
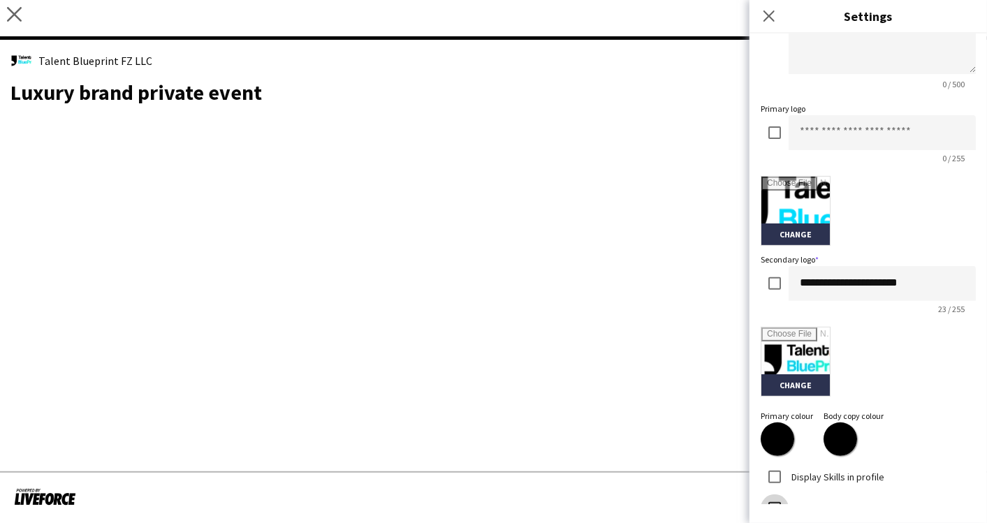
scroll to position [293, 0]
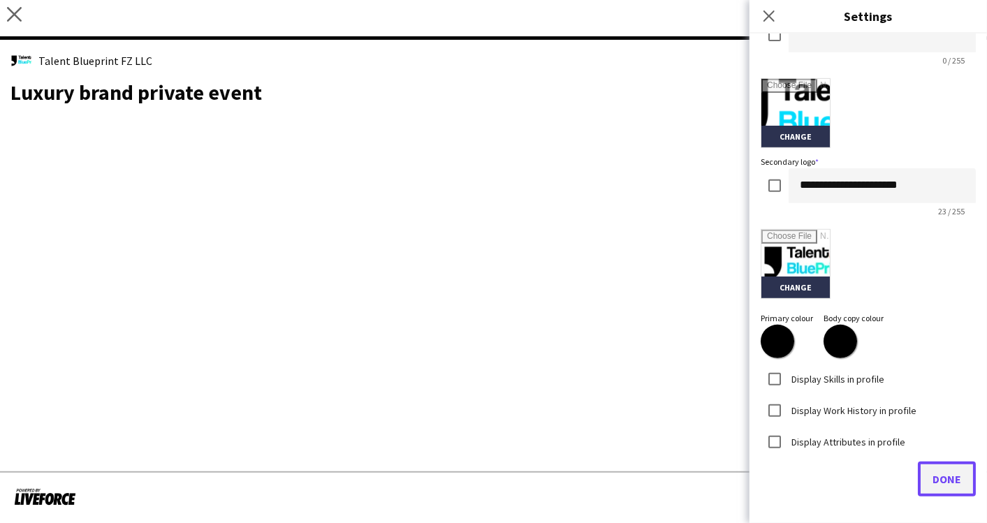
click at [933, 475] on span "Done" at bounding box center [947, 479] width 29 height 14
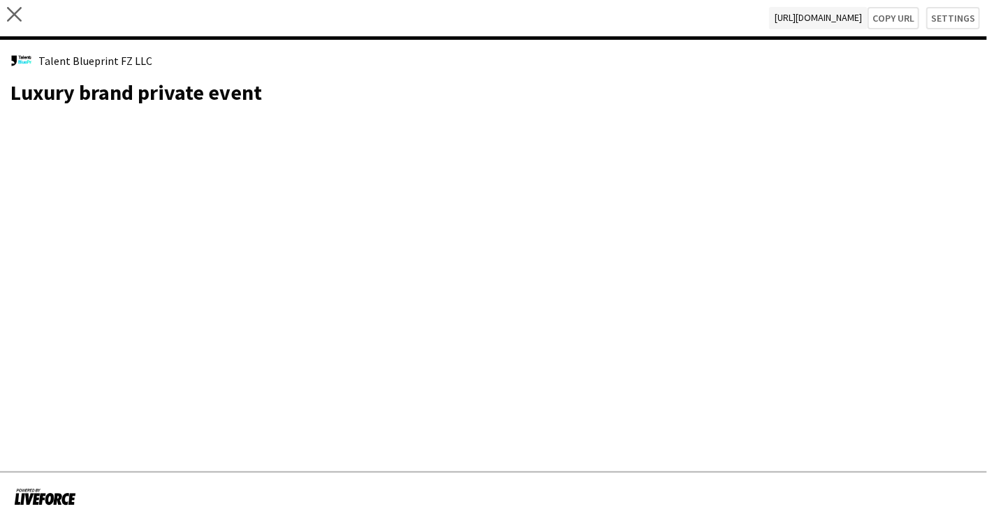
click at [769, 8] on span "[URL][DOMAIN_NAME]" at bounding box center [818, 18] width 99 height 22
click at [769, 16] on span "[URL][DOMAIN_NAME]" at bounding box center [818, 18] width 99 height 22
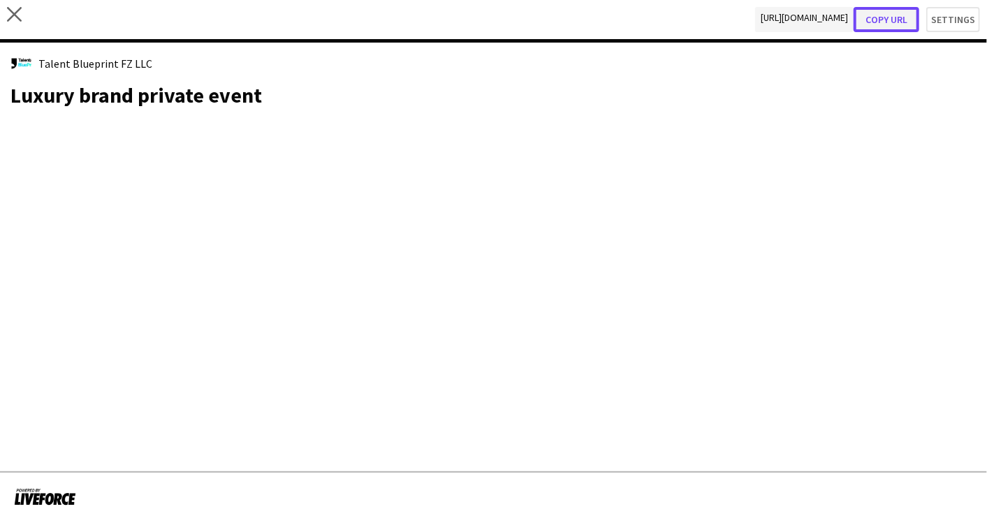
click at [889, 24] on button "Copy url" at bounding box center [887, 19] width 66 height 25
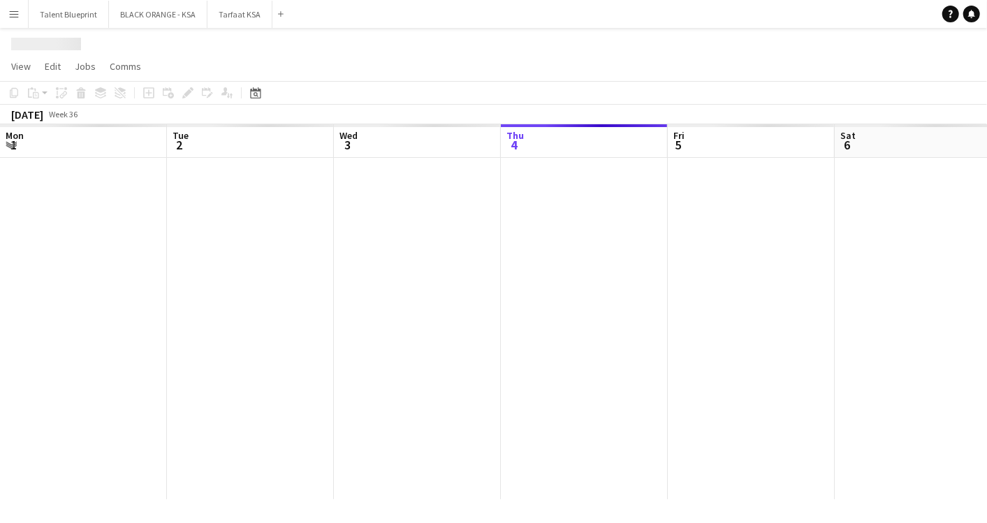
scroll to position [0, 333]
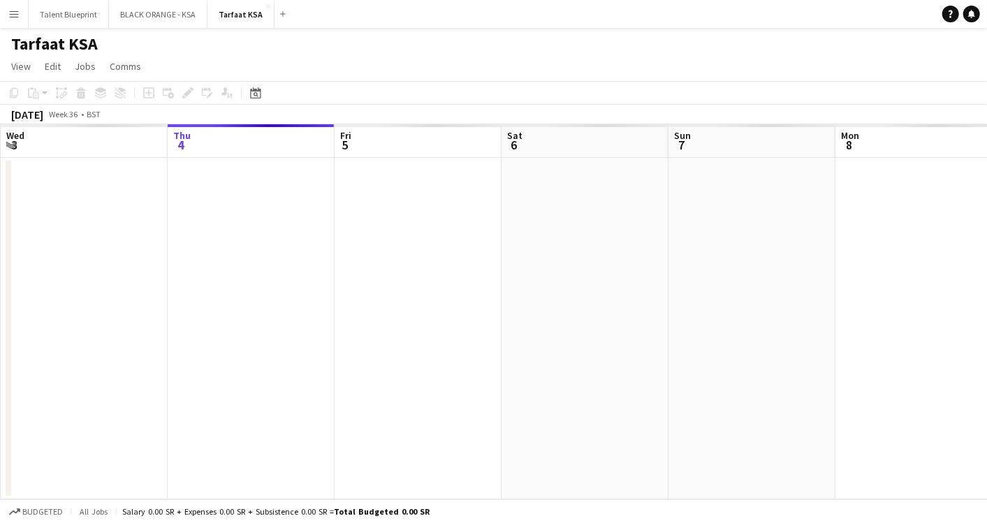
click at [13, 8] on app-icon "Menu" at bounding box center [13, 13] width 11 height 11
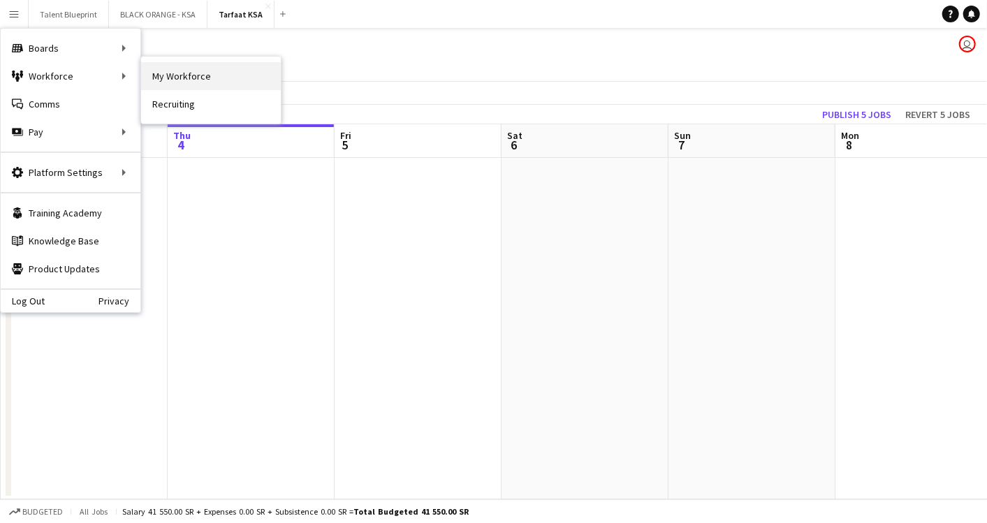
click at [156, 71] on link "My Workforce" at bounding box center [211, 76] width 140 height 28
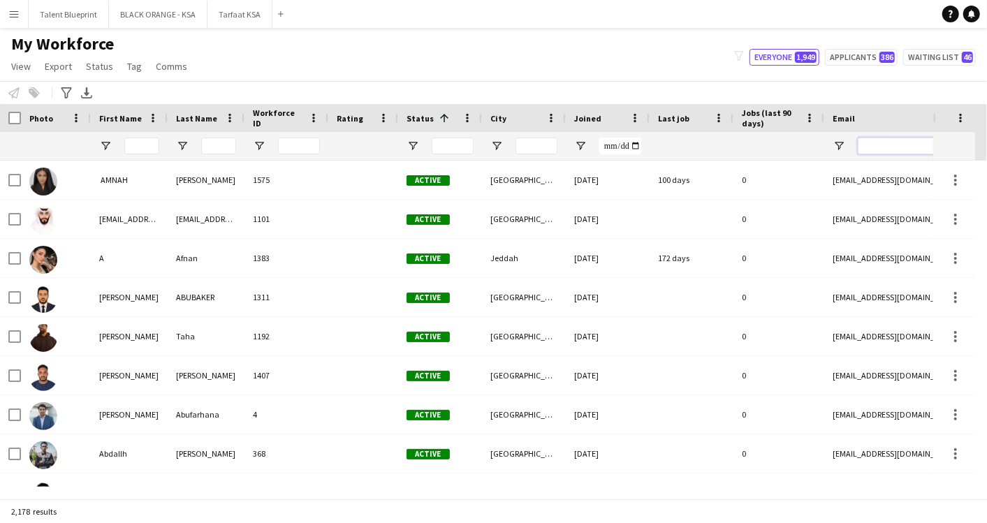
click at [882, 139] on input "Email Filter Input" at bounding box center [977, 146] width 238 height 17
paste input "**********"
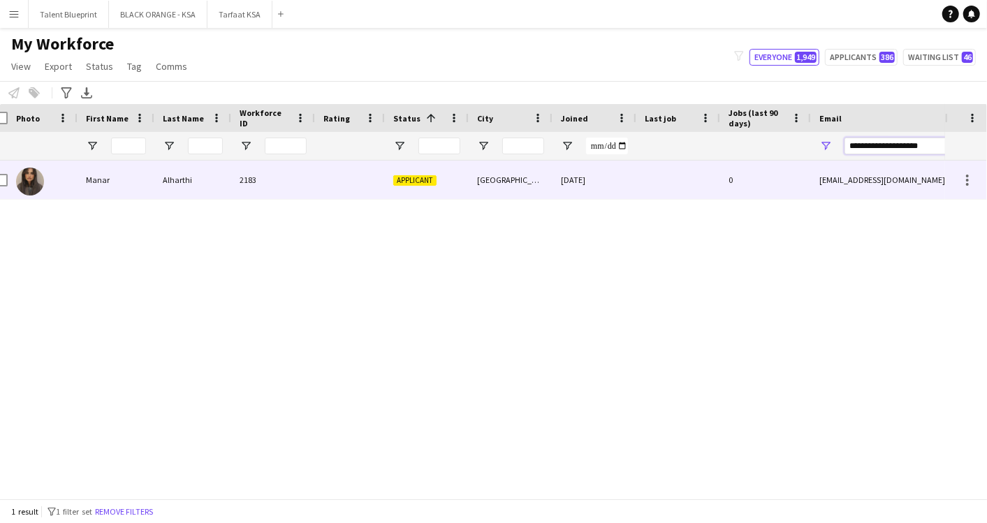
type input "**********"
click at [342, 179] on div at bounding box center [350, 180] width 70 height 38
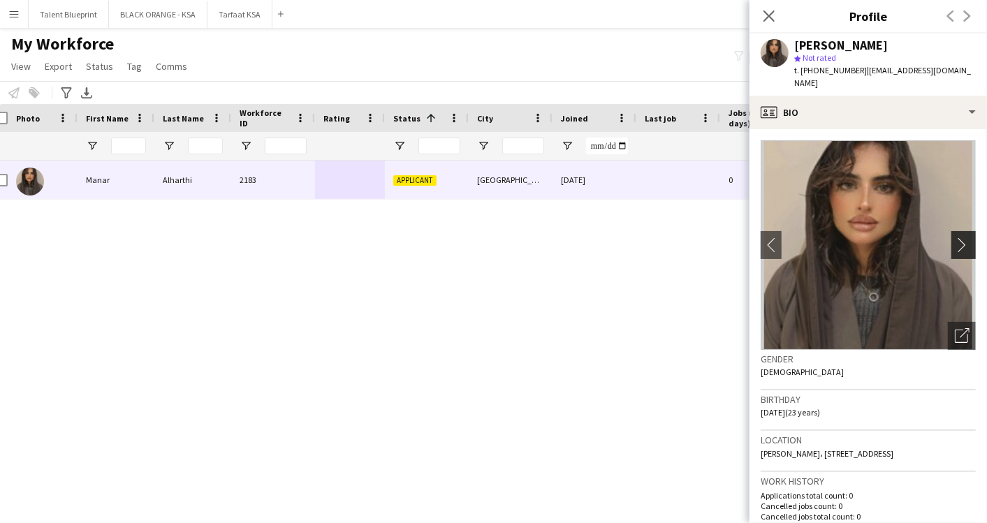
click at [955, 238] on app-icon "chevron-right" at bounding box center [966, 245] width 22 height 15
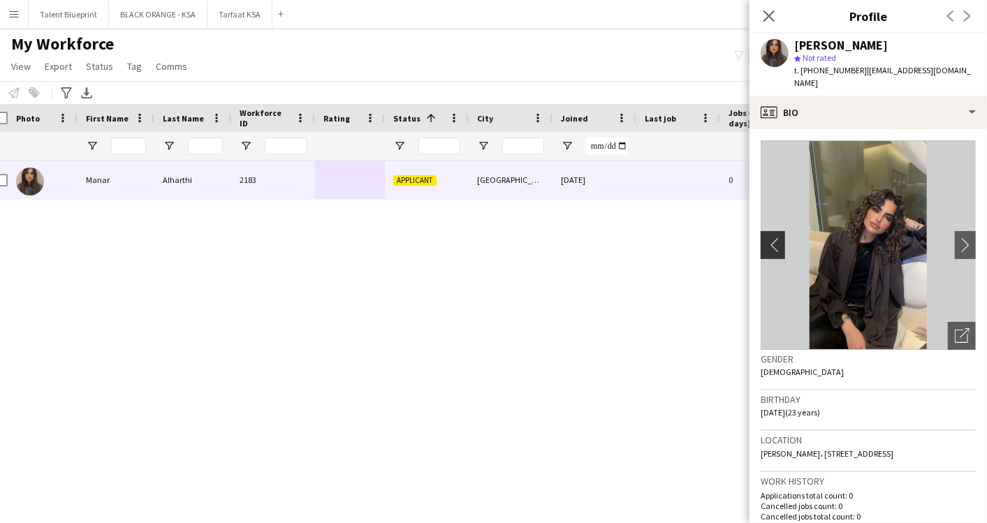
click at [770, 238] on app-icon "chevron-left" at bounding box center [772, 245] width 22 height 15
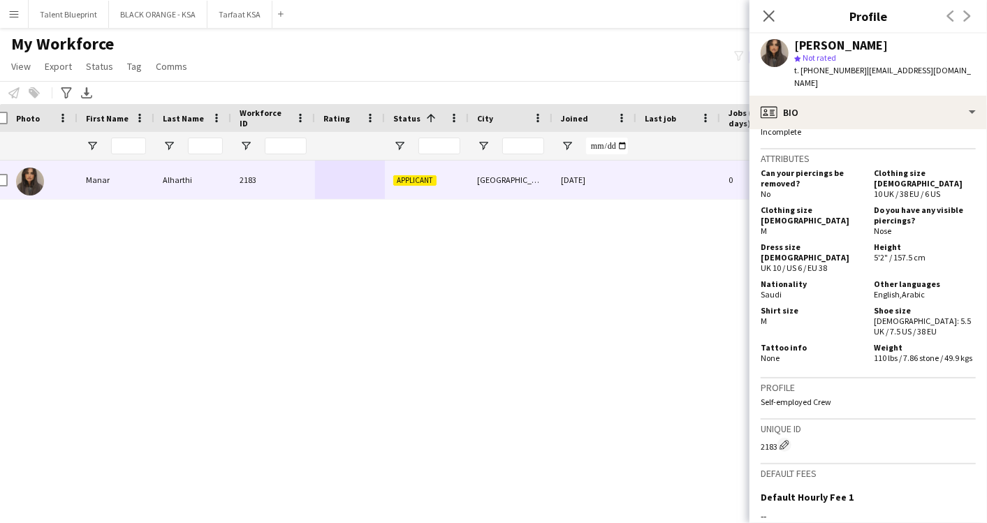
scroll to position [783, 0]
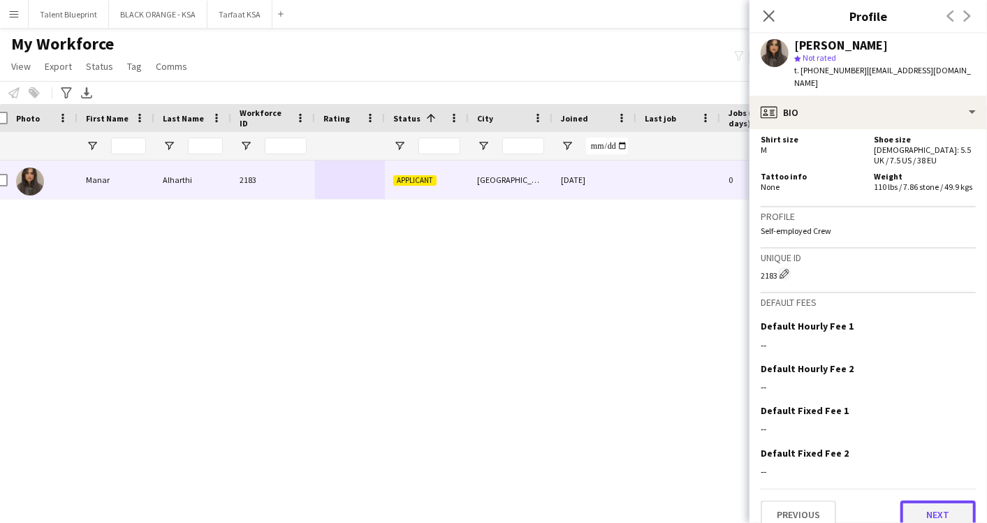
click at [923, 501] on button "Next" at bounding box center [938, 515] width 75 height 28
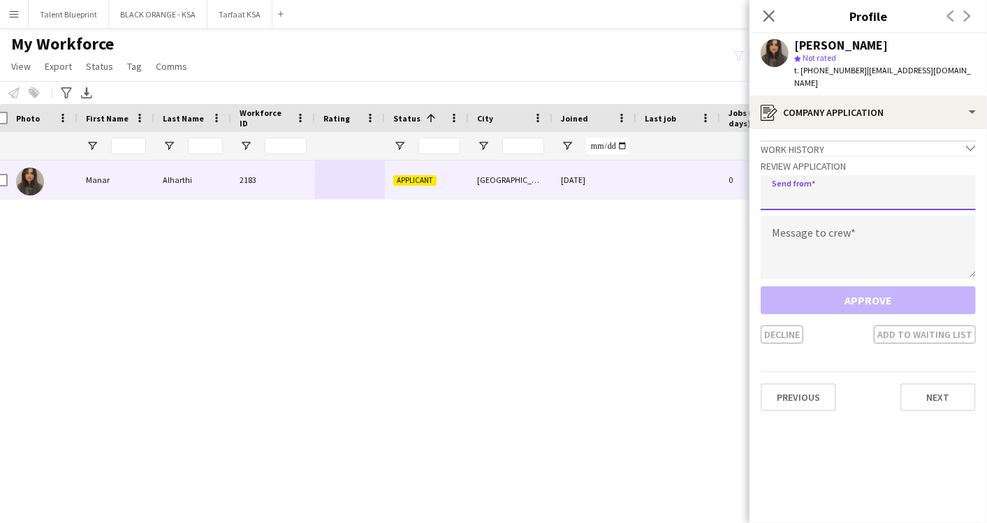
click at [794, 175] on input "email" at bounding box center [868, 192] width 215 height 35
type input "**********"
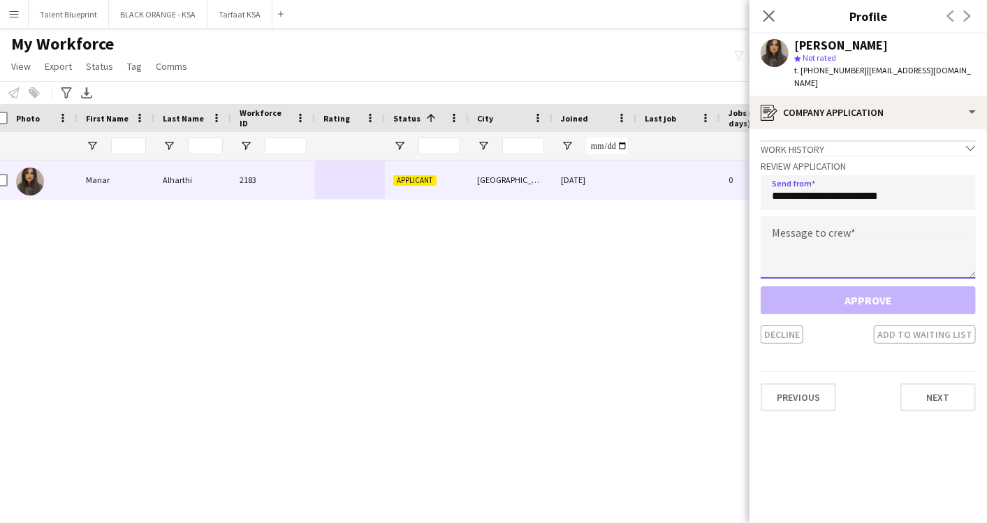
click at [800, 232] on textarea at bounding box center [868, 247] width 215 height 63
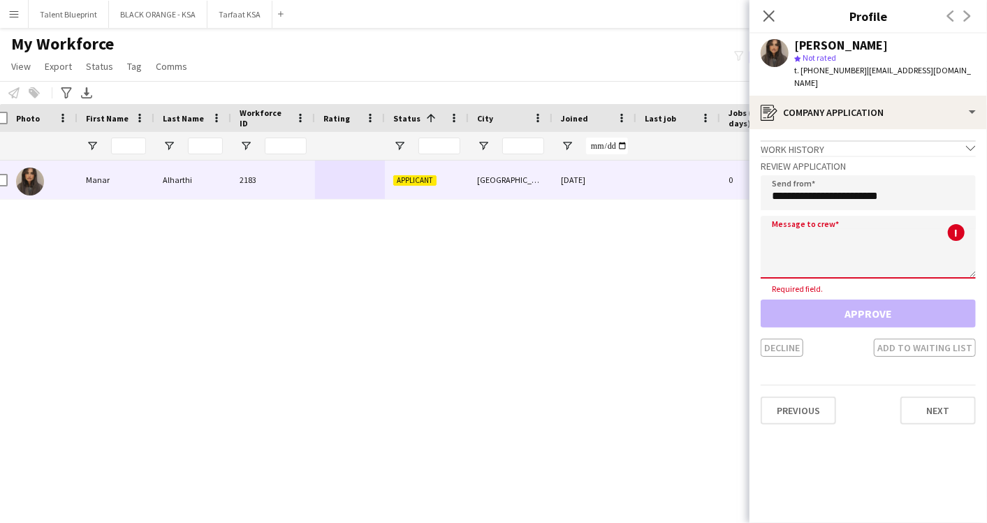
paste textarea "**********"
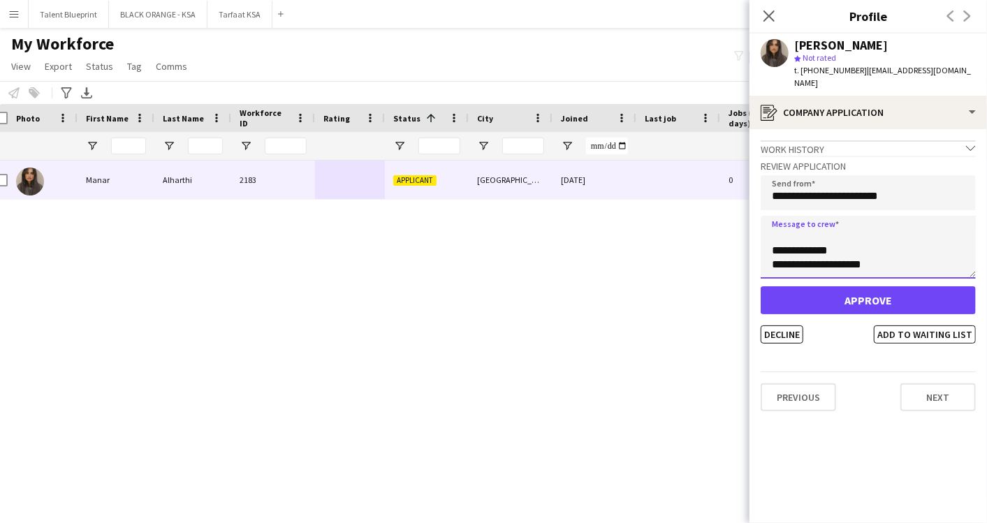
scroll to position [0, 0]
click at [828, 223] on textarea "**********" at bounding box center [868, 247] width 215 height 63
type textarea "**********"
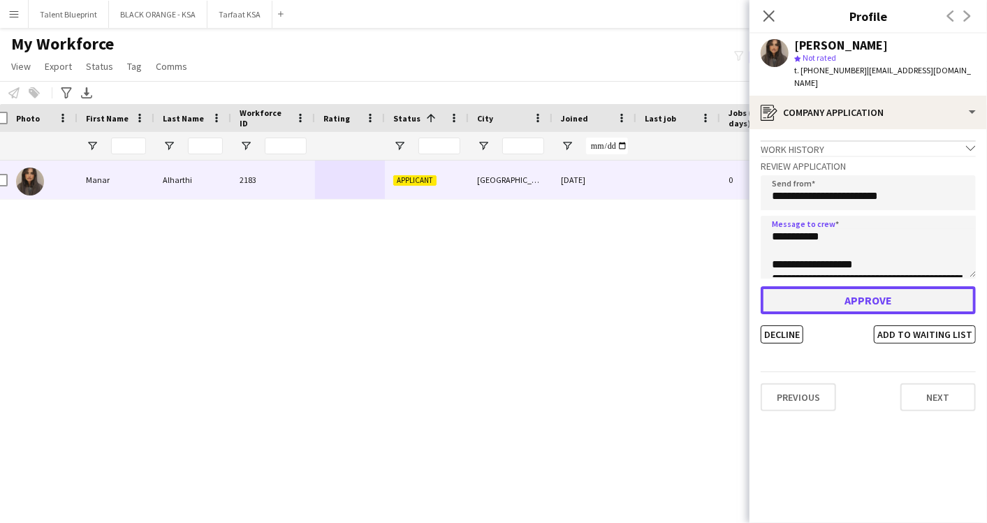
click at [873, 291] on button "Approve" at bounding box center [868, 300] width 215 height 28
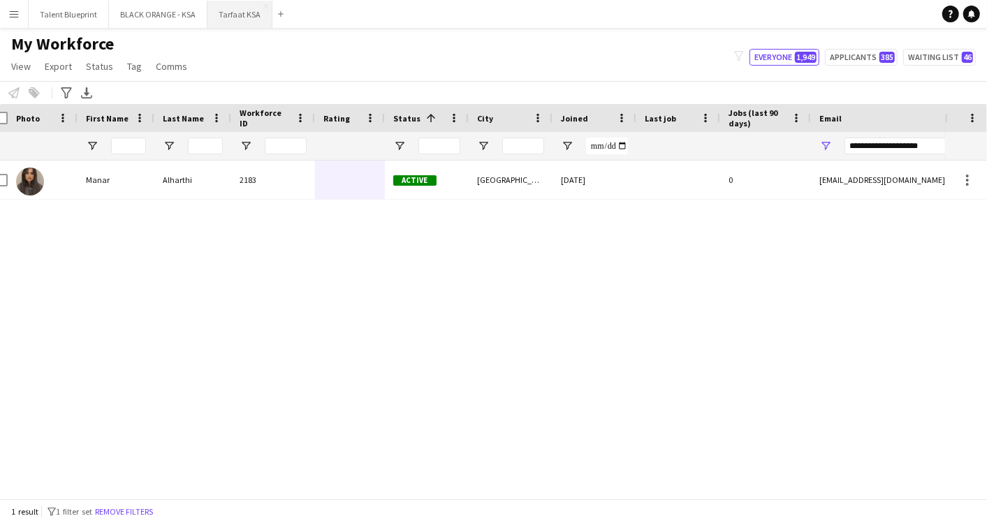
click at [210, 18] on button "Tarfaat KSA Close" at bounding box center [240, 14] width 65 height 27
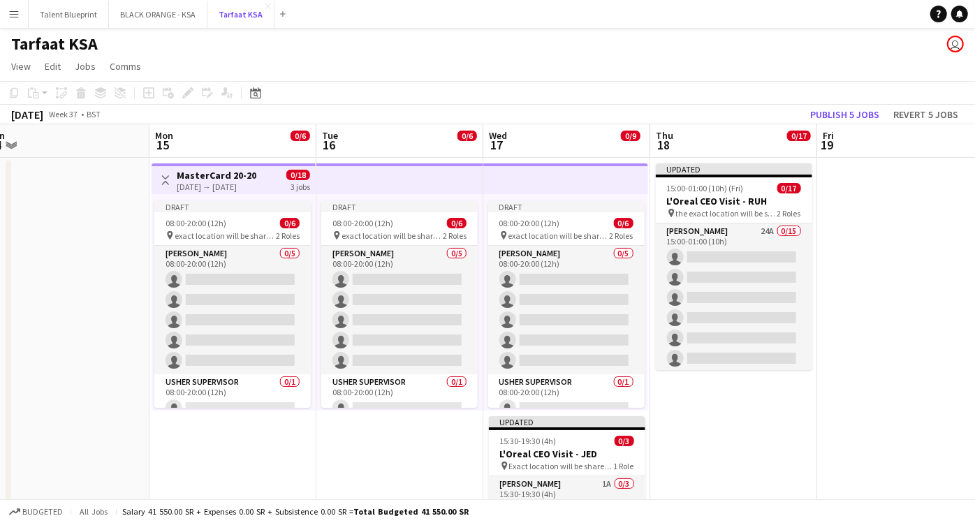
scroll to position [0, 535]
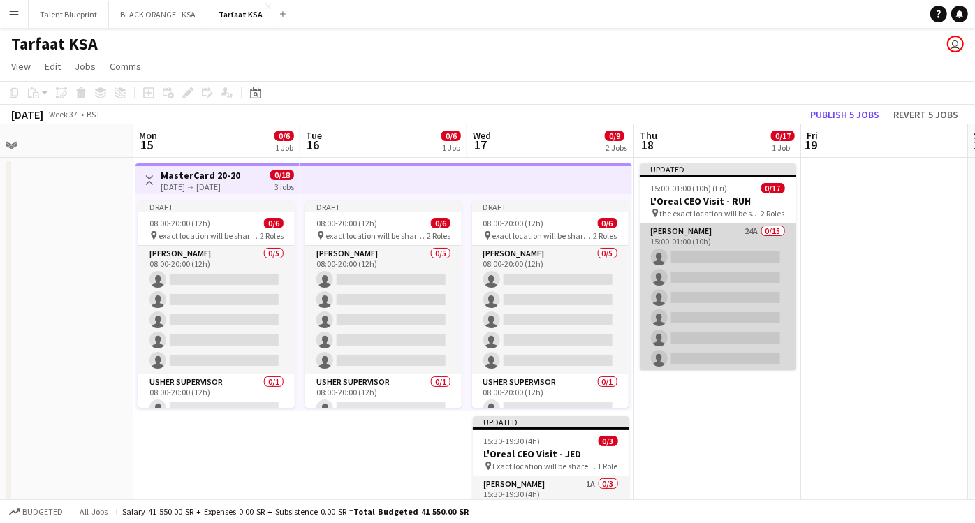
click at [703, 238] on app-card-role "[PERSON_NAME] 24A 0/15 15:00-01:00 (10h) single-neutral-actions single-neutral-…" at bounding box center [718, 389] width 157 height 331
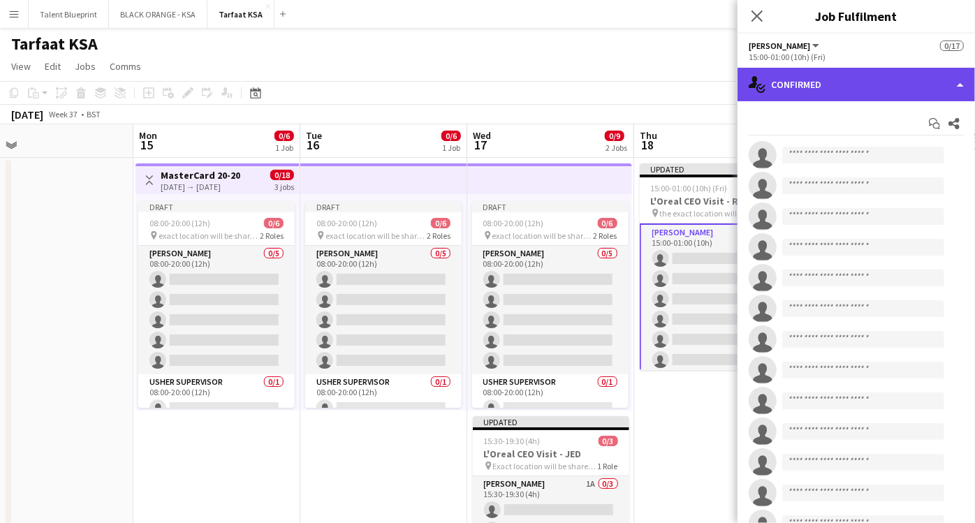
click at [933, 85] on div "single-neutral-actions-check-2 Confirmed" at bounding box center [857, 85] width 238 height 34
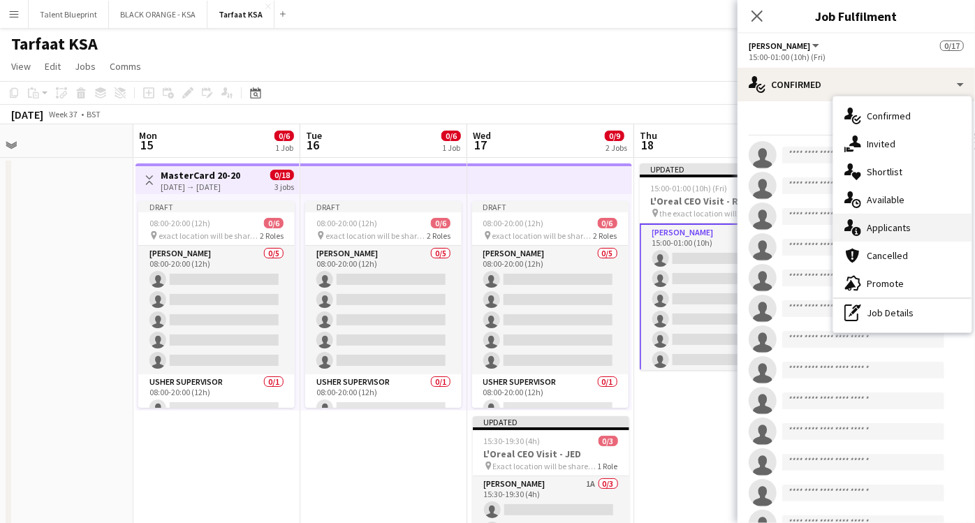
click at [884, 221] on span "Applicants" at bounding box center [889, 227] width 44 height 13
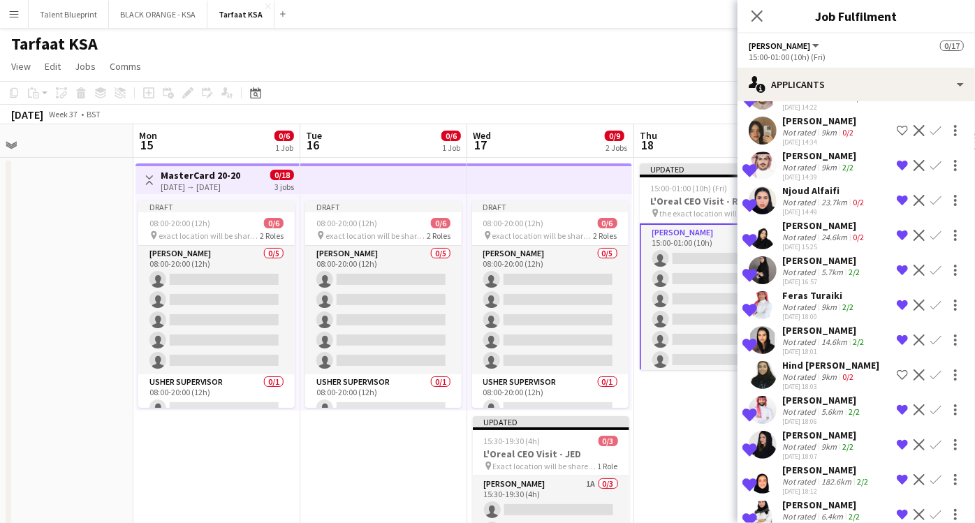
scroll to position [405, 0]
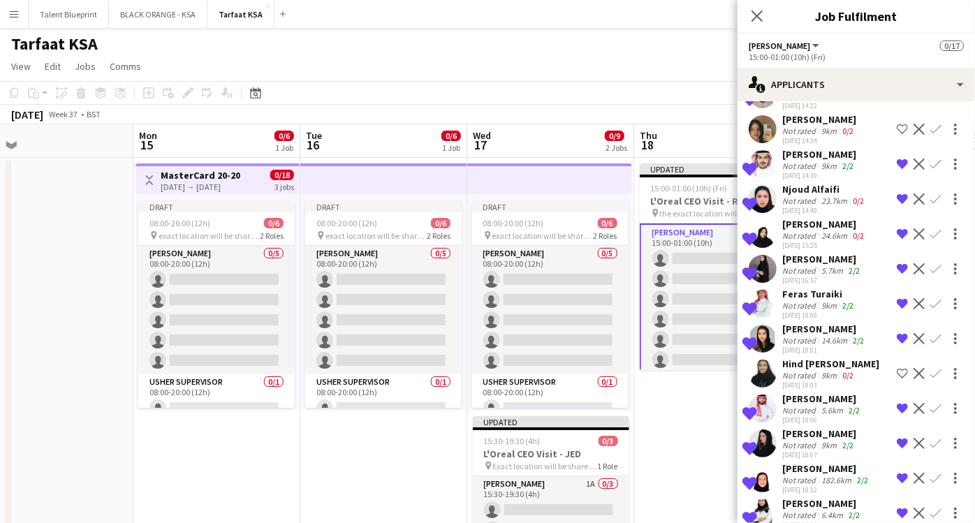
click at [683, 405] on app-date-cell "Updated 15:00-01:00 (10h) (Fri) 0/17 L'Oreal CEO Visit - RUH pin the exact loca…" at bounding box center [717, 382] width 167 height 449
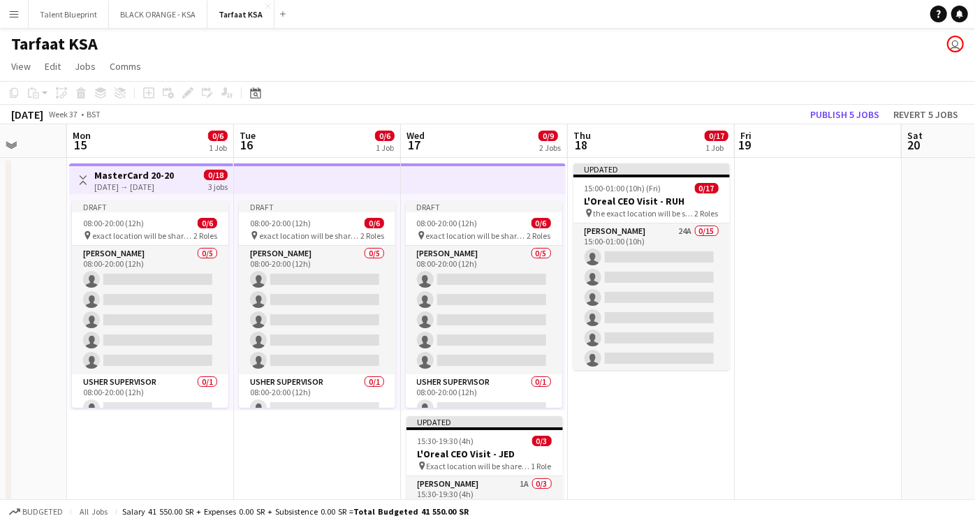
scroll to position [0, 467]
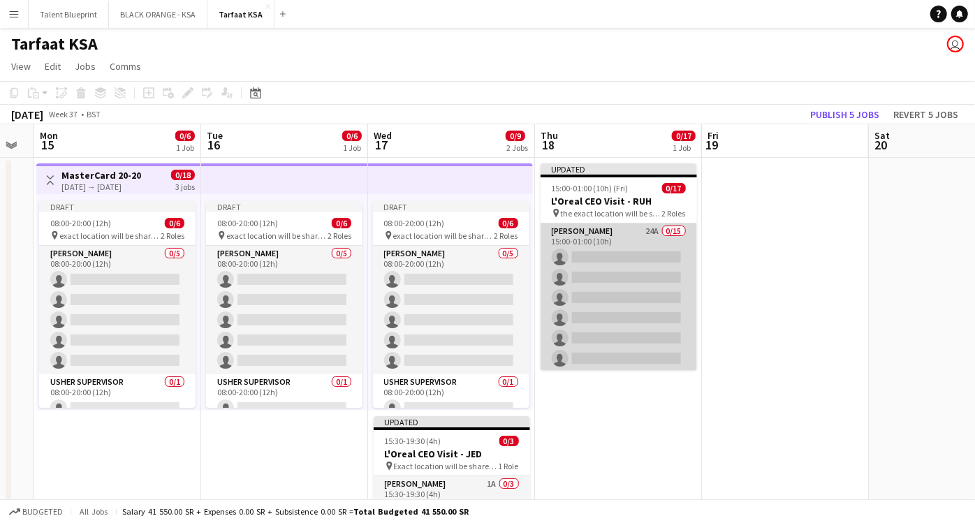
click at [611, 233] on app-card-role "[PERSON_NAME] 24A 0/15 15:00-01:00 (10h) single-neutral-actions single-neutral-…" at bounding box center [619, 389] width 157 height 331
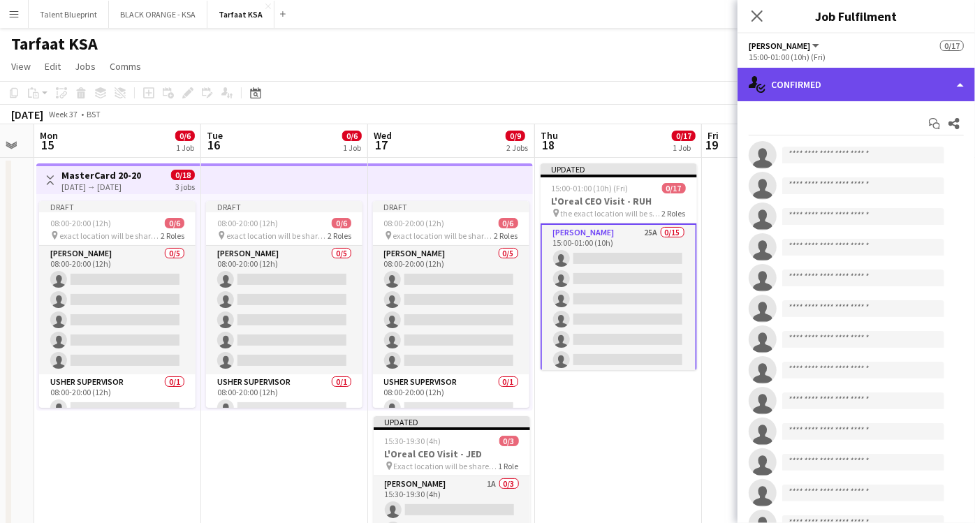
click at [957, 73] on div "single-neutral-actions-check-2 Confirmed" at bounding box center [857, 85] width 238 height 34
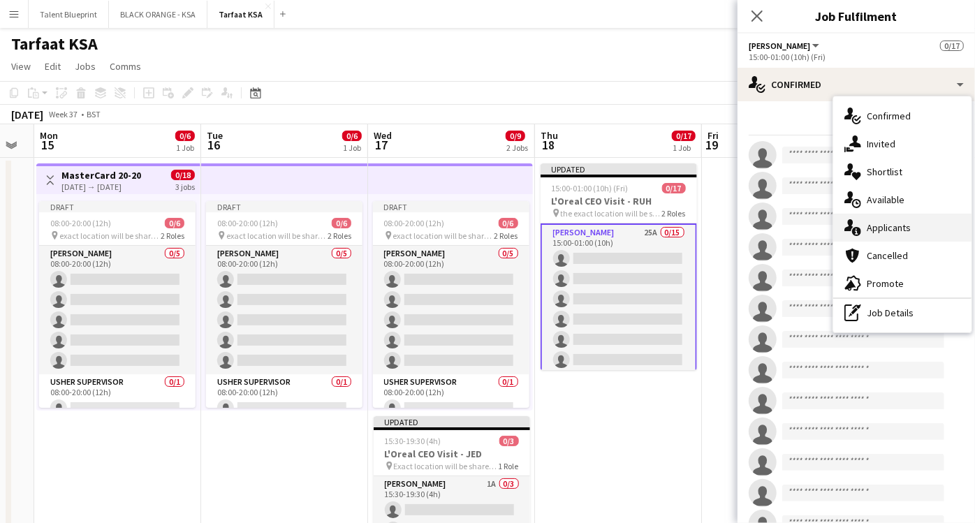
click at [897, 222] on span "Applicants" at bounding box center [889, 227] width 44 height 13
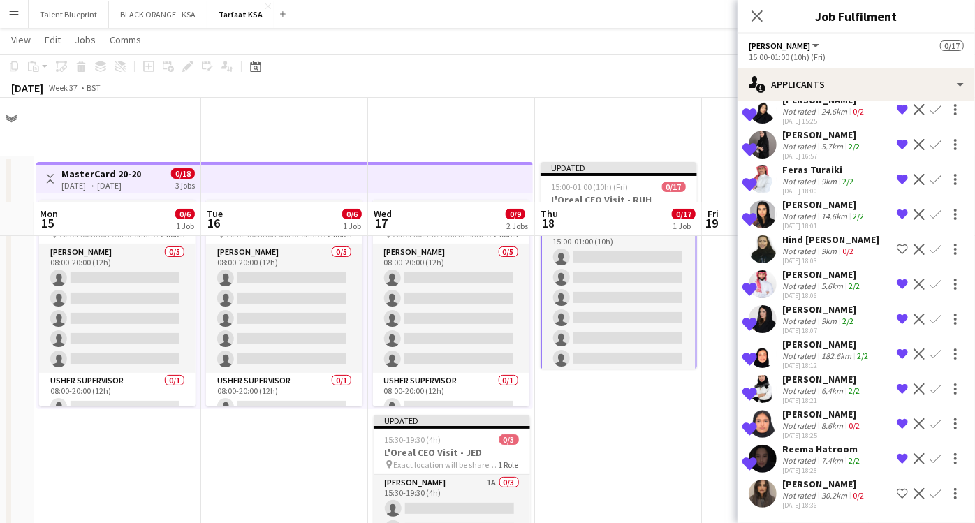
scroll to position [105, 0]
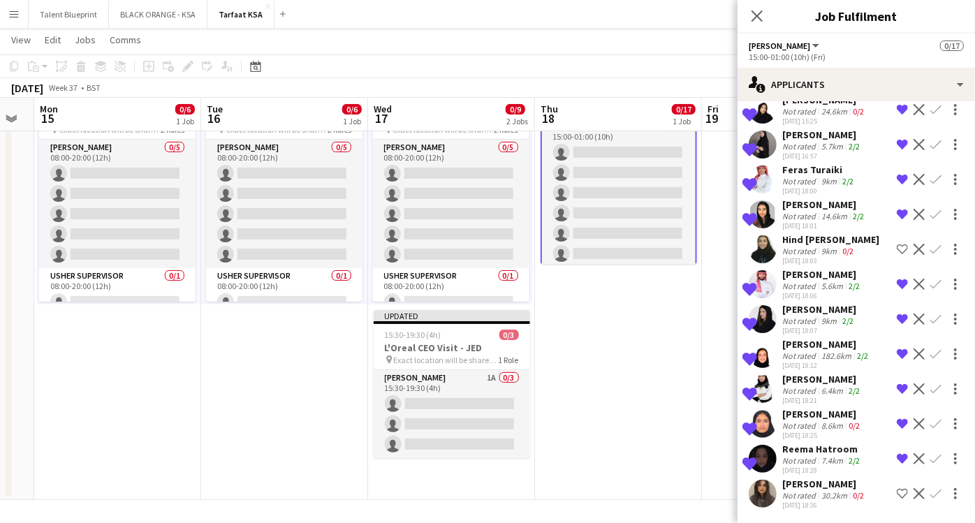
click at [897, 488] on app-icon "Shortlist crew" at bounding box center [902, 493] width 11 height 11
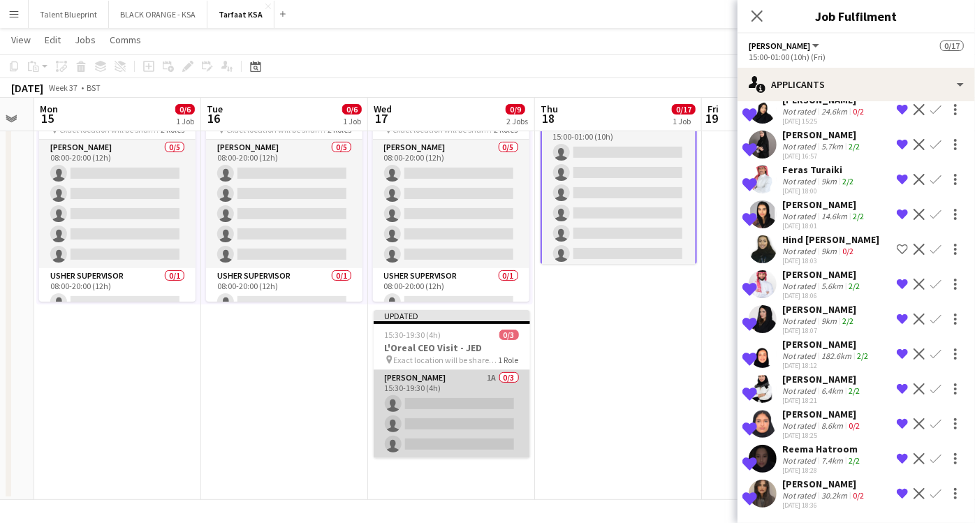
click at [475, 377] on app-card-role "[PERSON_NAME] 1A 0/3 15:30-19:30 (4h) single-neutral-actions single-neutral-act…" at bounding box center [452, 414] width 157 height 88
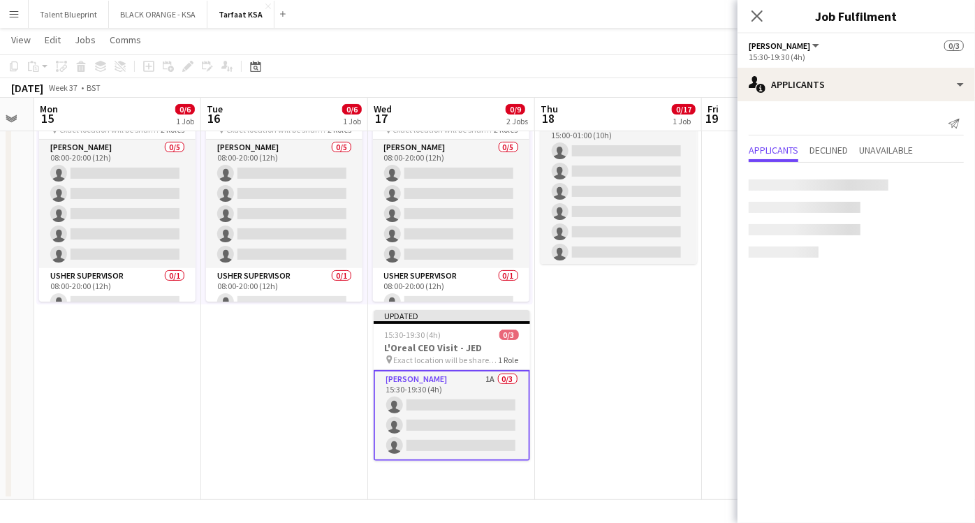
scroll to position [0, 0]
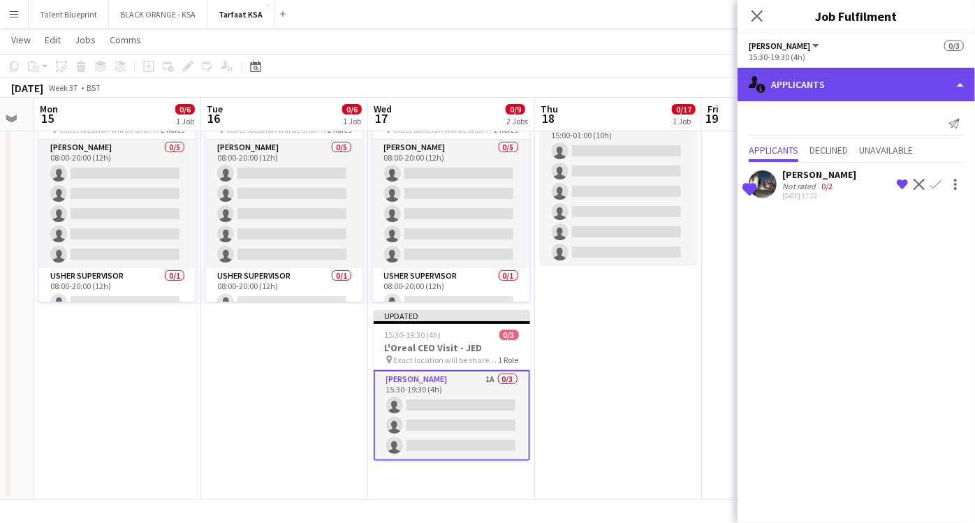
click at [943, 80] on div "single-neutral-actions-information Applicants" at bounding box center [857, 85] width 238 height 34
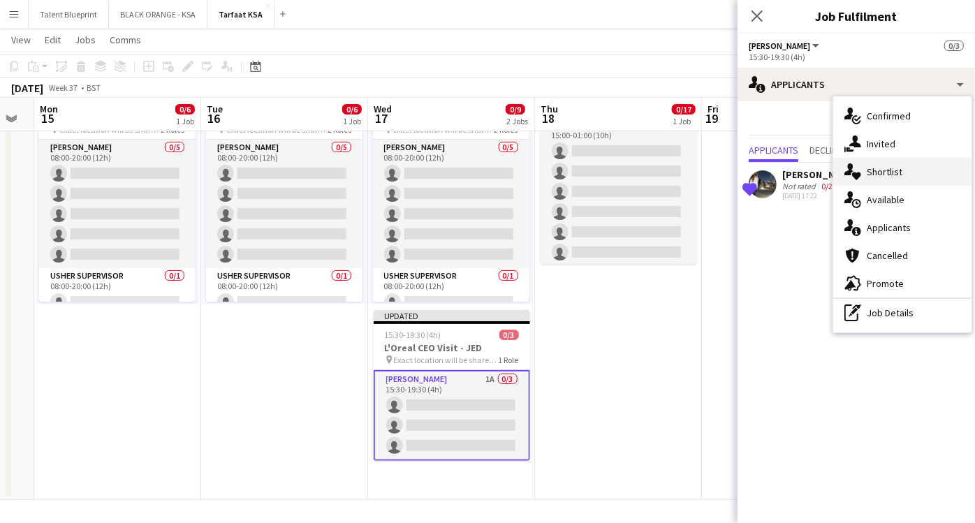
click at [887, 173] on span "Shortlist" at bounding box center [885, 172] width 36 height 13
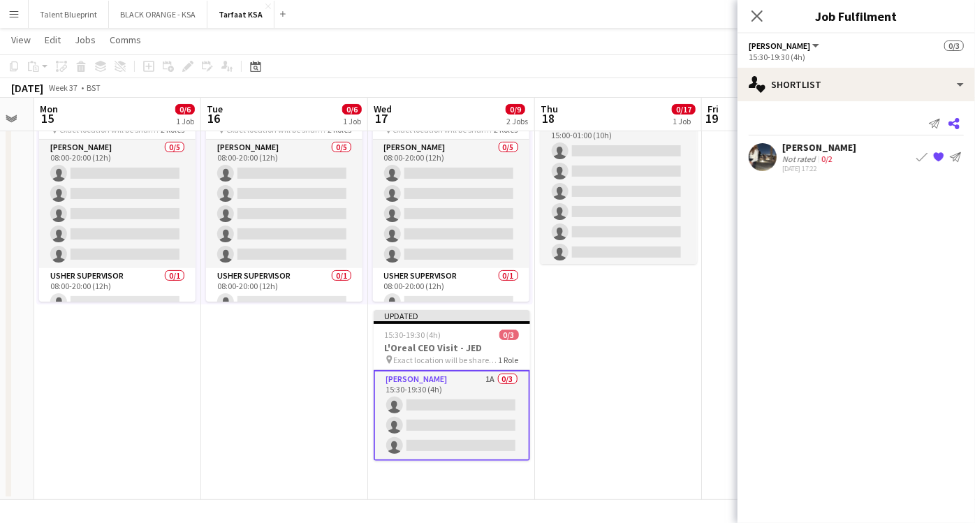
click at [956, 125] on icon at bounding box center [954, 123] width 11 height 11
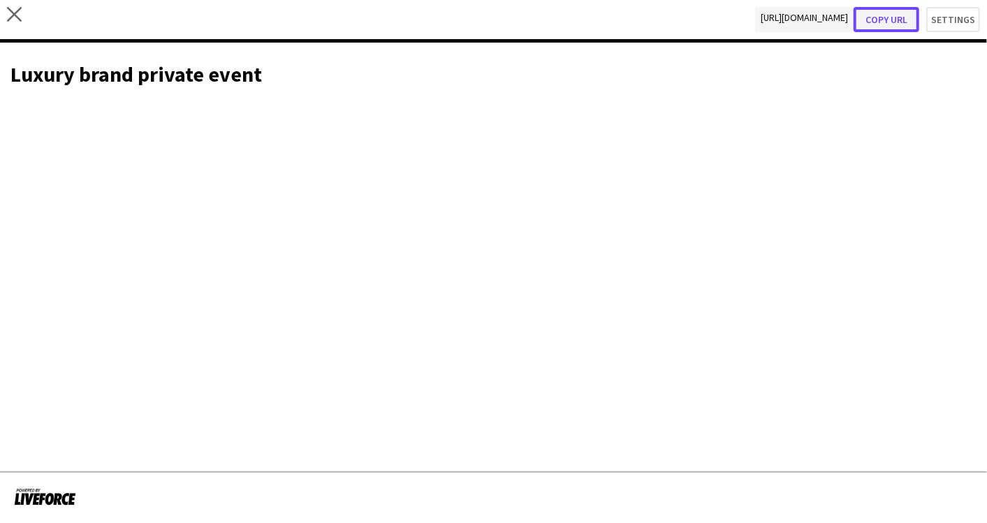
click at [894, 10] on button "Copy url" at bounding box center [887, 19] width 66 height 25
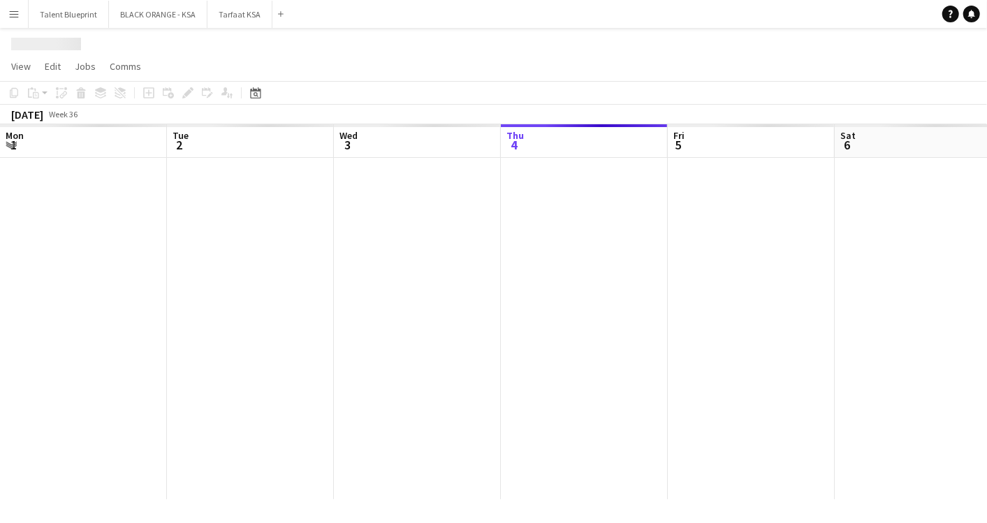
scroll to position [0, 333]
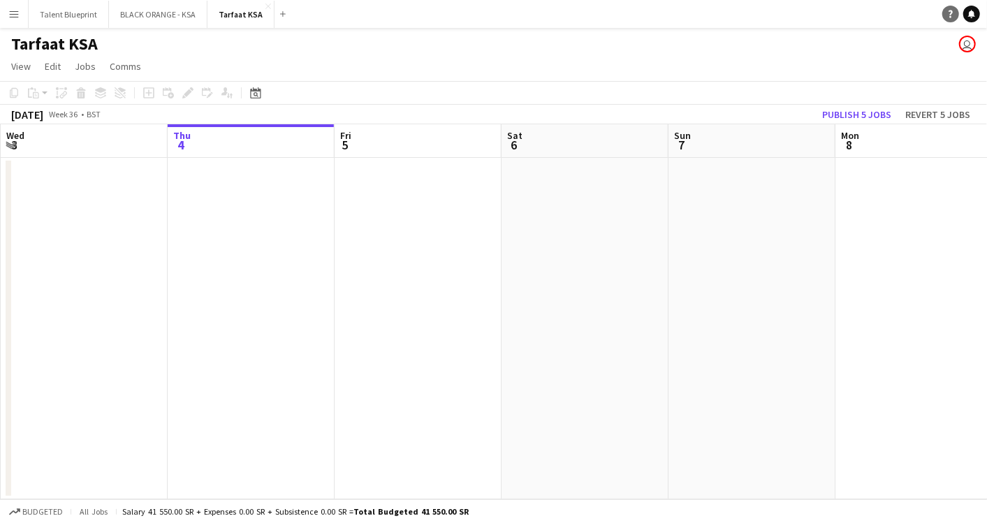
click at [954, 14] on icon "Help" at bounding box center [951, 14] width 8 height 8
click at [656, 238] on app-date-cell at bounding box center [585, 329] width 167 height 342
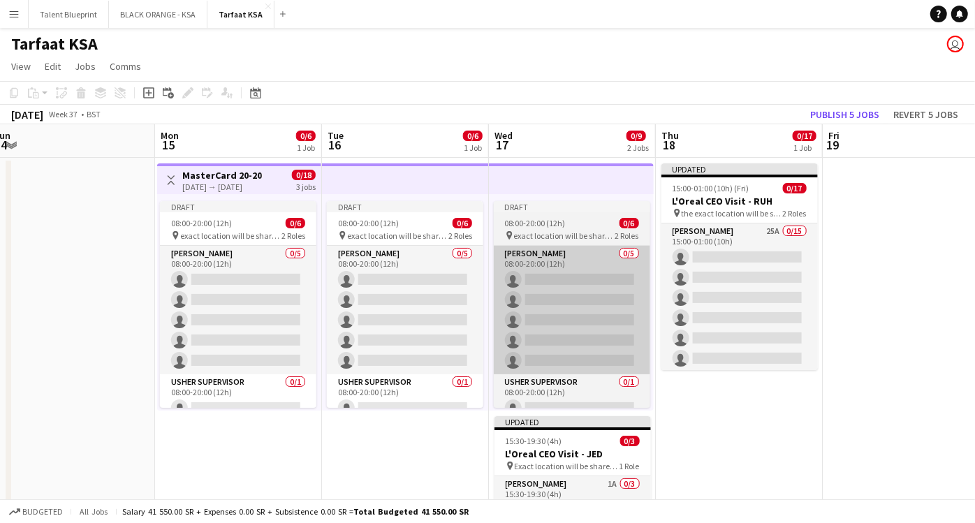
scroll to position [0, 541]
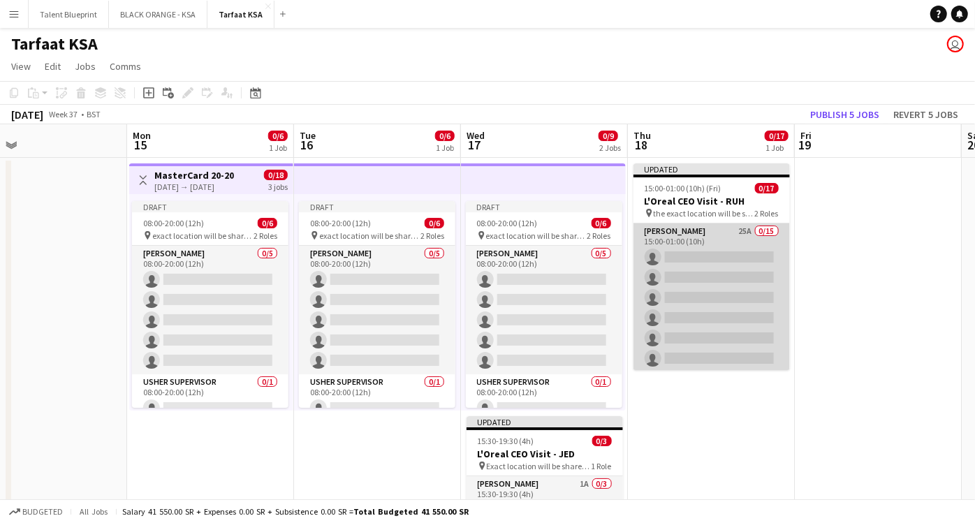
click at [725, 239] on app-card-role "Usher 25A 0/15 15:00-01:00 (10h) single-neutral-actions single-neutral-actions …" at bounding box center [712, 389] width 157 height 331
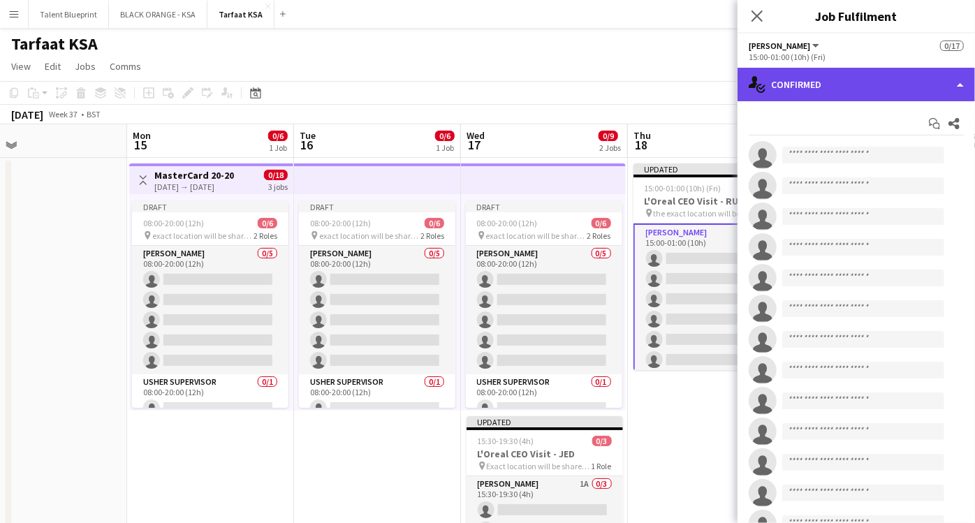
click at [958, 87] on div "single-neutral-actions-check-2 Confirmed" at bounding box center [857, 85] width 238 height 34
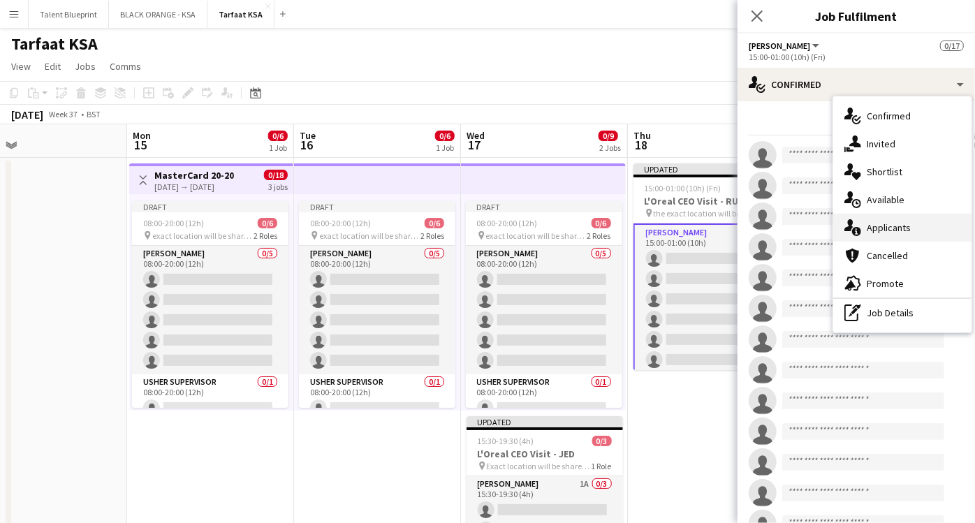
click at [898, 224] on span "Applicants" at bounding box center [889, 227] width 44 height 13
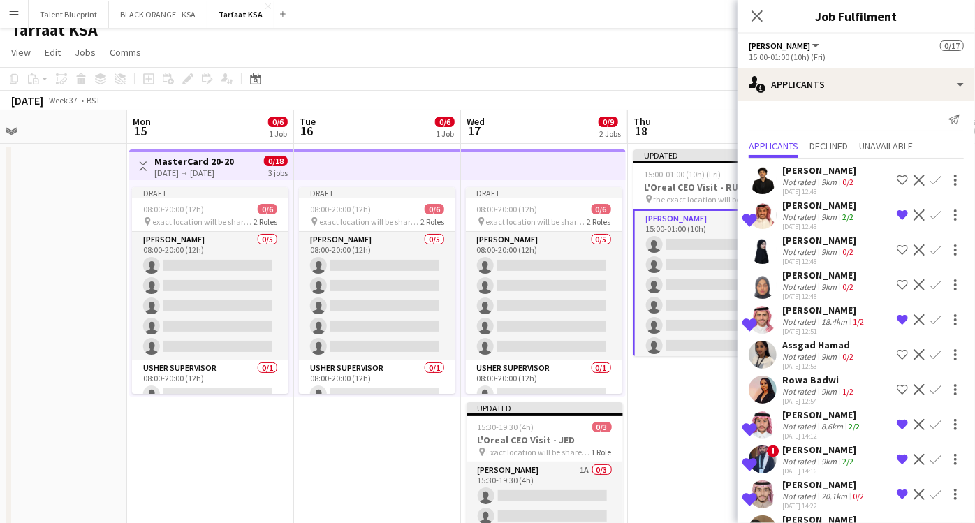
scroll to position [3, 0]
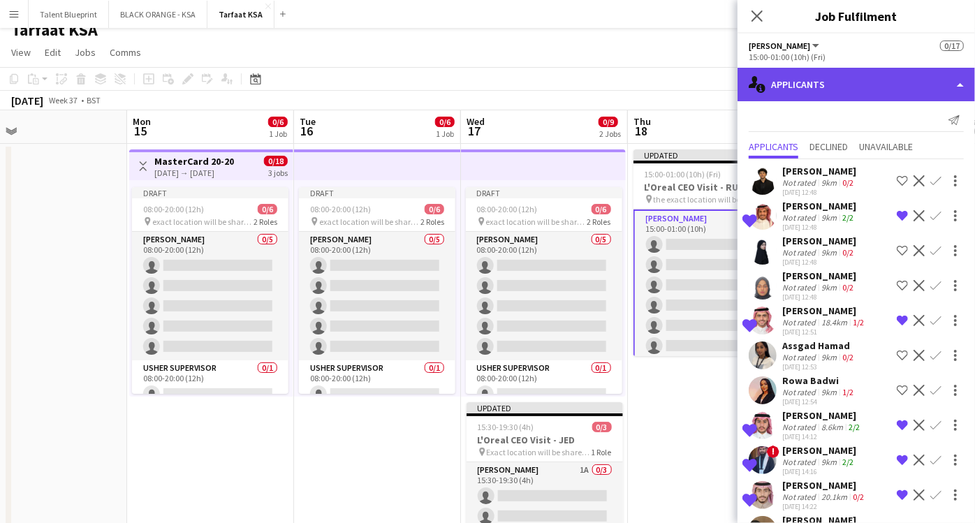
click at [947, 84] on div "single-neutral-actions-information Applicants" at bounding box center [857, 85] width 238 height 34
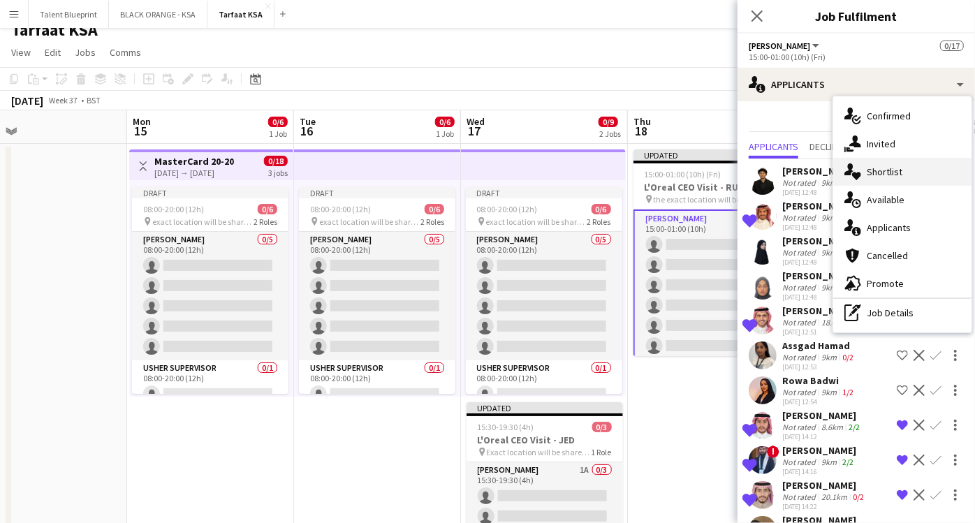
click at [894, 173] on span "Shortlist" at bounding box center [885, 172] width 36 height 13
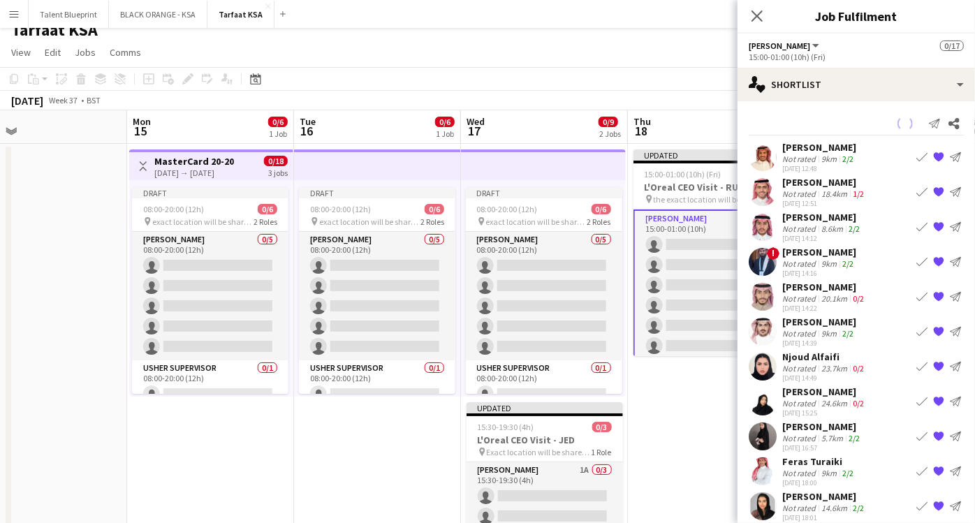
scroll to position [0, 0]
drag, startPoint x: 817, startPoint y: 161, endPoint x: 800, endPoint y: 147, distance: 21.4
click at [800, 147] on div "[PERSON_NAME]" at bounding box center [820, 147] width 74 height 13
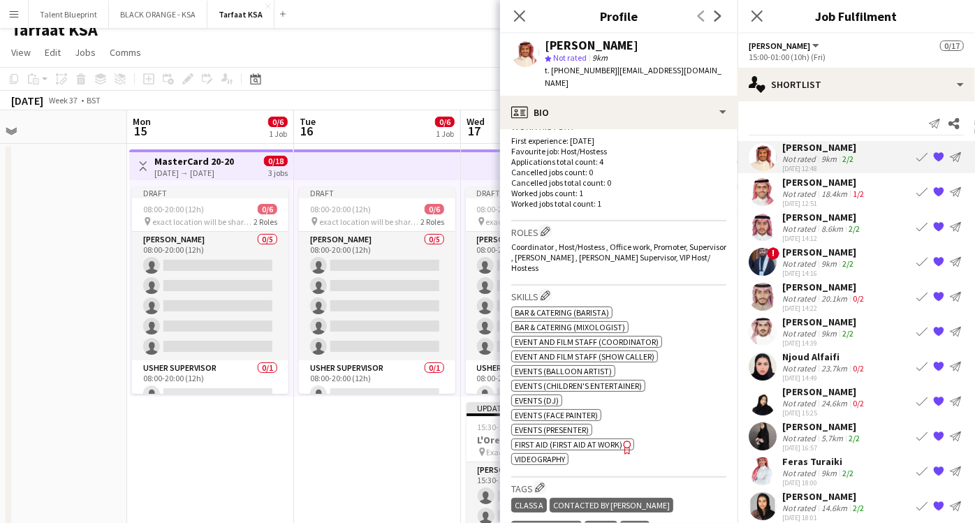
scroll to position [367, 0]
click at [811, 198] on div "Not rated" at bounding box center [801, 194] width 36 height 10
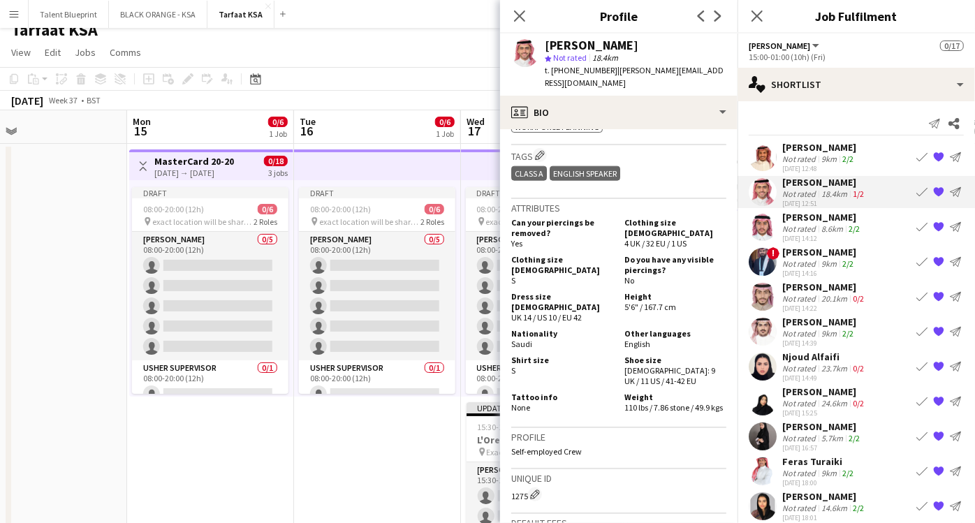
scroll to position [1027, 0]
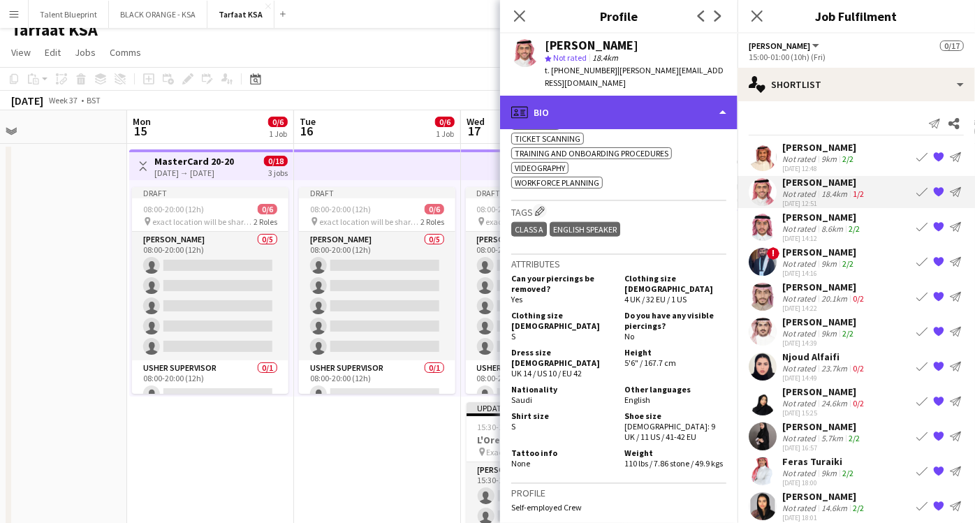
click at [526, 105] on icon "profile" at bounding box center [519, 112] width 17 height 17
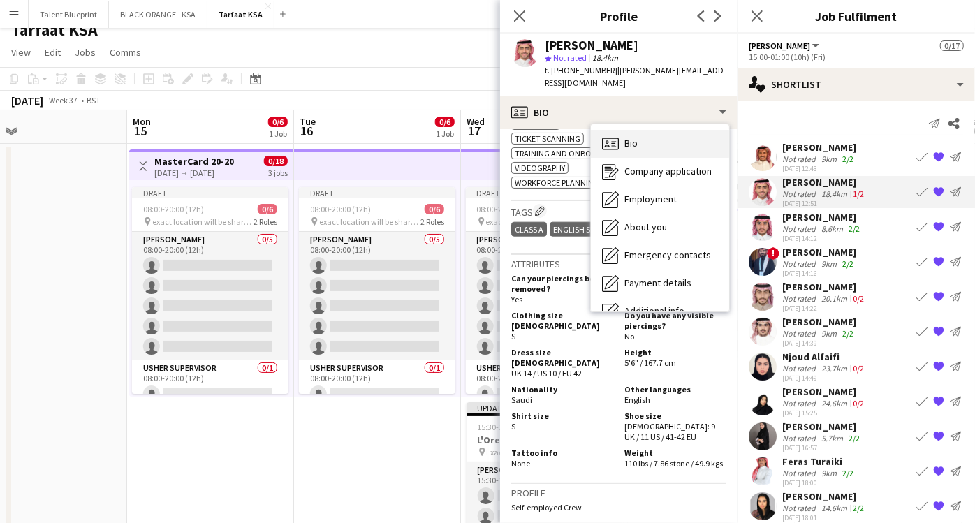
click at [630, 143] on span "Bio" at bounding box center [631, 143] width 13 height 13
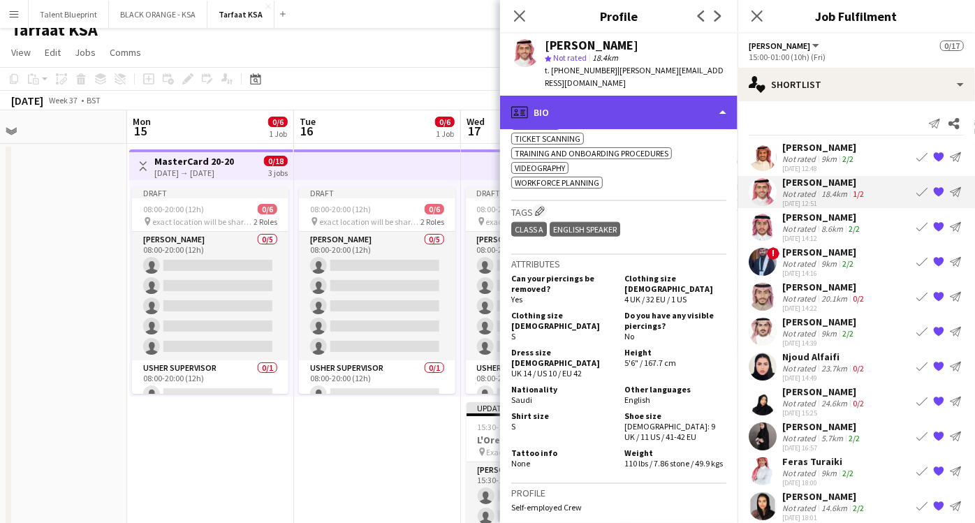
click at [531, 108] on div "profile Bio" at bounding box center [619, 113] width 238 height 34
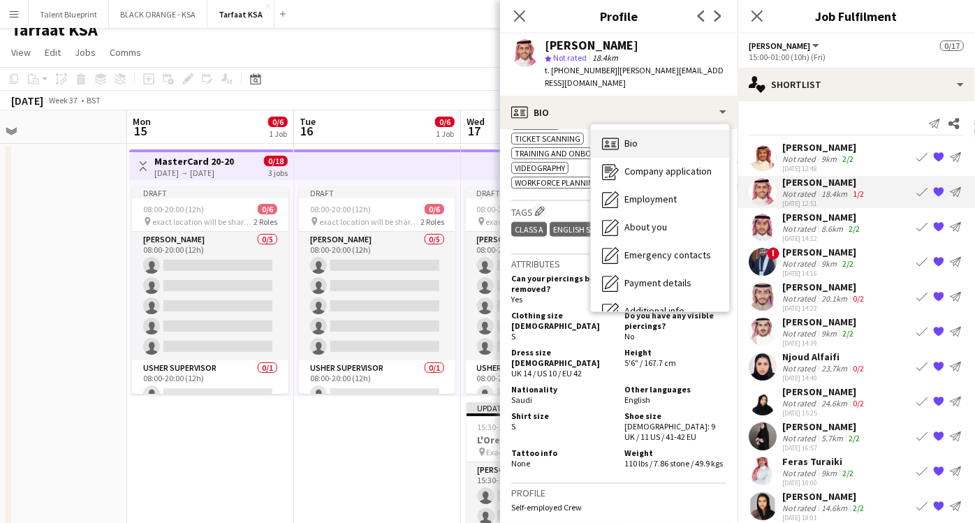
click at [606, 141] on icon at bounding box center [606, 141] width 3 height 3
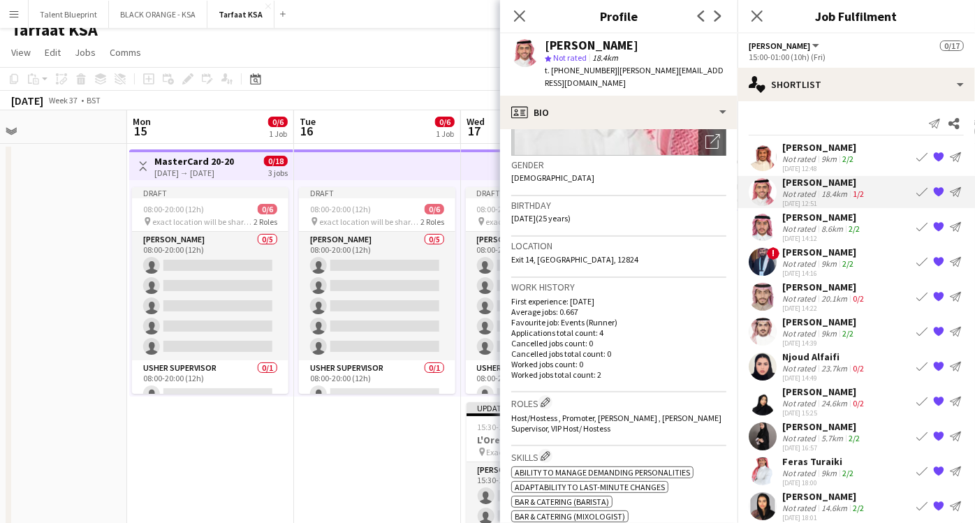
scroll to position [0, 0]
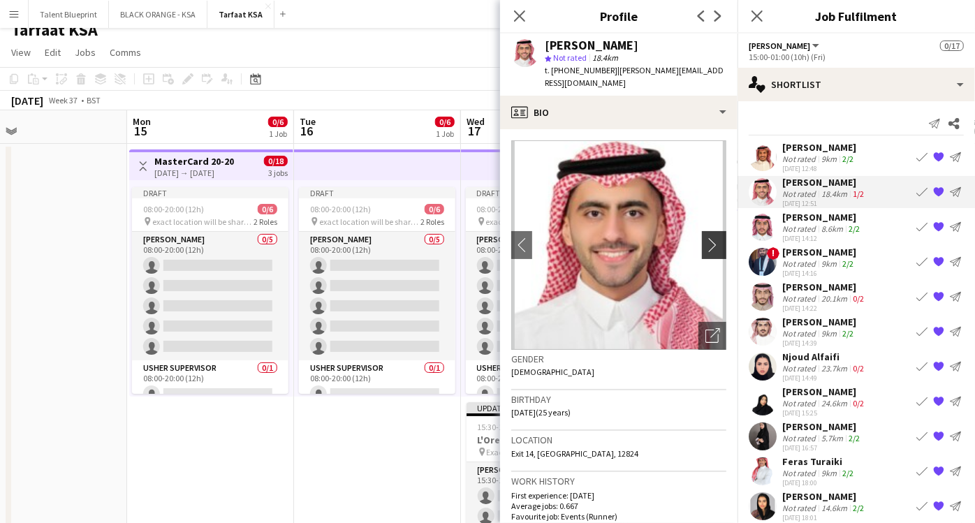
click at [706, 245] on app-icon "chevron-right" at bounding box center [717, 245] width 22 height 15
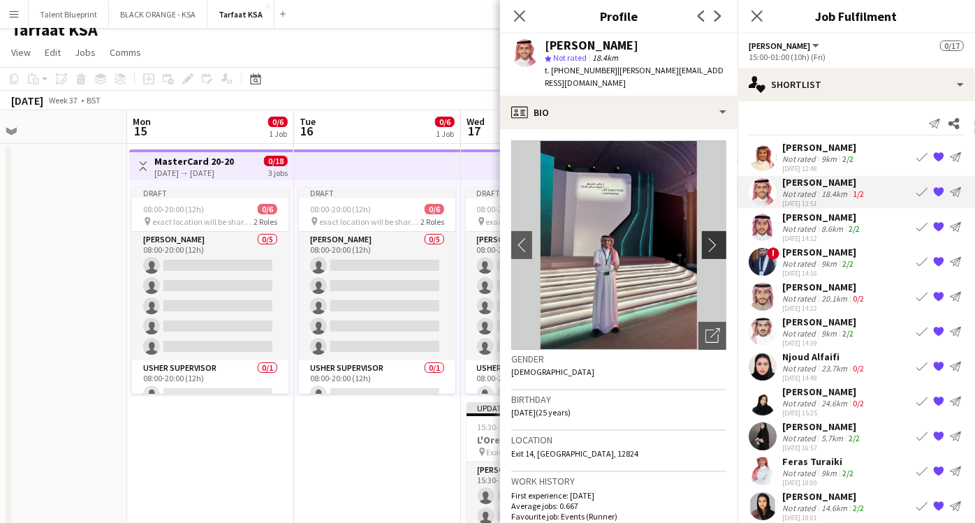
click at [706, 241] on app-icon "chevron-right" at bounding box center [717, 245] width 22 height 15
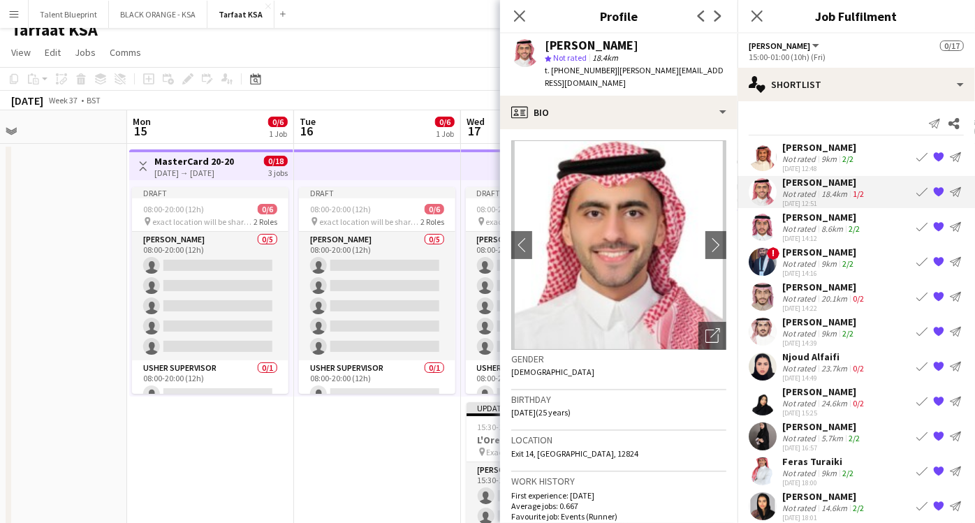
click at [809, 219] on div "[PERSON_NAME]" at bounding box center [823, 217] width 80 height 13
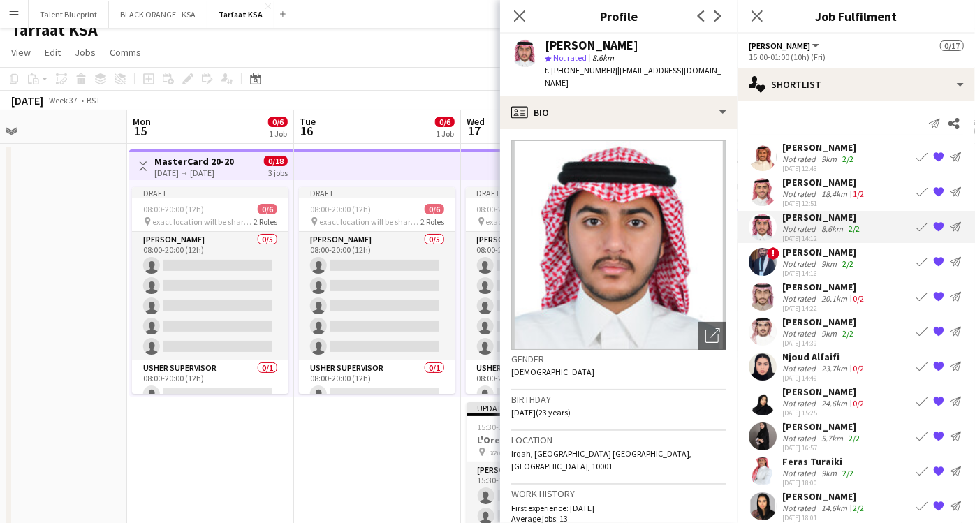
click at [543, 143] on img at bounding box center [618, 245] width 215 height 210
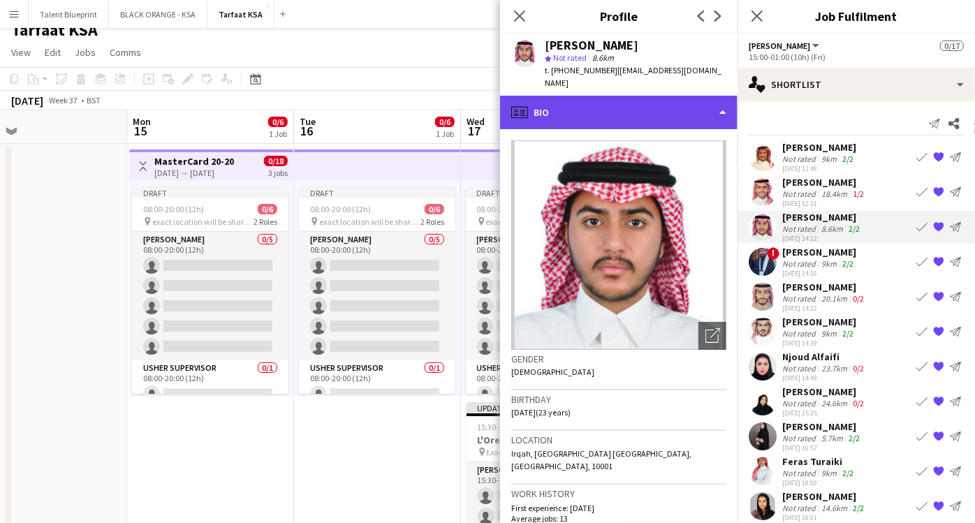
click at [515, 107] on icon "profile" at bounding box center [519, 112] width 17 height 17
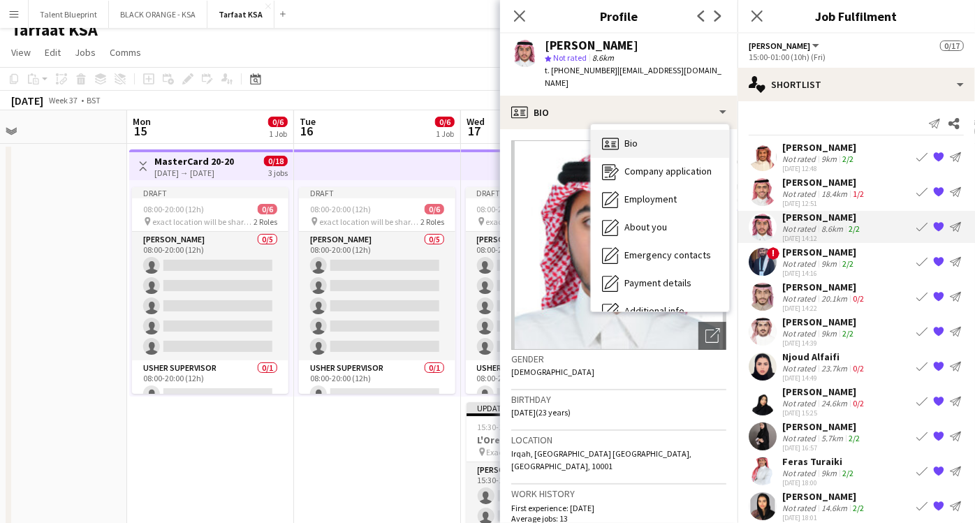
click at [613, 136] on icon "Bio" at bounding box center [610, 144] width 17 height 17
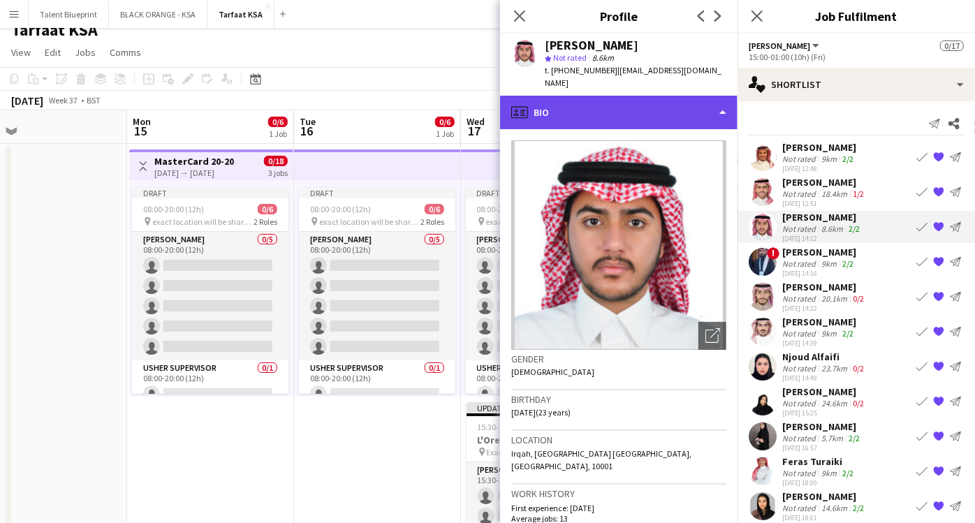
click at [599, 99] on div "profile Bio" at bounding box center [619, 113] width 238 height 34
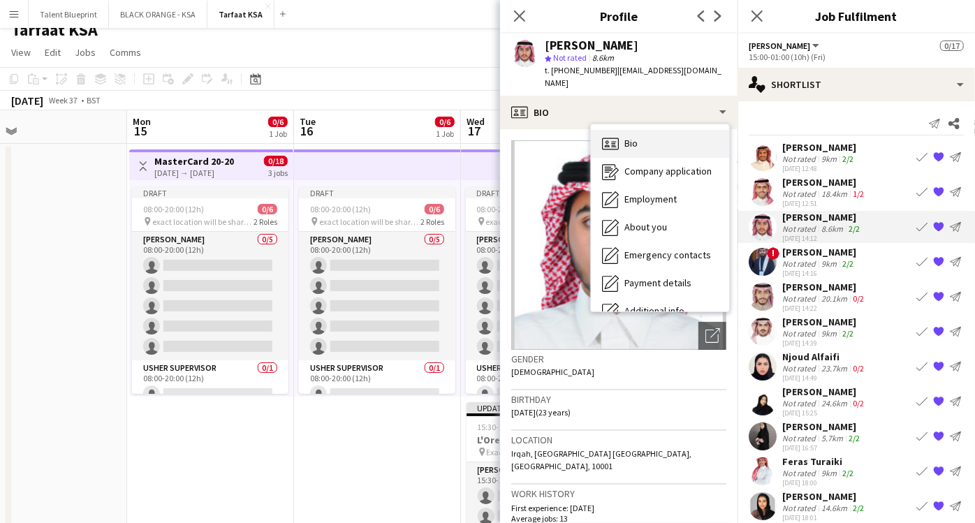
click at [669, 140] on div "Bio Bio" at bounding box center [660, 144] width 138 height 28
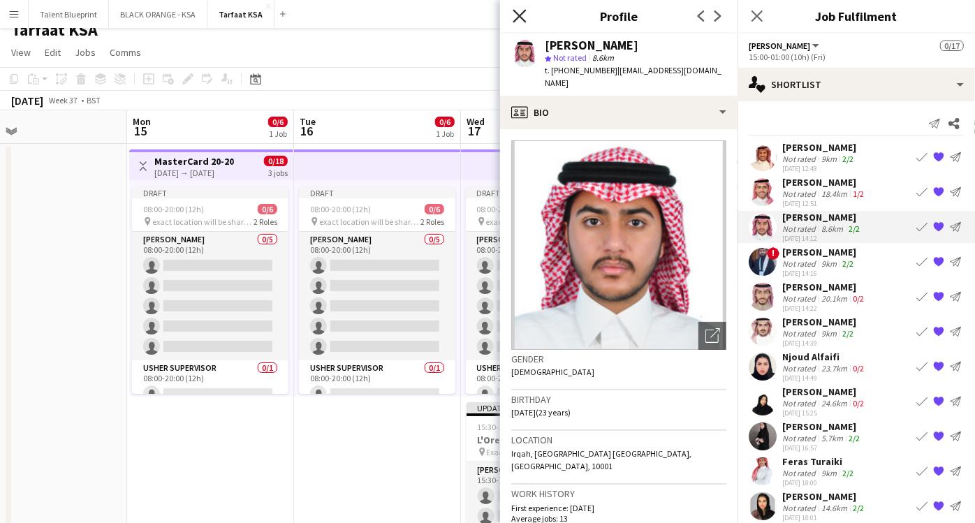
click at [521, 11] on icon "Close pop-in" at bounding box center [519, 15] width 13 height 13
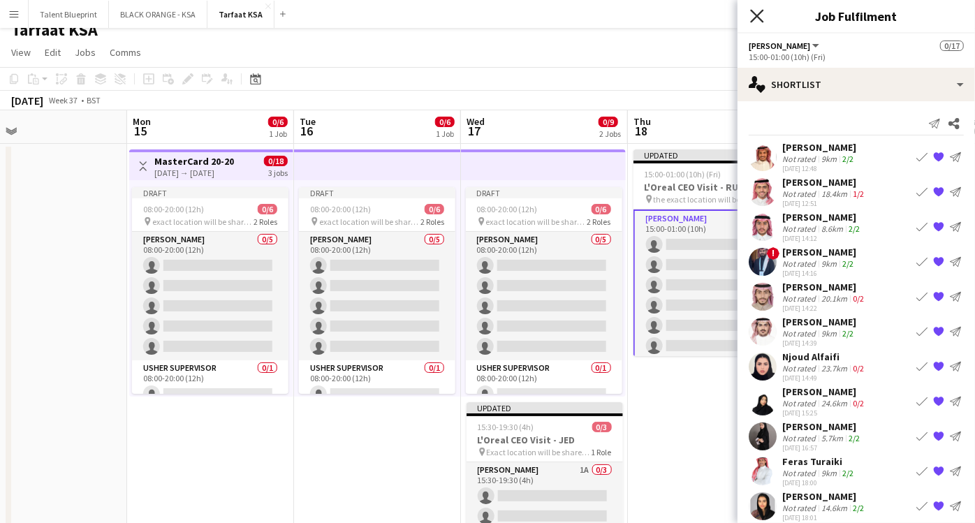
click at [760, 19] on icon at bounding box center [756, 15] width 13 height 13
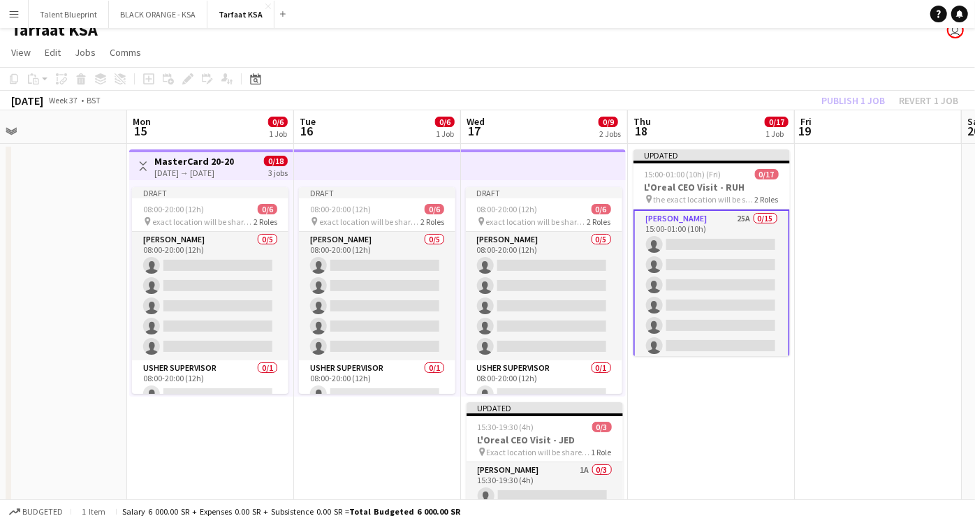
click at [676, 215] on app-card-role "Usher 25A 0/15 15:00-01:00 (10h) single-neutral-actions single-neutral-actions …" at bounding box center [712, 377] width 157 height 334
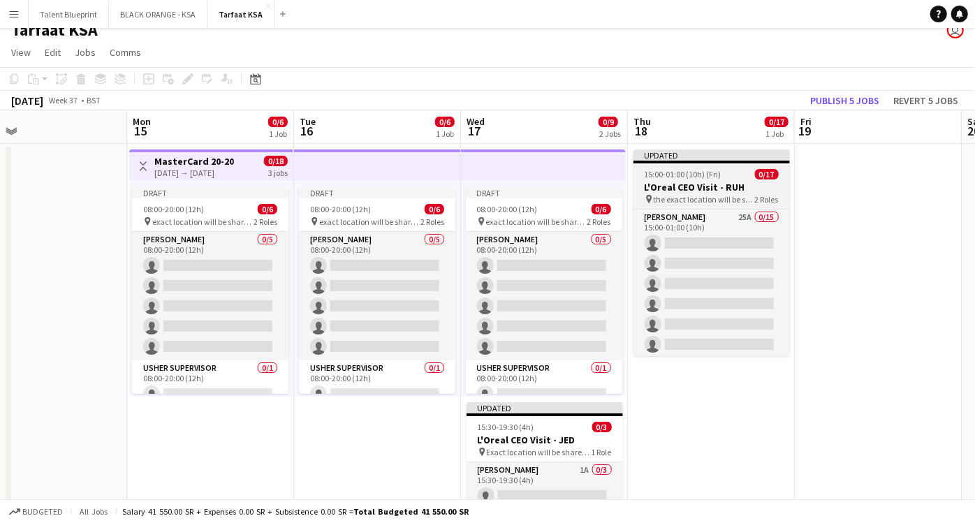
click at [692, 179] on span "15:00-01:00 (10h) (Fri)" at bounding box center [683, 174] width 77 height 10
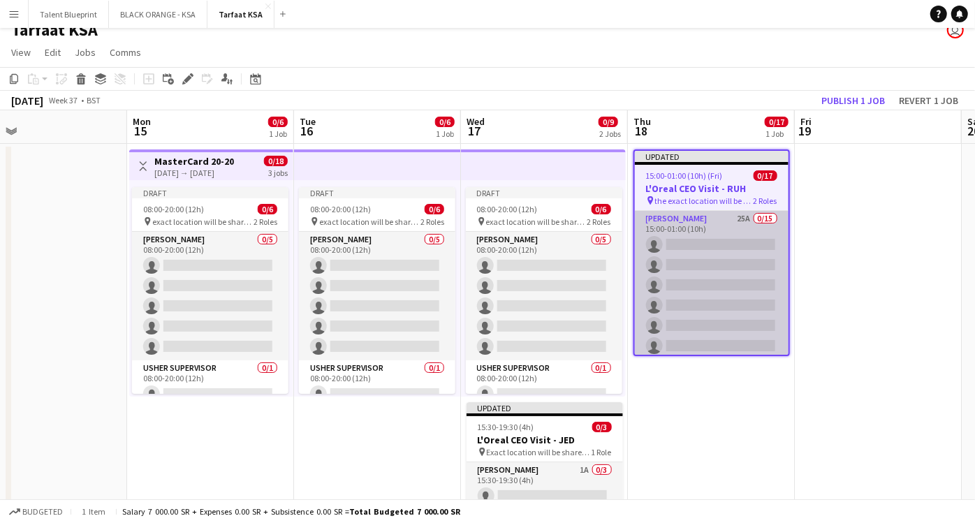
click at [690, 226] on app-card-role "Usher 25A 0/15 15:00-01:00 (10h) single-neutral-actions single-neutral-actions …" at bounding box center [712, 376] width 154 height 331
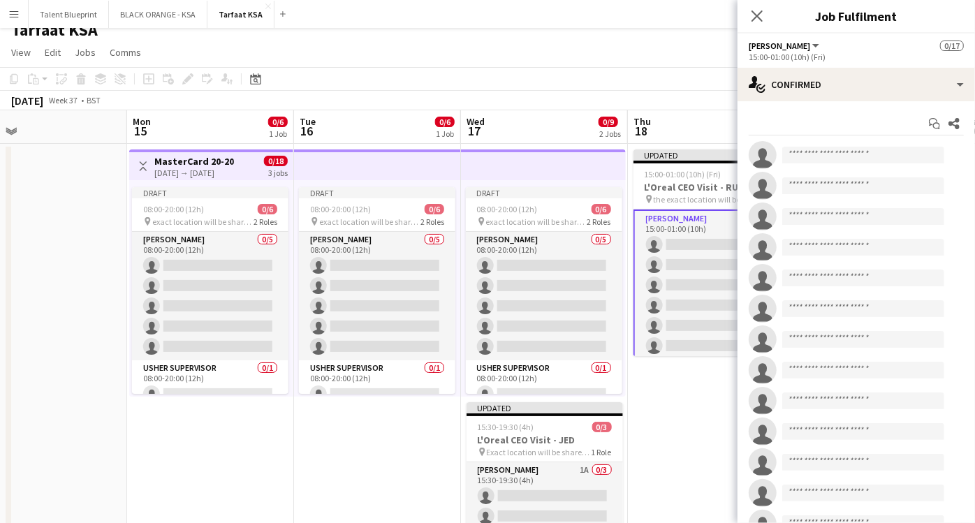
click at [694, 220] on app-card-role "Usher 25A 0/15 15:00-01:00 (10h) single-neutral-actions single-neutral-actions …" at bounding box center [712, 377] width 157 height 334
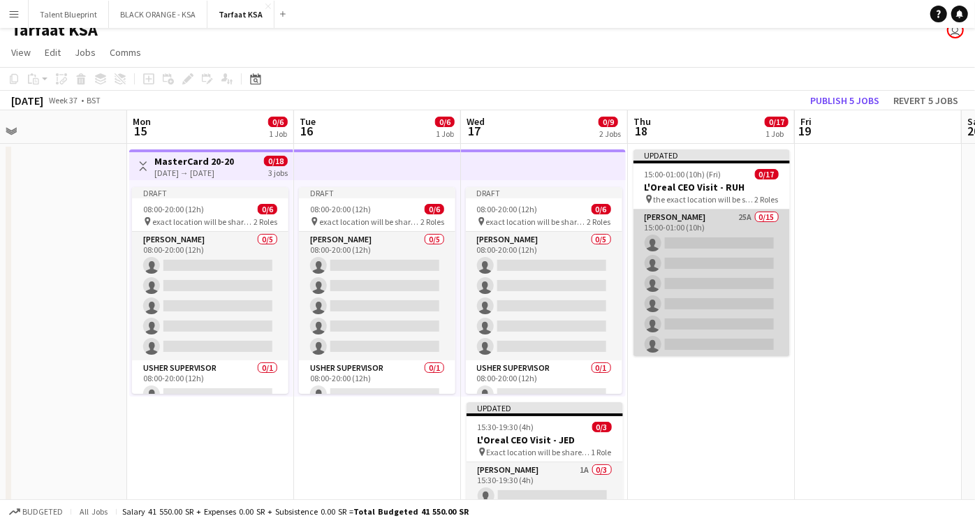
click at [705, 235] on app-card-role "Usher 25A 0/15 15:00-01:00 (10h) single-neutral-actions single-neutral-actions …" at bounding box center [712, 375] width 157 height 331
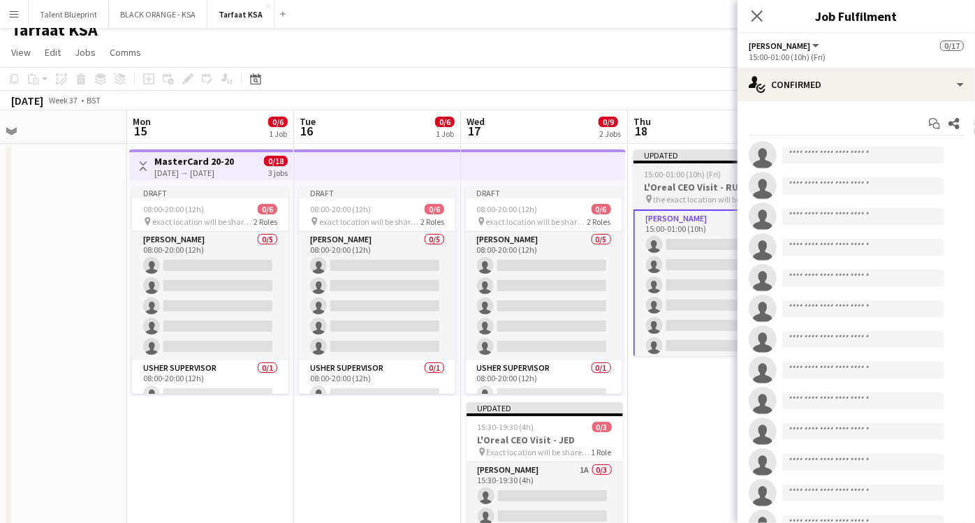
click at [678, 189] on h3 "L'Oreal CEO Visit - RUH" at bounding box center [712, 187] width 157 height 13
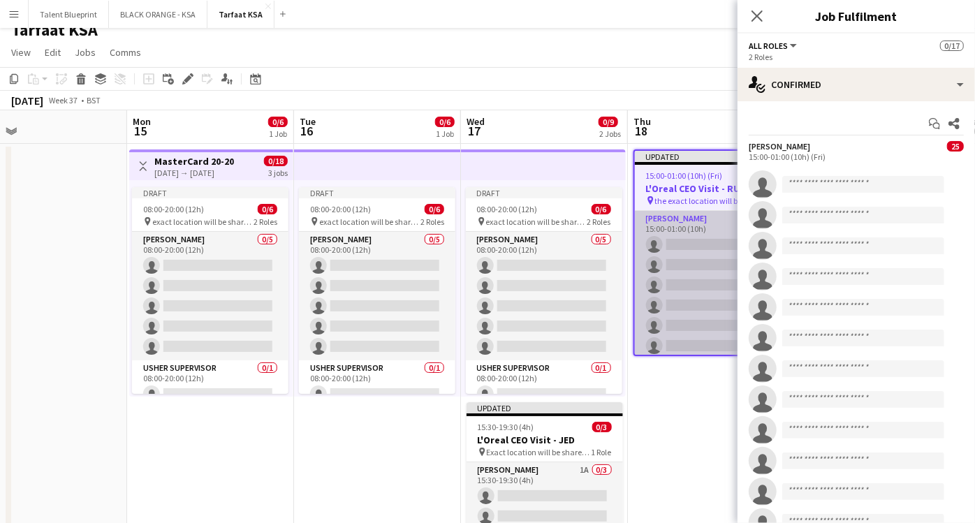
click at [688, 224] on app-card-role "Usher 25A 0/15 15:00-01:00 (10h) single-neutral-actions single-neutral-actions …" at bounding box center [712, 376] width 154 height 331
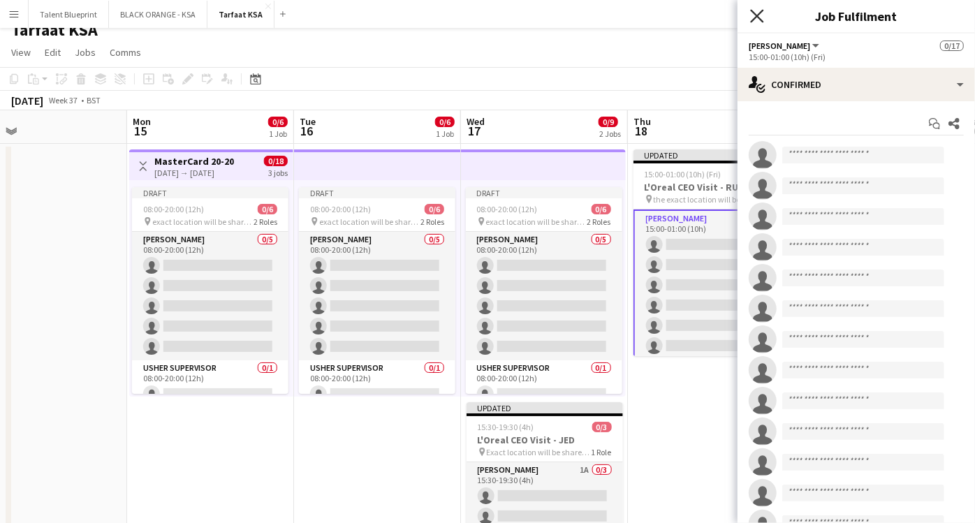
click at [760, 16] on icon "Close pop-in" at bounding box center [756, 15] width 13 height 13
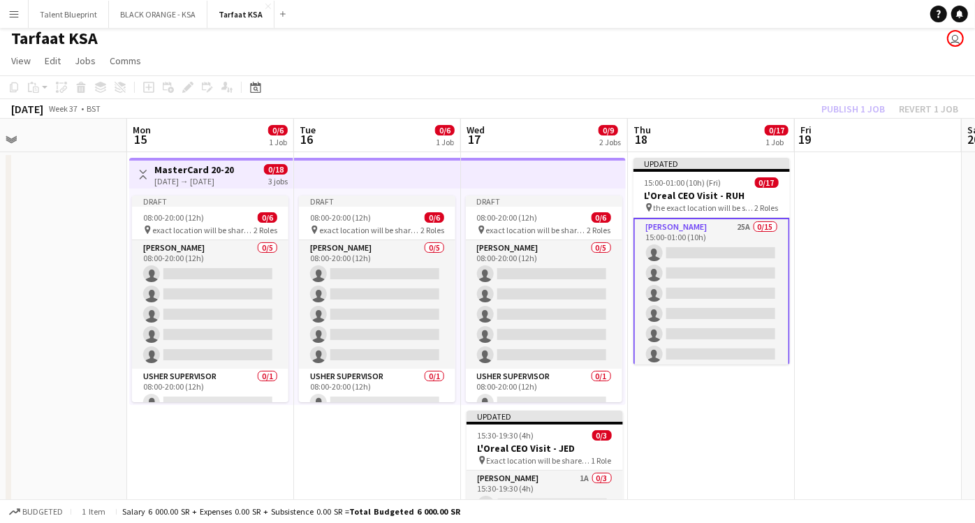
click at [954, 39] on app-user-avatar "user" at bounding box center [955, 38] width 17 height 17
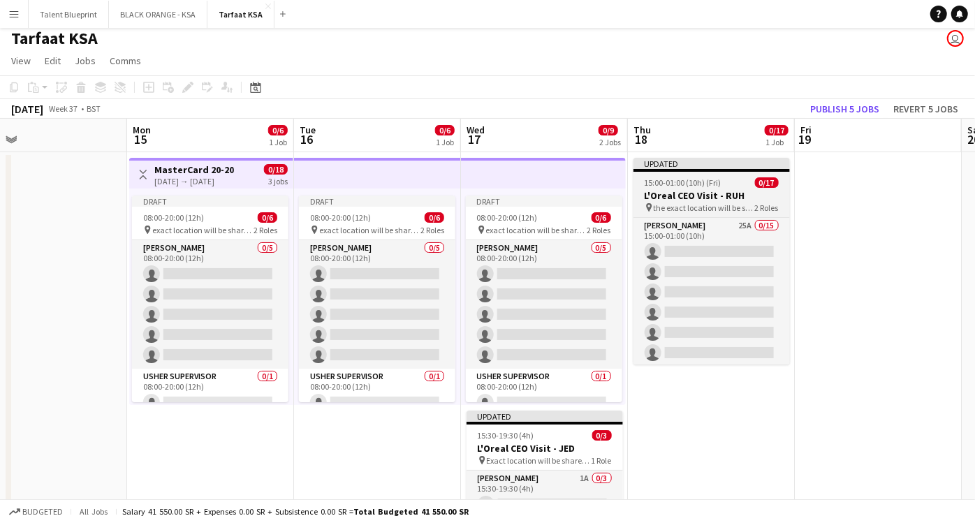
click at [711, 196] on h3 "L'Oreal CEO Visit - RUH" at bounding box center [712, 195] width 157 height 13
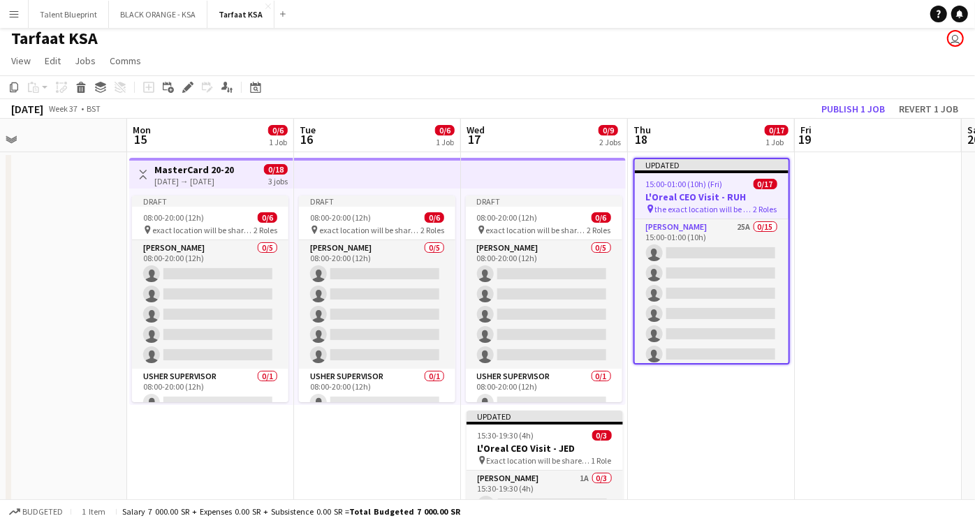
click at [12, 8] on app-icon "Menu" at bounding box center [13, 13] width 11 height 11
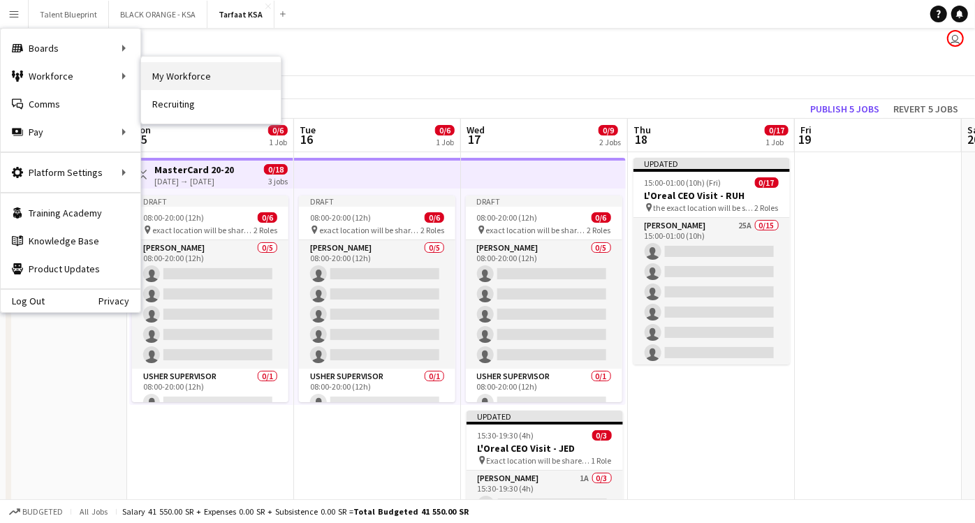
click at [157, 82] on link "My Workforce" at bounding box center [211, 76] width 140 height 28
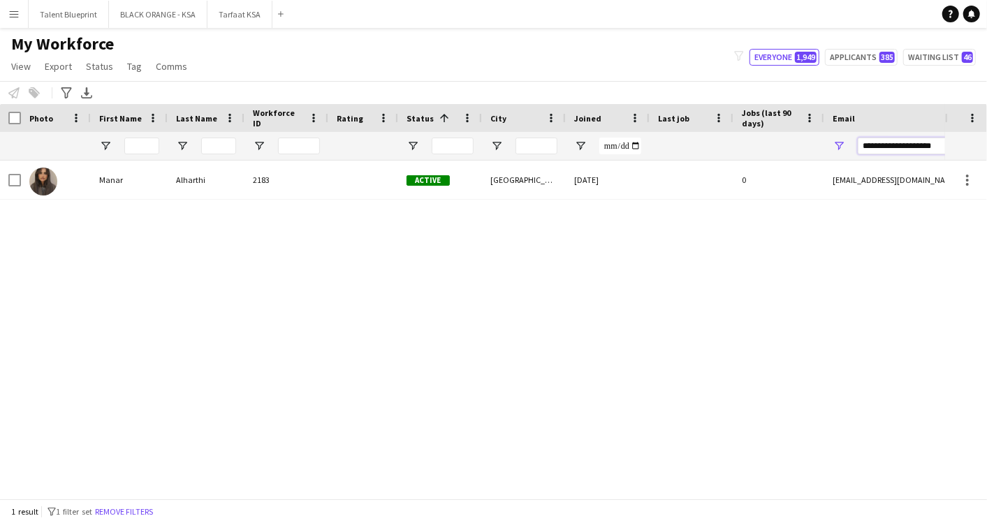
click at [872, 150] on input "**********" at bounding box center [977, 146] width 238 height 17
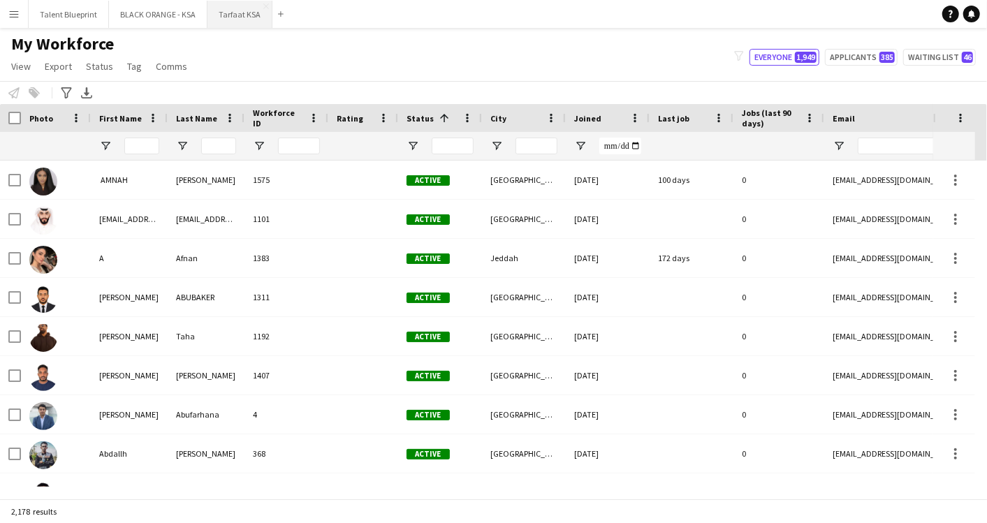
click at [228, 8] on button "Tarfaat KSA Close" at bounding box center [240, 14] width 65 height 27
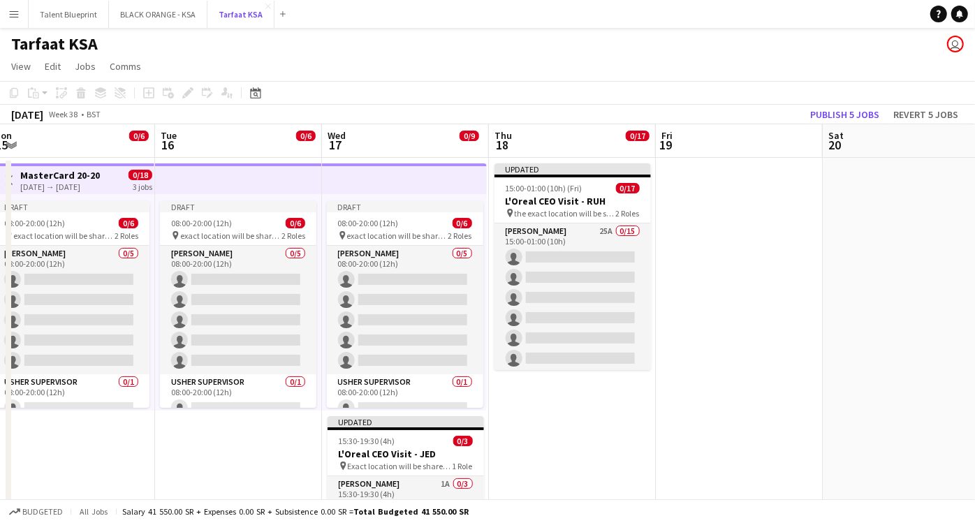
scroll to position [0, 535]
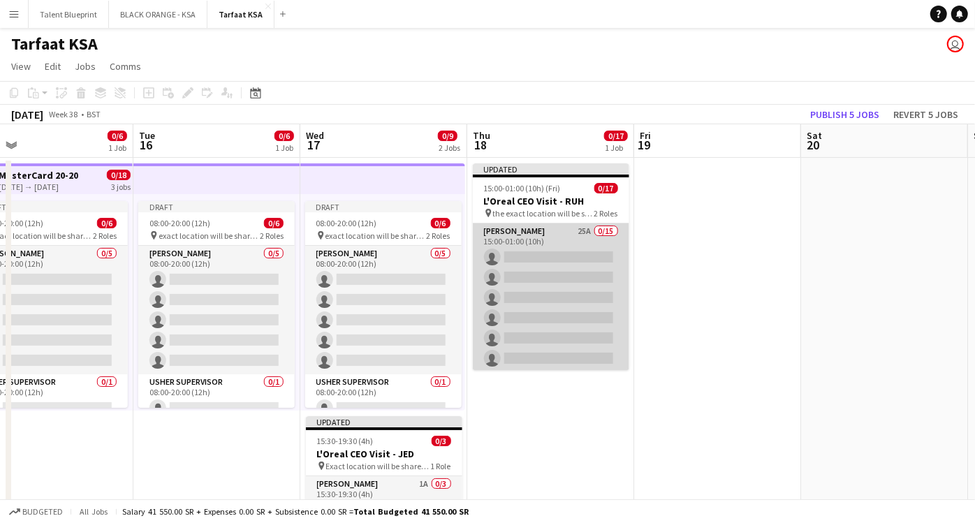
click at [556, 231] on app-card-role "Usher 25A 0/15 15:00-01:00 (10h) single-neutral-actions single-neutral-actions …" at bounding box center [551, 389] width 157 height 331
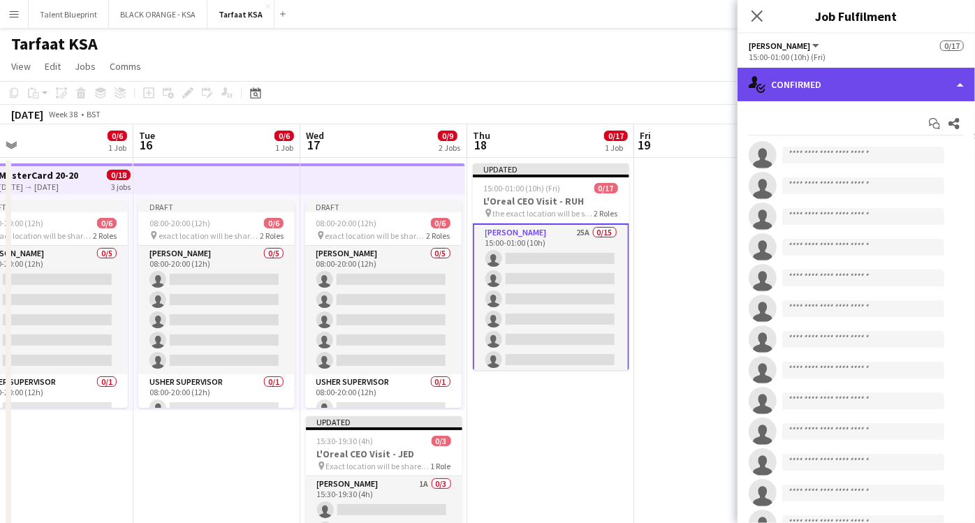
click at [956, 94] on div "single-neutral-actions-check-2 Confirmed" at bounding box center [857, 85] width 238 height 34
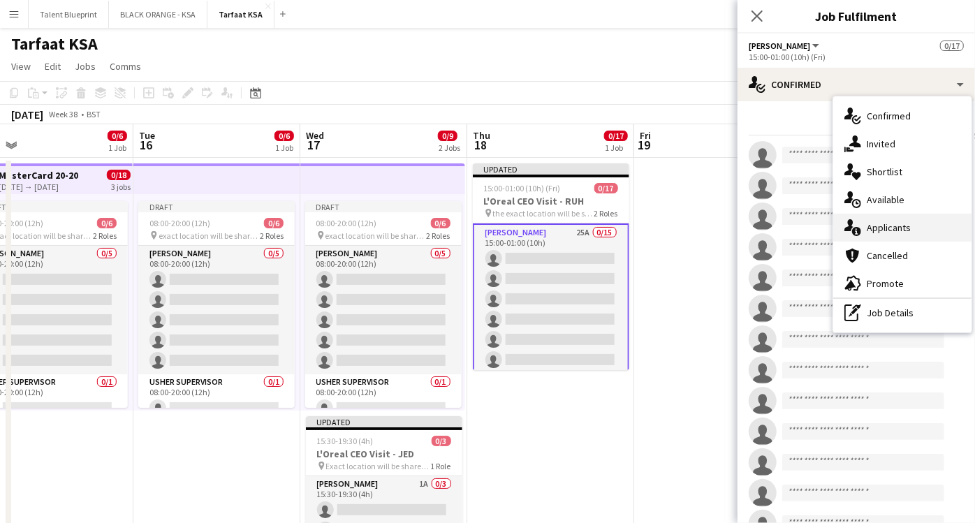
click at [891, 227] on span "Applicants" at bounding box center [889, 227] width 44 height 13
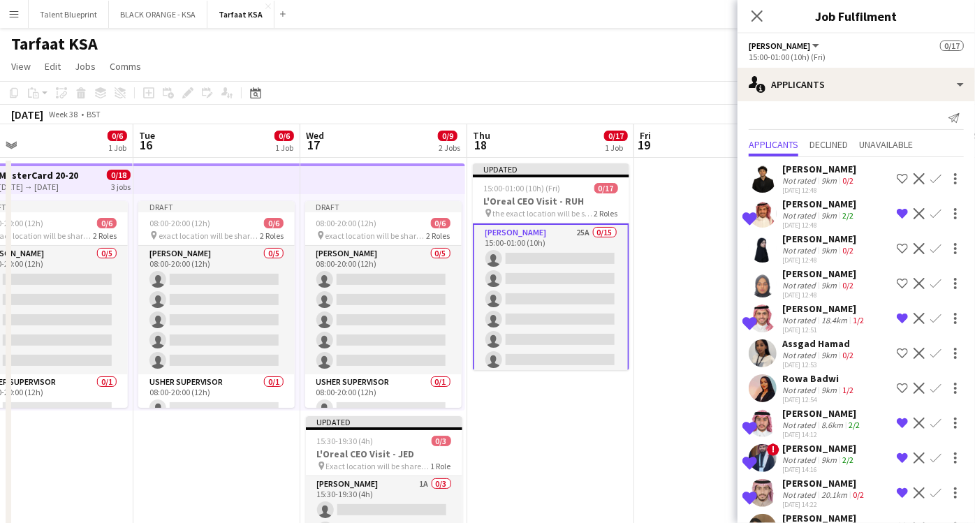
scroll to position [3, 0]
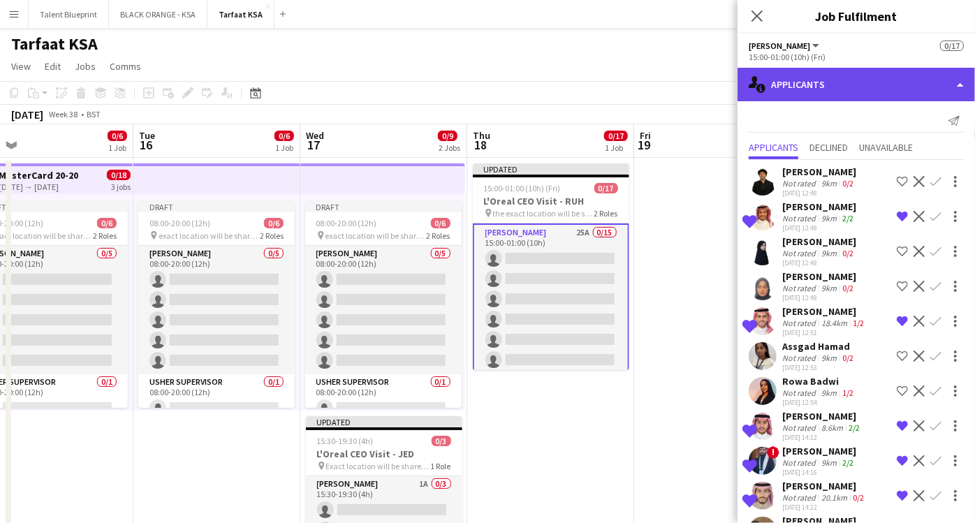
click at [859, 76] on div "single-neutral-actions-information Applicants" at bounding box center [857, 85] width 238 height 34
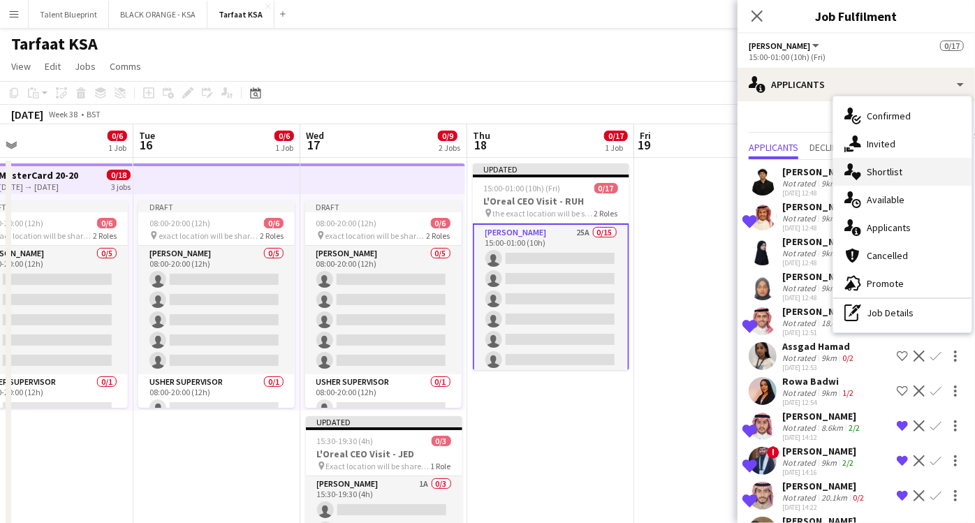
click at [890, 175] on span "Shortlist" at bounding box center [885, 172] width 36 height 13
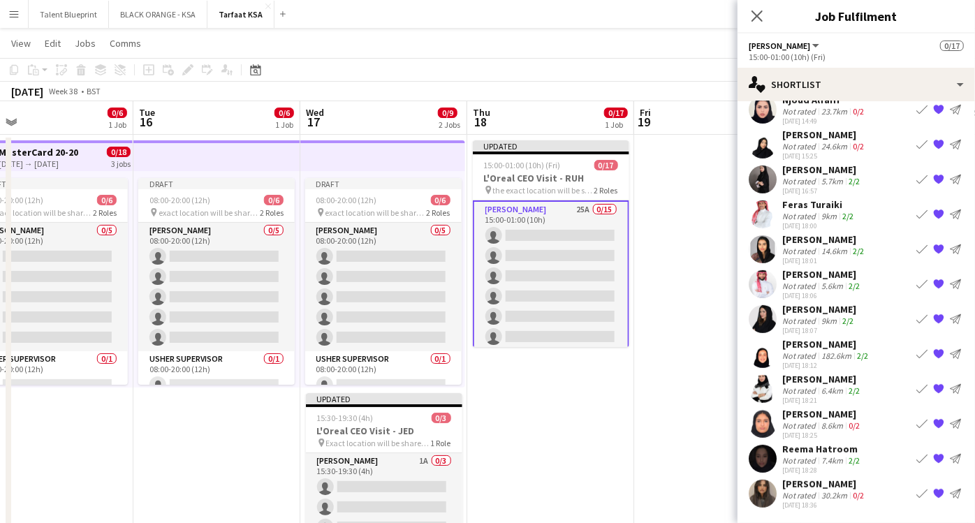
scroll to position [0, 0]
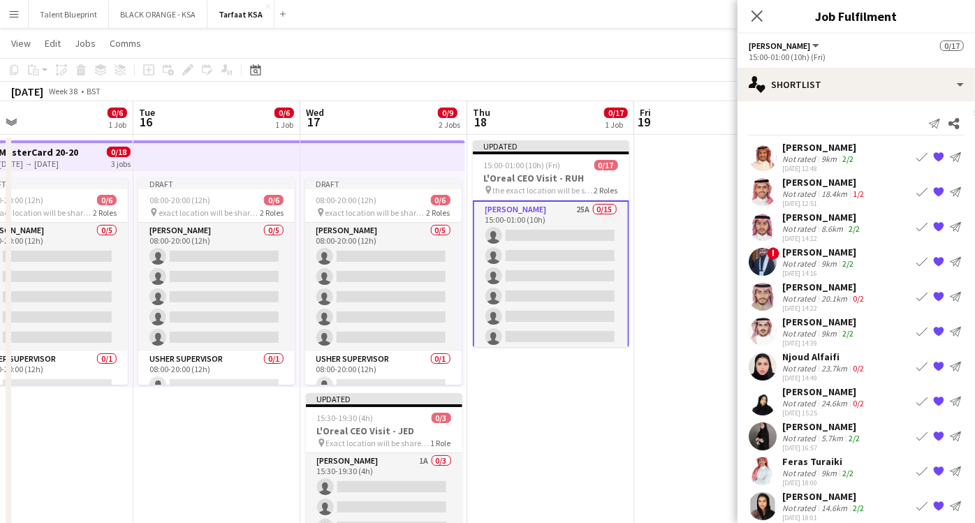
click at [22, 8] on button "Menu" at bounding box center [14, 14] width 28 height 28
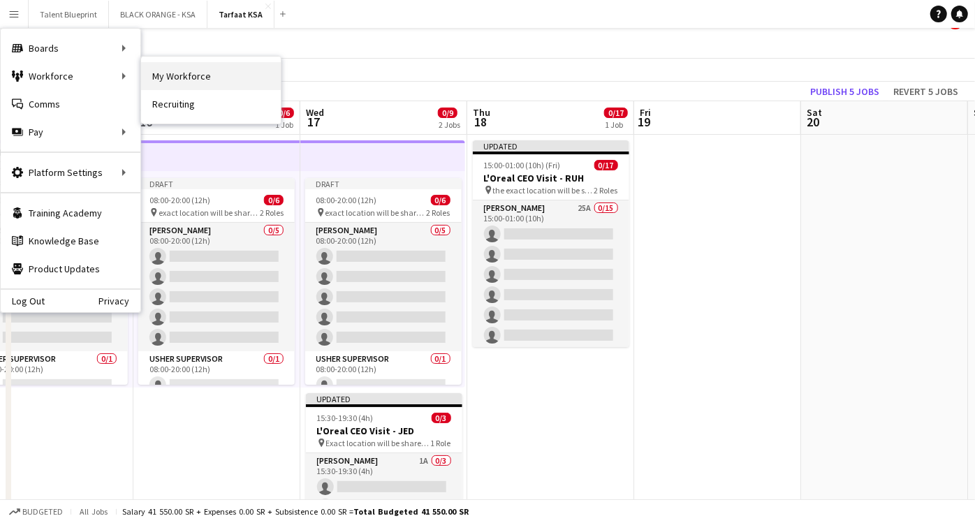
click at [167, 68] on link "My Workforce" at bounding box center [211, 76] width 140 height 28
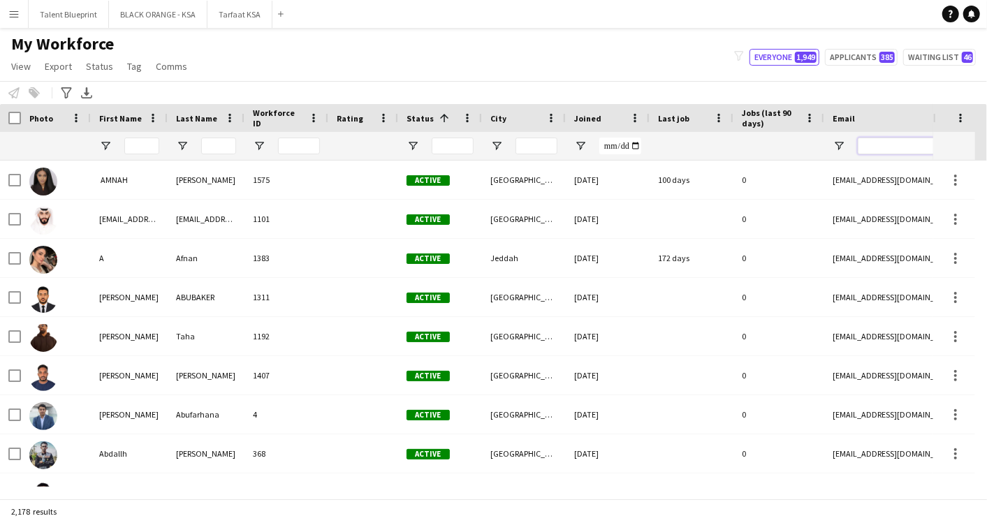
click at [880, 143] on input "Email Filter Input" at bounding box center [977, 146] width 238 height 17
paste input "**********"
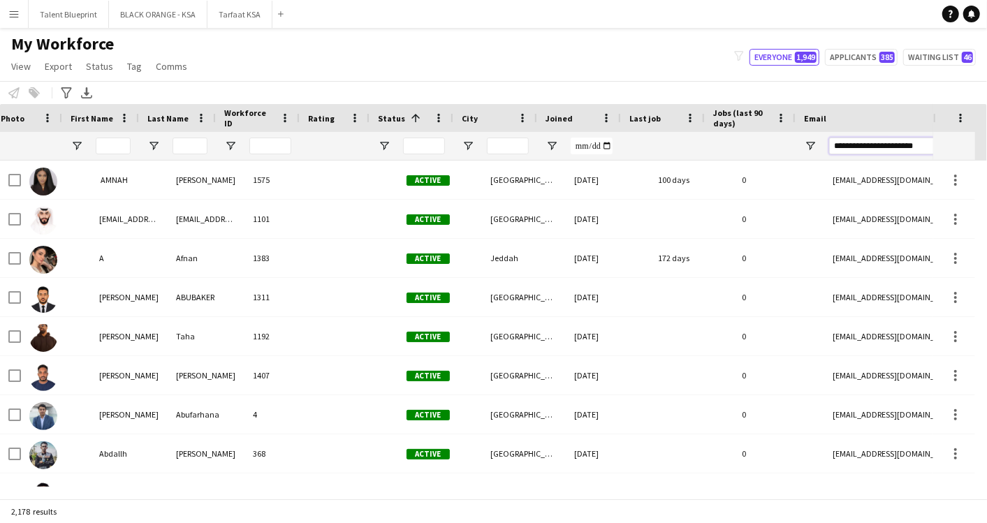
scroll to position [0, 29]
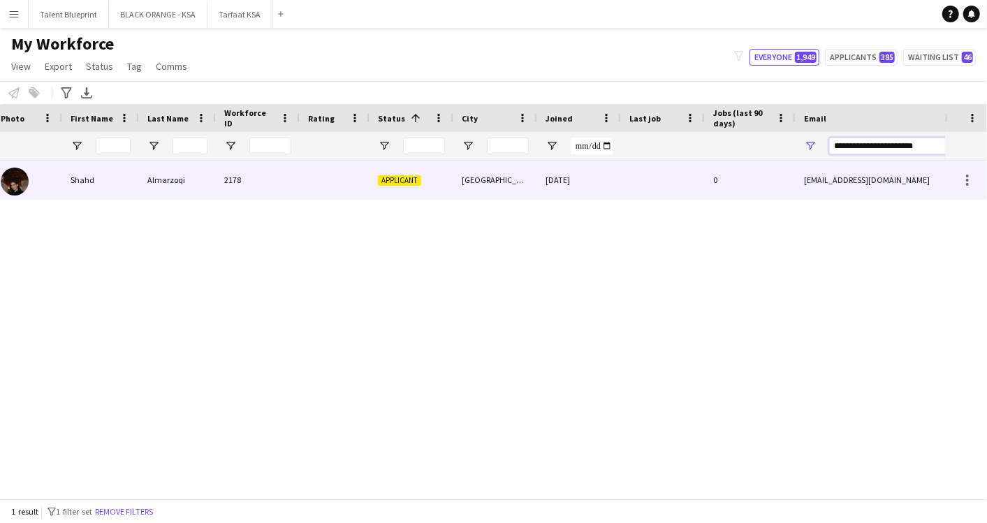
type input "**********"
click at [273, 173] on div "2178" at bounding box center [258, 180] width 84 height 38
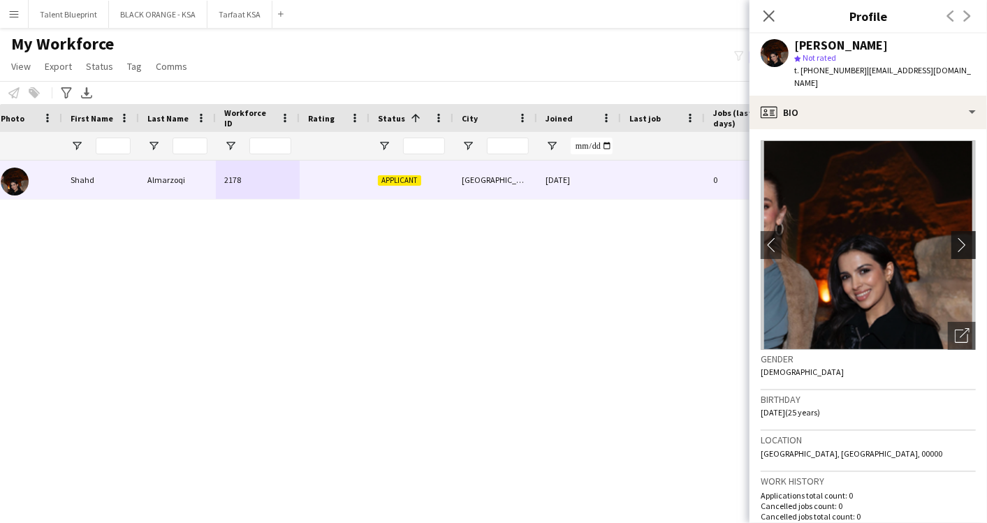
click at [955, 238] on app-icon "chevron-right" at bounding box center [966, 245] width 22 height 15
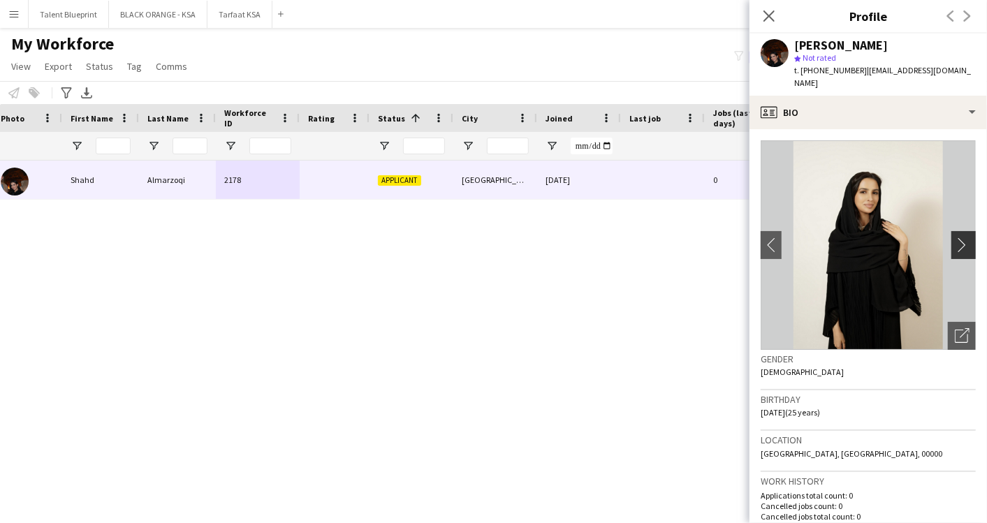
click at [955, 238] on app-icon "chevron-right" at bounding box center [966, 245] width 22 height 15
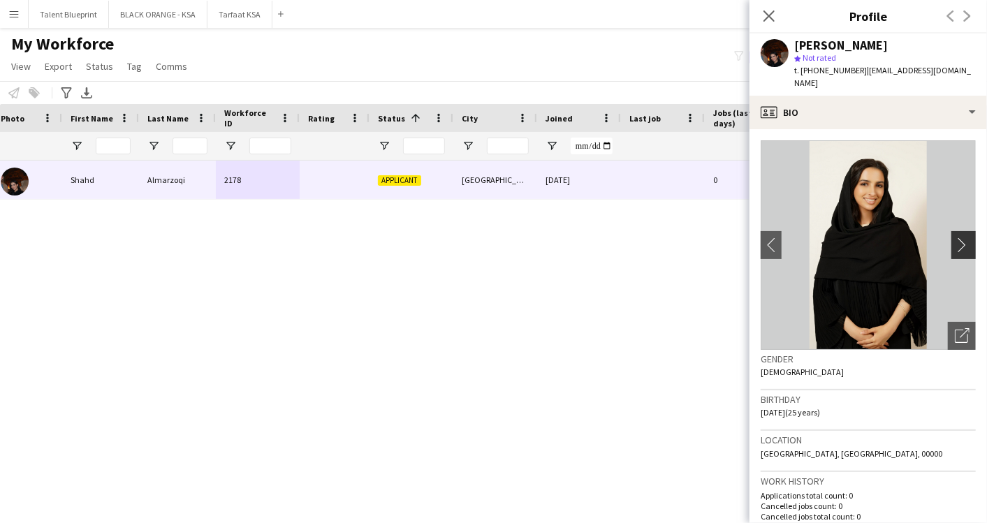
click at [955, 238] on app-icon "chevron-right" at bounding box center [966, 245] width 22 height 15
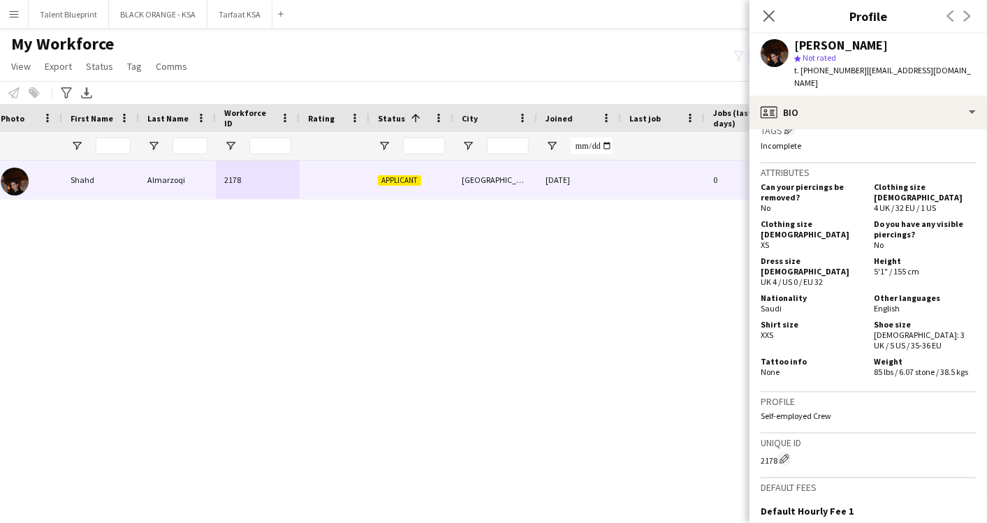
scroll to position [753, 0]
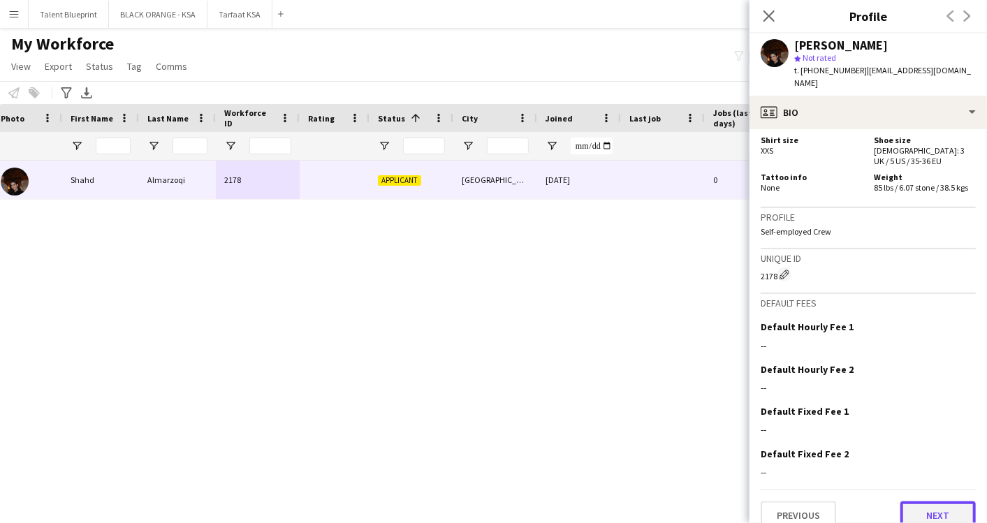
click at [952, 502] on button "Next" at bounding box center [938, 516] width 75 height 28
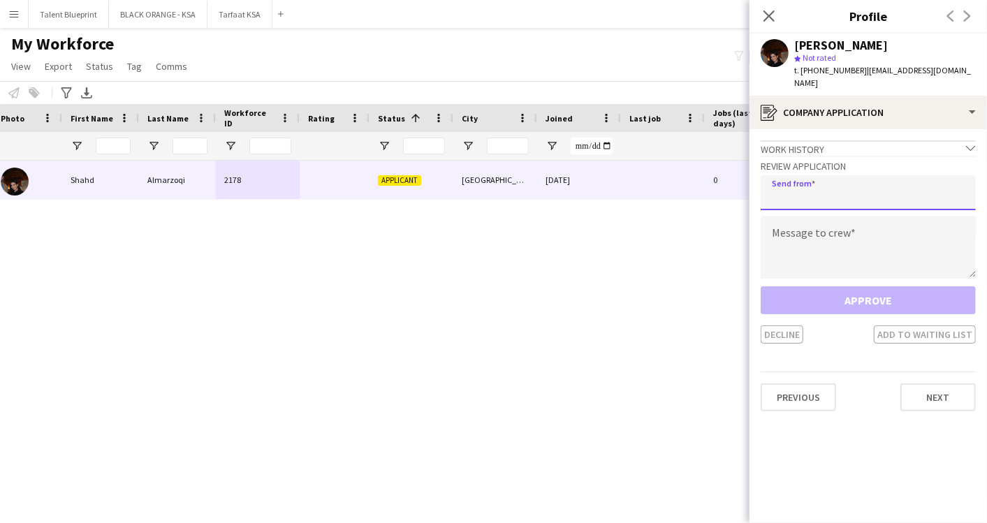
click at [766, 180] on input "email" at bounding box center [868, 192] width 215 height 35
type input "**********"
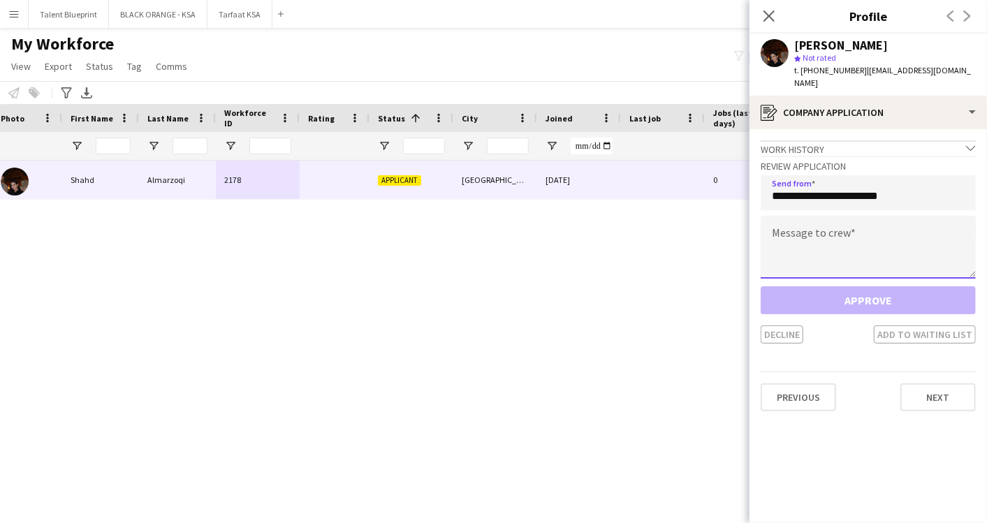
click at [784, 247] on textarea at bounding box center [868, 247] width 215 height 63
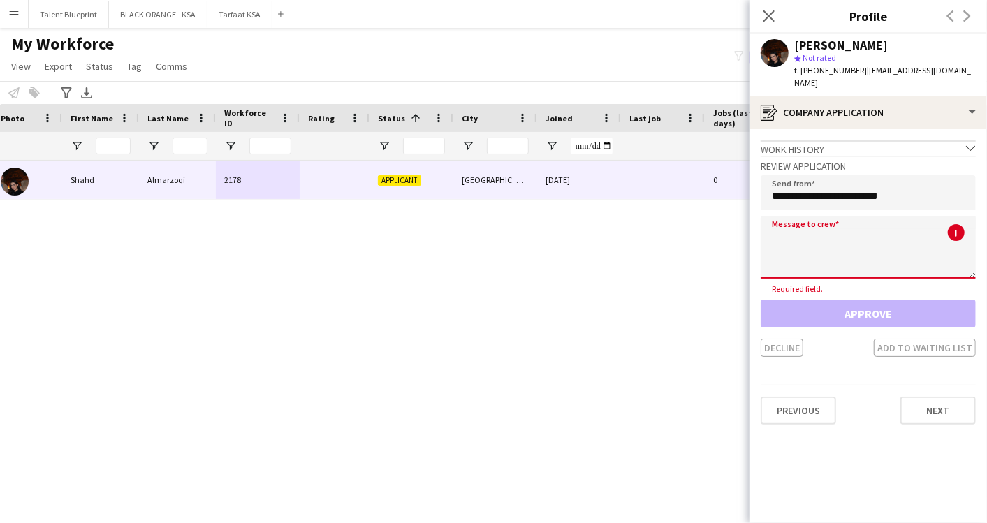
paste textarea "**********"
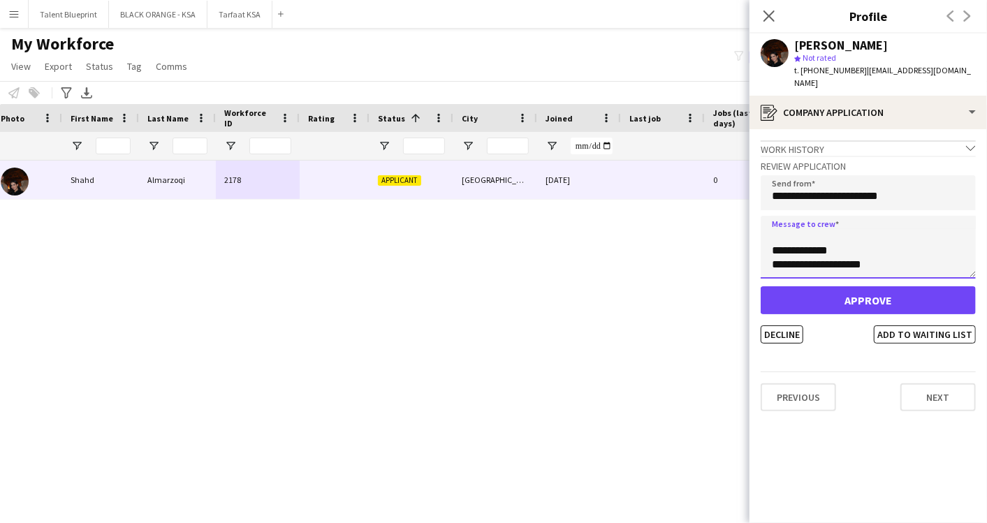
scroll to position [0, 0]
click at [829, 221] on textarea "**********" at bounding box center [868, 247] width 215 height 63
type textarea "**********"
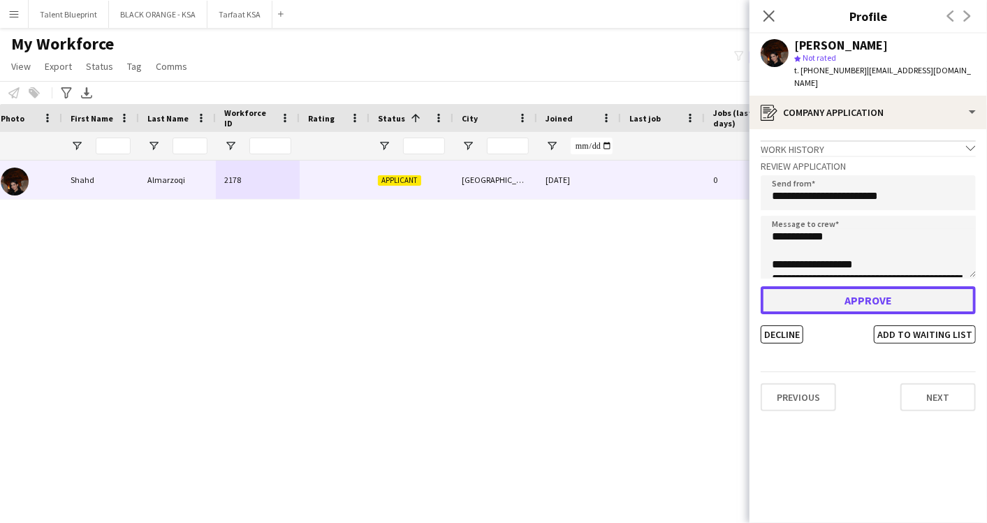
click at [863, 286] on button "Approve" at bounding box center [868, 300] width 215 height 28
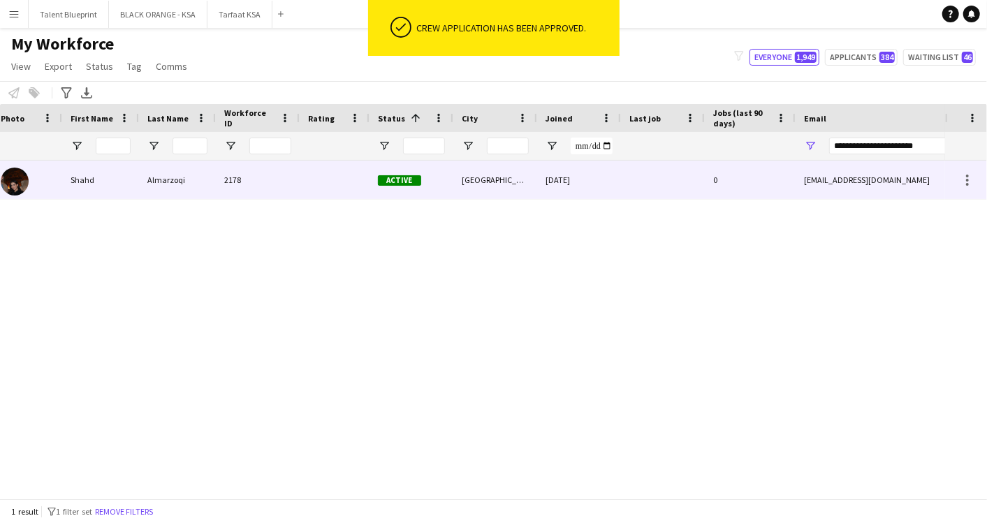
click at [344, 184] on div at bounding box center [335, 180] width 70 height 38
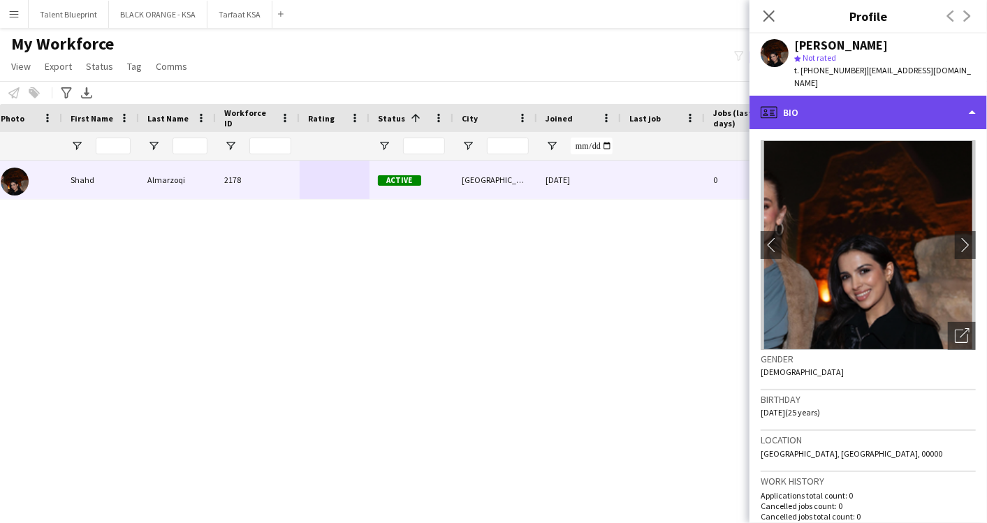
click at [818, 96] on div "profile Bio" at bounding box center [869, 113] width 238 height 34
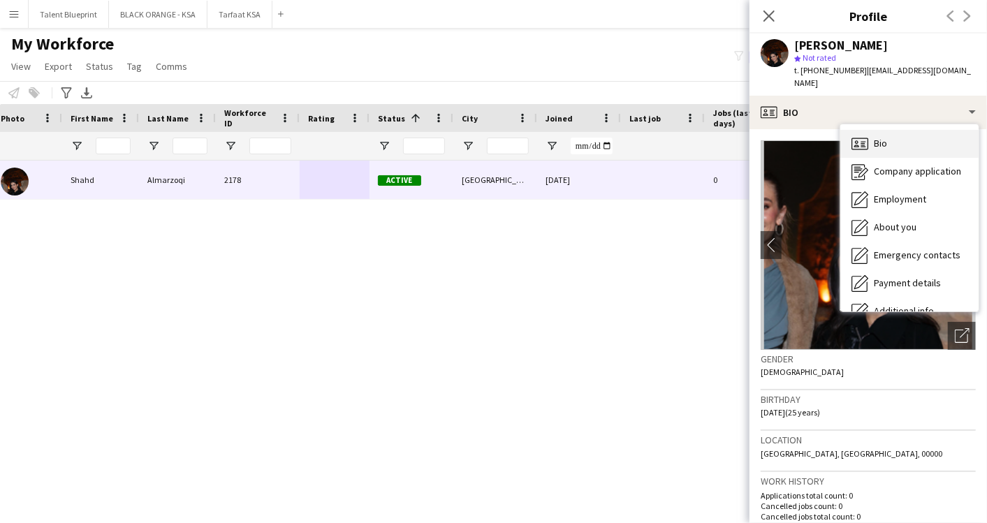
click at [892, 130] on div "Bio Bio" at bounding box center [910, 144] width 138 height 28
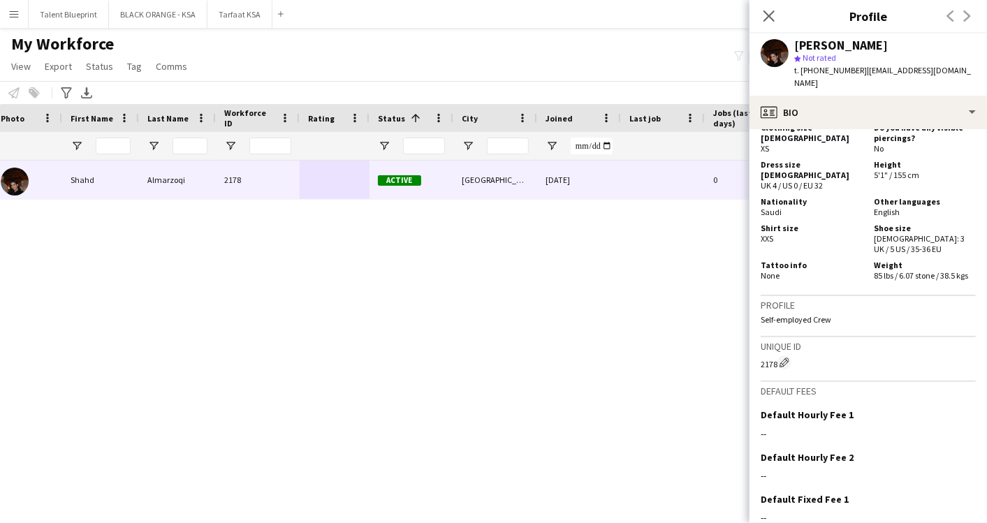
scroll to position [753, 0]
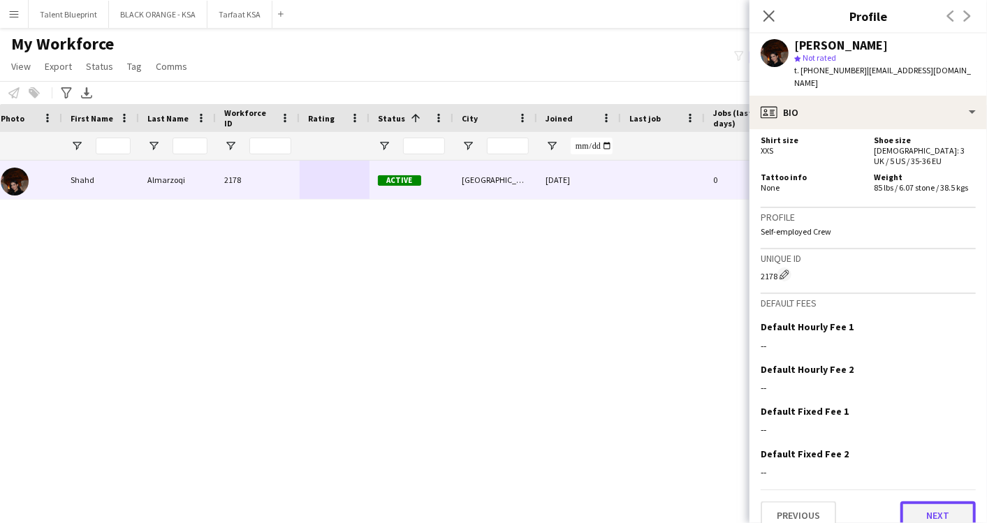
click at [906, 502] on button "Next" at bounding box center [938, 516] width 75 height 28
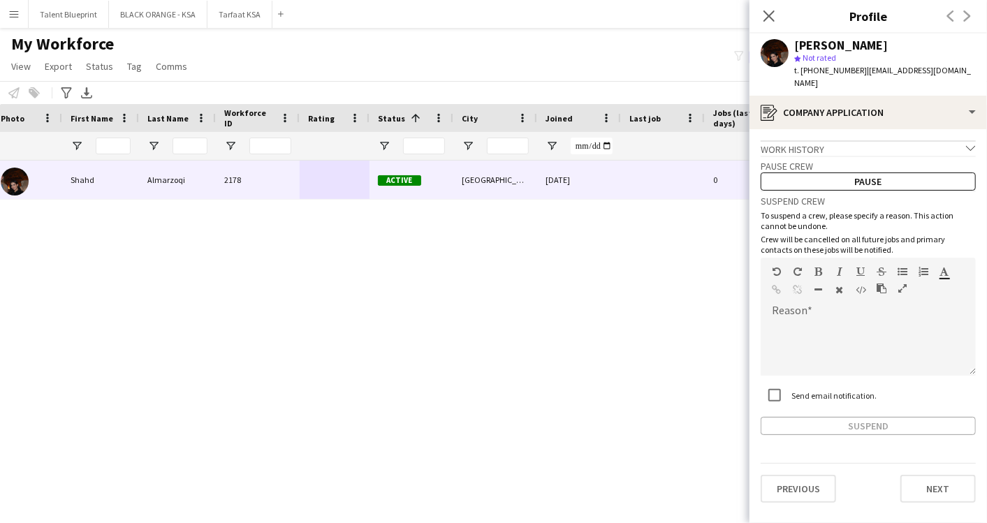
click at [967, 143] on icon "chevron-down" at bounding box center [971, 148] width 10 height 10
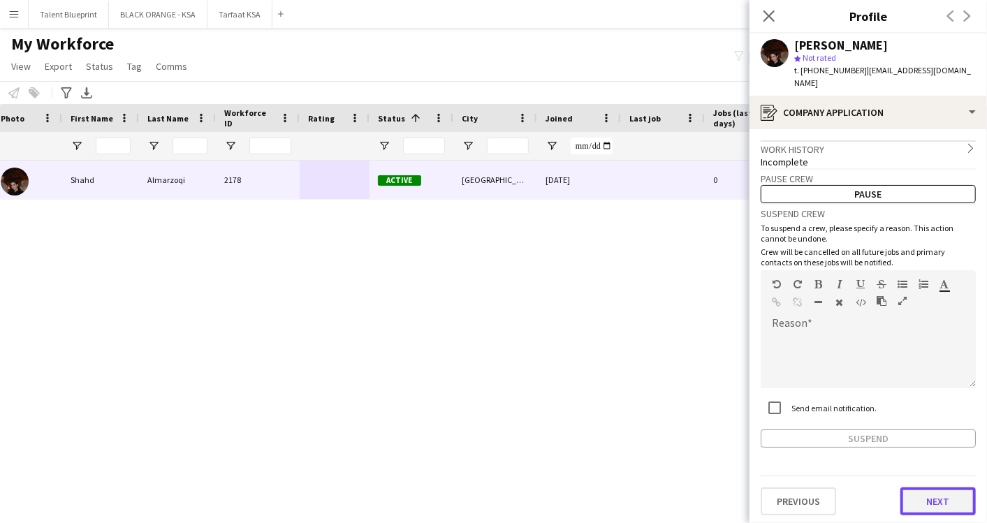
click at [939, 488] on button "Next" at bounding box center [938, 502] width 75 height 28
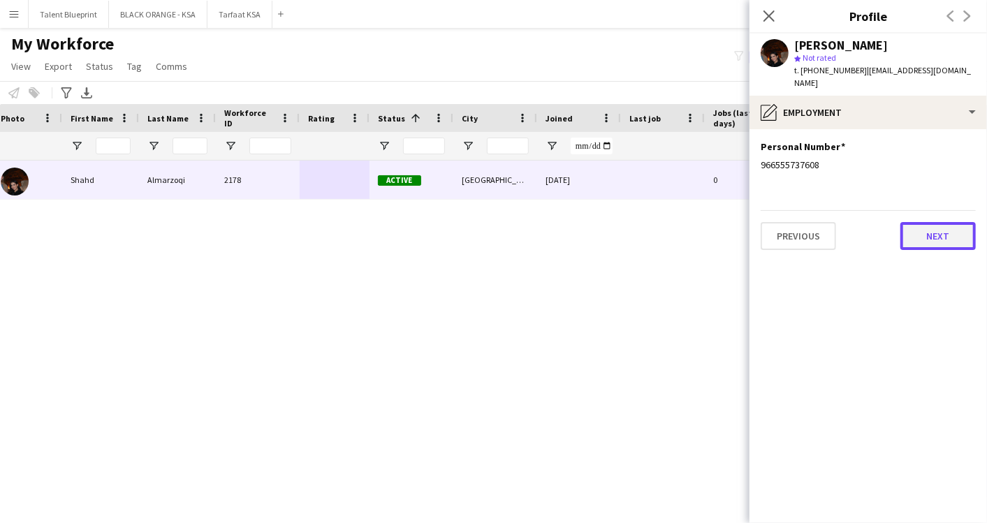
click at [922, 224] on button "Next" at bounding box center [938, 236] width 75 height 28
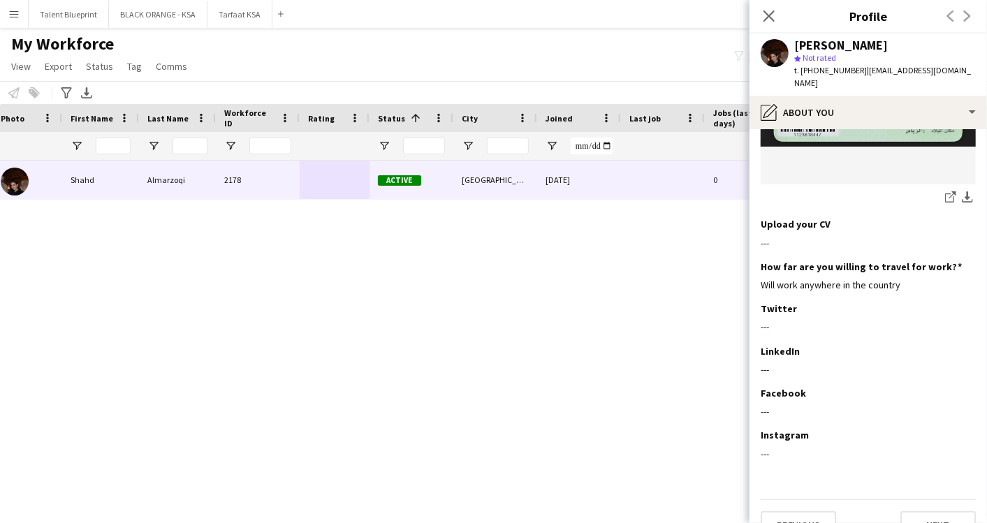
scroll to position [592, 0]
click at [926, 511] on button "Next" at bounding box center [938, 525] width 75 height 28
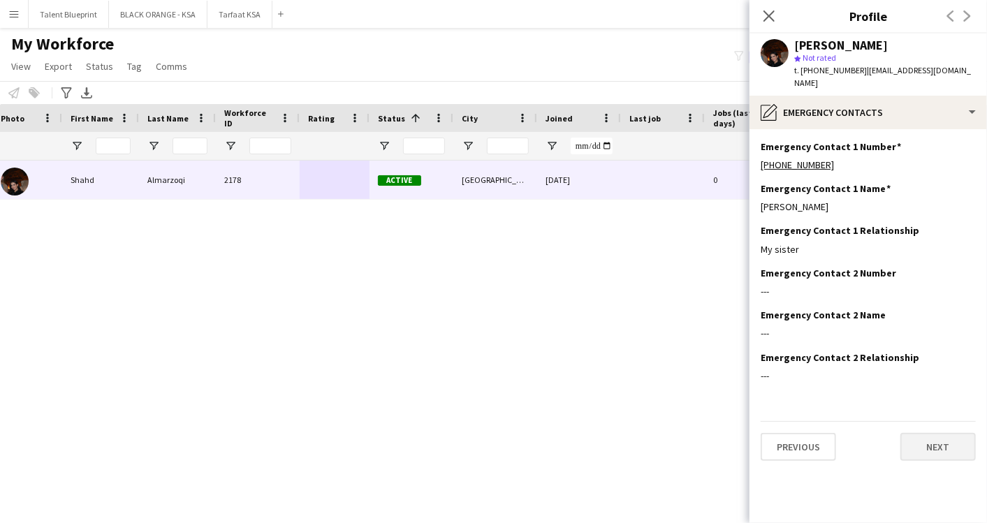
scroll to position [0, 0]
click at [916, 433] on button "Next" at bounding box center [938, 447] width 75 height 28
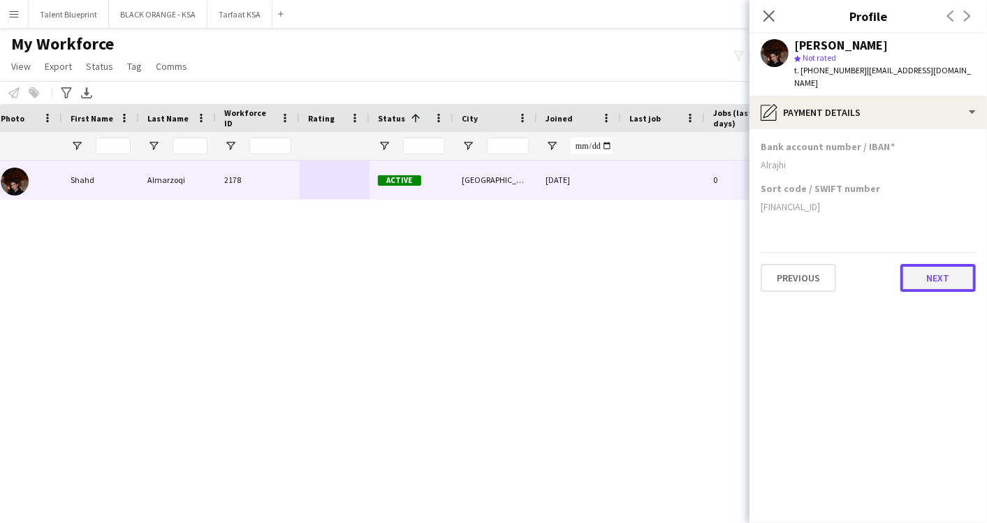
click at [926, 268] on button "Next" at bounding box center [938, 278] width 75 height 28
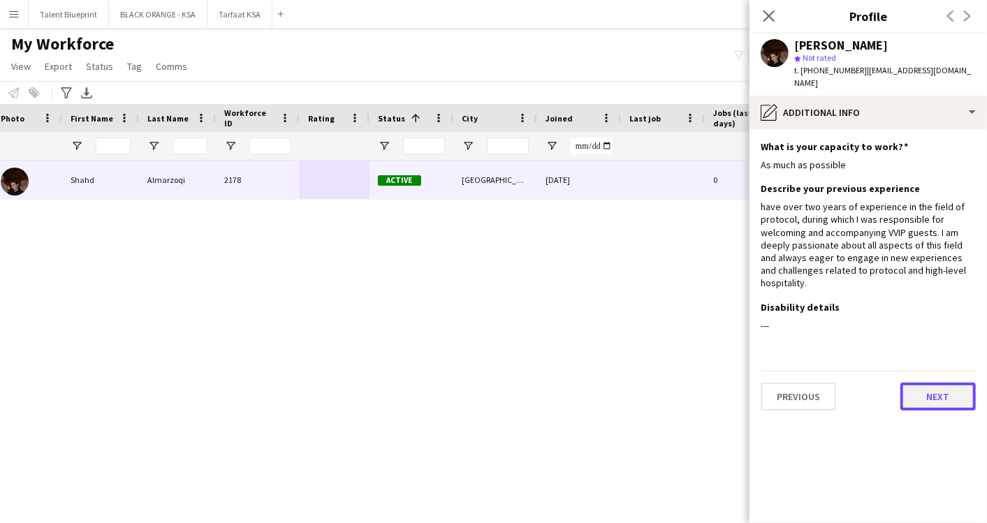
click at [916, 383] on button "Next" at bounding box center [938, 397] width 75 height 28
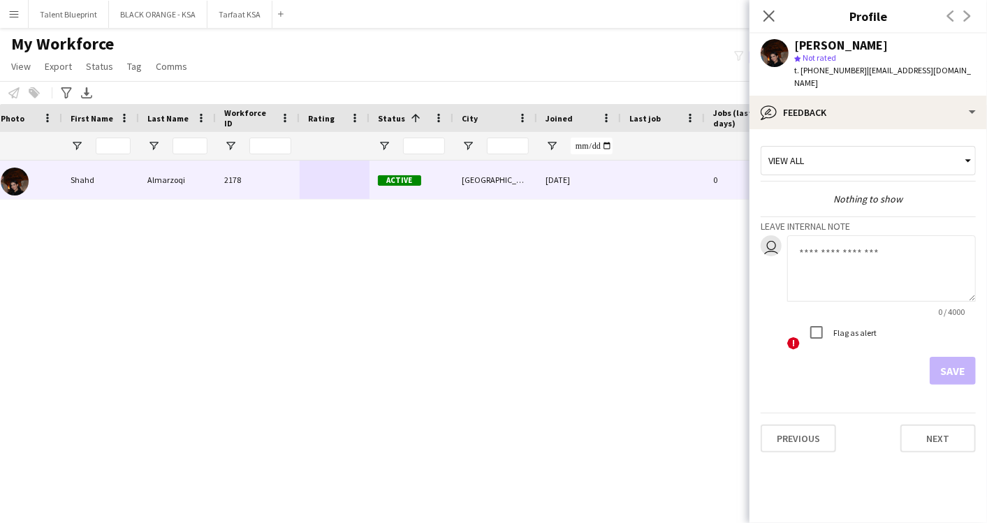
click at [696, 315] on div "Shahd Almarzoqi 2178 Active Riyadh 04-09-2025 0 shahdmarzoqi8@gmail.com +966555…" at bounding box center [472, 324] width 945 height 326
click at [768, 16] on icon "Close pop-in" at bounding box center [768, 15] width 13 height 13
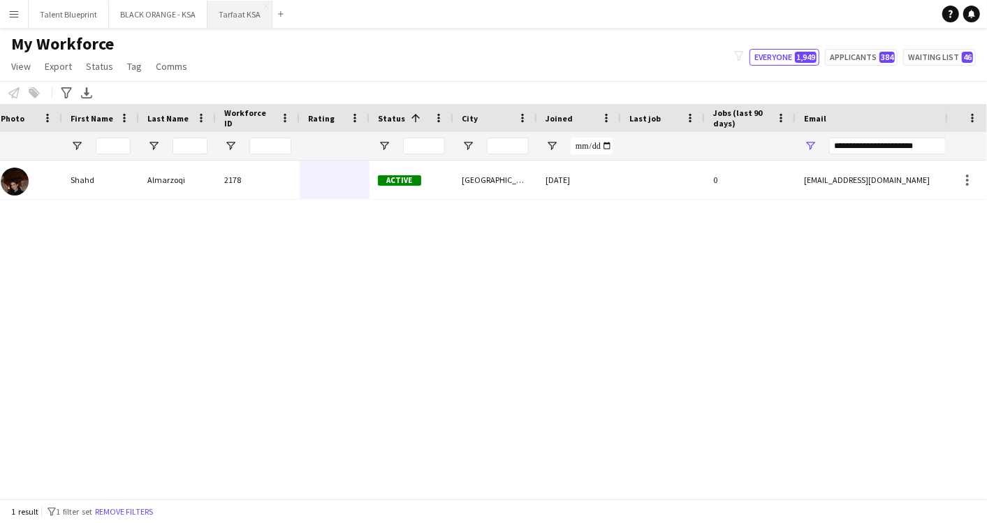
click at [214, 21] on button "Tarfaat KSA Close" at bounding box center [240, 14] width 65 height 27
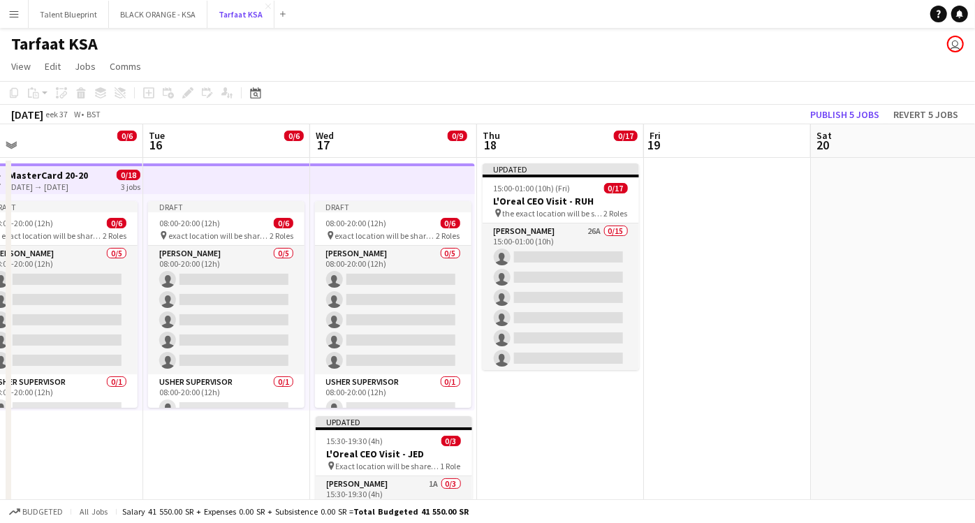
scroll to position [0, 528]
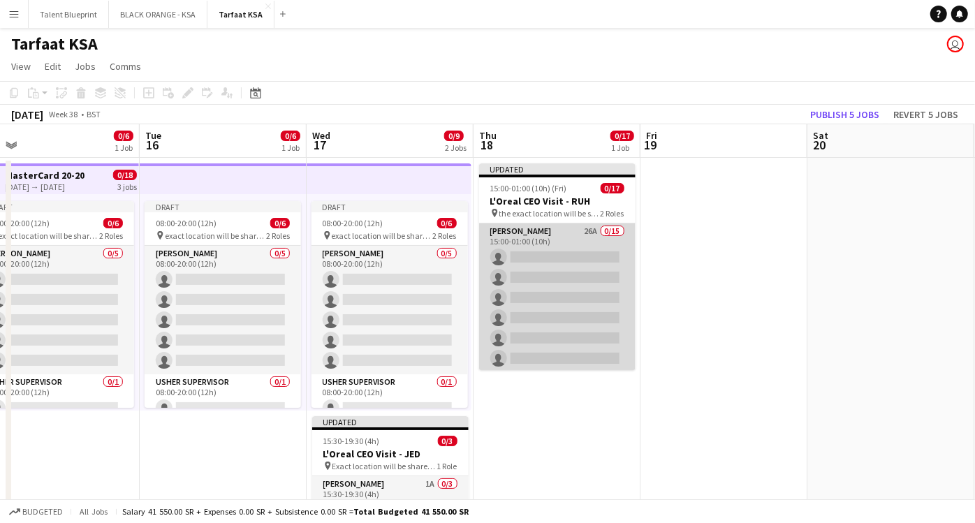
click at [541, 233] on app-card-role "[PERSON_NAME] 26A 0/15 15:00-01:00 (10h) single-neutral-actions single-neutral-…" at bounding box center [557, 389] width 157 height 331
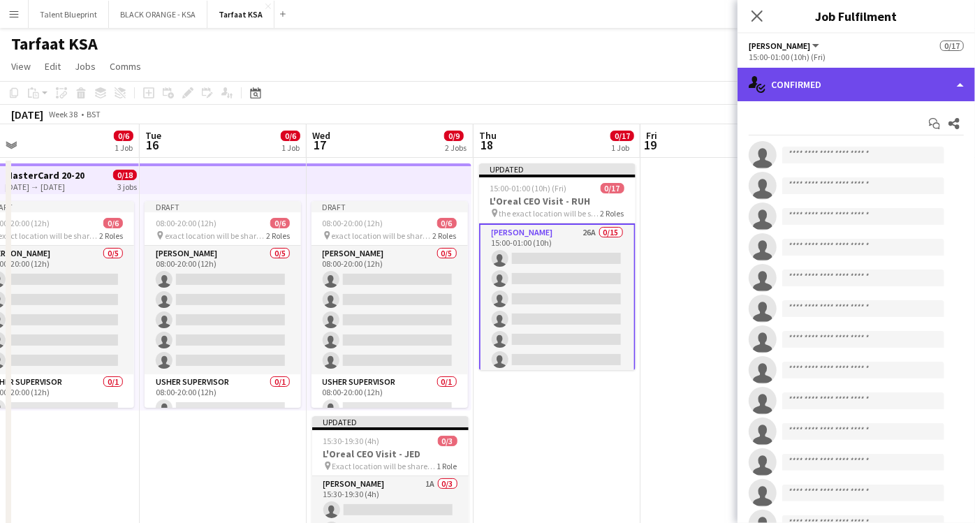
click at [950, 89] on div "single-neutral-actions-check-2 Confirmed" at bounding box center [857, 85] width 238 height 34
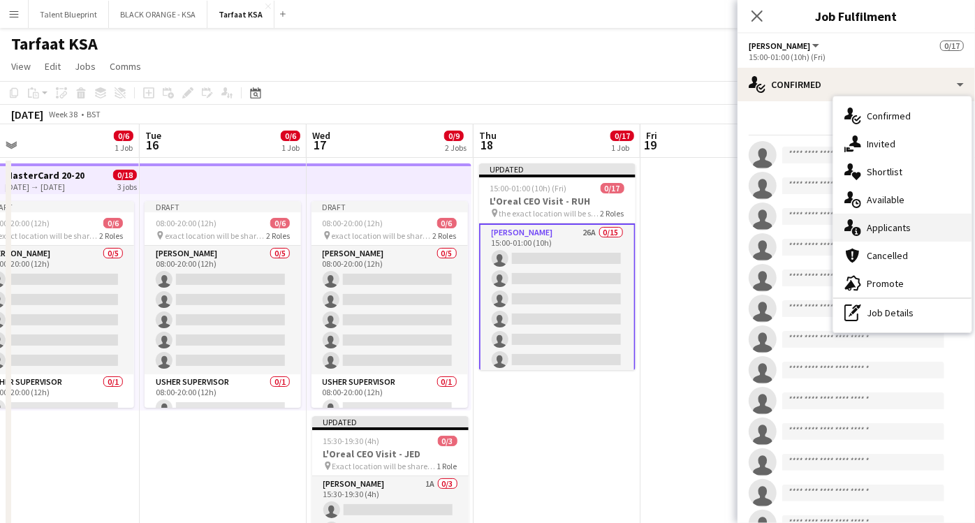
click at [898, 227] on span "Applicants" at bounding box center [889, 227] width 44 height 13
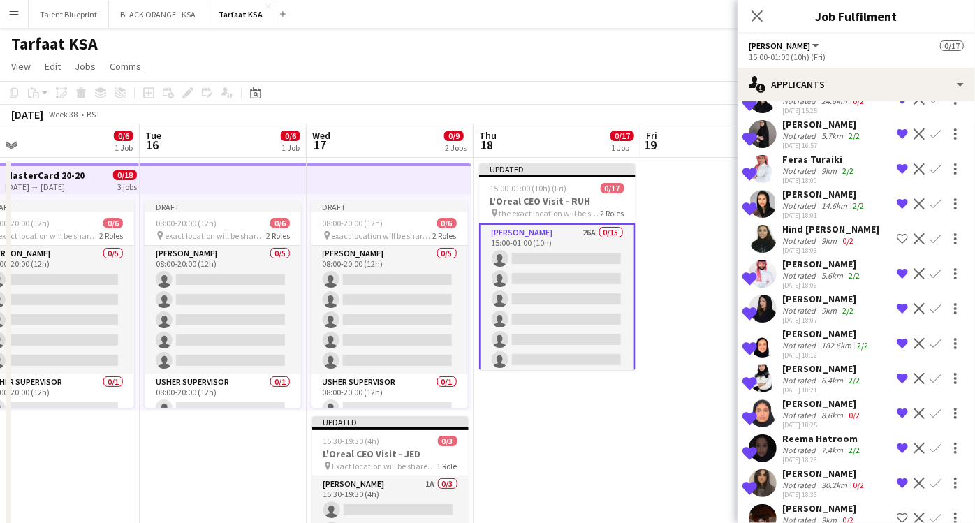
scroll to position [564, 0]
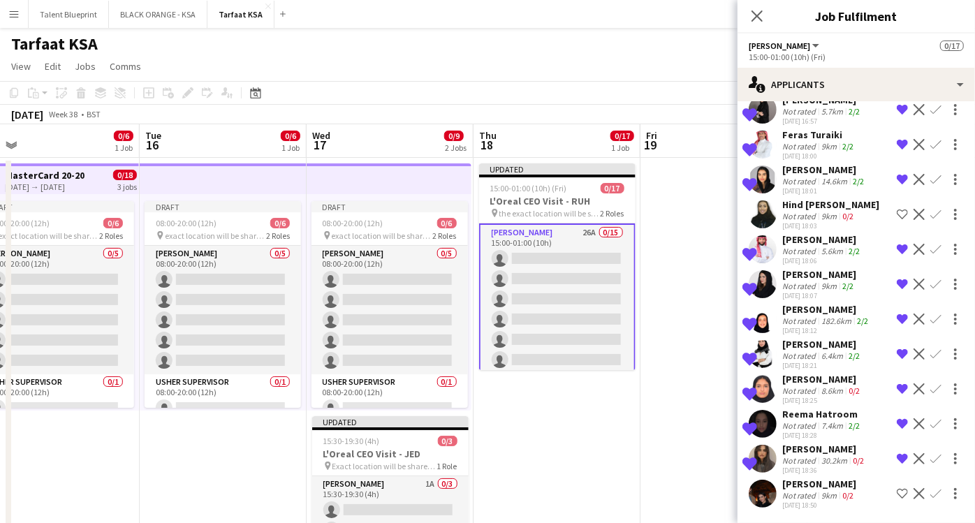
click at [897, 493] on app-icon "Shortlist crew" at bounding box center [902, 493] width 11 height 11
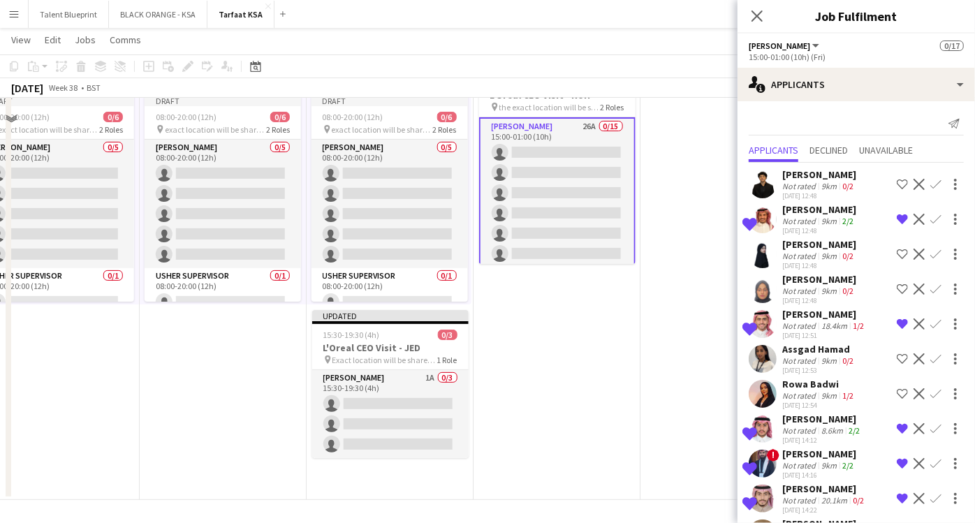
scroll to position [0, 0]
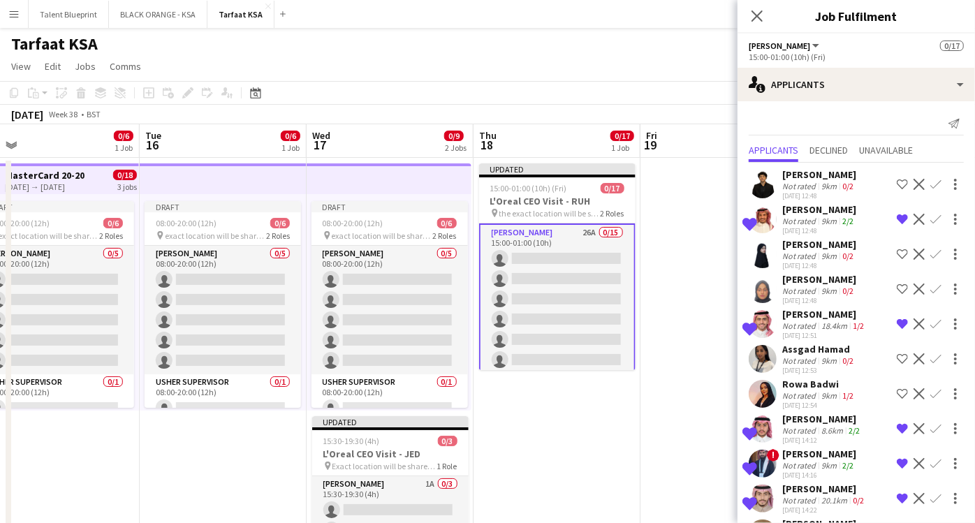
click at [574, 241] on app-card-role "[PERSON_NAME] 26A 0/15 15:00-01:00 (10h) single-neutral-actions single-neutral-…" at bounding box center [557, 391] width 157 height 334
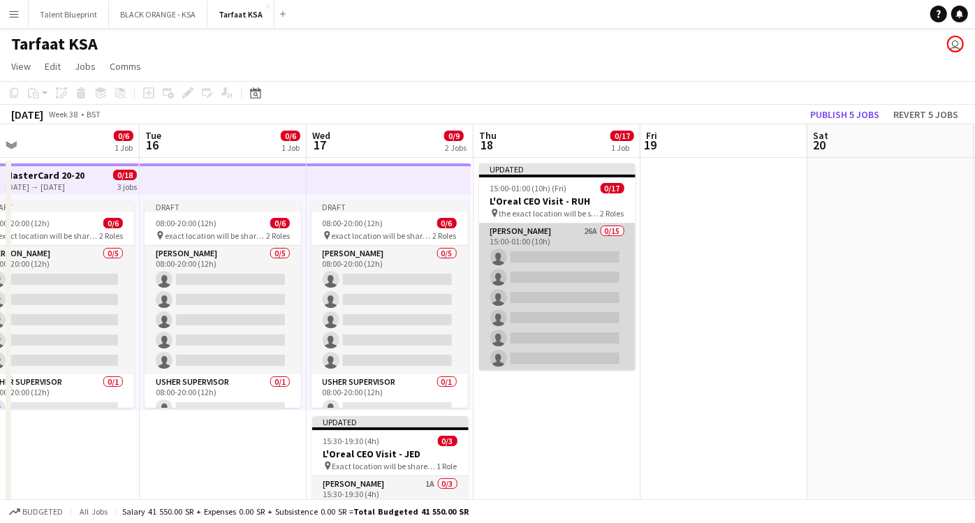
click at [574, 241] on app-card-role "[PERSON_NAME] 26A 0/15 15:00-01:00 (10h) single-neutral-actions single-neutral-…" at bounding box center [557, 389] width 157 height 331
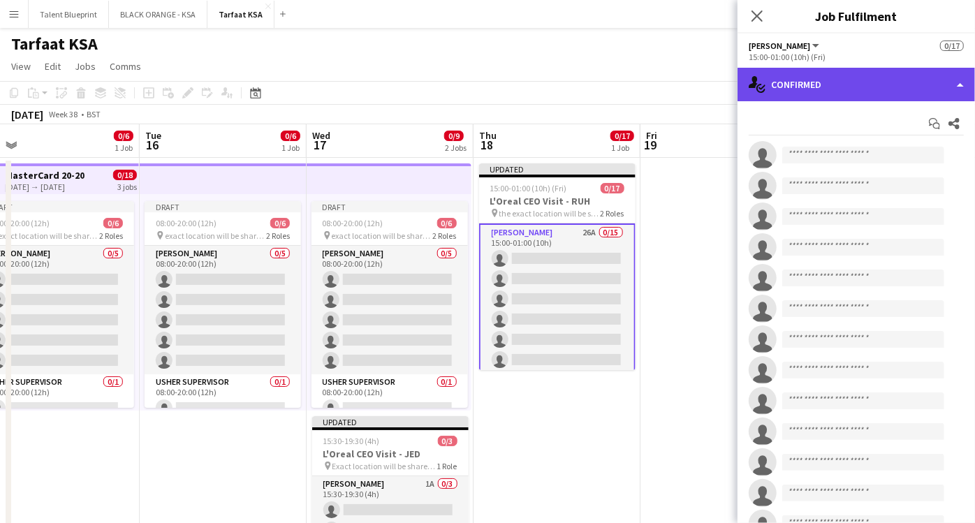
click at [920, 92] on div "single-neutral-actions-check-2 Confirmed" at bounding box center [857, 85] width 238 height 34
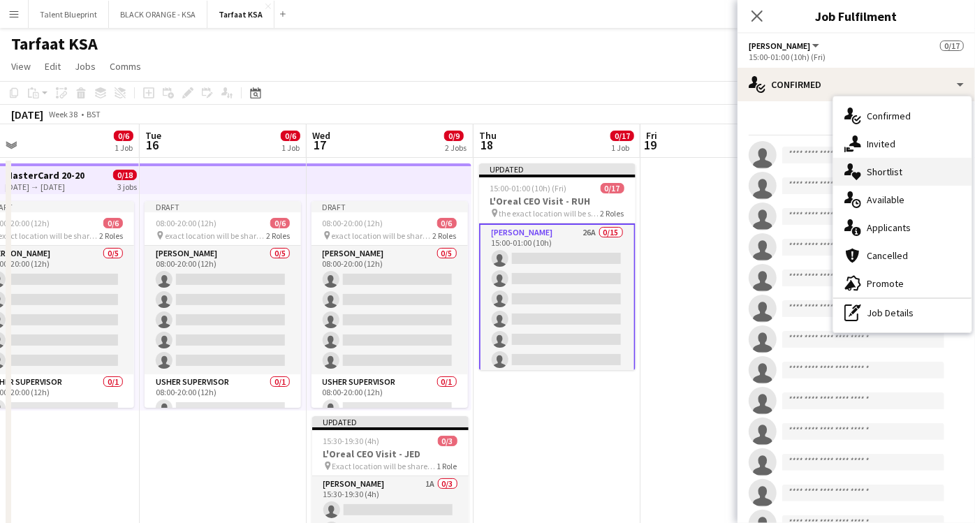
click at [876, 169] on span "Shortlist" at bounding box center [885, 172] width 36 height 13
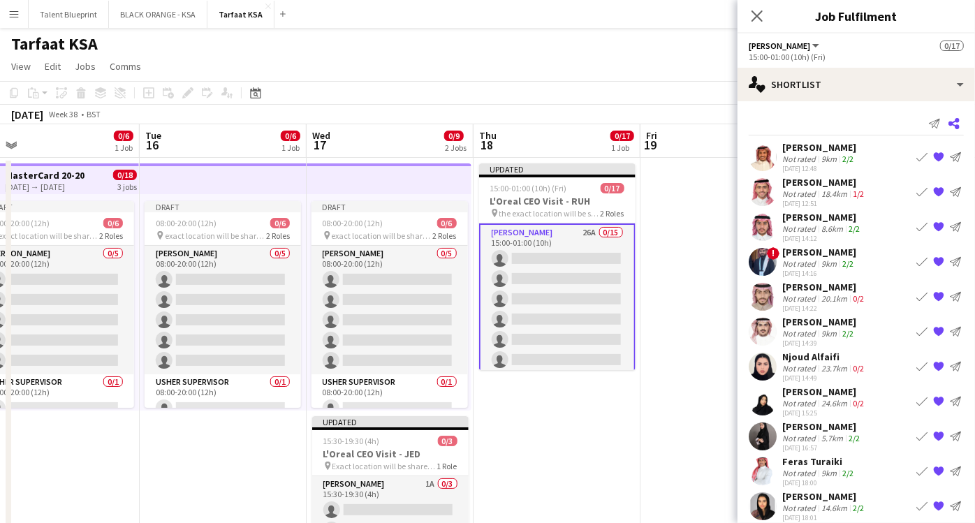
click at [949, 122] on icon "Share" at bounding box center [954, 123] width 11 height 11
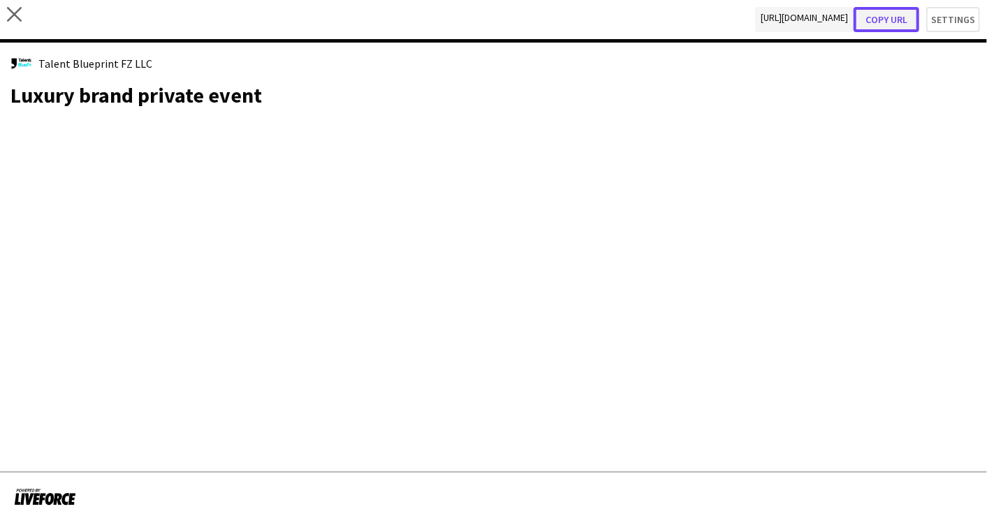
click at [903, 13] on button "Copy url" at bounding box center [887, 19] width 66 height 25
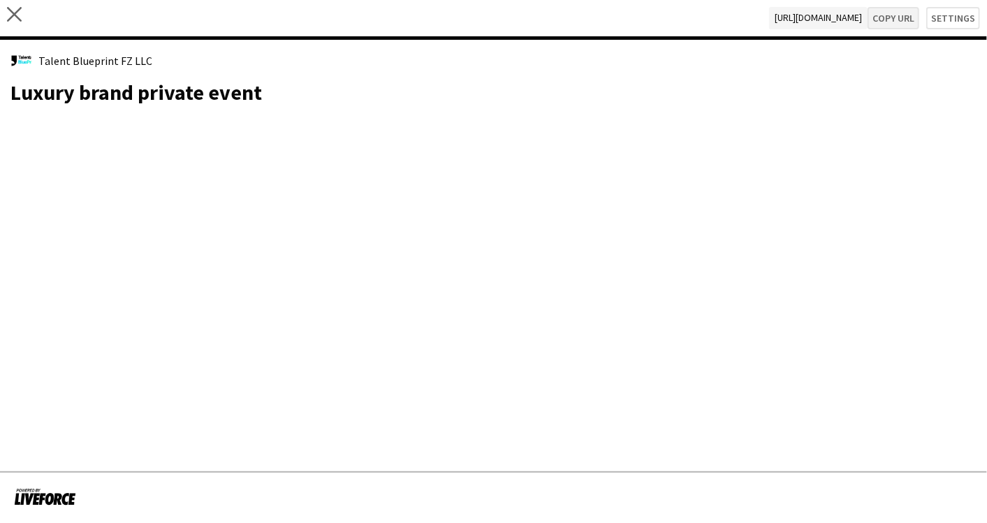
type textarea "**********"
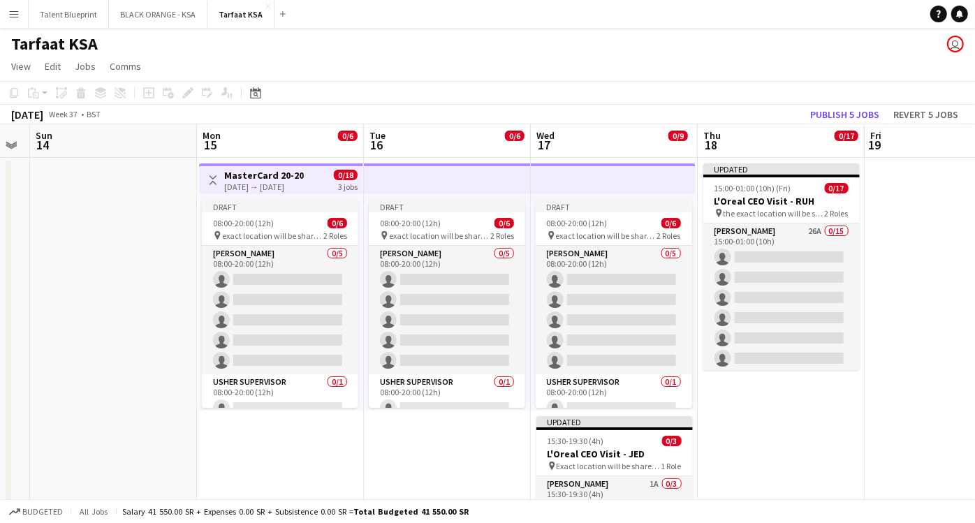
scroll to position [0, 415]
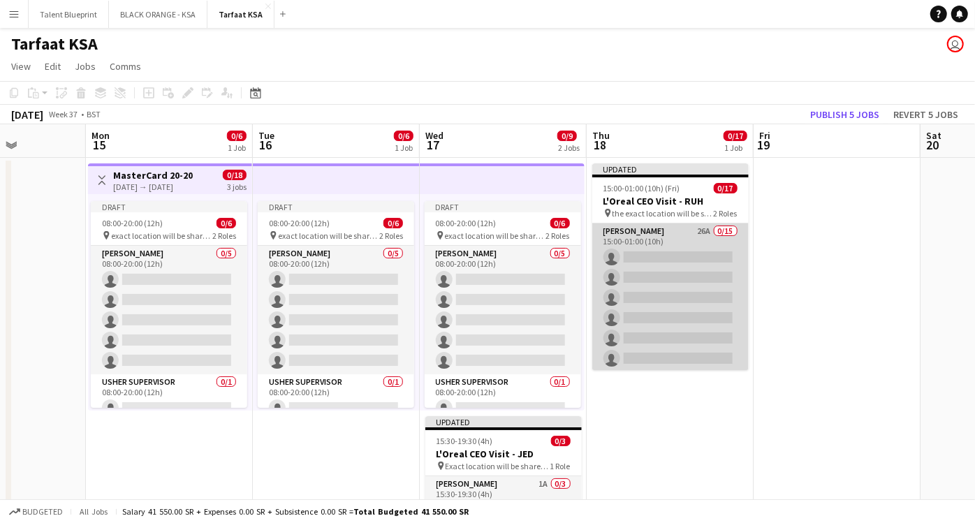
click at [671, 242] on app-card-role "[PERSON_NAME] 26A 0/15 15:00-01:00 (10h) single-neutral-actions single-neutral-…" at bounding box center [670, 389] width 157 height 331
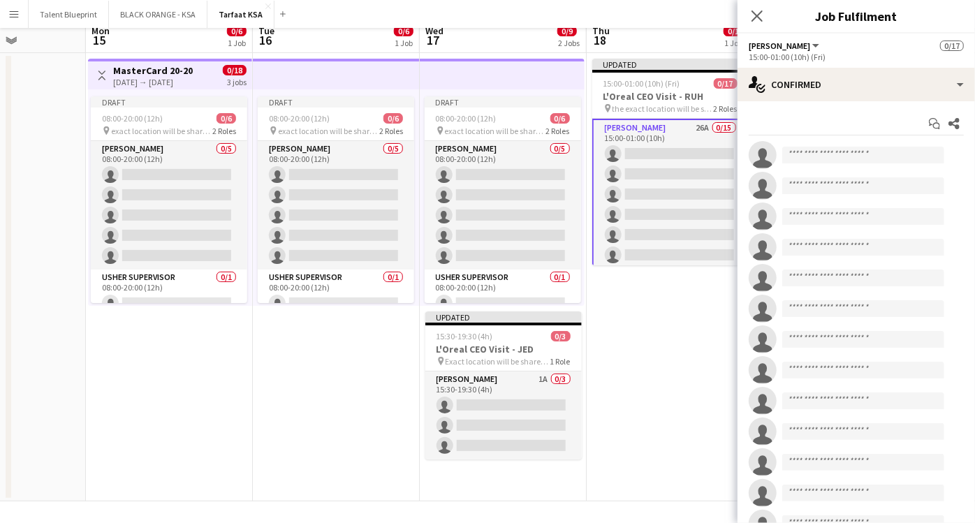
scroll to position [0, 0]
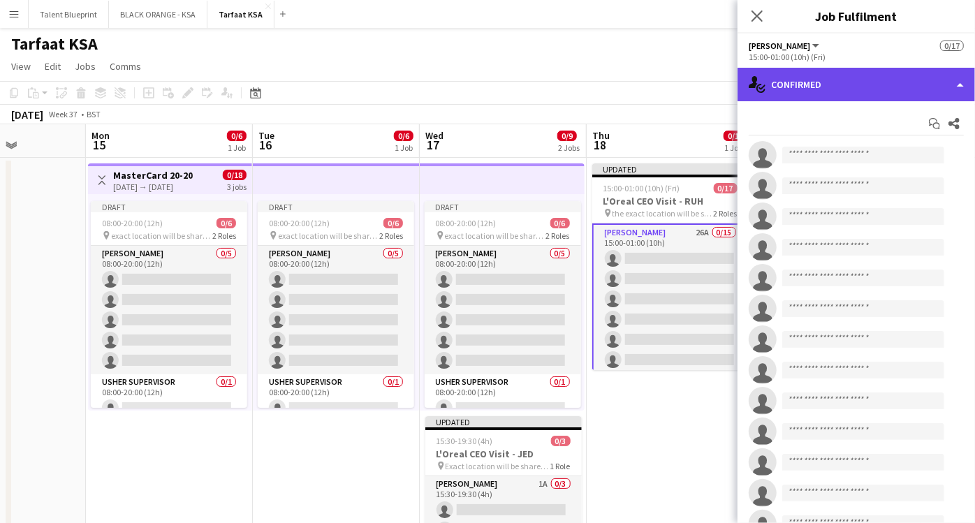
click at [906, 87] on div "single-neutral-actions-check-2 Confirmed" at bounding box center [857, 85] width 238 height 34
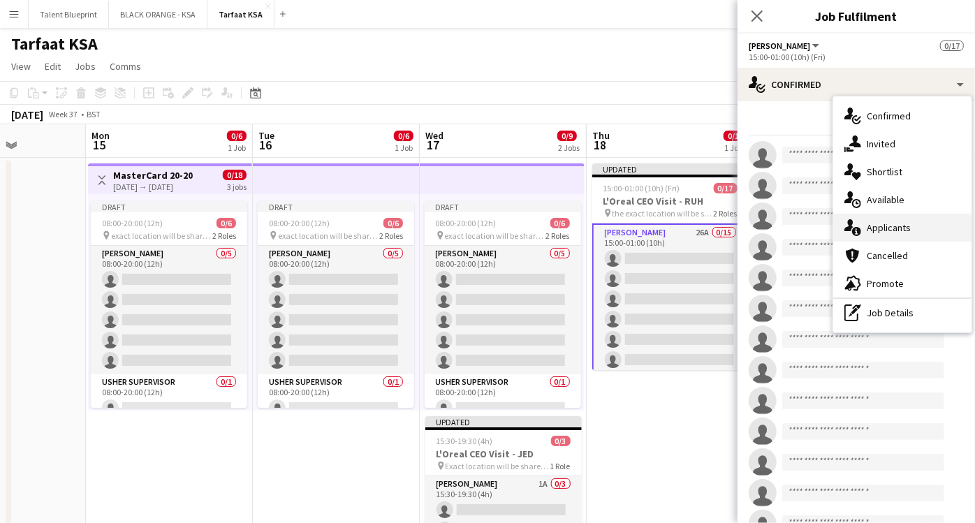
click at [896, 227] on span "Applicants" at bounding box center [889, 227] width 44 height 13
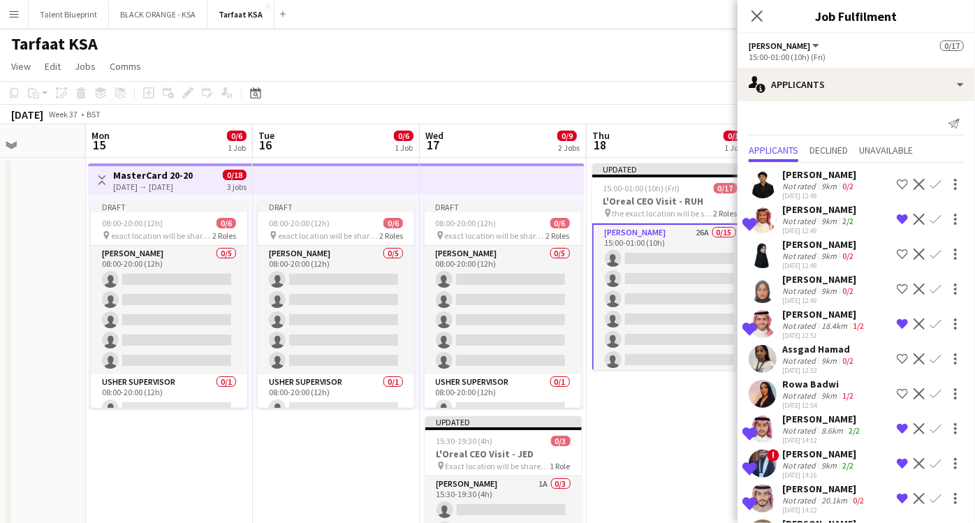
click at [826, 177] on div "[PERSON_NAME]" at bounding box center [820, 174] width 74 height 13
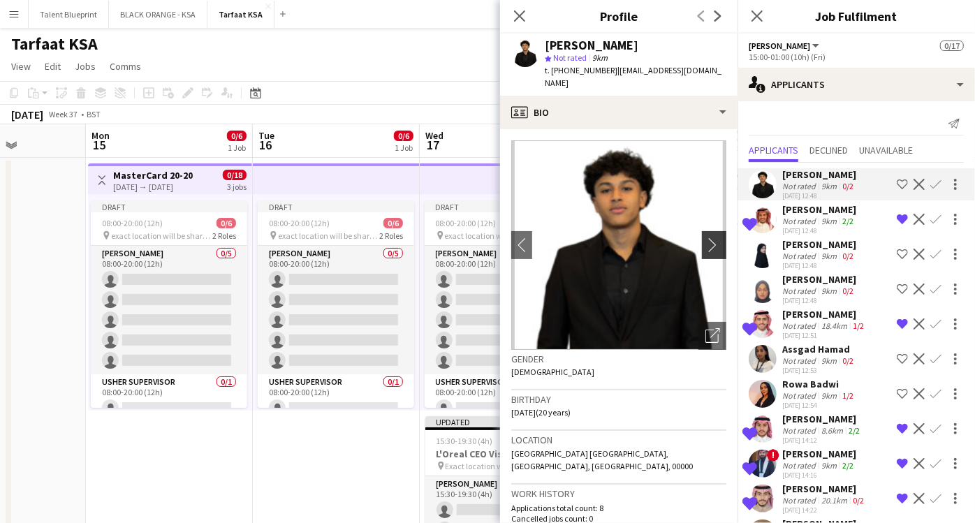
click at [706, 238] on app-icon "chevron-right" at bounding box center [717, 245] width 22 height 15
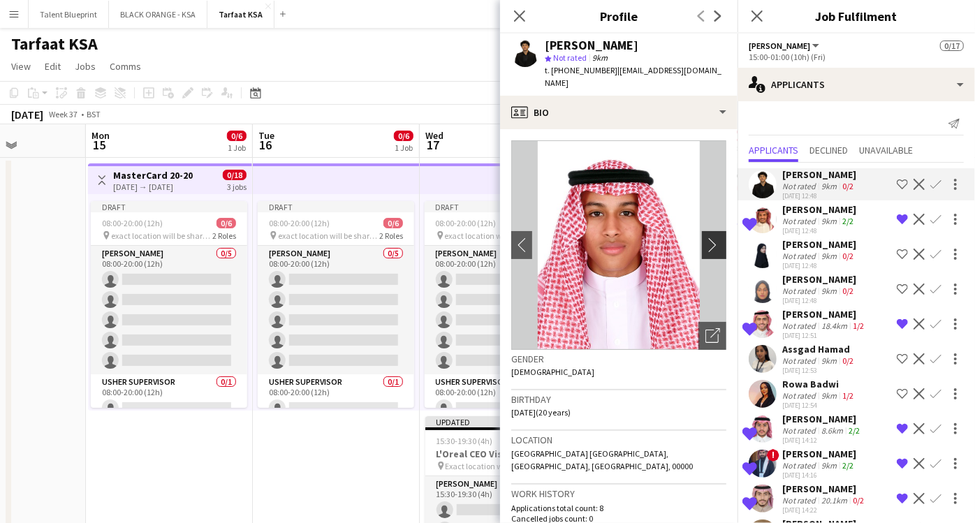
click at [706, 238] on app-icon "chevron-right" at bounding box center [717, 245] width 22 height 15
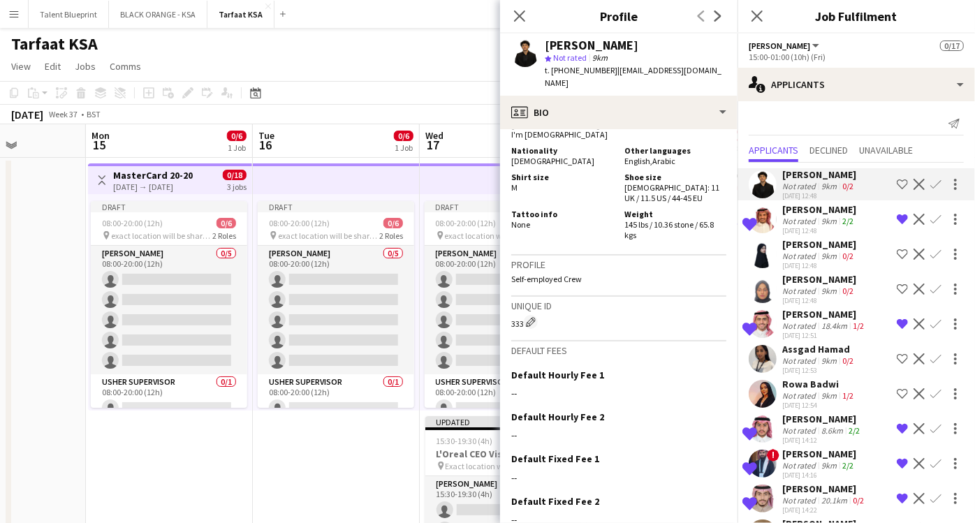
scroll to position [706, 0]
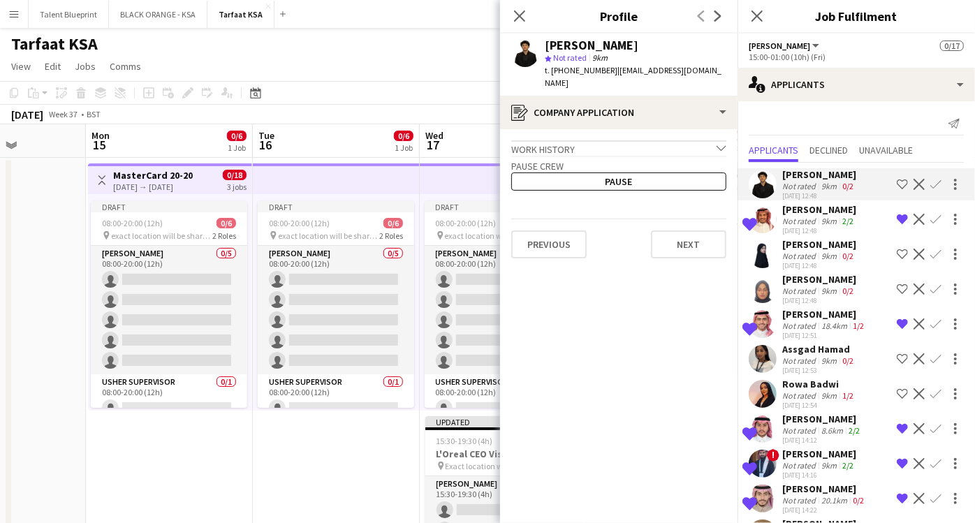
scroll to position [105, 0]
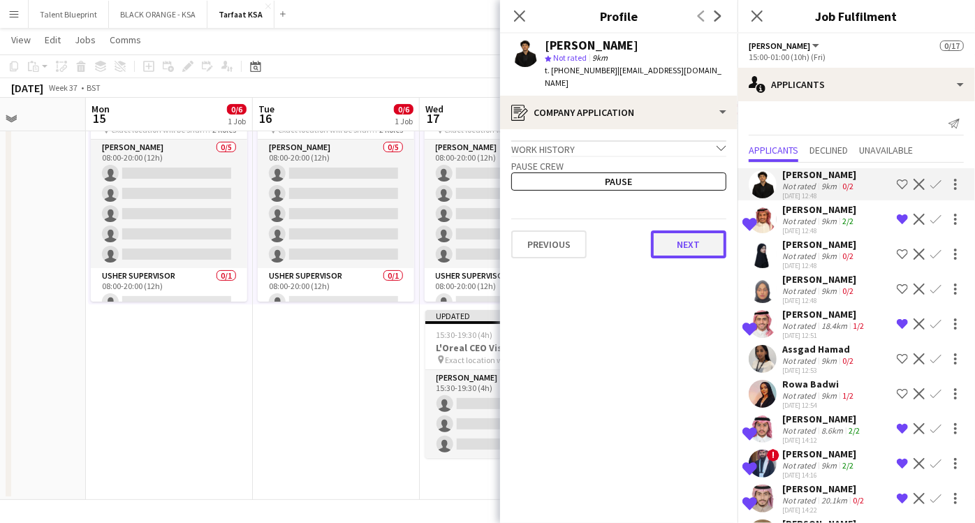
click at [676, 235] on button "Next" at bounding box center [688, 245] width 75 height 28
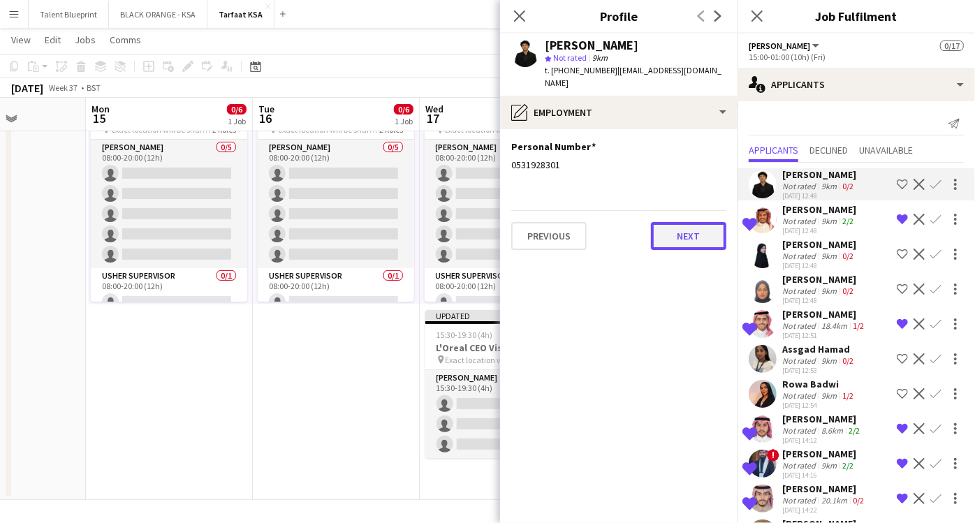
click at [676, 226] on button "Next" at bounding box center [688, 236] width 75 height 28
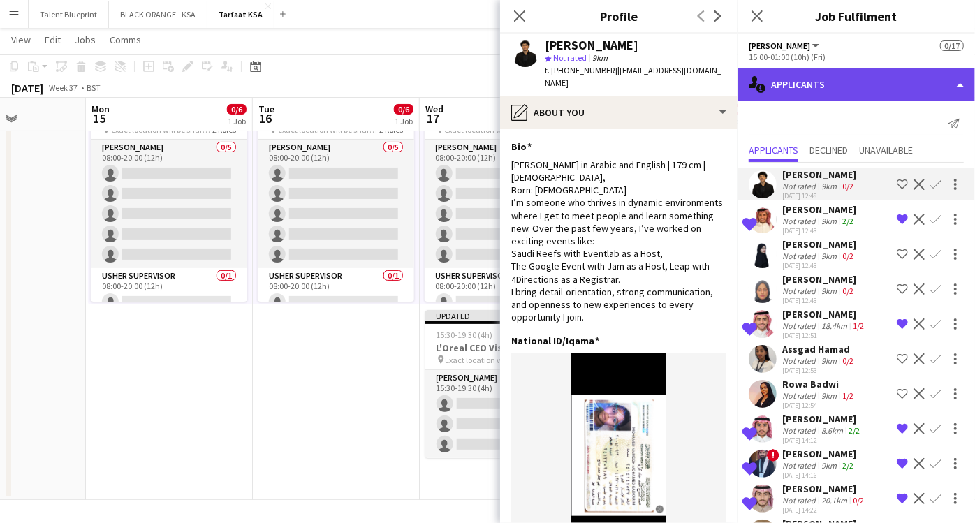
click at [951, 76] on div "single-neutral-actions-information Applicants" at bounding box center [857, 85] width 238 height 34
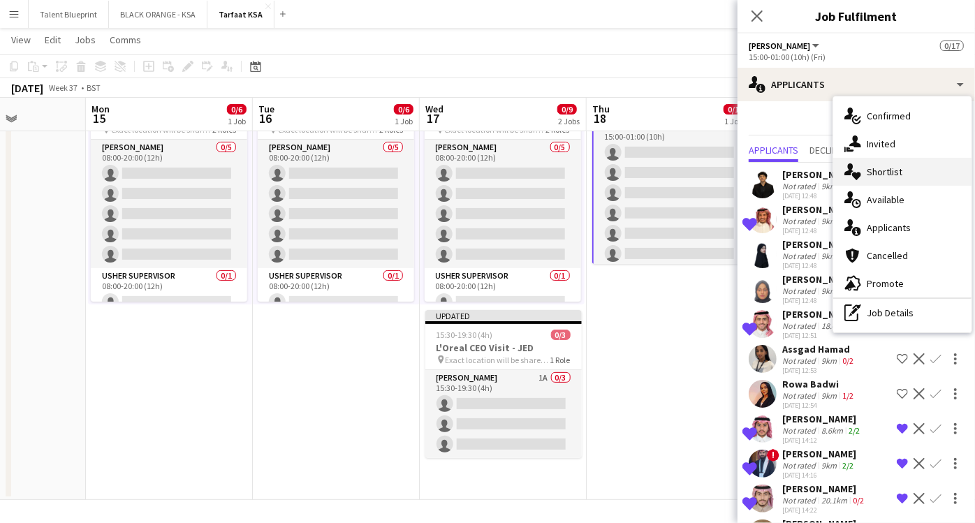
click at [894, 166] on span "Shortlist" at bounding box center [885, 172] width 36 height 13
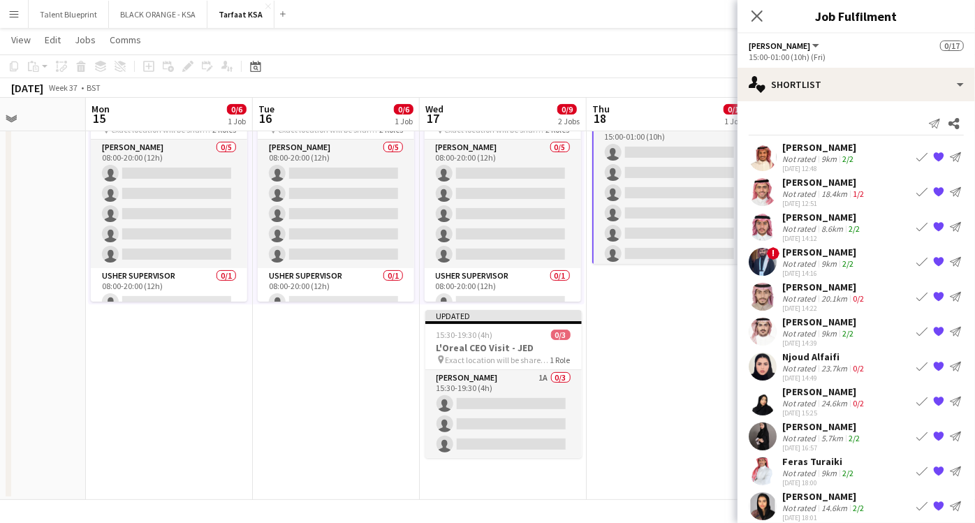
click at [819, 158] on div "9km" at bounding box center [829, 159] width 21 height 10
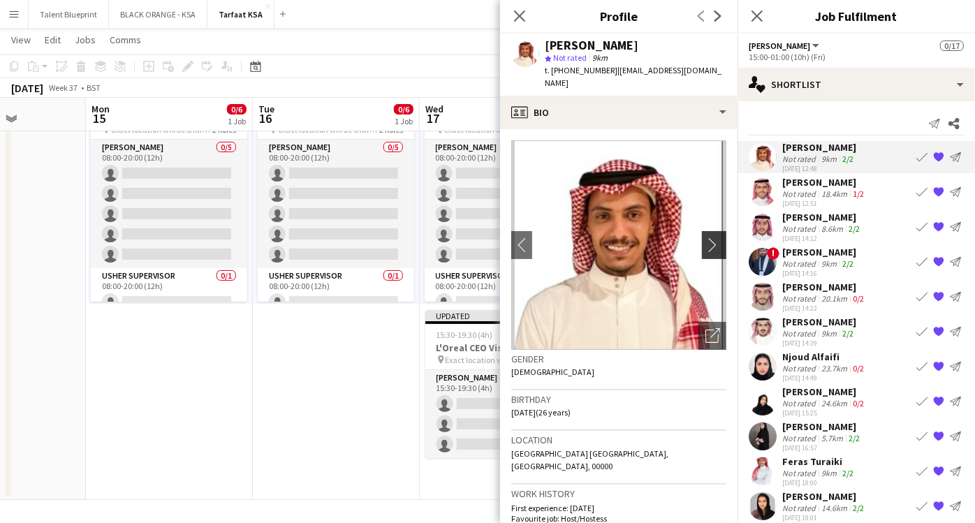
click at [706, 238] on app-icon "chevron-right" at bounding box center [717, 245] width 22 height 15
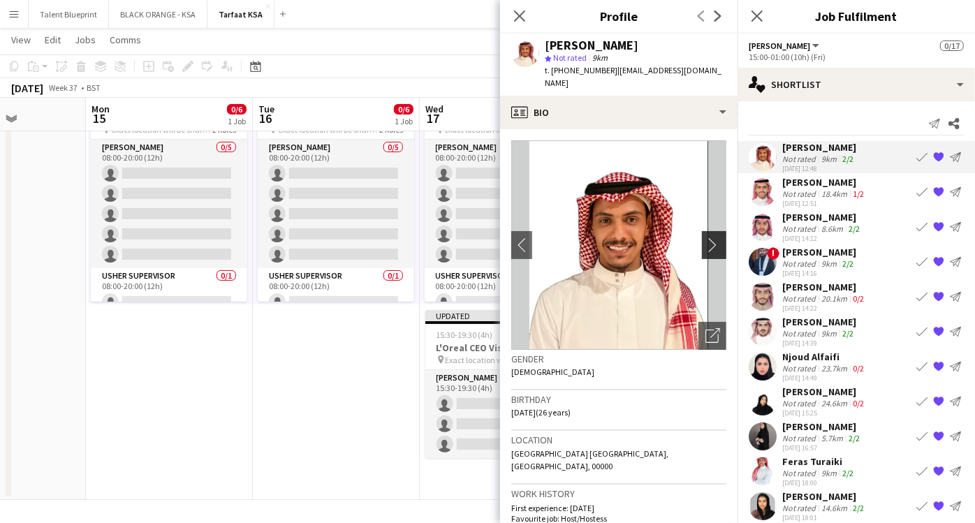
click at [706, 238] on app-icon "chevron-right" at bounding box center [717, 245] width 22 height 15
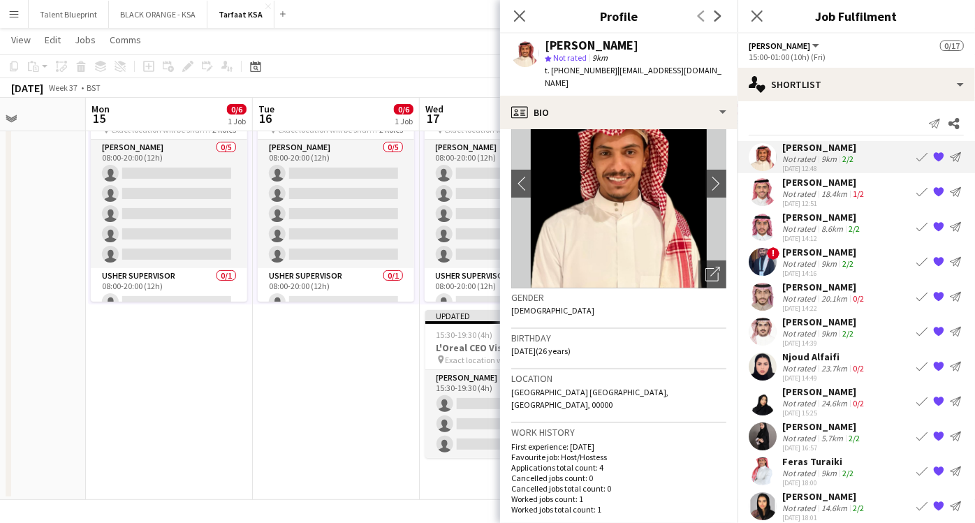
scroll to position [61, 0]
click at [810, 193] on div "Not rated" at bounding box center [801, 194] width 36 height 10
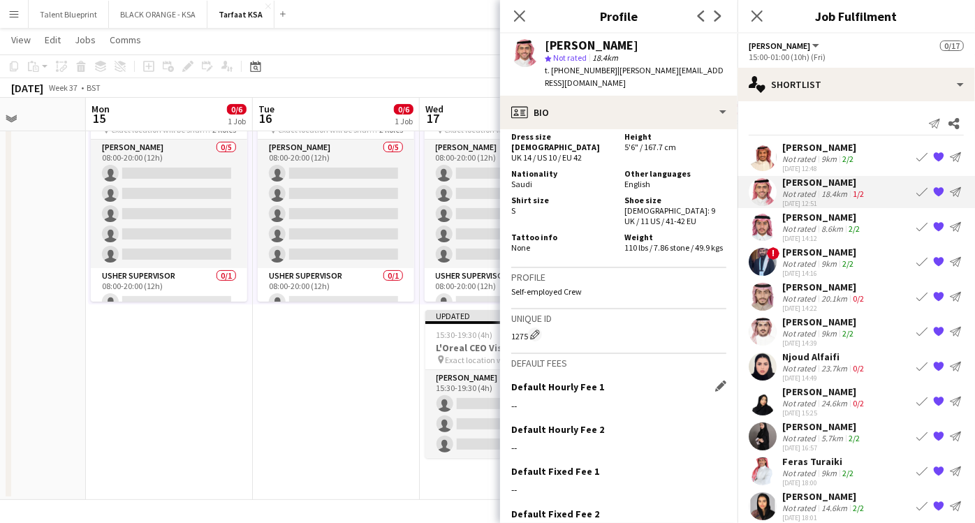
scroll to position [1321, 0]
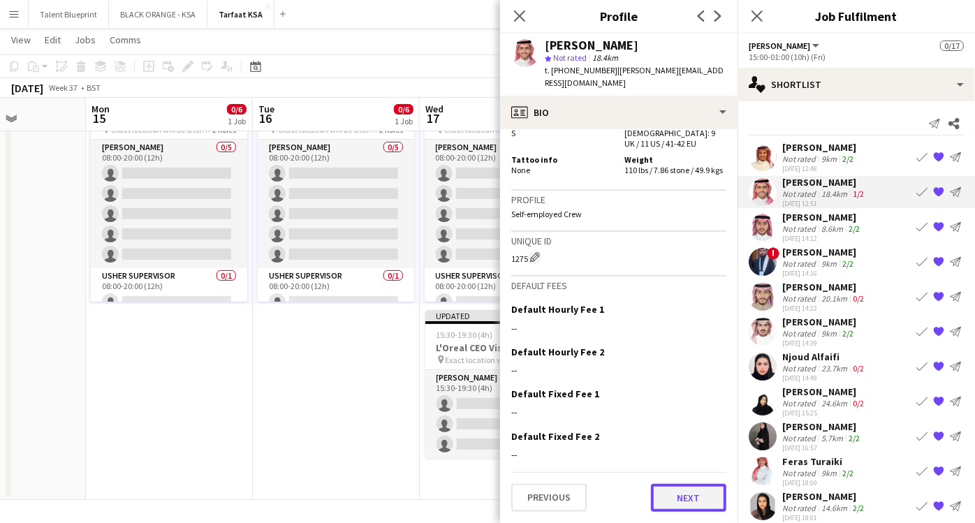
click at [658, 503] on button "Next" at bounding box center [688, 498] width 75 height 28
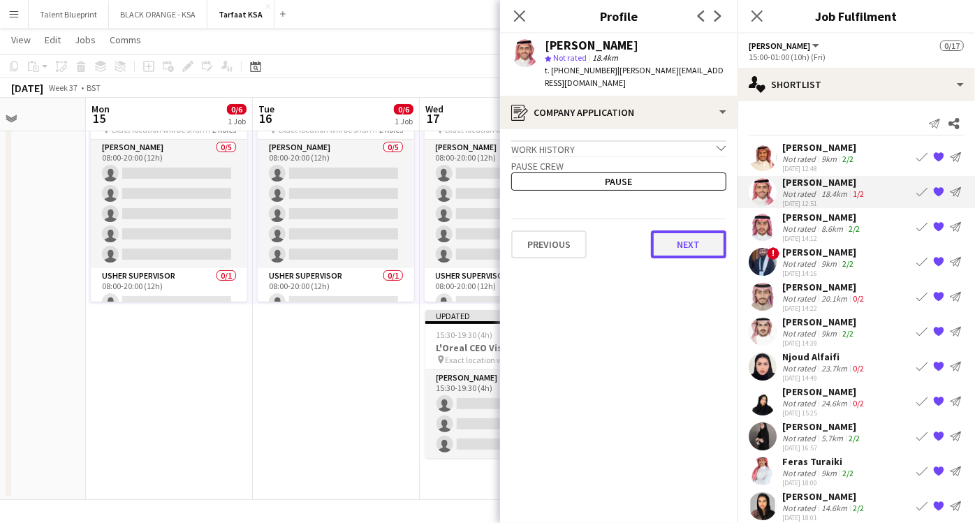
click at [679, 243] on button "Next" at bounding box center [688, 245] width 75 height 28
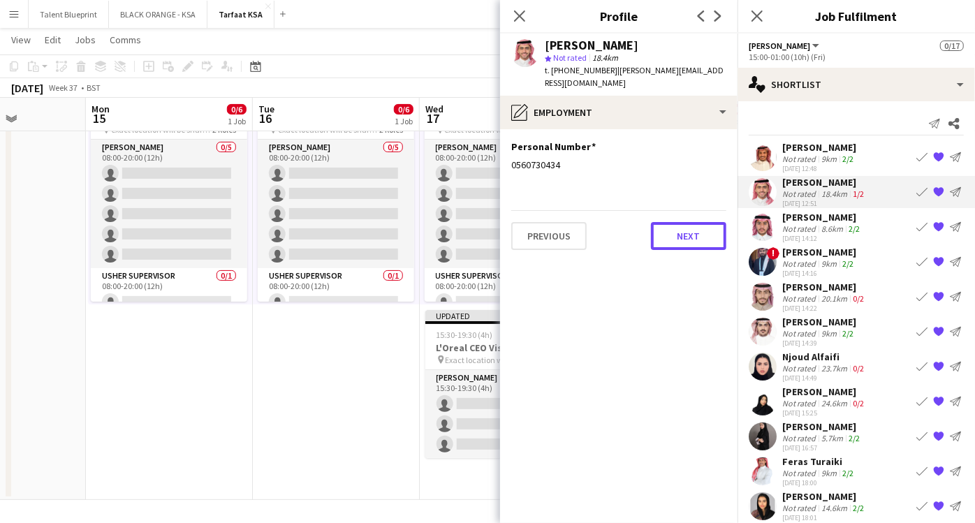
click at [679, 243] on button "Next" at bounding box center [688, 236] width 75 height 28
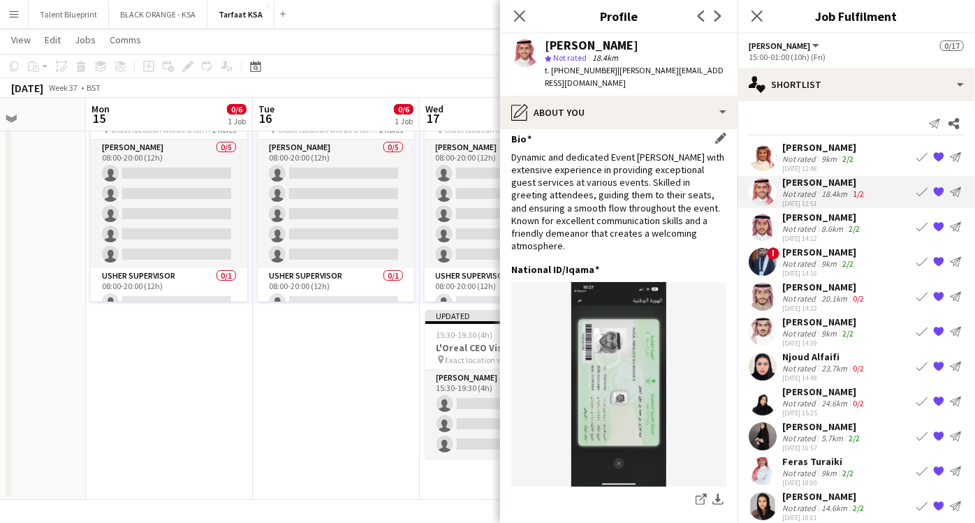
scroll to position [0, 0]
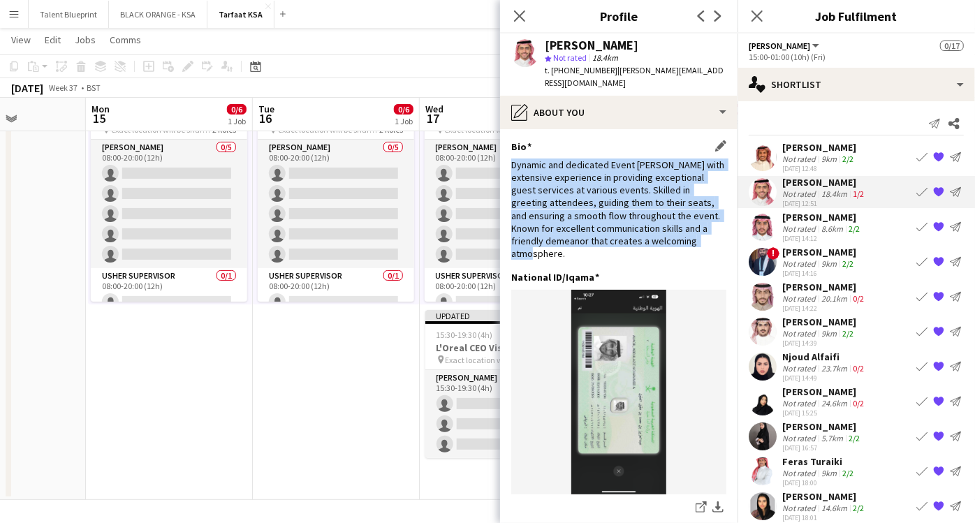
drag, startPoint x: 511, startPoint y: 163, endPoint x: 659, endPoint y: 261, distance: 177.1
click at [659, 261] on div "Bio Edit this field Dynamic and dedicated Event Usher with extensive experience…" at bounding box center [618, 205] width 215 height 131
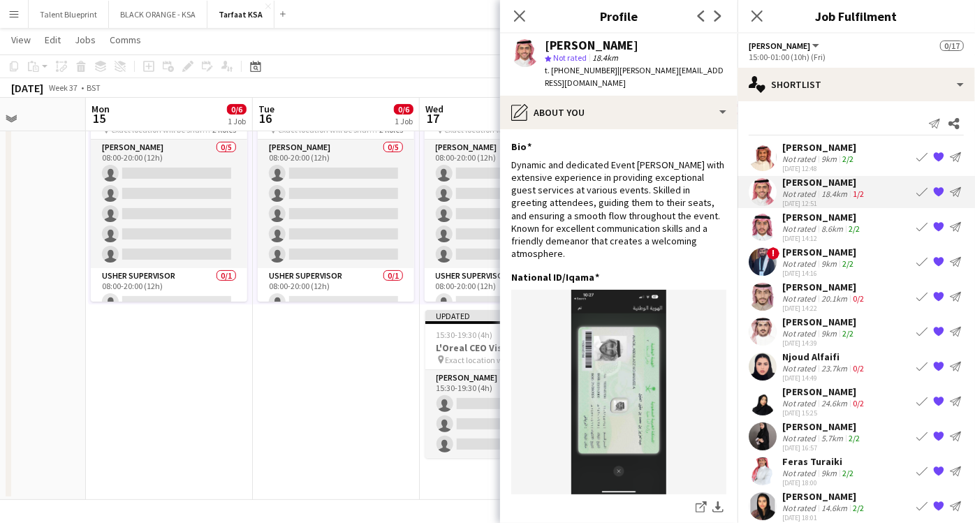
click at [804, 222] on div "[PERSON_NAME]" at bounding box center [823, 217] width 80 height 13
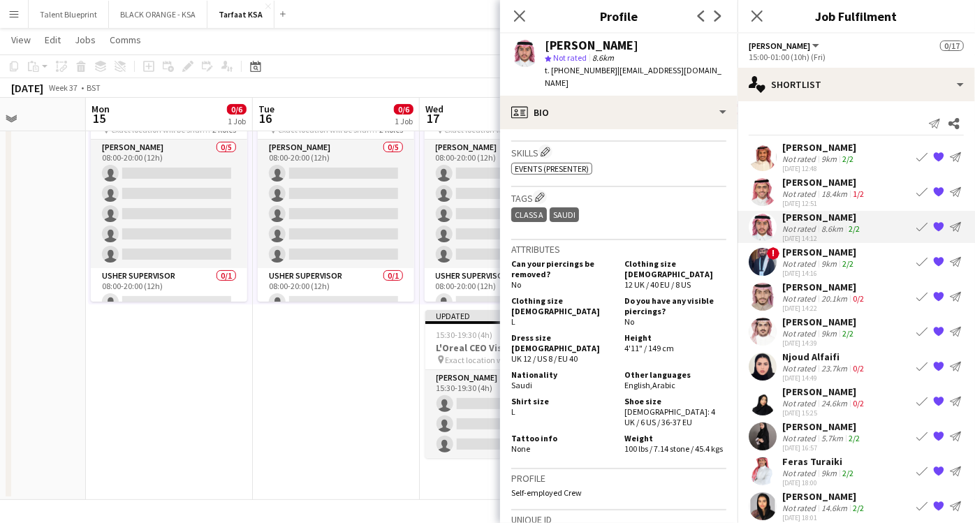
scroll to position [749, 0]
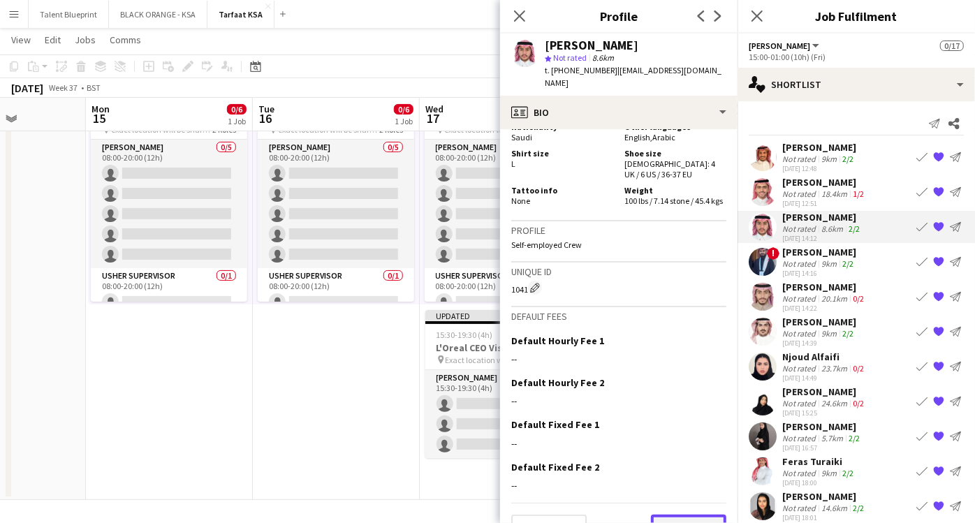
click at [665, 515] on button "Next" at bounding box center [688, 529] width 75 height 28
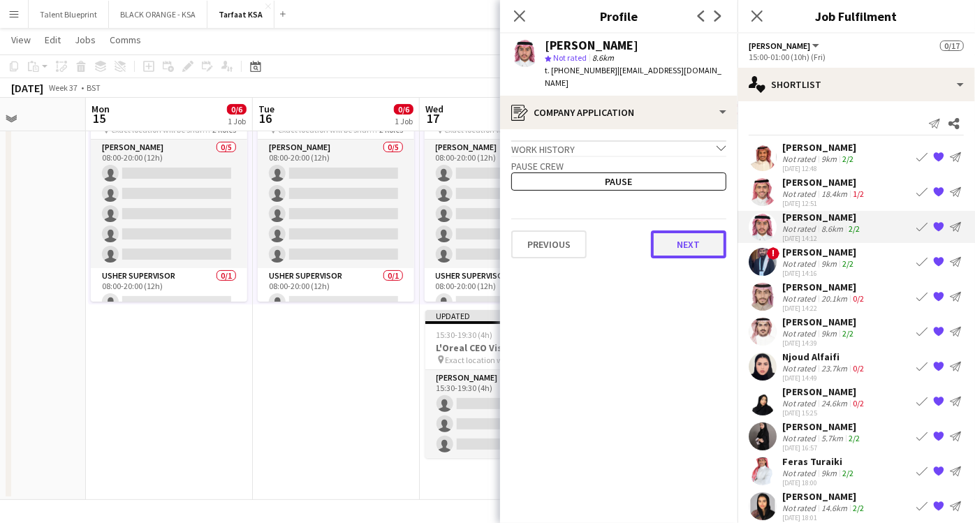
click at [678, 231] on button "Next" at bounding box center [688, 245] width 75 height 28
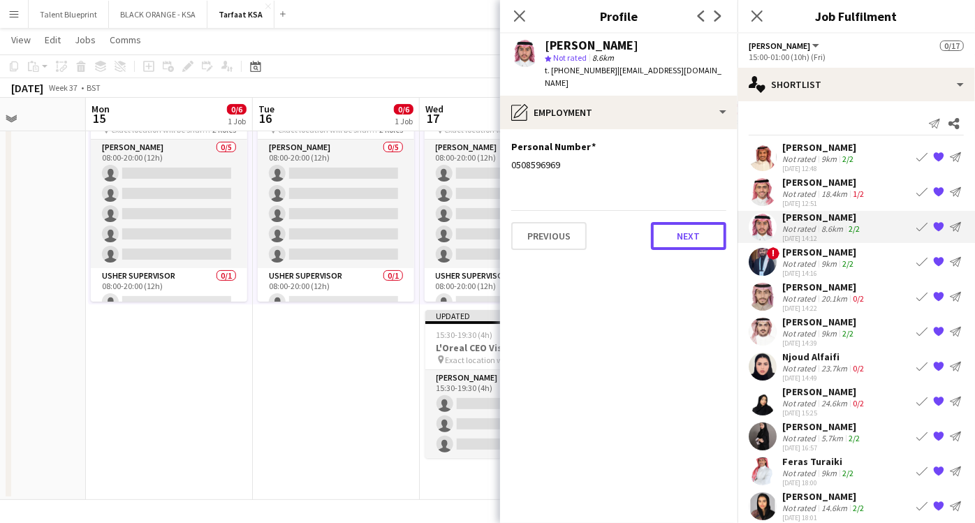
click at [678, 226] on button "Next" at bounding box center [688, 236] width 75 height 28
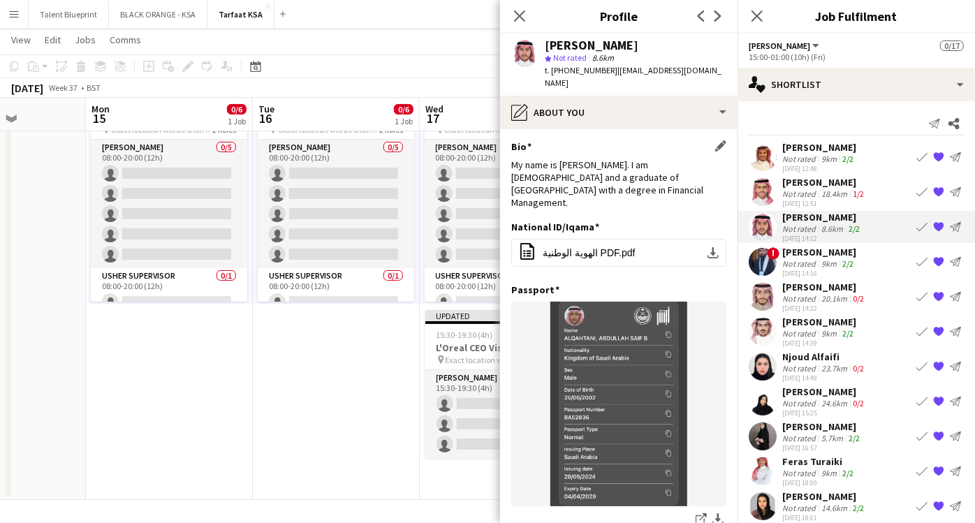
click at [598, 159] on div "My name is Abdullah Al-Qahtani. I am 23 years old and a graduate of King Saud U…" at bounding box center [618, 184] width 215 height 51
click at [806, 259] on div "Not rated" at bounding box center [801, 264] width 36 height 10
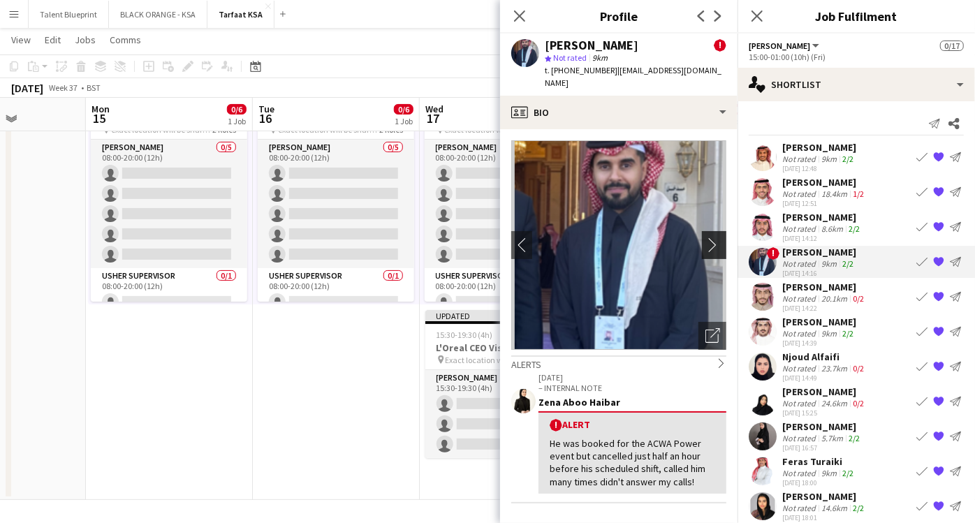
click at [706, 238] on app-icon "chevron-right" at bounding box center [717, 245] width 22 height 15
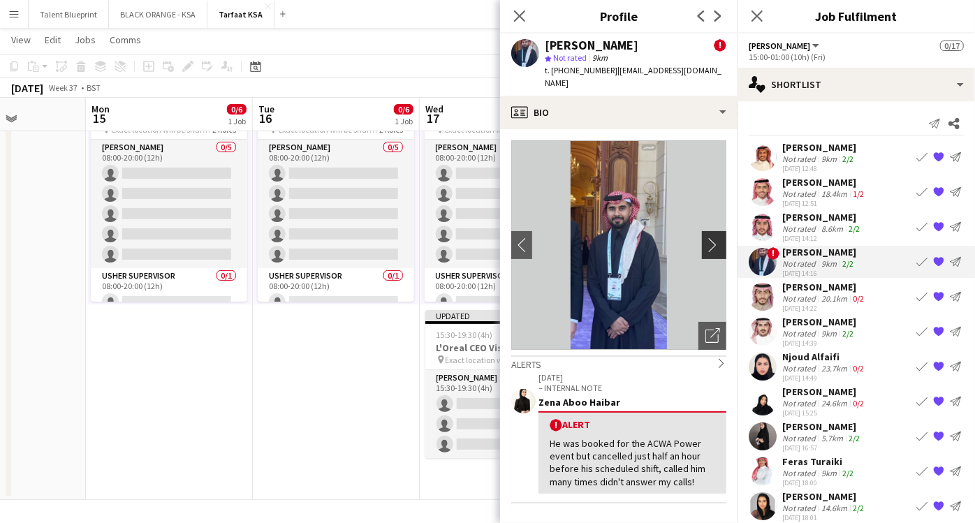
click at [706, 238] on app-icon "chevron-right" at bounding box center [717, 245] width 22 height 15
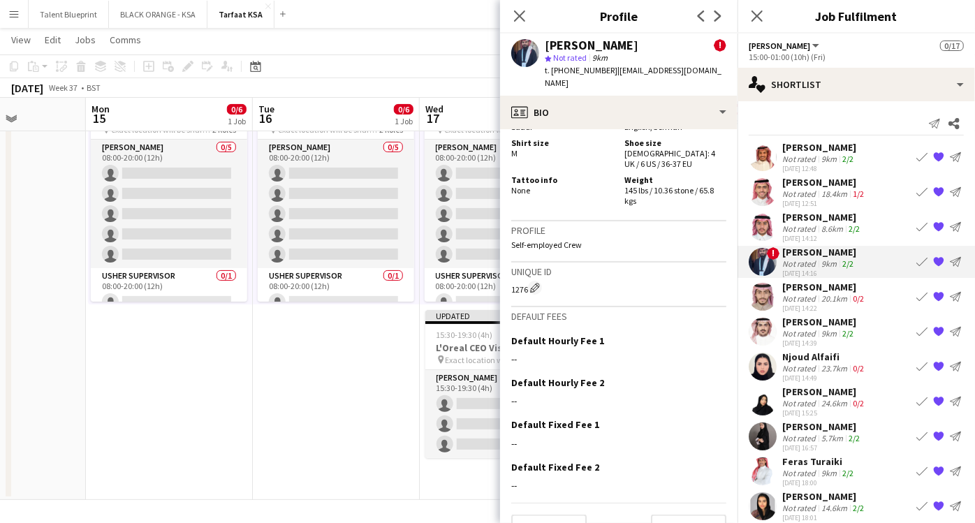
scroll to position [924, 0]
click at [656, 514] on button "Next" at bounding box center [688, 528] width 75 height 28
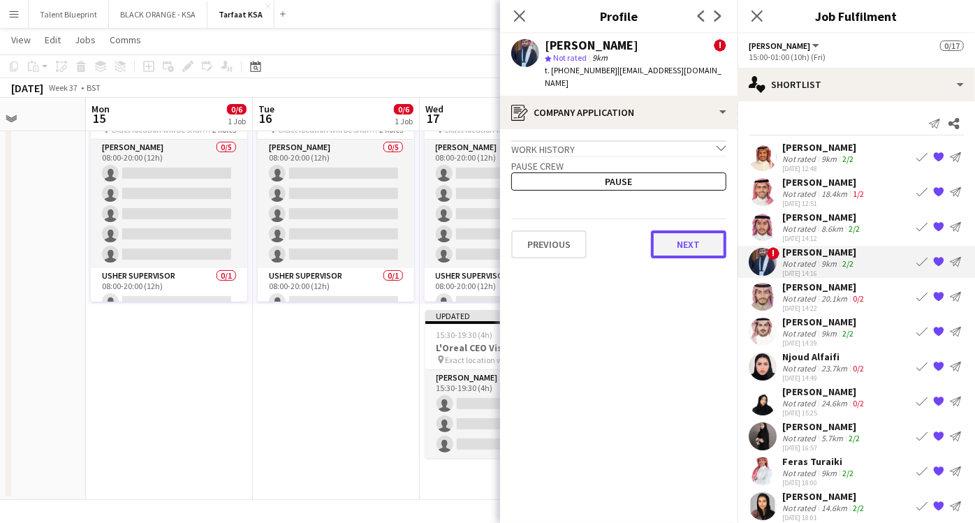
click at [688, 233] on button "Next" at bounding box center [688, 245] width 75 height 28
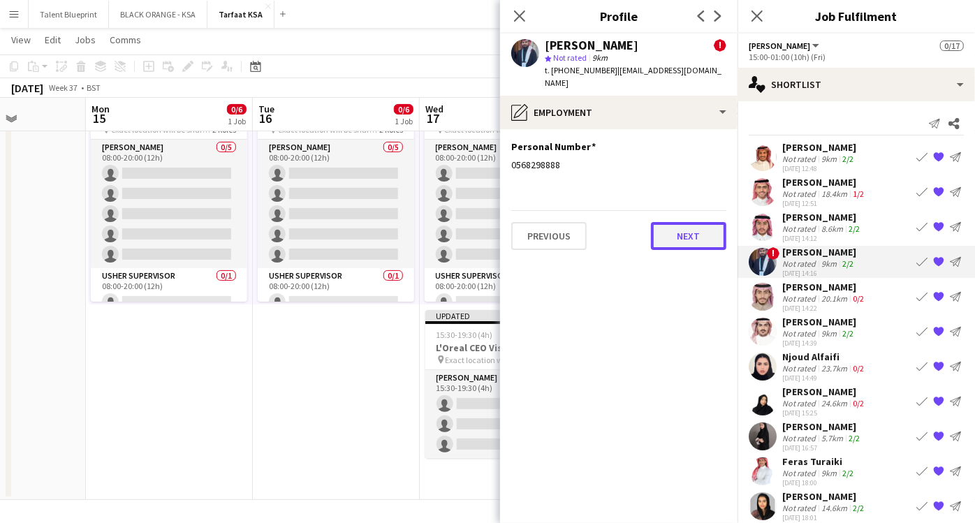
click at [688, 231] on button "Next" at bounding box center [688, 236] width 75 height 28
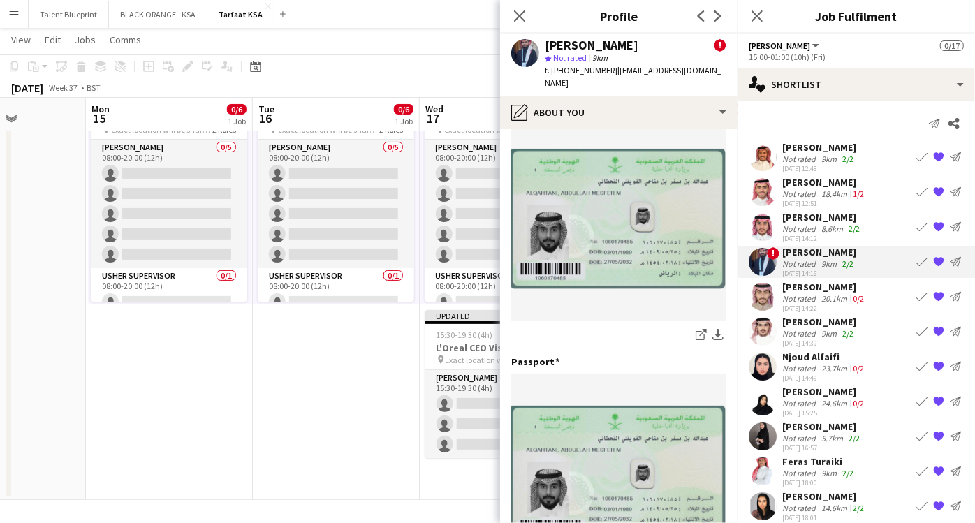
scroll to position [212, 0]
click at [794, 285] on div "[PERSON_NAME]" at bounding box center [825, 287] width 85 height 13
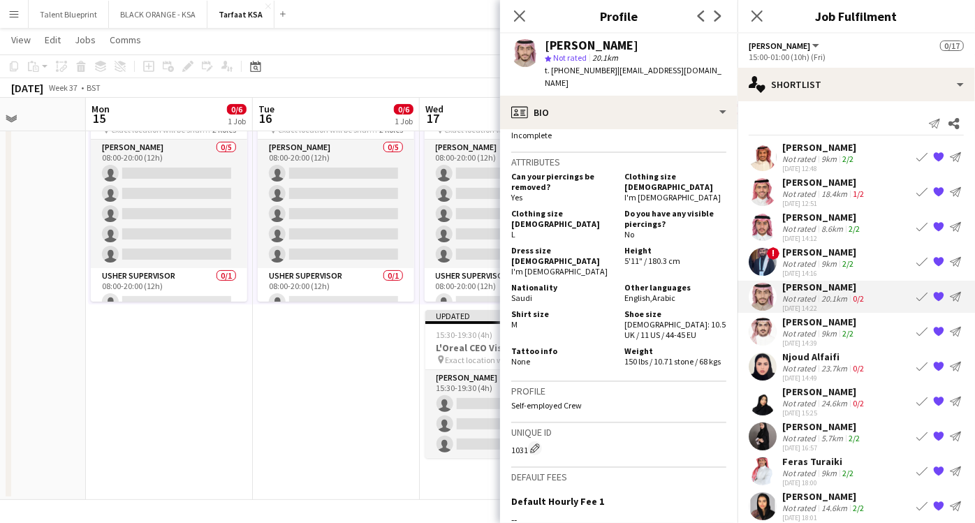
scroll to position [833, 0]
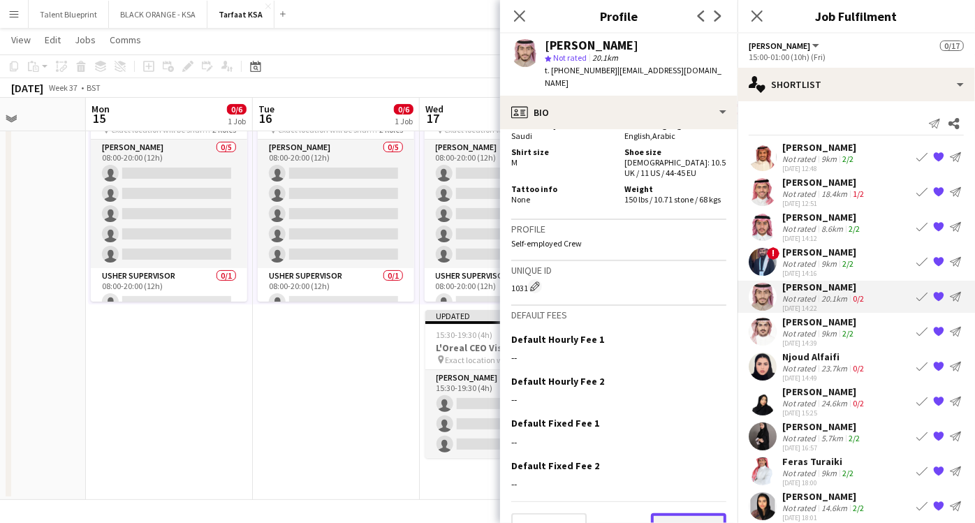
click at [656, 514] on button "Next" at bounding box center [688, 528] width 75 height 28
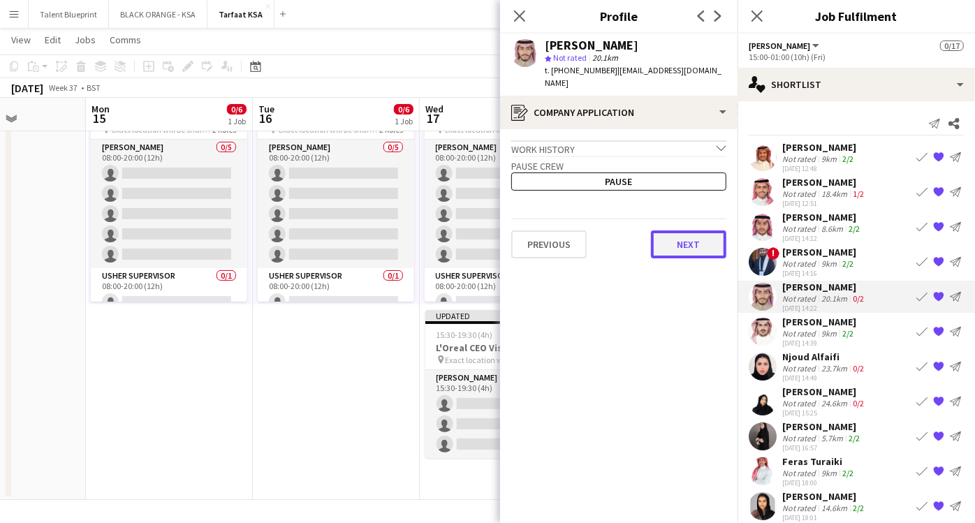
click at [665, 231] on button "Next" at bounding box center [688, 245] width 75 height 28
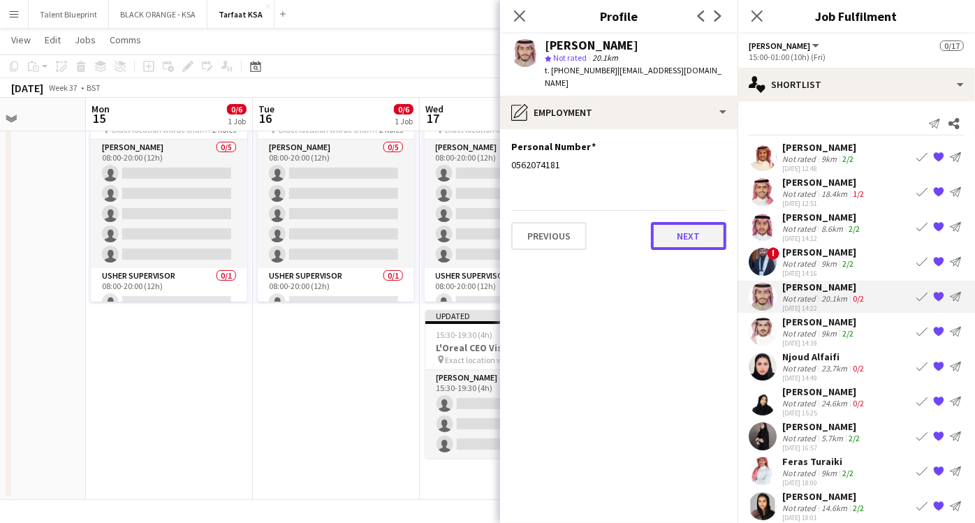
click at [667, 222] on button "Next" at bounding box center [688, 236] width 75 height 28
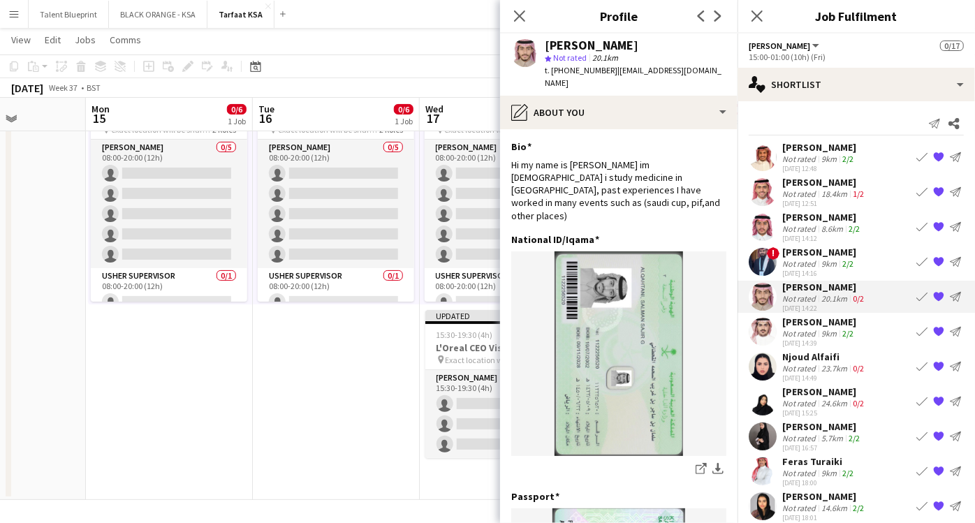
click at [814, 327] on div "[PERSON_NAME]" at bounding box center [820, 322] width 74 height 13
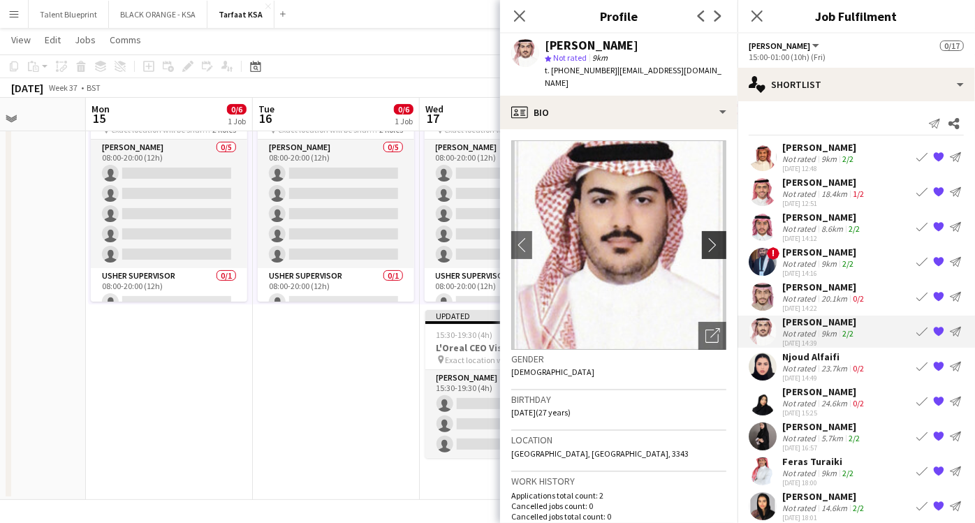
click at [706, 238] on app-icon "chevron-right" at bounding box center [717, 245] width 22 height 15
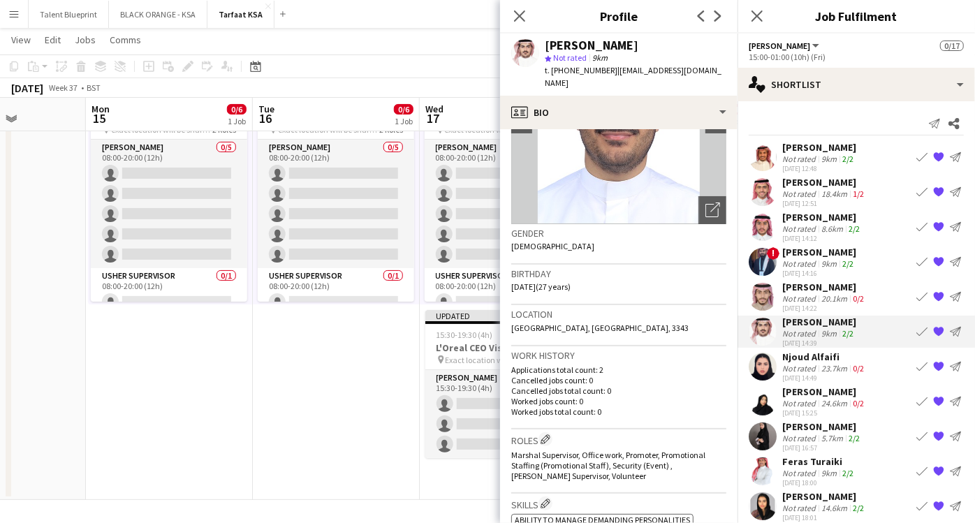
scroll to position [0, 0]
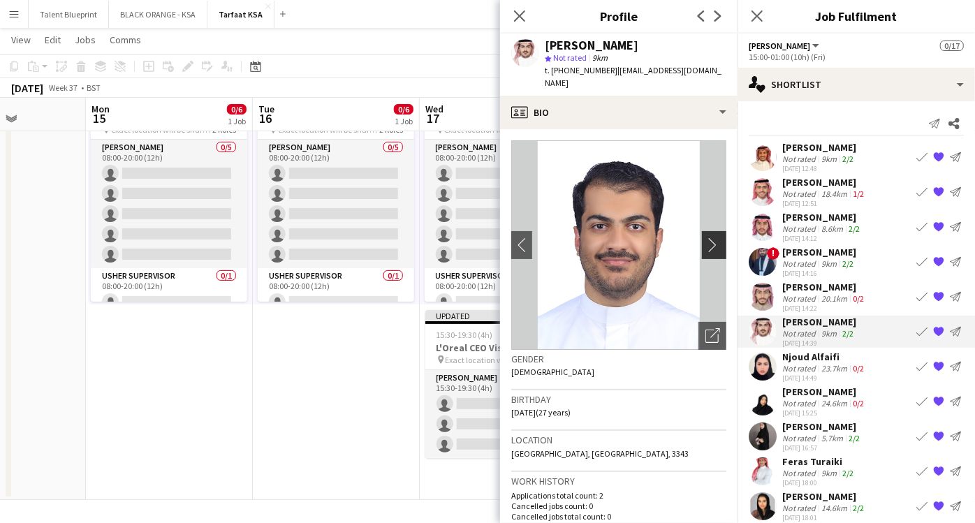
click at [706, 238] on app-icon "chevron-right" at bounding box center [717, 245] width 22 height 15
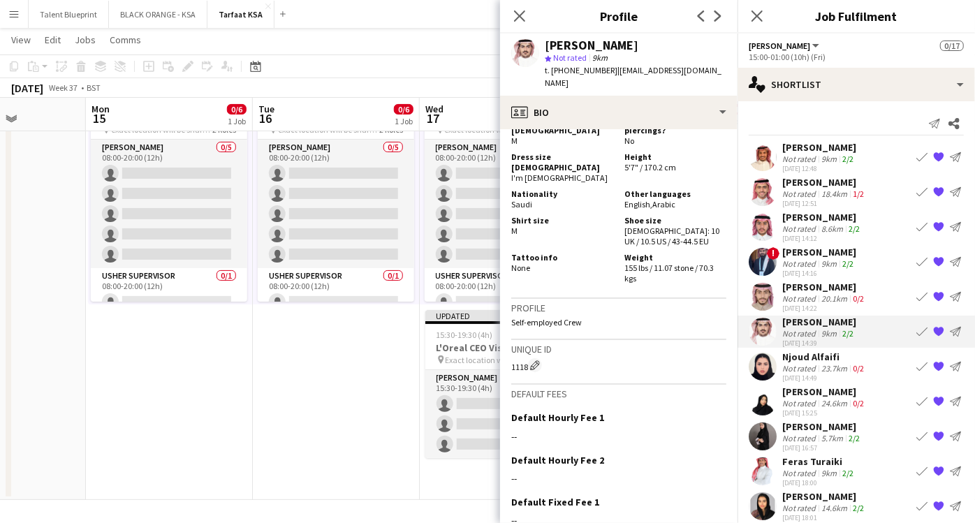
scroll to position [1096, 0]
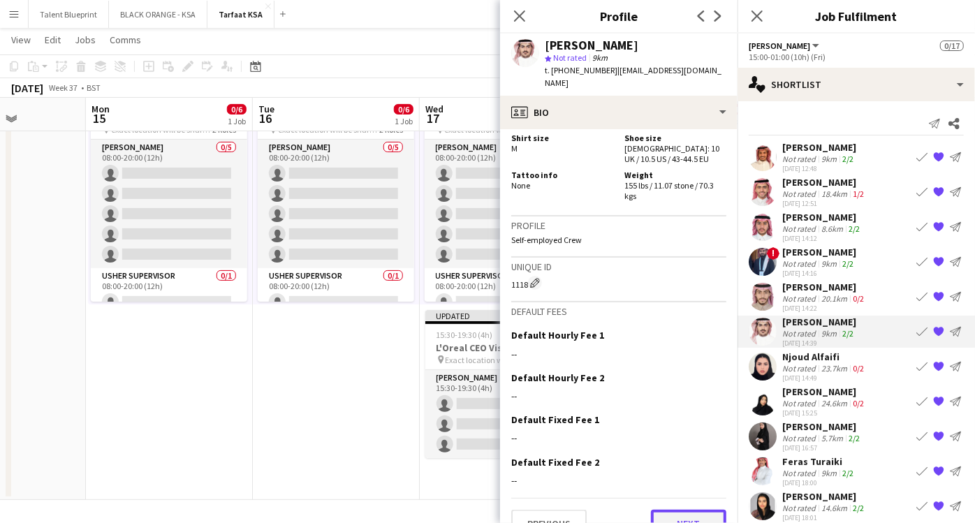
click at [651, 510] on button "Next" at bounding box center [688, 524] width 75 height 28
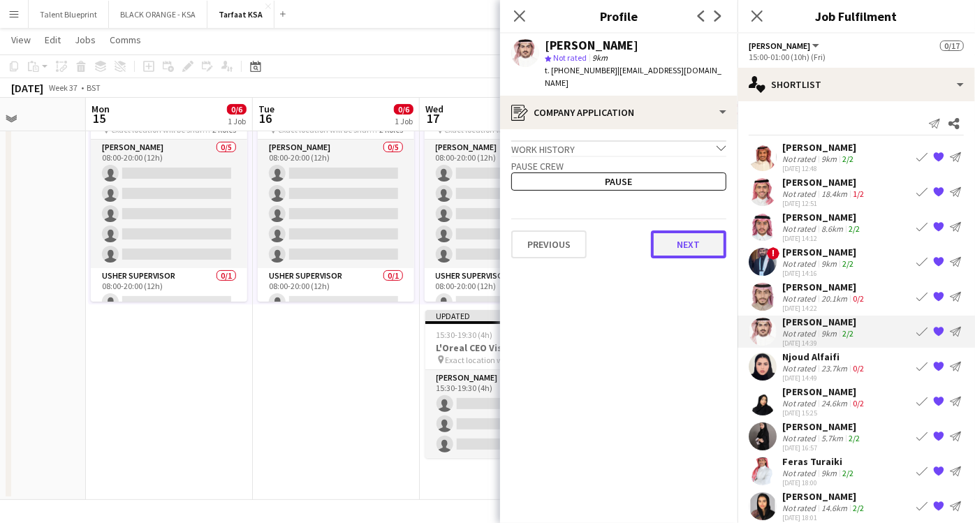
click at [680, 231] on button "Next" at bounding box center [688, 245] width 75 height 28
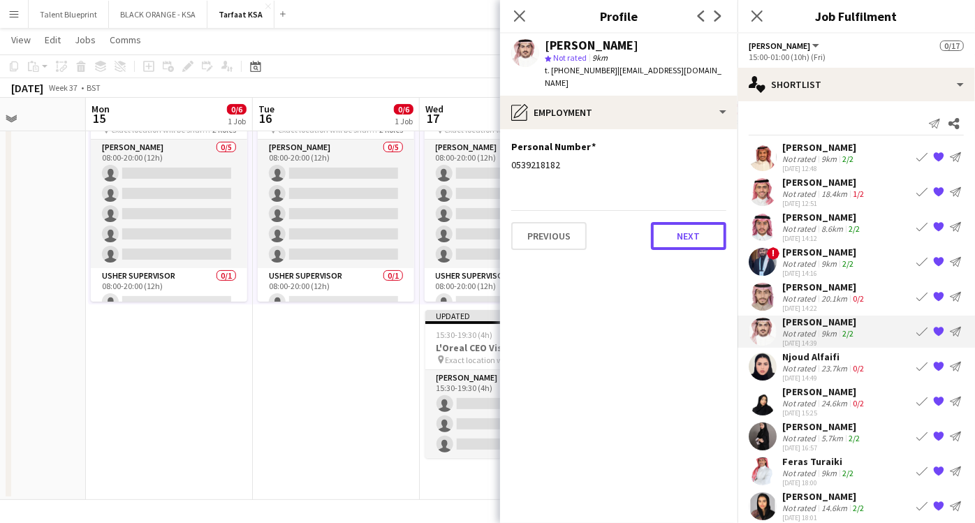
click at [680, 231] on button "Next" at bounding box center [688, 236] width 75 height 28
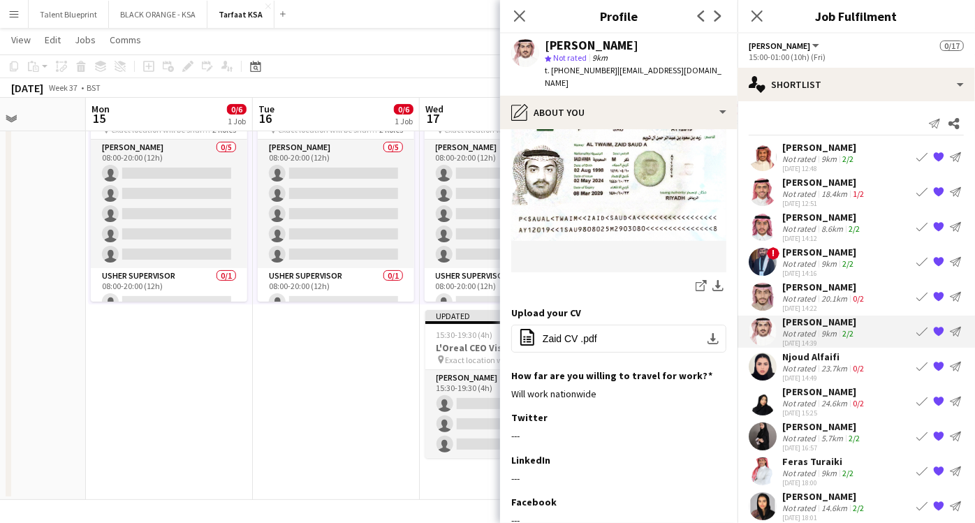
scroll to position [496, 0]
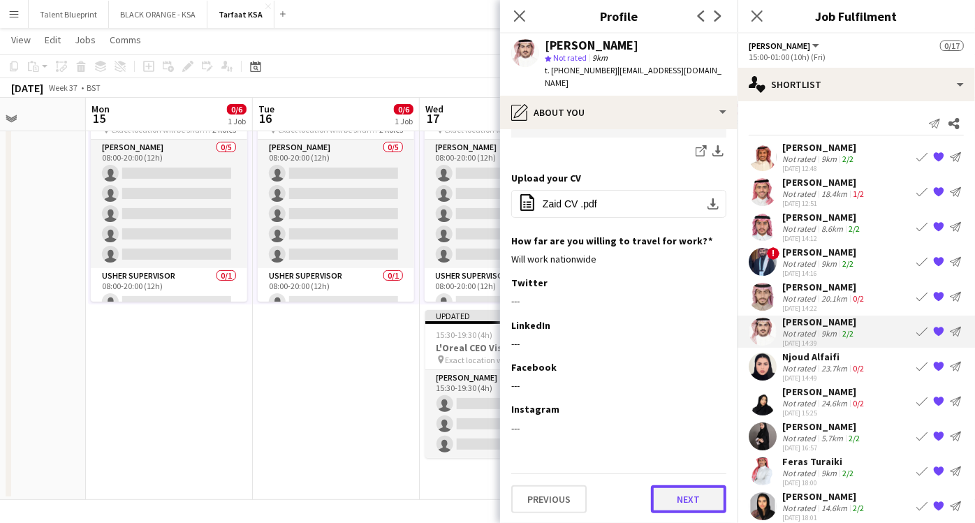
click at [681, 501] on button "Next" at bounding box center [688, 500] width 75 height 28
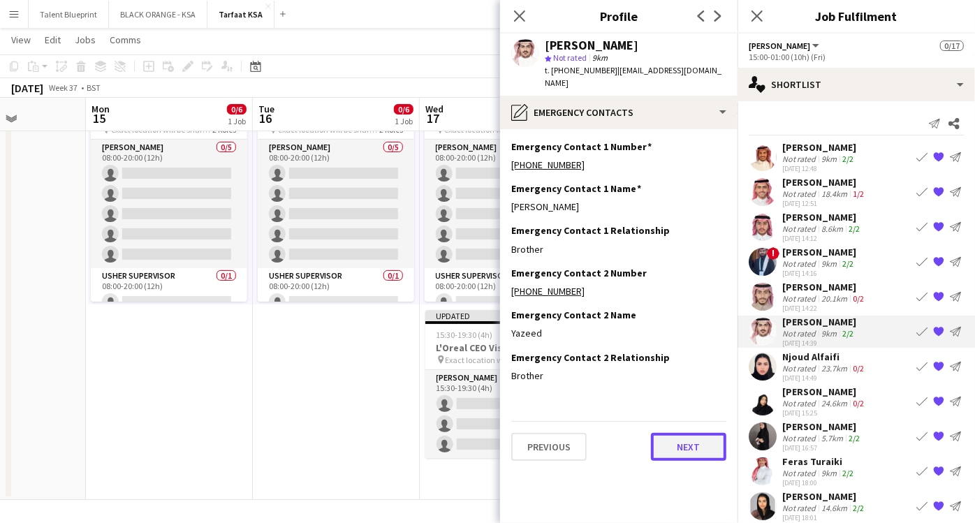
click at [684, 437] on button "Next" at bounding box center [688, 447] width 75 height 28
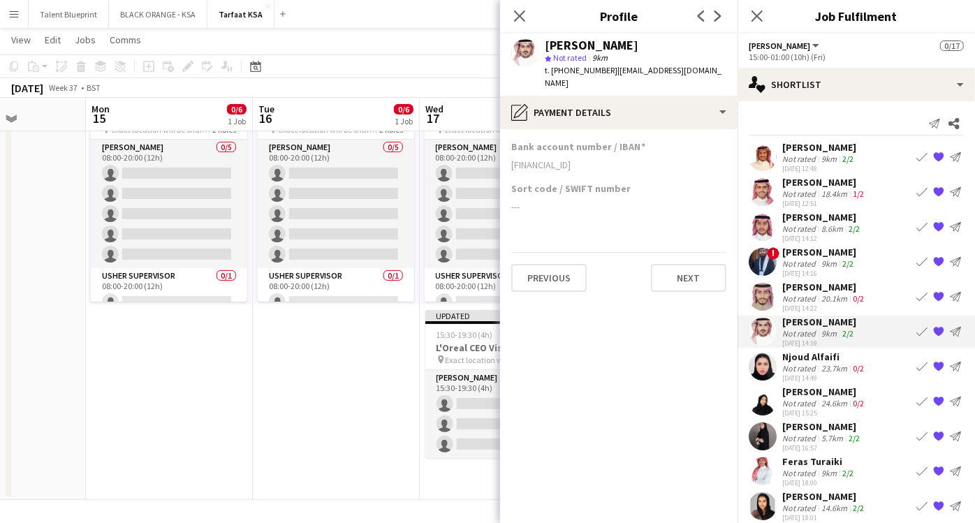
click at [804, 362] on div "Njoud Alfaifi" at bounding box center [825, 357] width 85 height 13
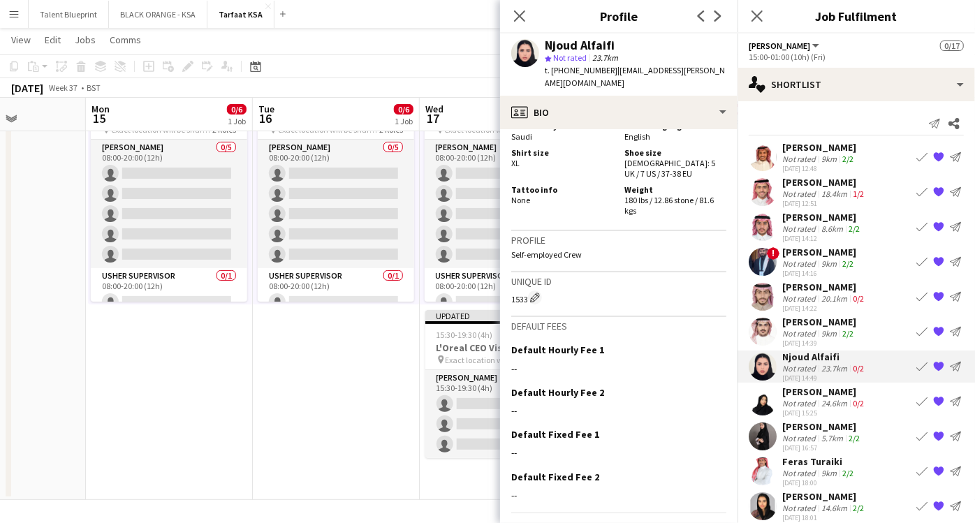
scroll to position [729, 0]
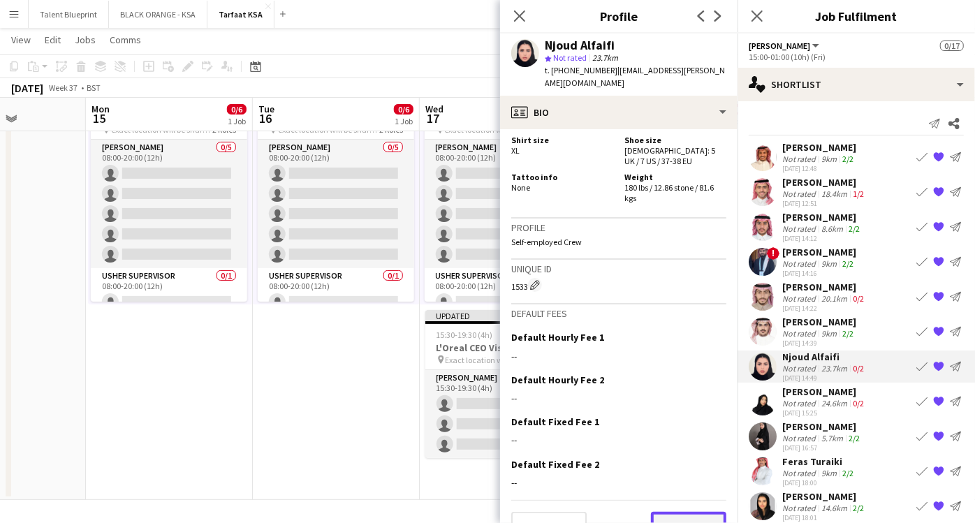
click at [662, 512] on button "Next" at bounding box center [688, 526] width 75 height 28
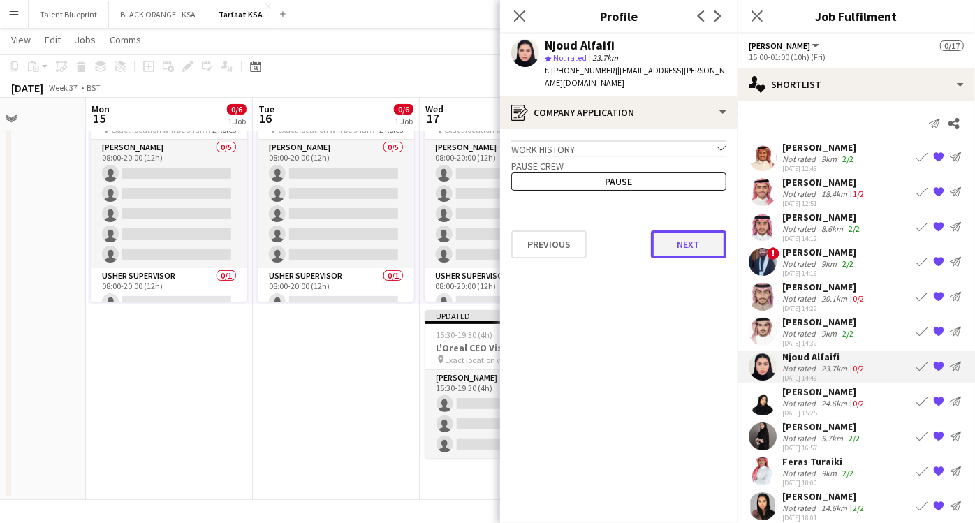
click at [672, 231] on button "Next" at bounding box center [688, 245] width 75 height 28
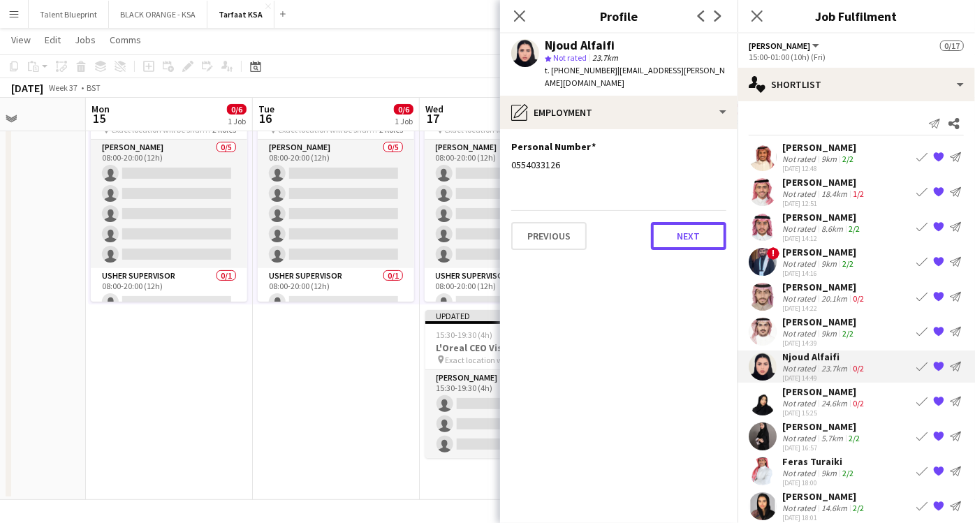
click at [672, 222] on button "Next" at bounding box center [688, 236] width 75 height 28
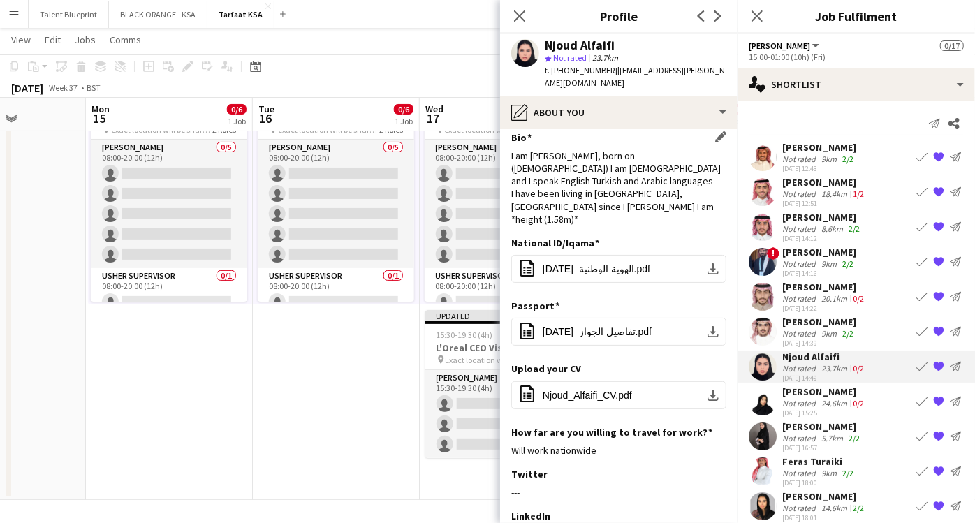
scroll to position [10, 0]
click at [620, 194] on div "I am Njoud Mohammed Alfaifi, born on (28 July, 2001) I am Saudi and I speak Eng…" at bounding box center [618, 187] width 215 height 76
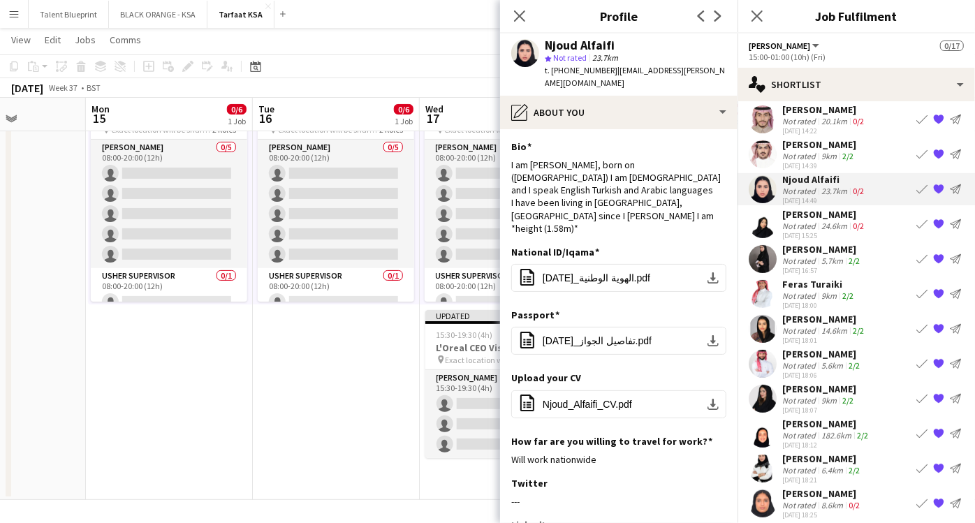
scroll to position [175, 0]
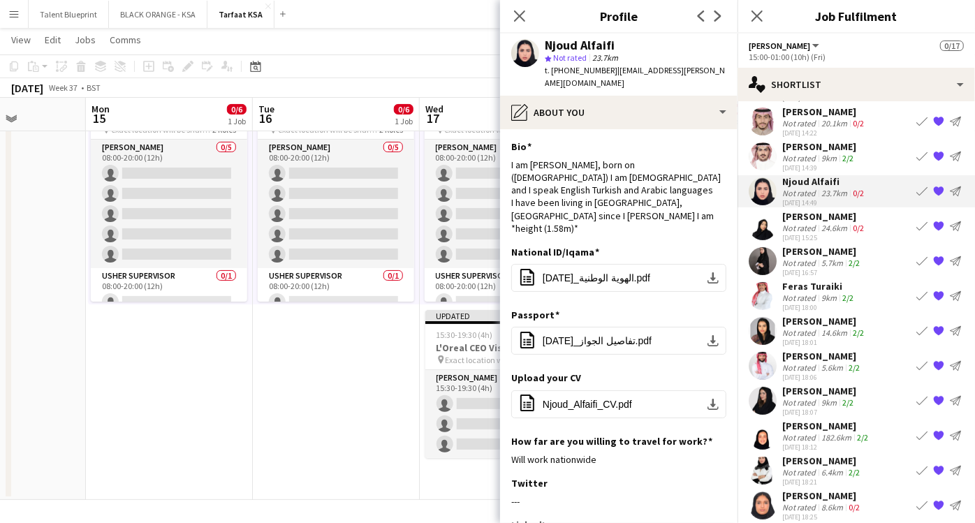
click at [800, 213] on div "[PERSON_NAME]" at bounding box center [825, 216] width 85 height 13
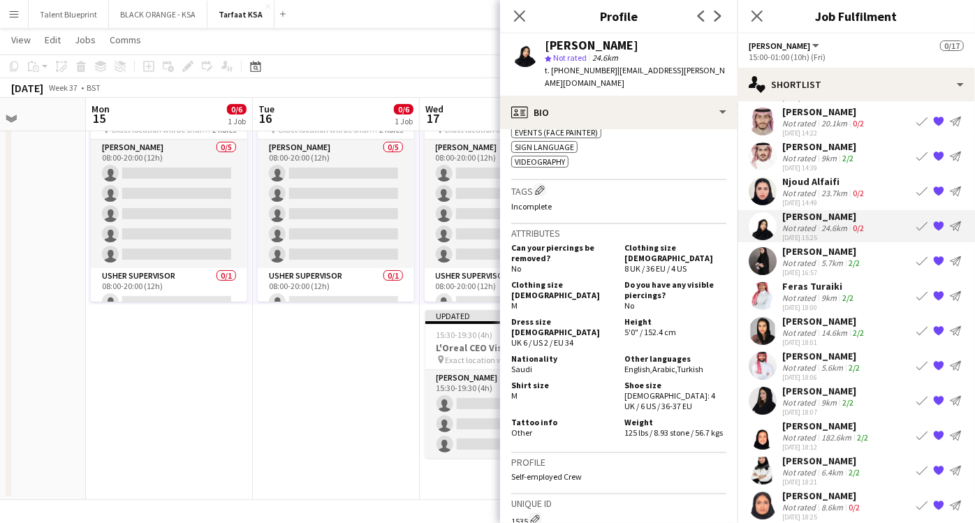
scroll to position [788, 0]
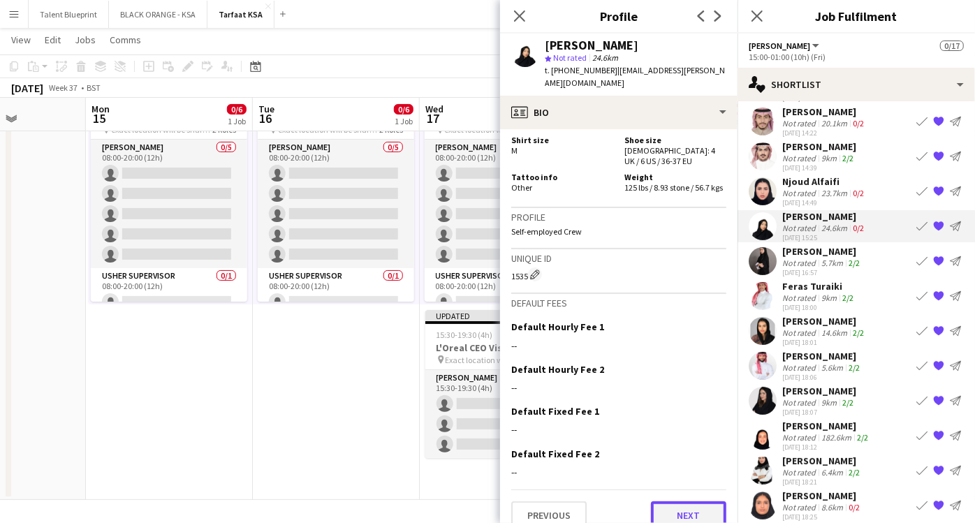
click at [651, 502] on button "Next" at bounding box center [688, 516] width 75 height 28
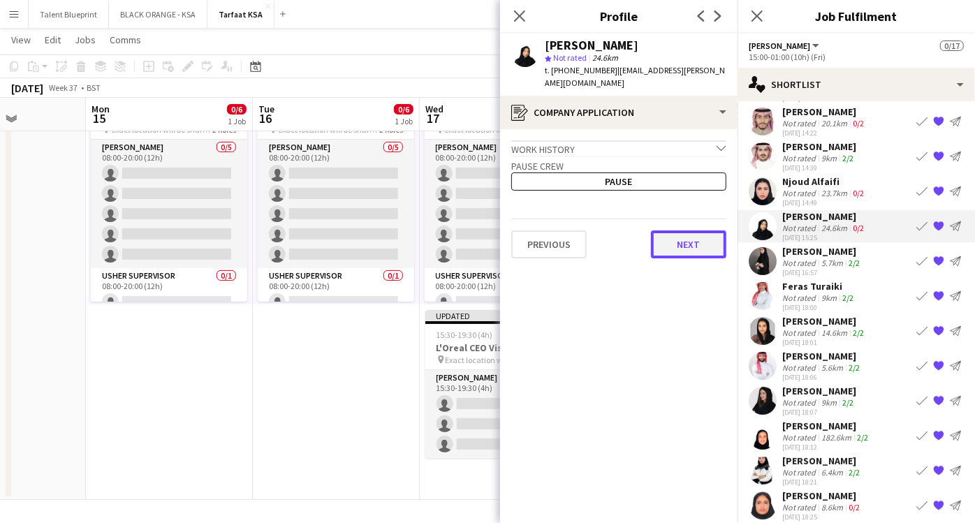
click at [681, 241] on button "Next" at bounding box center [688, 245] width 75 height 28
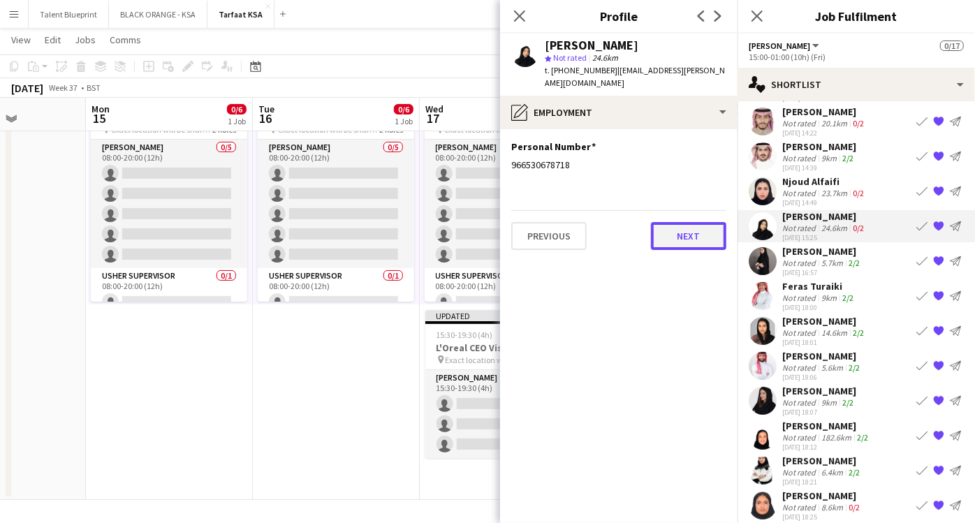
click at [678, 225] on button "Next" at bounding box center [688, 236] width 75 height 28
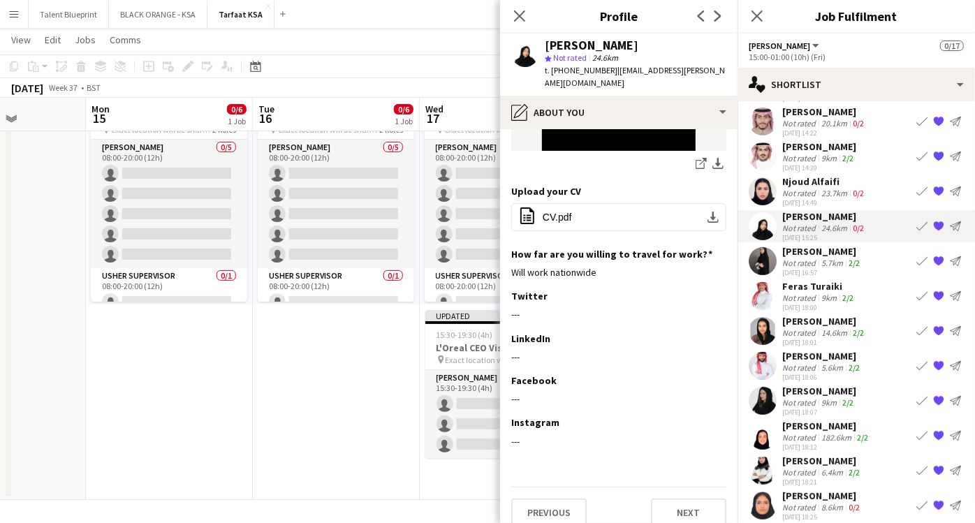
scroll to position [511, 0]
click at [933, 225] on app-icon "{{ spriteTitle }}" at bounding box center [938, 226] width 11 height 11
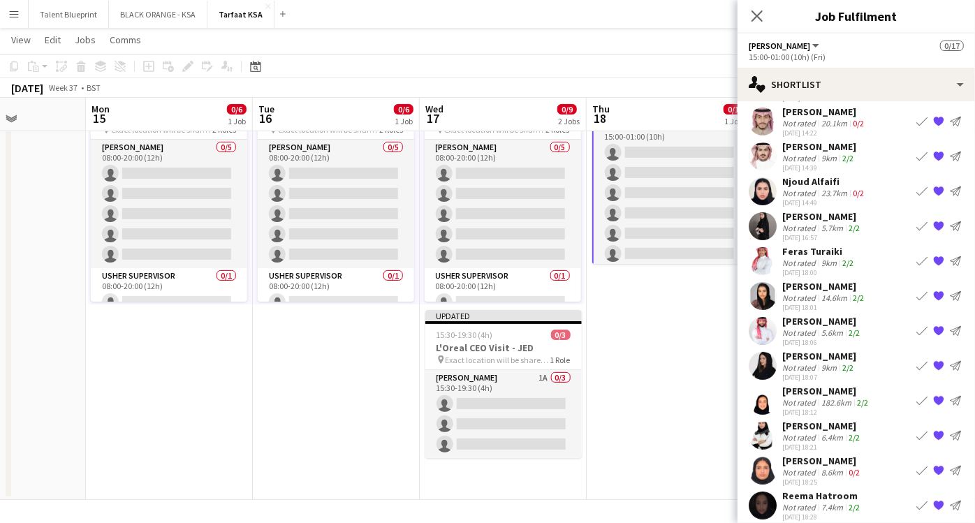
click at [849, 219] on div "[PERSON_NAME]" at bounding box center [823, 216] width 80 height 13
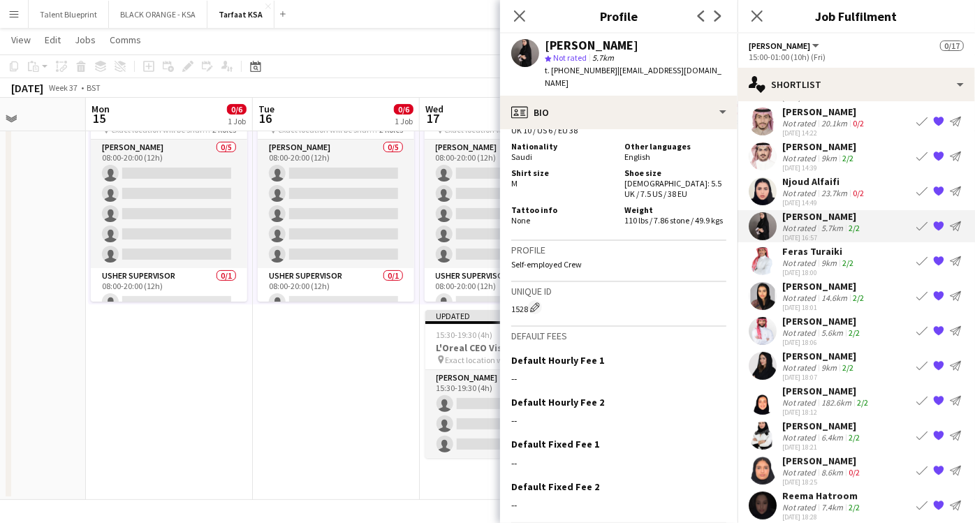
scroll to position [764, 0]
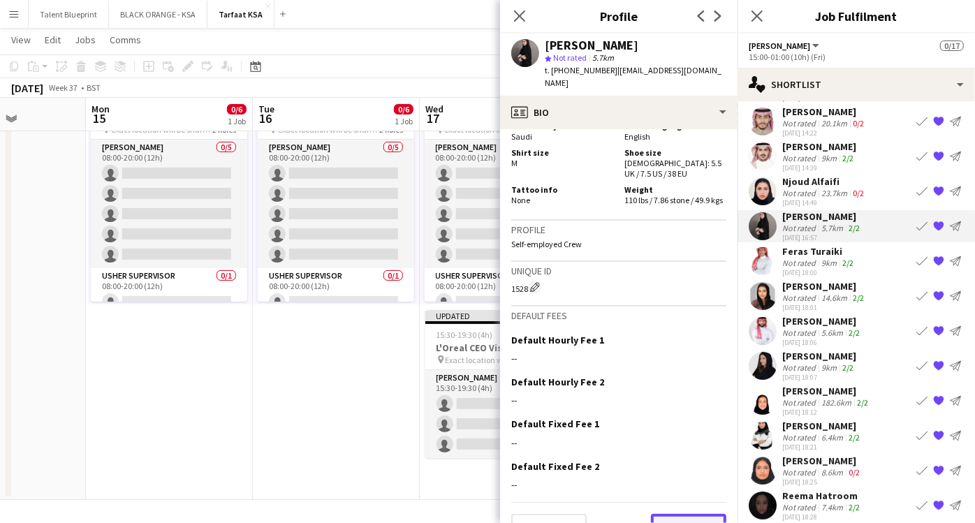
click at [680, 514] on button "Next" at bounding box center [688, 528] width 75 height 28
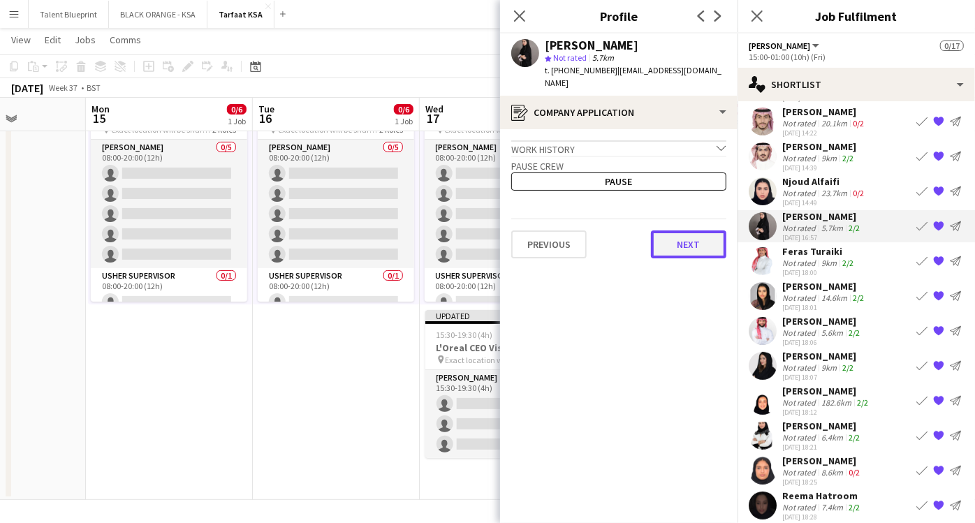
click at [688, 238] on button "Next" at bounding box center [688, 245] width 75 height 28
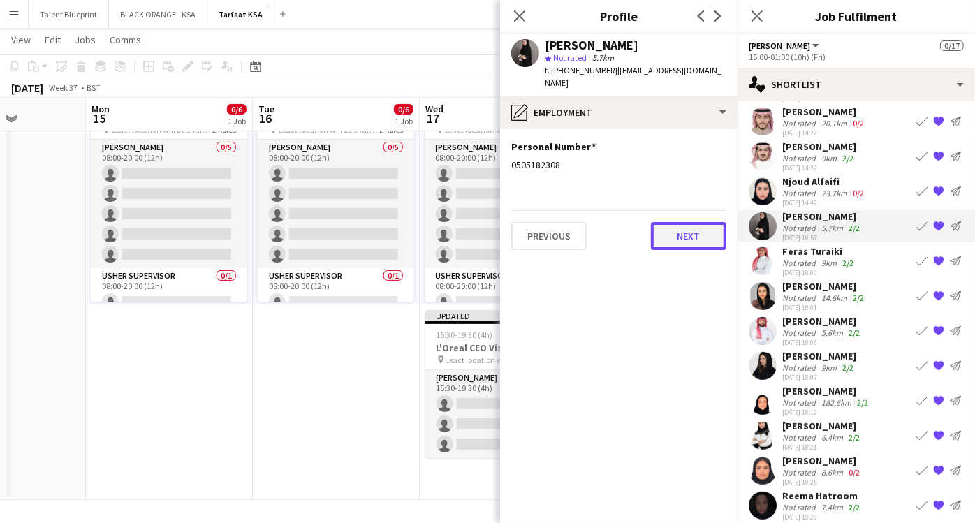
click at [672, 222] on button "Next" at bounding box center [688, 236] width 75 height 28
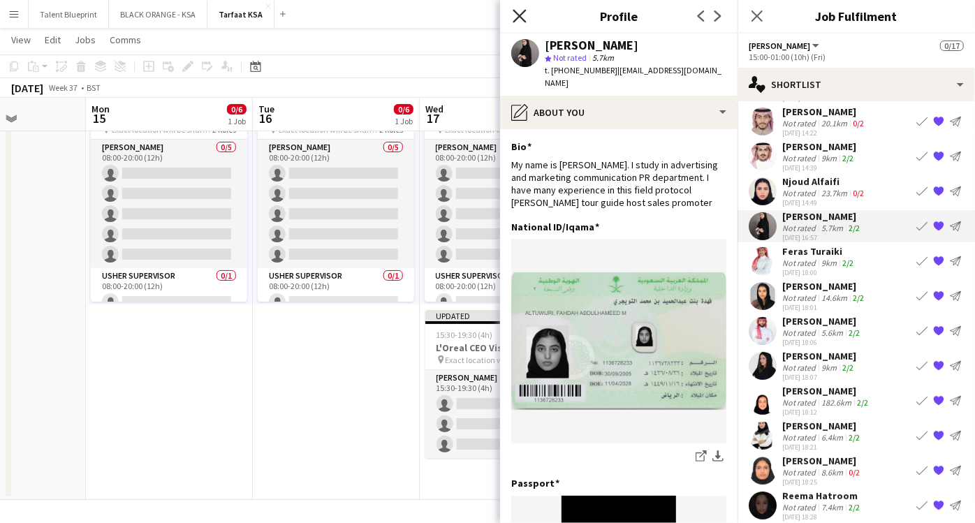
click at [520, 19] on icon "Close pop-in" at bounding box center [519, 15] width 13 height 13
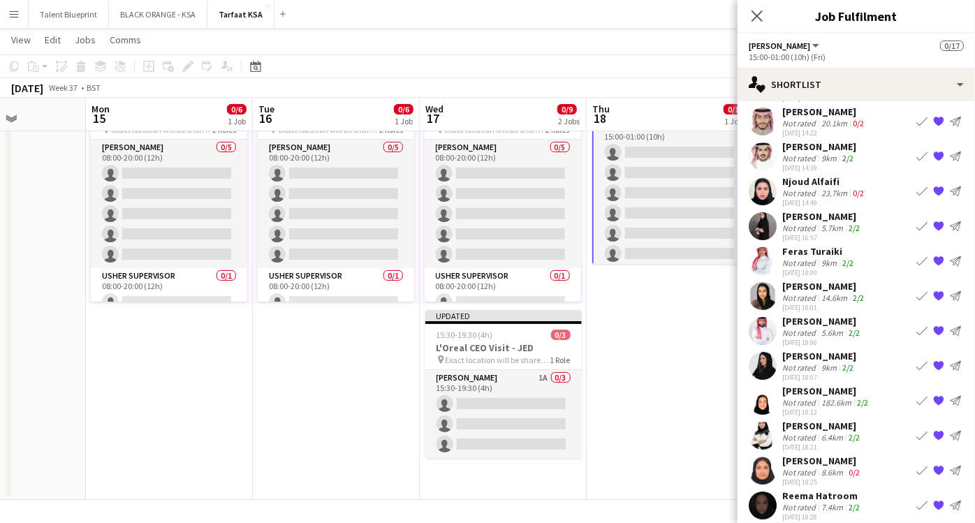
click at [667, 330] on app-date-cell "Updated 15:00-01:00 (10h) (Fri) 0/17 L'Oreal CEO Visit - RUH pin the exact loca…" at bounding box center [670, 276] width 167 height 449
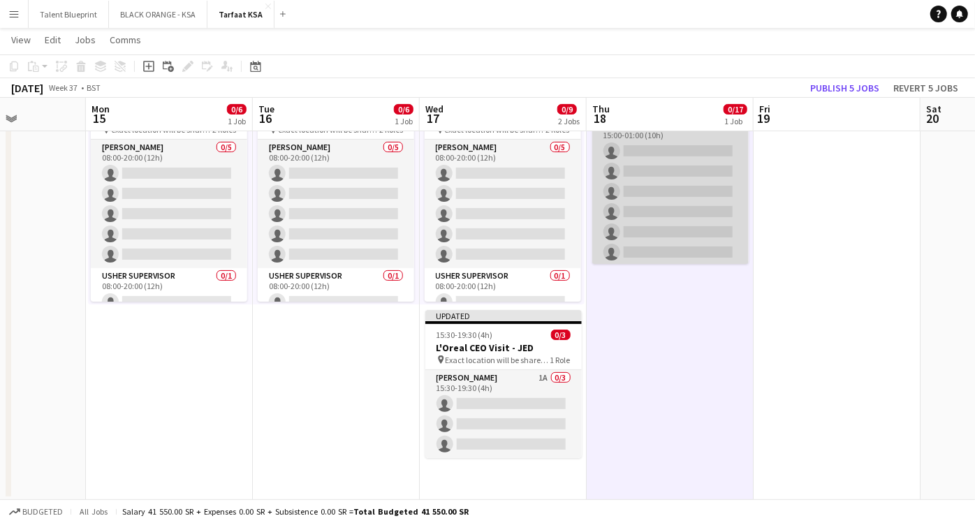
click at [646, 235] on app-card-role "[PERSON_NAME] 26A 0/15 15:00-01:00 (10h) single-neutral-actions single-neutral-…" at bounding box center [670, 282] width 157 height 331
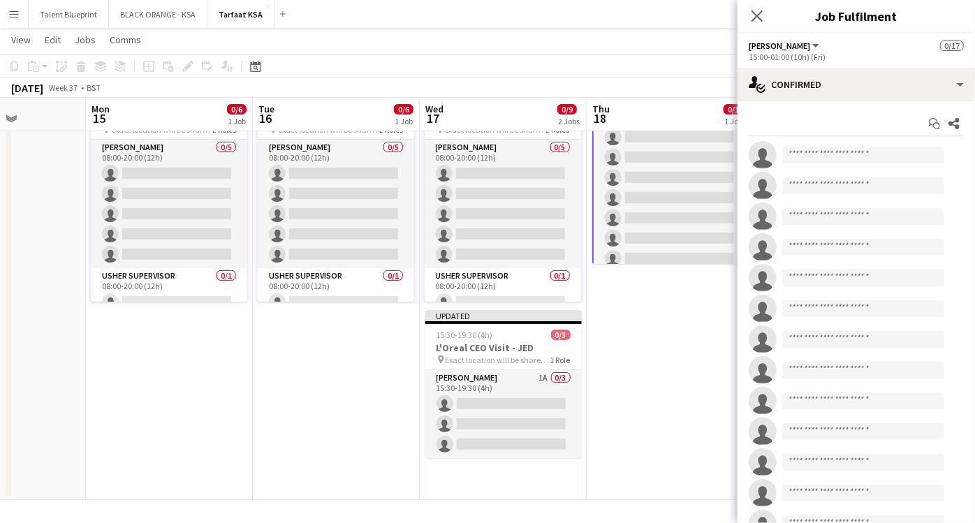
scroll to position [253, 0]
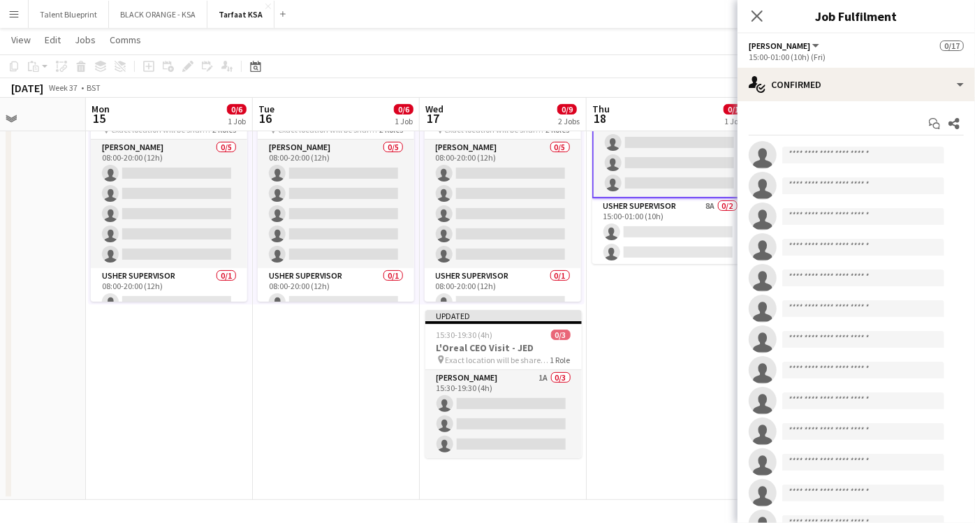
click at [646, 235] on app-card-role "[PERSON_NAME] Supervisor 8A 0/2 15:00-01:00 (10h) single-neutral-actions single…" at bounding box center [670, 232] width 157 height 68
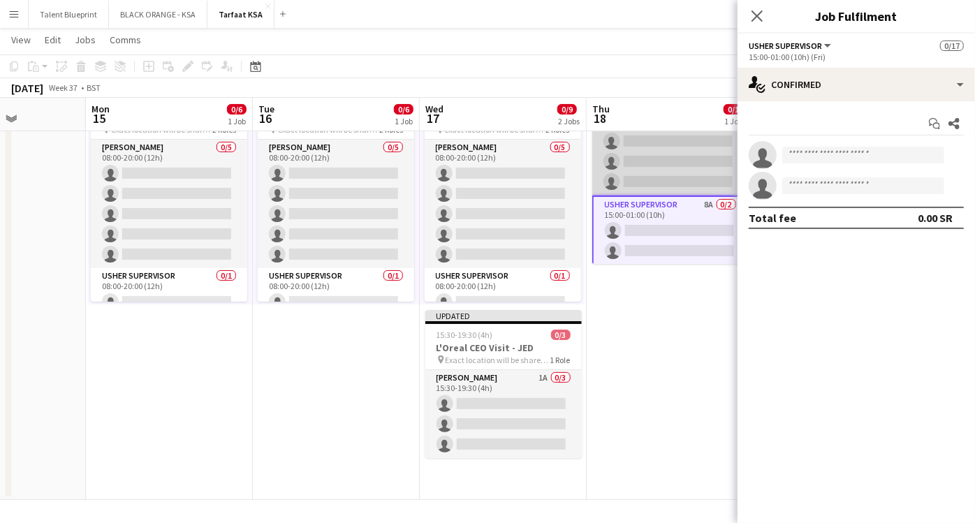
scroll to position [252, 0]
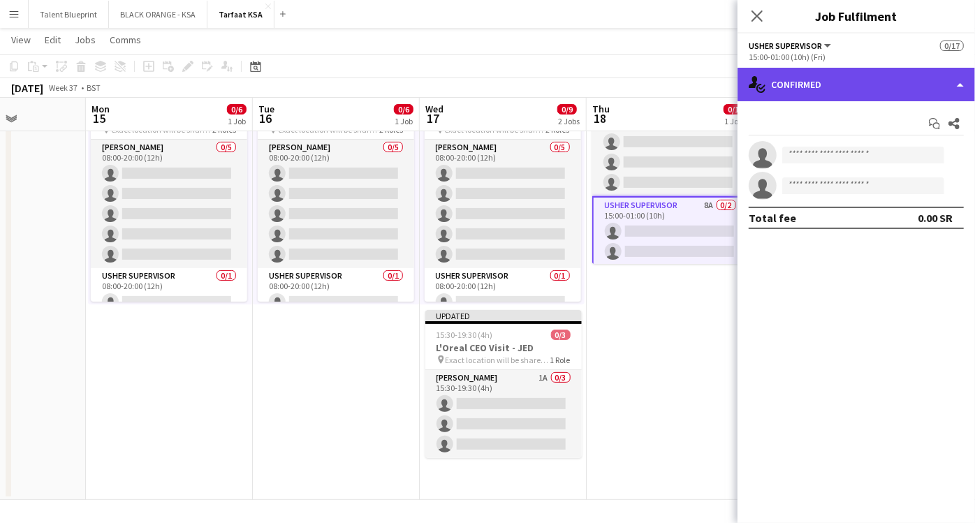
click at [905, 73] on div "single-neutral-actions-check-2 Confirmed" at bounding box center [857, 85] width 238 height 34
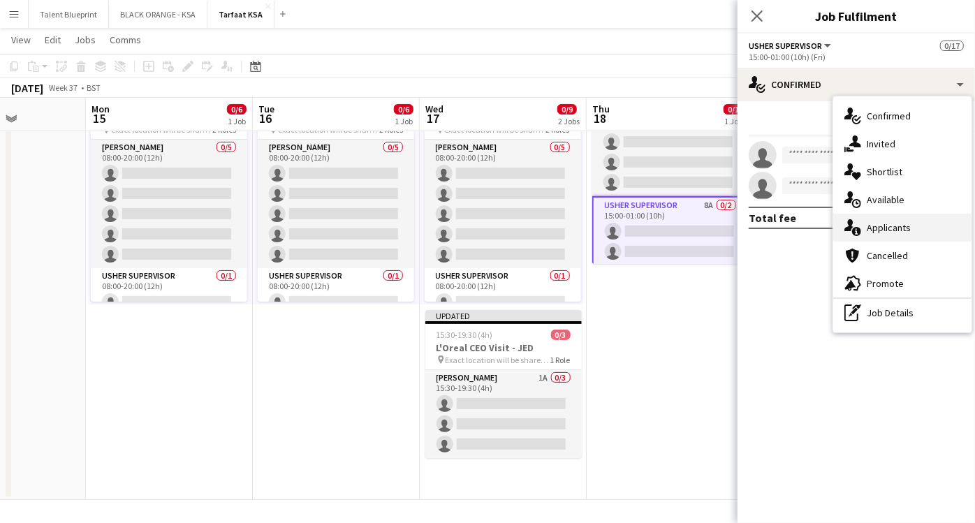
click at [907, 224] on span "Applicants" at bounding box center [889, 227] width 44 height 13
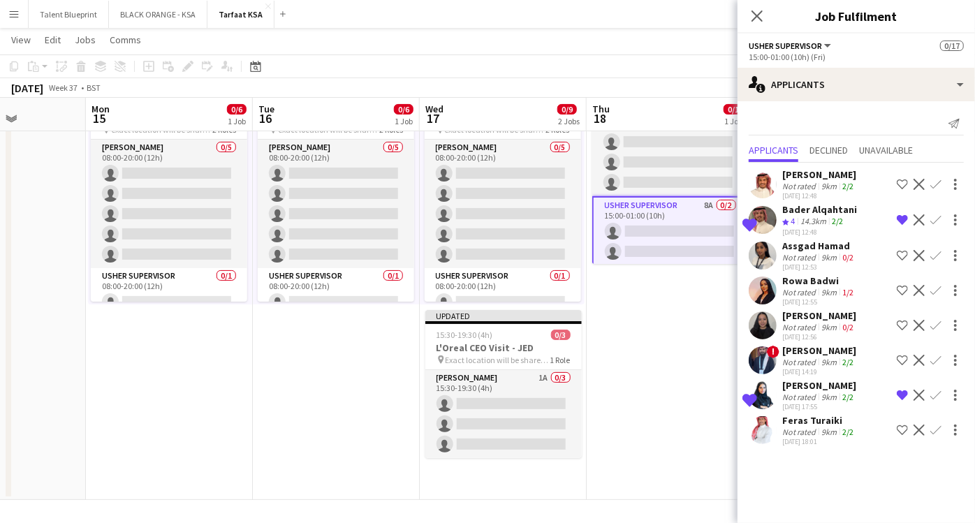
click at [828, 214] on div "Bader Alqahtani" at bounding box center [820, 209] width 75 height 13
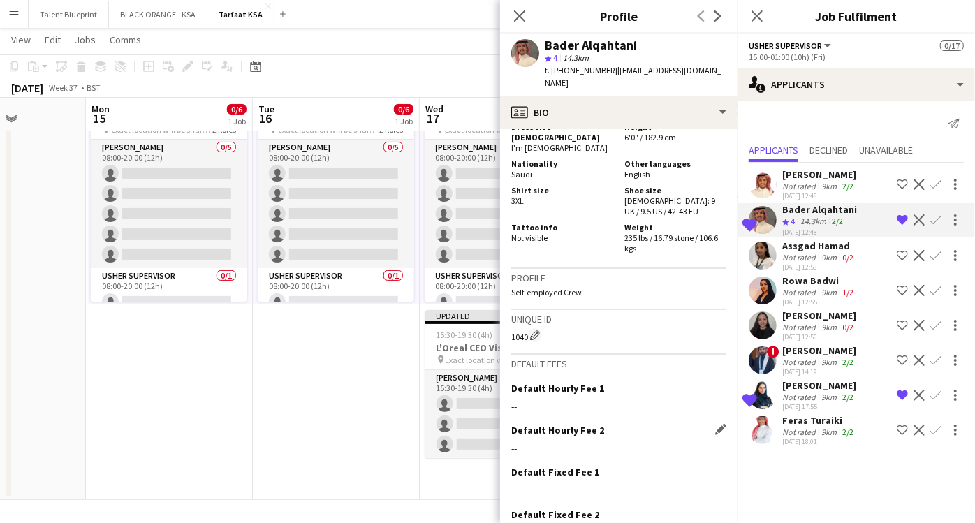
scroll to position [1234, 0]
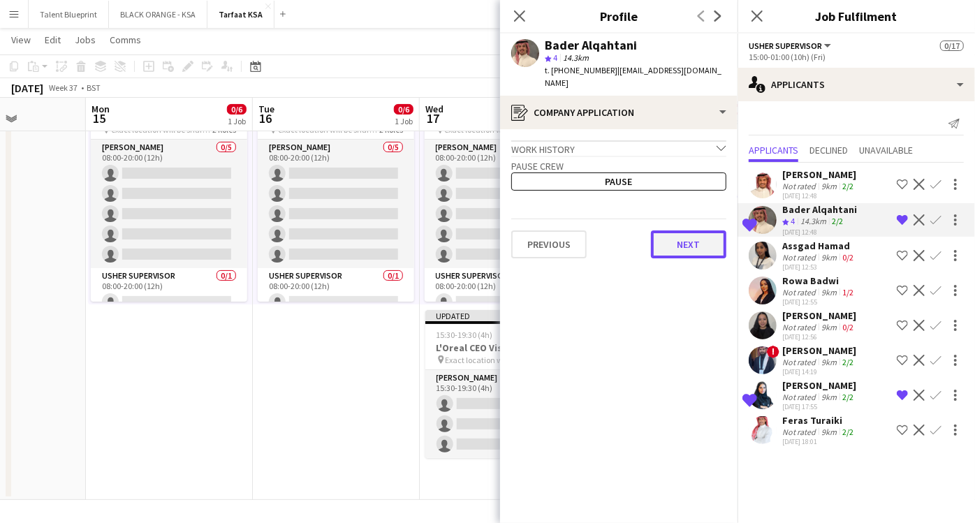
click at [673, 231] on button "Next" at bounding box center [688, 245] width 75 height 28
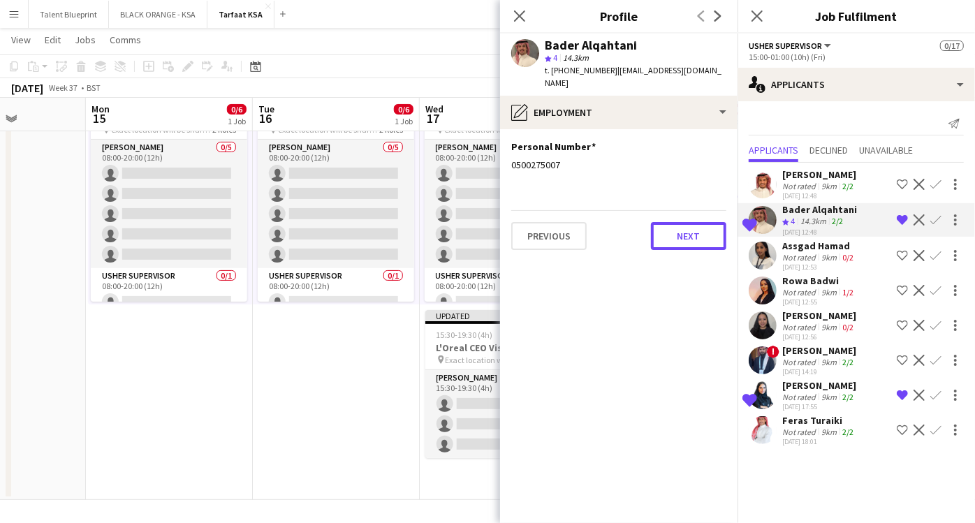
click at [673, 222] on button "Next" at bounding box center [688, 236] width 75 height 28
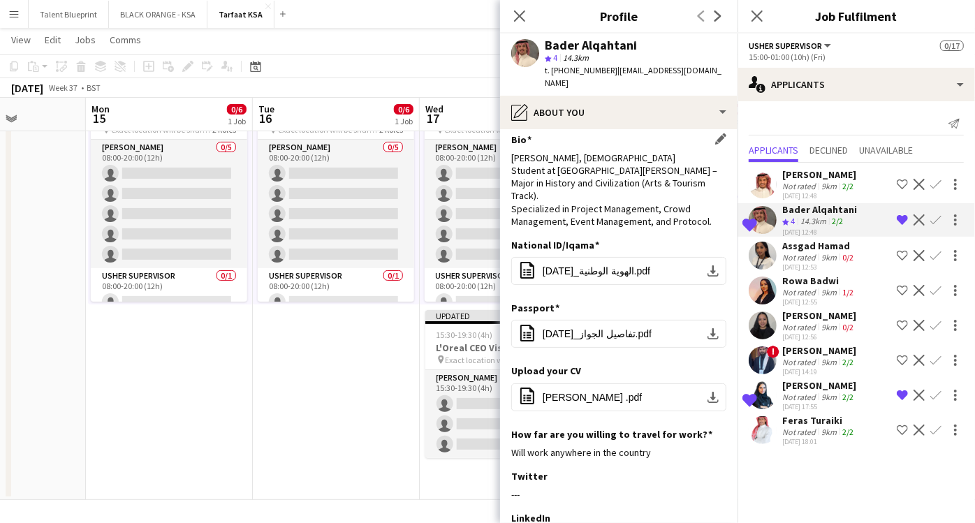
scroll to position [0, 0]
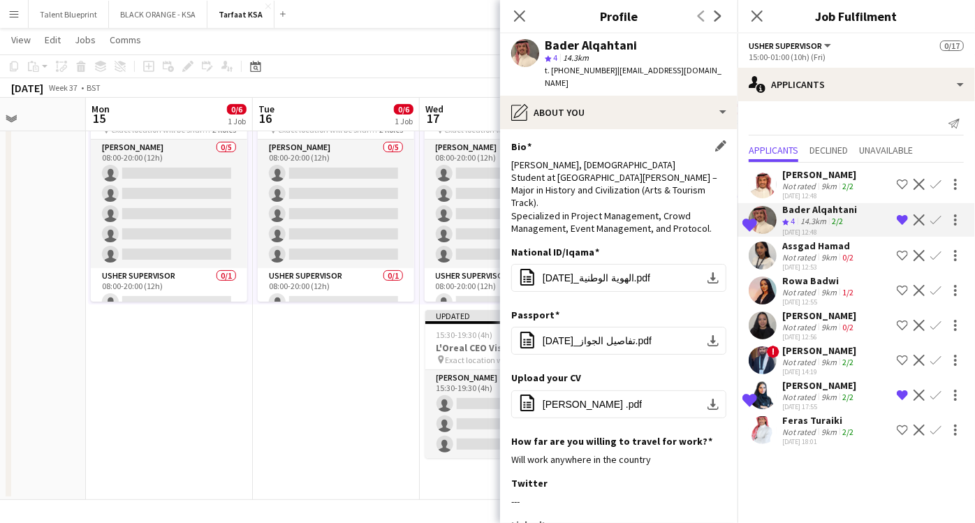
click at [668, 212] on div "Bader Abdullah Al-Qahtani, 23 years old Student at Imam Muhammad ibn Saud Islam…" at bounding box center [618, 197] width 215 height 76
click at [802, 381] on div "[PERSON_NAME]" at bounding box center [820, 385] width 74 height 13
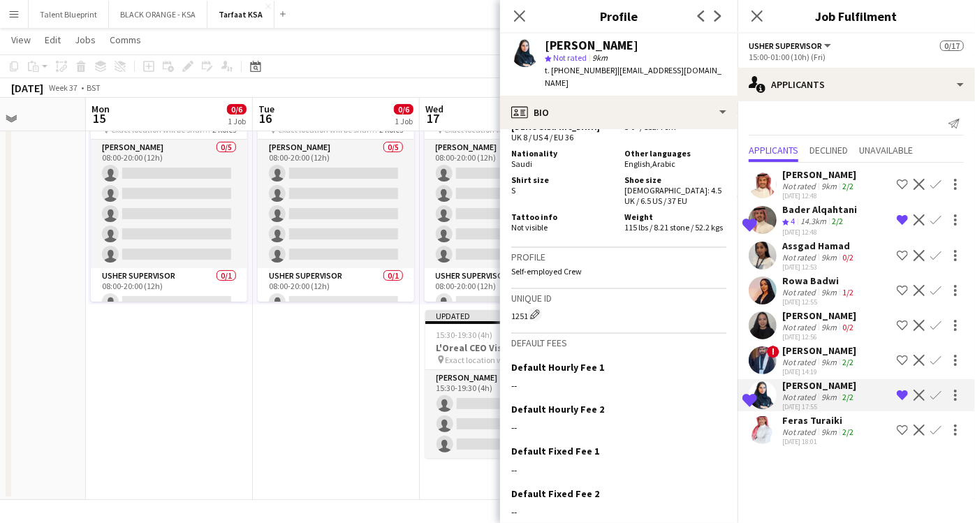
scroll to position [748, 0]
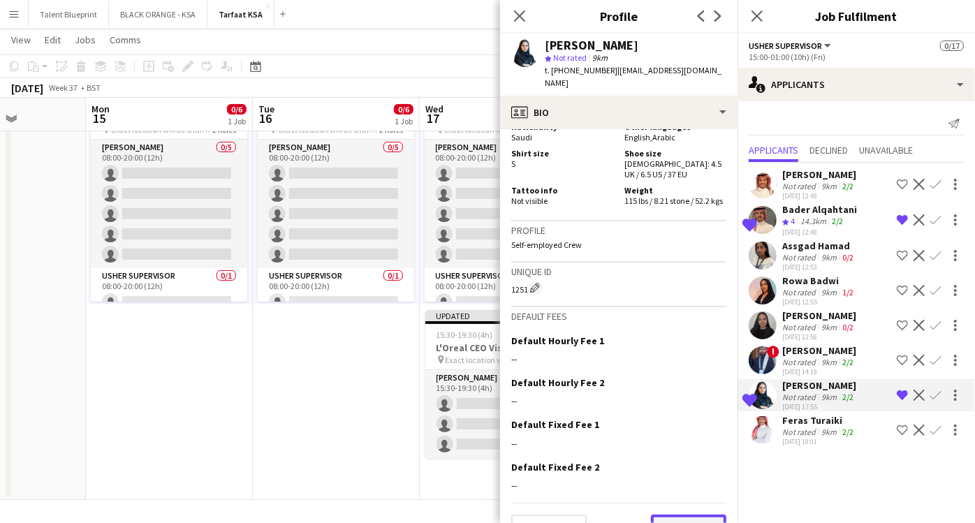
click at [660, 515] on button "Next" at bounding box center [688, 529] width 75 height 28
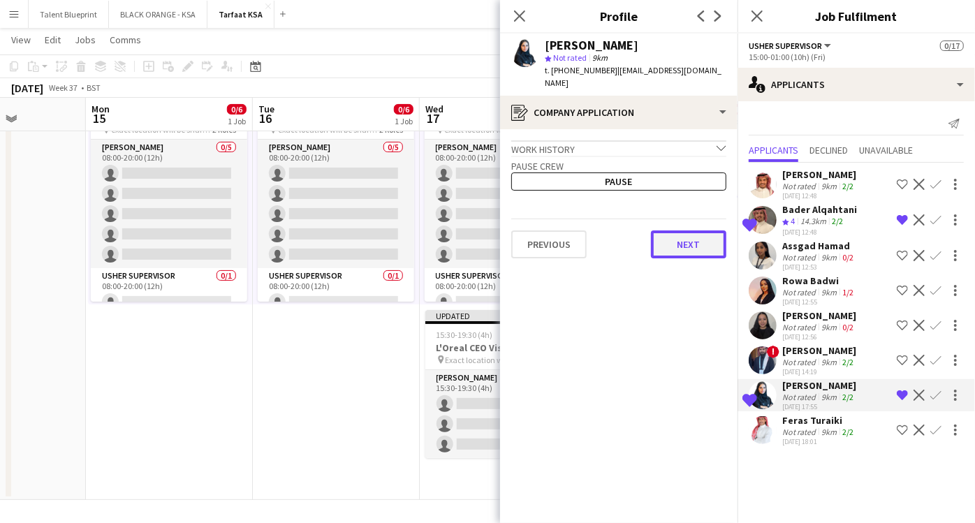
click at [659, 236] on button "Next" at bounding box center [688, 245] width 75 height 28
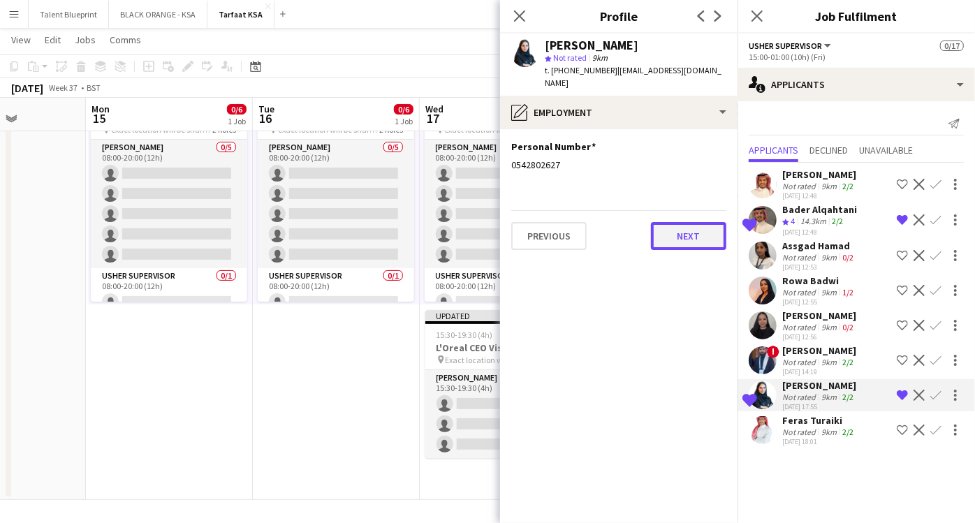
click at [676, 225] on button "Next" at bounding box center [688, 236] width 75 height 28
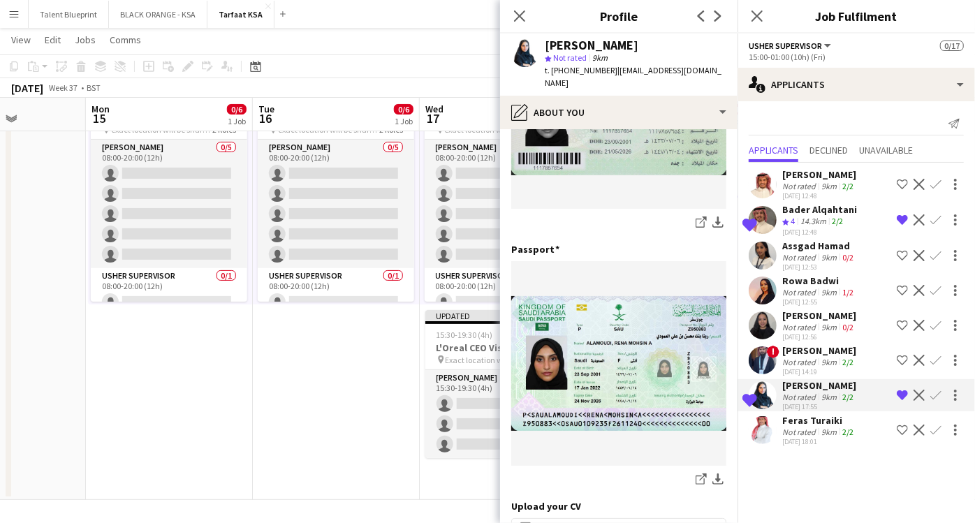
scroll to position [337, 0]
click at [511, 11] on div "Close pop-in" at bounding box center [519, 16] width 39 height 32
click at [527, 15] on app-icon "Close pop-in" at bounding box center [520, 16] width 20 height 20
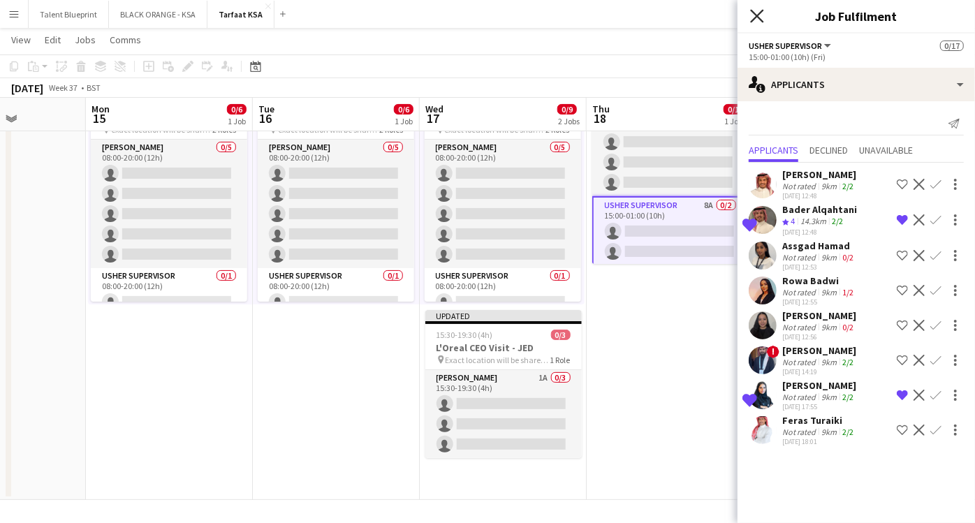
click at [760, 17] on icon "Close pop-in" at bounding box center [756, 15] width 13 height 13
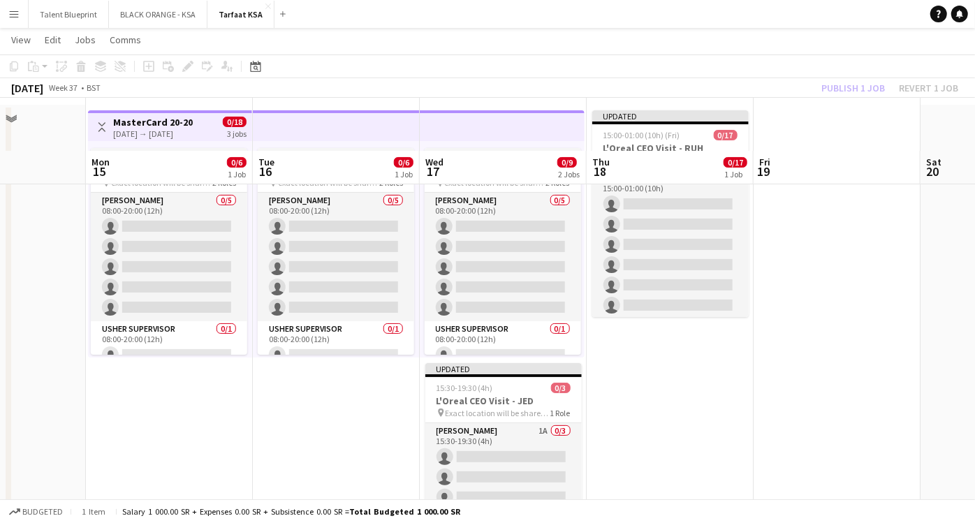
scroll to position [50, 0]
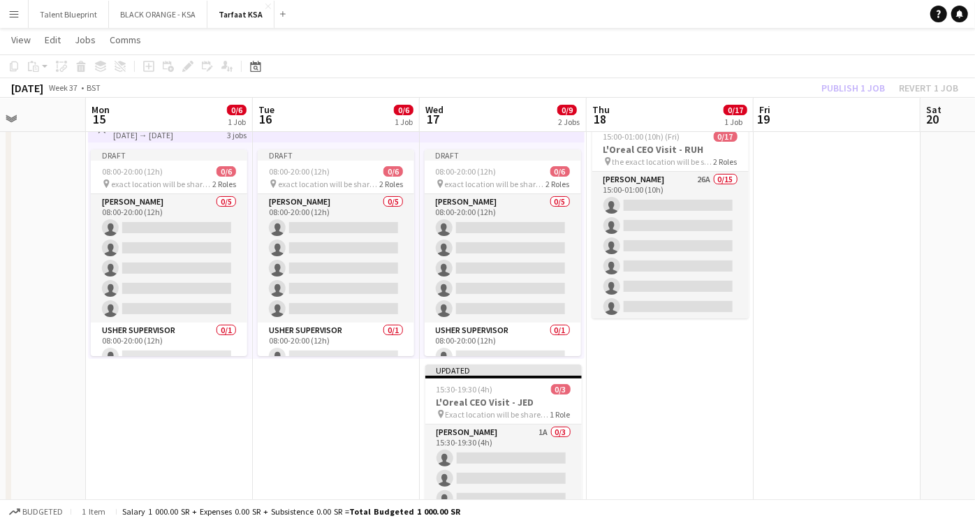
click at [684, 212] on app-card-role "[PERSON_NAME] 26A 0/15 15:00-01:00 (10h) single-neutral-actions single-neutral-…" at bounding box center [670, 337] width 157 height 331
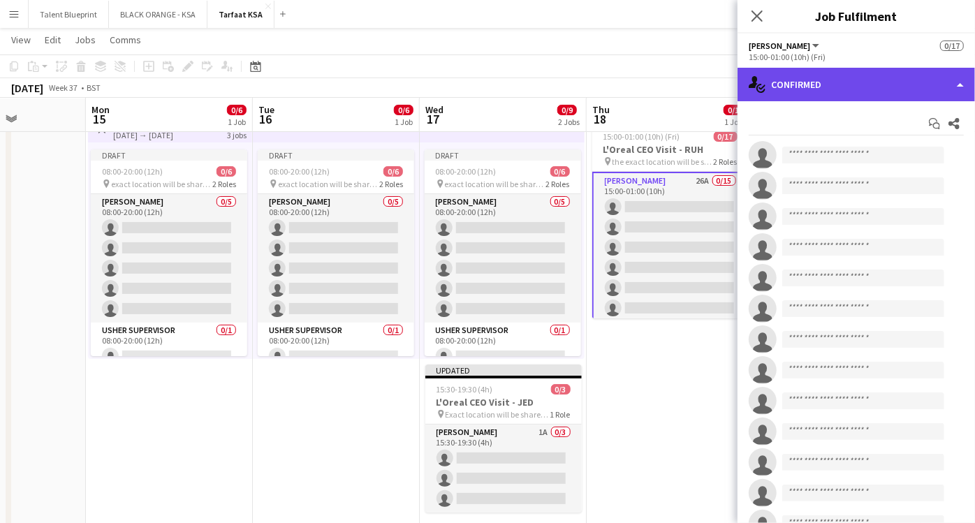
click at [935, 73] on div "single-neutral-actions-check-2 Confirmed" at bounding box center [857, 85] width 238 height 34
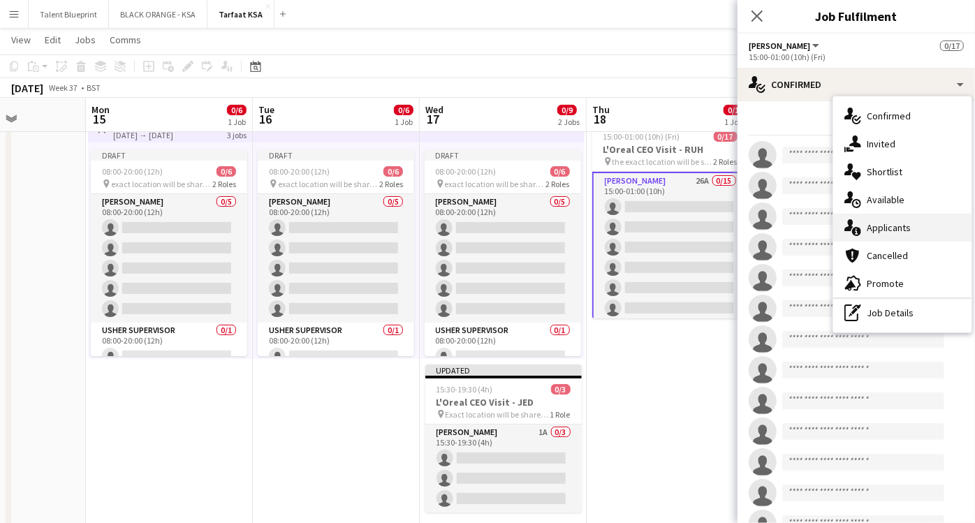
click at [890, 227] on span "Applicants" at bounding box center [889, 227] width 44 height 13
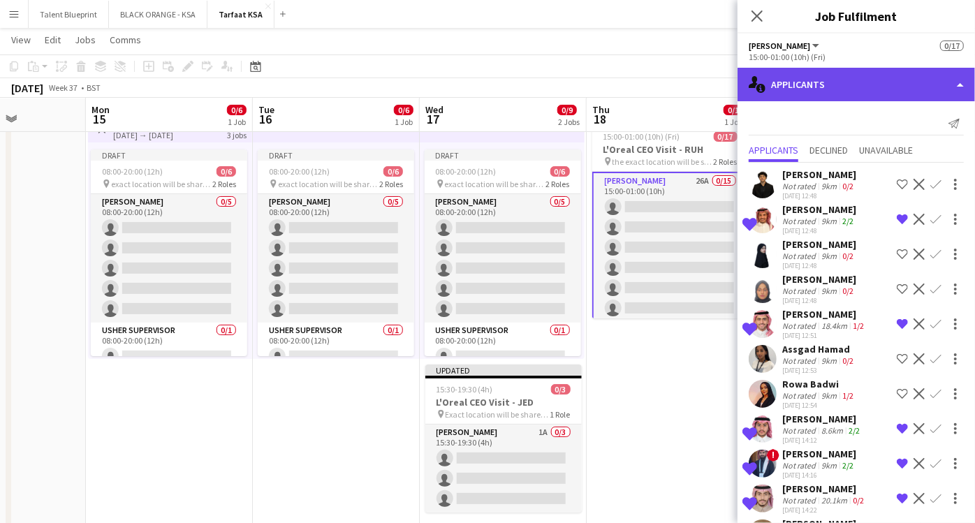
click at [954, 92] on div "single-neutral-actions-information Applicants" at bounding box center [857, 85] width 238 height 34
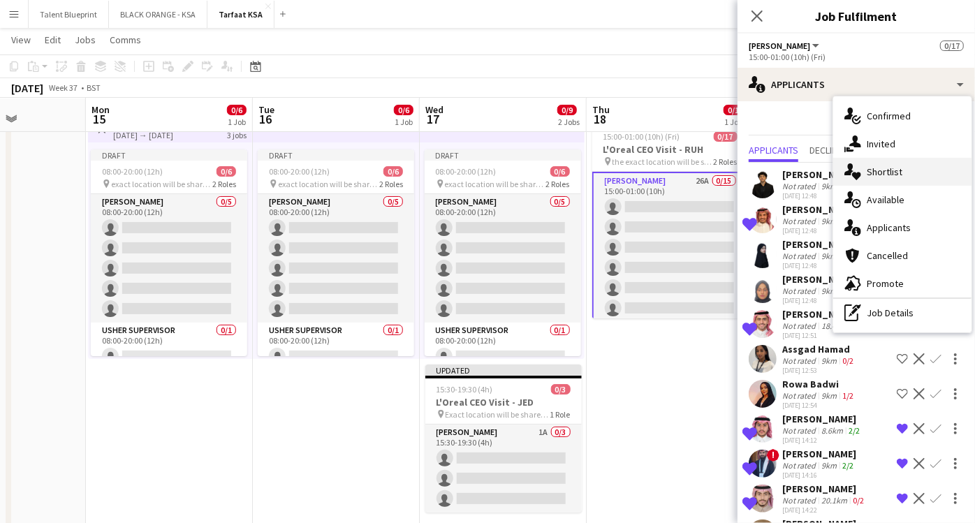
click at [915, 173] on div "single-neutral-actions-heart Shortlist" at bounding box center [903, 172] width 138 height 28
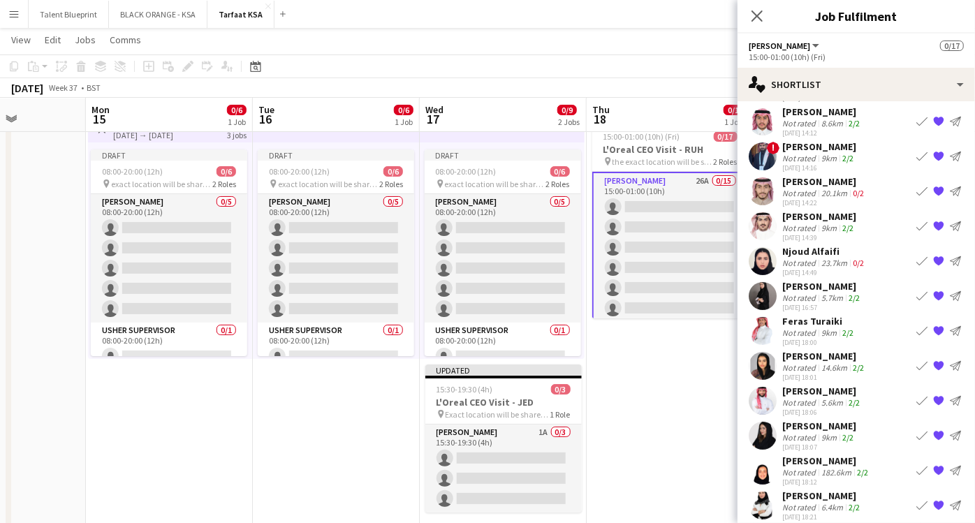
scroll to position [106, 0]
click at [817, 358] on div "[PERSON_NAME]" at bounding box center [825, 356] width 85 height 13
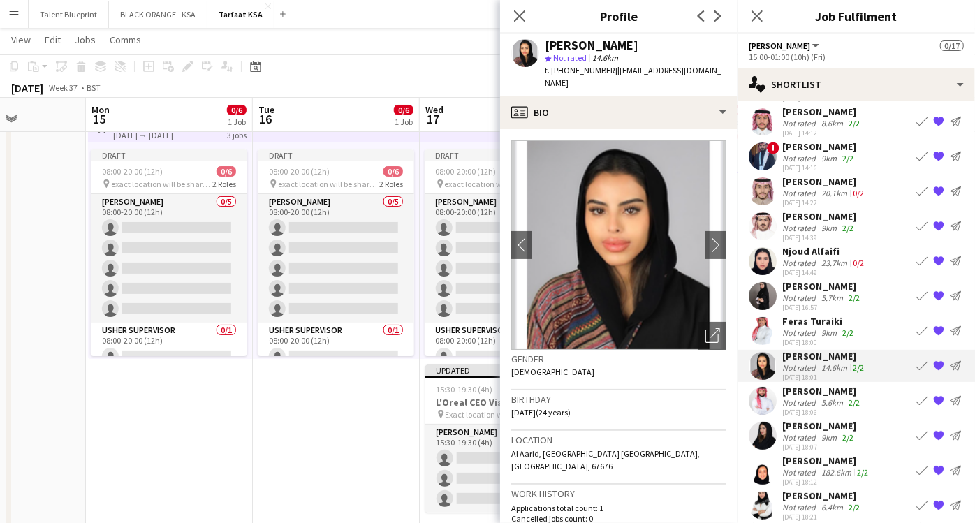
click at [809, 332] on div "Not rated" at bounding box center [801, 333] width 36 height 10
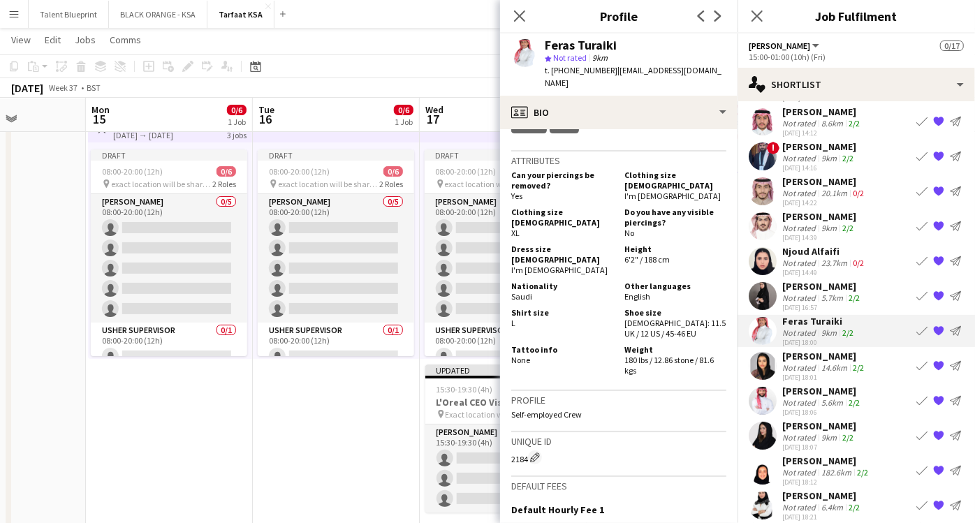
scroll to position [851, 0]
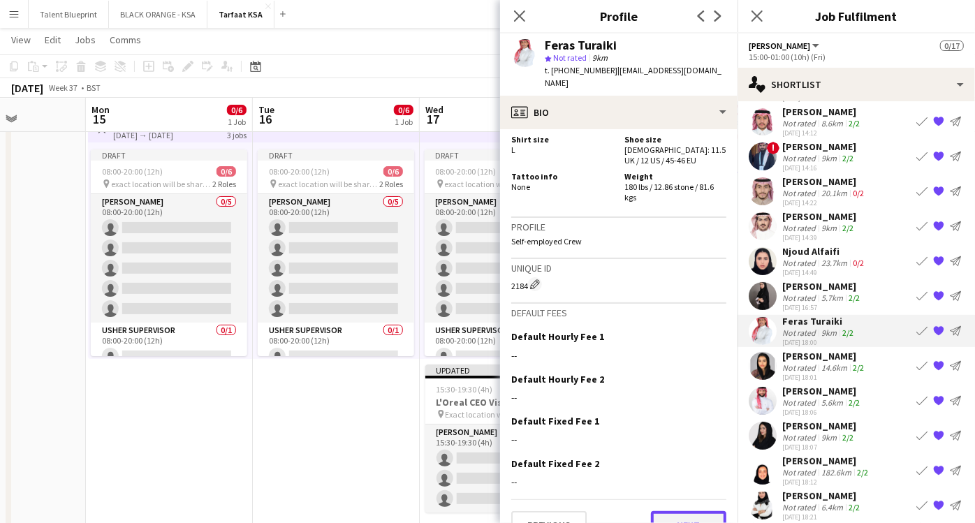
click at [660, 511] on button "Next" at bounding box center [688, 525] width 75 height 28
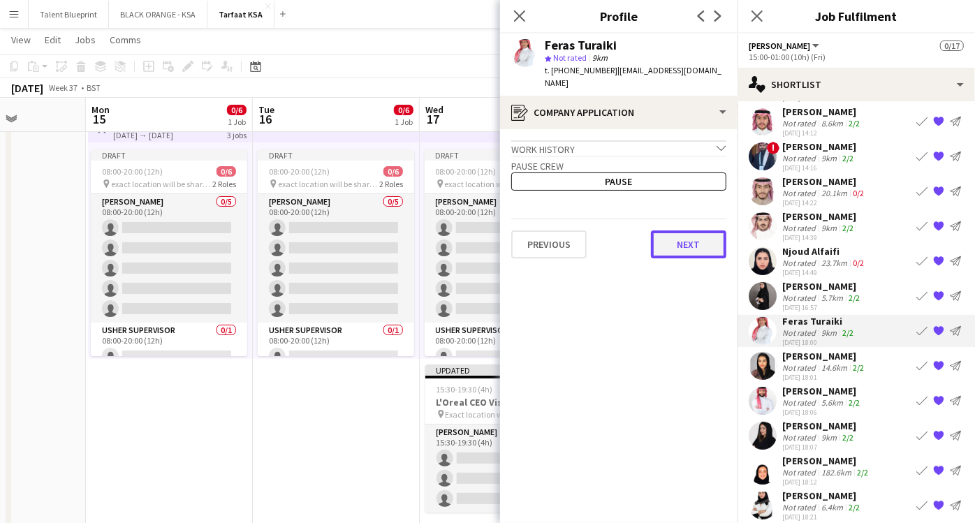
click at [672, 235] on button "Next" at bounding box center [688, 245] width 75 height 28
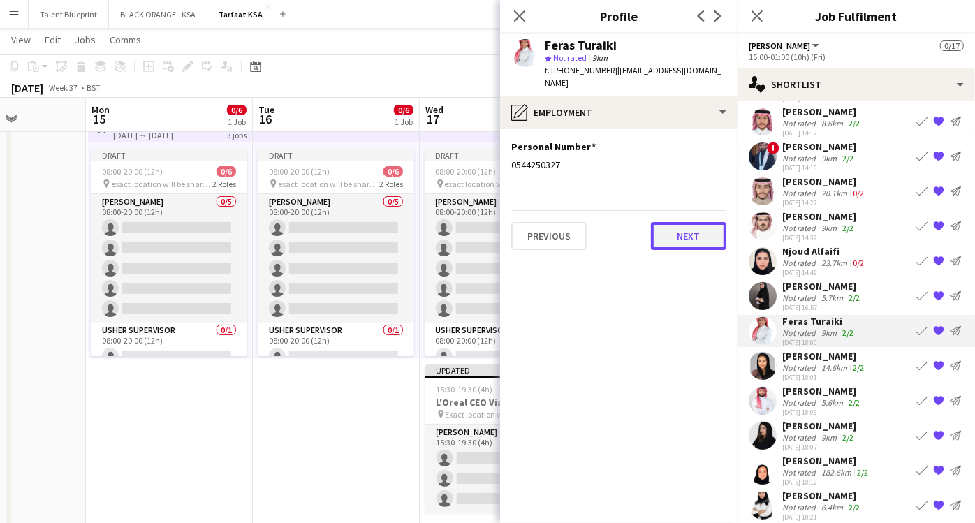
click at [676, 228] on button "Next" at bounding box center [688, 236] width 75 height 28
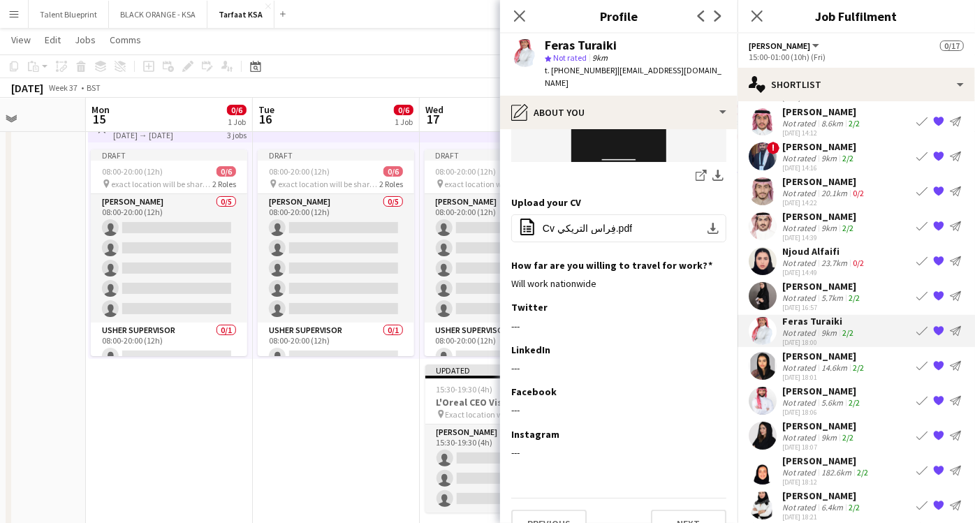
scroll to position [588, 0]
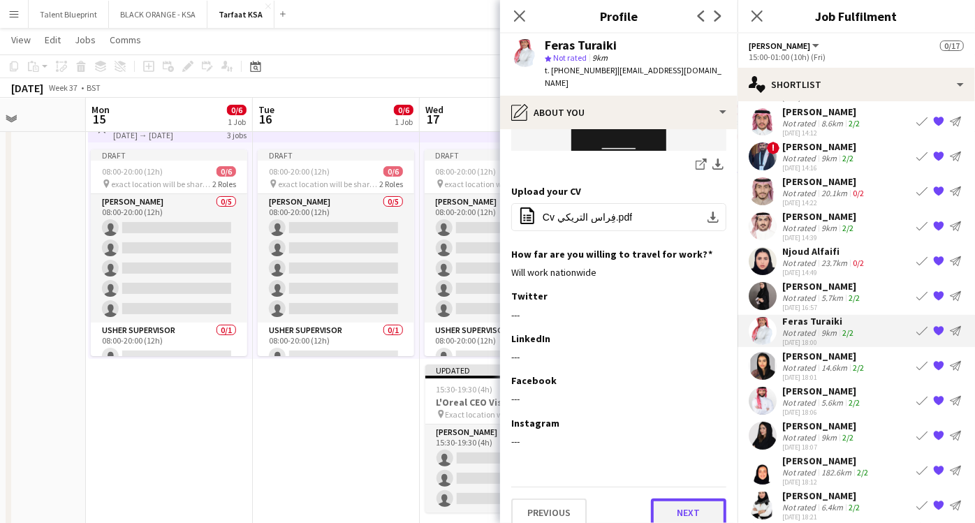
click at [669, 499] on button "Next" at bounding box center [688, 513] width 75 height 28
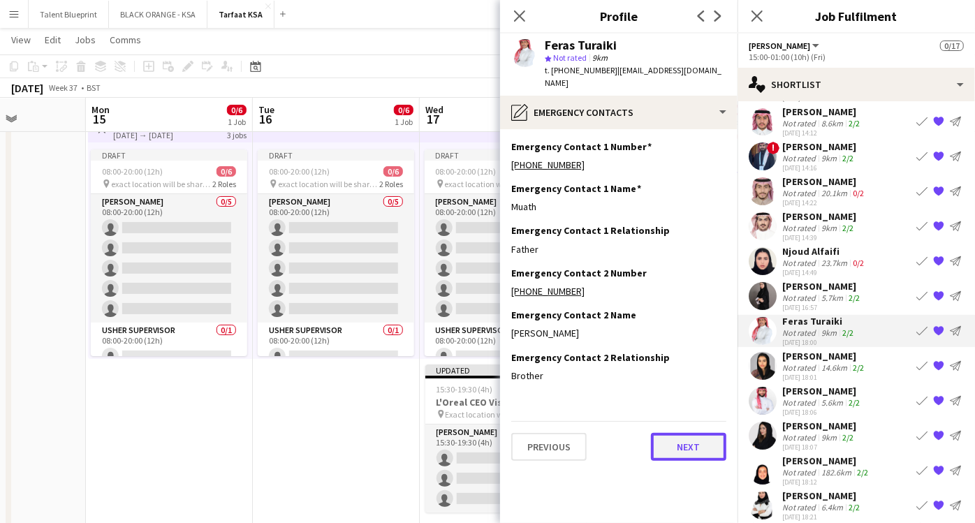
click at [671, 433] on button "Next" at bounding box center [688, 447] width 75 height 28
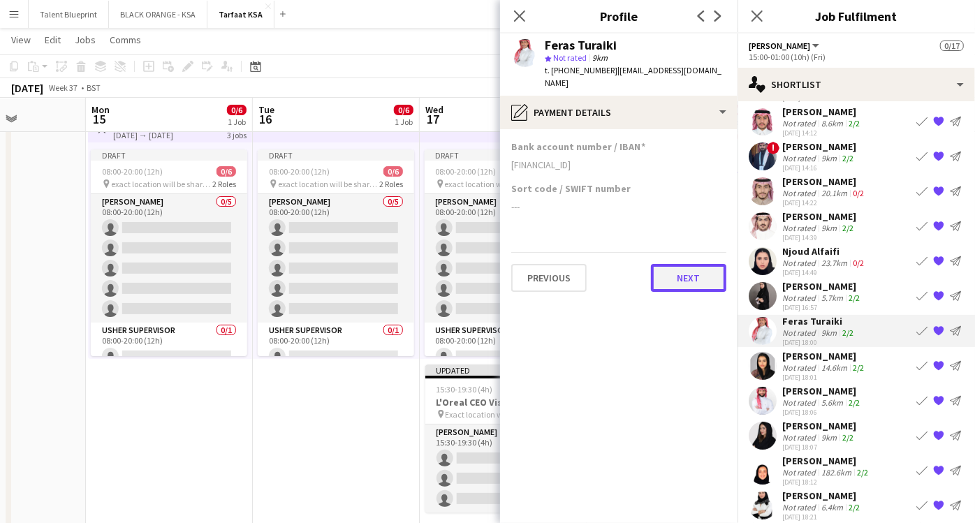
click at [683, 270] on button "Next" at bounding box center [688, 278] width 75 height 28
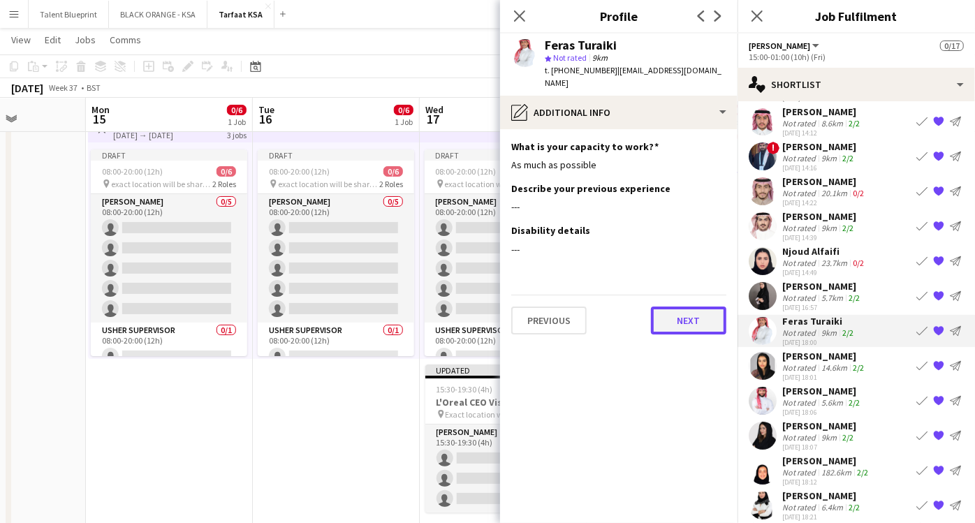
click at [682, 307] on button "Next" at bounding box center [688, 321] width 75 height 28
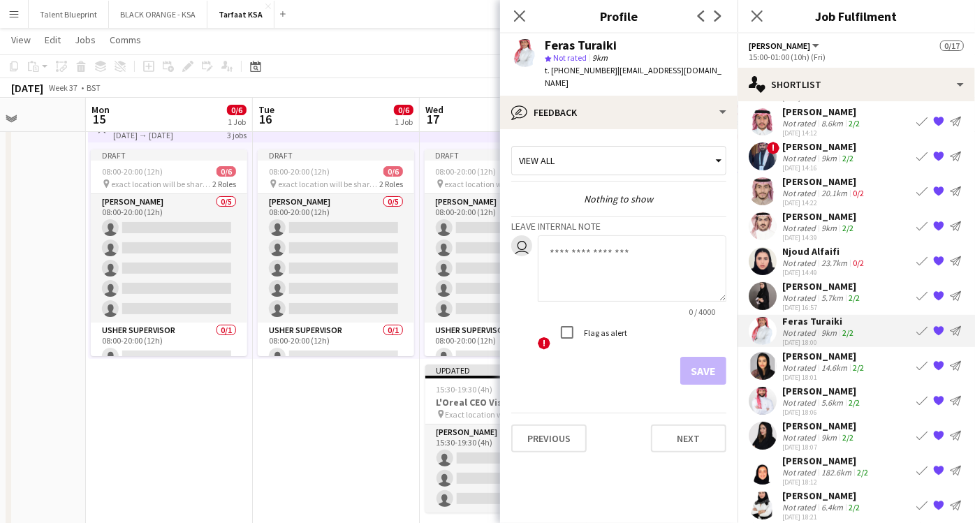
click at [831, 361] on div "[PERSON_NAME]" at bounding box center [825, 356] width 85 height 13
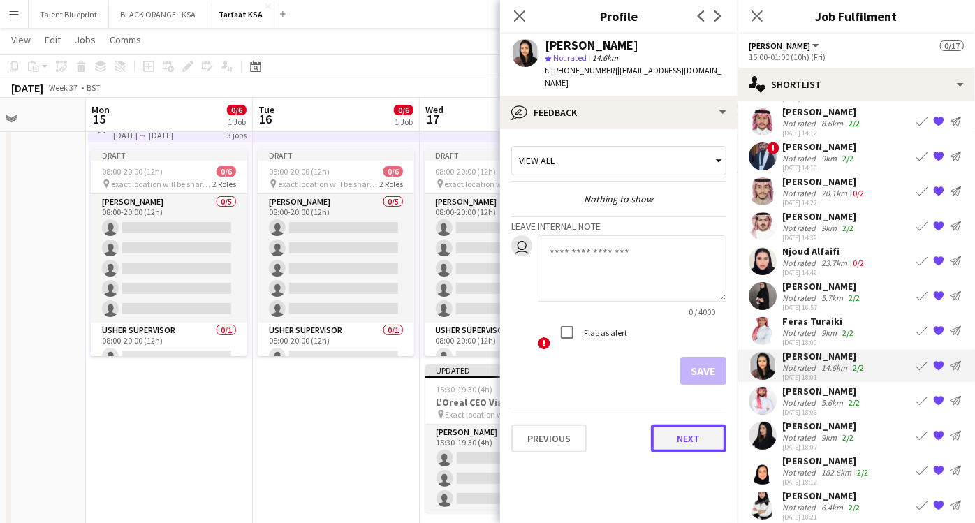
click at [667, 425] on button "Next" at bounding box center [688, 439] width 75 height 28
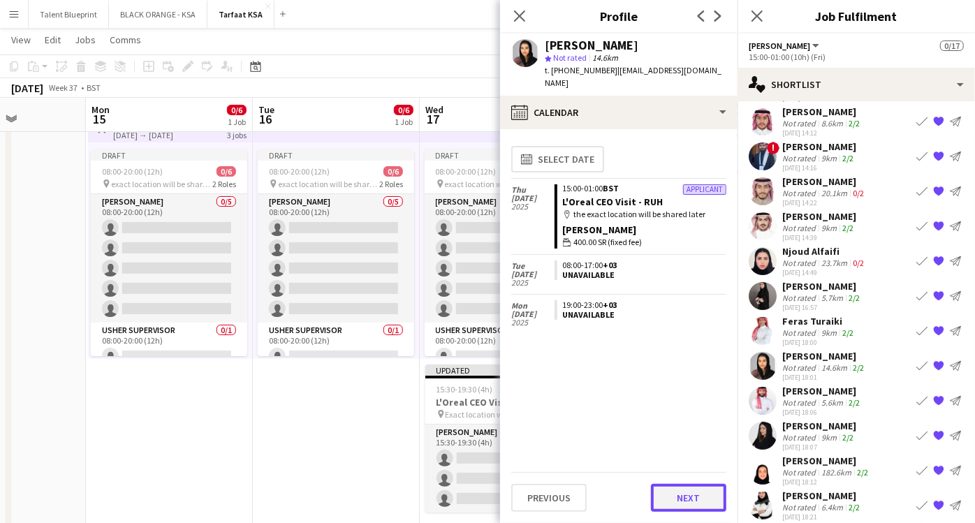
click at [693, 500] on button "Next" at bounding box center [688, 498] width 75 height 28
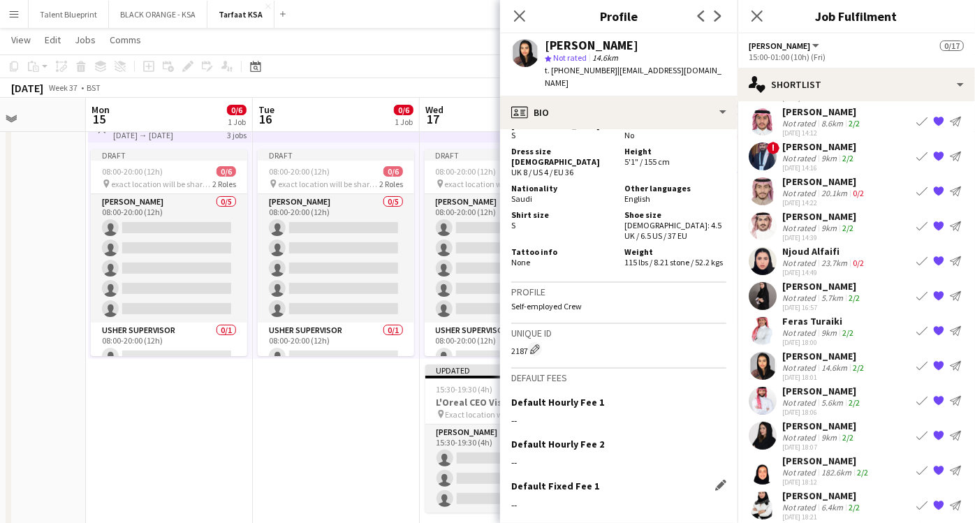
scroll to position [851, 0]
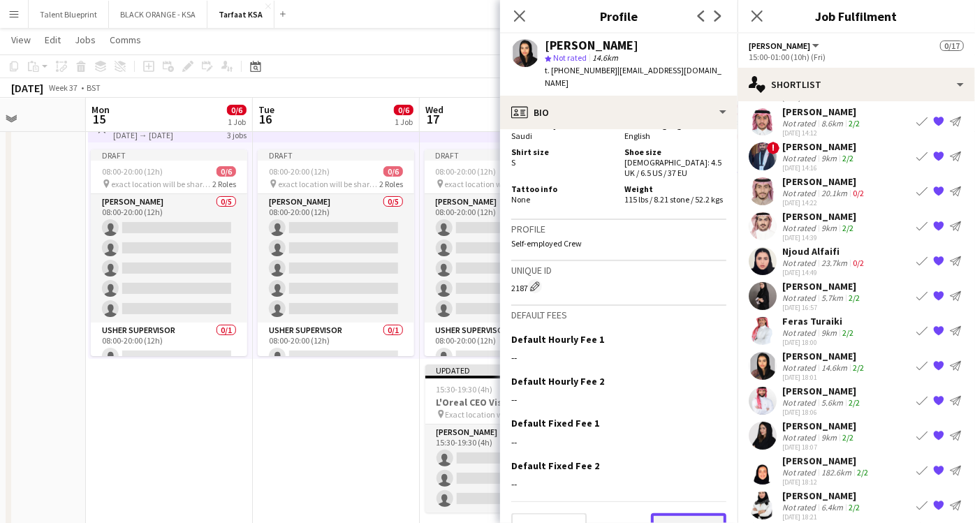
click at [667, 514] on button "Next" at bounding box center [688, 528] width 75 height 28
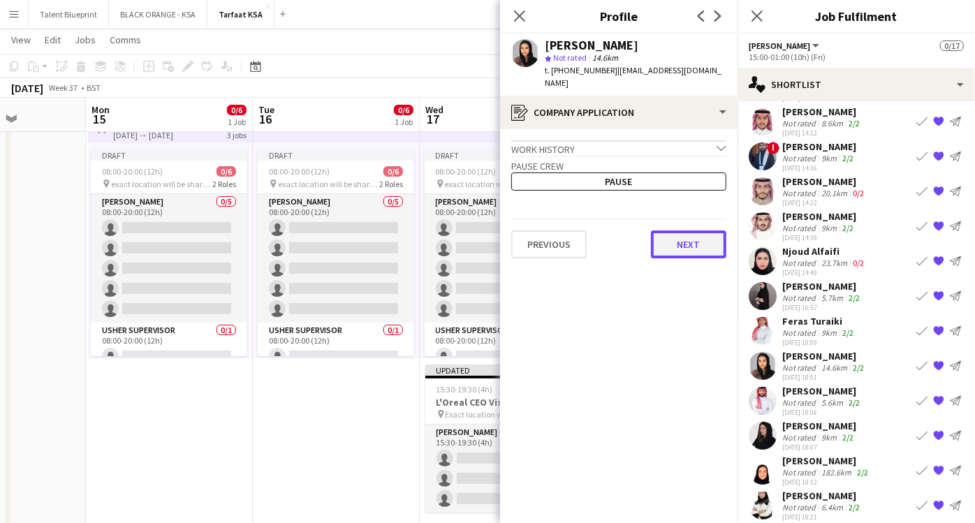
click at [670, 231] on button "Next" at bounding box center [688, 245] width 75 height 28
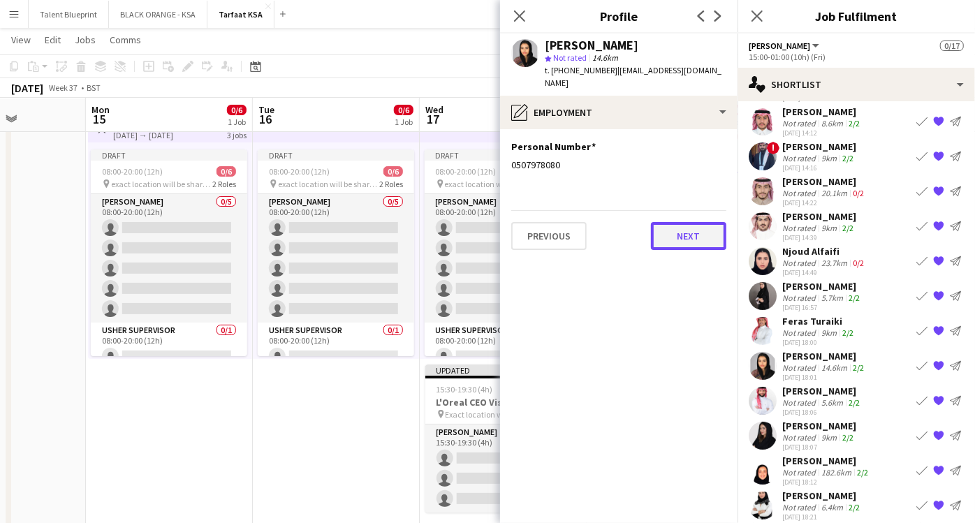
click at [668, 229] on button "Next" at bounding box center [688, 236] width 75 height 28
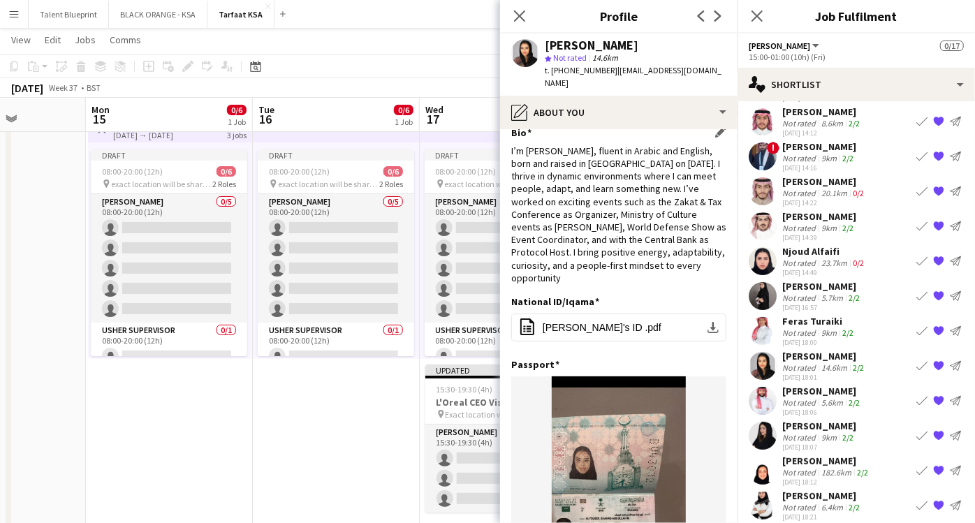
scroll to position [15, 0]
click at [825, 402] on div "5.6km" at bounding box center [832, 403] width 27 height 10
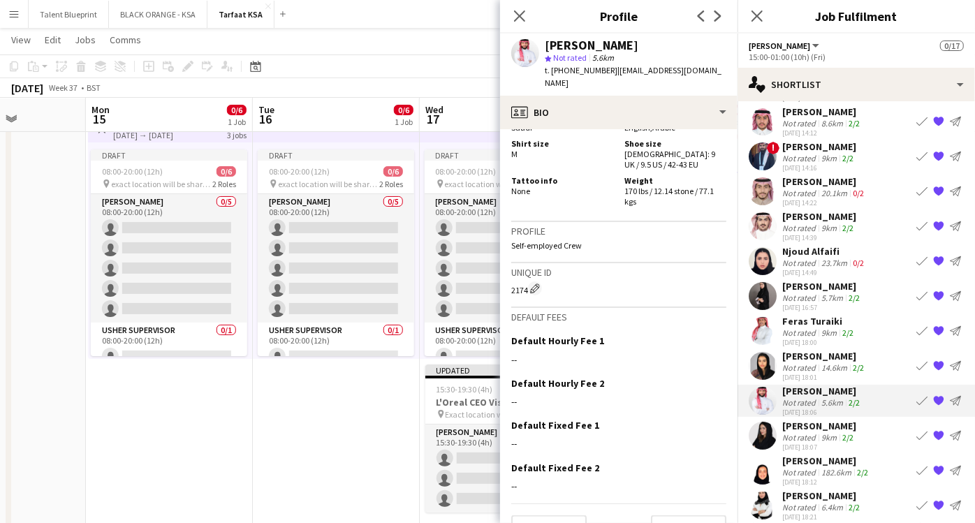
scroll to position [862, 0]
click at [671, 515] on button "Next" at bounding box center [688, 529] width 75 height 28
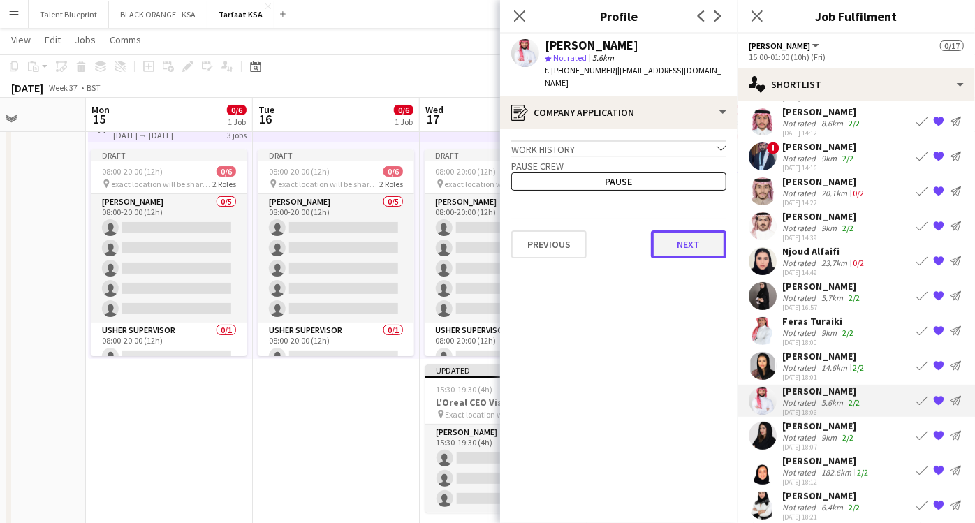
click at [654, 236] on button "Next" at bounding box center [688, 245] width 75 height 28
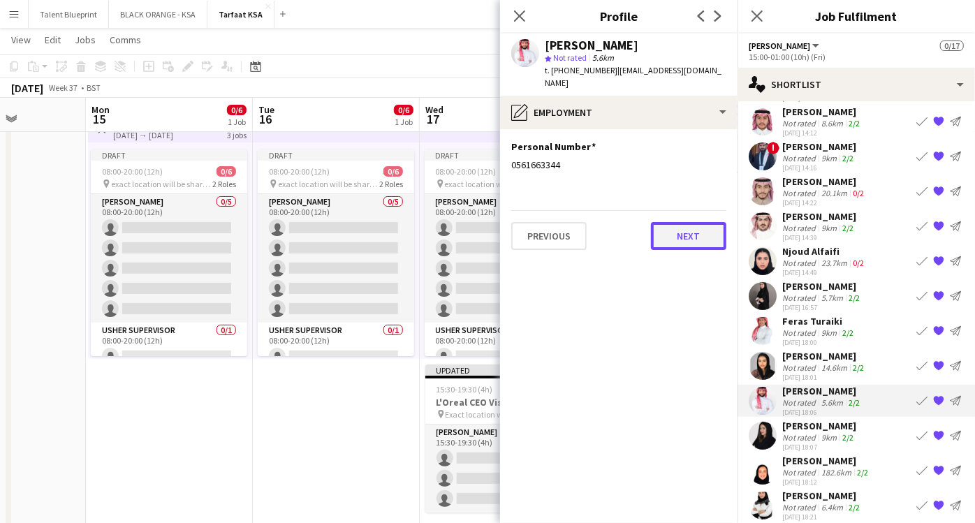
click at [662, 224] on button "Next" at bounding box center [688, 236] width 75 height 28
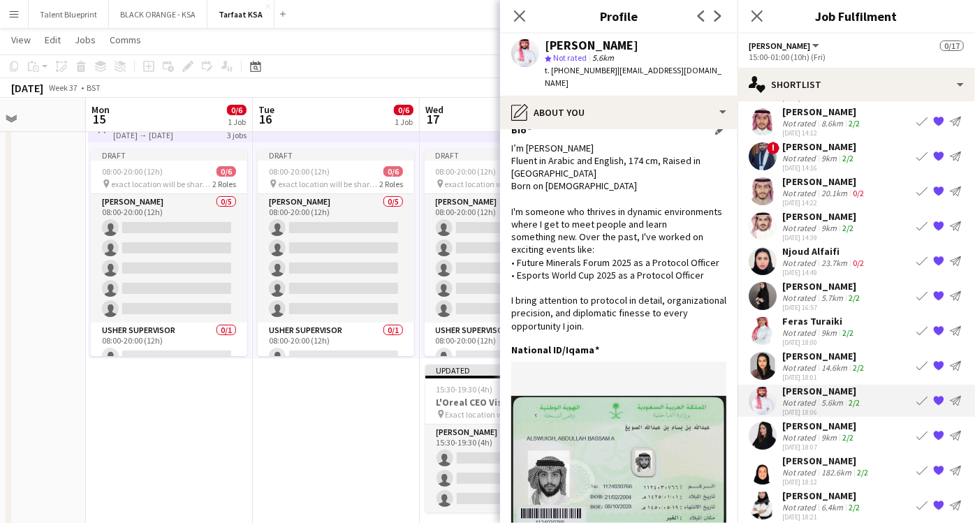
scroll to position [16, 0]
click at [812, 424] on div "[PERSON_NAME]" at bounding box center [820, 426] width 74 height 13
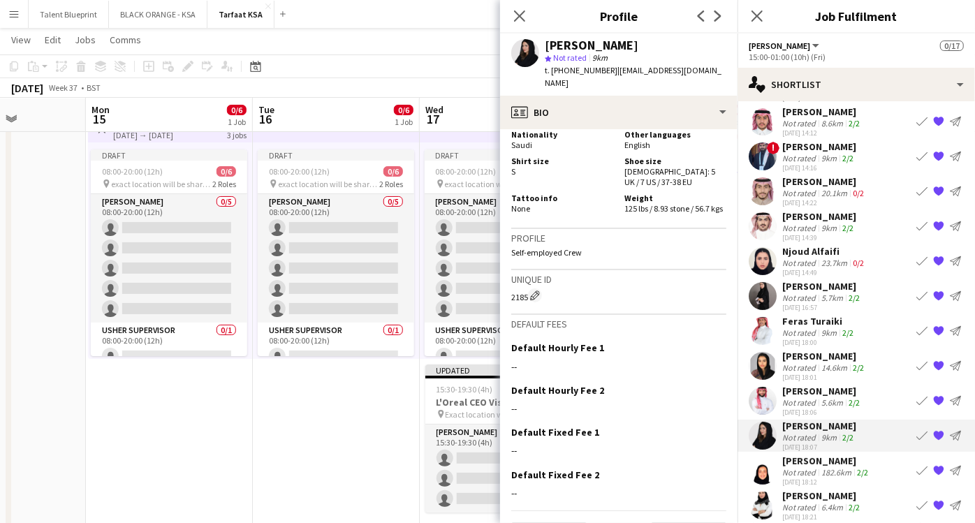
scroll to position [777, 0]
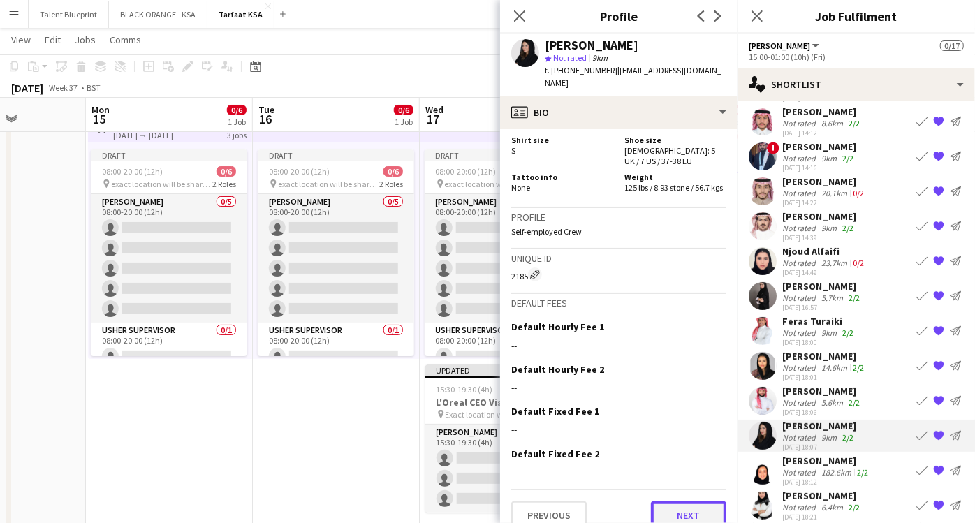
click at [676, 502] on button "Next" at bounding box center [688, 516] width 75 height 28
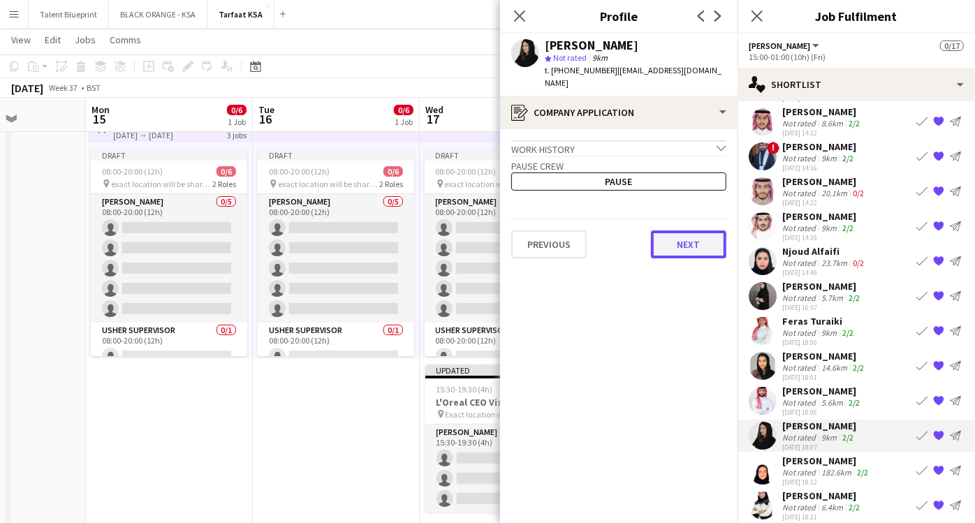
click at [677, 239] on button "Next" at bounding box center [688, 245] width 75 height 28
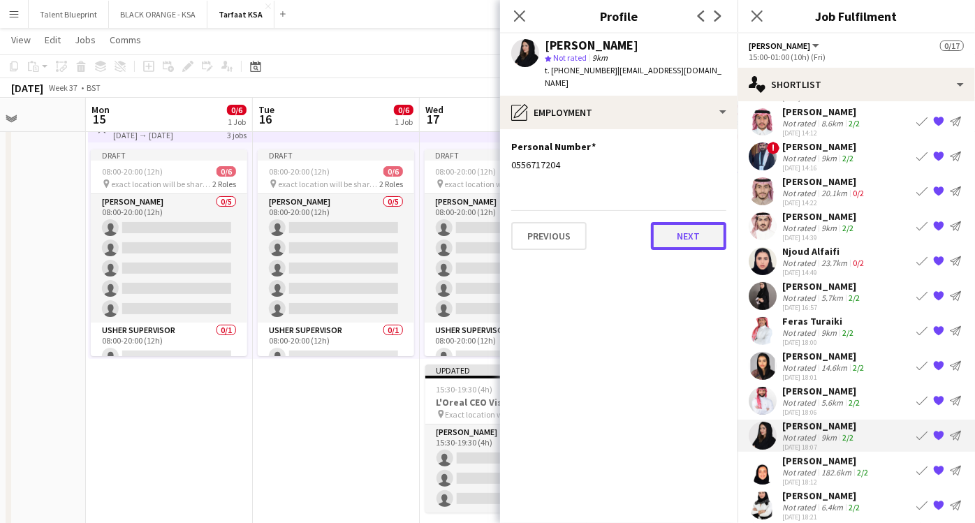
click at [680, 230] on button "Next" at bounding box center [688, 236] width 75 height 28
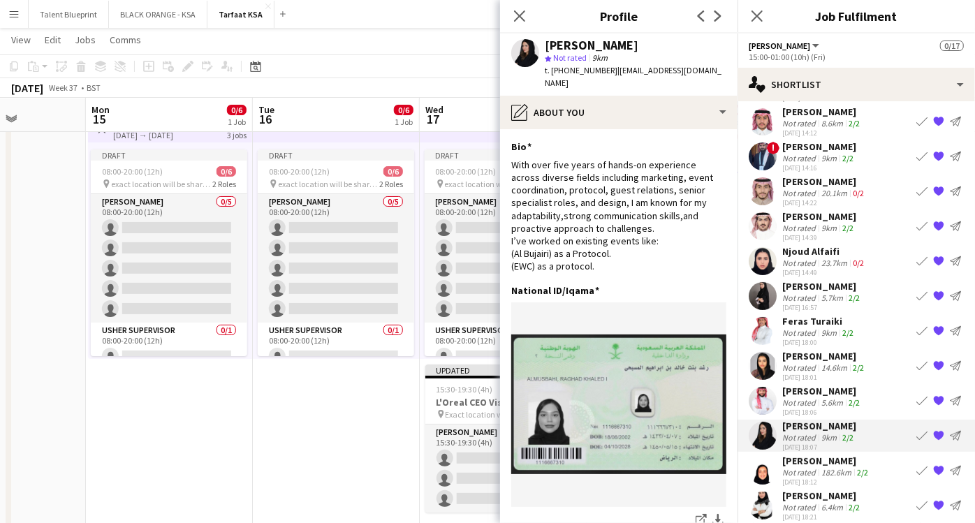
click at [822, 461] on div "[PERSON_NAME]" at bounding box center [827, 461] width 89 height 13
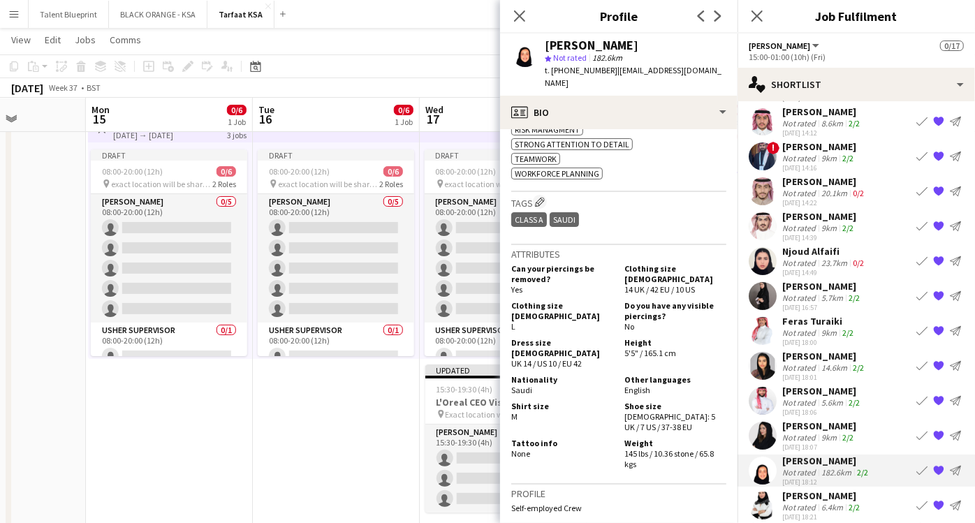
scroll to position [984, 0]
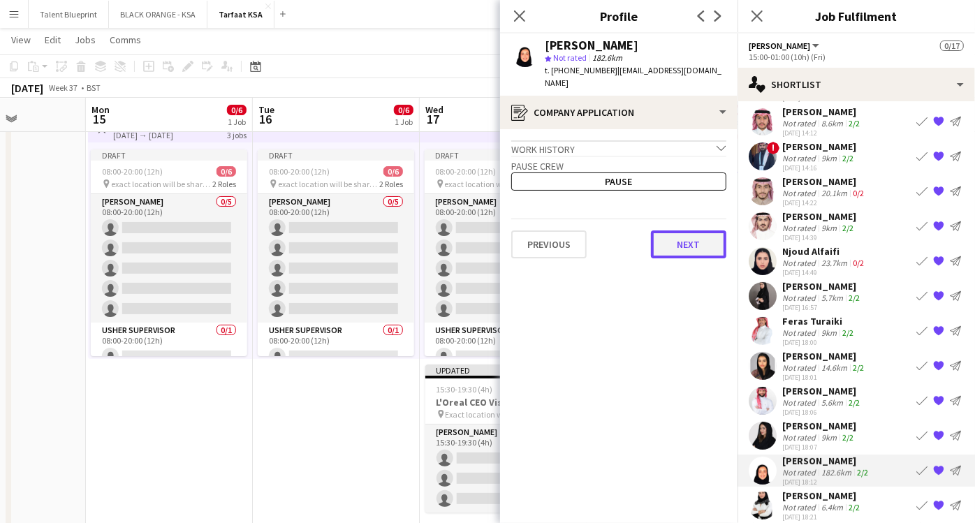
click at [674, 236] on button "Next" at bounding box center [688, 245] width 75 height 28
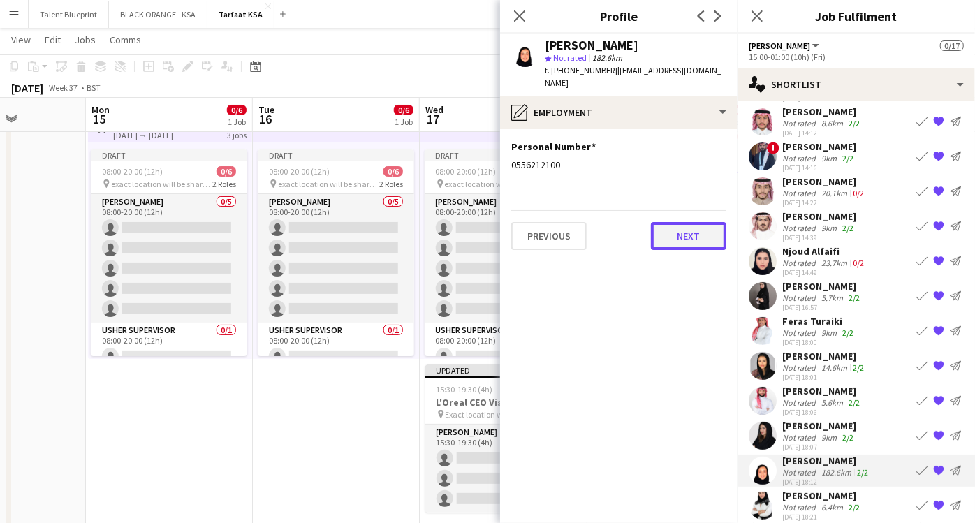
click at [674, 225] on button "Next" at bounding box center [688, 236] width 75 height 28
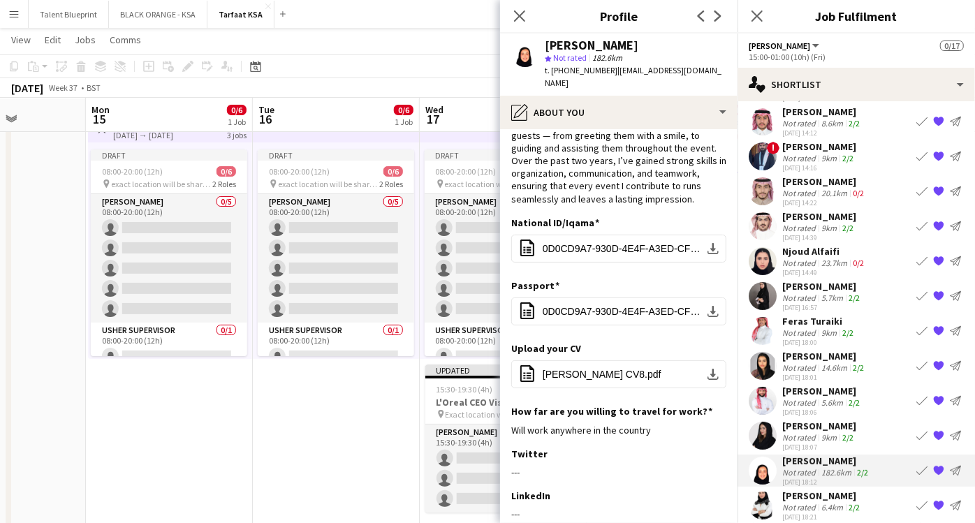
scroll to position [238, 0]
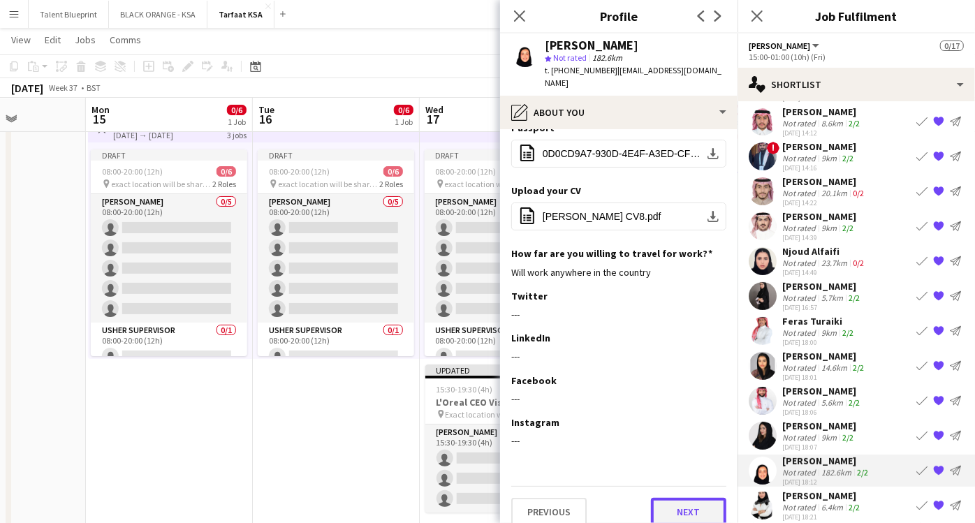
click at [653, 511] on button "Next" at bounding box center [688, 512] width 75 height 28
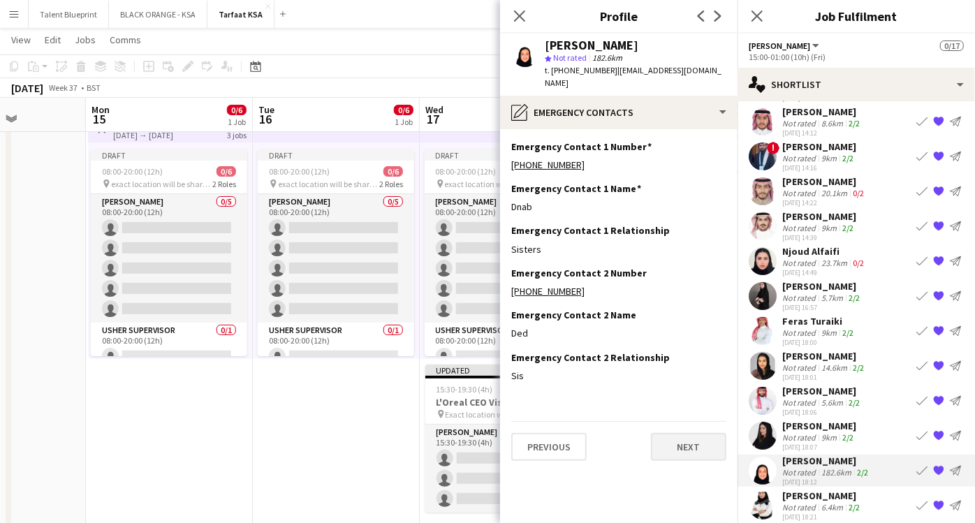
scroll to position [0, 0]
click at [783, 513] on div "[DATE] 18:21" at bounding box center [823, 517] width 80 height 9
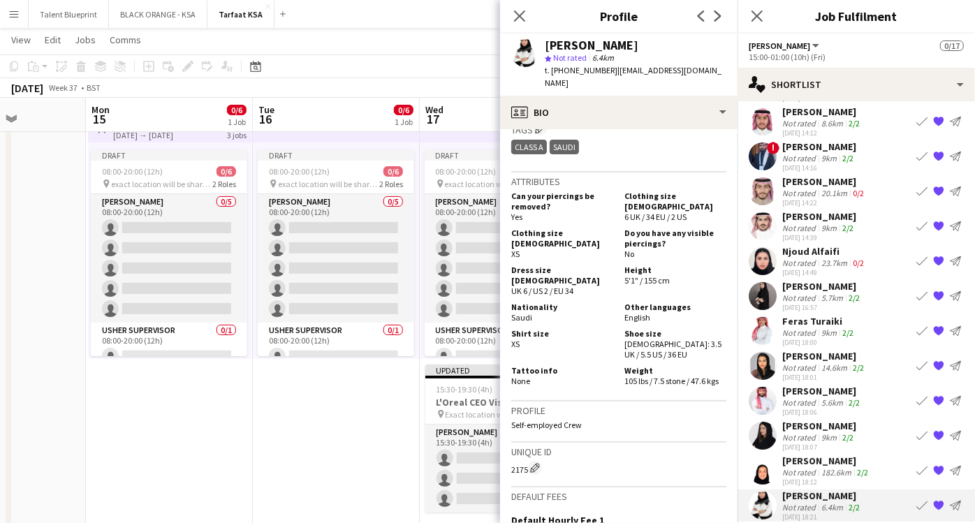
scroll to position [836, 0]
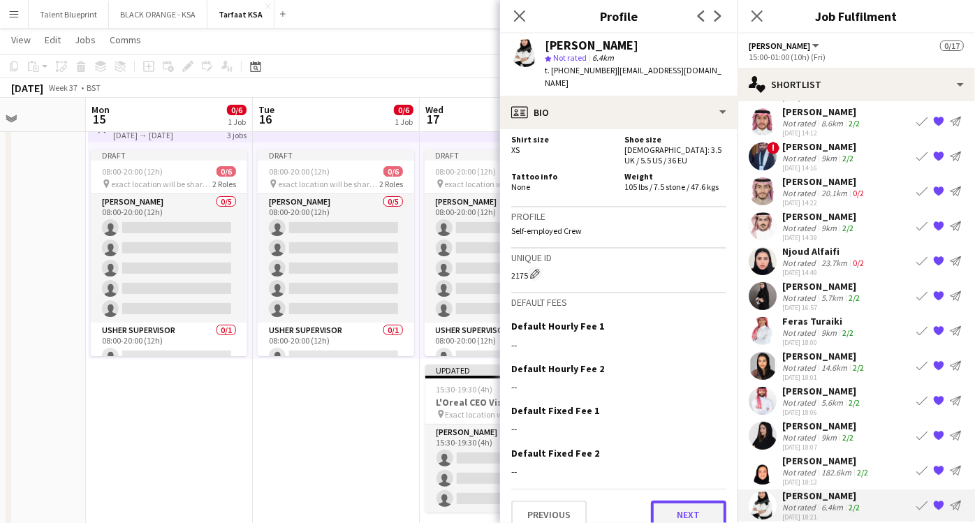
click at [662, 501] on button "Next" at bounding box center [688, 515] width 75 height 28
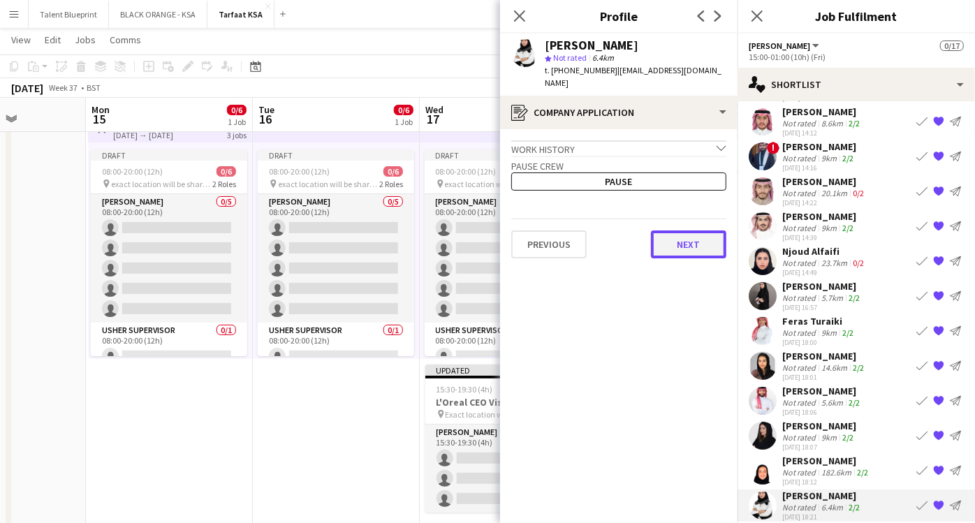
click at [670, 240] on button "Next" at bounding box center [688, 245] width 75 height 28
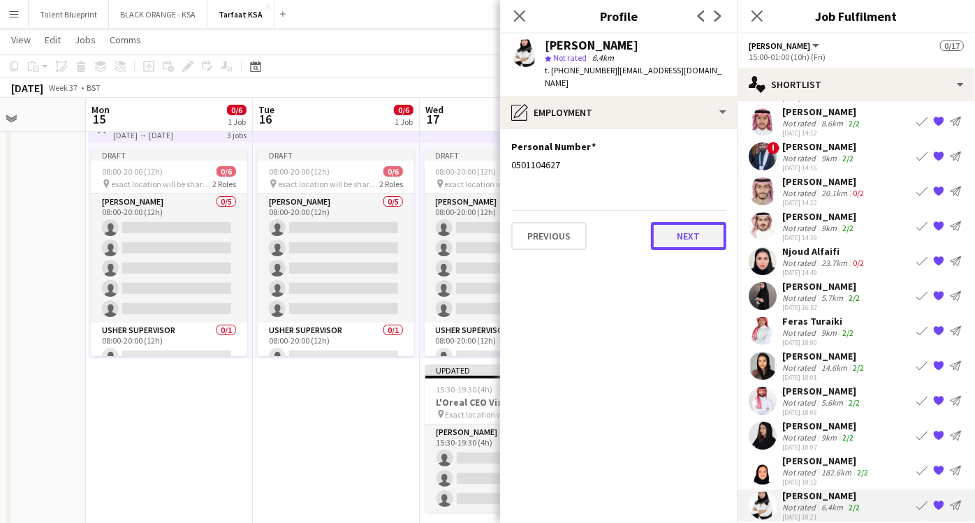
click at [669, 222] on button "Next" at bounding box center [688, 236] width 75 height 28
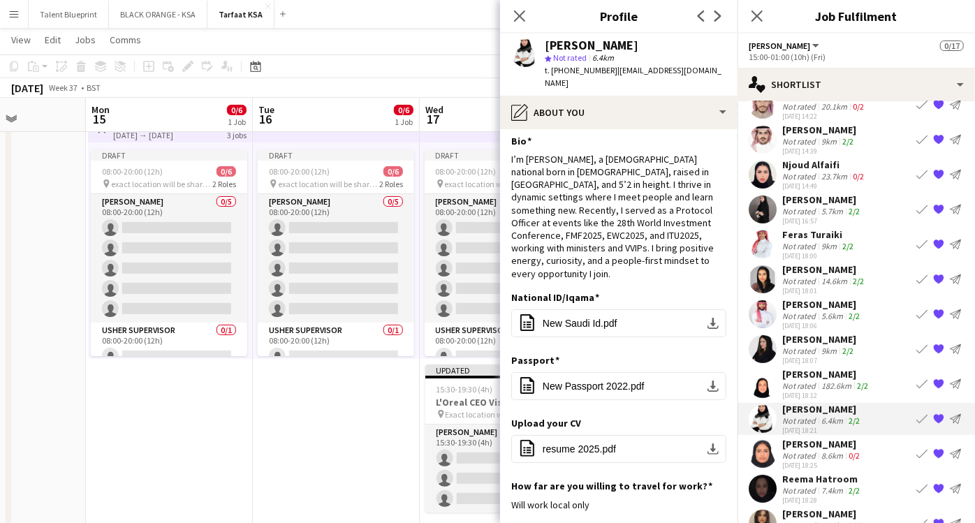
scroll to position [217, 0]
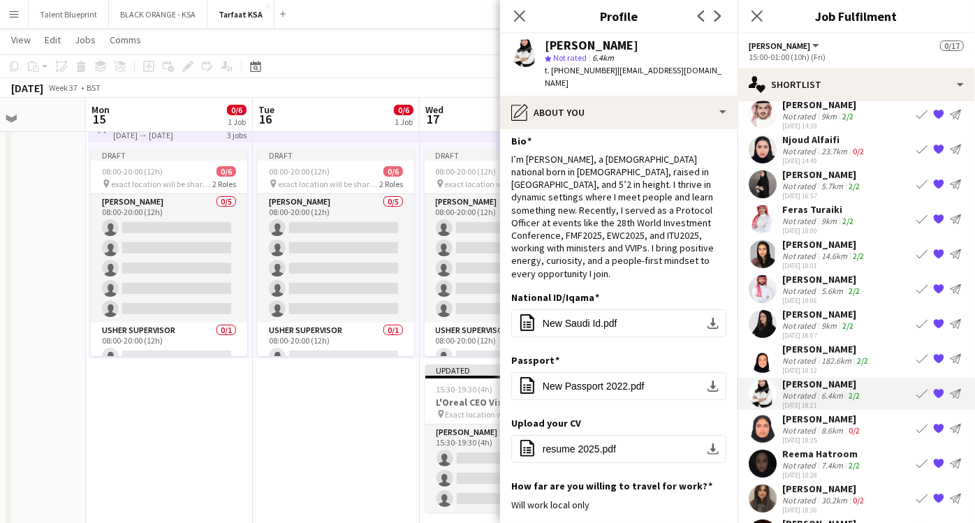
click at [837, 423] on div "[PERSON_NAME]" at bounding box center [823, 419] width 80 height 13
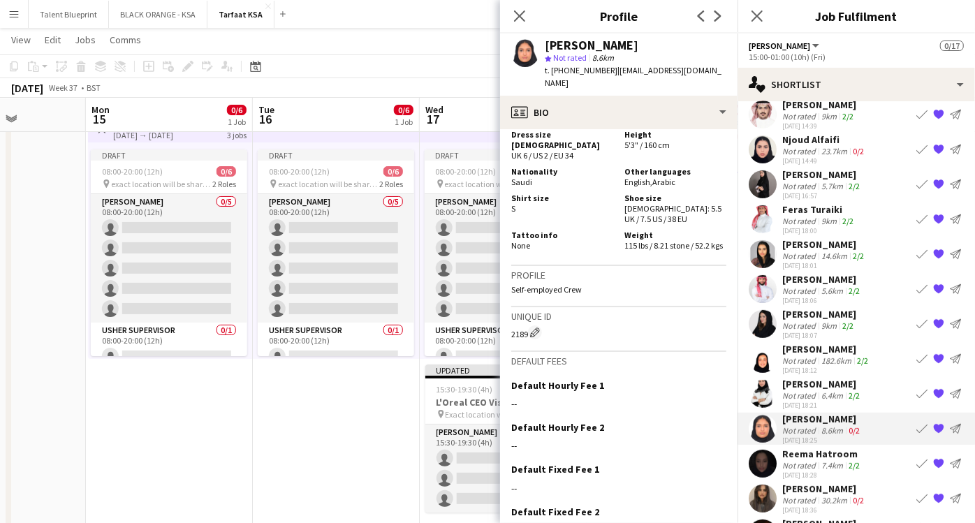
scroll to position [1093, 0]
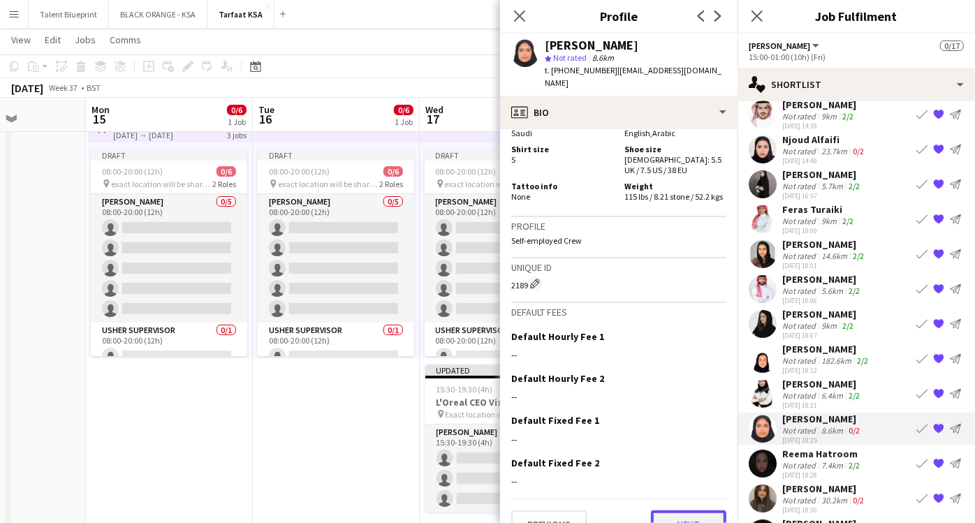
click at [671, 511] on button "Next" at bounding box center [688, 525] width 75 height 28
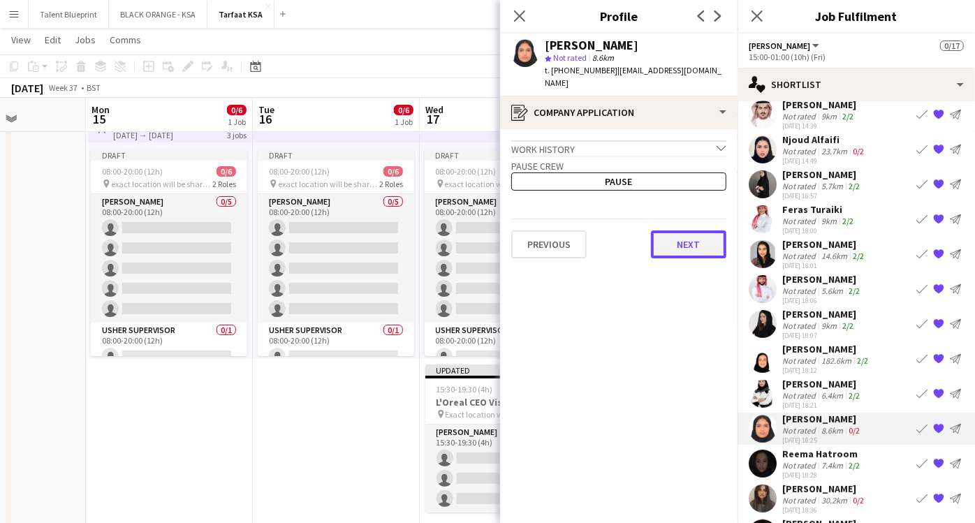
click at [664, 231] on button "Next" at bounding box center [688, 245] width 75 height 28
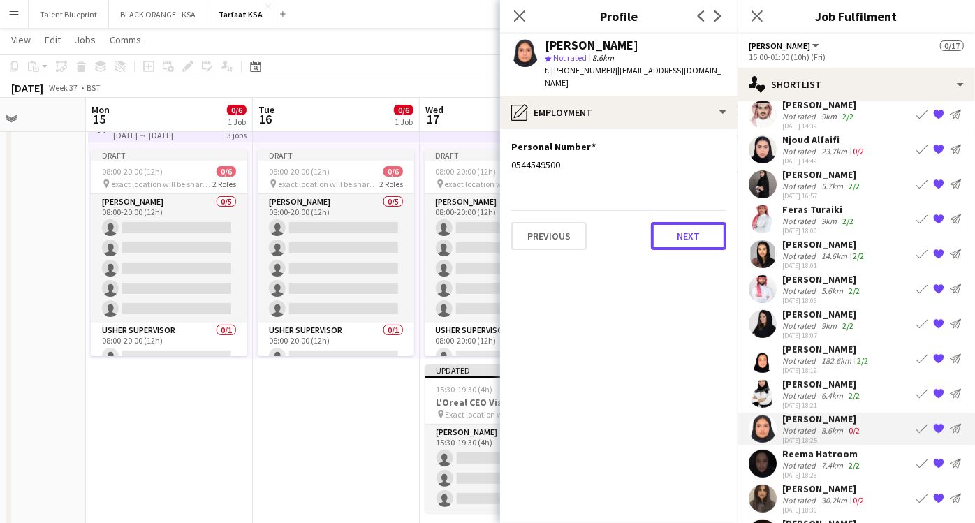
click at [664, 225] on button "Next" at bounding box center [688, 236] width 75 height 28
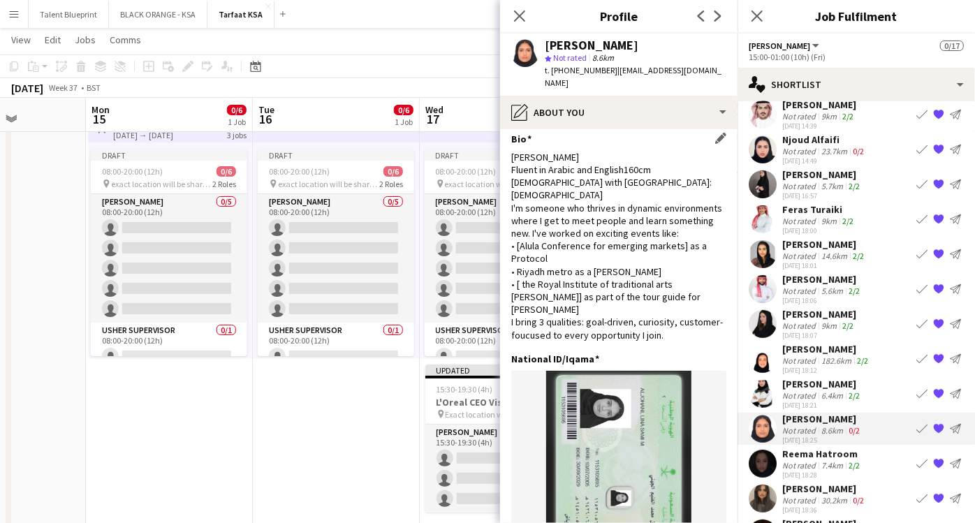
scroll to position [38, 0]
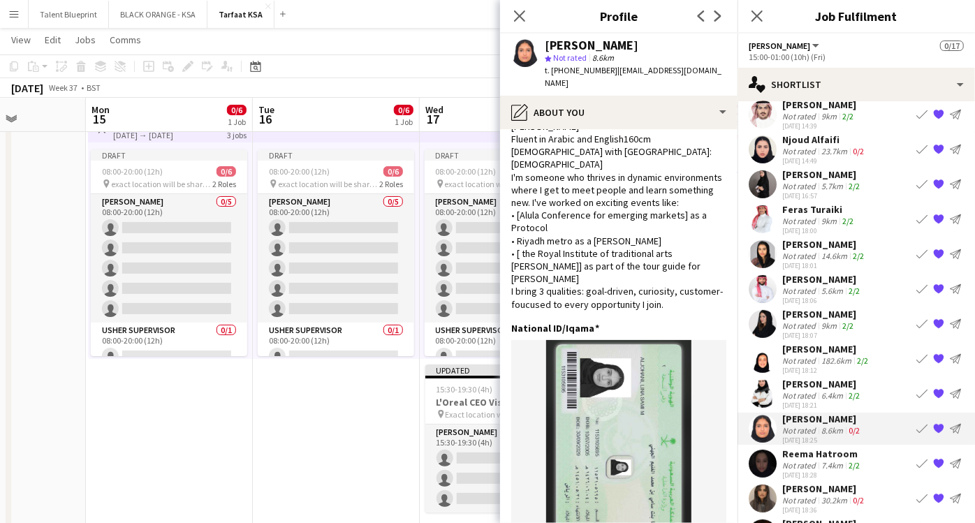
click at [831, 467] on div "7.4km" at bounding box center [832, 465] width 27 height 10
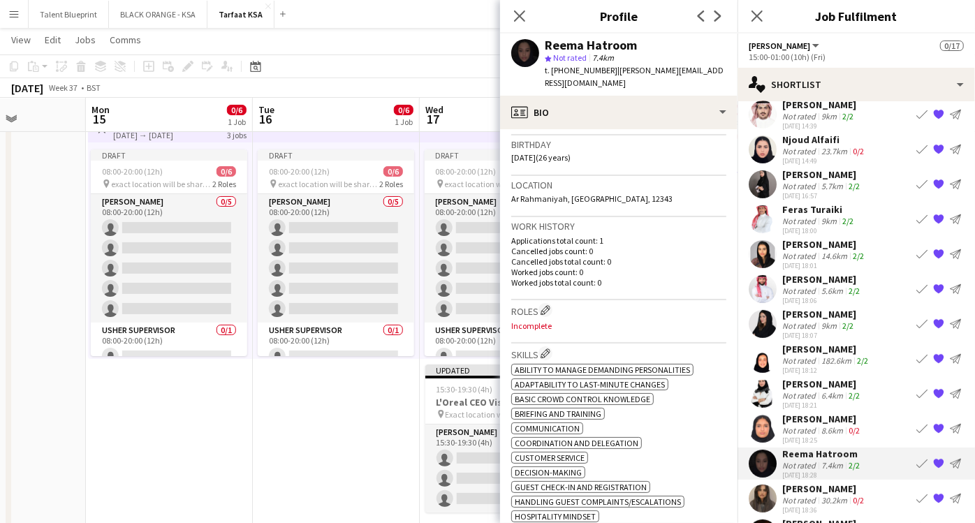
scroll to position [0, 0]
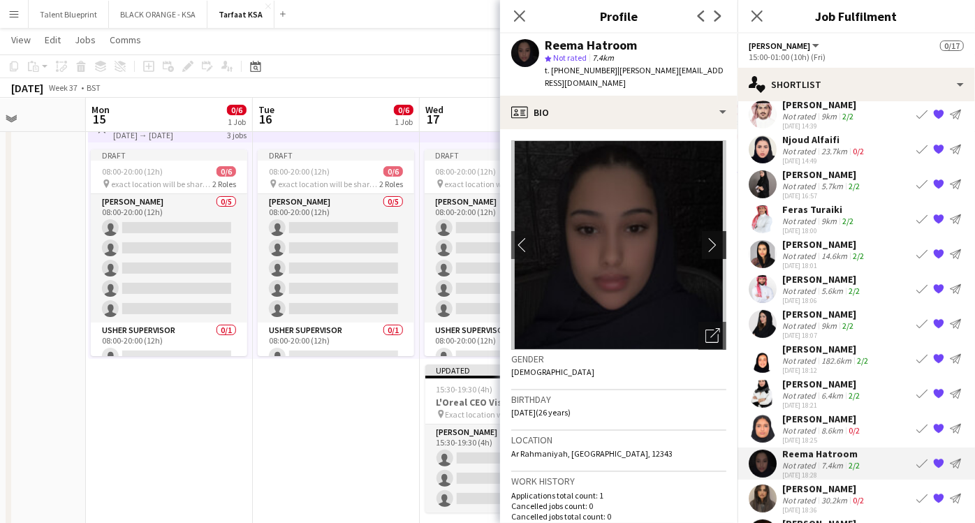
click at [706, 238] on app-icon "chevron-right" at bounding box center [717, 245] width 22 height 15
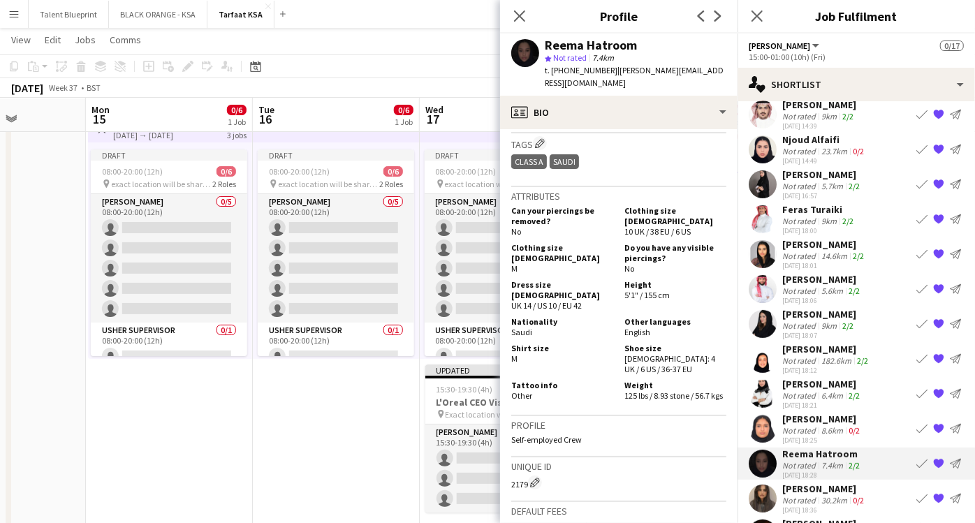
scroll to position [1118, 0]
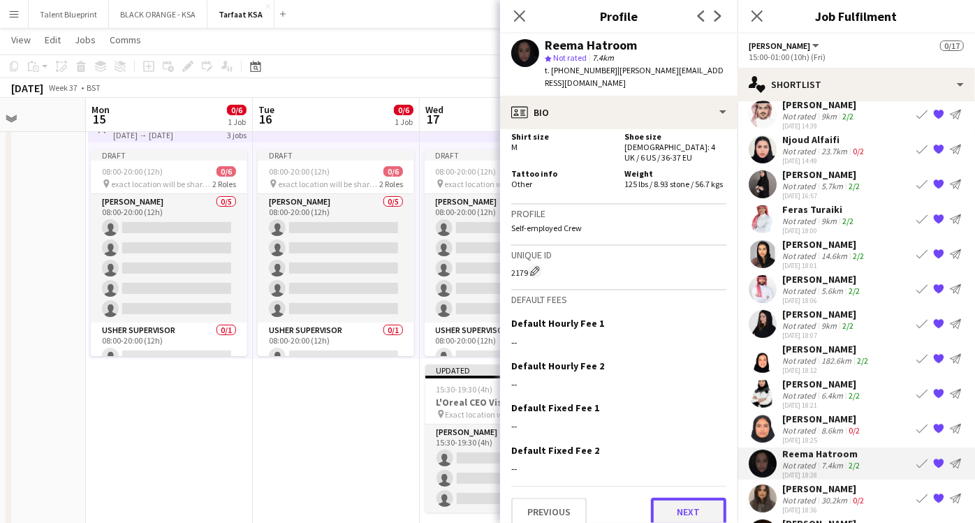
click at [657, 499] on button "Next" at bounding box center [688, 512] width 75 height 28
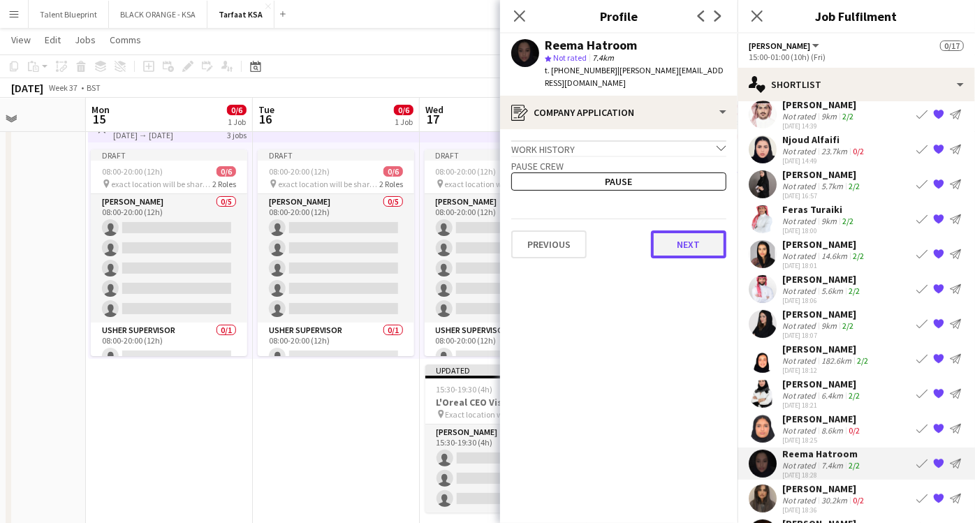
click at [664, 231] on button "Next" at bounding box center [688, 245] width 75 height 28
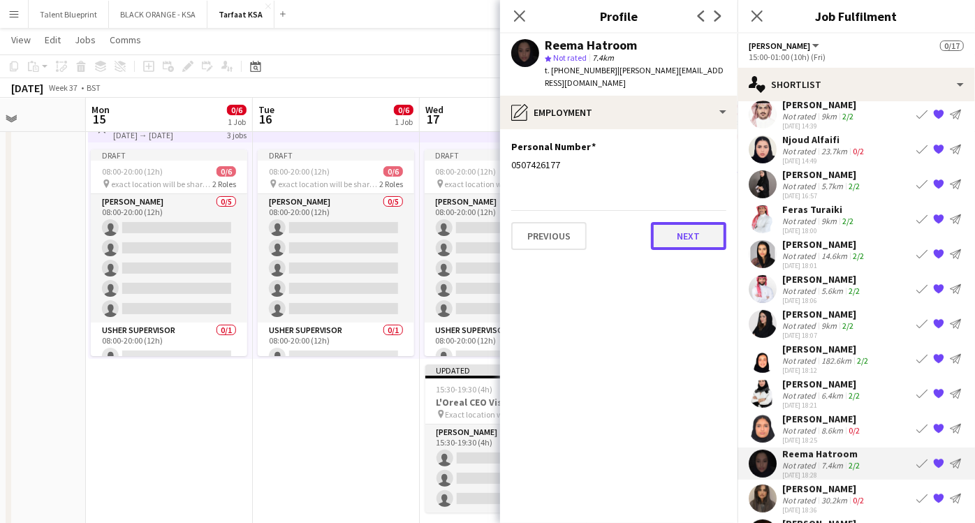
click at [664, 227] on button "Next" at bounding box center [688, 236] width 75 height 28
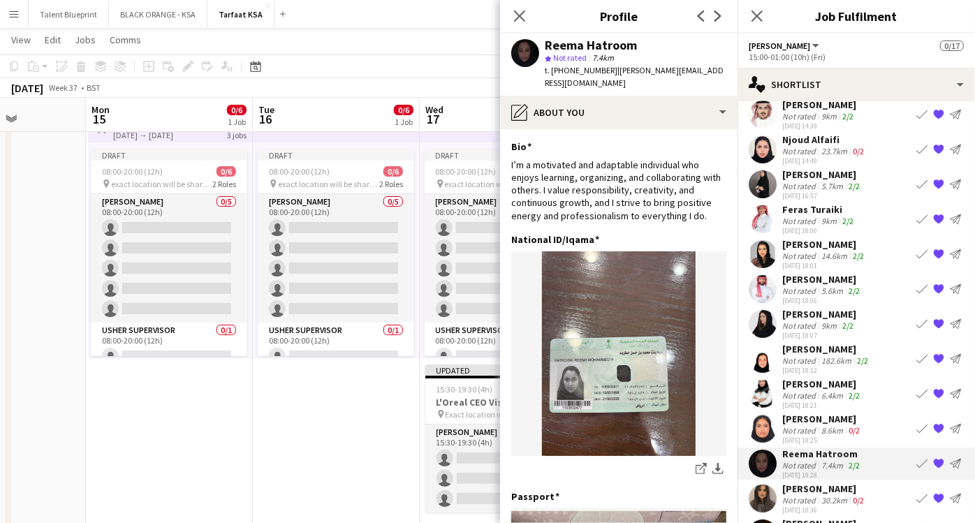
click at [813, 493] on div "[PERSON_NAME]" at bounding box center [825, 489] width 85 height 13
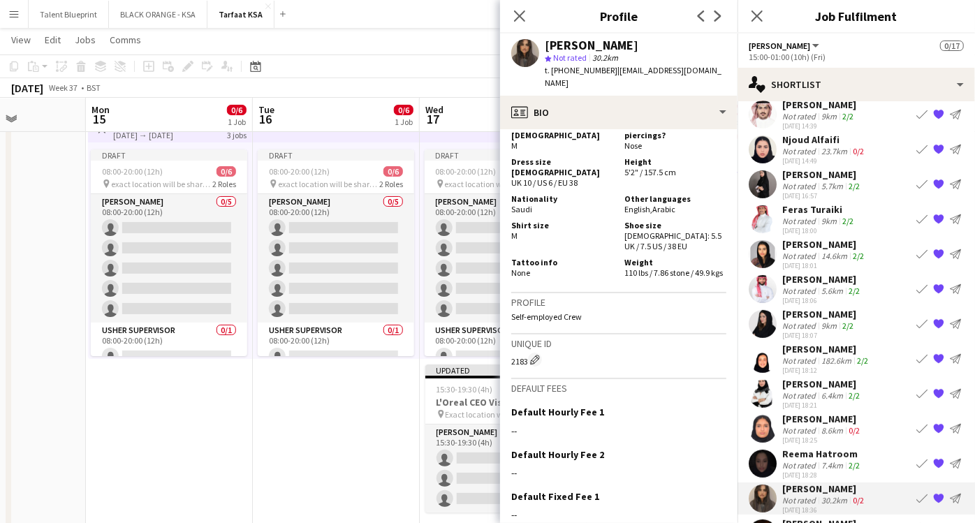
scroll to position [783, 0]
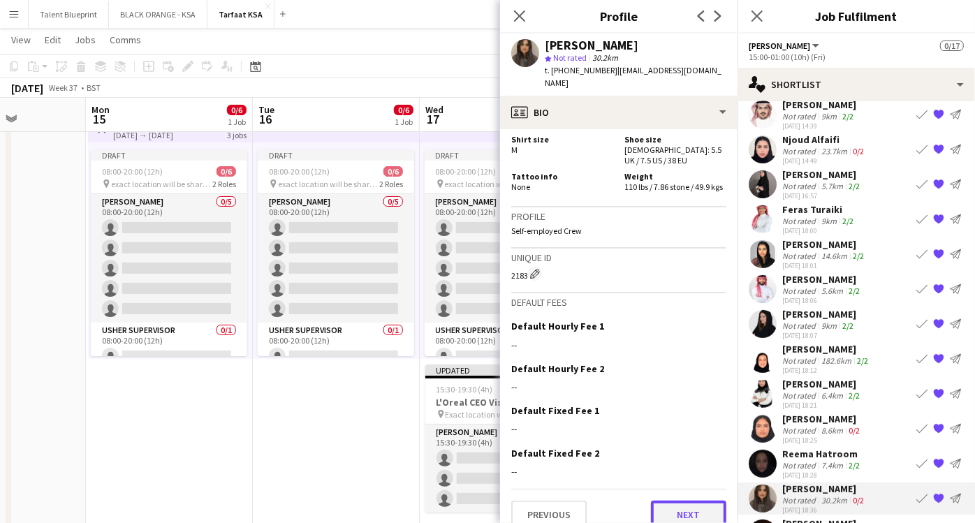
click at [664, 501] on button "Next" at bounding box center [688, 515] width 75 height 28
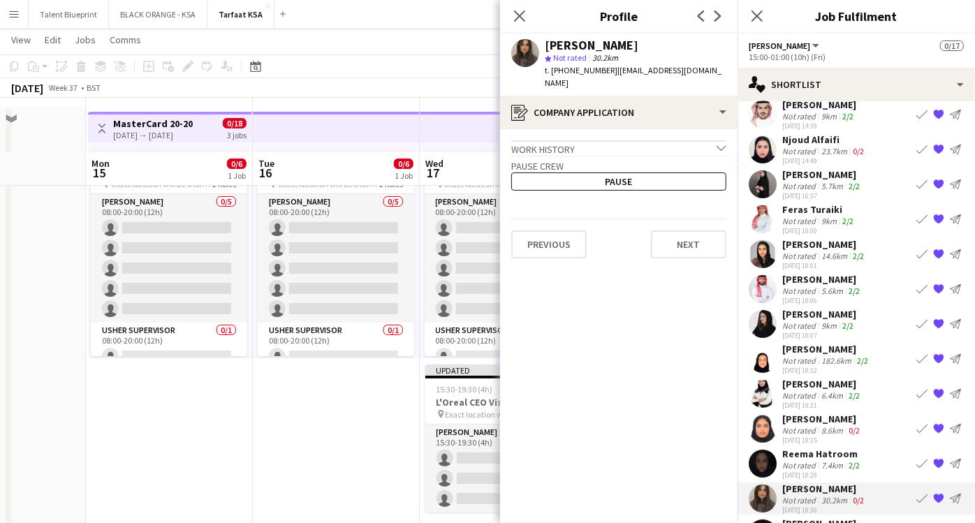
scroll to position [105, 0]
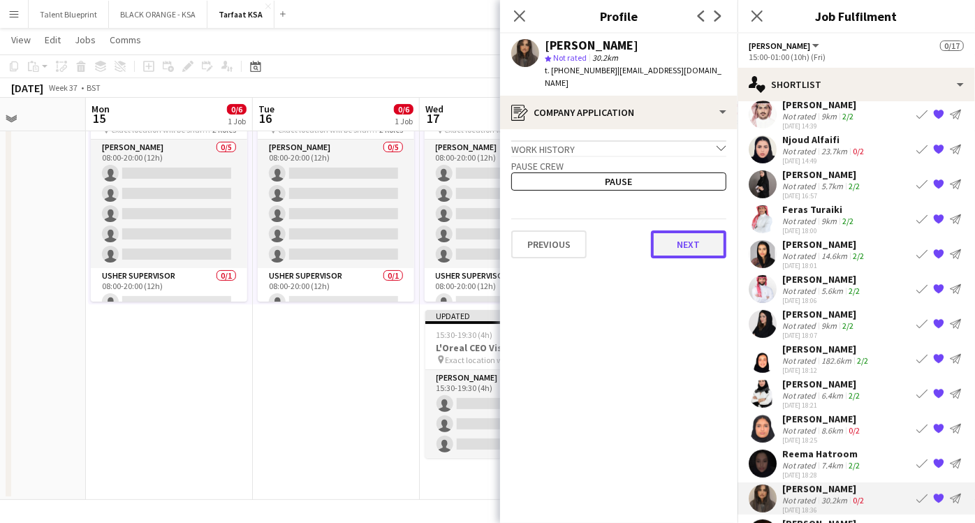
click at [675, 235] on button "Next" at bounding box center [688, 245] width 75 height 28
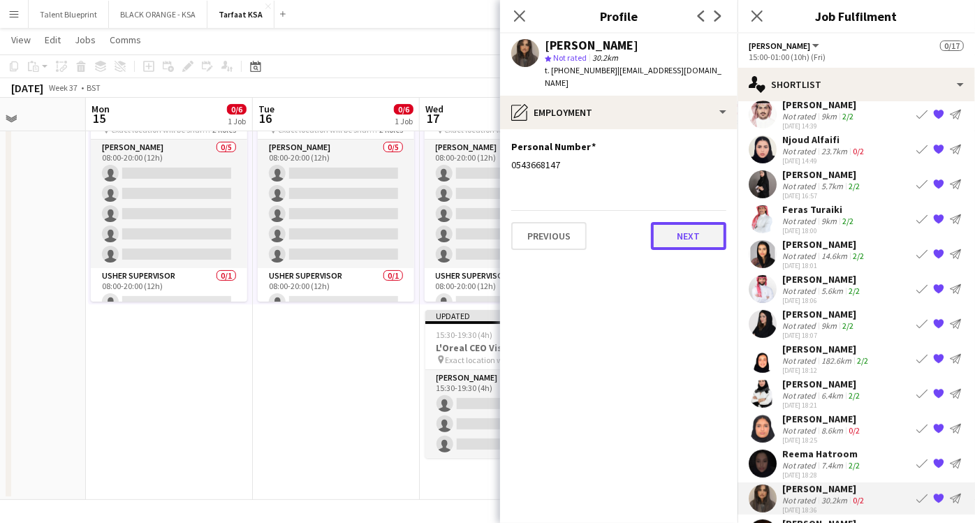
click at [678, 223] on button "Next" at bounding box center [688, 236] width 75 height 28
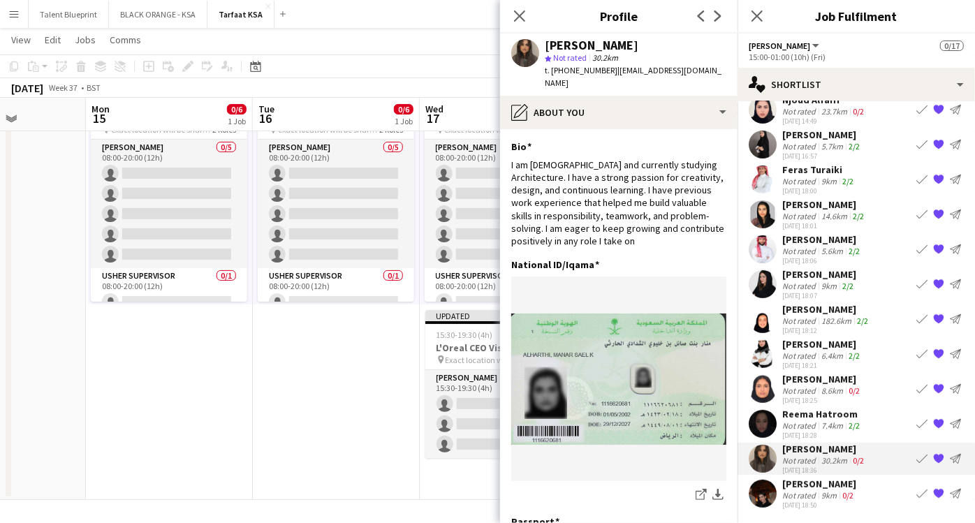
scroll to position [257, 0]
click at [828, 486] on div "[PERSON_NAME]" at bounding box center [820, 484] width 74 height 13
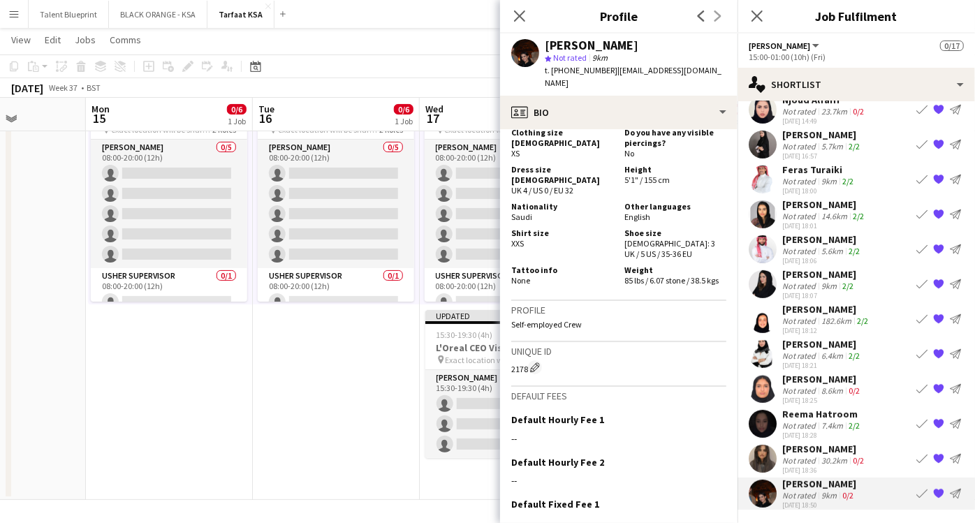
scroll to position [753, 0]
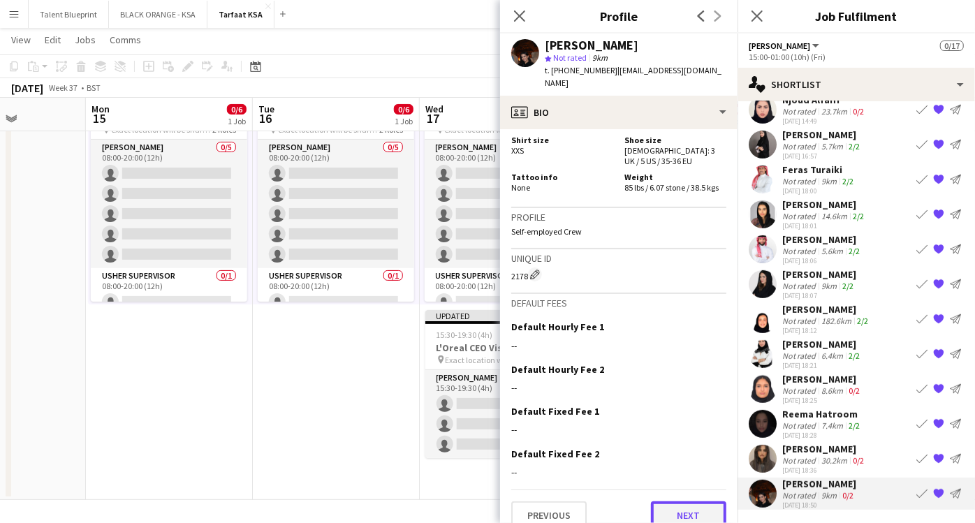
click at [666, 502] on button "Next" at bounding box center [688, 516] width 75 height 28
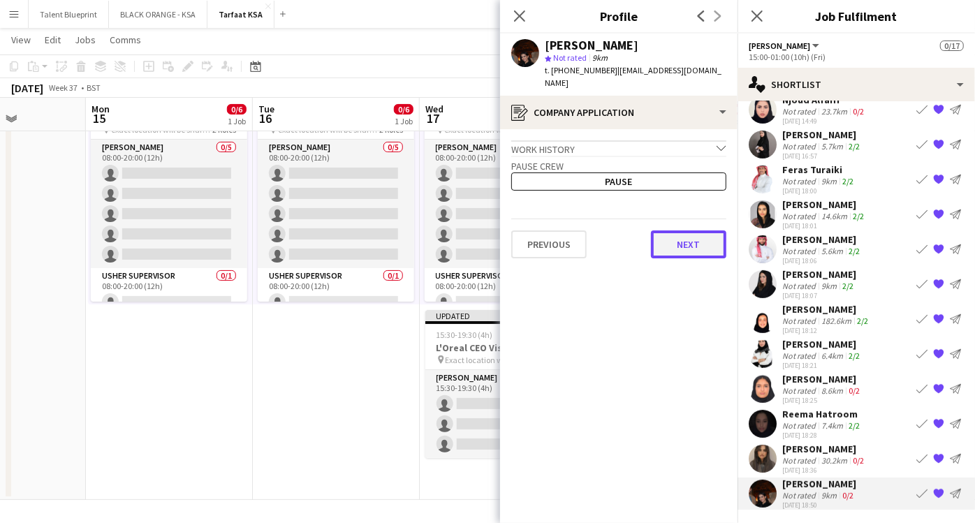
click at [670, 235] on button "Next" at bounding box center [688, 245] width 75 height 28
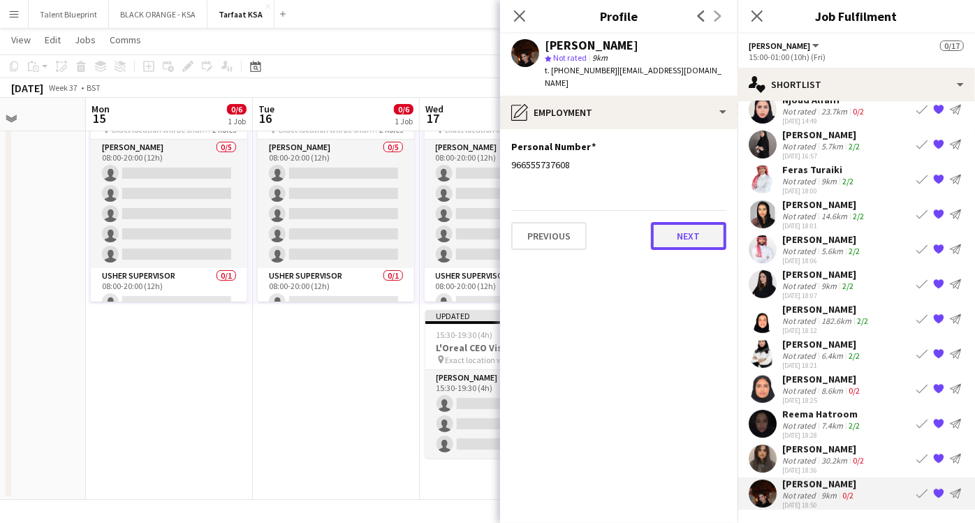
click at [676, 225] on button "Next" at bounding box center [688, 236] width 75 height 28
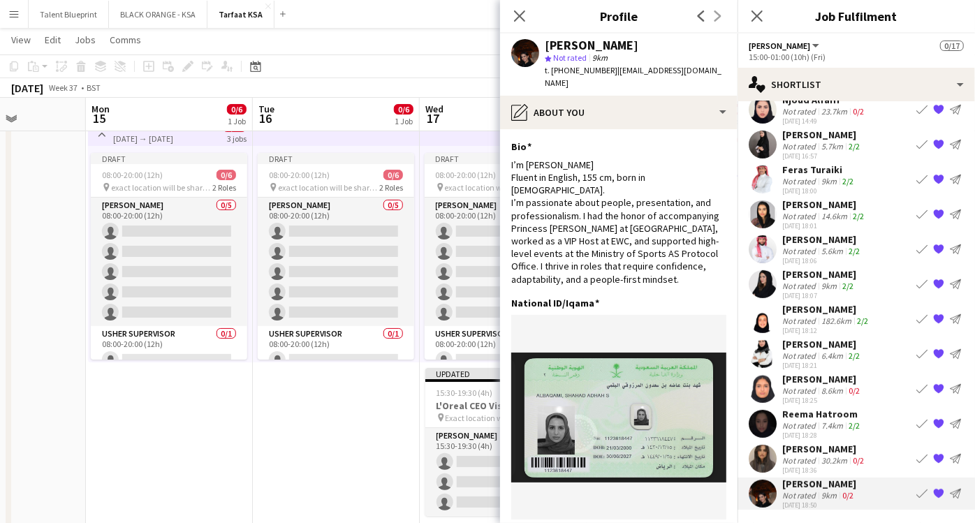
scroll to position [105, 0]
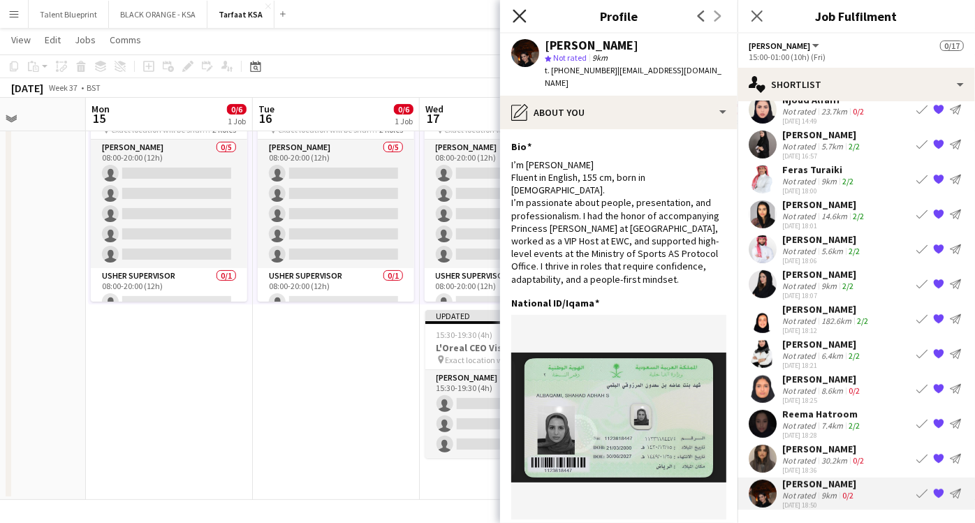
click at [523, 13] on icon at bounding box center [519, 15] width 13 height 13
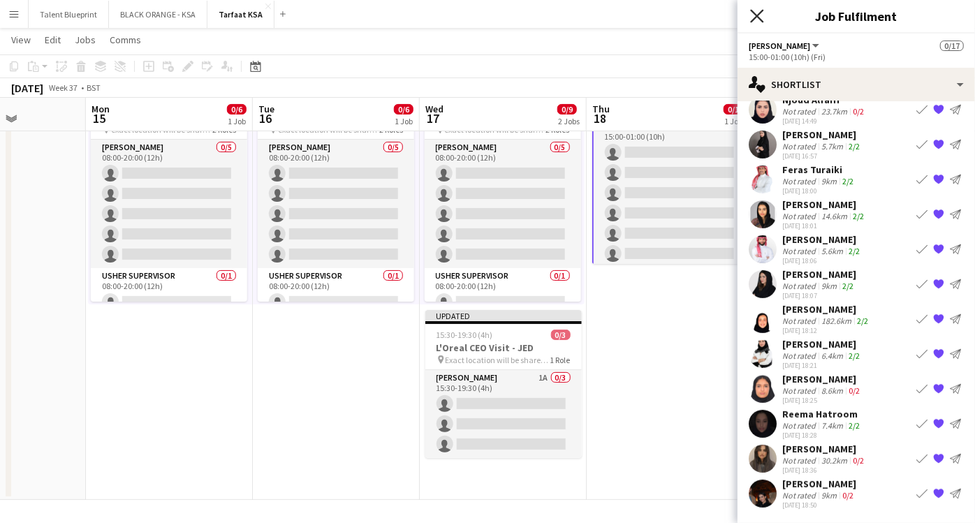
click at [762, 20] on icon at bounding box center [756, 15] width 13 height 13
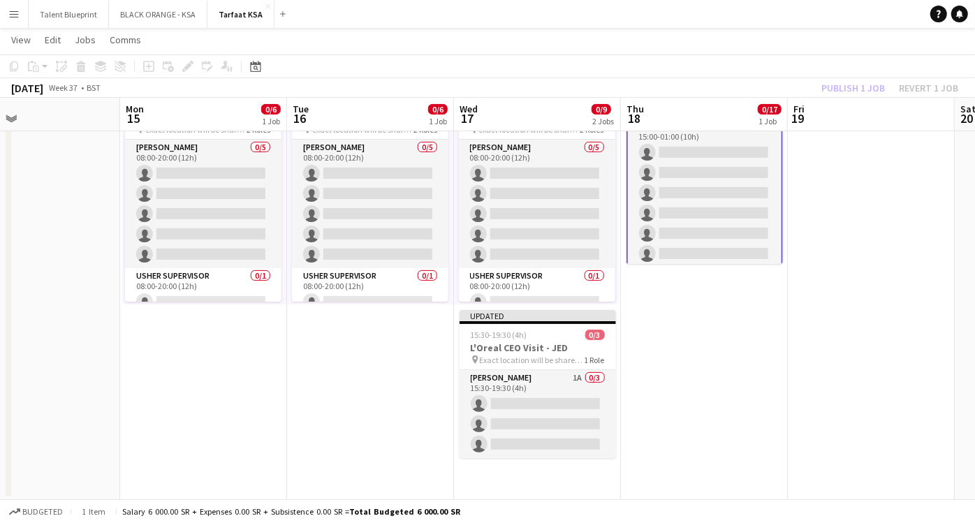
scroll to position [0, 0]
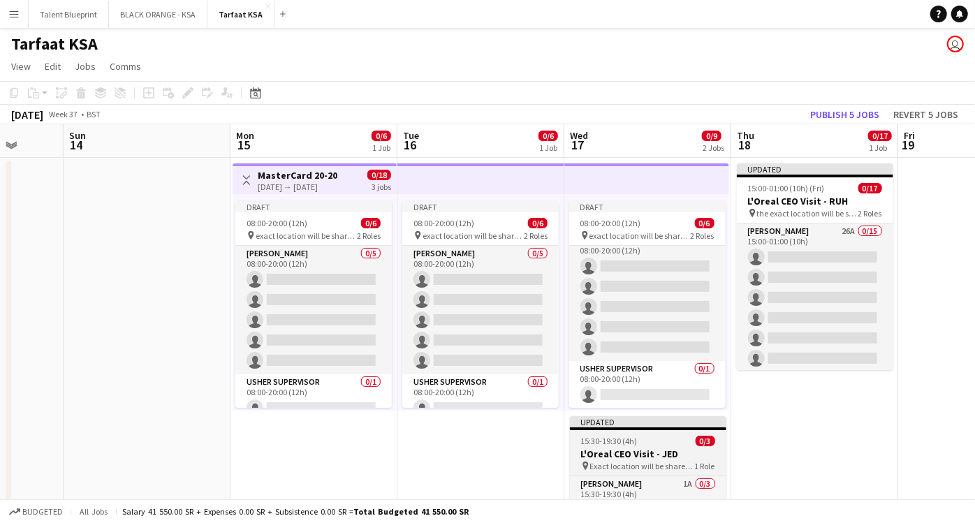
scroll to position [105, 0]
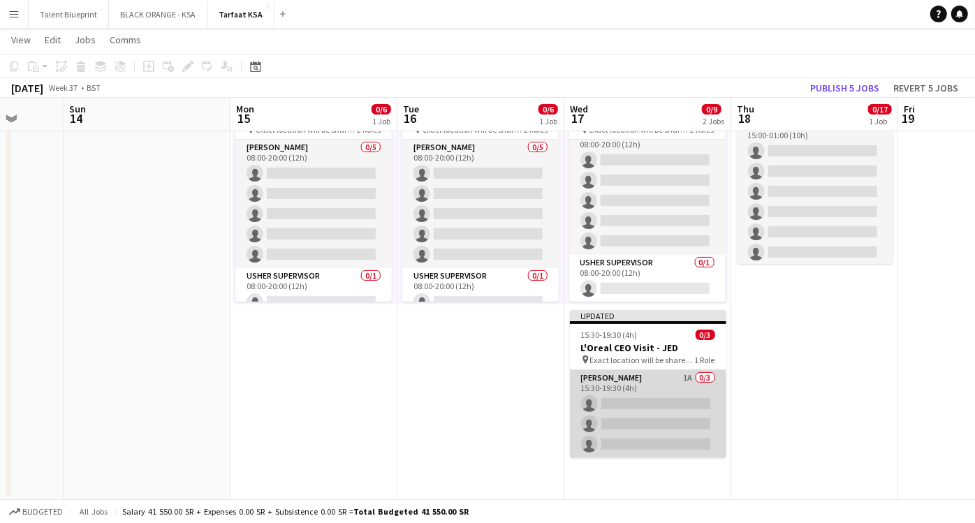
click at [641, 385] on app-card-role "[PERSON_NAME] 1A 0/3 15:30-19:30 (4h) single-neutral-actions single-neutral-act…" at bounding box center [648, 414] width 157 height 88
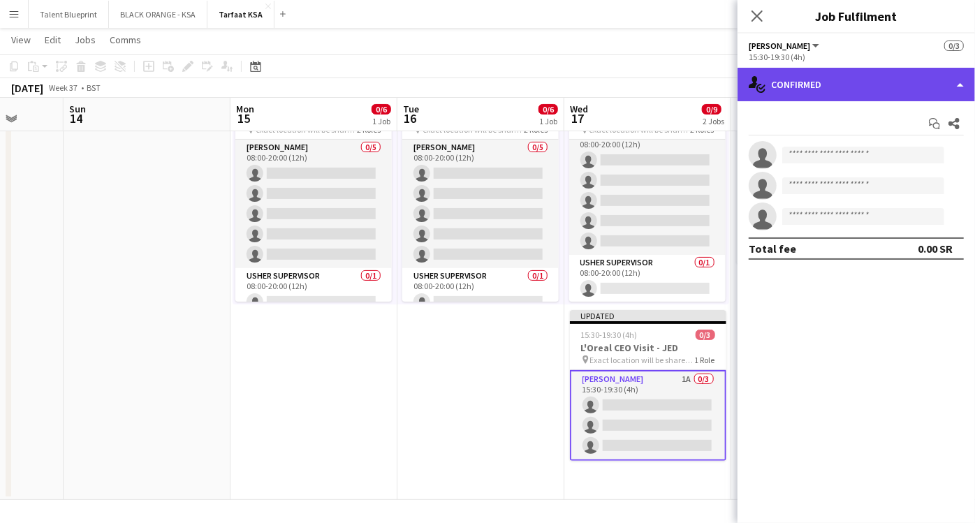
click at [940, 82] on div "single-neutral-actions-check-2 Confirmed" at bounding box center [857, 85] width 238 height 34
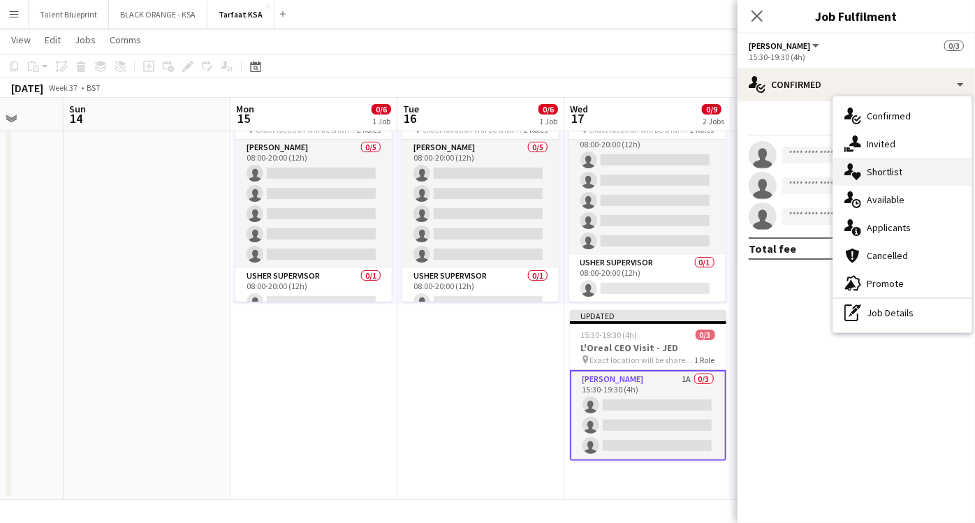
click at [899, 174] on span "Shortlist" at bounding box center [885, 172] width 36 height 13
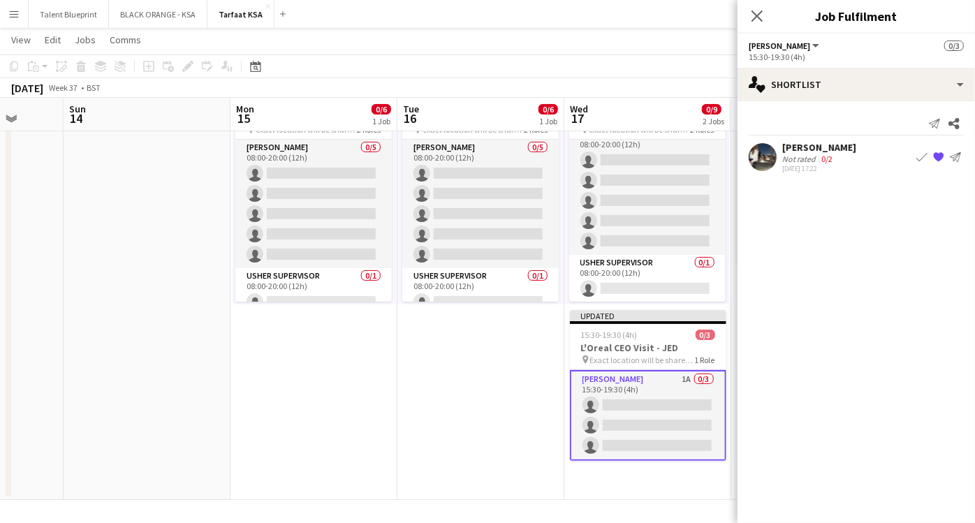
click at [840, 163] on div "[PERSON_NAME] Not rated 0/2 [DATE] 17:22 Book crew {{ spriteTitle }} Send notif…" at bounding box center [857, 157] width 238 height 32
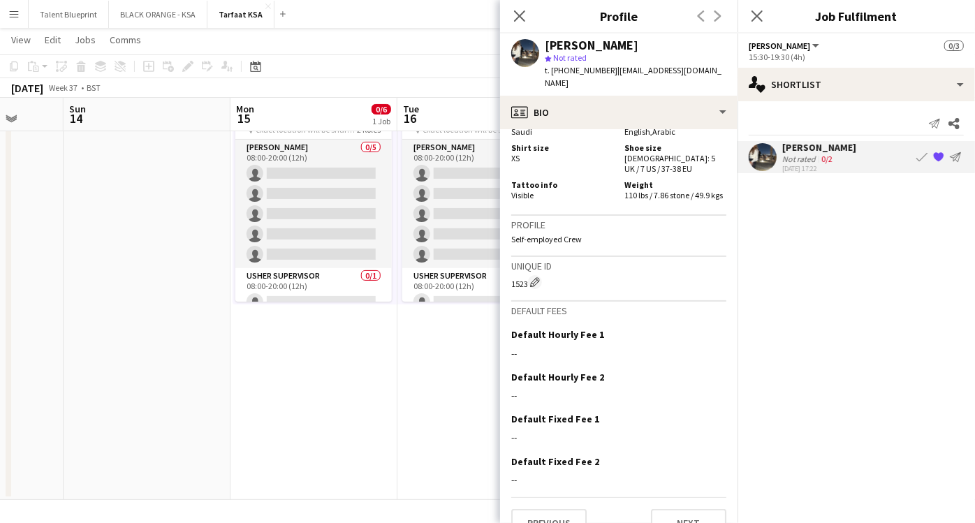
scroll to position [759, 0]
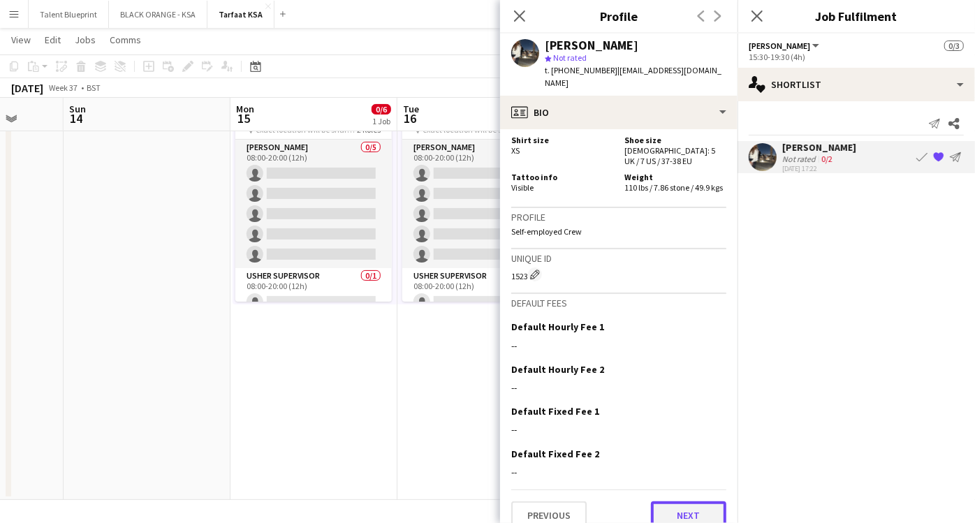
click at [667, 503] on button "Next" at bounding box center [688, 516] width 75 height 28
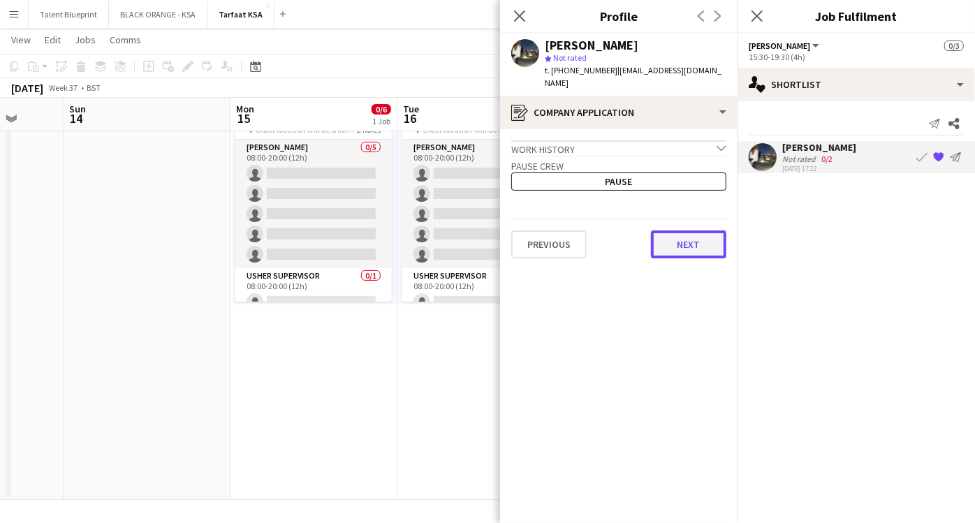
click at [677, 238] on button "Next" at bounding box center [688, 245] width 75 height 28
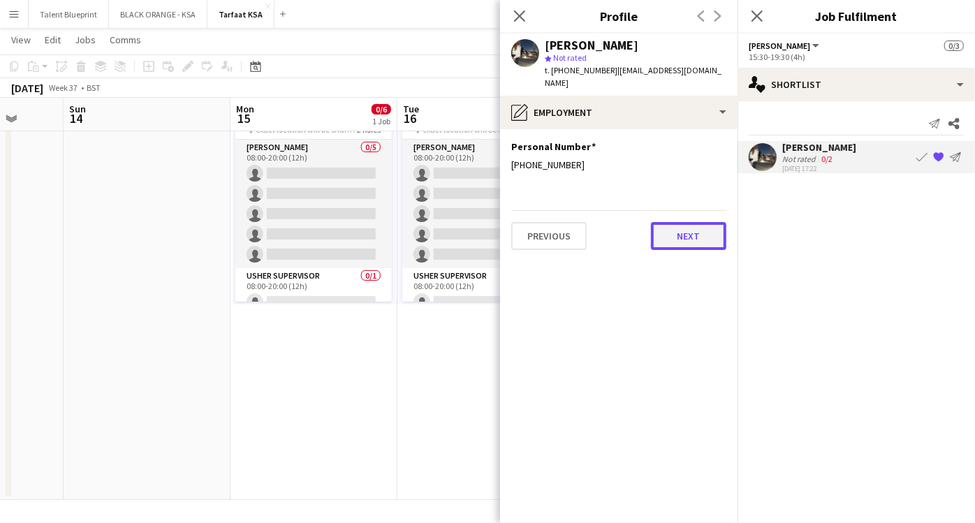
click at [678, 222] on button "Next" at bounding box center [688, 236] width 75 height 28
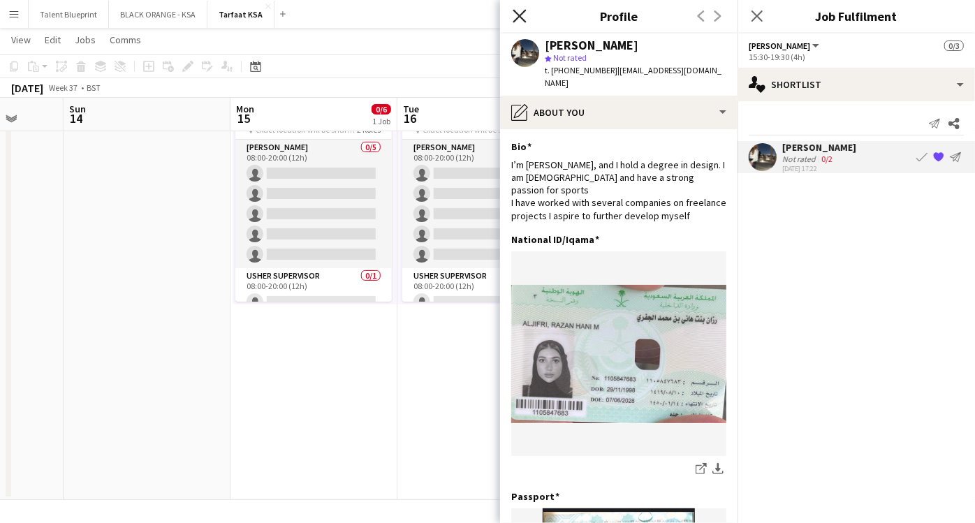
click at [525, 17] on icon "Close pop-in" at bounding box center [519, 15] width 13 height 13
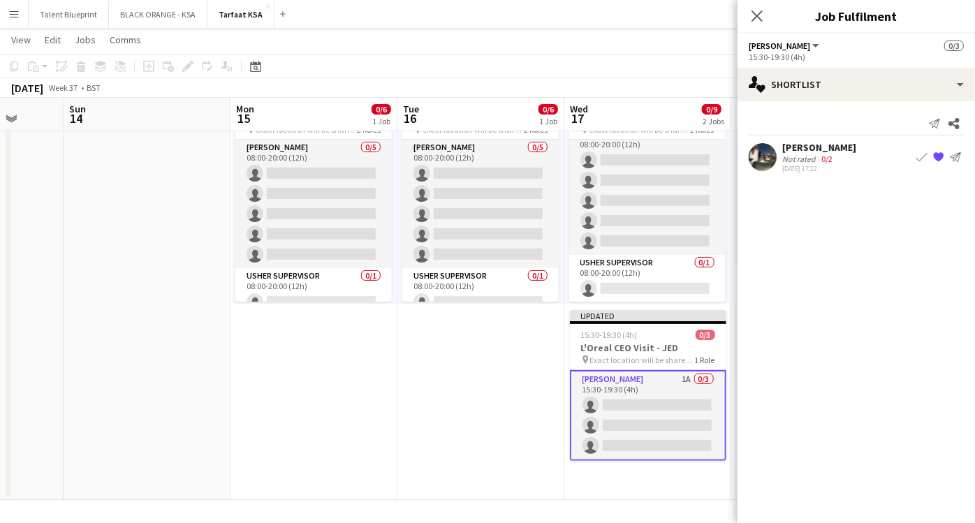
click at [757, 29] on div "Close pop-in" at bounding box center [757, 16] width 39 height 32
click at [757, 23] on app-icon "Close pop-in" at bounding box center [758, 16] width 20 height 20
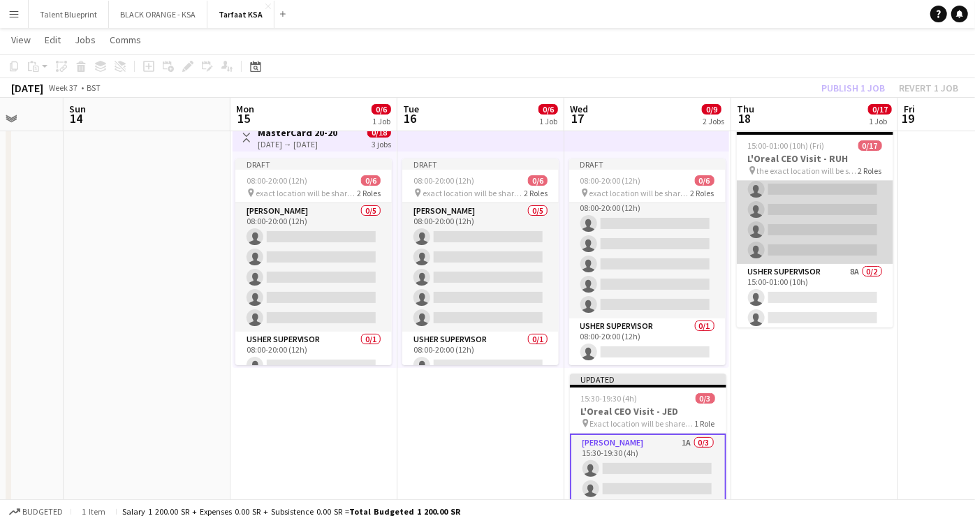
scroll to position [252, 0]
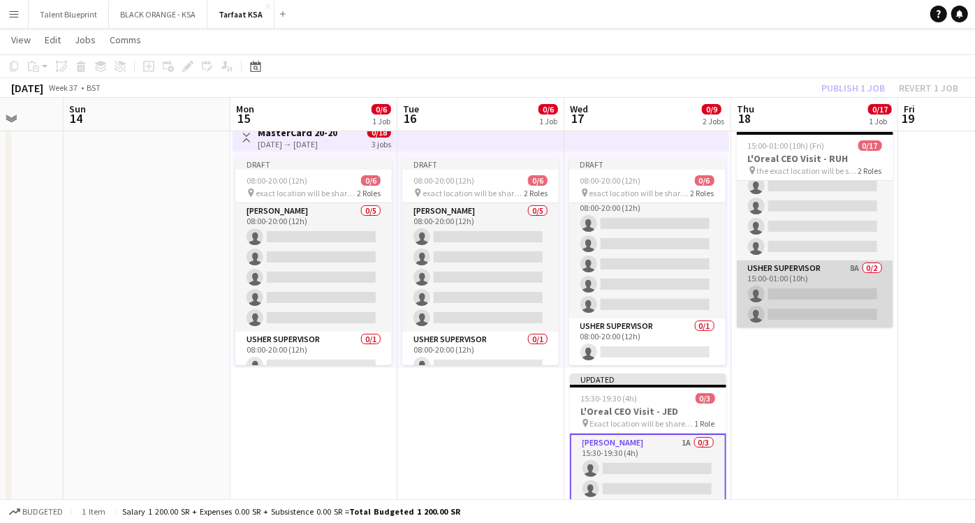
click at [797, 287] on app-card-role "[PERSON_NAME] Supervisor 8A 0/2 15:00-01:00 (10h) single-neutral-actions single…" at bounding box center [815, 295] width 157 height 68
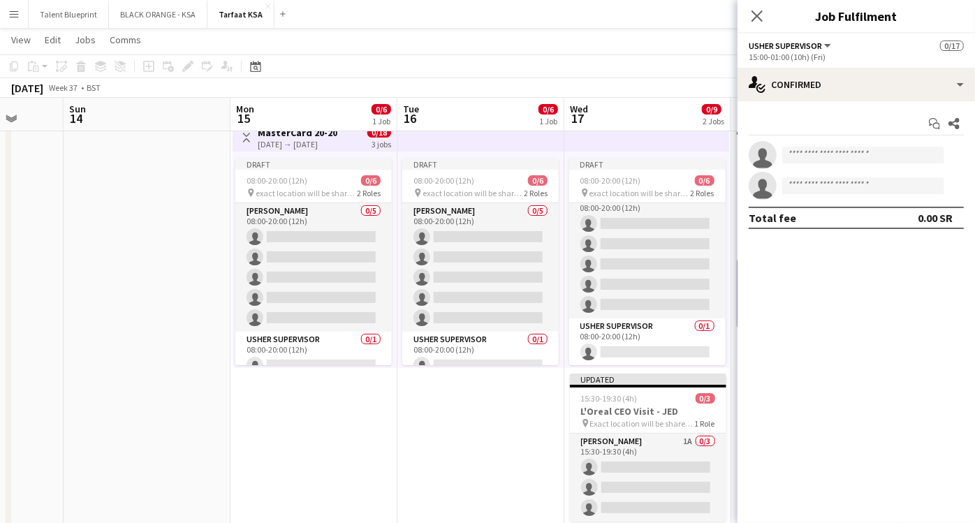
click at [284, 401] on app-date-cell "Toggle View MasterCard 20-20 15-09-2025 → 17-09-2025 0/18 3 jobs Draft 08:00-20…" at bounding box center [314, 339] width 167 height 449
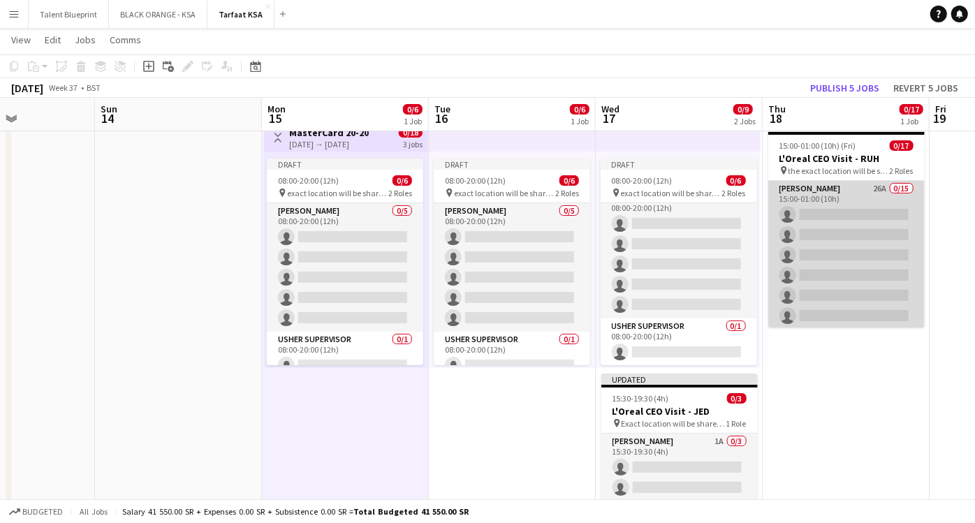
scroll to position [0, 405]
click at [828, 189] on app-card-role "[PERSON_NAME] 26A 0/15 15:00-01:00 (10h) single-neutral-actions single-neutral-…" at bounding box center [847, 346] width 157 height 331
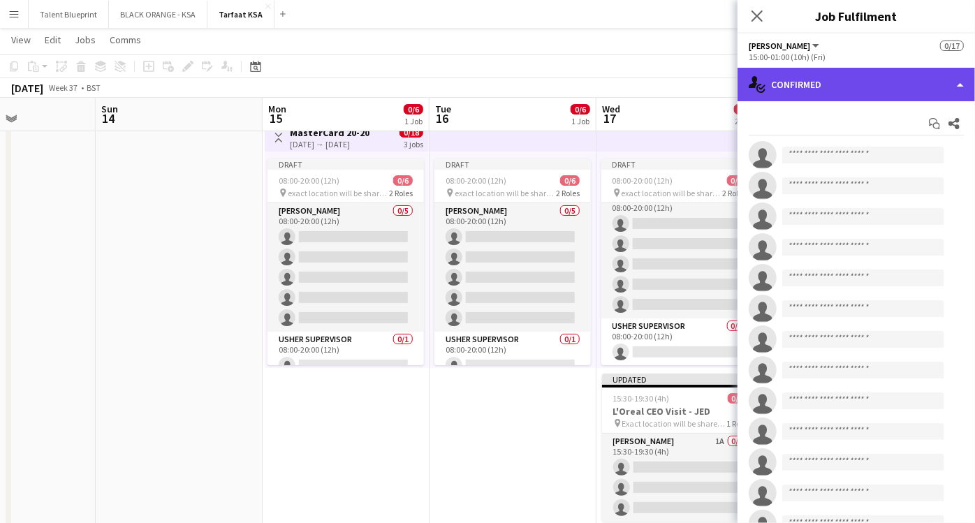
click at [875, 73] on div "single-neutral-actions-check-2 Confirmed" at bounding box center [857, 85] width 238 height 34
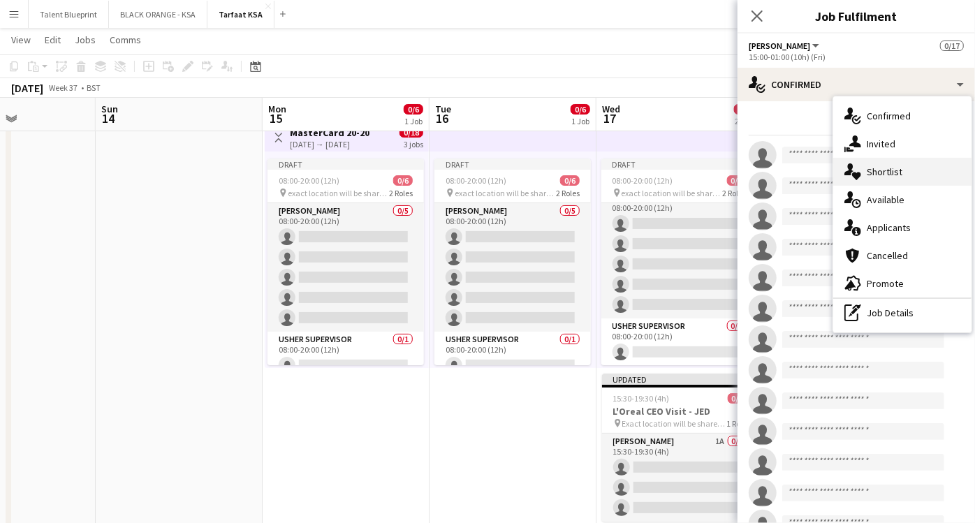
click at [887, 170] on span "Shortlist" at bounding box center [885, 172] width 36 height 13
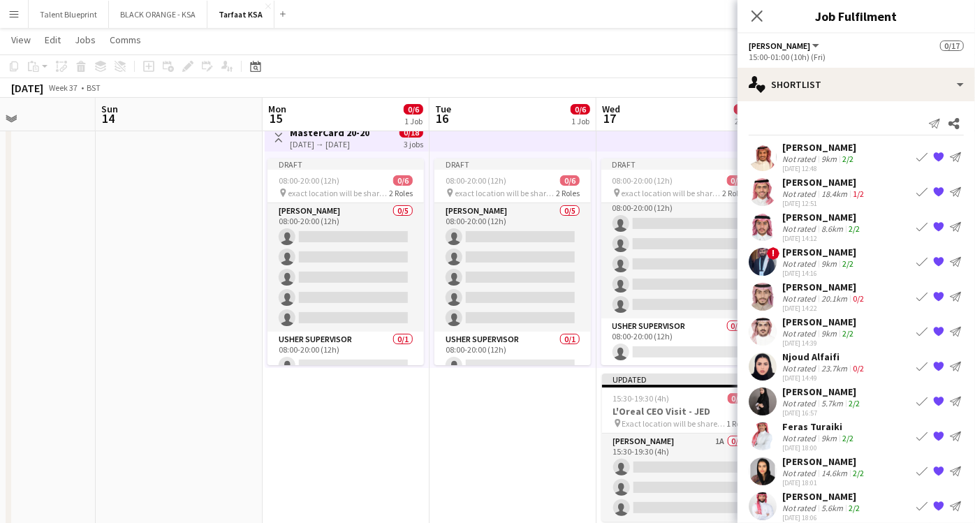
click at [800, 365] on div "Not rated" at bounding box center [801, 368] width 36 height 10
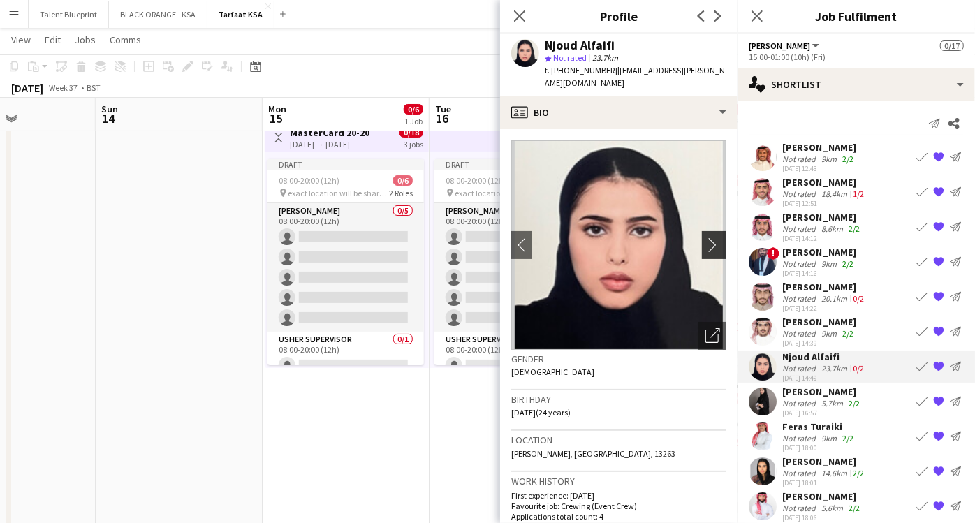
click at [706, 238] on app-icon "chevron-right" at bounding box center [717, 245] width 22 height 15
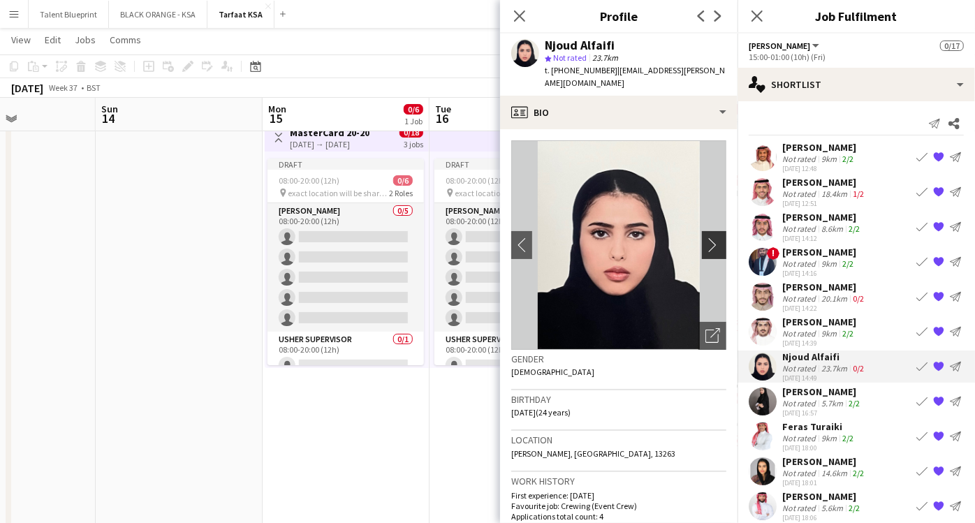
click at [706, 238] on app-icon "chevron-right" at bounding box center [717, 245] width 22 height 15
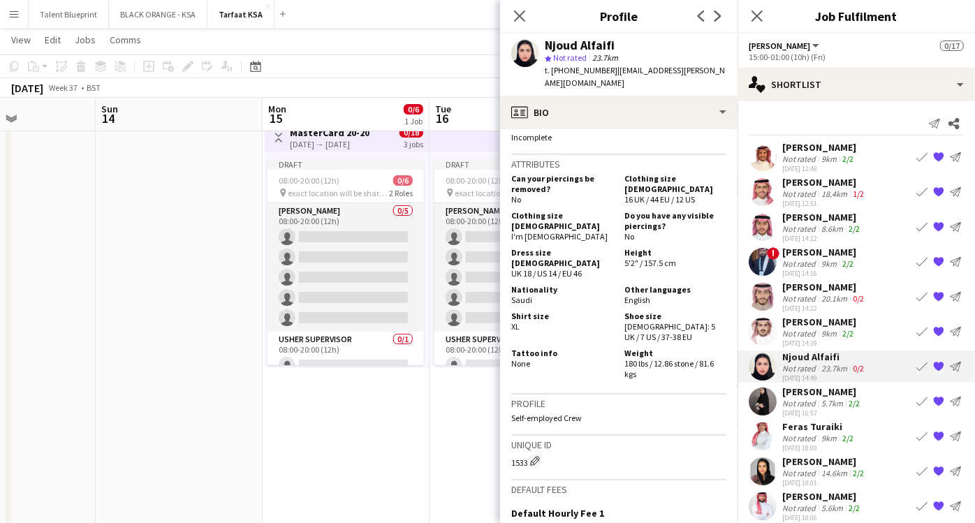
scroll to position [729, 0]
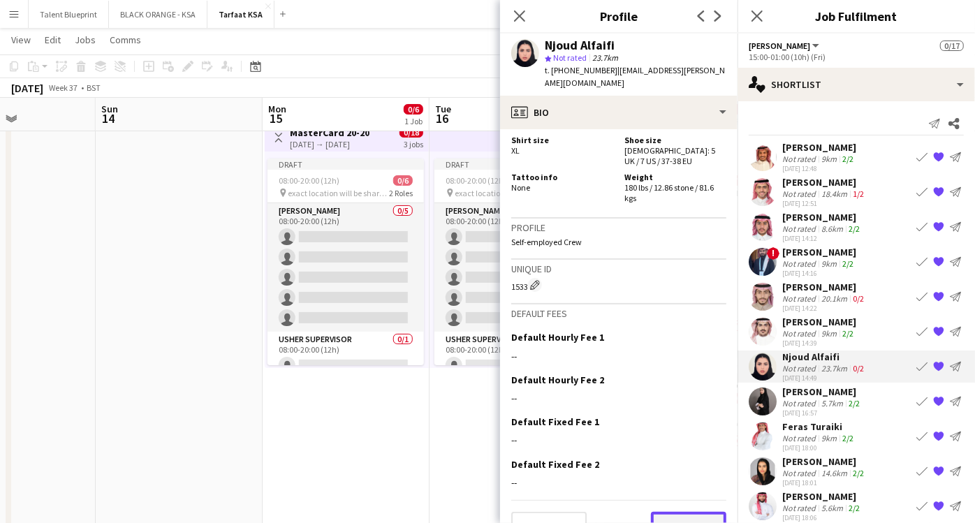
click at [679, 512] on button "Next" at bounding box center [688, 526] width 75 height 28
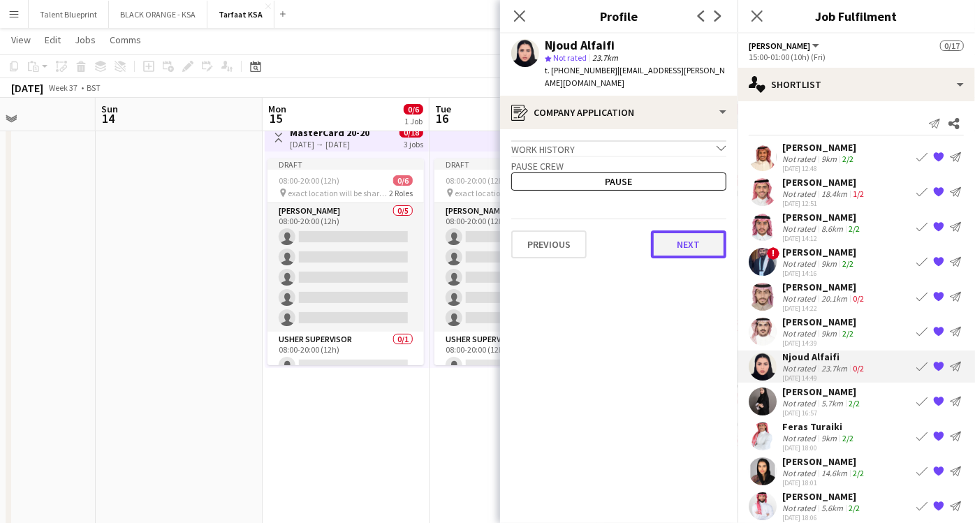
click at [674, 242] on button "Next" at bounding box center [688, 245] width 75 height 28
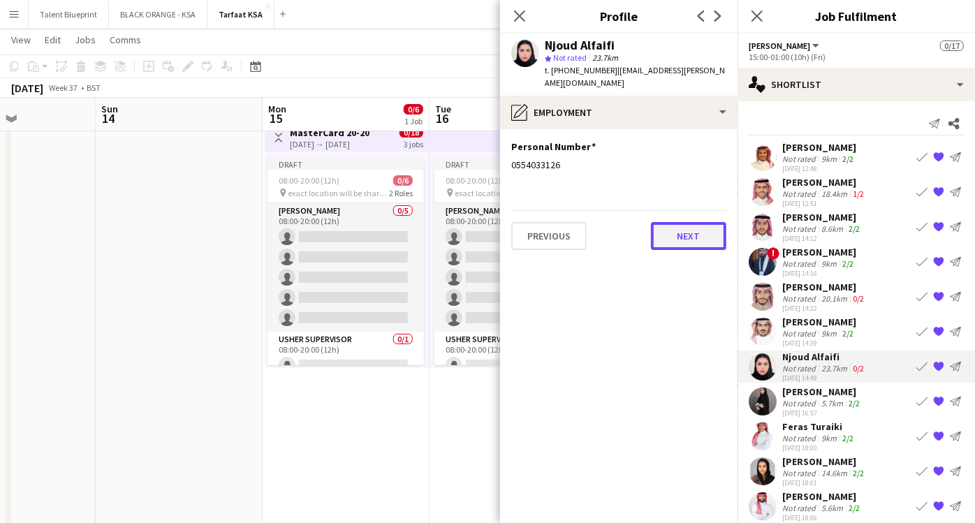
click at [678, 231] on button "Next" at bounding box center [688, 236] width 75 height 28
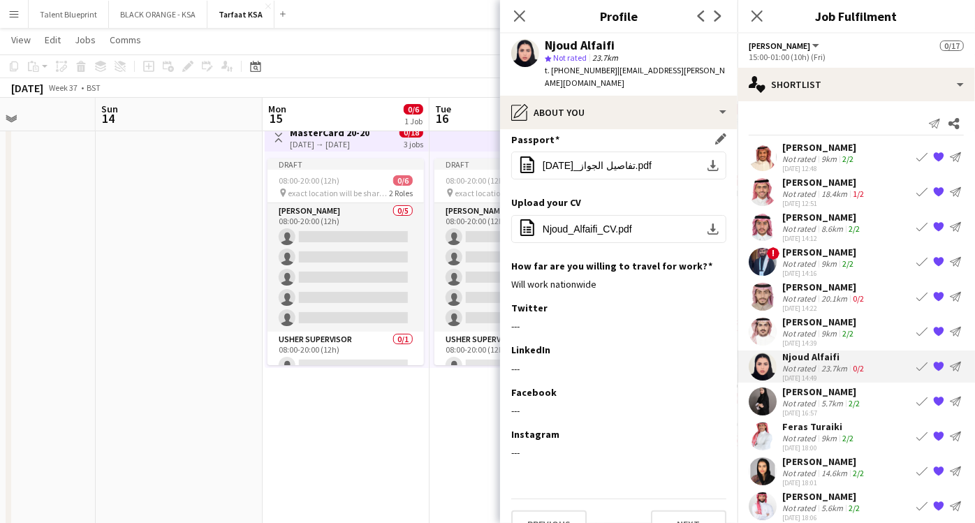
scroll to position [0, 0]
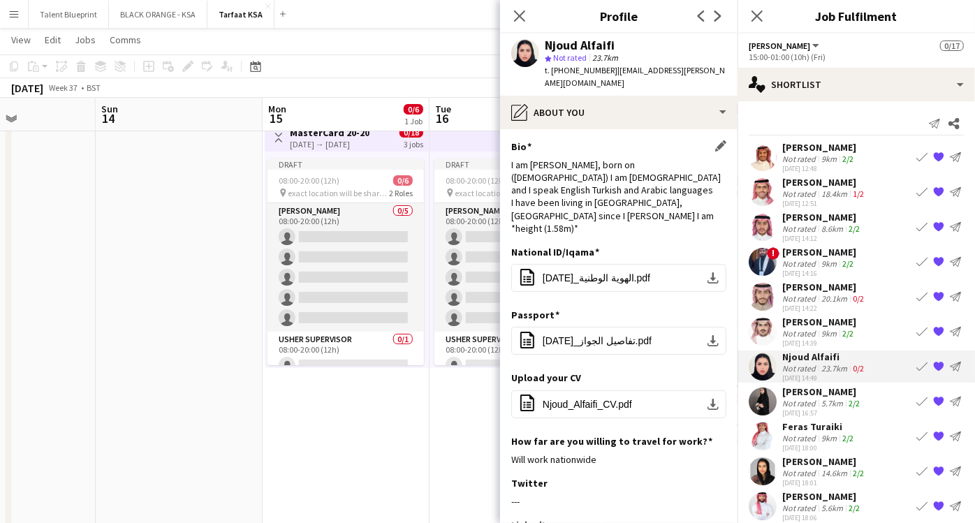
click at [596, 191] on div "I am Njoud Mohammed Alfaifi, born on (28 July, 2001) I am Saudi and I speak Eng…" at bounding box center [618, 197] width 215 height 76
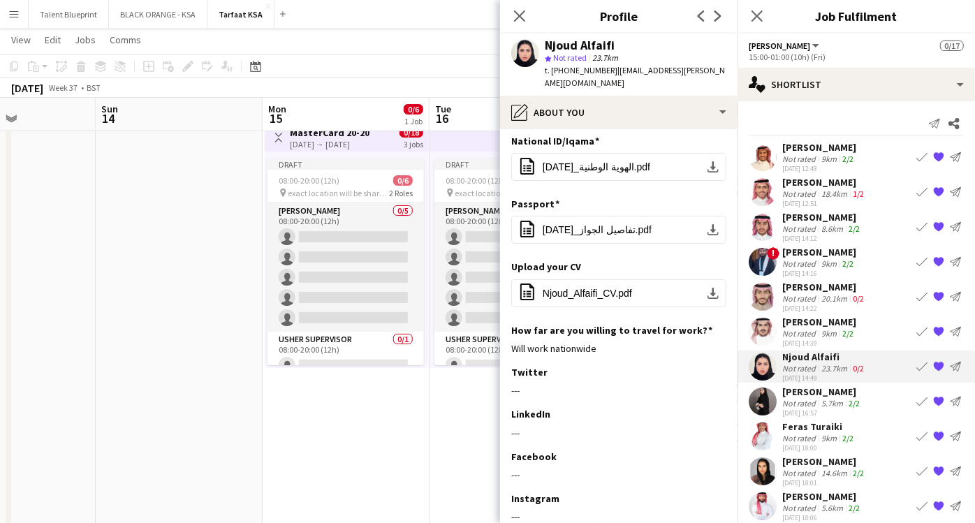
scroll to position [112, 0]
click at [522, 8] on app-icon "Close pop-in" at bounding box center [520, 16] width 20 height 20
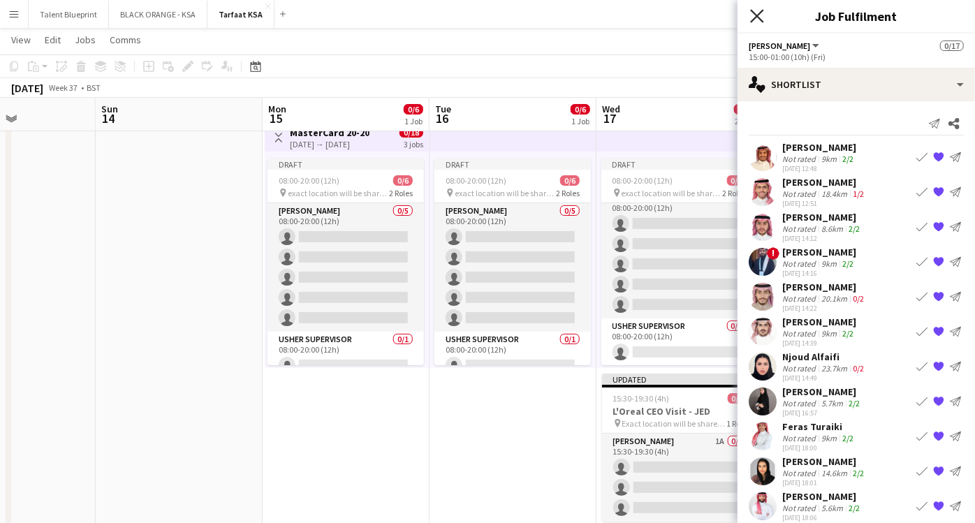
click at [757, 14] on icon "Close pop-in" at bounding box center [756, 15] width 13 height 13
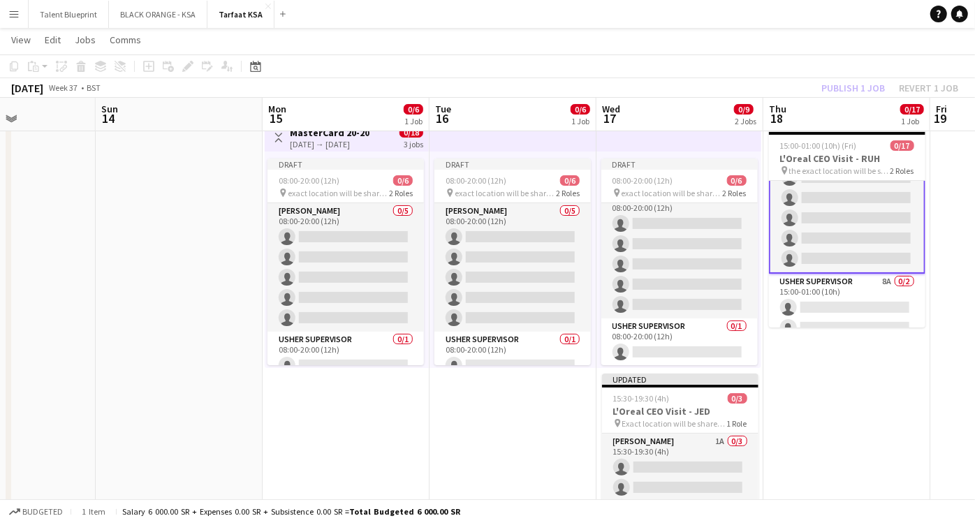
scroll to position [253, 0]
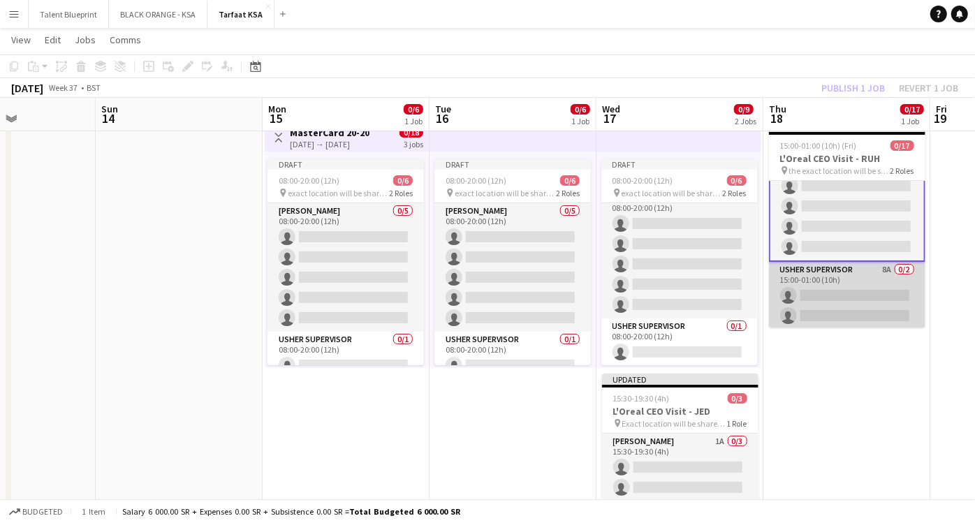
click at [840, 284] on app-card-role "[PERSON_NAME] Supervisor 8A 0/2 15:00-01:00 (10h) single-neutral-actions single…" at bounding box center [847, 296] width 157 height 68
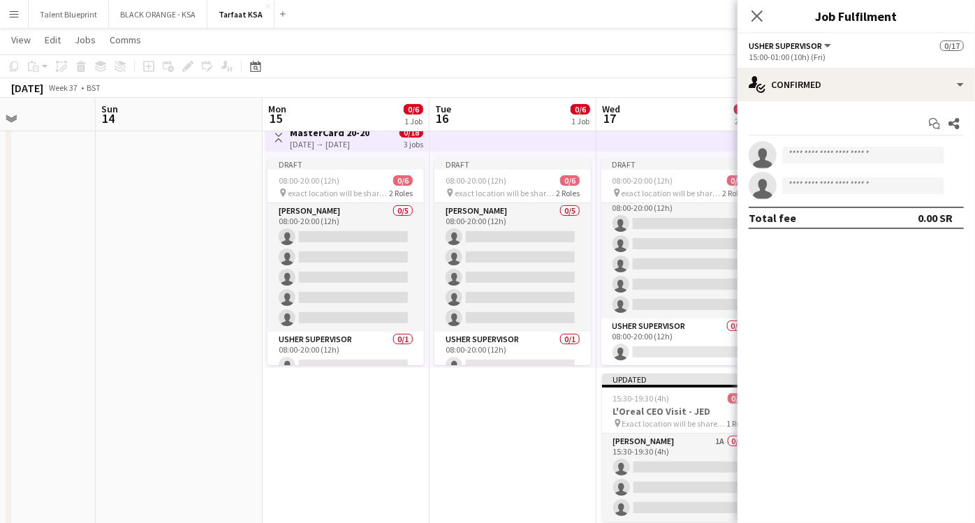
scroll to position [252, 0]
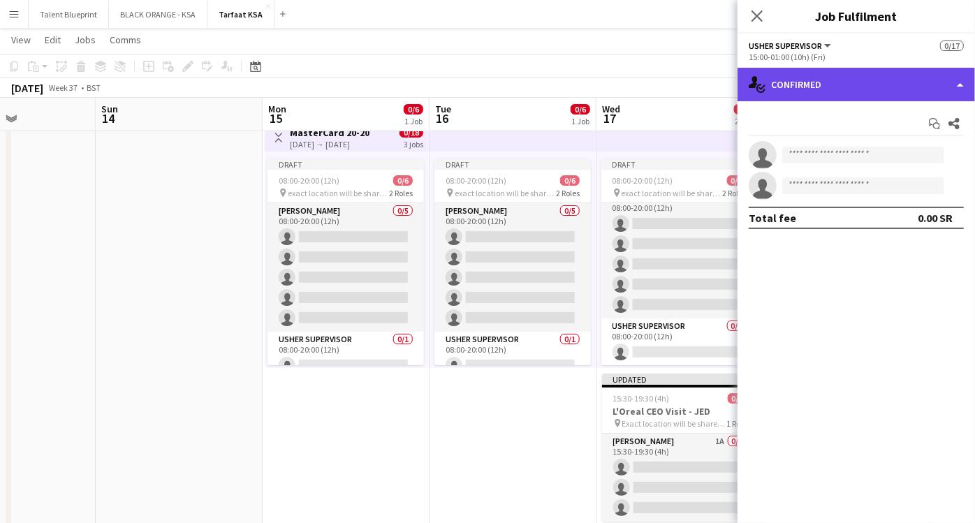
click at [924, 68] on div "single-neutral-actions-check-2 Confirmed" at bounding box center [857, 85] width 238 height 34
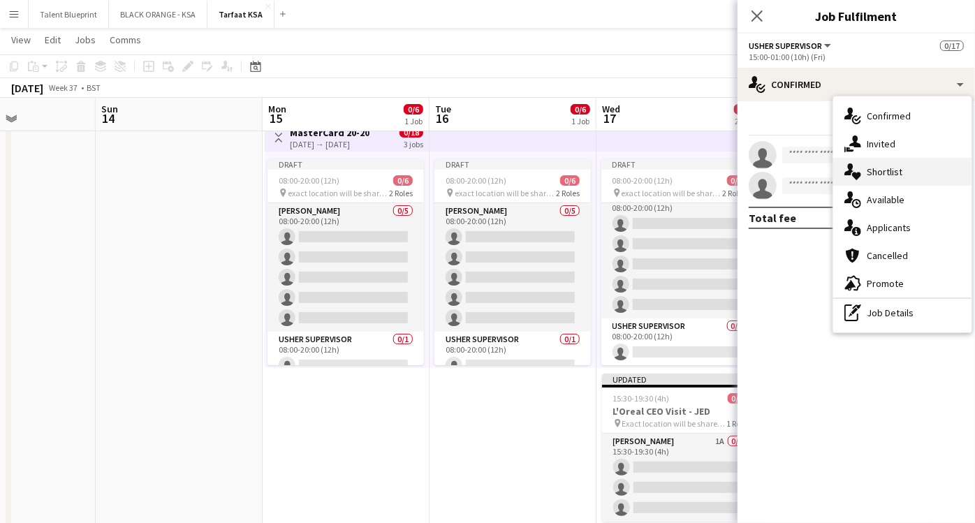
click at [889, 170] on span "Shortlist" at bounding box center [885, 172] width 36 height 13
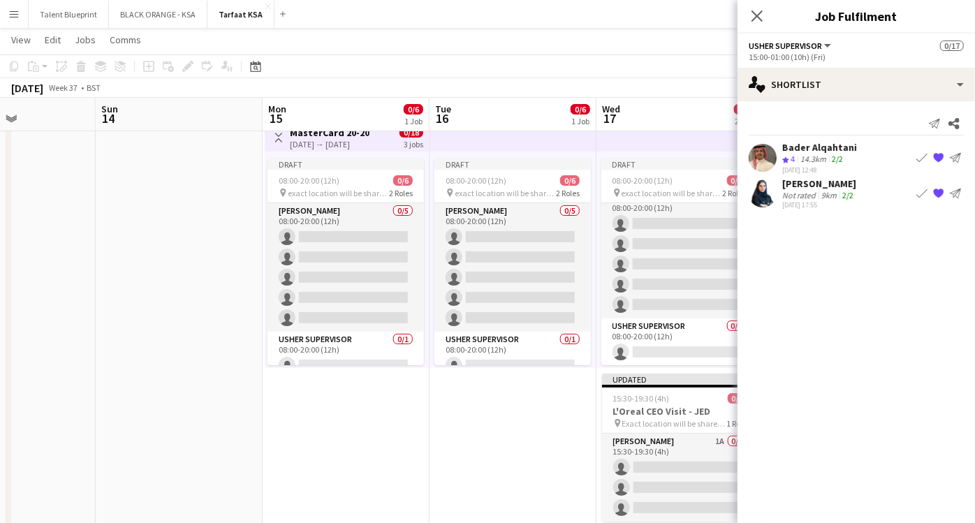
click at [808, 159] on div "14.3km" at bounding box center [813, 160] width 31 height 12
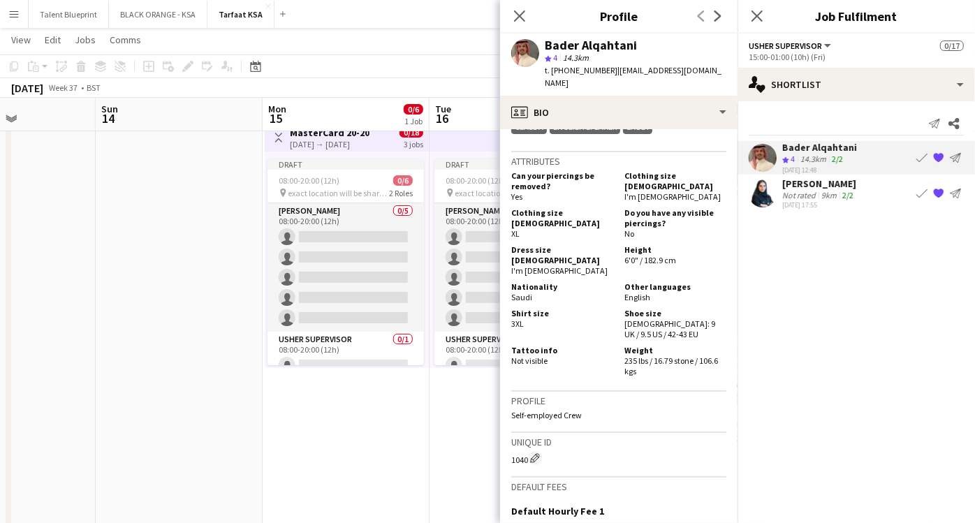
scroll to position [1234, 0]
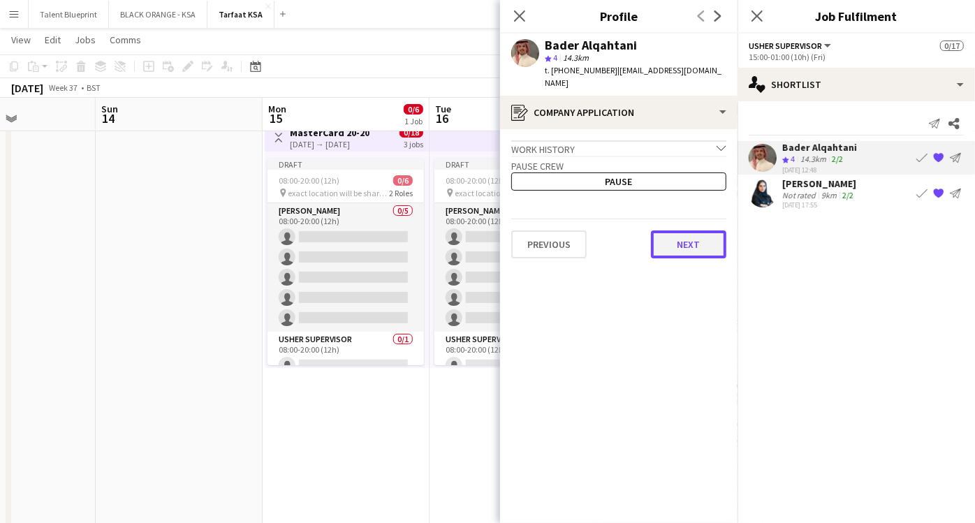
click at [686, 231] on button "Next" at bounding box center [688, 245] width 75 height 28
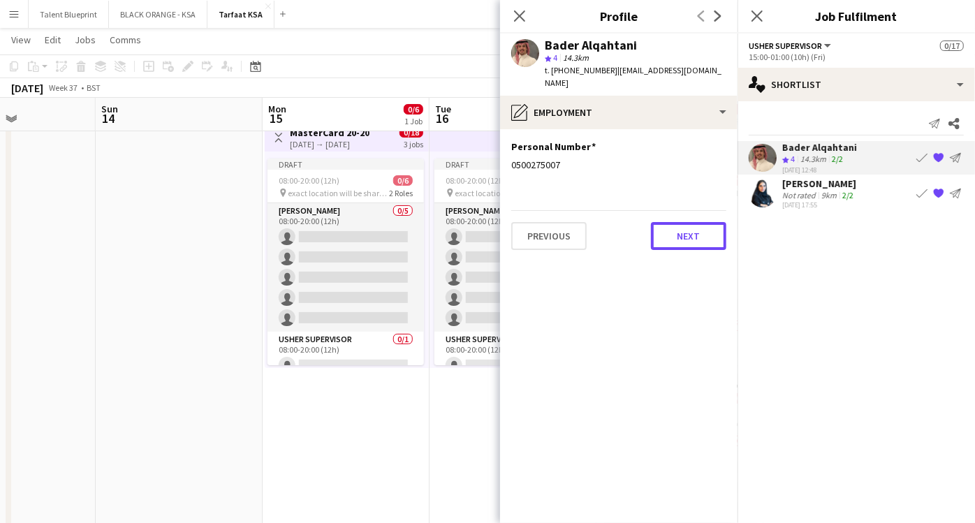
click at [686, 228] on button "Next" at bounding box center [688, 236] width 75 height 28
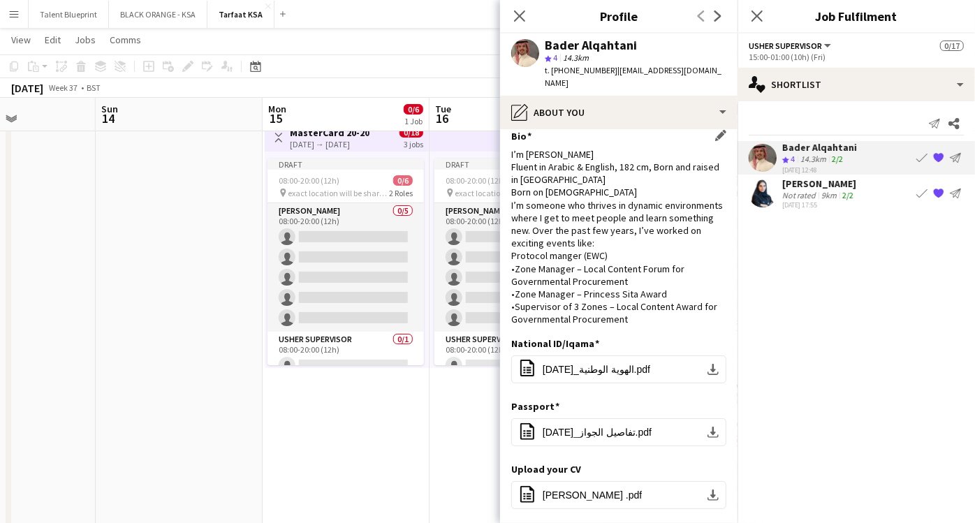
scroll to position [0, 0]
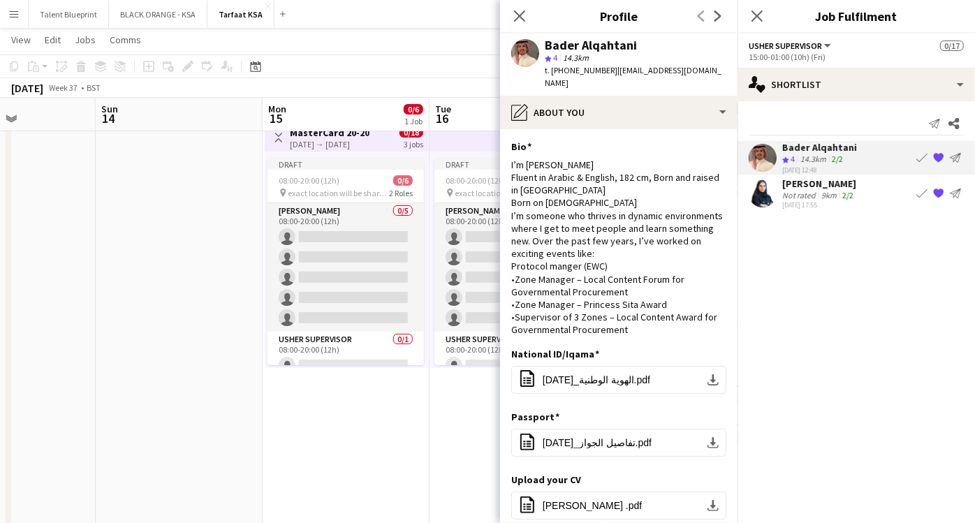
click at [522, 55] on app-user-avatar at bounding box center [525, 53] width 28 height 28
click at [517, 17] on icon "Close pop-in" at bounding box center [519, 15] width 13 height 13
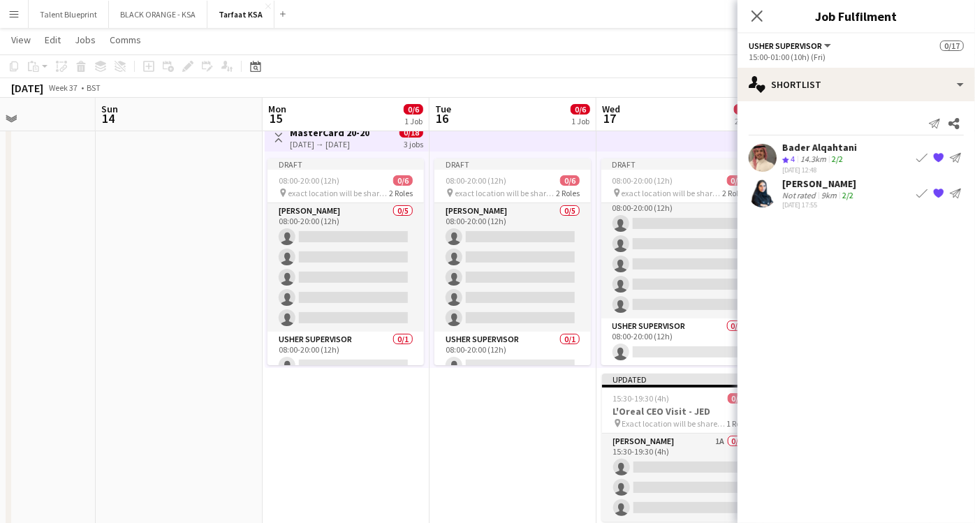
click at [786, 162] on icon "Crew rating" at bounding box center [786, 160] width 7 height 7
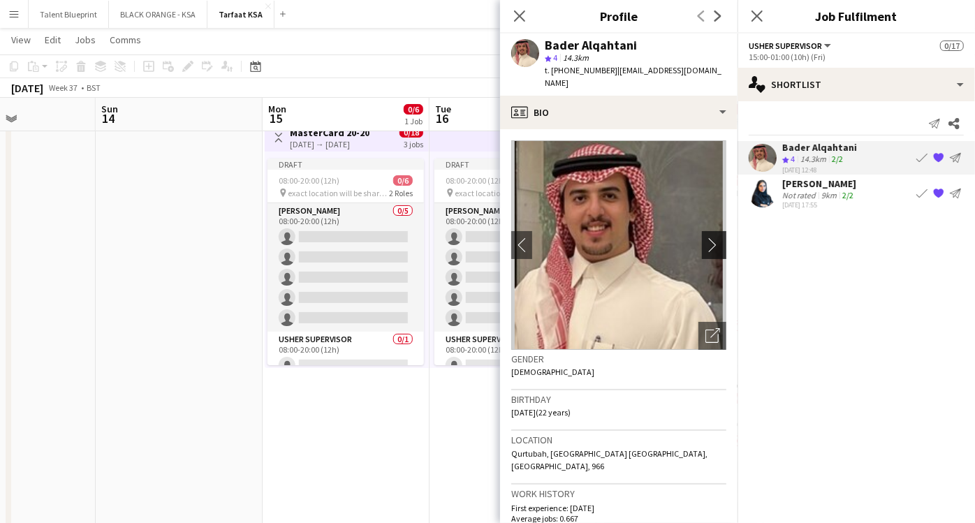
click at [706, 238] on app-icon "chevron-right" at bounding box center [717, 245] width 22 height 15
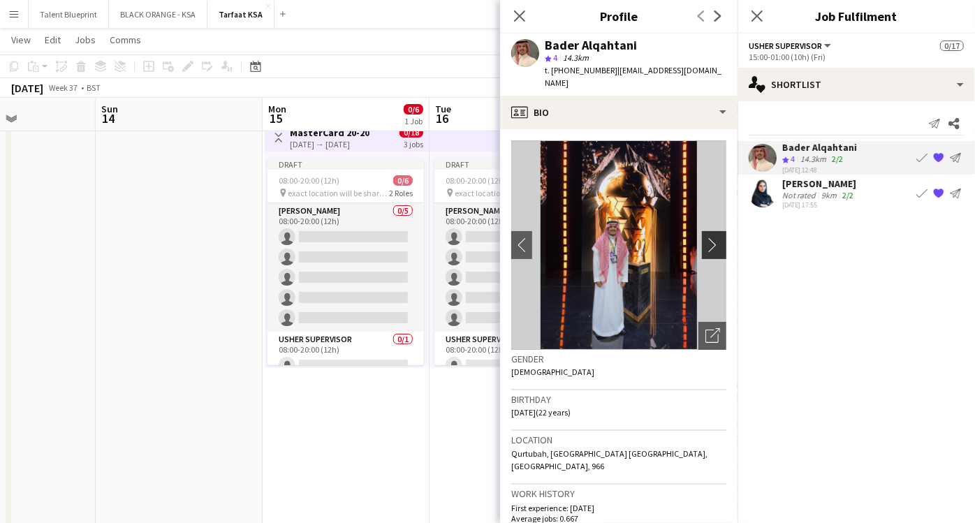
click at [706, 238] on app-icon "chevron-right" at bounding box center [717, 245] width 22 height 15
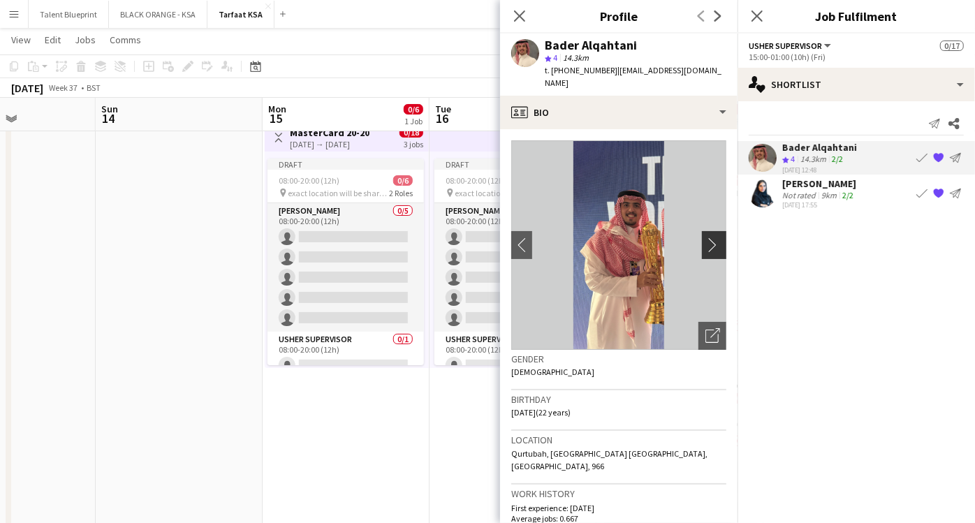
click at [706, 238] on app-icon "chevron-right" at bounding box center [717, 245] width 22 height 15
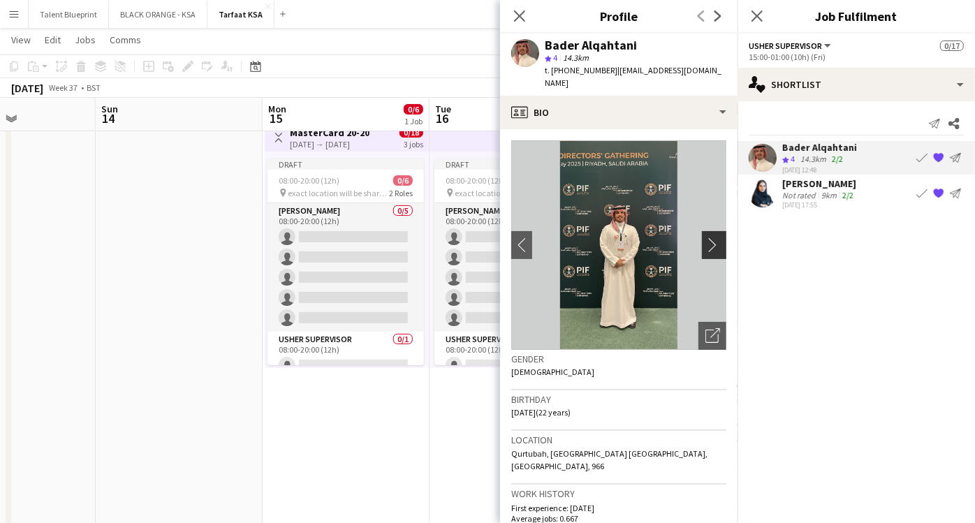
click at [706, 238] on app-icon "chevron-right" at bounding box center [717, 245] width 22 height 15
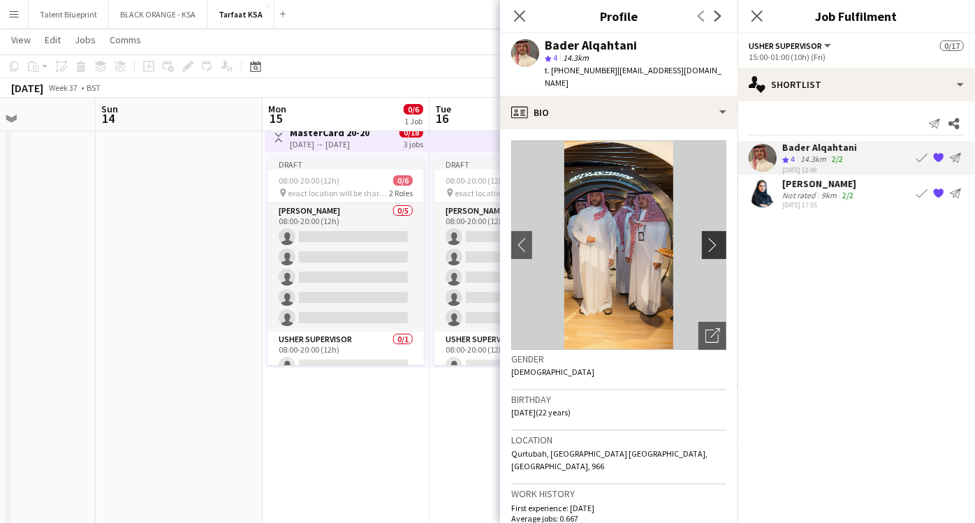
click at [706, 238] on app-icon "chevron-right" at bounding box center [717, 245] width 22 height 15
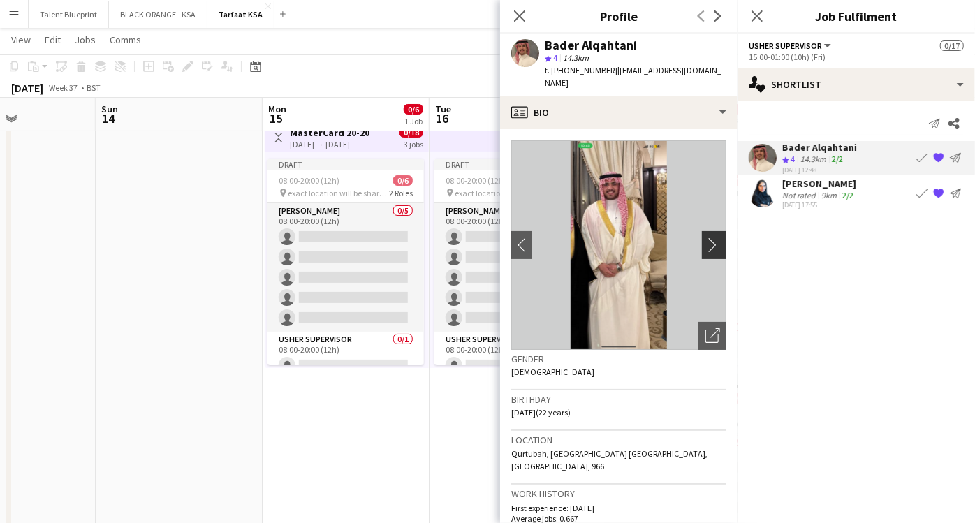
click at [706, 238] on app-icon "chevron-right" at bounding box center [717, 245] width 22 height 15
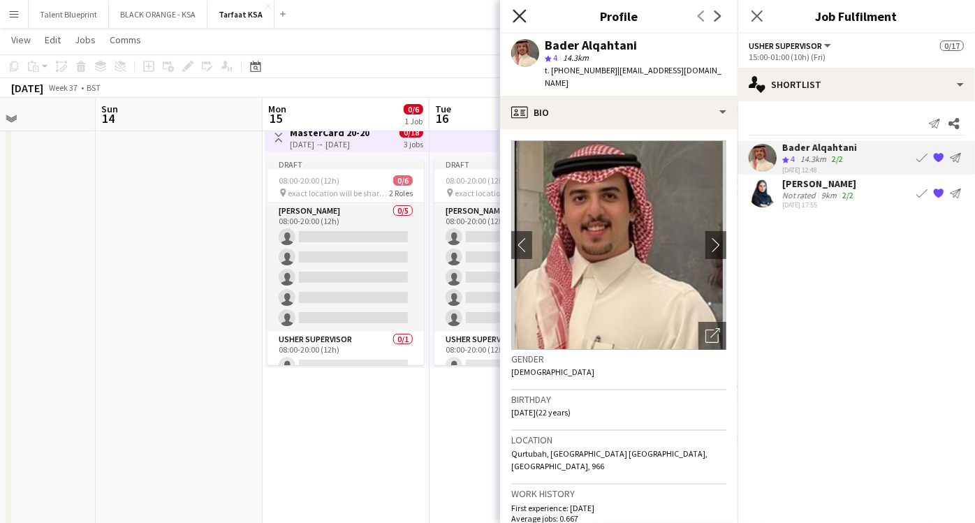
click at [521, 17] on icon at bounding box center [519, 15] width 13 height 13
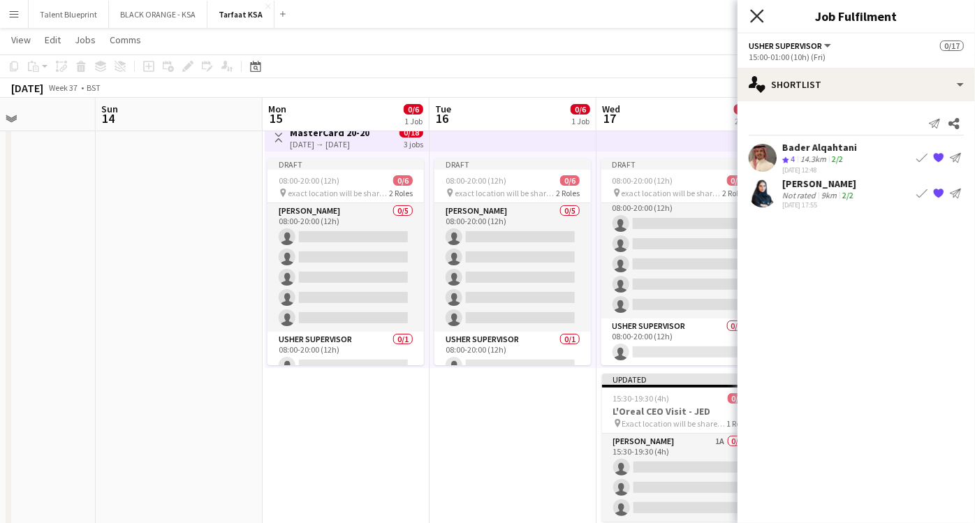
click at [762, 20] on icon at bounding box center [756, 15] width 13 height 13
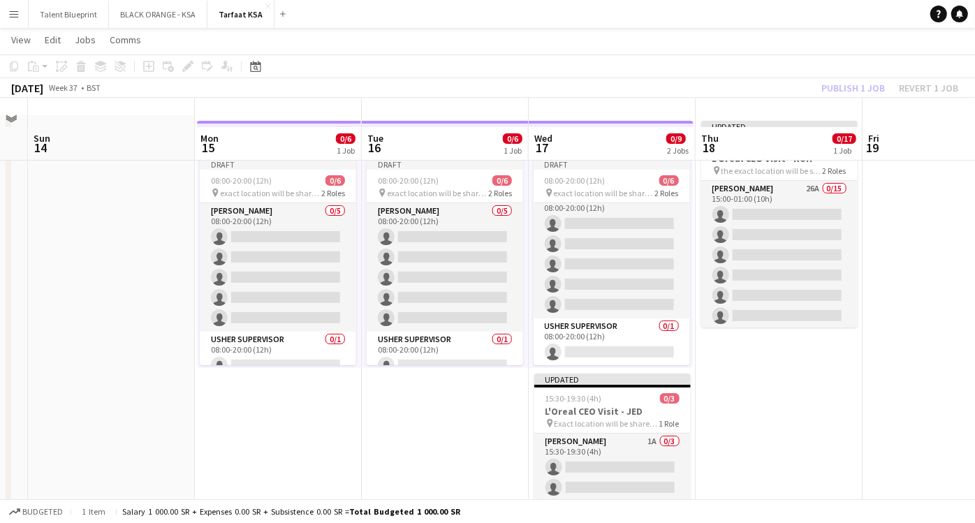
scroll to position [105, 0]
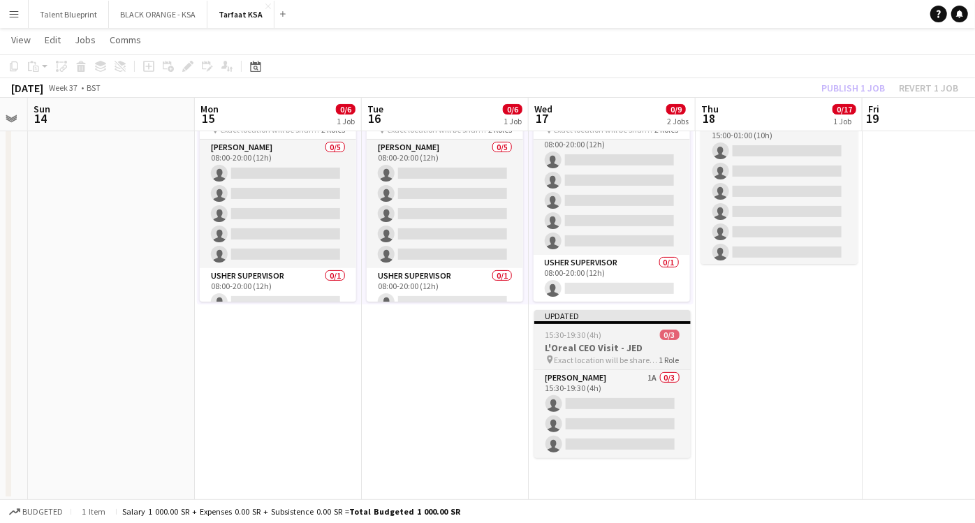
click at [593, 361] on span "Exact location will be shared later" at bounding box center [607, 360] width 105 height 10
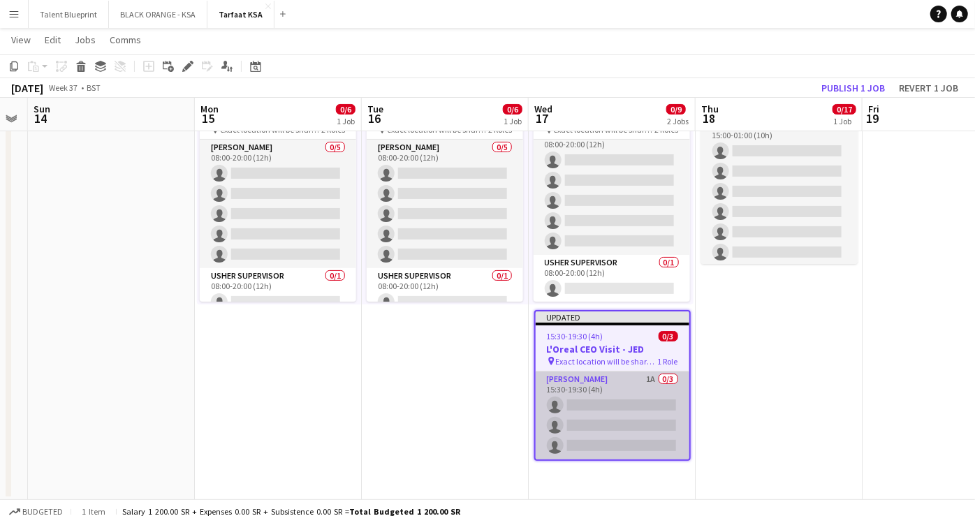
click at [623, 402] on app-card-role "[PERSON_NAME] 1A 0/3 15:30-19:30 (4h) single-neutral-actions single-neutral-act…" at bounding box center [613, 416] width 154 height 88
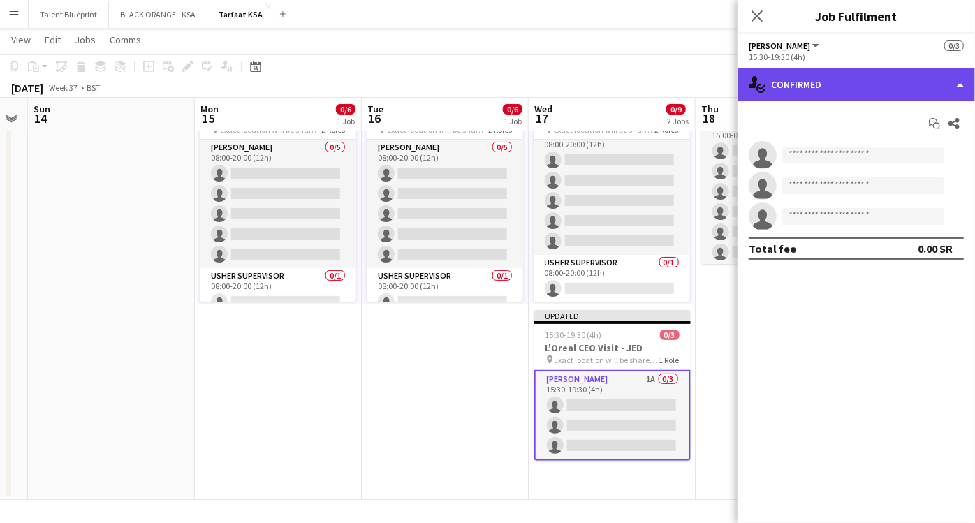
click at [924, 92] on div "single-neutral-actions-check-2 Confirmed" at bounding box center [857, 85] width 238 height 34
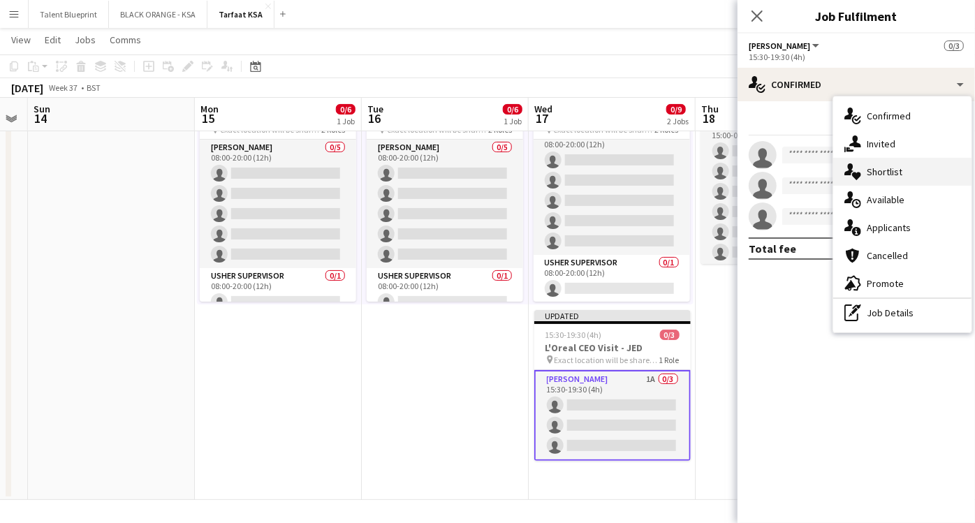
click at [901, 176] on span "Shortlist" at bounding box center [885, 172] width 36 height 13
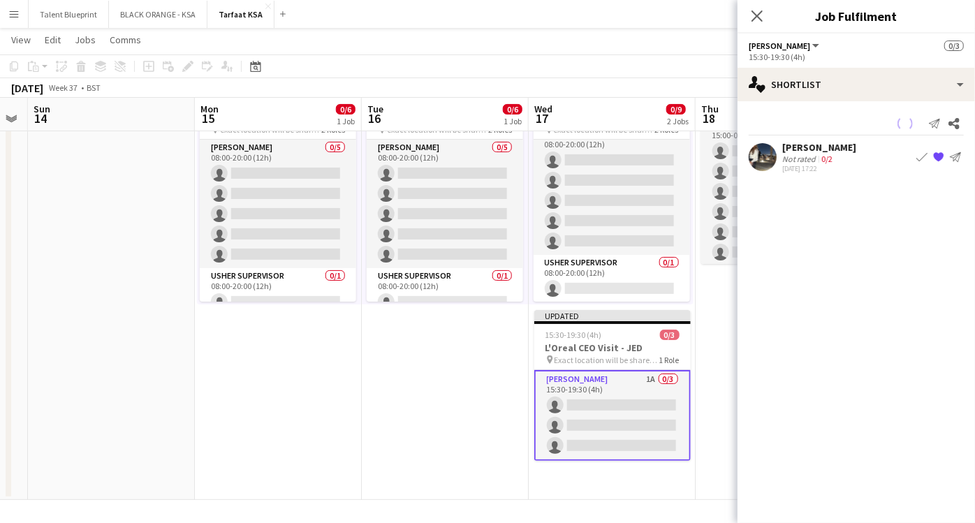
click at [772, 157] on app-user-avatar at bounding box center [763, 157] width 28 height 28
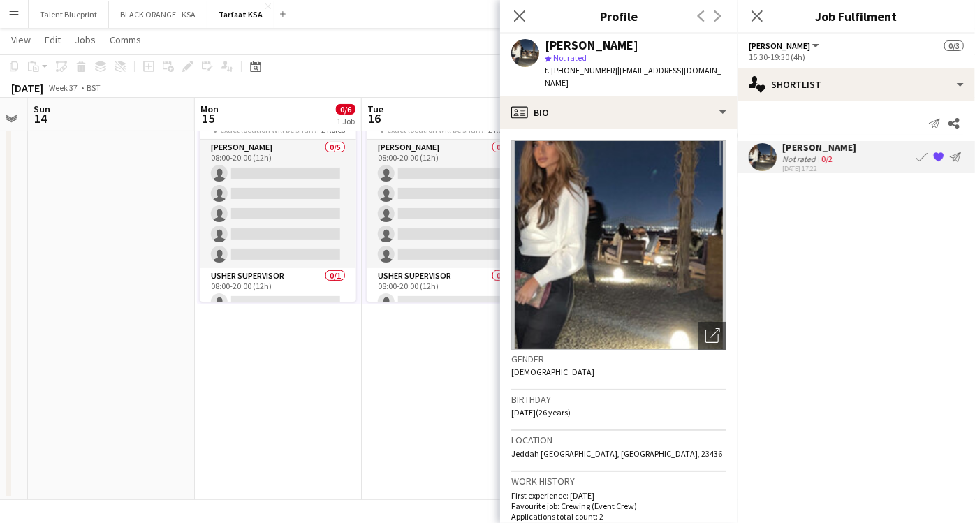
click at [684, 249] on img at bounding box center [618, 245] width 215 height 210
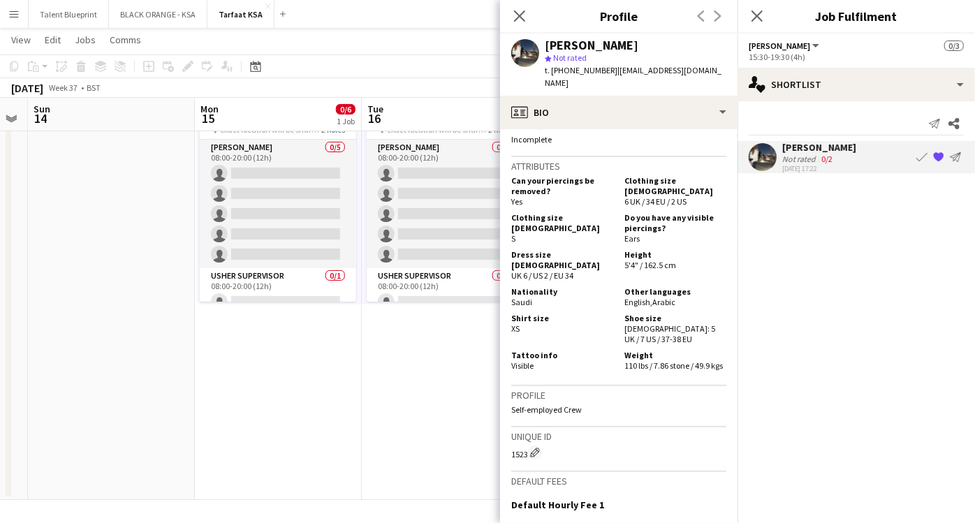
scroll to position [759, 0]
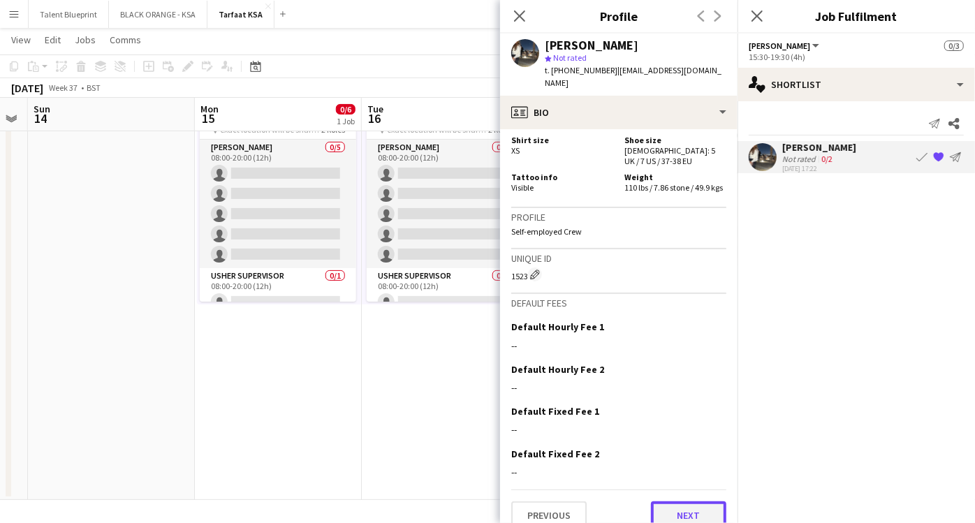
click at [651, 502] on button "Next" at bounding box center [688, 516] width 75 height 28
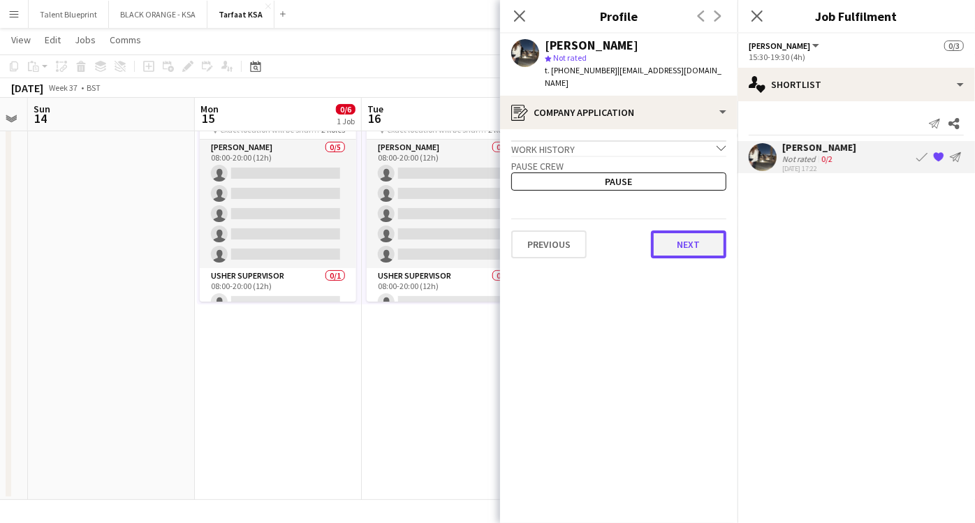
click at [659, 240] on button "Next" at bounding box center [688, 245] width 75 height 28
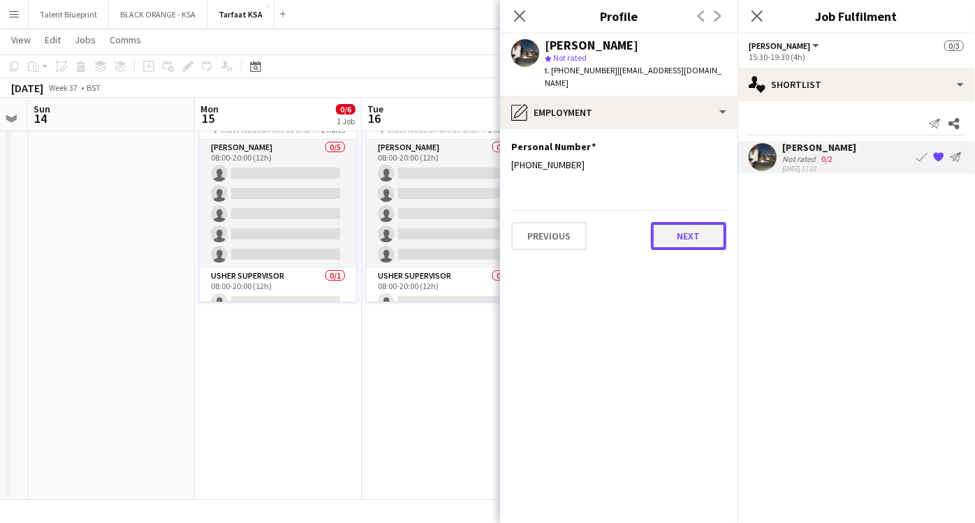
click at [667, 222] on button "Next" at bounding box center [688, 236] width 75 height 28
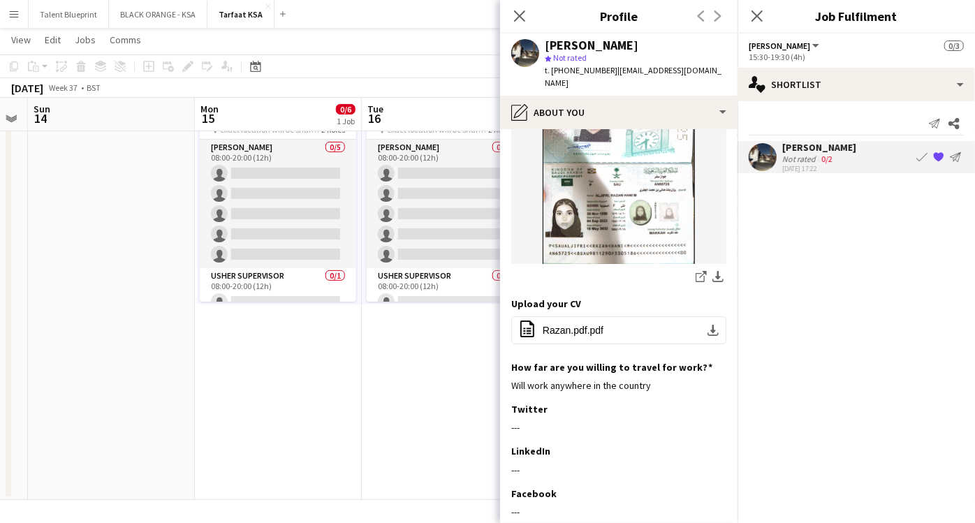
scroll to position [575, 0]
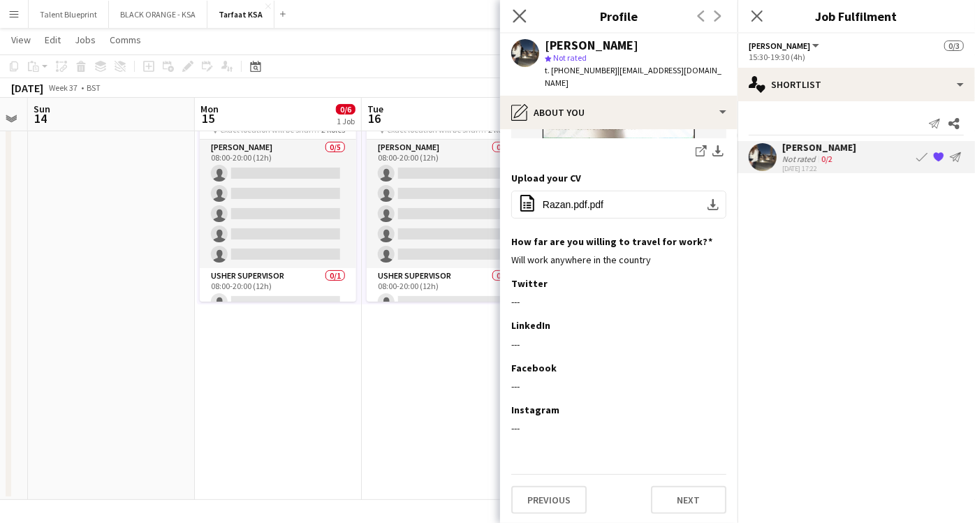
click at [521, 8] on app-icon "Close pop-in" at bounding box center [520, 16] width 20 height 20
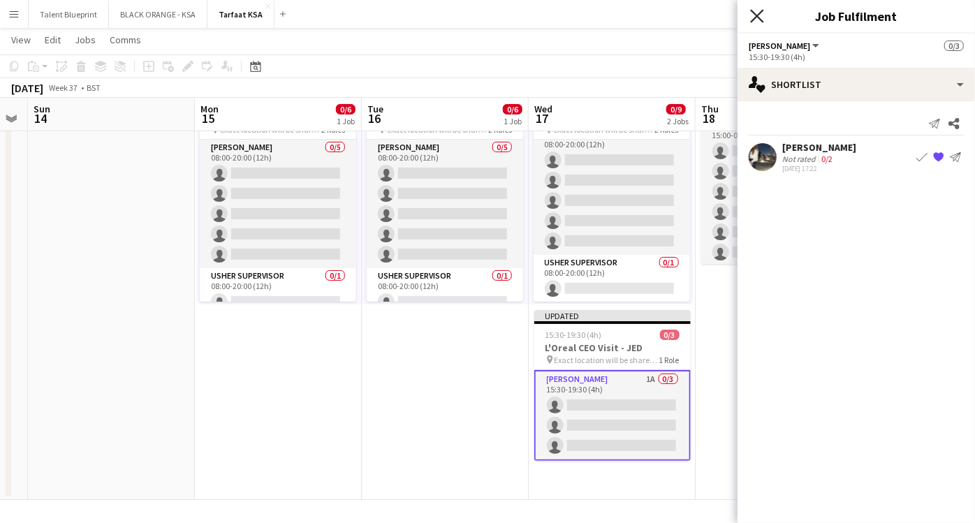
click at [759, 18] on icon at bounding box center [756, 15] width 13 height 13
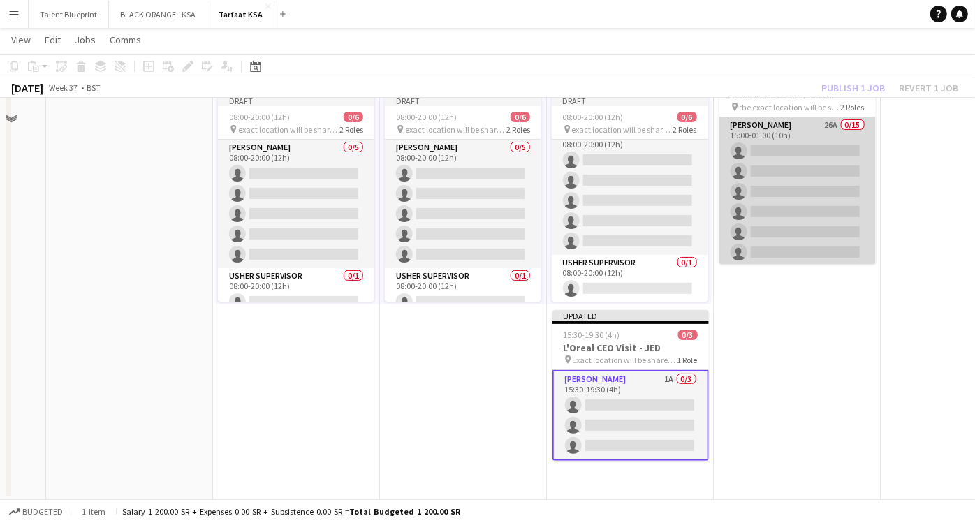
scroll to position [0, 0]
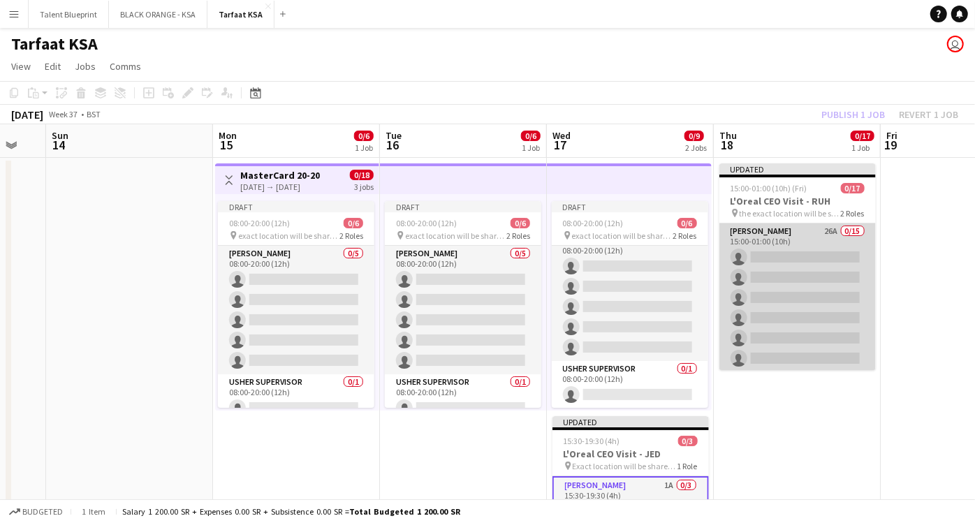
click at [766, 247] on app-card-role "[PERSON_NAME] 26A 0/15 15:00-01:00 (10h) single-neutral-actions single-neutral-…" at bounding box center [798, 389] width 157 height 331
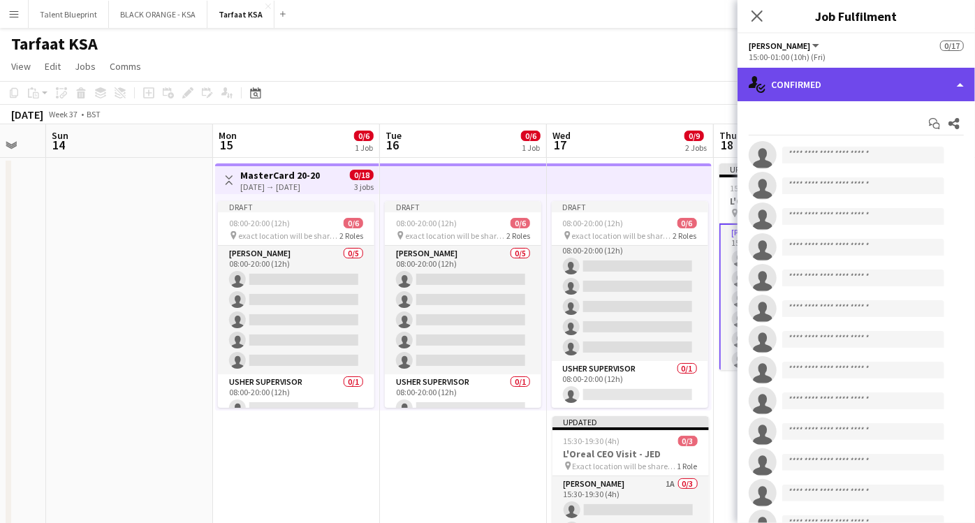
click at [857, 98] on div "single-neutral-actions-check-2 Confirmed" at bounding box center [857, 85] width 238 height 34
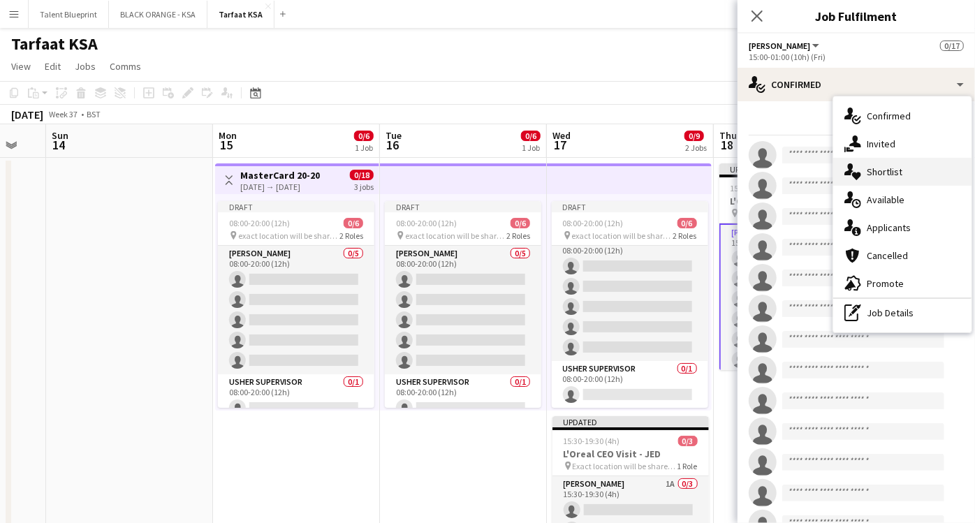
click at [886, 168] on span "Shortlist" at bounding box center [885, 172] width 36 height 13
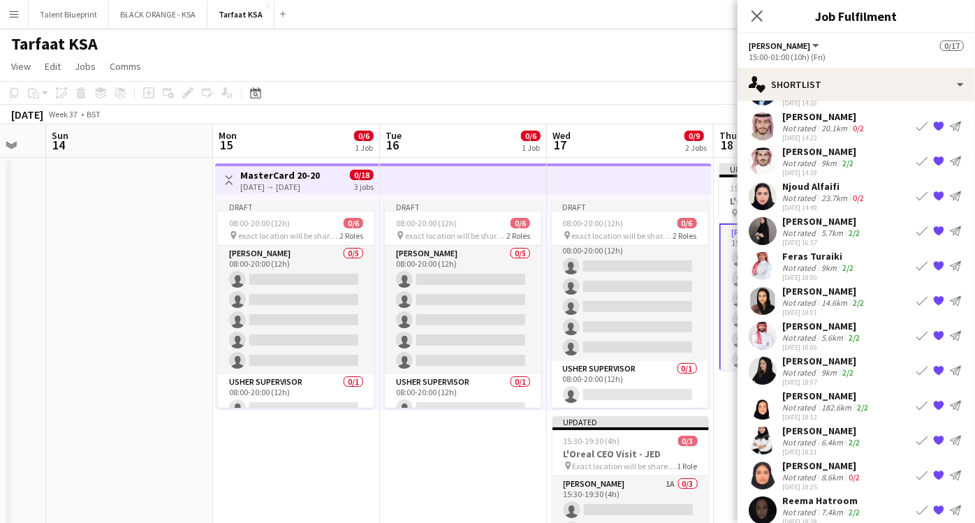
scroll to position [170, 0]
click at [822, 375] on div "9km" at bounding box center [829, 373] width 21 height 10
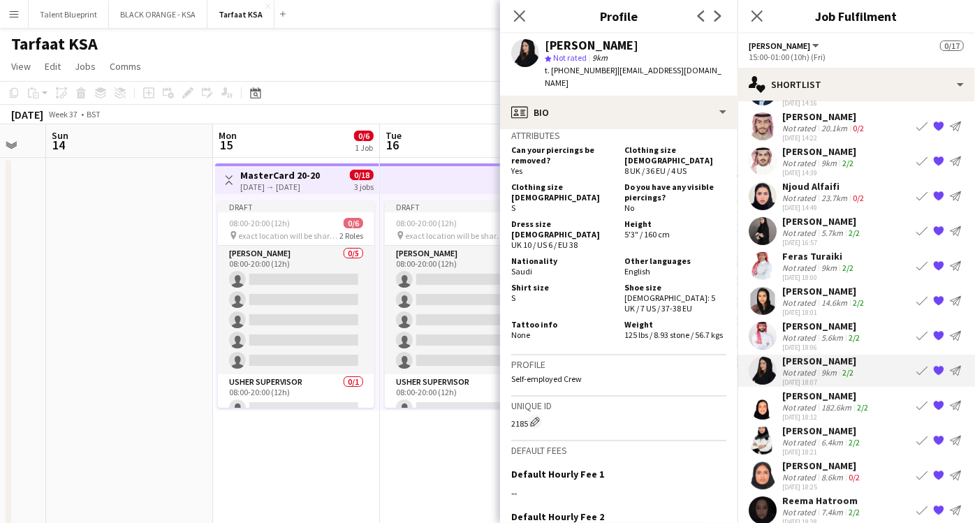
scroll to position [777, 0]
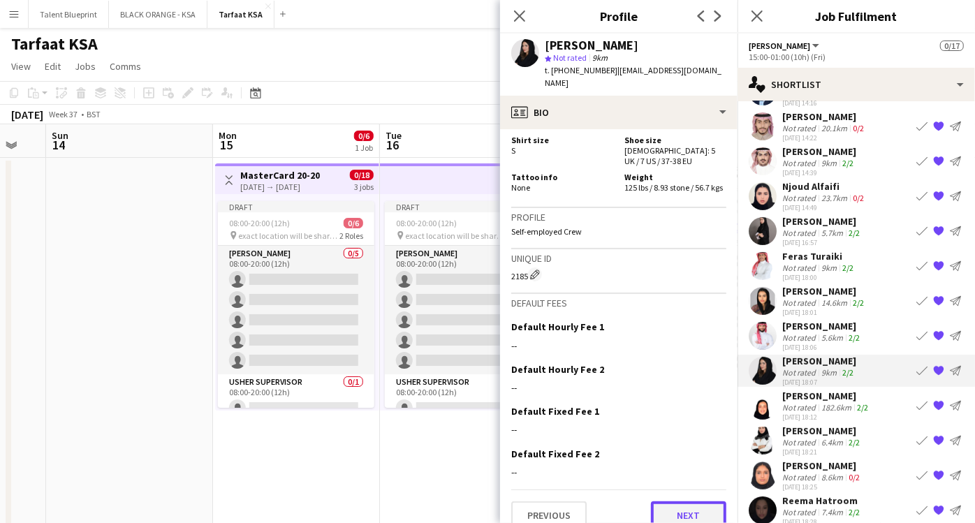
click at [674, 502] on button "Next" at bounding box center [688, 516] width 75 height 28
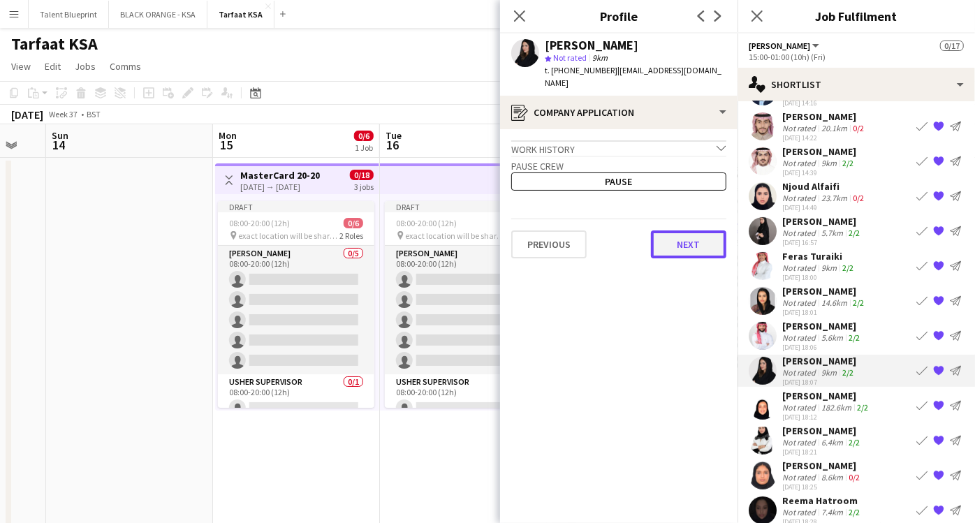
click at [660, 231] on button "Next" at bounding box center [688, 245] width 75 height 28
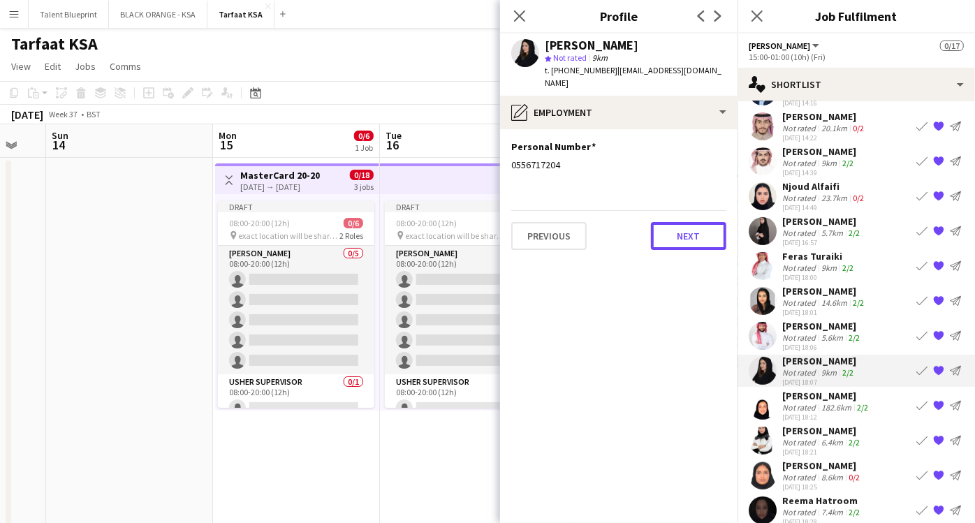
click at [660, 226] on button "Next" at bounding box center [688, 236] width 75 height 28
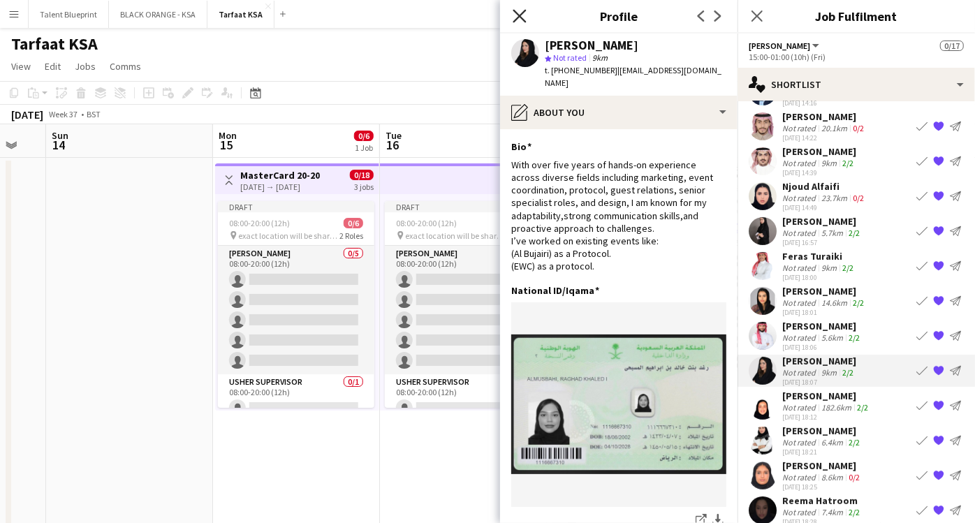
click at [521, 17] on icon at bounding box center [519, 15] width 13 height 13
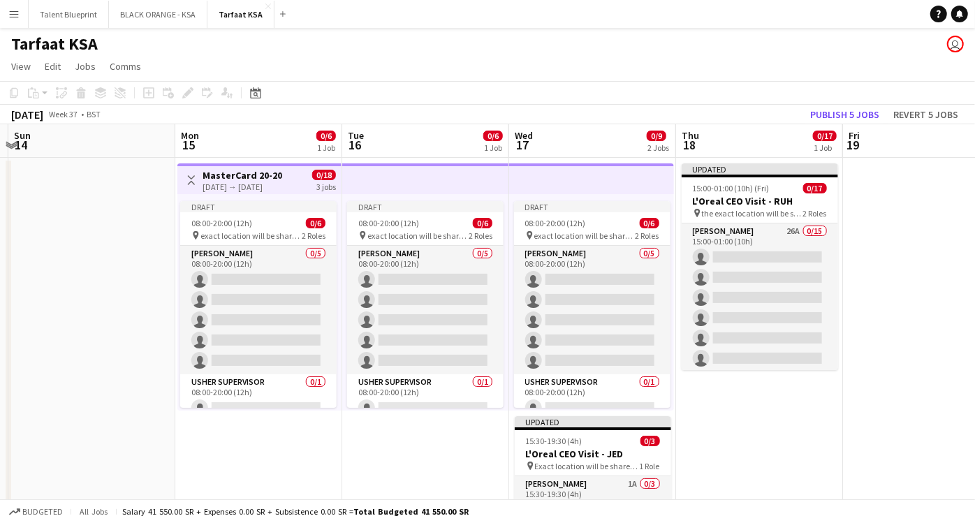
scroll to position [0, 511]
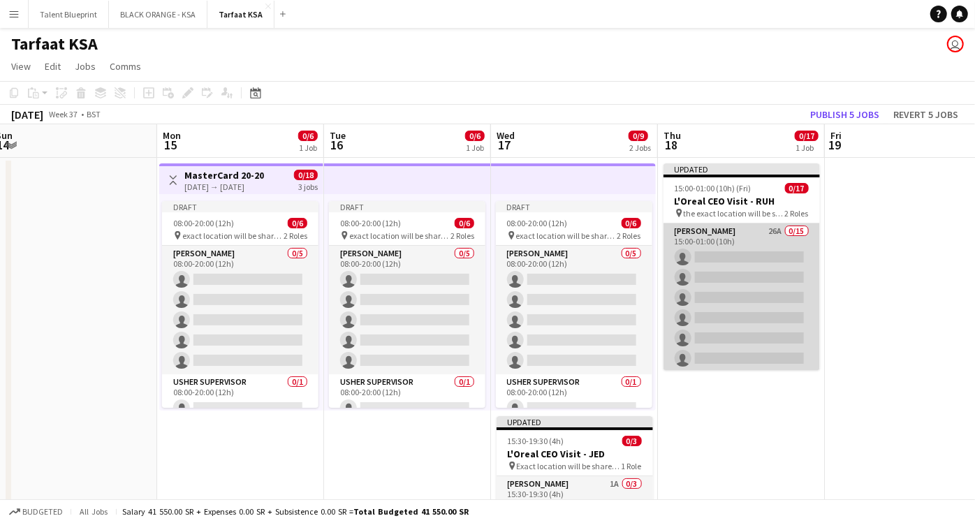
click at [751, 234] on app-card-role "[PERSON_NAME] 26A 0/15 15:00-01:00 (10h) single-neutral-actions single-neutral-…" at bounding box center [742, 389] width 157 height 331
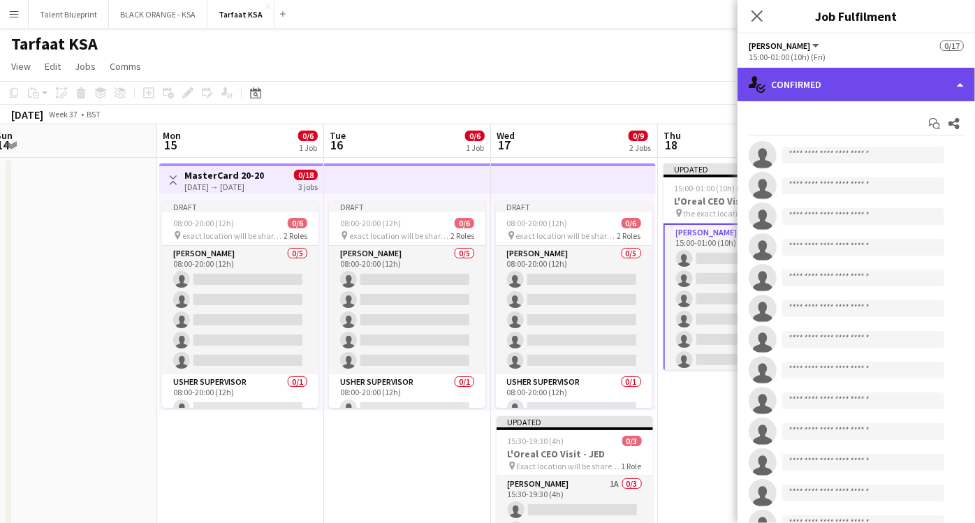
click at [914, 89] on div "single-neutral-actions-check-2 Confirmed" at bounding box center [857, 85] width 238 height 34
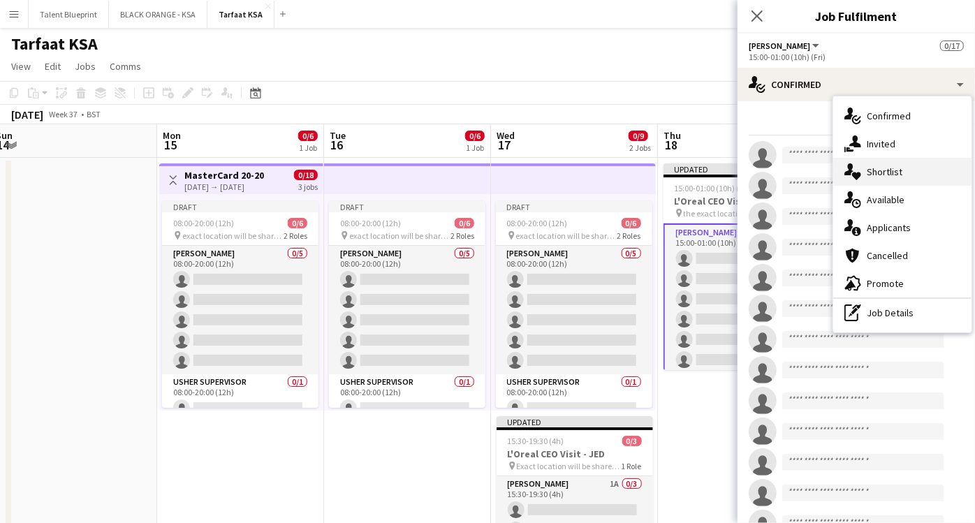
click at [881, 168] on span "Shortlist" at bounding box center [885, 172] width 36 height 13
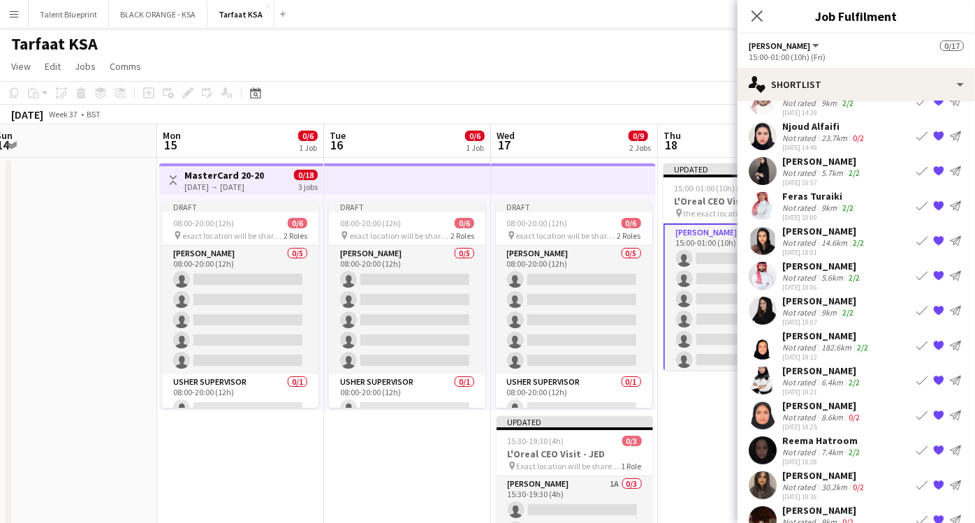
scroll to position [235, 0]
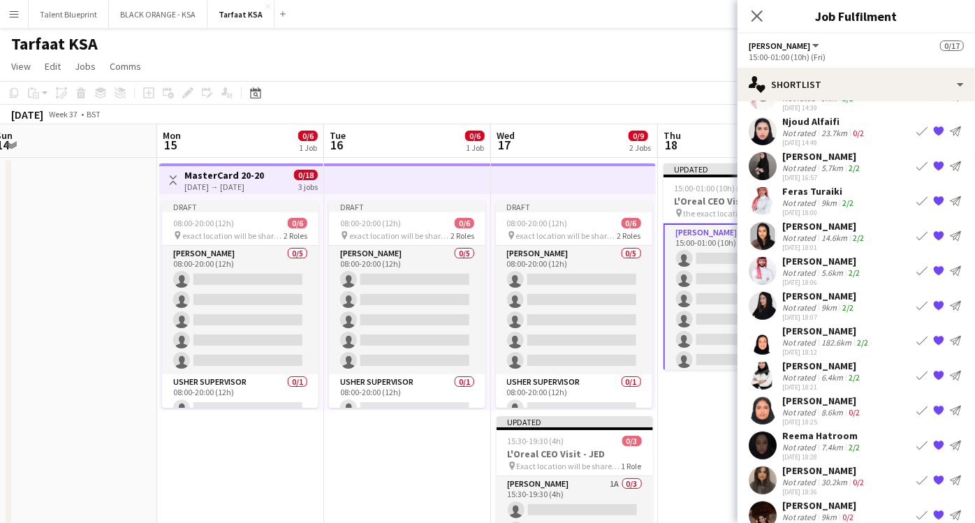
click at [808, 303] on div "Not rated" at bounding box center [801, 308] width 36 height 10
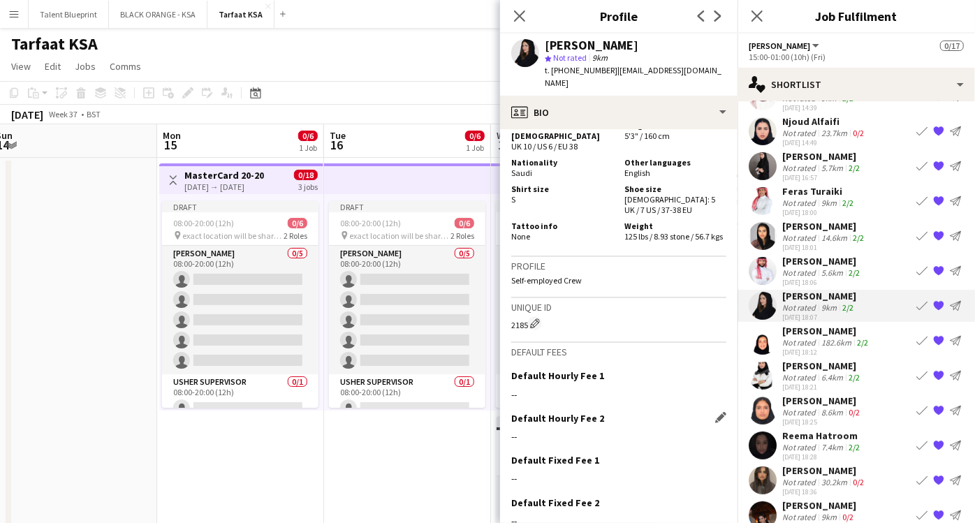
scroll to position [777, 0]
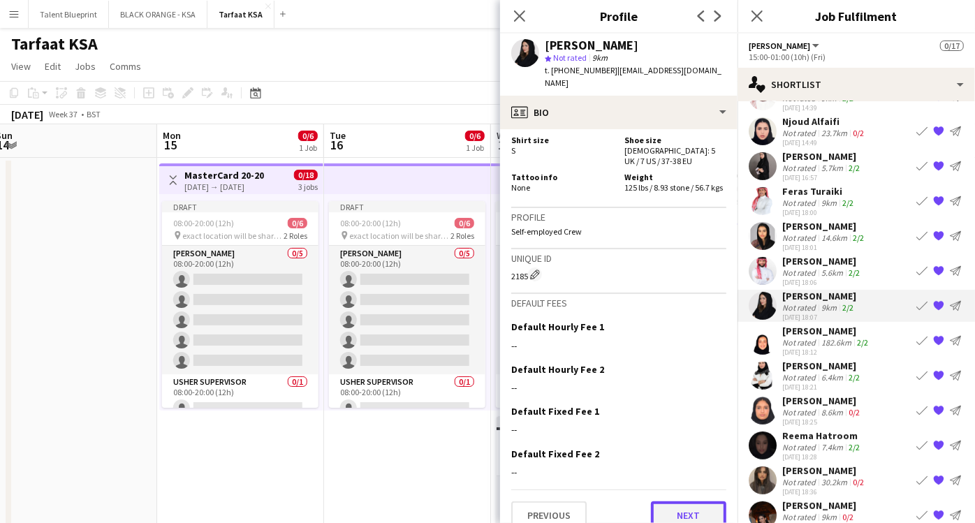
click at [664, 502] on button "Next" at bounding box center [688, 516] width 75 height 28
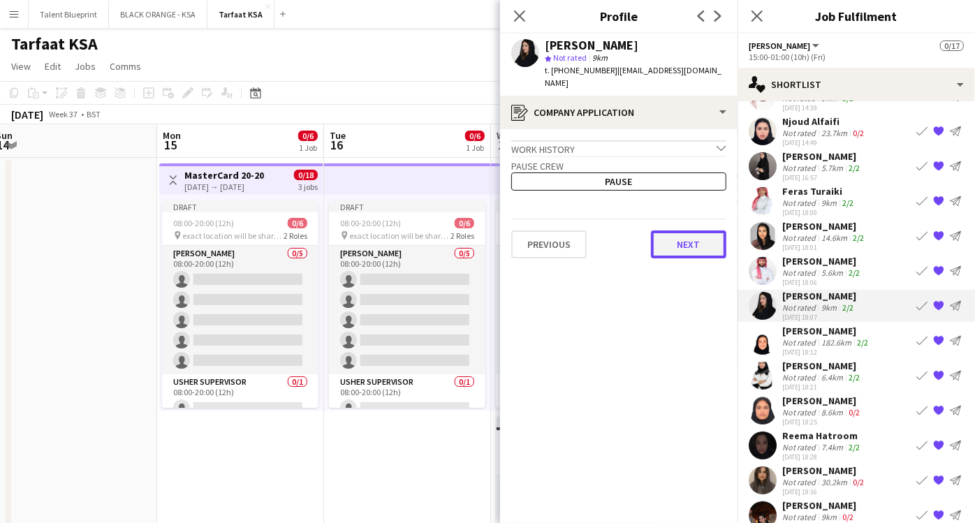
click at [662, 231] on button "Next" at bounding box center [688, 245] width 75 height 28
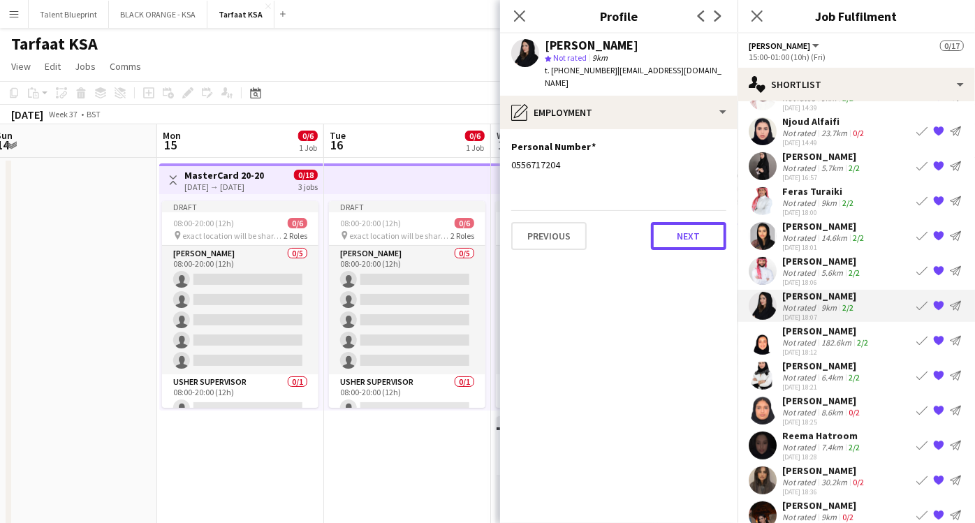
click at [662, 223] on button "Next" at bounding box center [688, 236] width 75 height 28
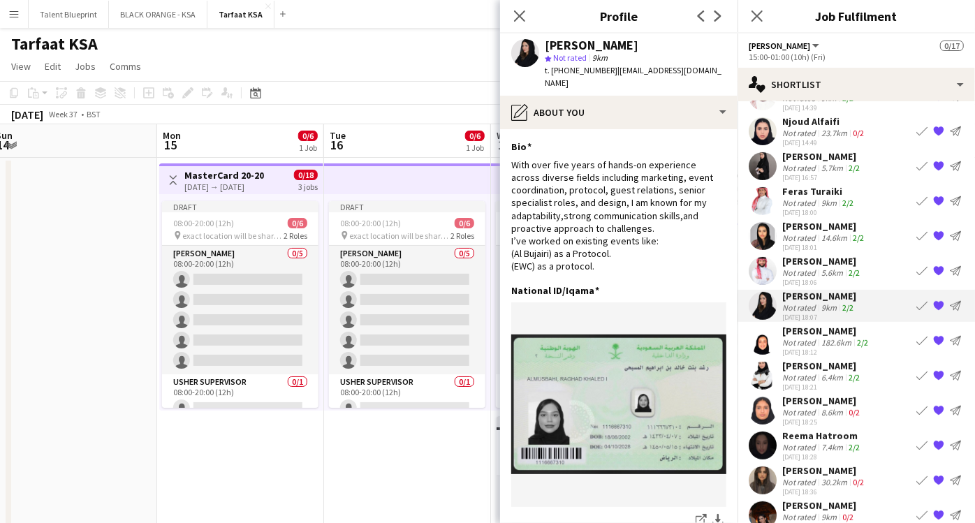
scroll to position [257, 0]
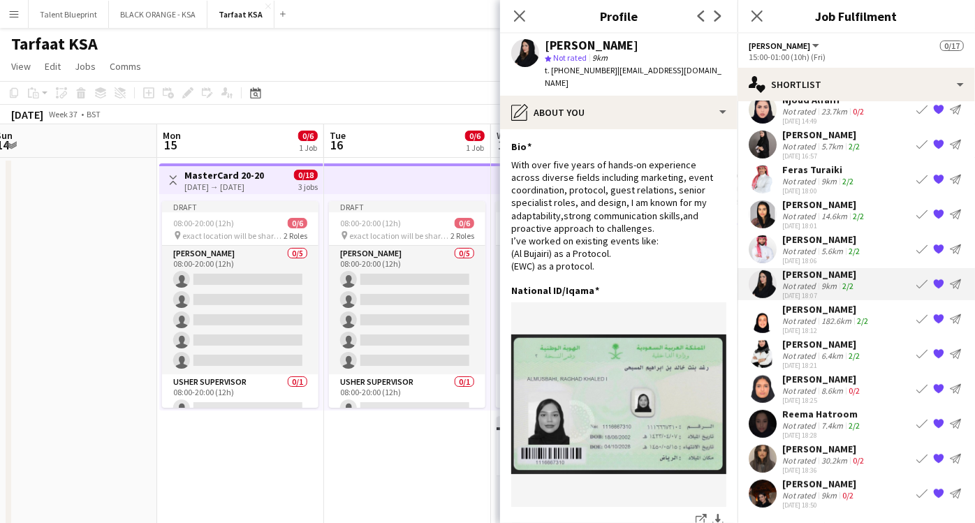
click at [837, 416] on div "Reema Hatroom" at bounding box center [823, 414] width 80 height 13
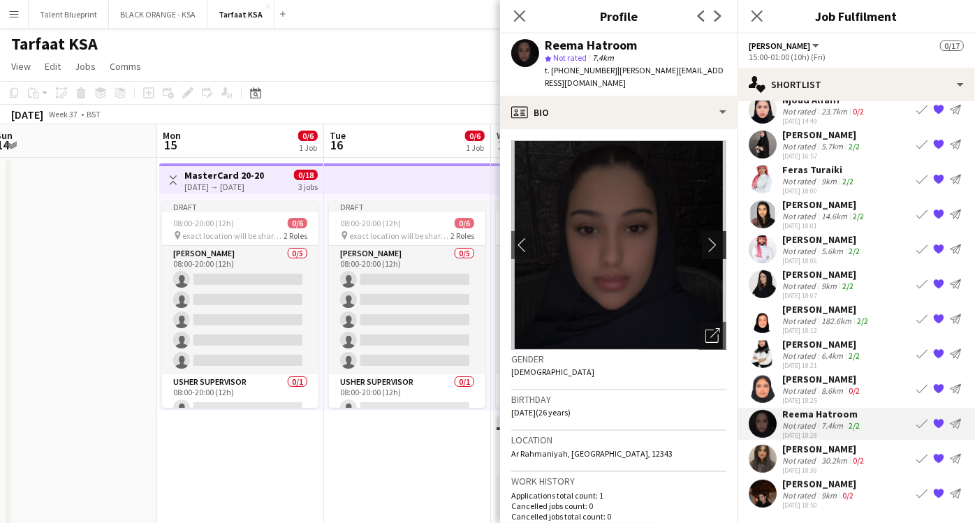
click at [706, 238] on app-icon "chevron-right" at bounding box center [717, 245] width 22 height 15
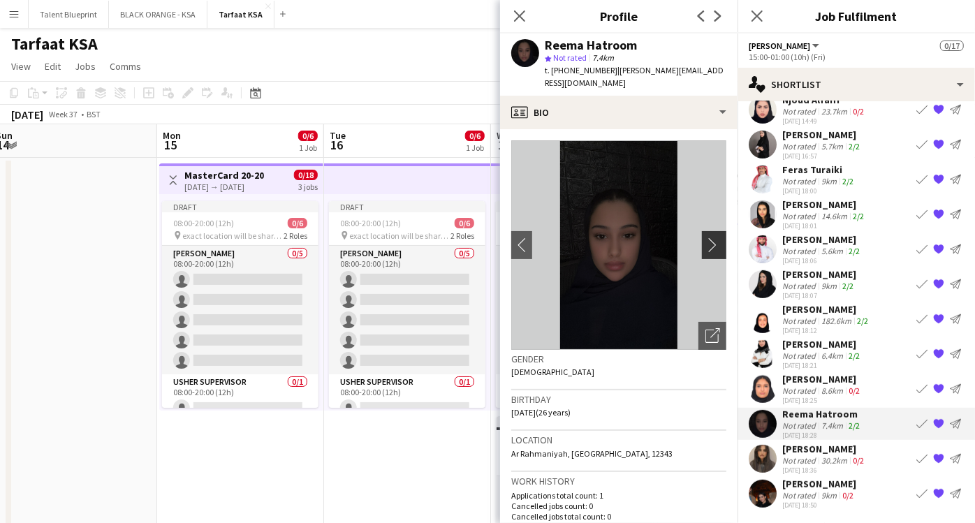
click at [706, 238] on app-icon "chevron-right" at bounding box center [717, 245] width 22 height 15
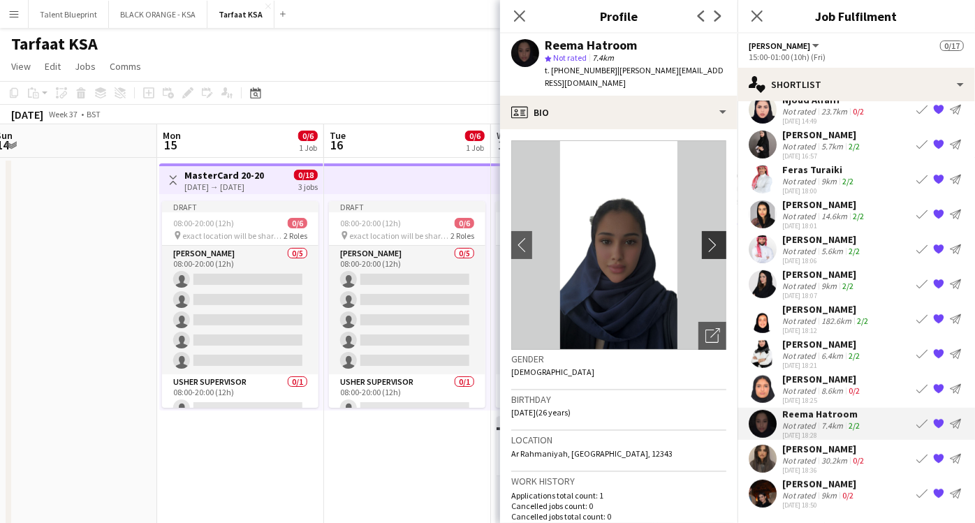
click at [706, 238] on app-icon "chevron-right" at bounding box center [717, 245] width 22 height 15
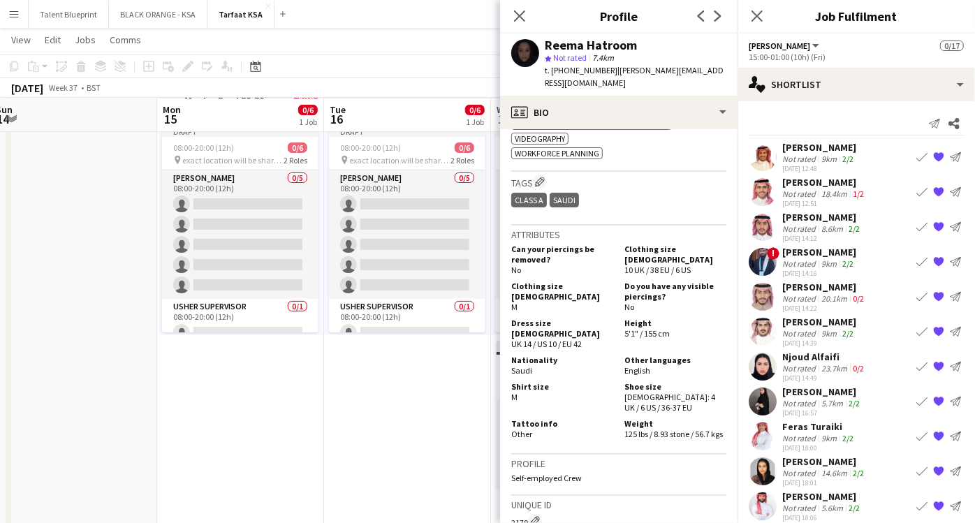
scroll to position [1118, 0]
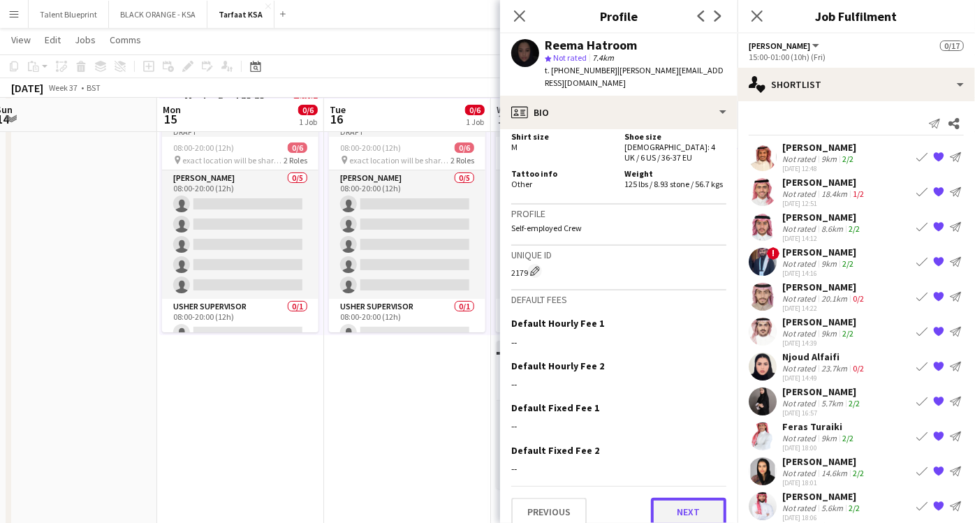
click at [671, 502] on button "Next" at bounding box center [688, 512] width 75 height 28
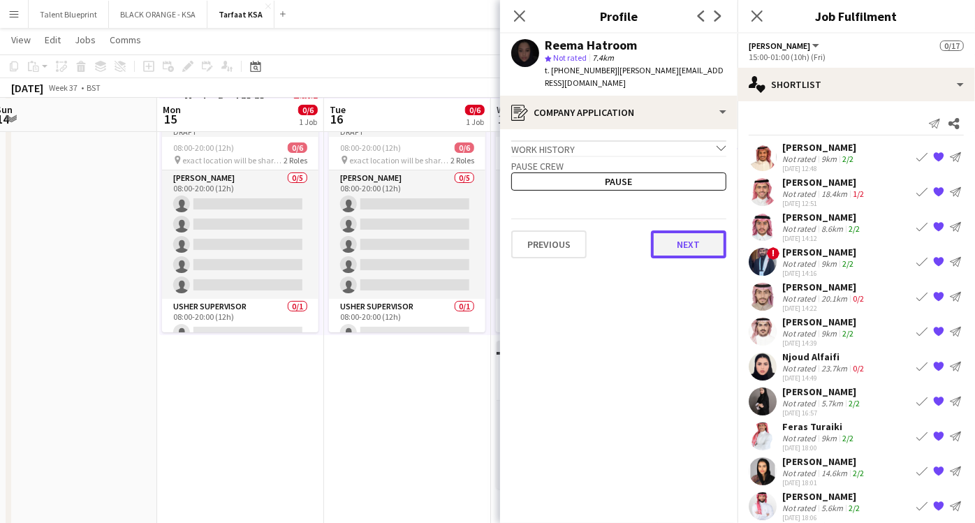
click at [678, 231] on button "Next" at bounding box center [688, 245] width 75 height 28
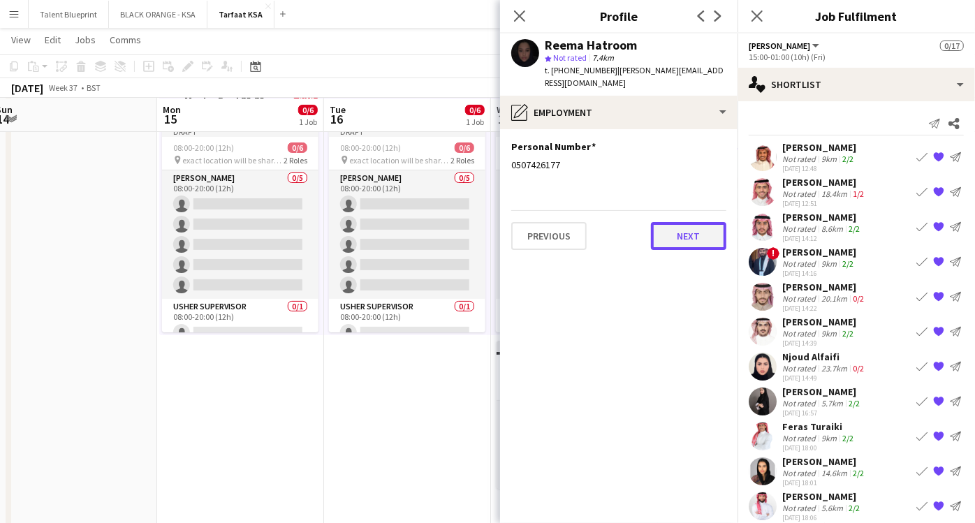
click at [677, 225] on button "Next" at bounding box center [688, 236] width 75 height 28
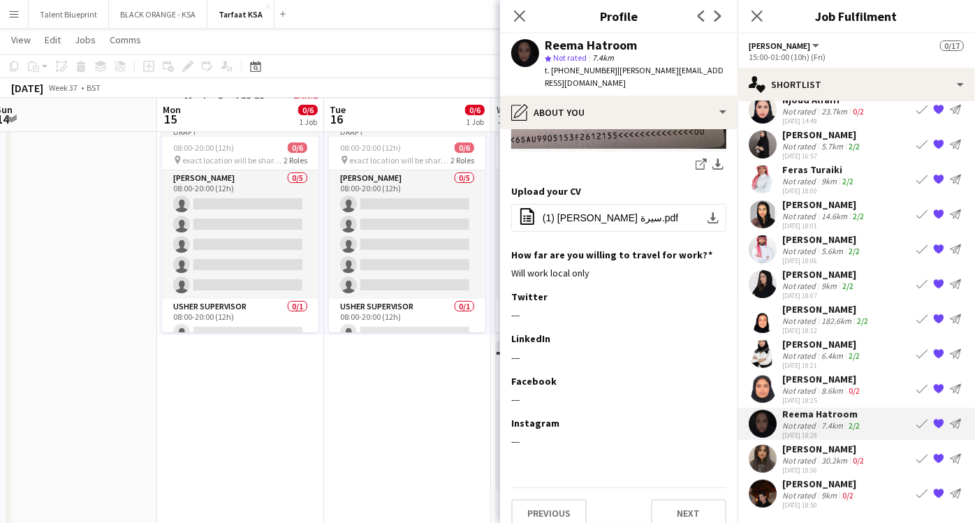
scroll to position [257, 0]
click at [810, 445] on div "[PERSON_NAME]" at bounding box center [825, 449] width 85 height 13
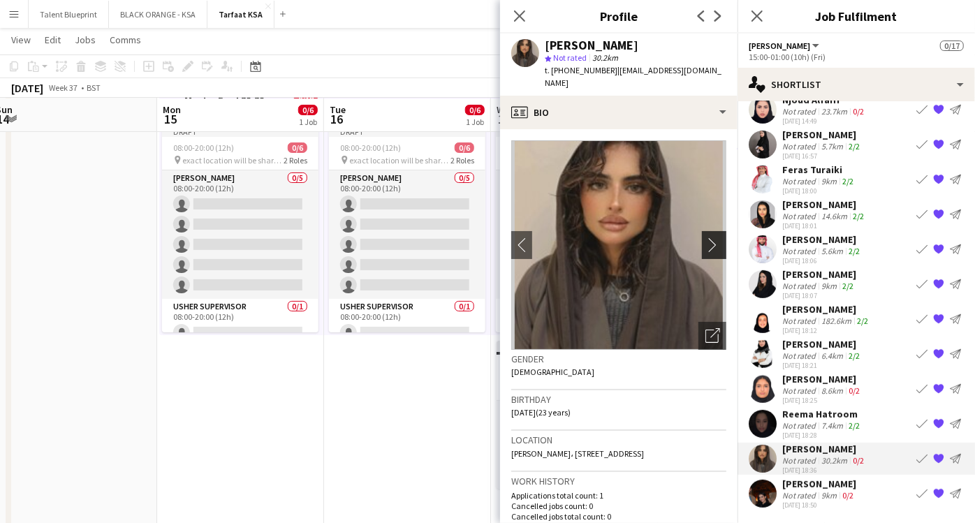
click at [708, 238] on app-icon "chevron-right" at bounding box center [717, 245] width 22 height 15
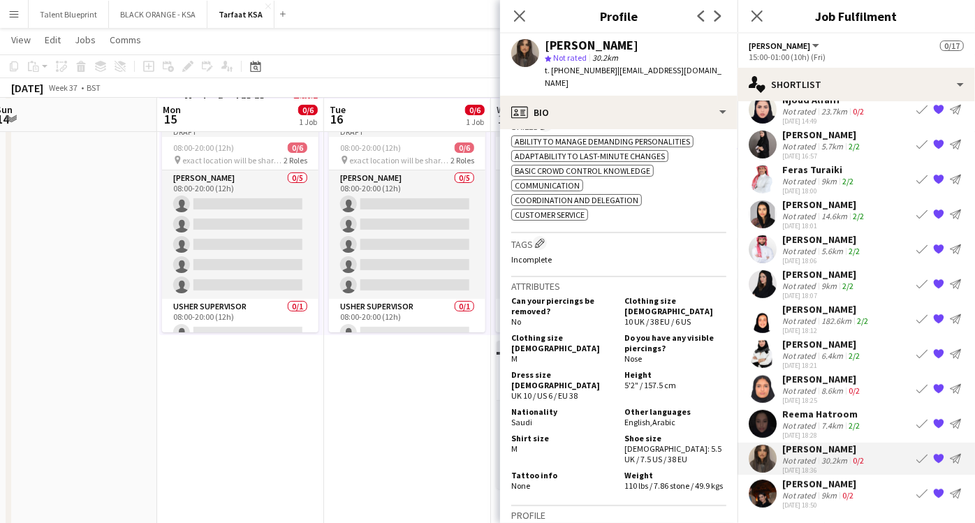
scroll to position [485, 0]
click at [511, 11] on app-icon "Close pop-in" at bounding box center [520, 16] width 20 height 20
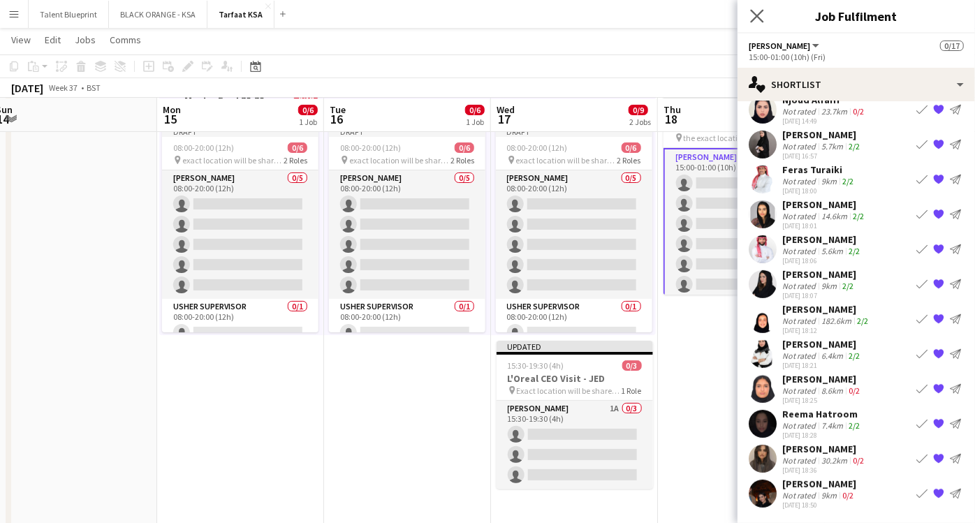
click at [761, 9] on icon "Close pop-in" at bounding box center [756, 15] width 13 height 13
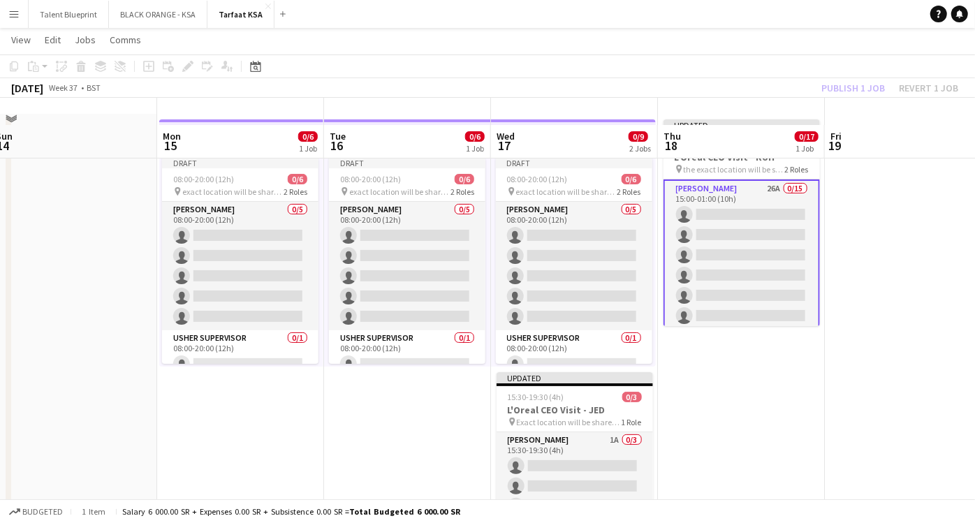
scroll to position [36, 0]
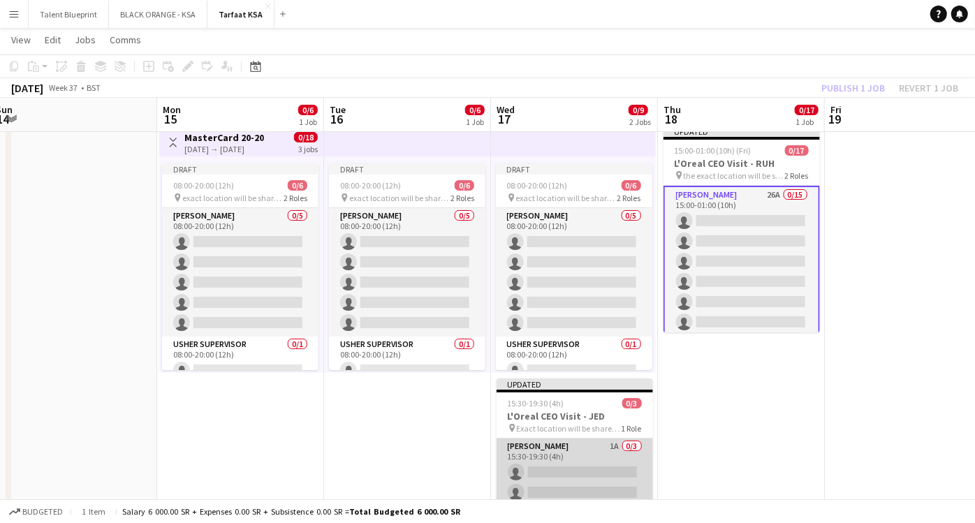
click at [604, 453] on app-card-role "[PERSON_NAME] 1A 0/3 15:30-19:30 (4h) single-neutral-actions single-neutral-act…" at bounding box center [575, 483] width 157 height 88
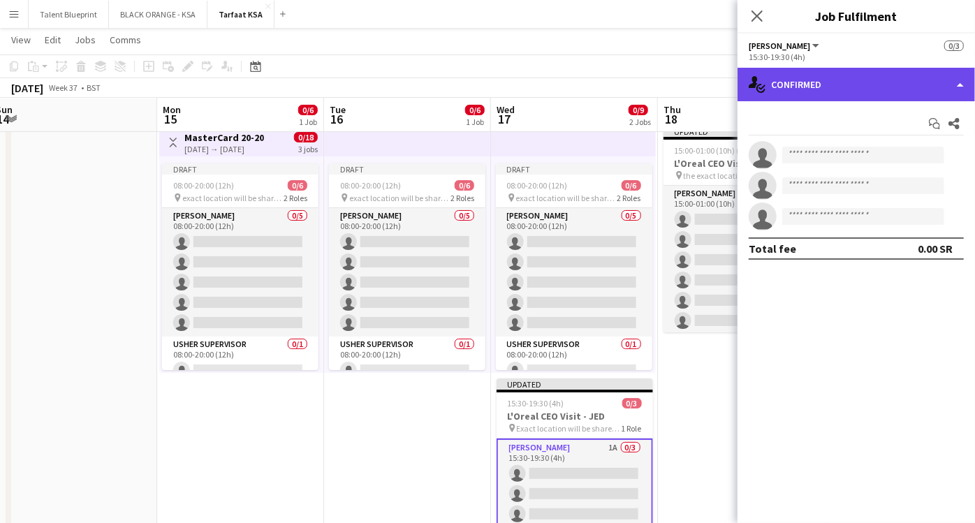
click at [902, 86] on div "single-neutral-actions-check-2 Confirmed" at bounding box center [857, 85] width 238 height 34
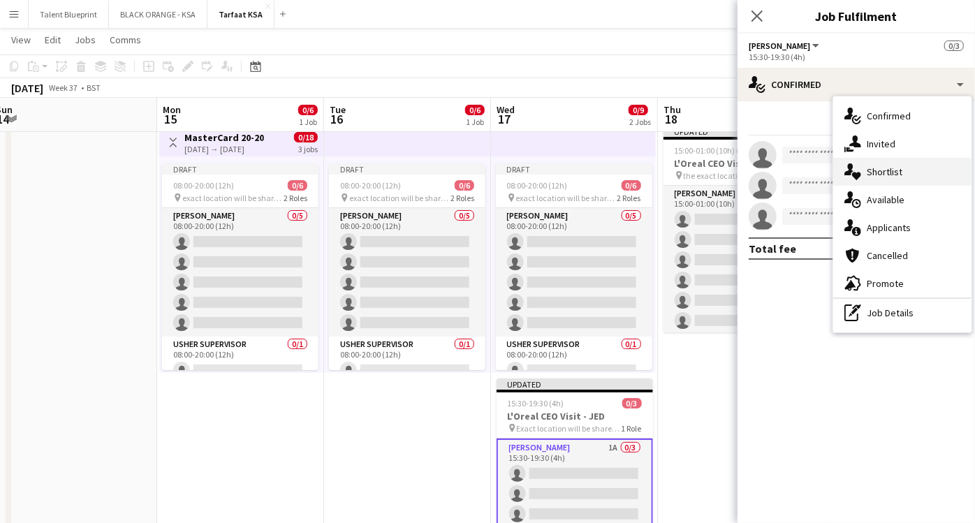
click at [896, 166] on span "Shortlist" at bounding box center [885, 172] width 36 height 13
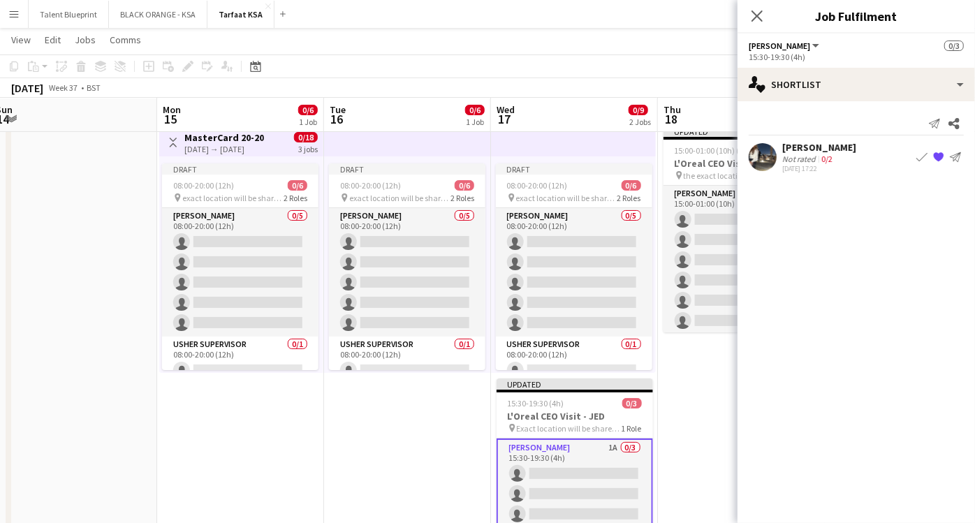
click at [819, 164] on div "[DATE] 17:22" at bounding box center [820, 168] width 74 height 9
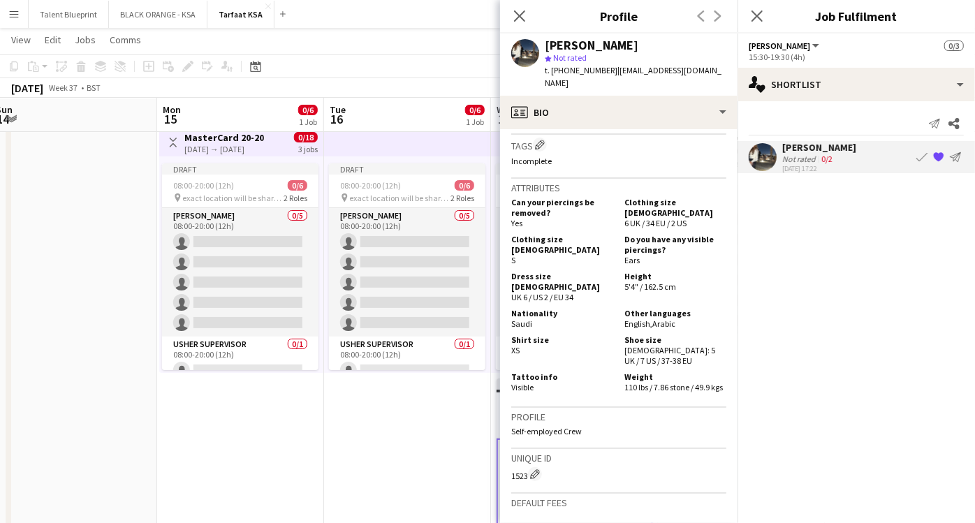
scroll to position [759, 0]
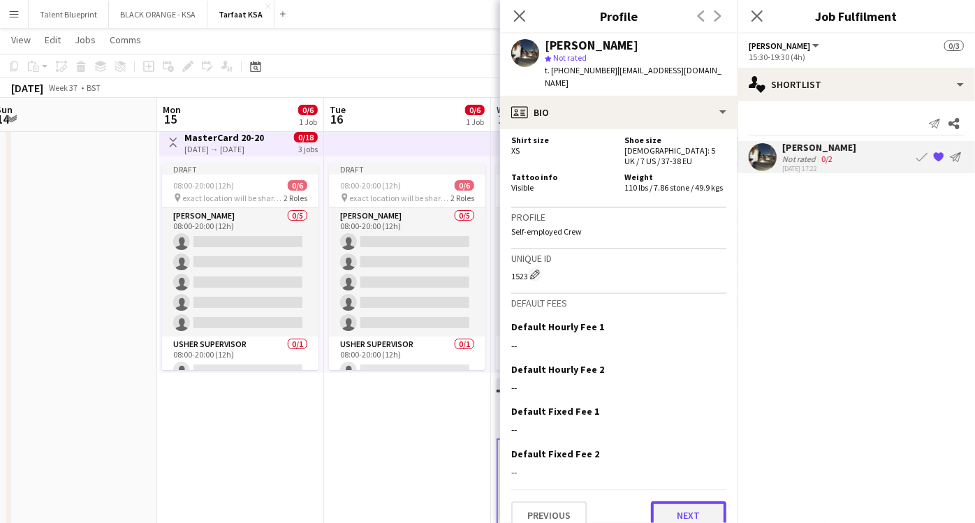
click at [660, 502] on button "Next" at bounding box center [688, 516] width 75 height 28
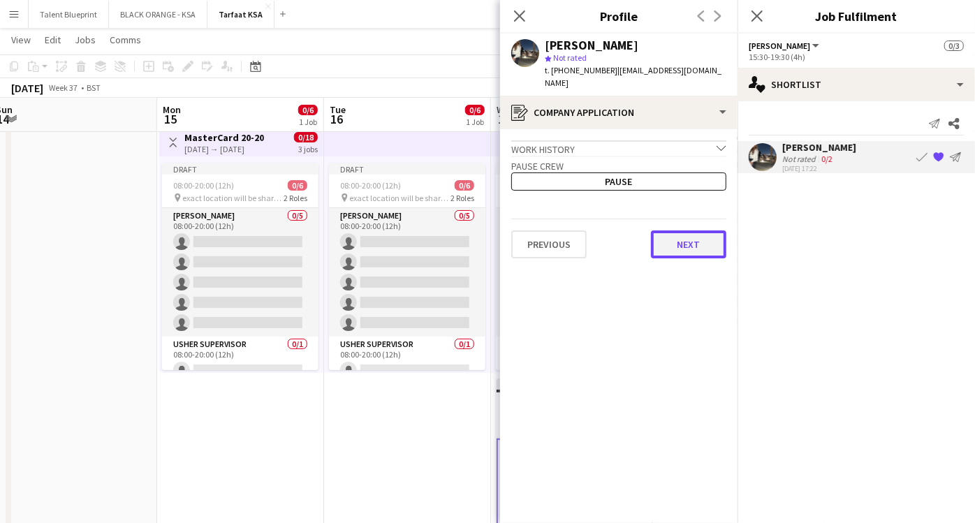
click at [669, 231] on button "Next" at bounding box center [688, 245] width 75 height 28
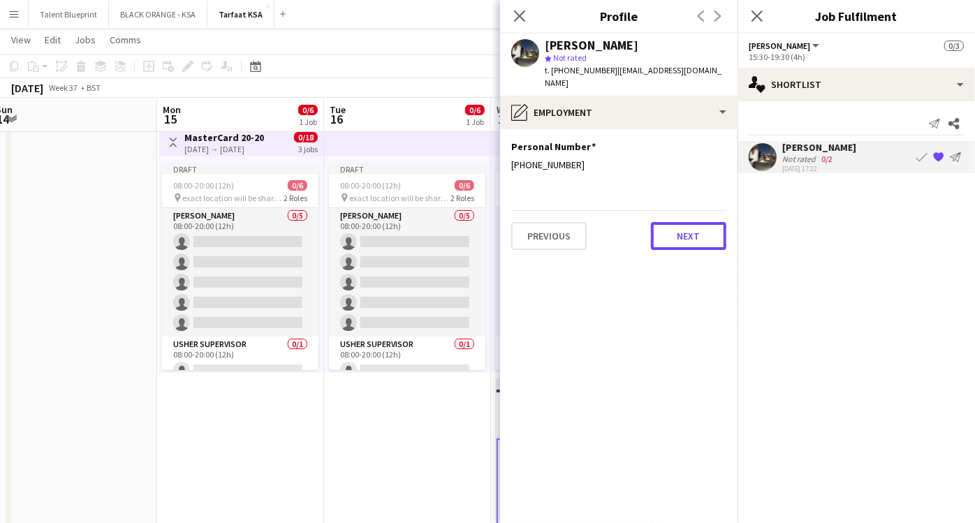
click at [669, 224] on button "Next" at bounding box center [688, 236] width 75 height 28
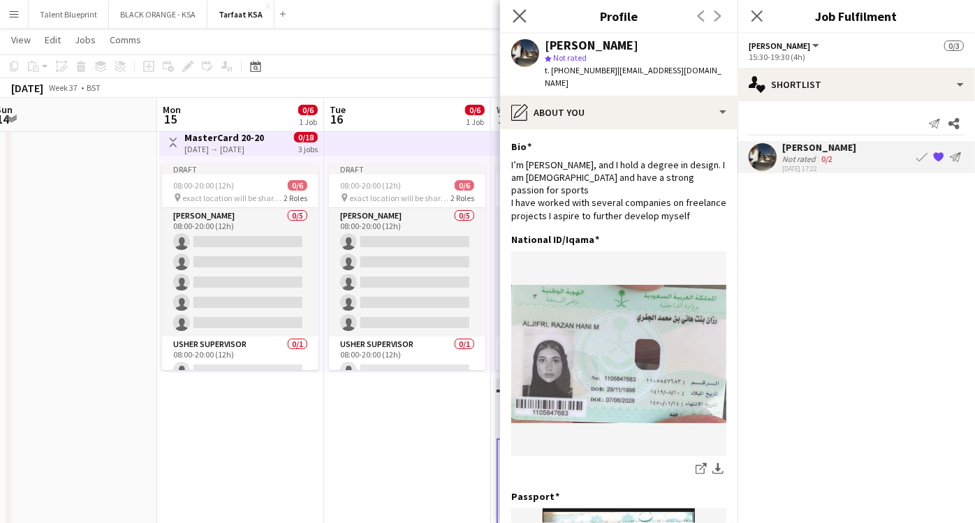
click at [518, 8] on app-icon "Close pop-in" at bounding box center [520, 16] width 20 height 20
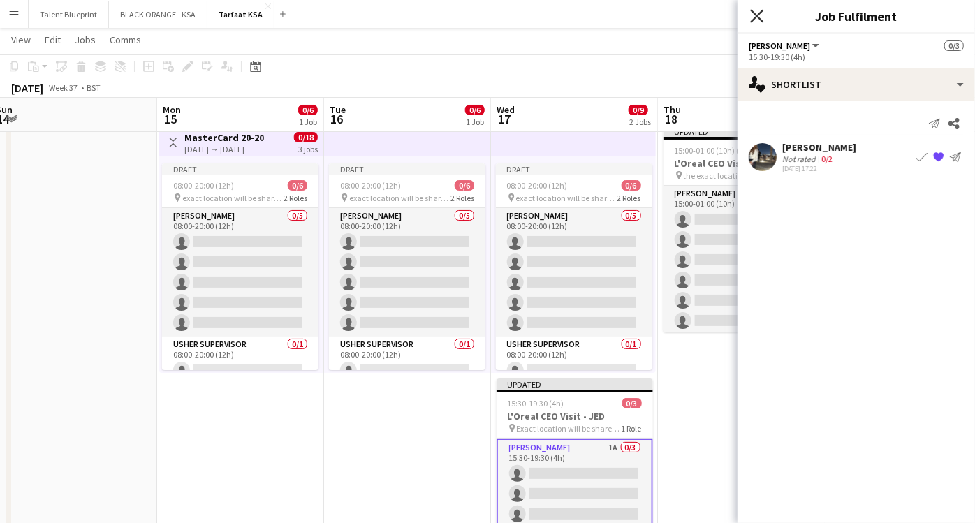
click at [752, 13] on icon "Close pop-in" at bounding box center [756, 15] width 13 height 13
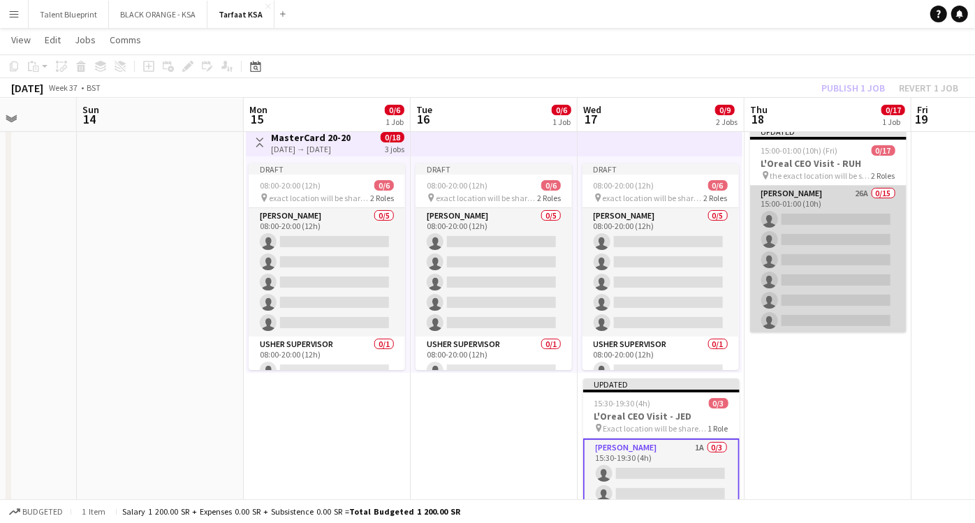
scroll to position [0, 423]
click at [801, 201] on app-card-role "[PERSON_NAME] 26A 0/15 15:00-01:00 (10h) single-neutral-actions single-neutral-…" at bounding box center [830, 351] width 157 height 331
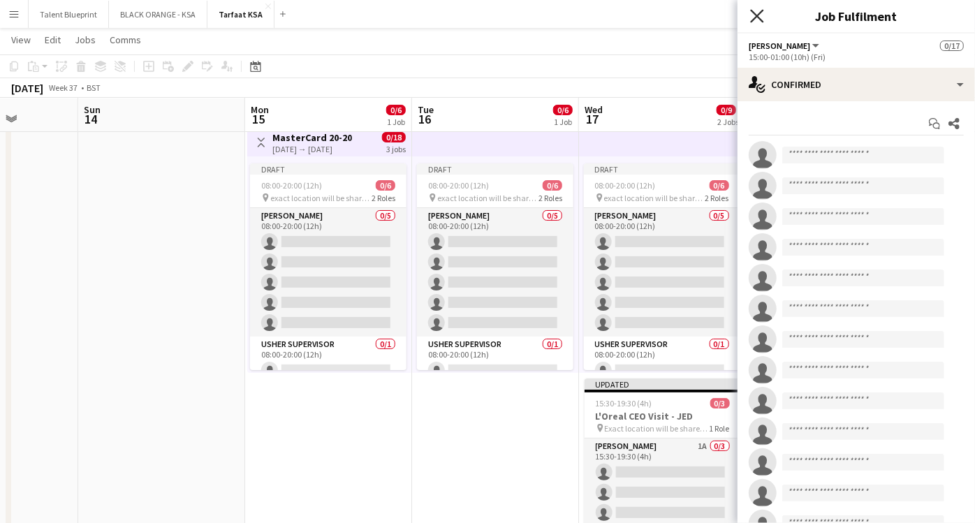
click at [753, 10] on icon at bounding box center [756, 15] width 13 height 13
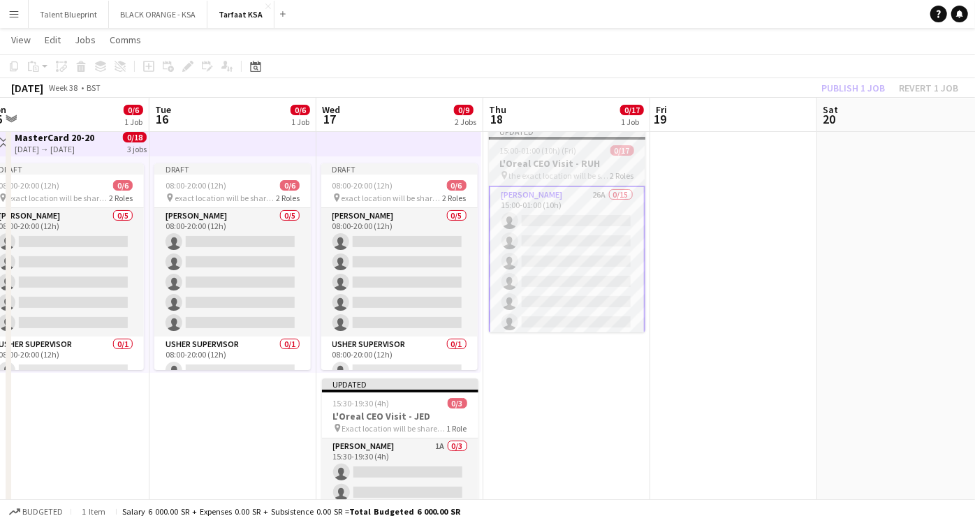
scroll to position [0, 0]
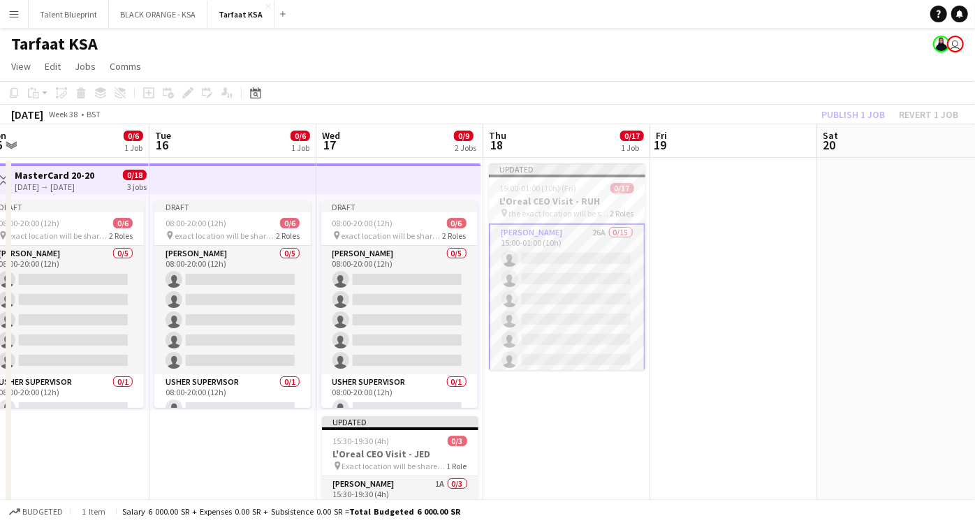
click at [583, 231] on app-card-role "[PERSON_NAME] 26A 0/15 15:00-01:00 (10h) single-neutral-actions single-neutral-…" at bounding box center [567, 391] width 157 height 334
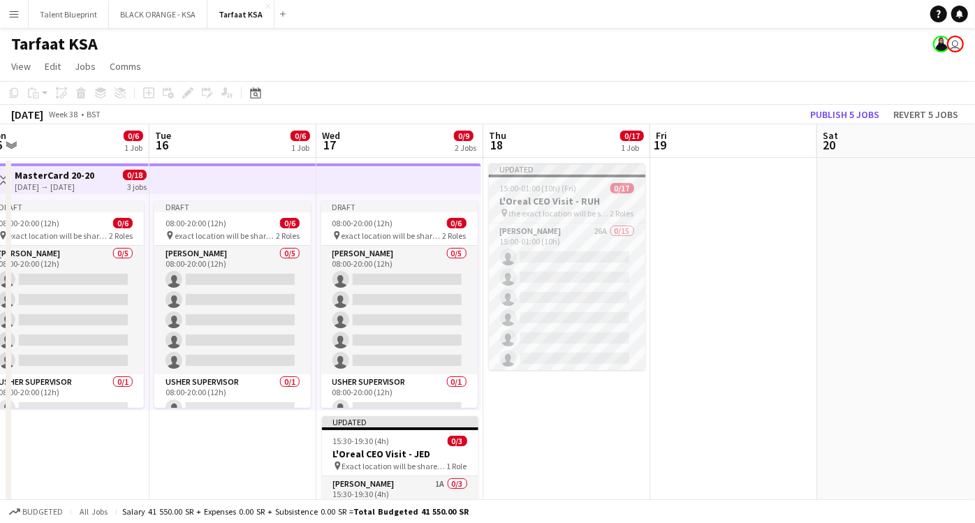
click at [590, 196] on h3 "L'Oreal CEO Visit - RUH" at bounding box center [567, 201] width 157 height 13
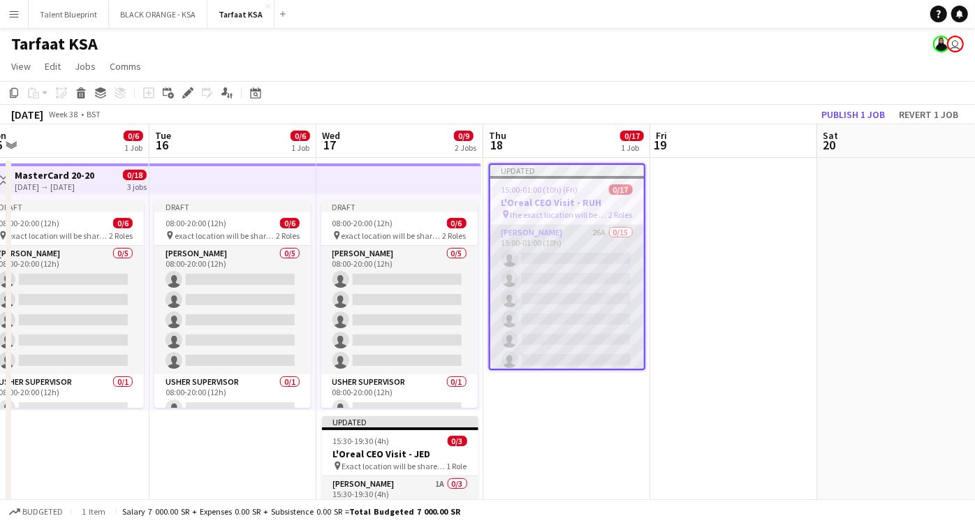
click at [576, 235] on app-card-role "[PERSON_NAME] 26A 0/15 15:00-01:00 (10h) single-neutral-actions single-neutral-…" at bounding box center [567, 390] width 154 height 331
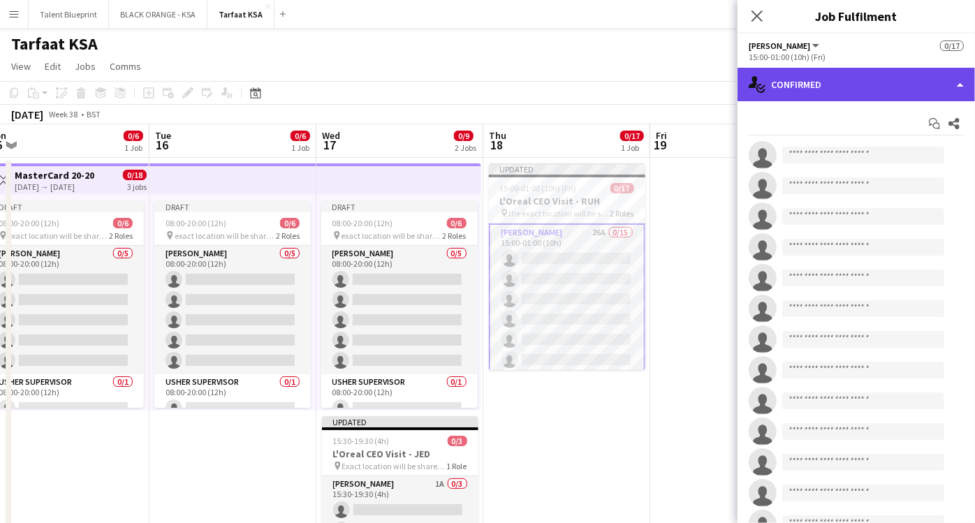
click at [845, 92] on div "single-neutral-actions-check-2 Confirmed" at bounding box center [857, 85] width 238 height 34
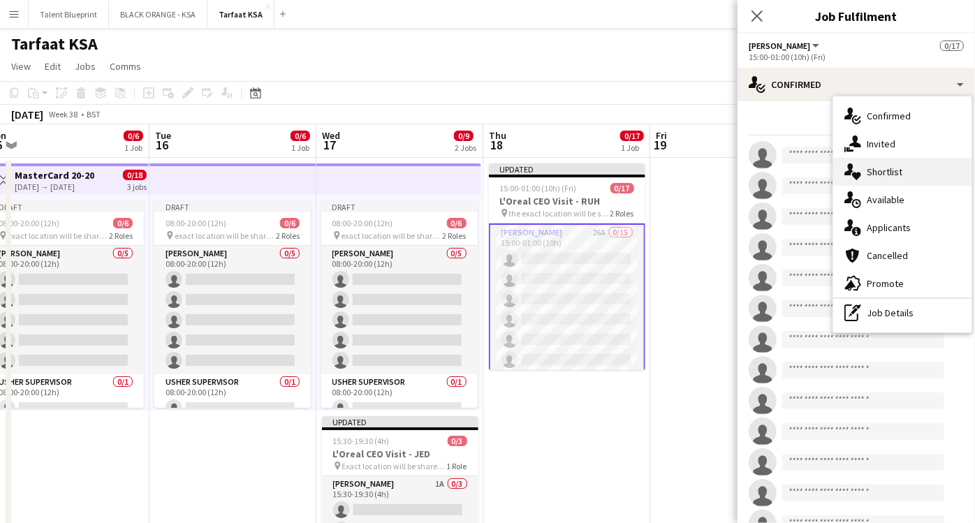
click at [891, 175] on span "Shortlist" at bounding box center [885, 172] width 36 height 13
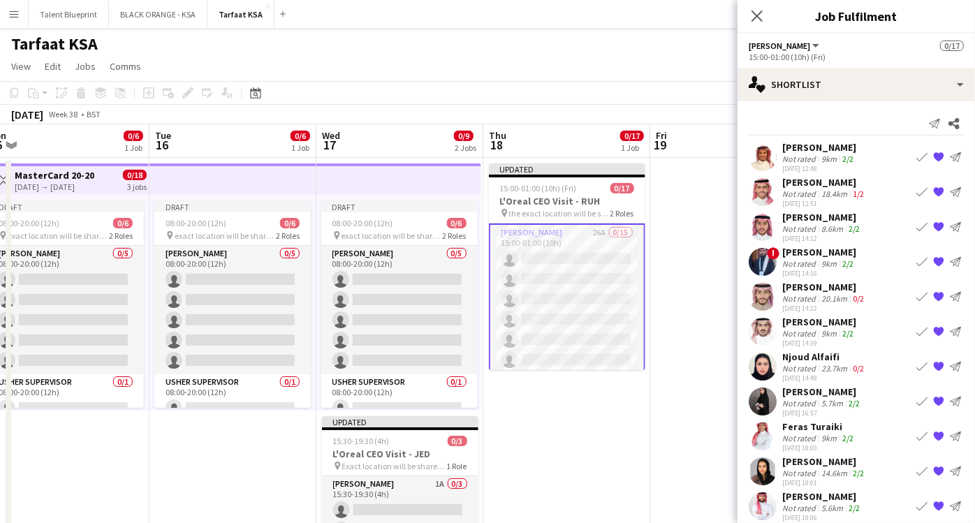
click at [933, 365] on app-icon "{{ spriteTitle }}" at bounding box center [938, 366] width 11 height 11
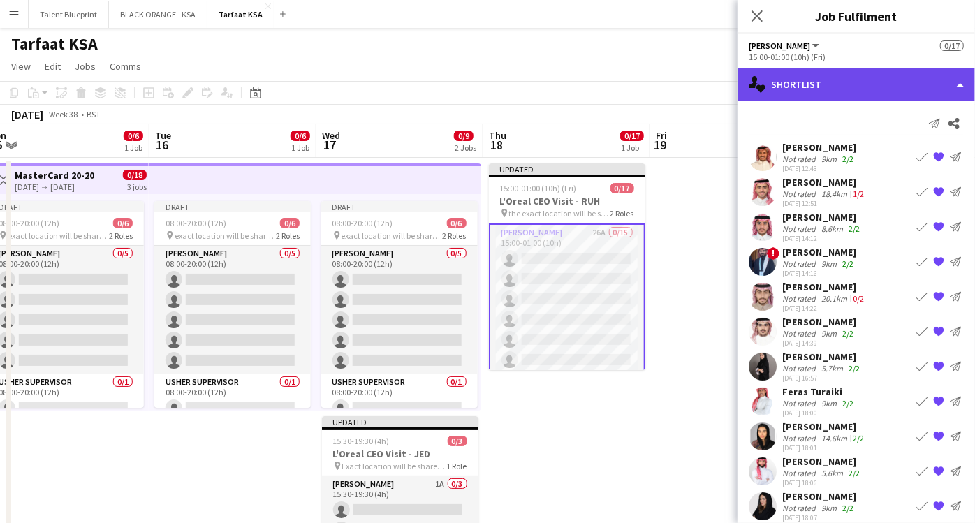
click at [888, 91] on div "single-neutral-actions-heart Shortlist" at bounding box center [857, 85] width 238 height 34
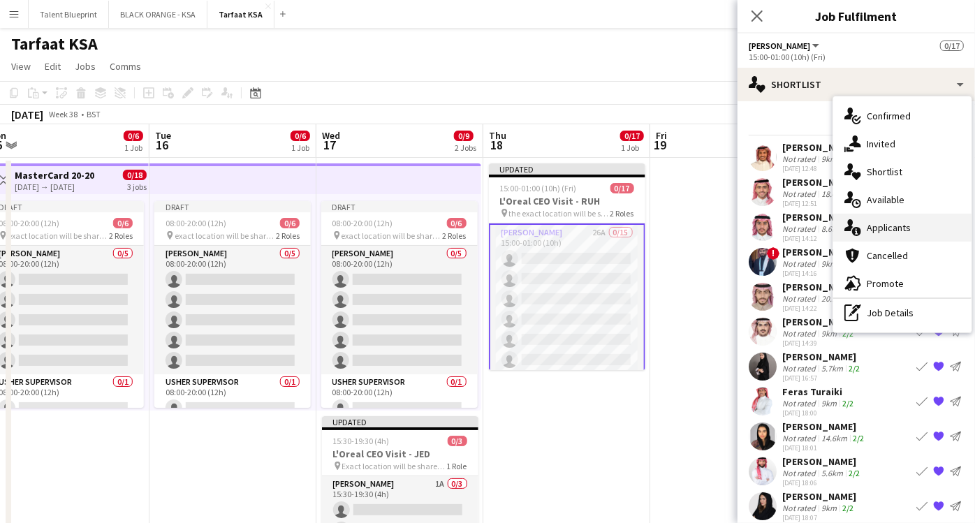
click at [885, 228] on span "Applicants" at bounding box center [889, 227] width 44 height 13
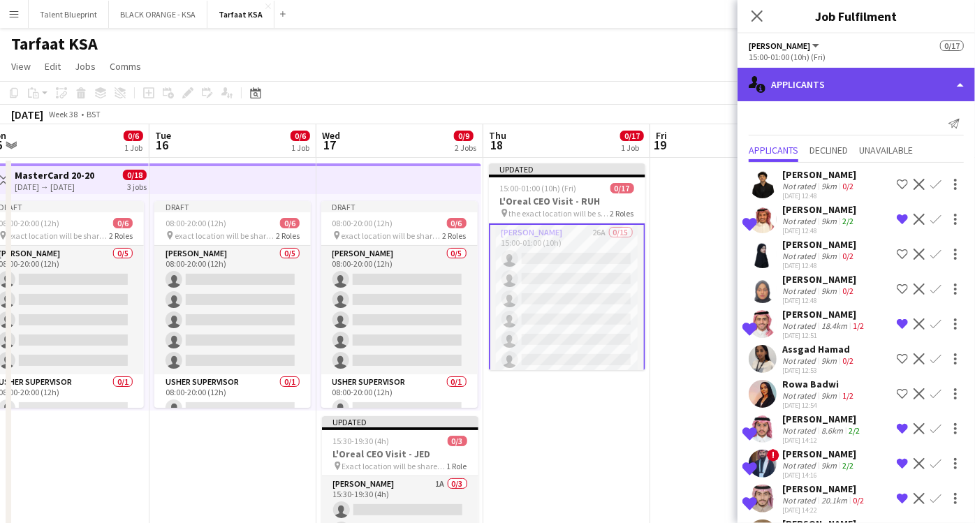
click at [940, 81] on div "single-neutral-actions-information Applicants" at bounding box center [857, 85] width 238 height 34
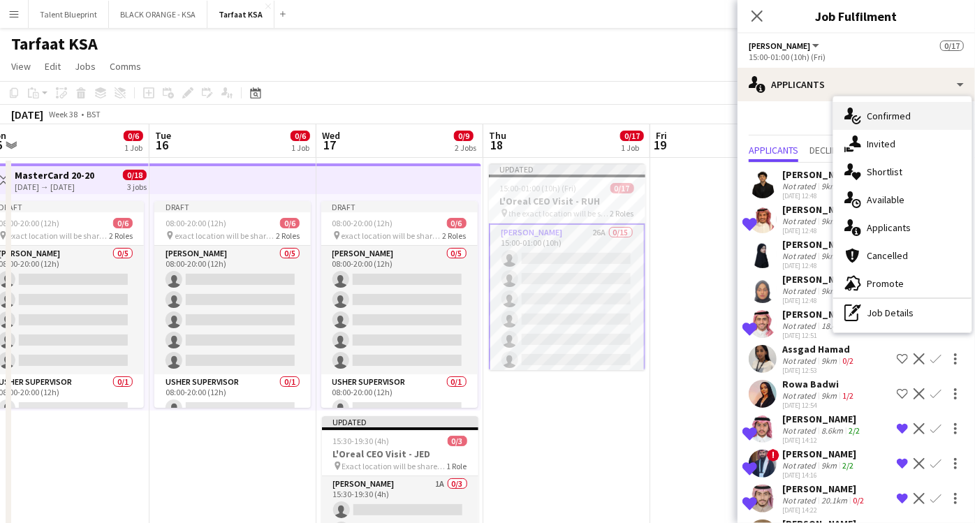
drag, startPoint x: 894, startPoint y: 112, endPoint x: 894, endPoint y: 124, distance: 12.6
click at [894, 124] on div "single-neutral-actions-check-2 Confirmed" at bounding box center [903, 116] width 138 height 28
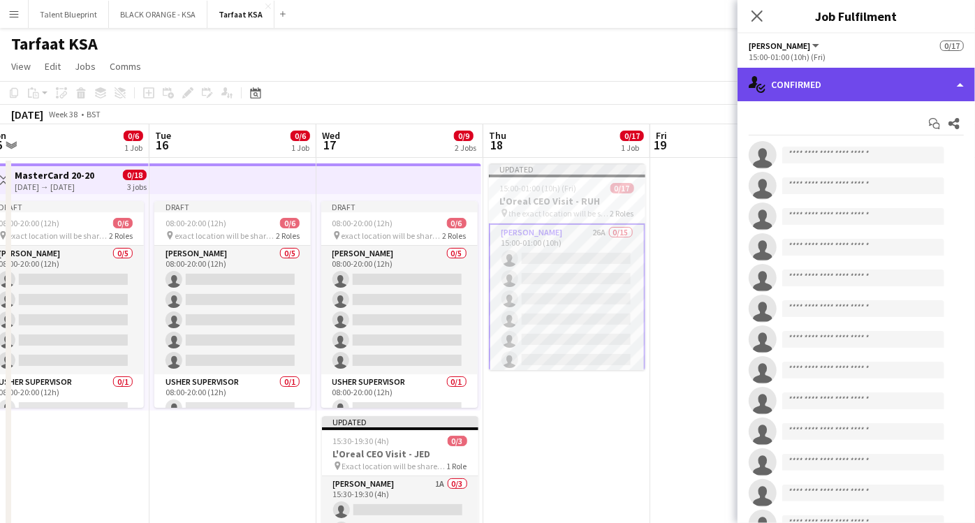
click at [920, 79] on div "single-neutral-actions-check-2 Confirmed" at bounding box center [857, 85] width 238 height 34
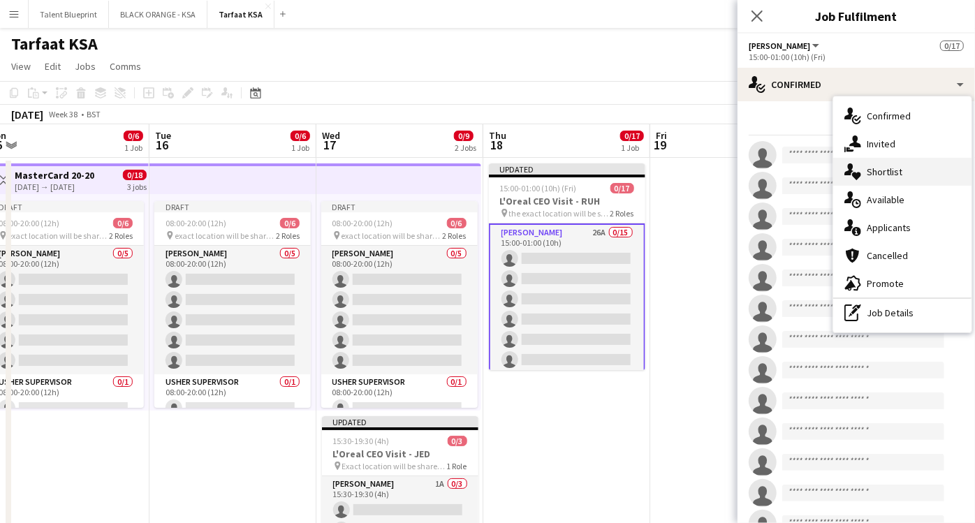
click at [889, 170] on span "Shortlist" at bounding box center [885, 172] width 36 height 13
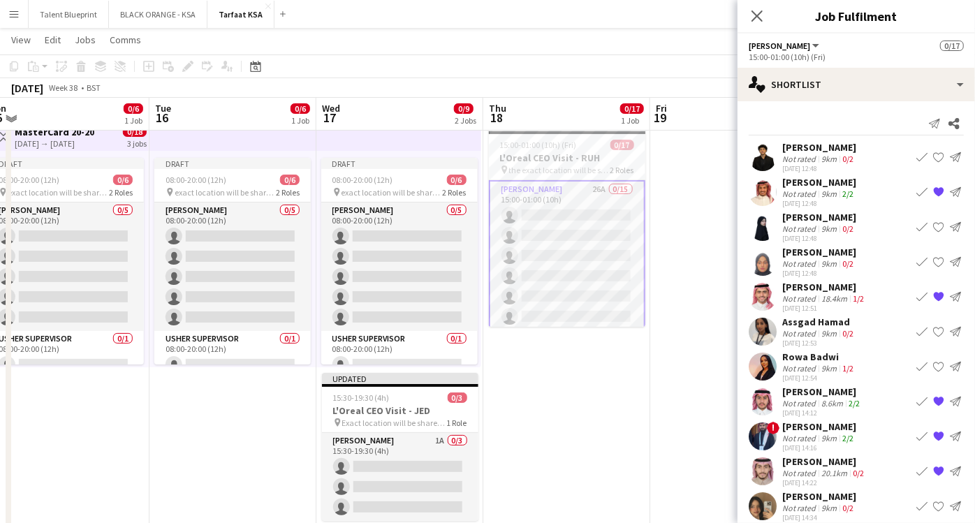
scroll to position [41, 0]
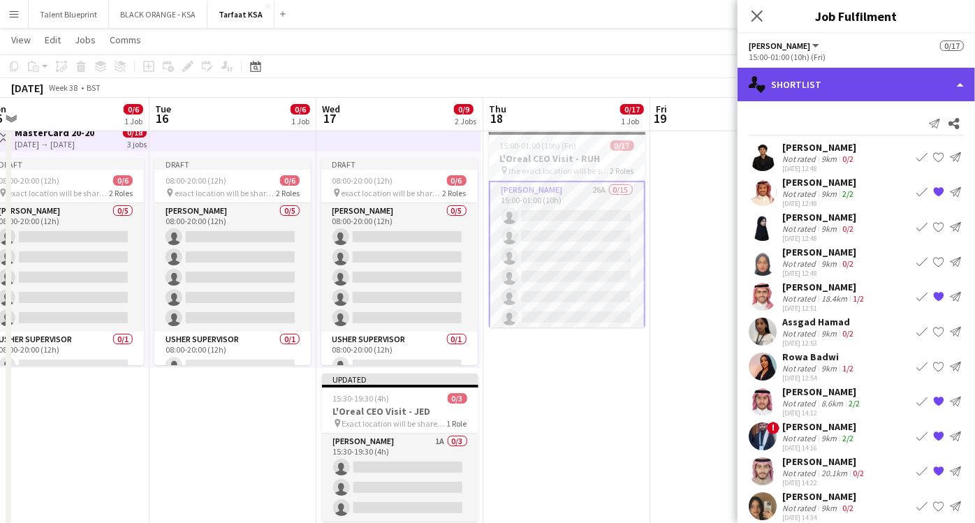
click at [862, 84] on div "single-neutral-actions-heart Shortlist" at bounding box center [857, 85] width 238 height 34
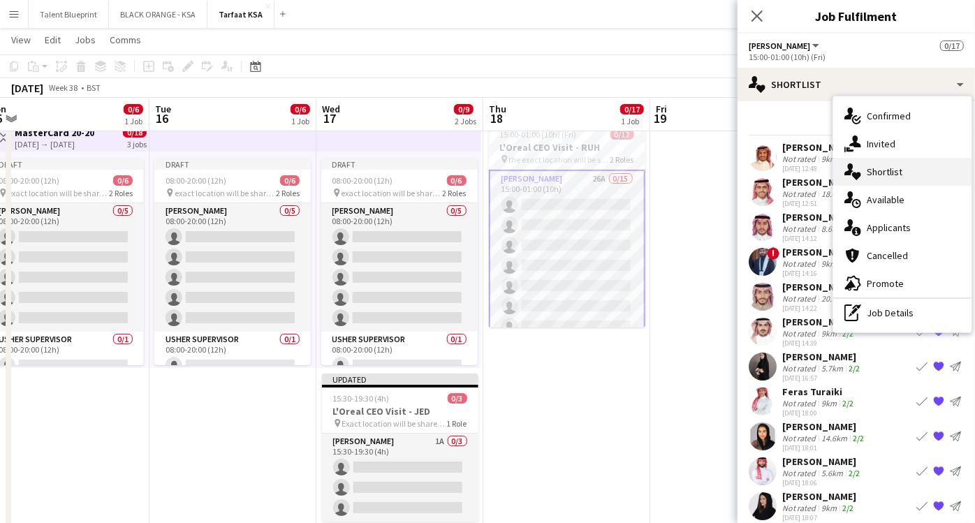
click at [874, 170] on span "Shortlist" at bounding box center [885, 172] width 36 height 13
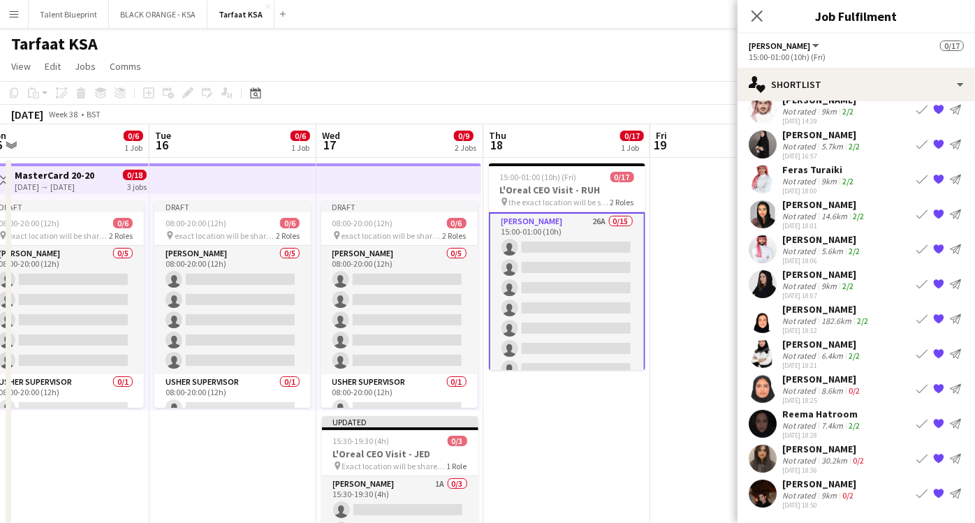
scroll to position [0, 0]
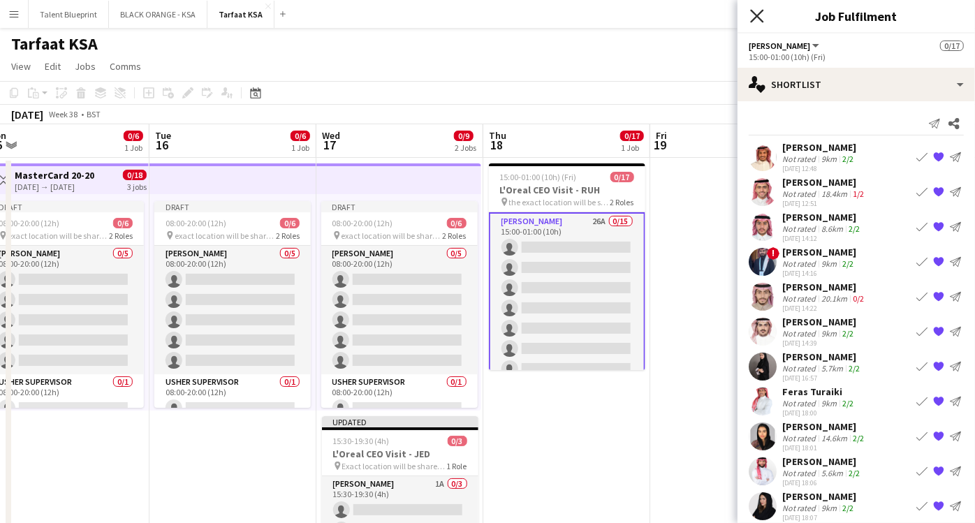
click at [759, 13] on icon "Close pop-in" at bounding box center [756, 15] width 13 height 13
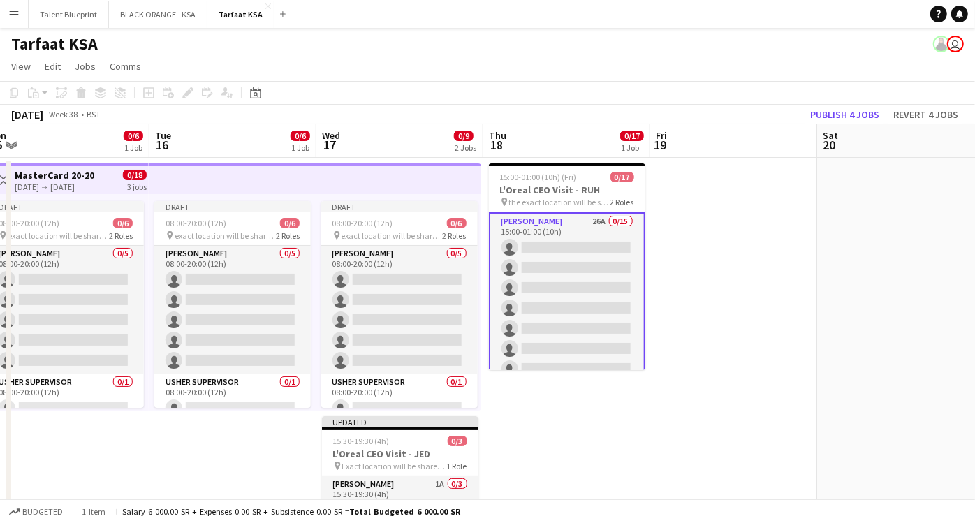
click at [578, 240] on app-card-role "[PERSON_NAME] 26A 0/15 15:00-01:00 (10h) single-neutral-actions single-neutral-…" at bounding box center [567, 379] width 157 height 334
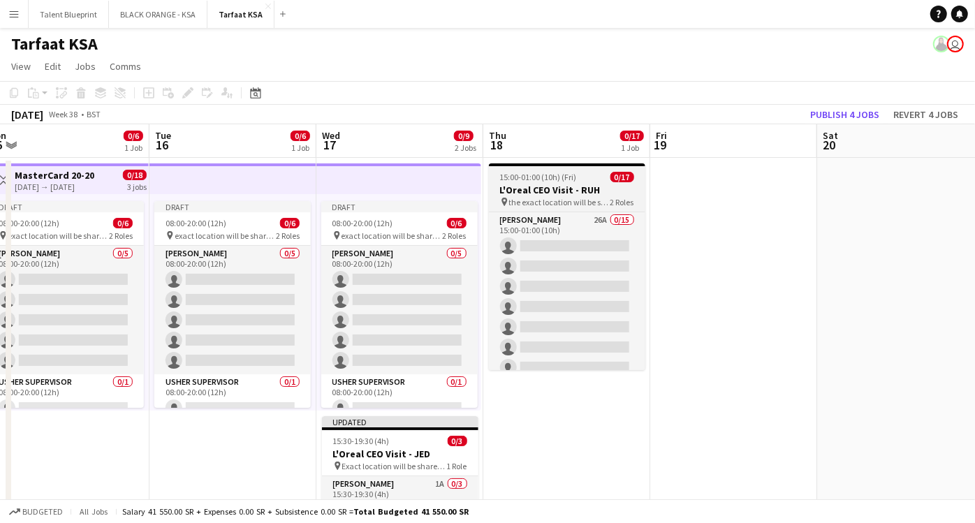
click at [565, 194] on h3 "L'Oreal CEO Visit - RUH" at bounding box center [567, 190] width 157 height 13
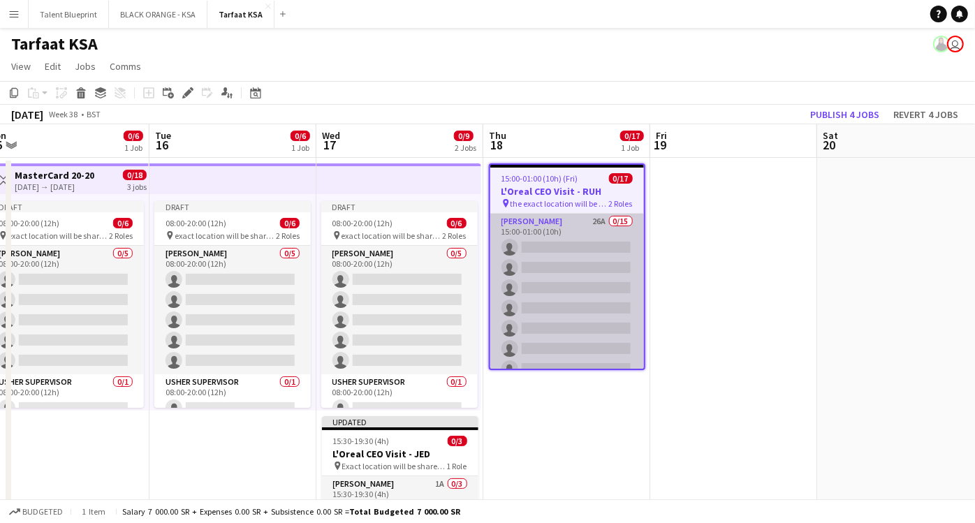
click at [555, 227] on app-card-role "[PERSON_NAME] 26A 0/15 15:00-01:00 (10h) single-neutral-actions single-neutral-…" at bounding box center [567, 379] width 154 height 331
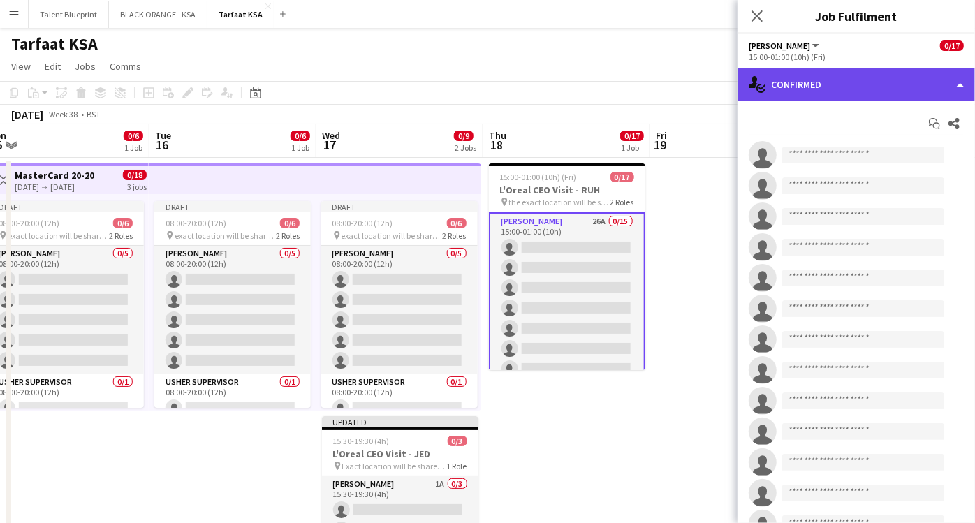
click at [924, 85] on div "single-neutral-actions-check-2 Confirmed" at bounding box center [857, 85] width 238 height 34
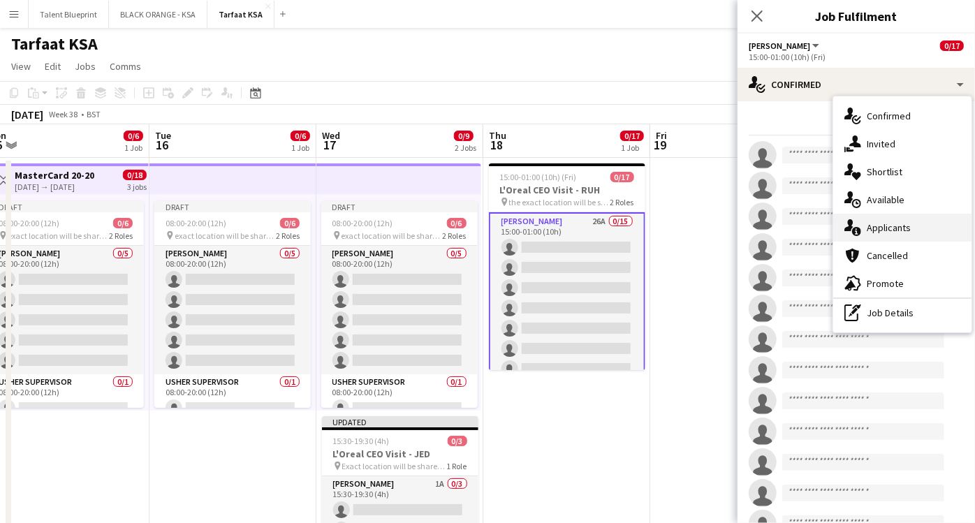
click at [900, 228] on span "Applicants" at bounding box center [889, 227] width 44 height 13
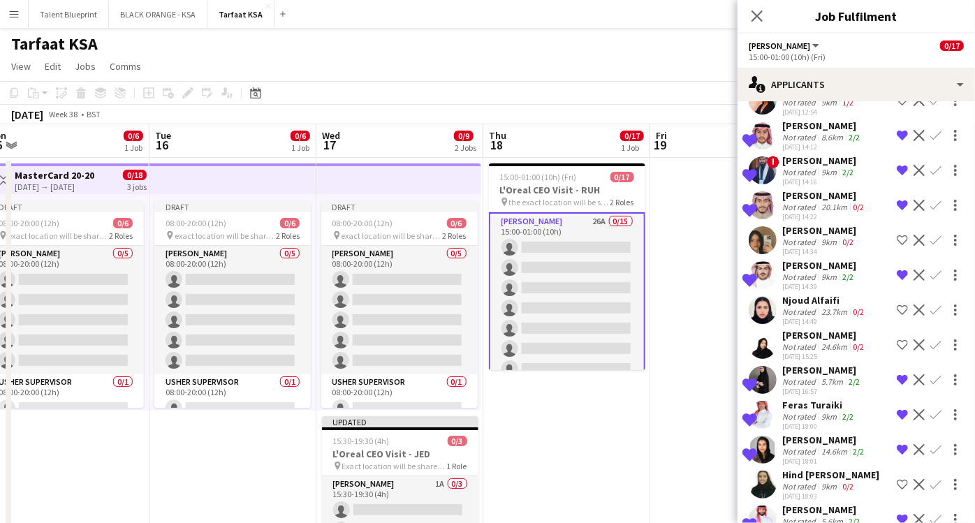
scroll to position [564, 0]
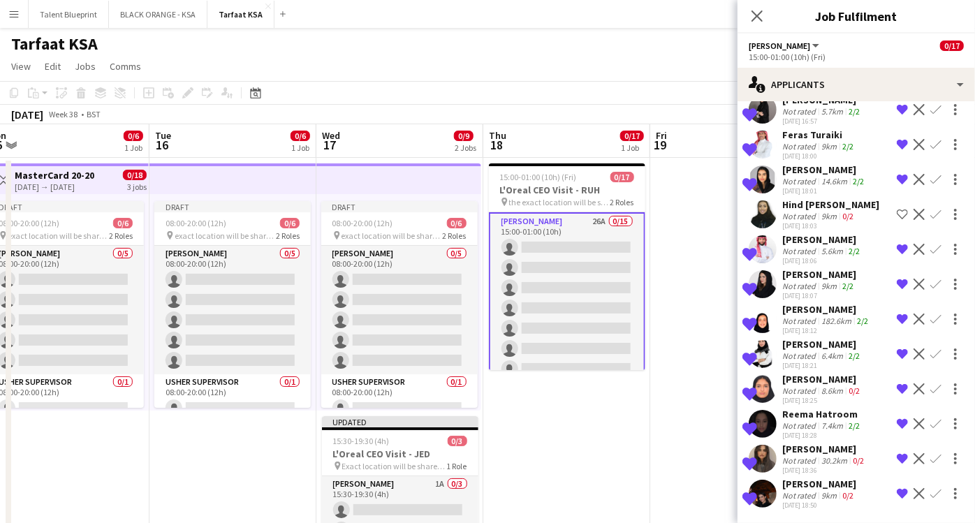
click at [798, 490] on div "Not rated" at bounding box center [801, 495] width 36 height 10
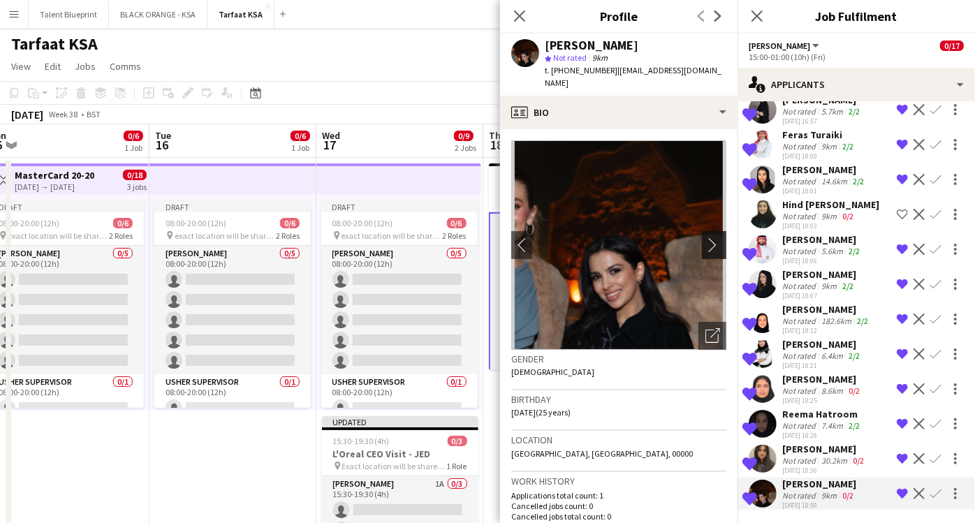
click at [706, 238] on app-icon "chevron-right" at bounding box center [717, 245] width 22 height 15
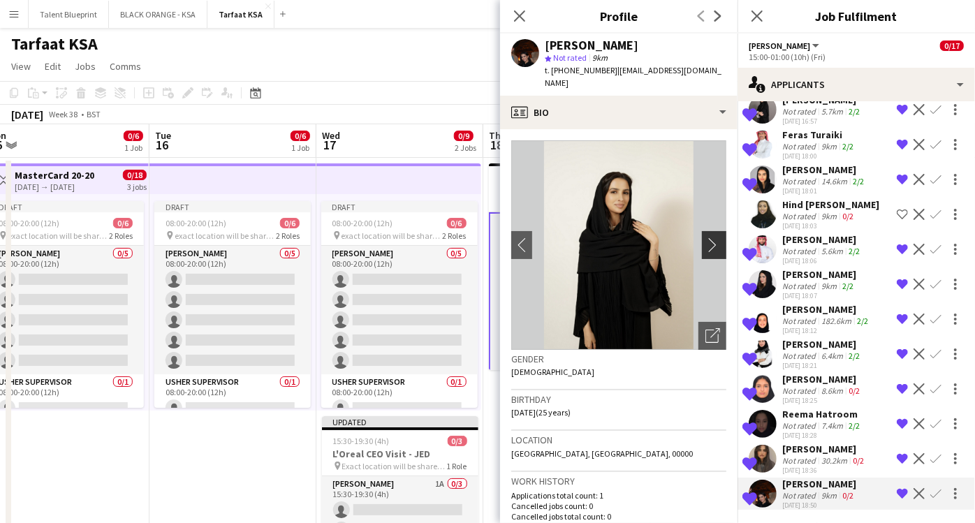
click at [706, 238] on app-icon "chevron-right" at bounding box center [717, 245] width 22 height 15
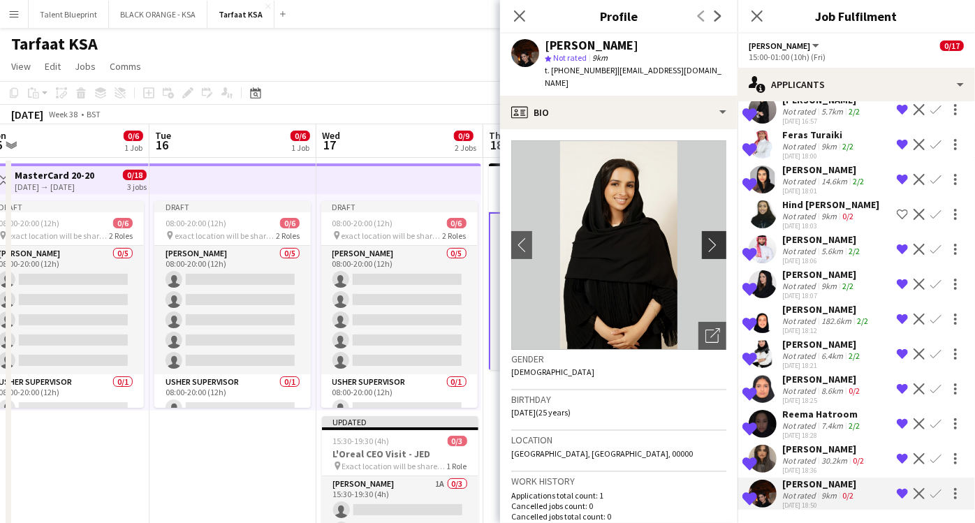
click at [706, 238] on app-icon "chevron-right" at bounding box center [717, 245] width 22 height 15
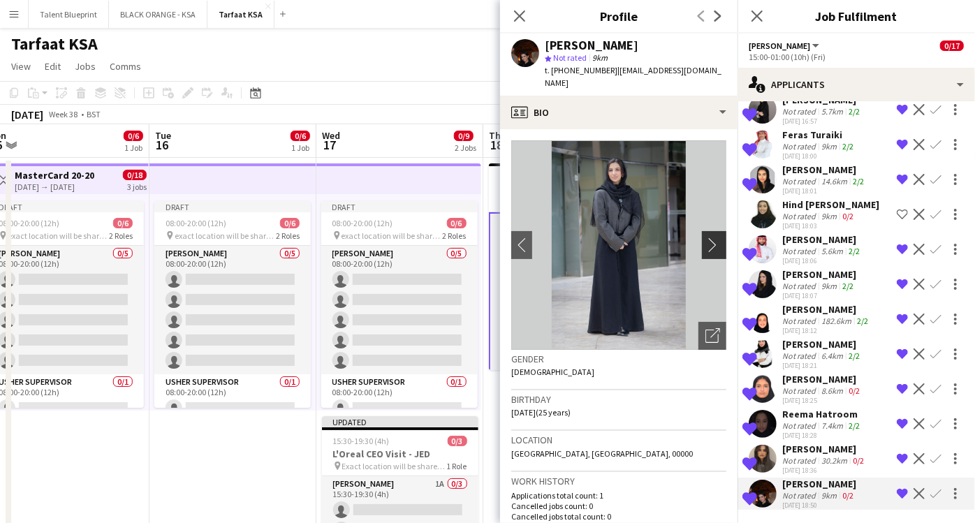
click at [702, 231] on button "chevron-right" at bounding box center [716, 245] width 28 height 28
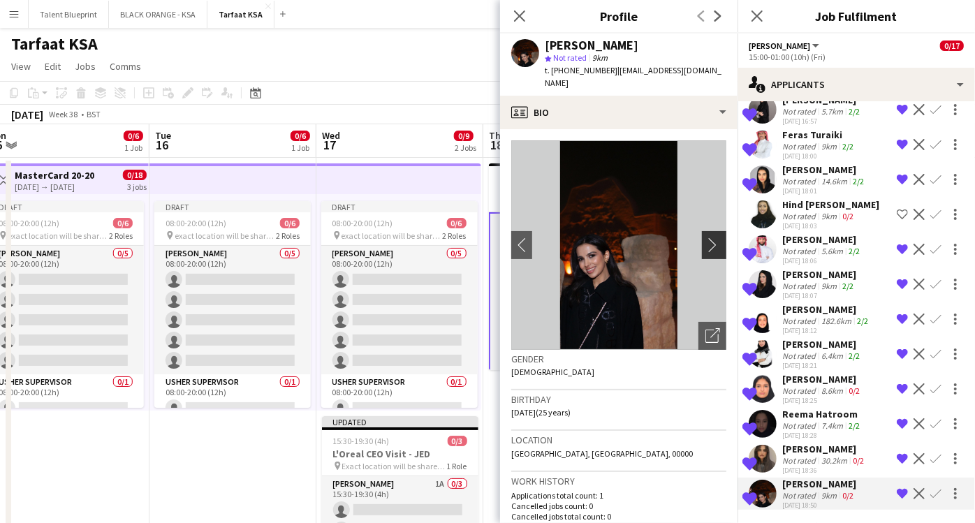
click at [702, 231] on button "chevron-right" at bounding box center [716, 245] width 28 height 28
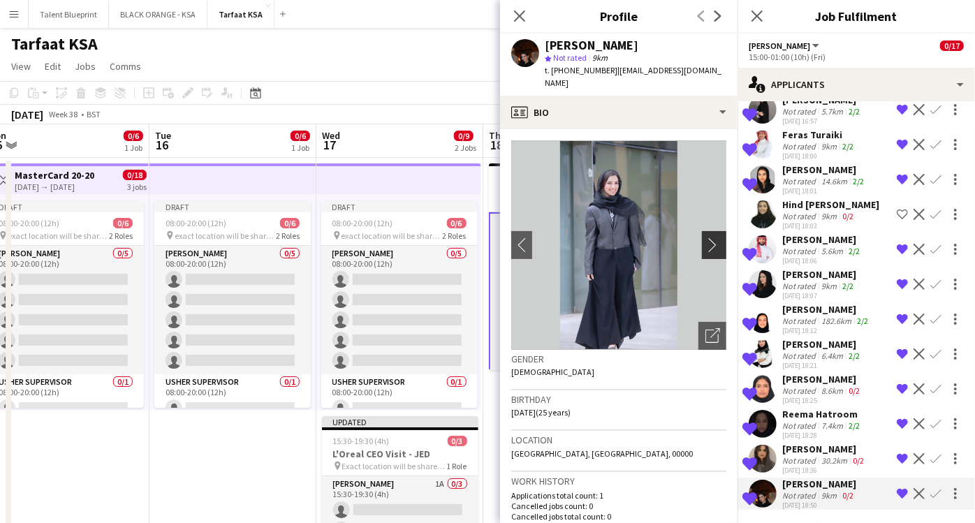
click at [702, 231] on button "chevron-right" at bounding box center [716, 245] width 28 height 28
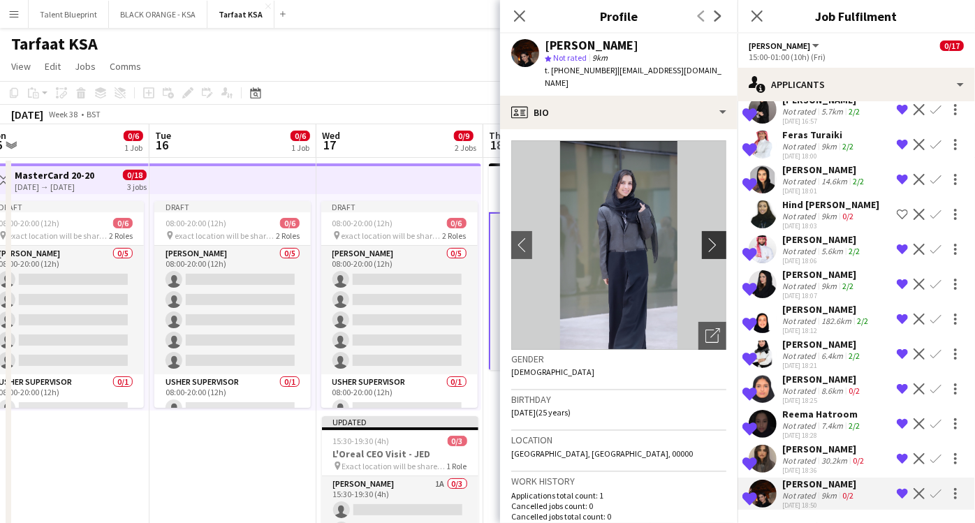
click at [702, 231] on button "chevron-right" at bounding box center [716, 245] width 28 height 28
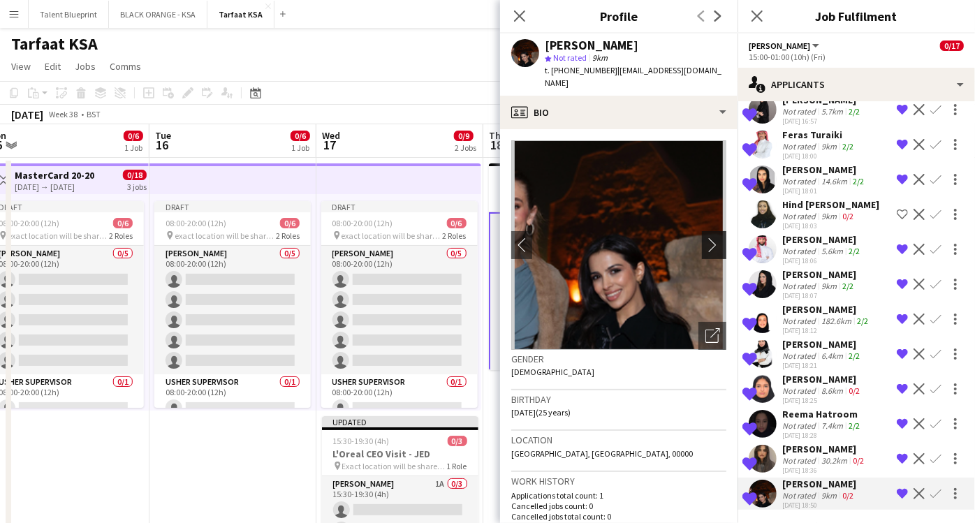
click at [702, 231] on button "chevron-right" at bounding box center [716, 245] width 28 height 28
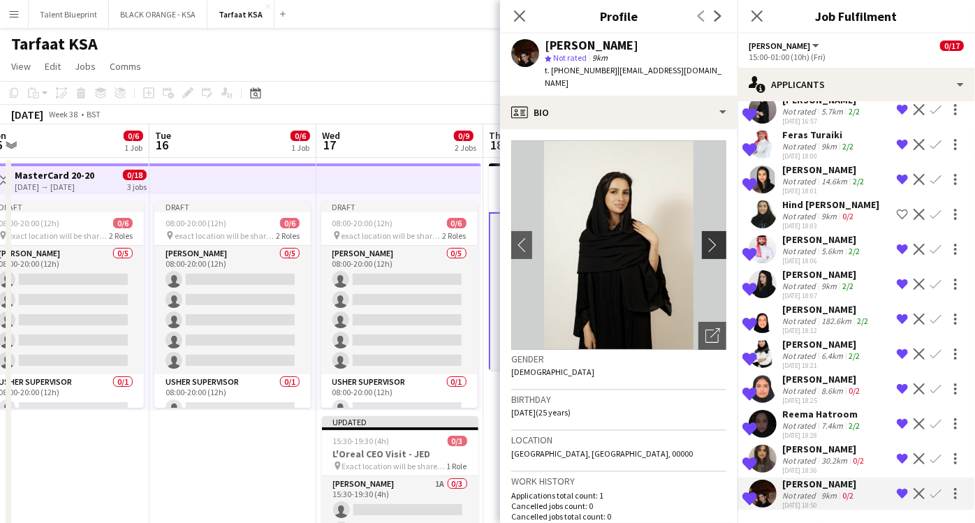
click at [709, 238] on app-icon "chevron-right" at bounding box center [717, 245] width 22 height 15
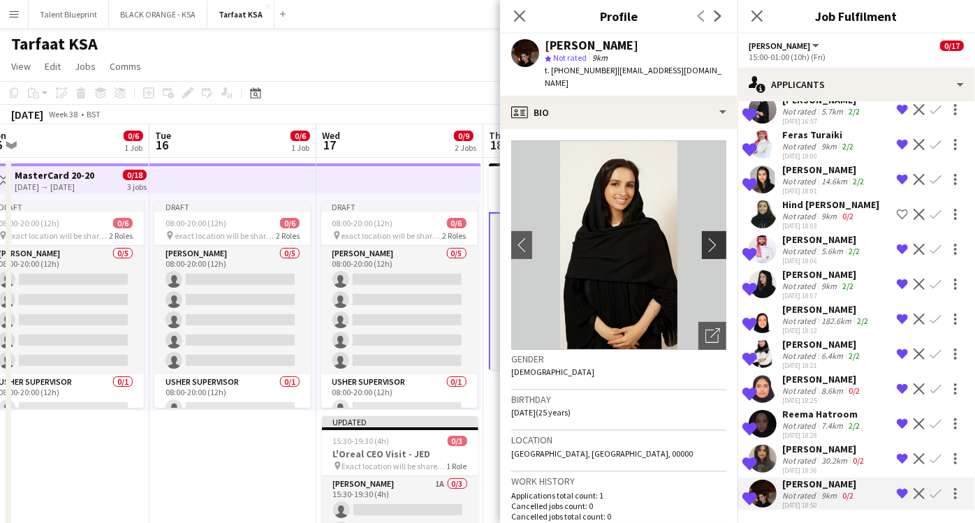
click at [709, 238] on app-icon "chevron-right" at bounding box center [717, 245] width 22 height 15
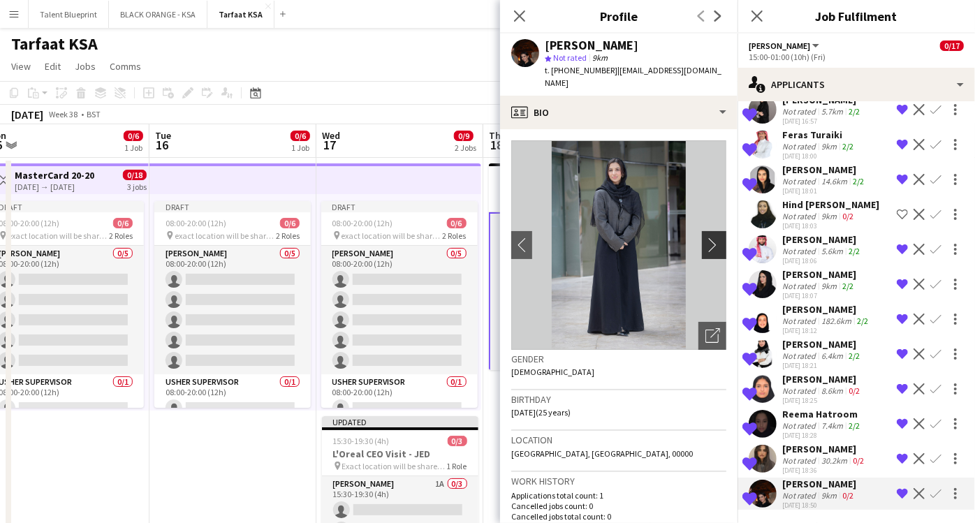
click at [709, 238] on app-icon "chevron-right" at bounding box center [717, 245] width 22 height 15
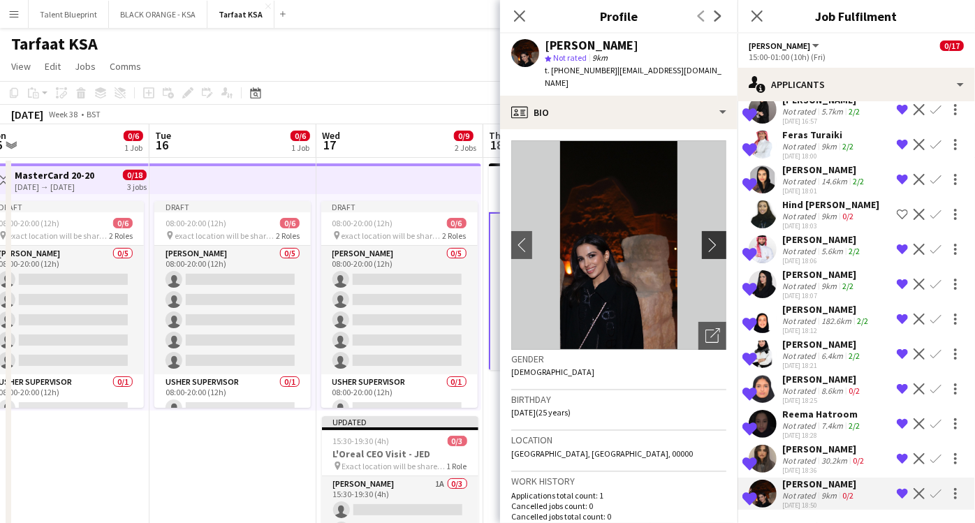
click at [709, 238] on app-icon "chevron-right" at bounding box center [717, 245] width 22 height 15
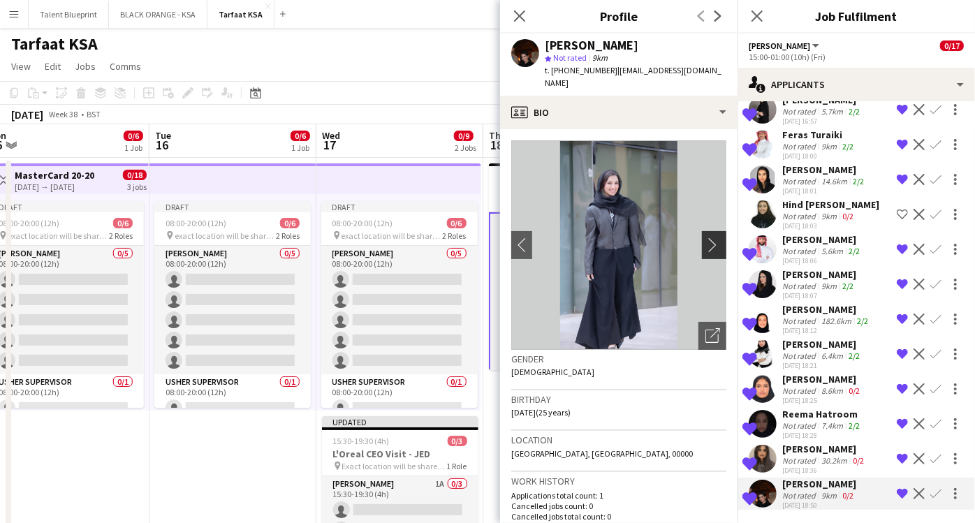
click at [709, 238] on app-icon "chevron-right" at bounding box center [717, 245] width 22 height 15
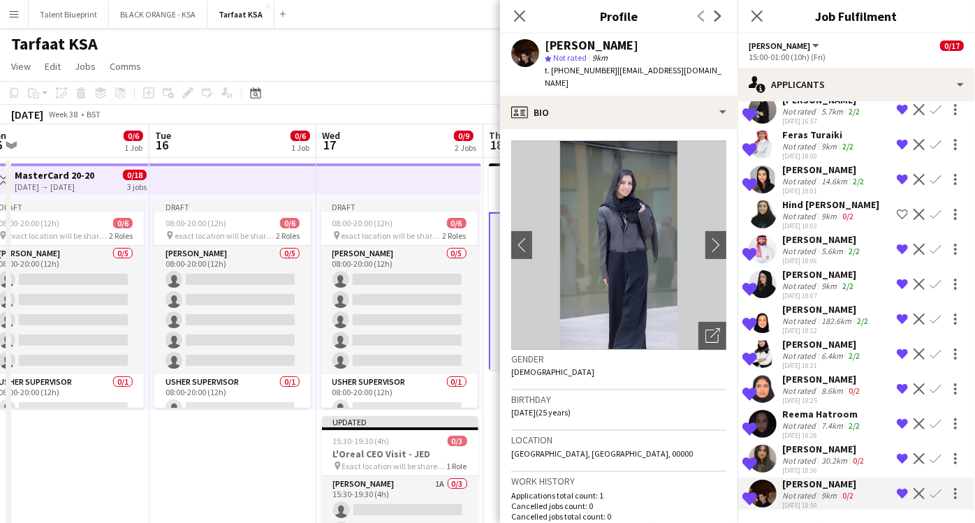
scroll to position [105, 0]
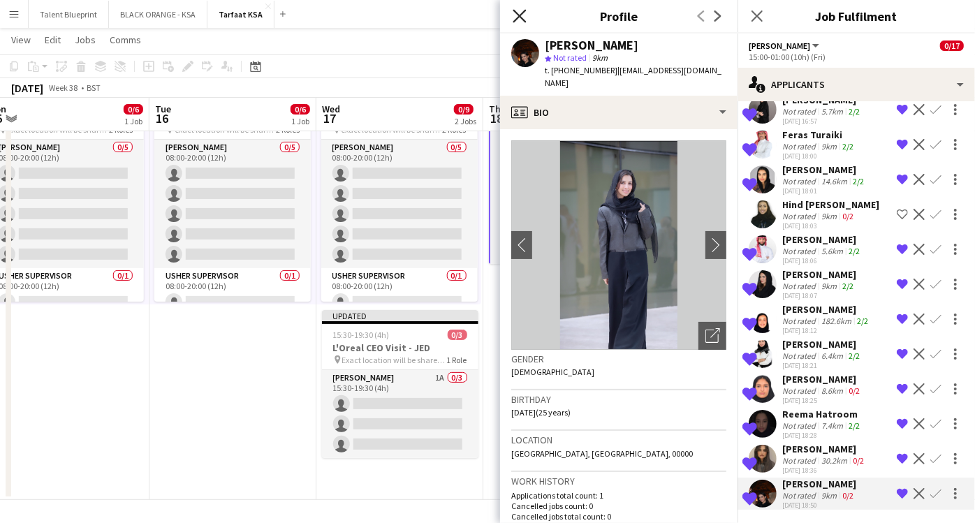
click at [523, 14] on icon "Close pop-in" at bounding box center [519, 15] width 13 height 13
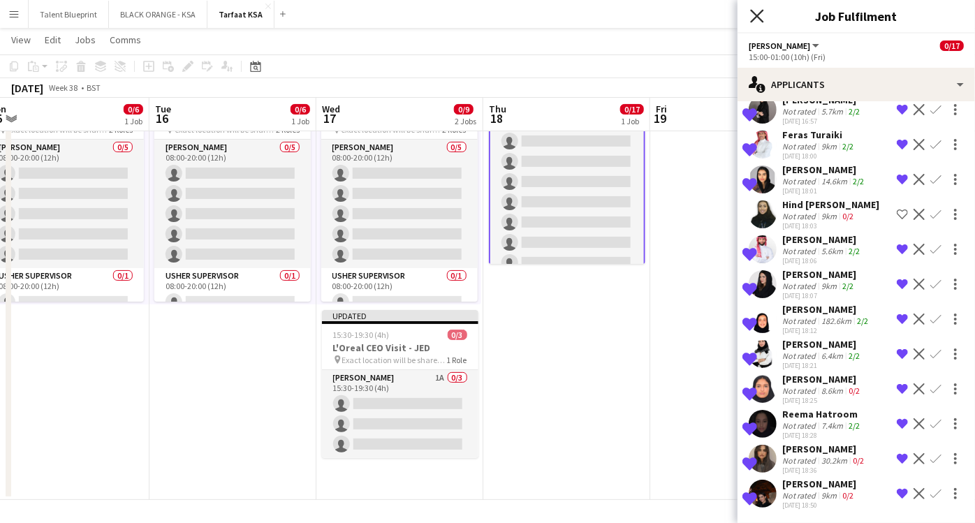
click at [755, 12] on icon "Close pop-in" at bounding box center [756, 15] width 13 height 13
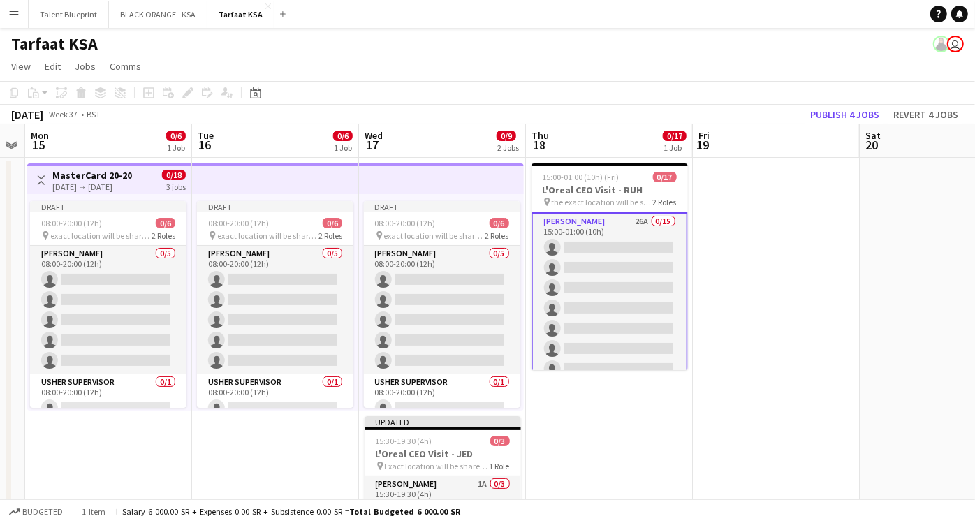
scroll to position [242, 0]
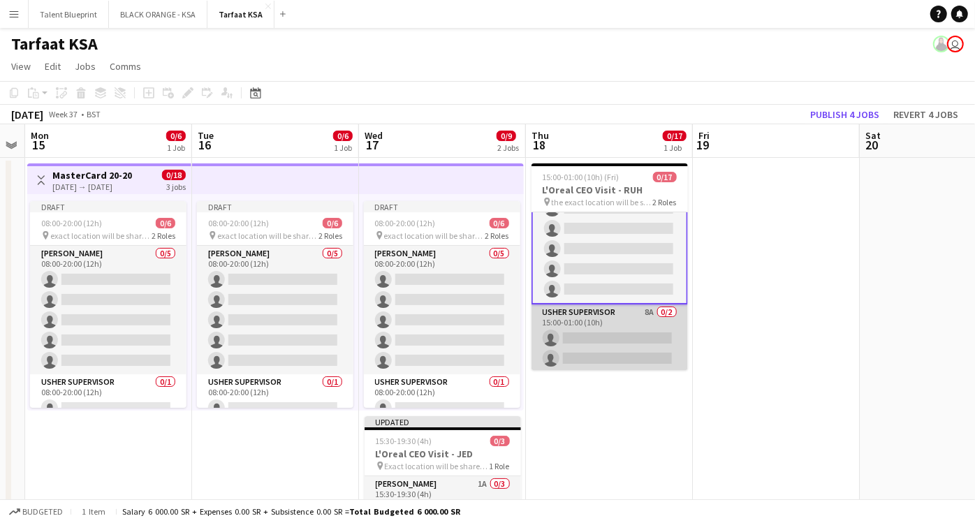
click at [599, 327] on app-card-role "[PERSON_NAME] Supervisor 8A 0/2 15:00-01:00 (10h) single-neutral-actions single…" at bounding box center [610, 339] width 157 height 68
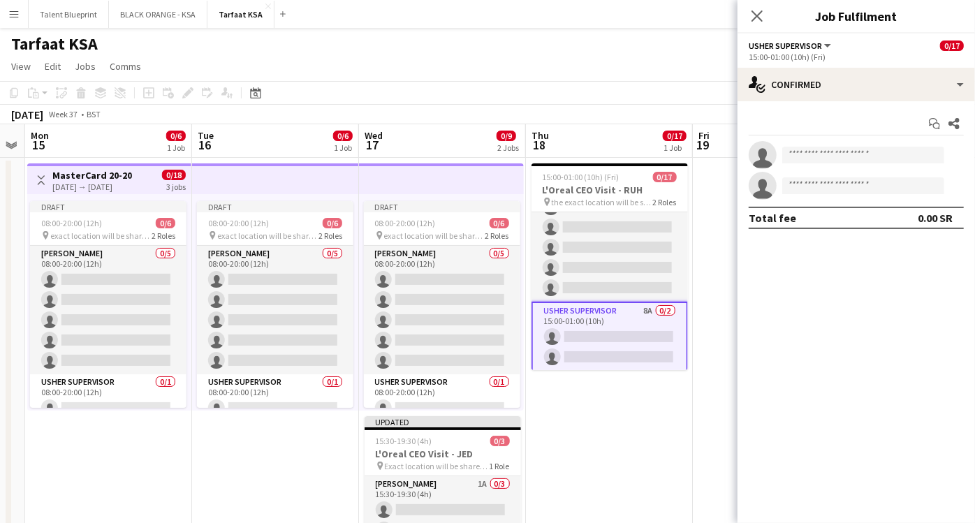
scroll to position [241, 0]
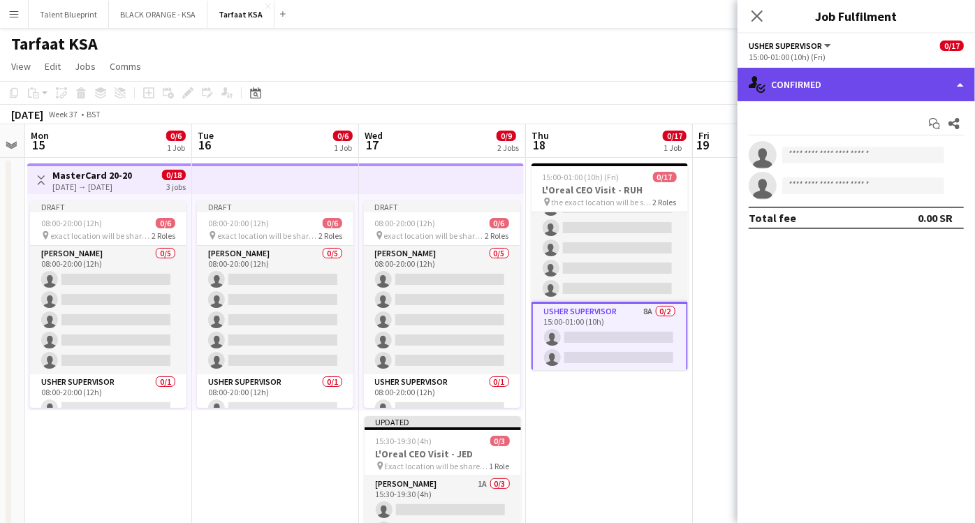
click at [945, 78] on div "single-neutral-actions-check-2 Confirmed" at bounding box center [857, 85] width 238 height 34
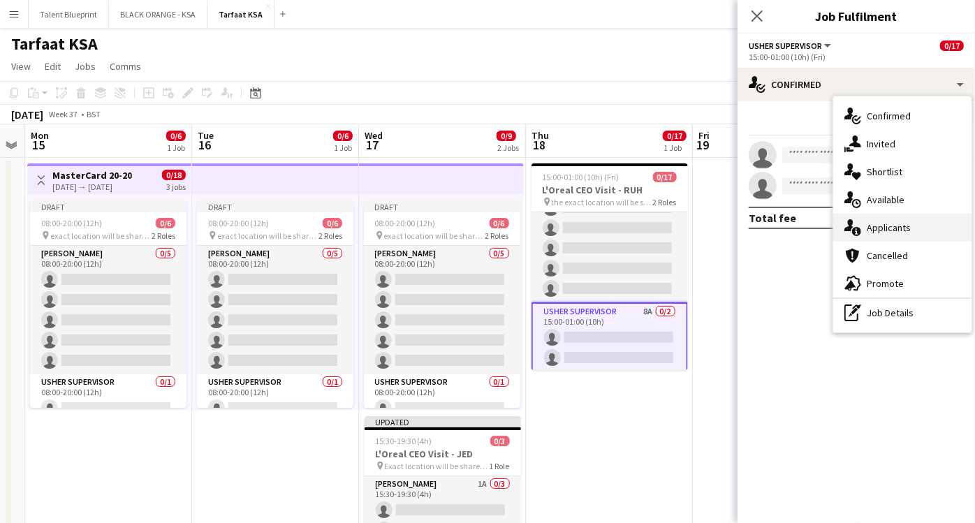
click at [890, 219] on div "single-neutral-actions-information Applicants" at bounding box center [903, 228] width 138 height 28
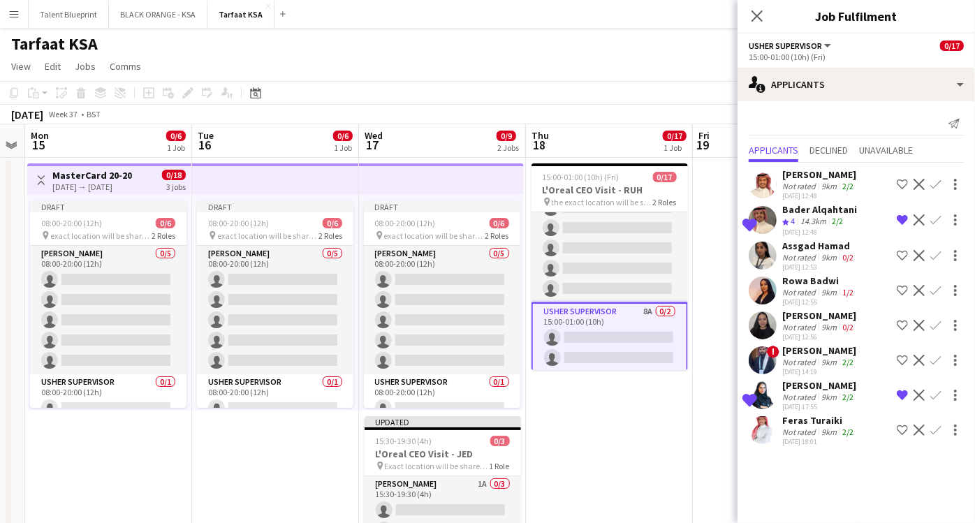
click at [835, 396] on div "9km" at bounding box center [829, 397] width 21 height 10
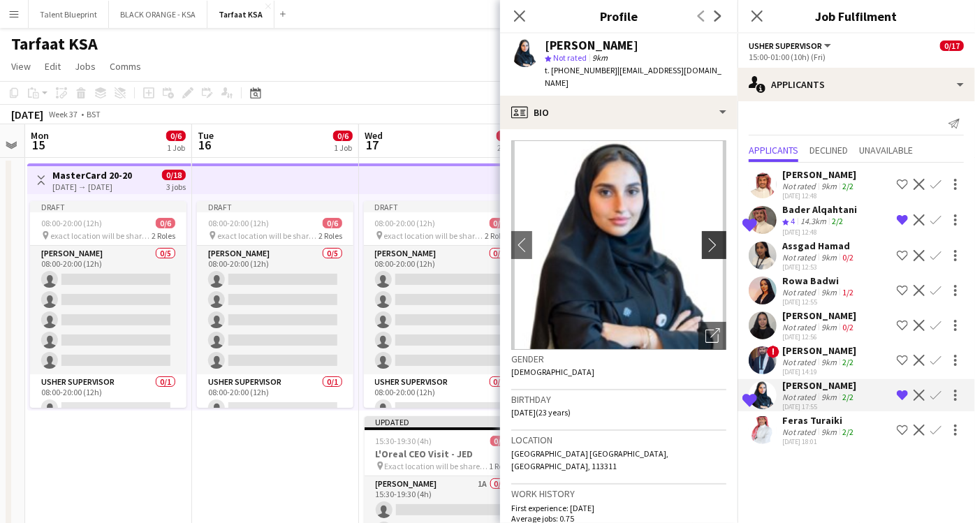
click at [704, 243] on button "chevron-right" at bounding box center [716, 245] width 28 height 28
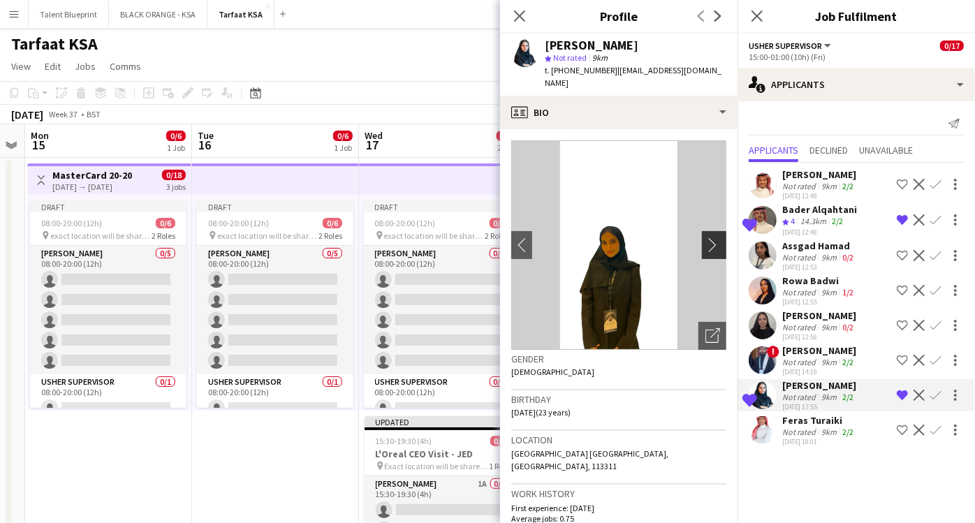
click at [706, 238] on app-icon "chevron-right" at bounding box center [717, 245] width 22 height 15
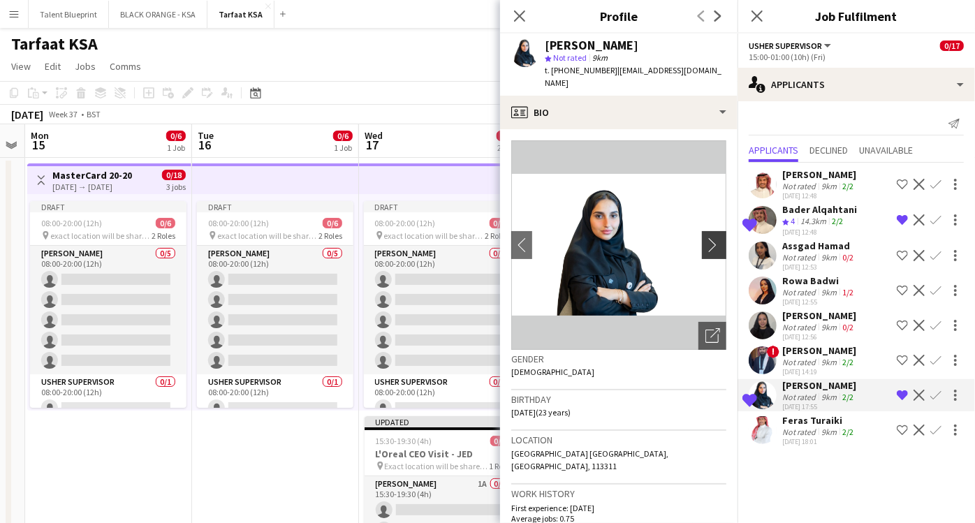
click at [706, 238] on app-icon "chevron-right" at bounding box center [717, 245] width 22 height 15
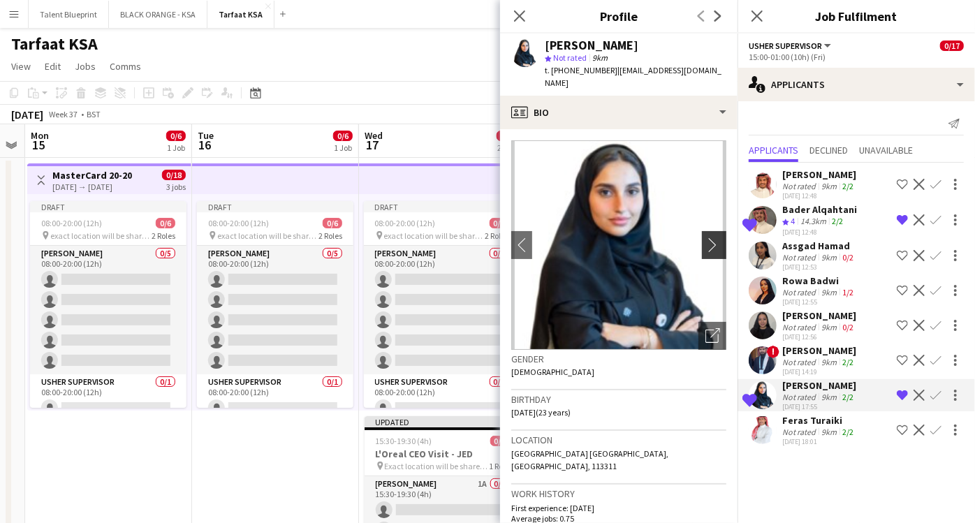
click at [706, 238] on app-icon "chevron-right" at bounding box center [717, 245] width 22 height 15
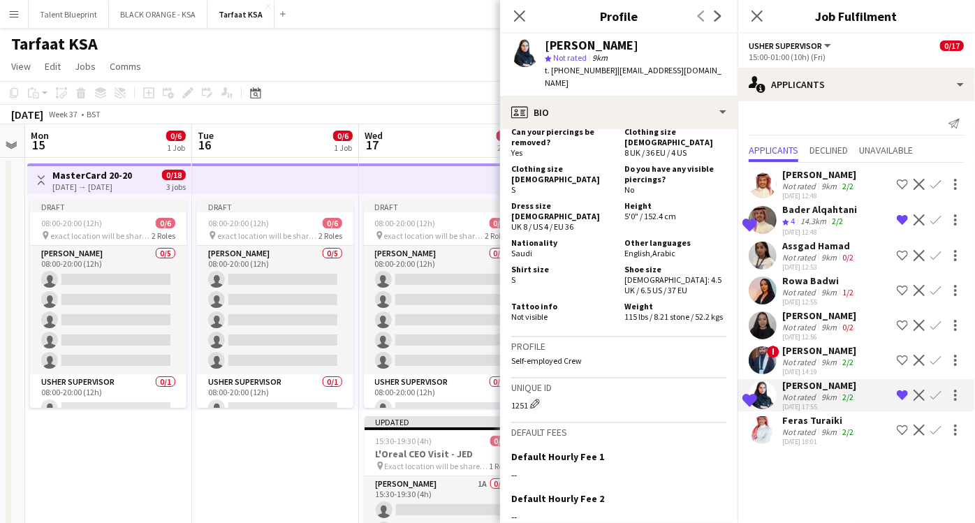
scroll to position [748, 0]
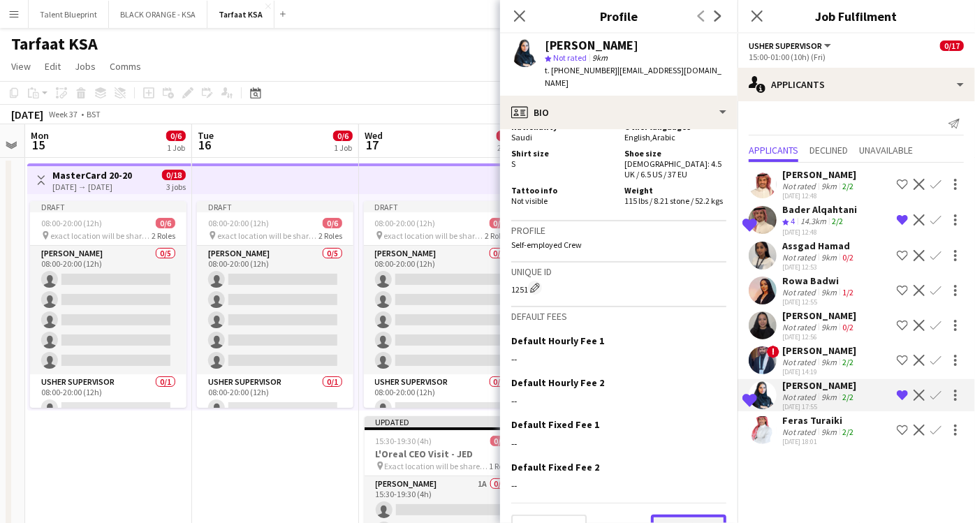
click at [681, 515] on button "Next" at bounding box center [688, 529] width 75 height 28
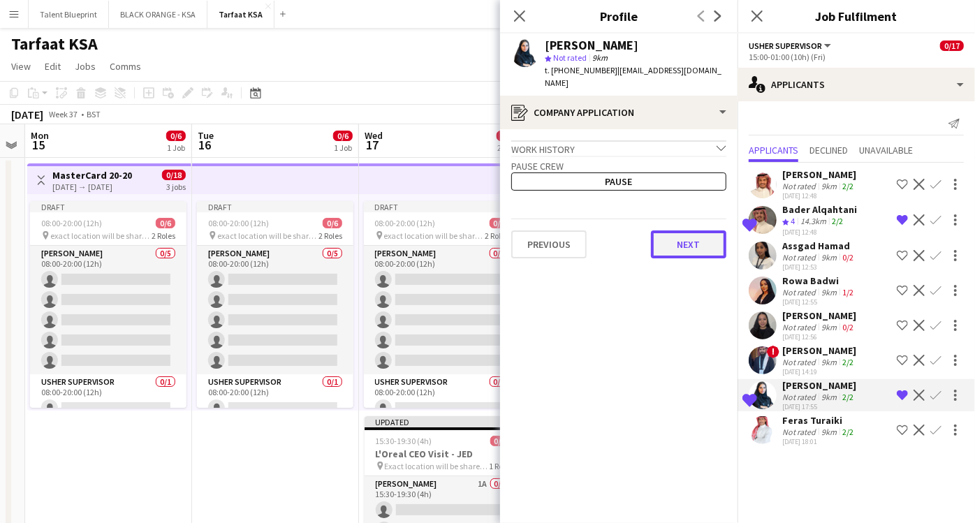
click at [675, 231] on button "Next" at bounding box center [688, 245] width 75 height 28
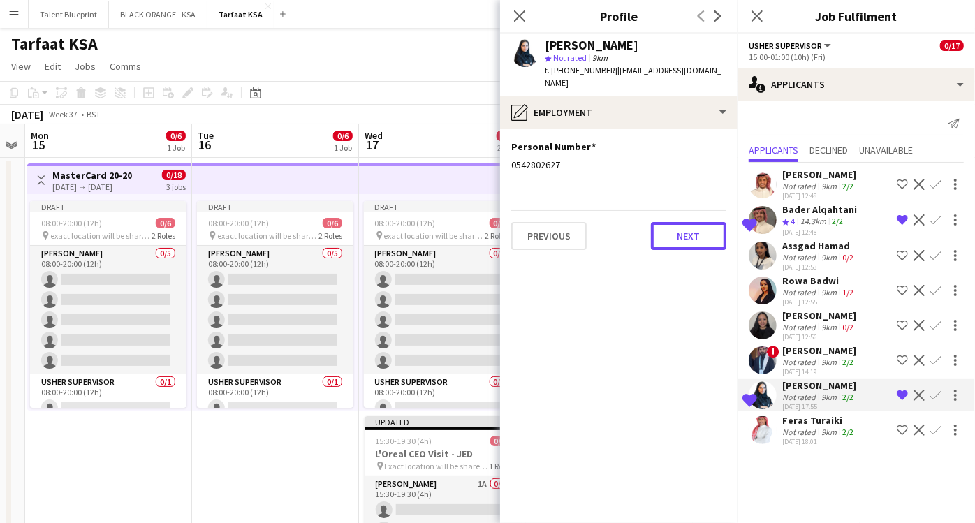
click at [675, 226] on button "Next" at bounding box center [688, 236] width 75 height 28
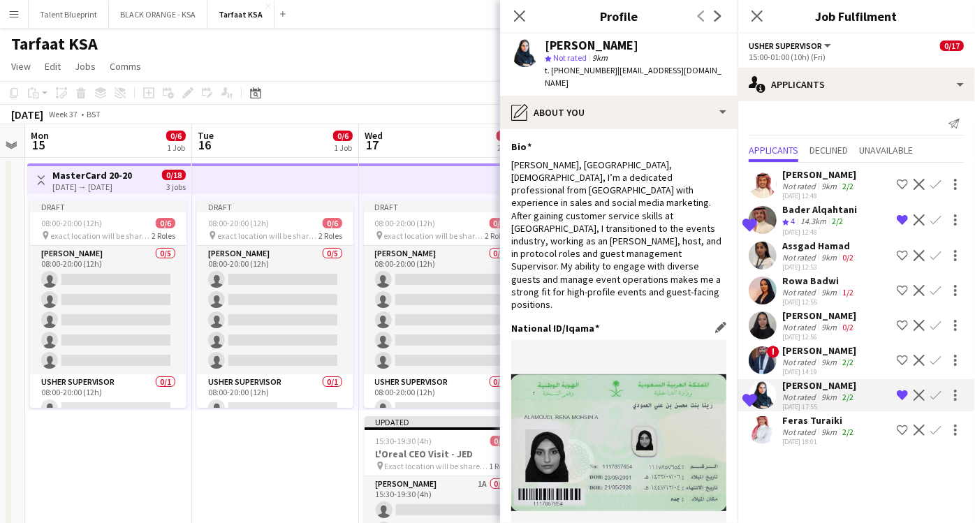
scroll to position [245, 0]
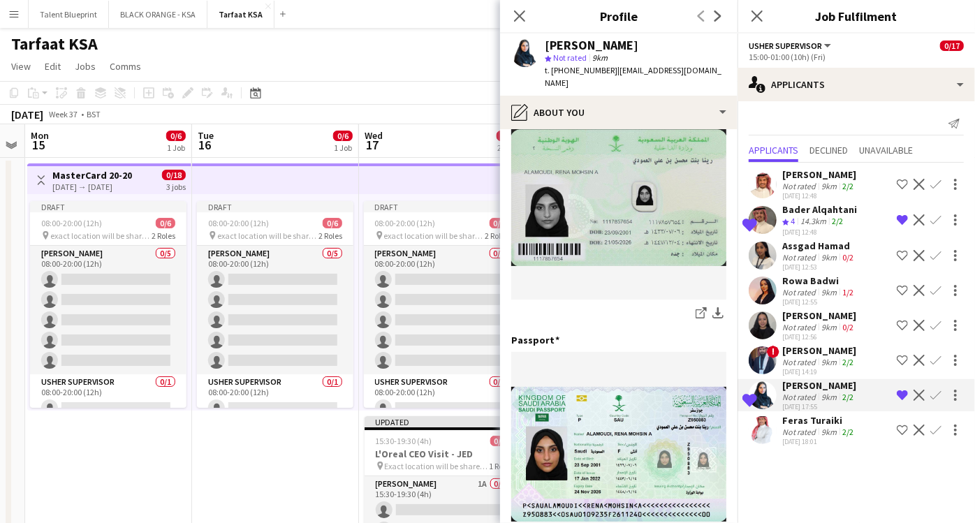
click at [780, 251] on div "Assgad Hamad Not rated 9km 0/2 [DATE] 12:53 Shortlist crew Decline Confirm" at bounding box center [857, 256] width 238 height 32
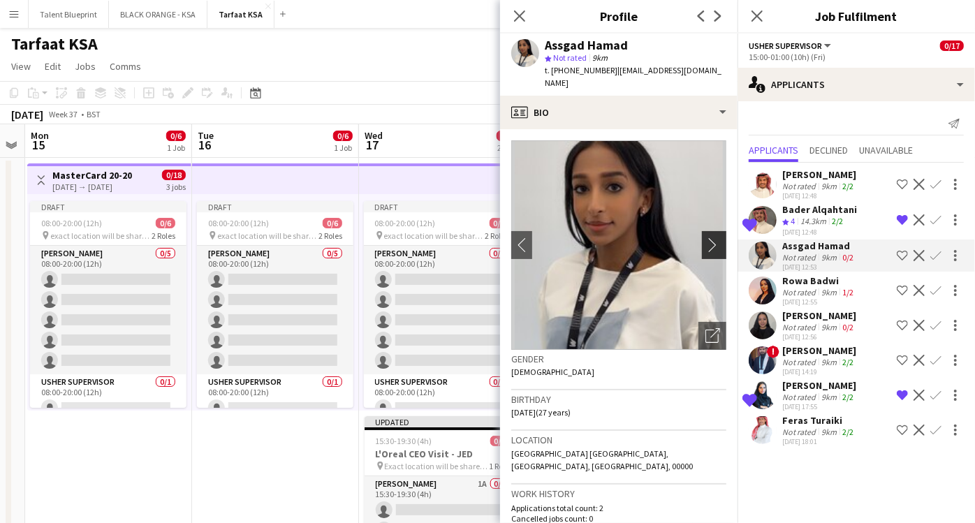
click at [702, 231] on button "chevron-right" at bounding box center [716, 245] width 28 height 28
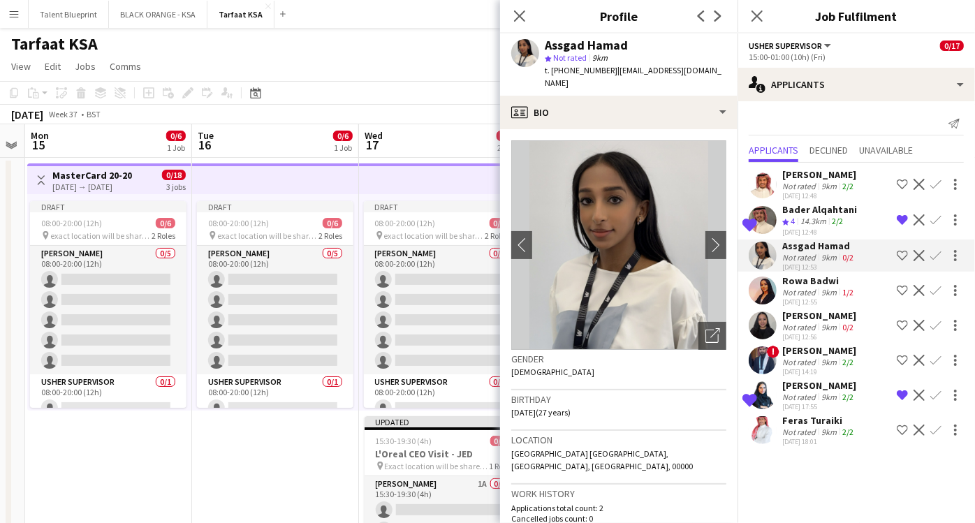
click at [797, 319] on div "[PERSON_NAME]" at bounding box center [820, 316] width 74 height 13
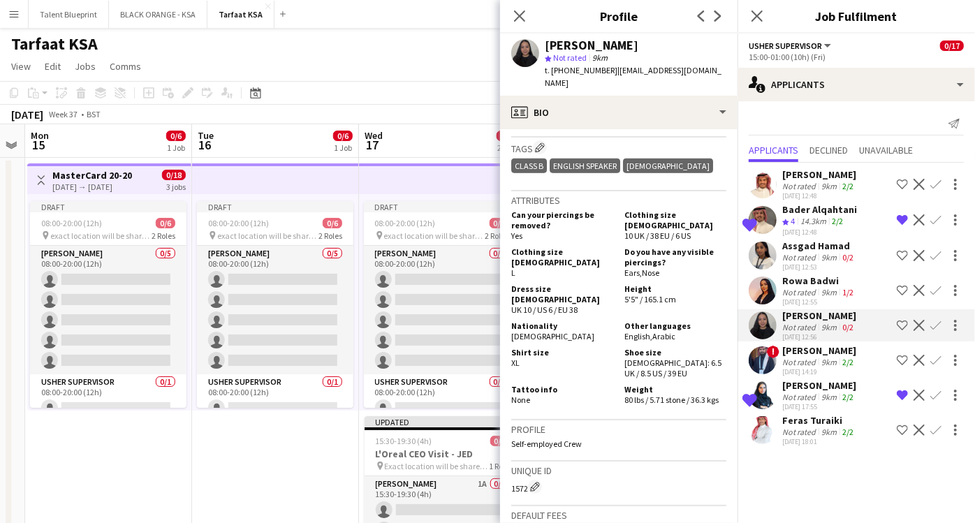
scroll to position [760, 0]
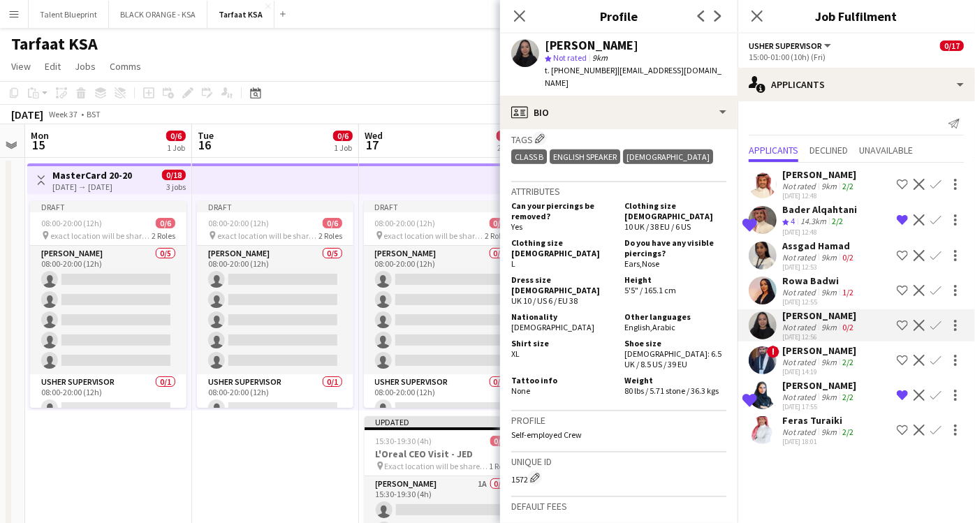
click at [799, 428] on div "Not rated" at bounding box center [801, 432] width 36 height 10
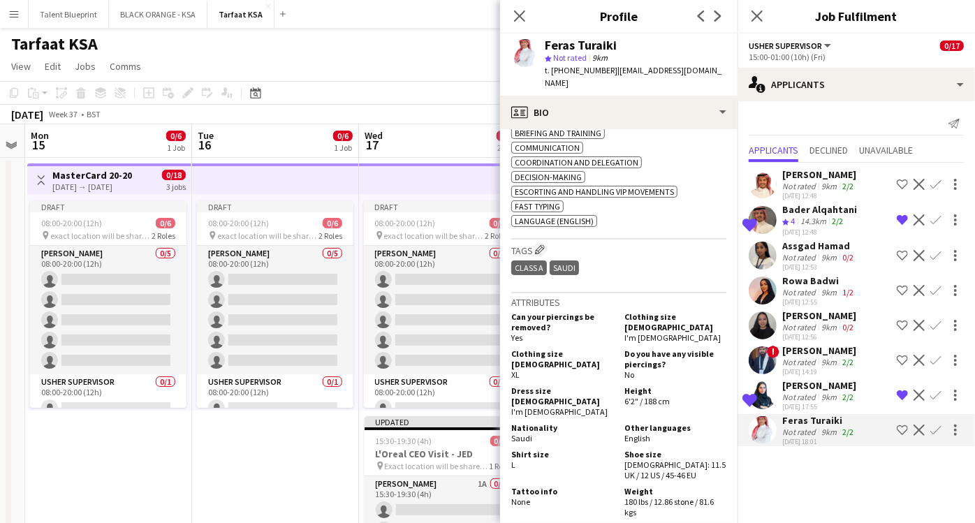
scroll to position [508, 0]
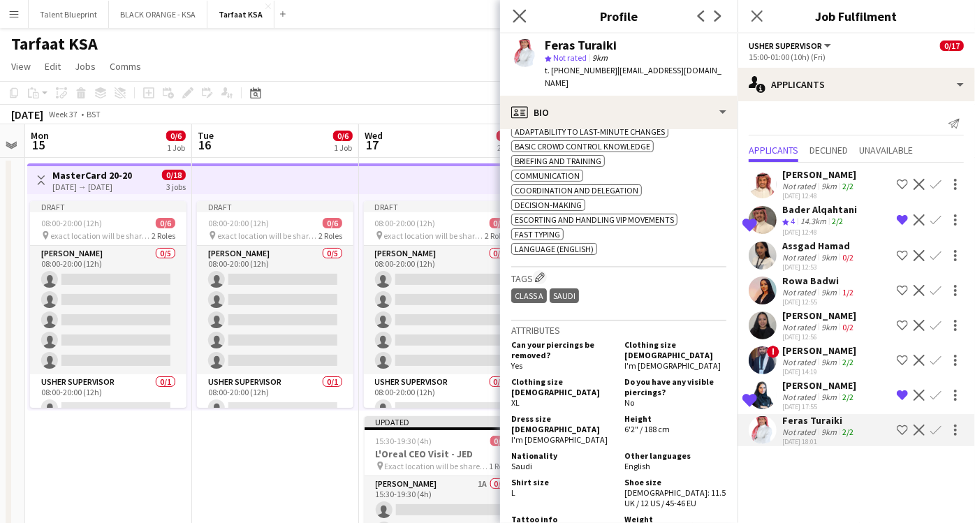
click at [516, 8] on app-icon "Close pop-in" at bounding box center [520, 16] width 20 height 20
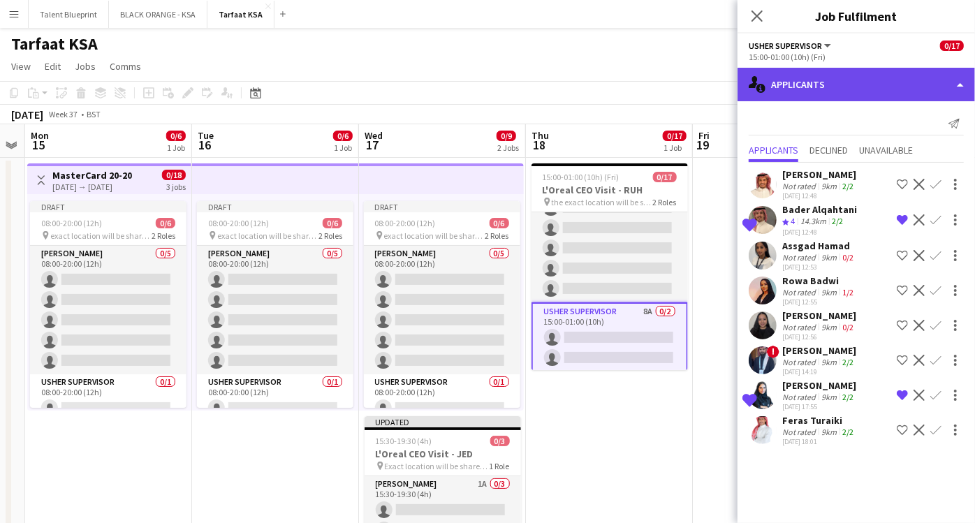
click at [908, 87] on div "single-neutral-actions-information Applicants" at bounding box center [857, 85] width 238 height 34
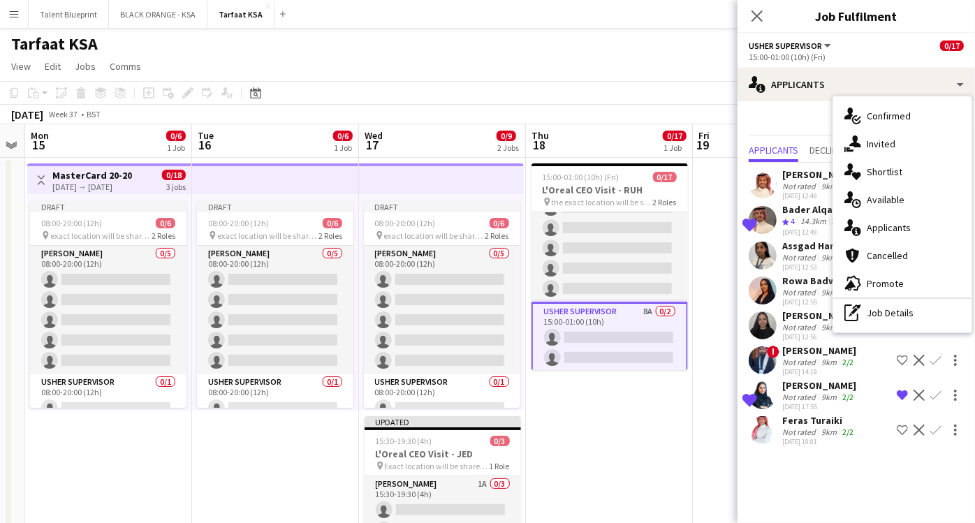
click at [639, 150] on app-board-header-date "Thu 18 0/17 1 Job" at bounding box center [609, 141] width 167 height 34
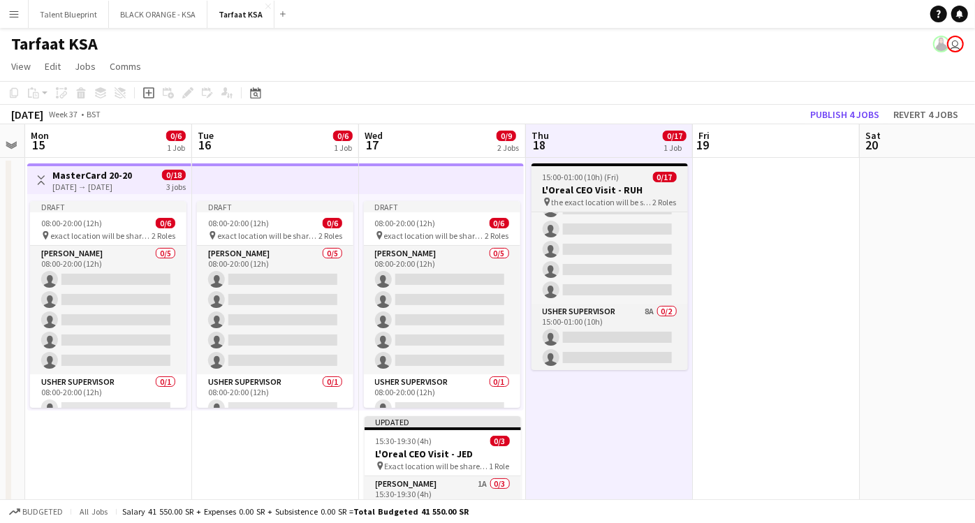
click at [634, 191] on h3 "L'Oreal CEO Visit - RUH" at bounding box center [610, 190] width 157 height 13
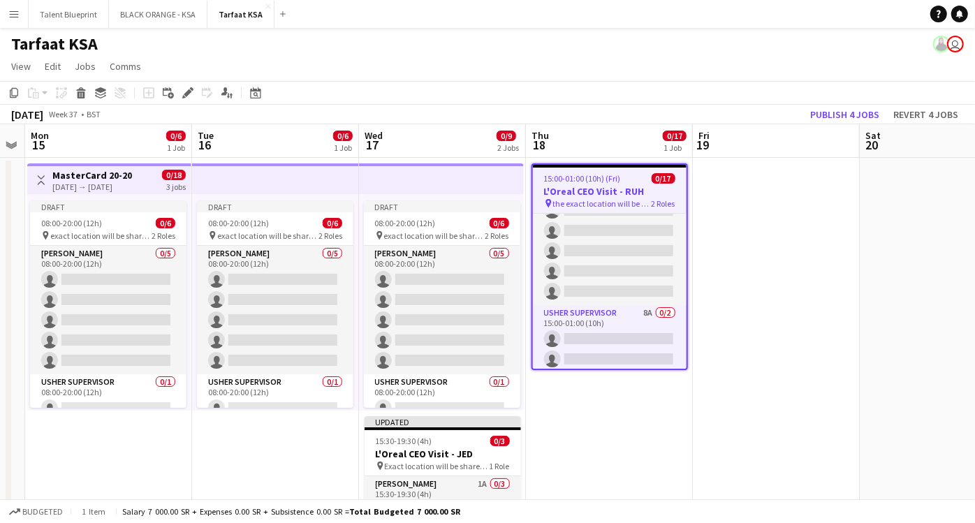
scroll to position [241, 0]
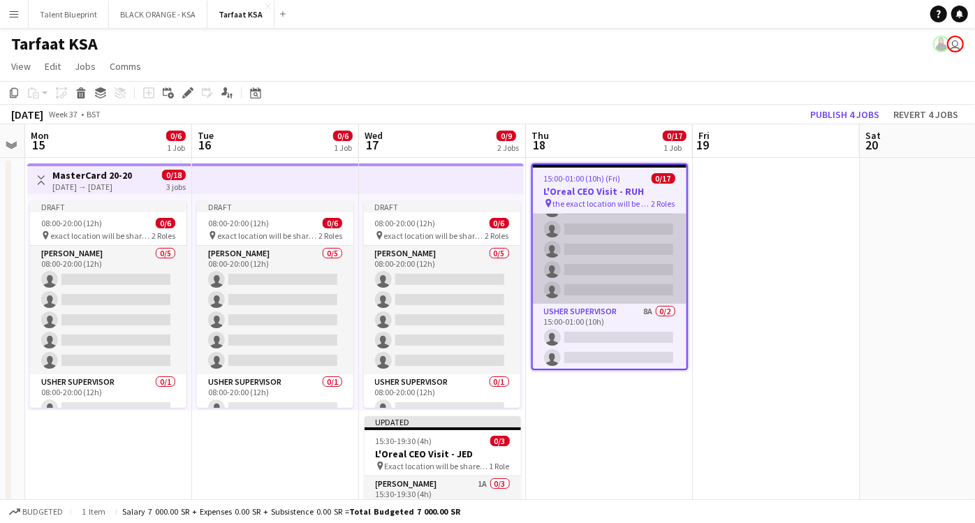
click at [634, 226] on app-card-role "[PERSON_NAME] 26A 0/15 15:00-01:00 (10h) single-neutral-actions single-neutral-…" at bounding box center [610, 138] width 154 height 331
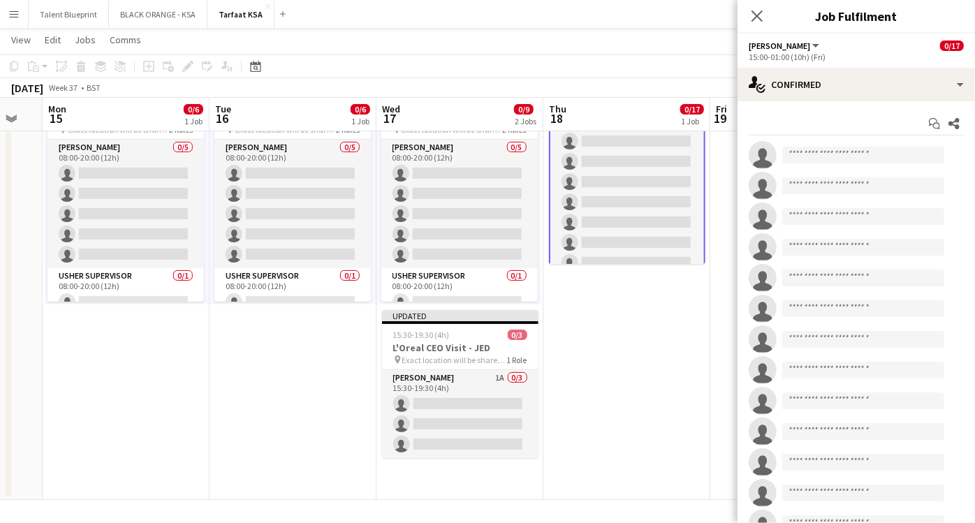
scroll to position [0, 478]
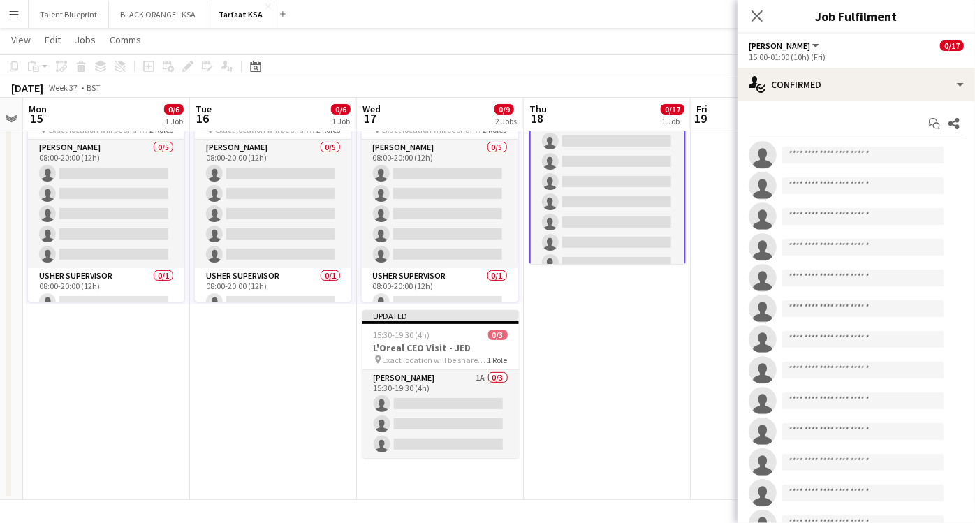
drag, startPoint x: 461, startPoint y: 425, endPoint x: 459, endPoint y: 198, distance: 227.1
click at [459, 198] on app-calendar-viewport "Fri 12 Sat 13 Sun 14 Mon 15 0/6 1 Job Tue 16 0/6 1 Job Wed 17 0/9 2 Jobs Thu 18…" at bounding box center [487, 225] width 975 height 551
click at [757, 14] on icon "Close pop-in" at bounding box center [756, 15] width 13 height 13
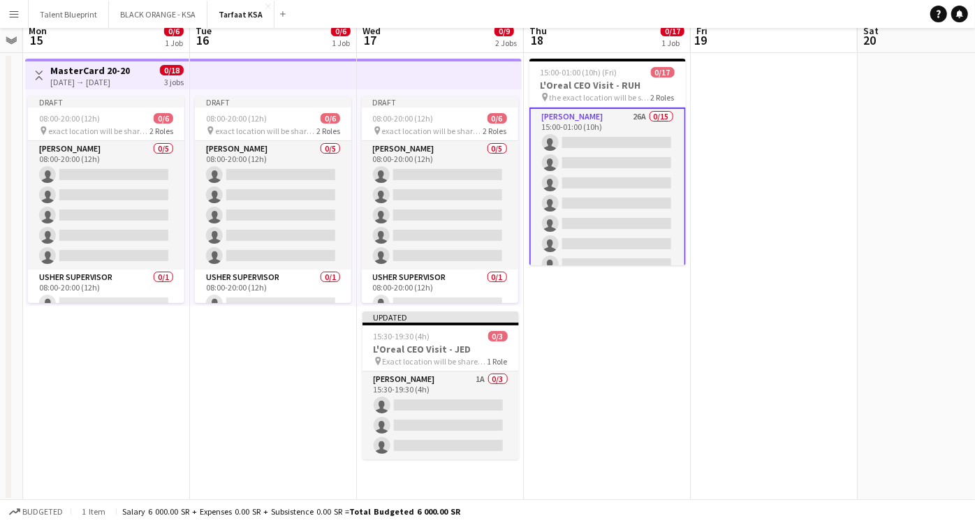
scroll to position [0, 0]
